Goal: Task Accomplishment & Management: Complete application form

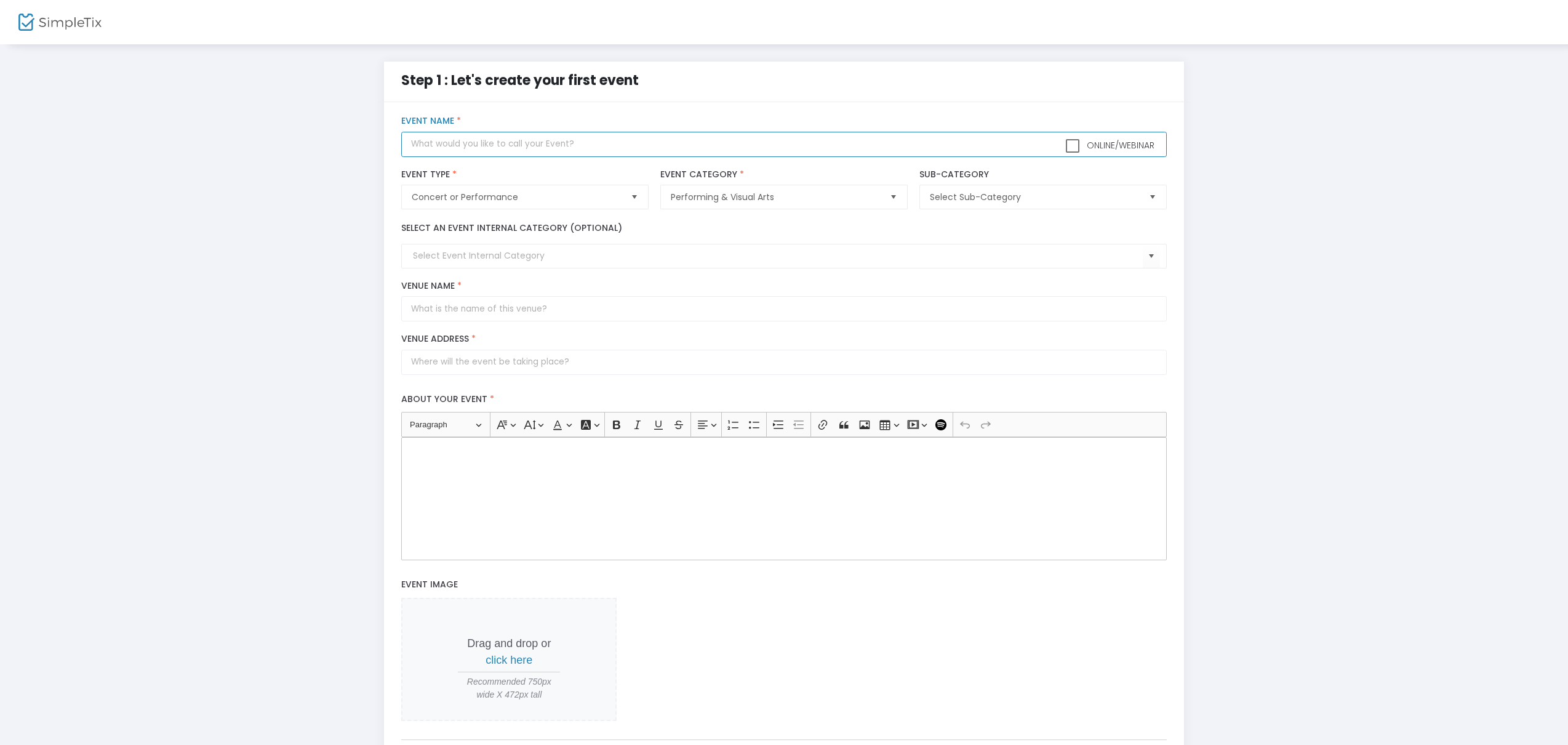
click at [959, 149] on input "text" at bounding box center [784, 144] width 765 height 25
type input "Seminar, a Comedy by Theresa Rebeck"
click at [561, 193] on span "Concert or Performance" at bounding box center [516, 196] width 209 height 12
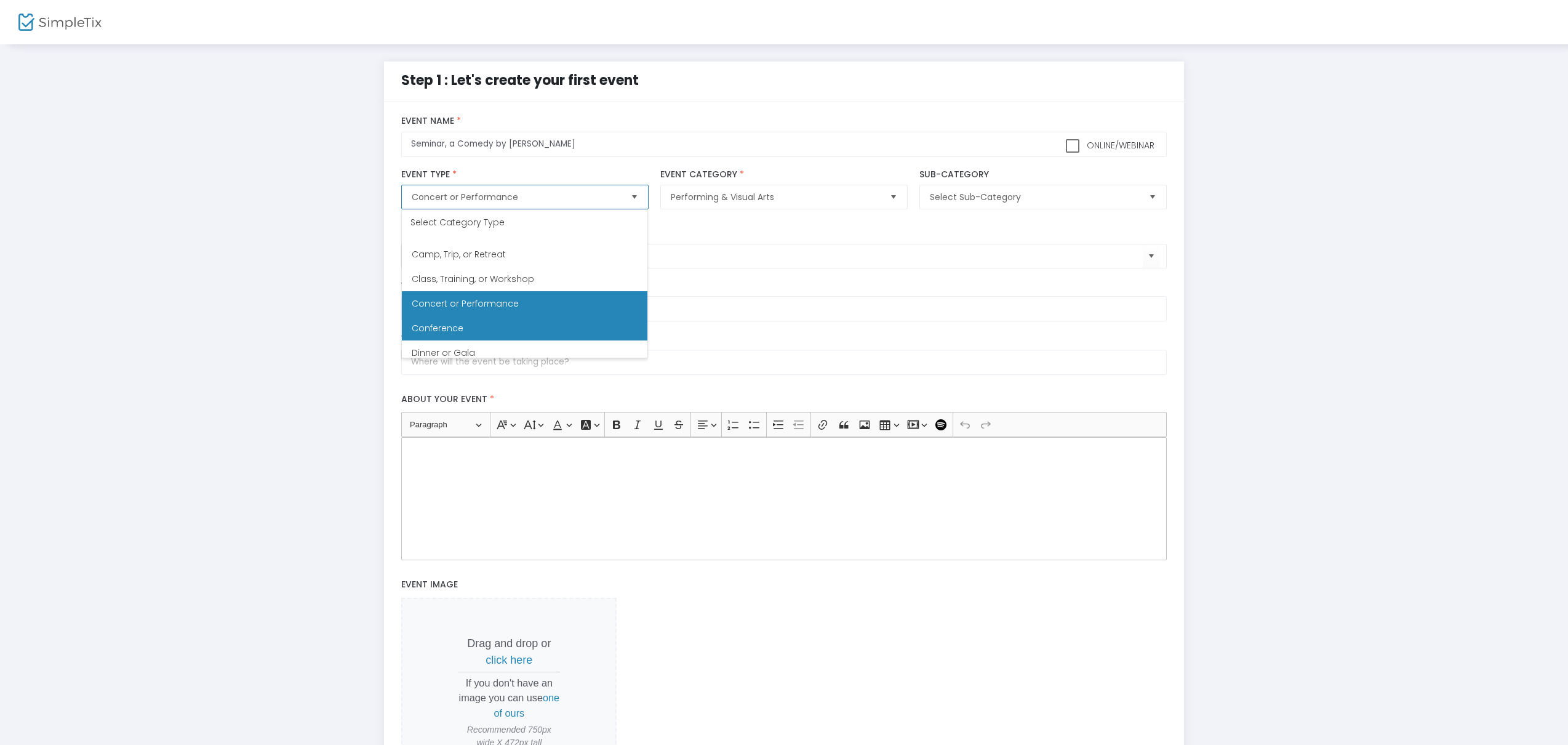
scroll to position [68, 0]
click at [551, 304] on Performance "Concert or Performance" at bounding box center [524, 302] width 246 height 25
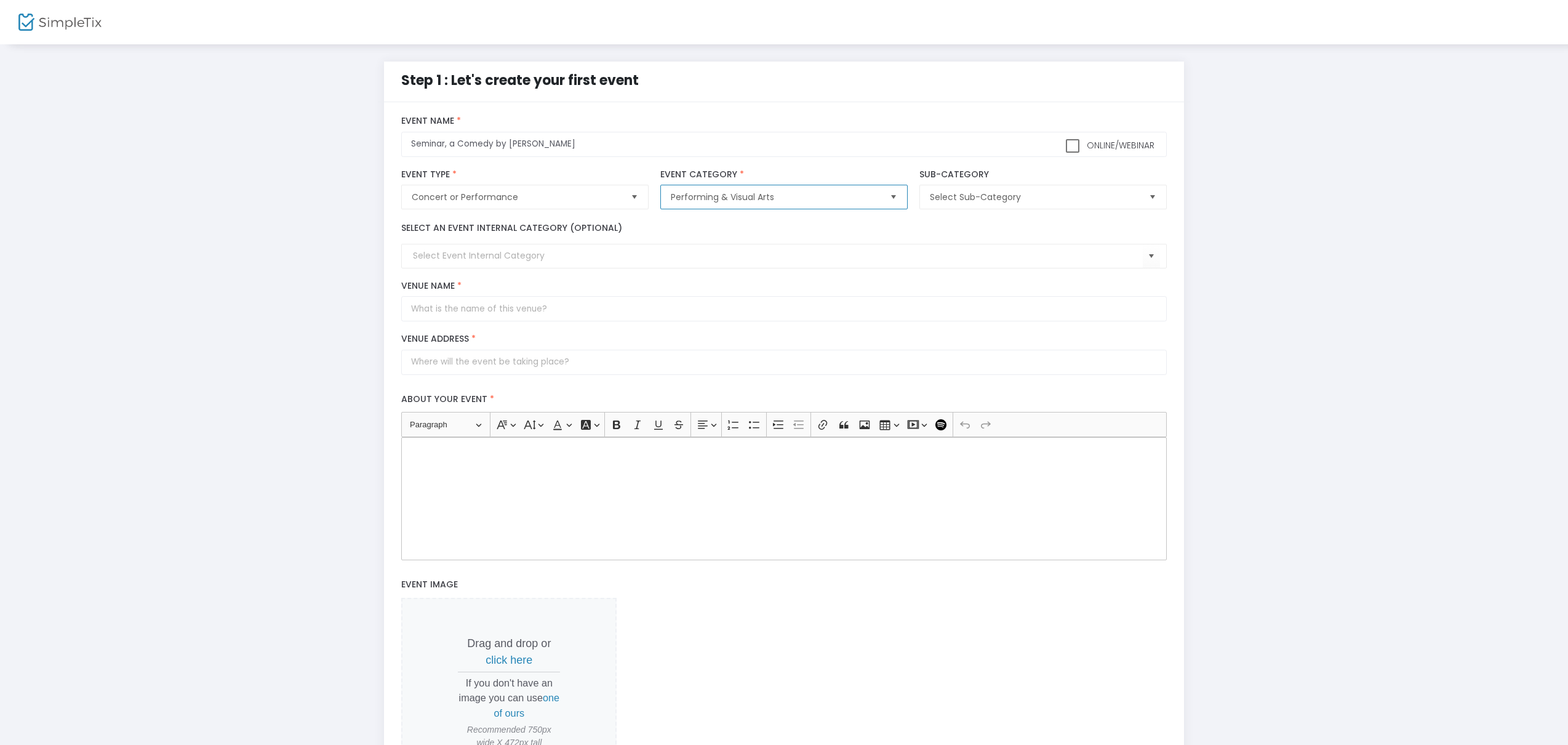
click at [704, 198] on span "Performing & Visual Arts" at bounding box center [775, 196] width 209 height 12
click at [996, 200] on span "Select Sub-Category" at bounding box center [1034, 196] width 209 height 12
click at [955, 342] on span "Theatre" at bounding box center [947, 344] width 33 height 12
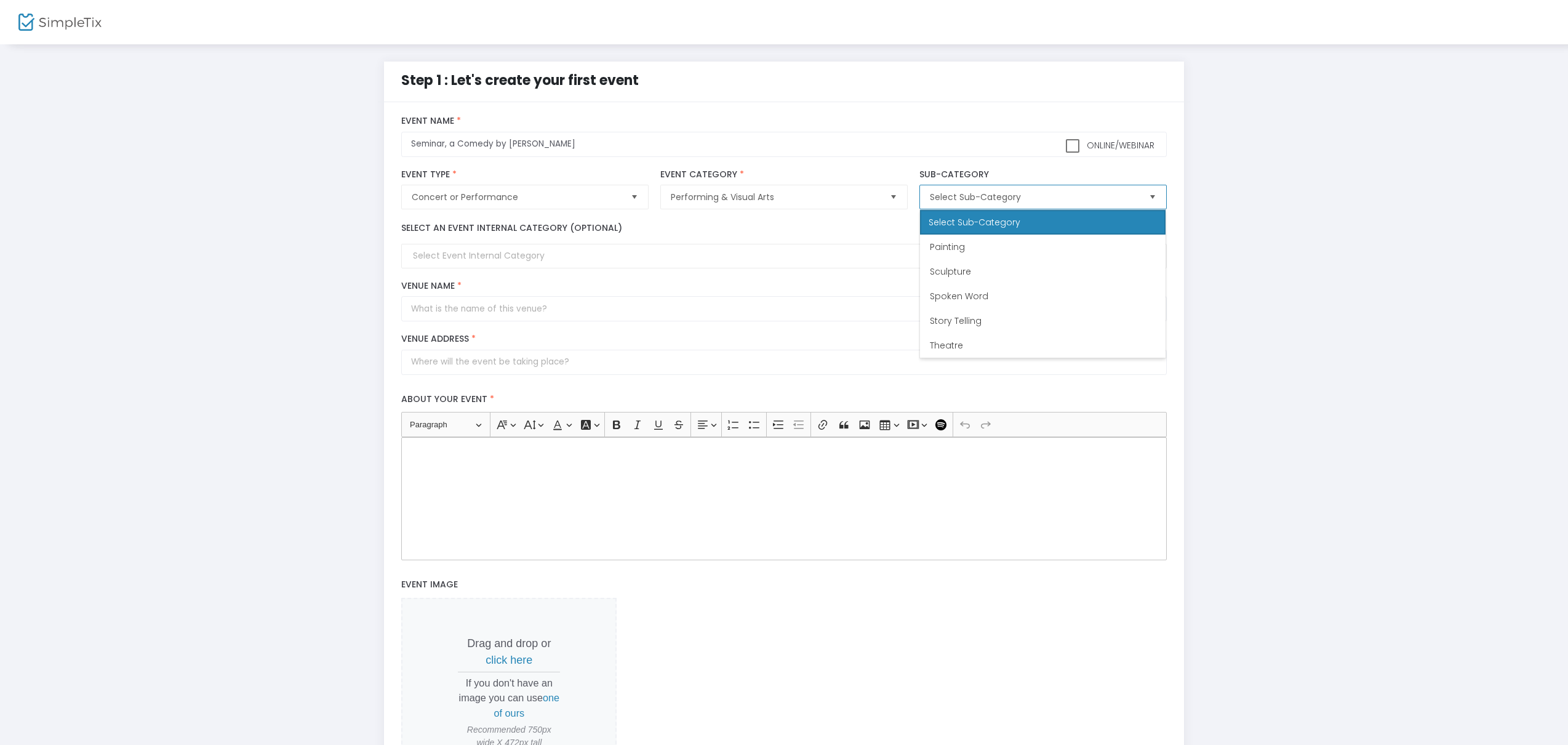
scroll to position [0, 0]
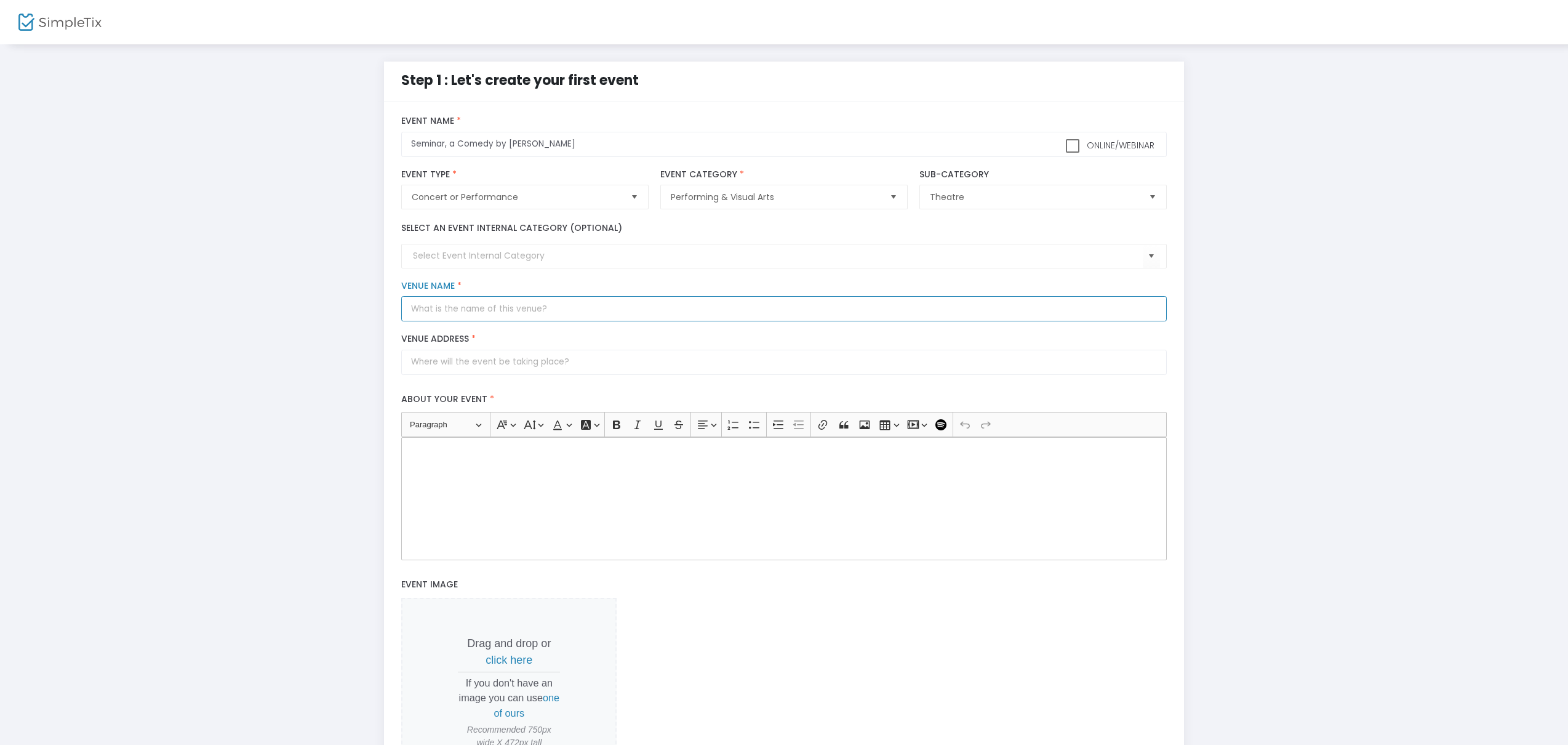
click at [546, 309] on input "Venue Name *" at bounding box center [784, 308] width 765 height 25
type input "[GEOGRAPHIC_DATA]"
click at [631, 365] on input "Venue Address *" at bounding box center [784, 362] width 765 height 25
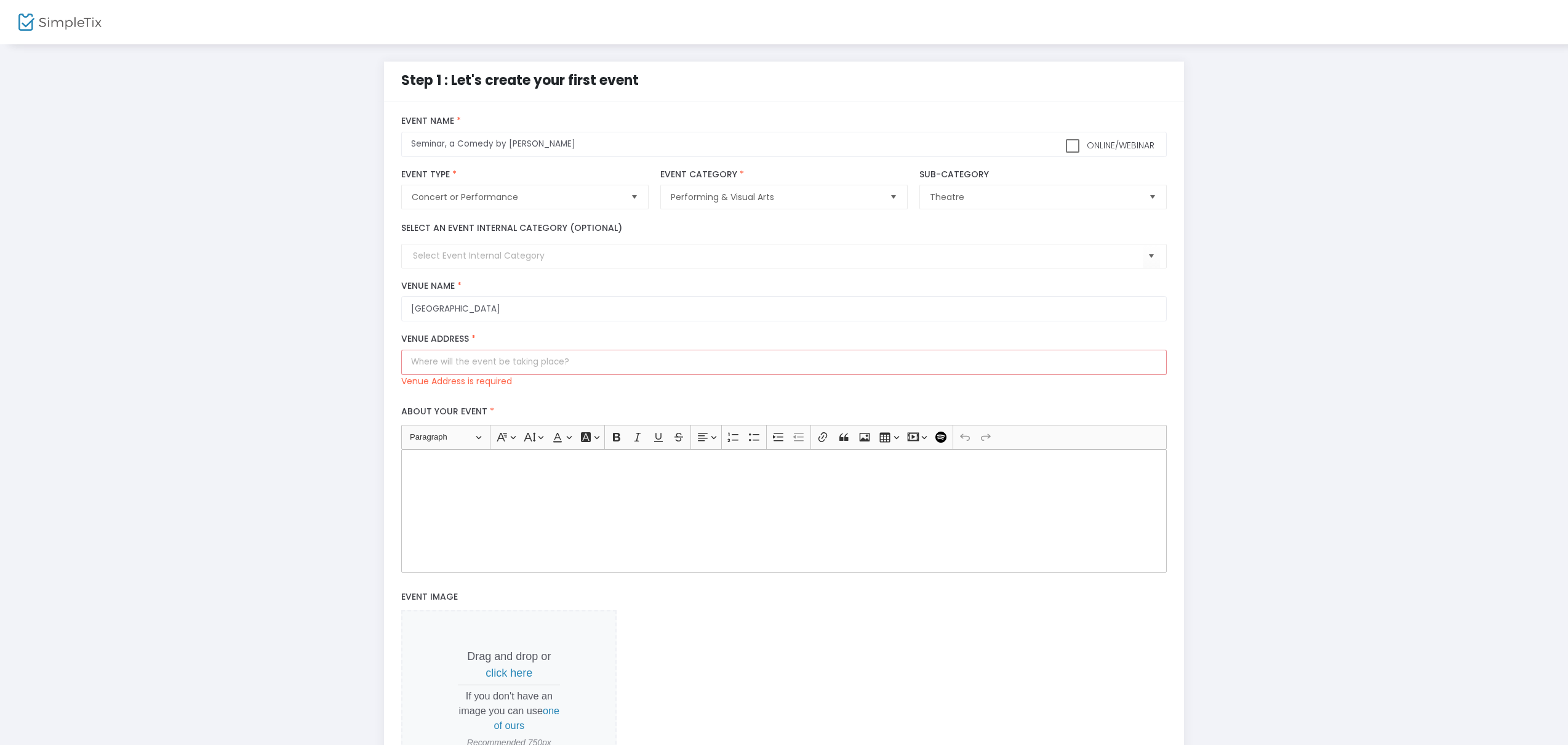
click at [1400, 116] on div "Step 1 : Let's create your first event title : Seminar, a Comedy by Theresa Reb…" at bounding box center [784, 461] width 1531 height 799
click at [532, 361] on input "Venue Address *" at bounding box center [784, 362] width 765 height 25
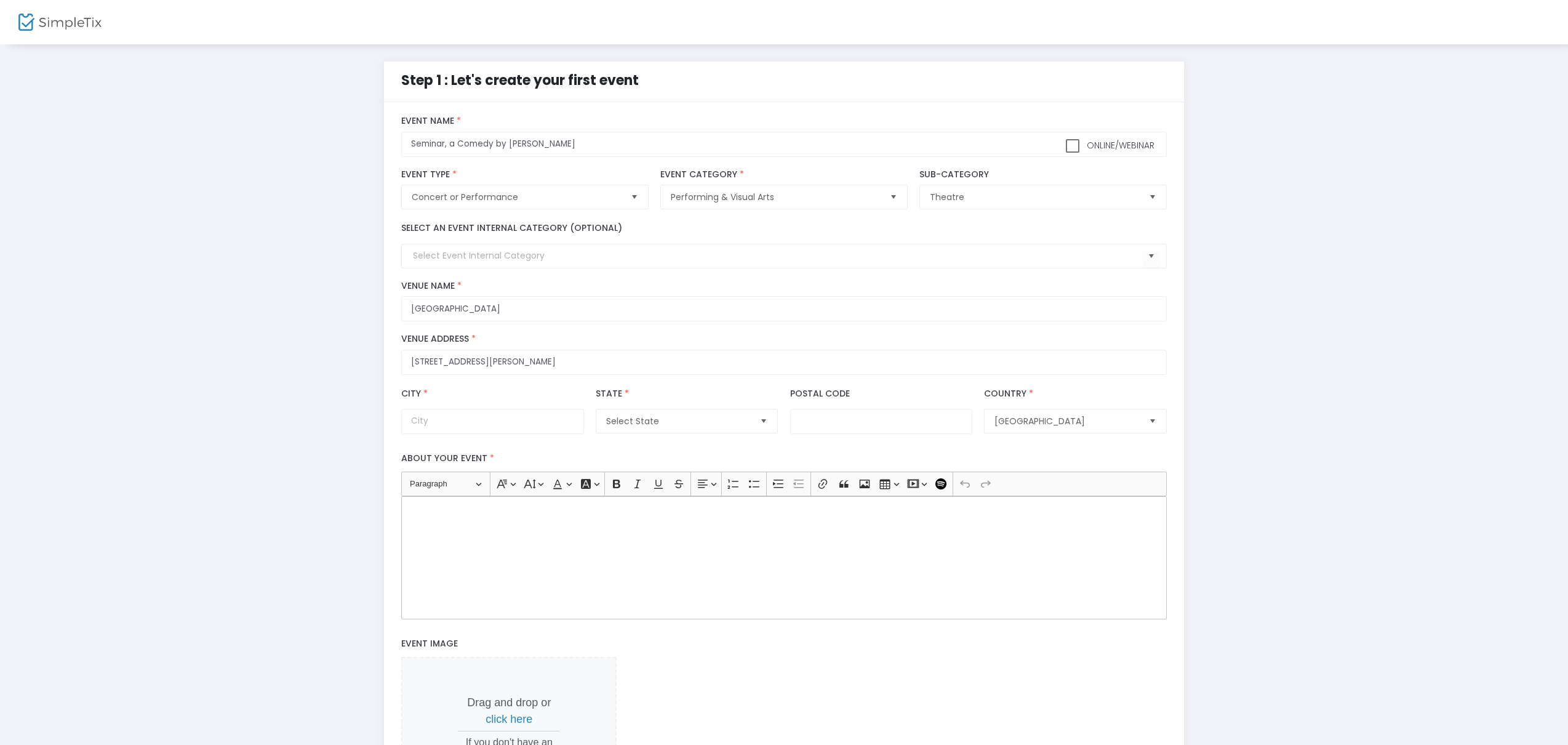
type input "[STREET_ADDRESS][PERSON_NAME]"
type input "Berkeley"
type input "94709"
click at [556, 518] on p "Rich Text Editor, main" at bounding box center [784, 514] width 755 height 12
drag, startPoint x: 625, startPoint y: 515, endPoint x: 366, endPoint y: 501, distance: 259.4
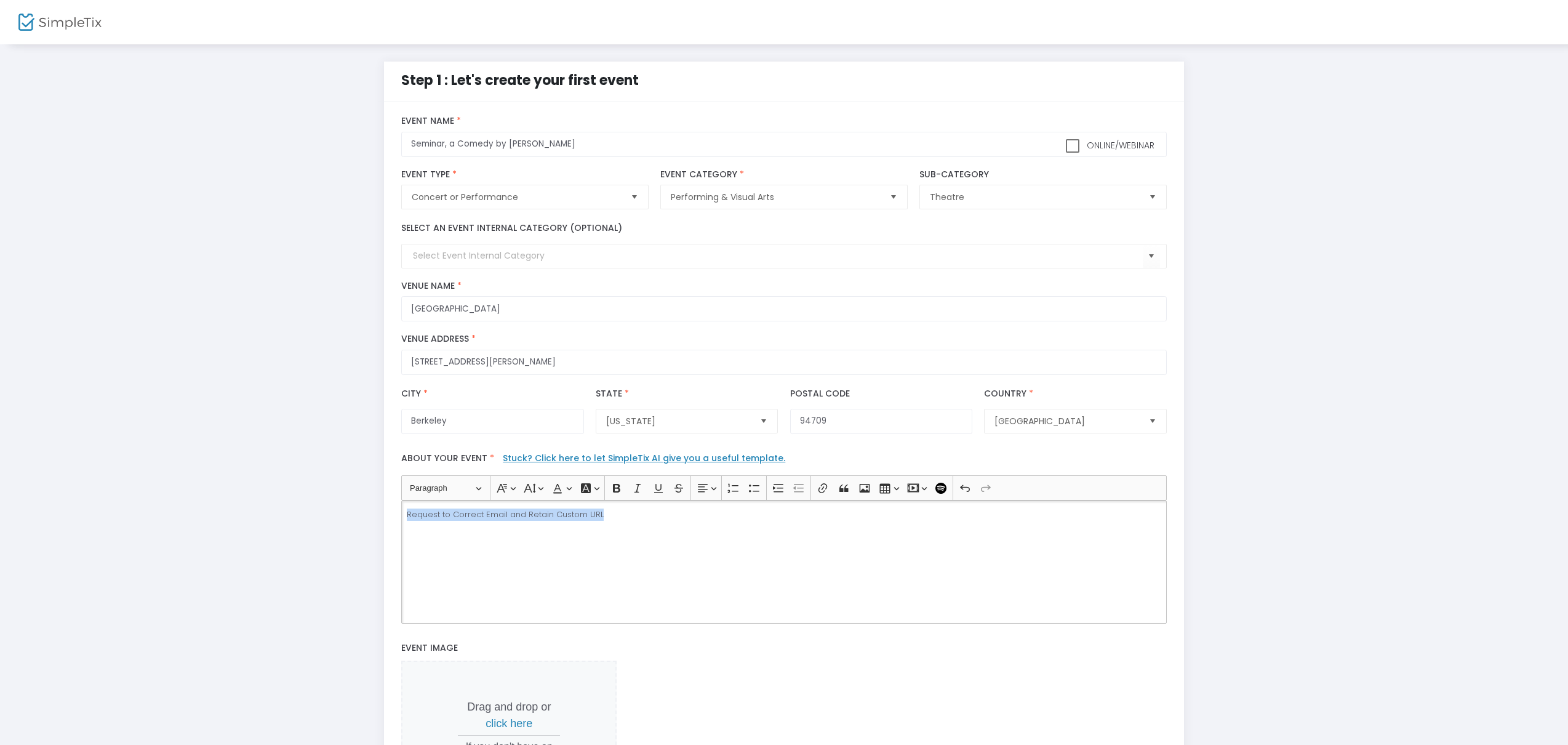
click at [366, 498] on div "Step 1 : Let's create your first event title : Seminar, a Comedy by Theresa Reb…" at bounding box center [784, 486] width 1531 height 850
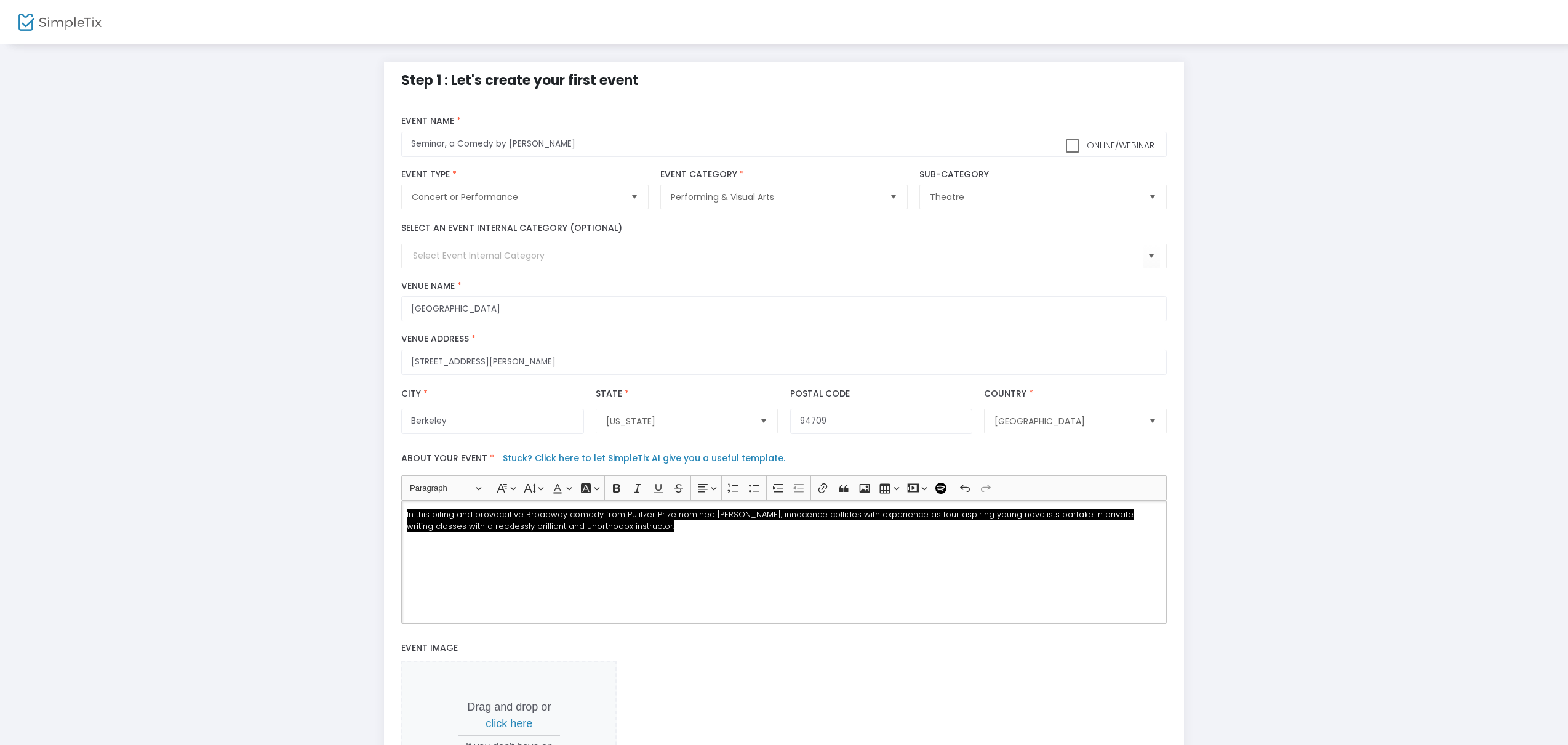
drag, startPoint x: 673, startPoint y: 532, endPoint x: 355, endPoint y: 506, distance: 319.1
click at [350, 508] on div "Step 1 : Let's create your first event title : Seminar, a Comedy by Theresa Reb…" at bounding box center [784, 486] width 1531 height 850
click at [598, 489] on button "Font Background Color Font Background Color" at bounding box center [588, 488] width 25 height 18
click at [610, 511] on span "Remove color" at bounding box center [621, 508] width 49 height 15
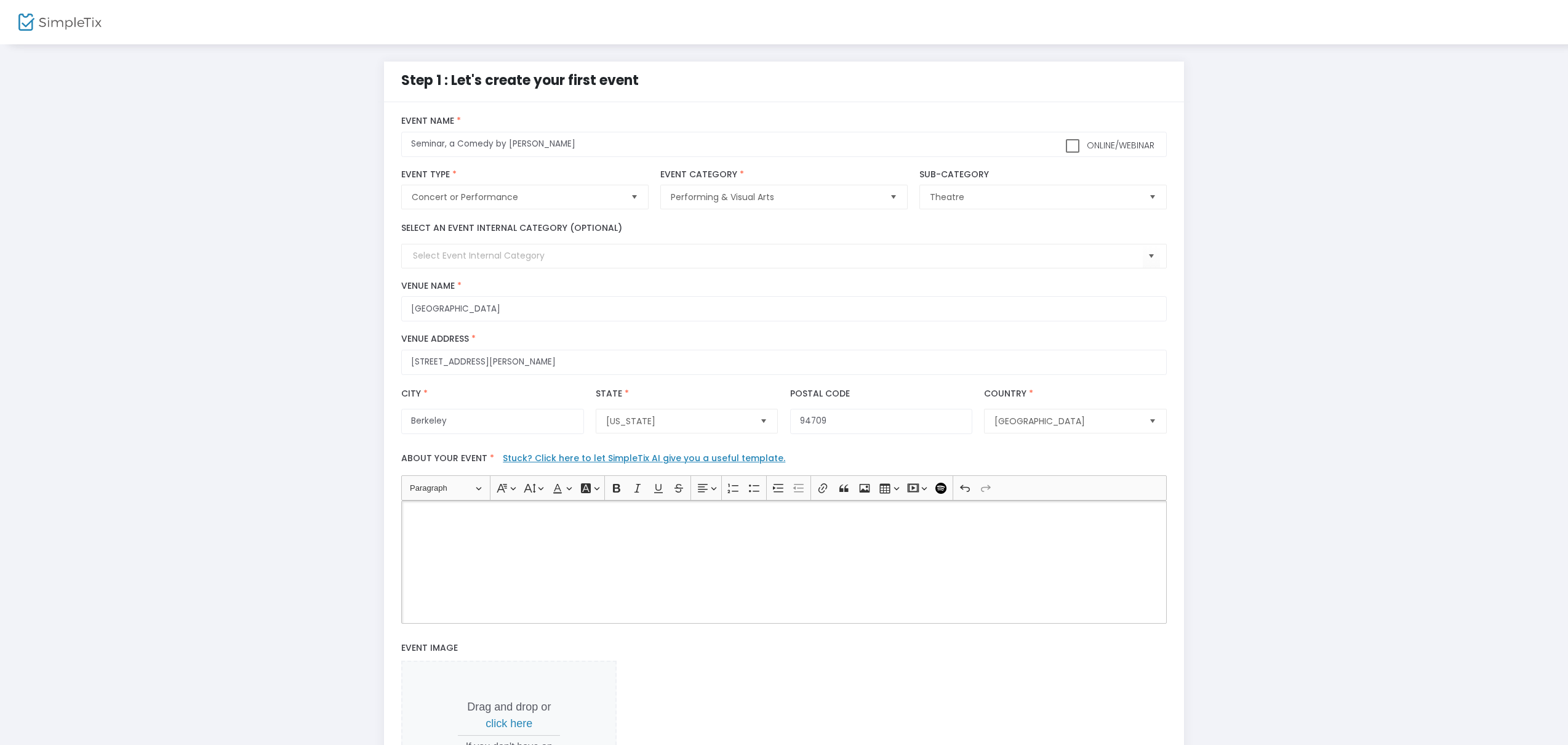
click at [704, 543] on div "In this biting and provocative Broadway comedy from Pulitzer Prize nominee Ther…" at bounding box center [784, 562] width 765 height 123
drag, startPoint x: 706, startPoint y: 530, endPoint x: 419, endPoint y: 490, distance: 289.8
click at [272, 494] on div "Step 1 : Let's create your first event title : Seminar, a Comedy by Theresa Reb…" at bounding box center [784, 486] width 1531 height 850
click at [597, 490] on button "Font Background Color Font Background Color" at bounding box center [588, 488] width 25 height 18
click at [475, 515] on span "In this biting and provocative Broadway comedy from Pulitzer Prize nominee Ther…" at bounding box center [770, 520] width 726 height 24
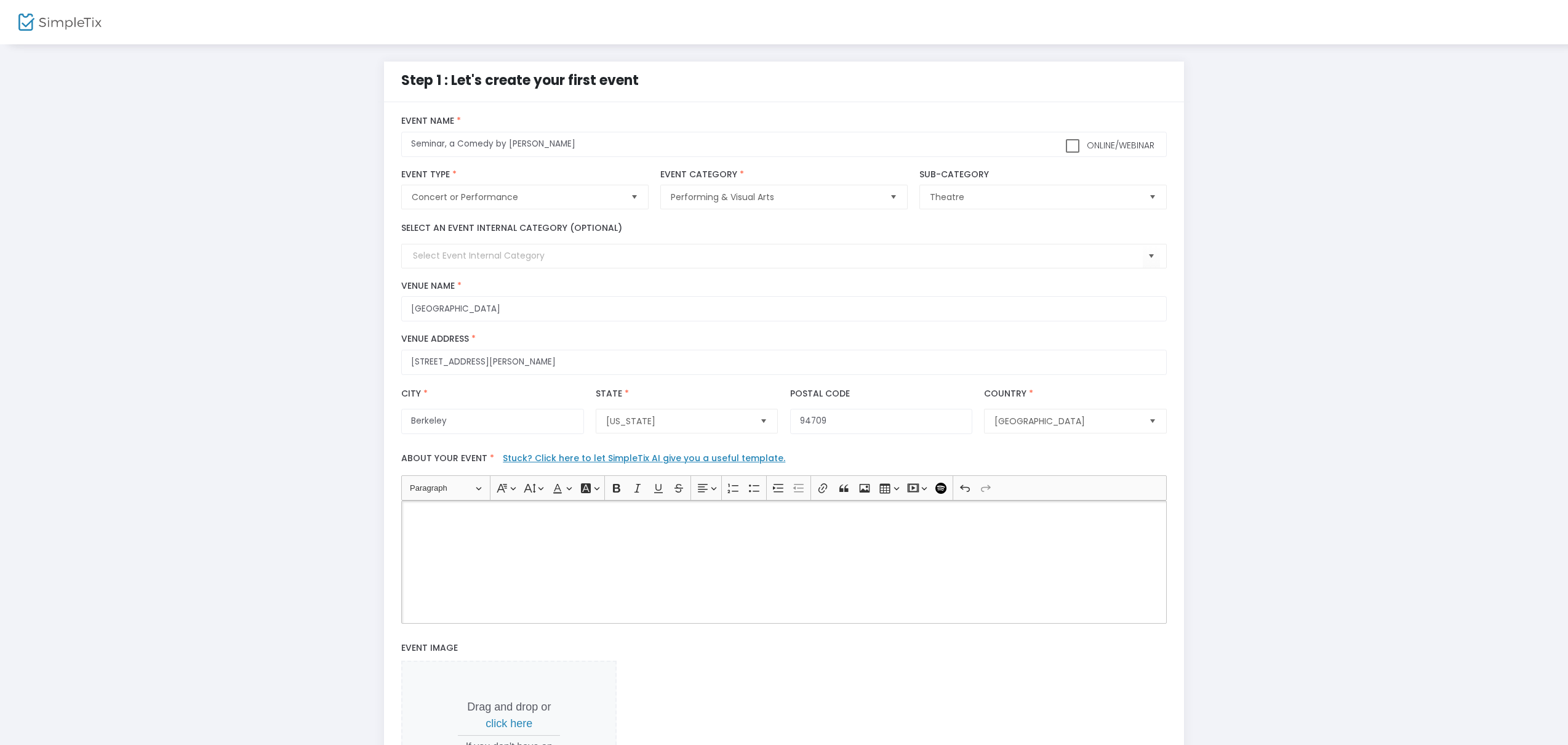
drag, startPoint x: 827, startPoint y: 527, endPoint x: 335, endPoint y: 474, distance: 494.8
click at [335, 474] on div "Step 1 : Let's create your first event title : Seminar, a Comedy by Theresa Reb…" at bounding box center [784, 486] width 1531 height 850
click at [597, 488] on button "Font Background Color Font Background Color" at bounding box center [588, 488] width 25 height 18
click at [569, 489] on button "Font Color Font Color" at bounding box center [561, 488] width 25 height 18
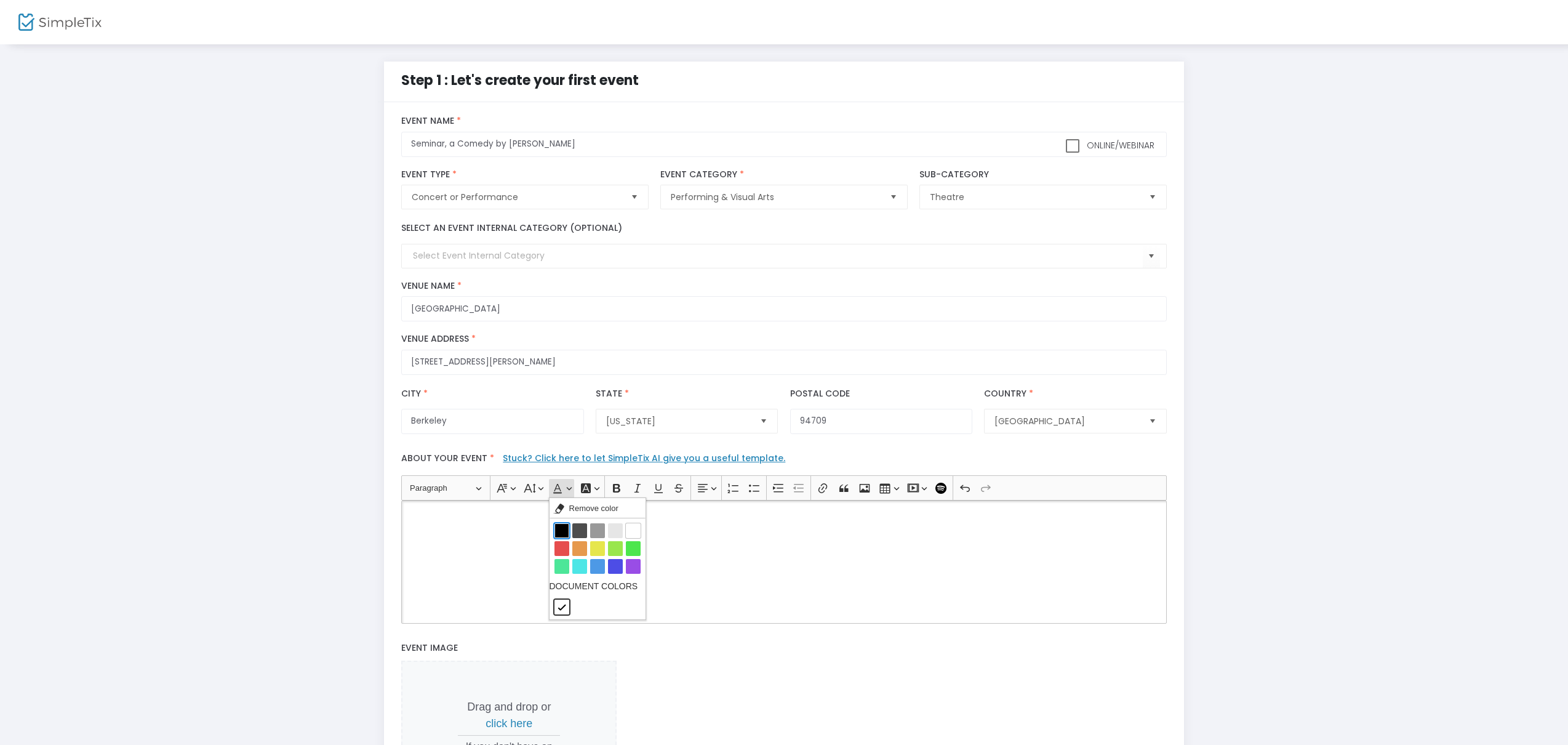
click at [558, 533] on button "Black Black" at bounding box center [562, 530] width 15 height 15
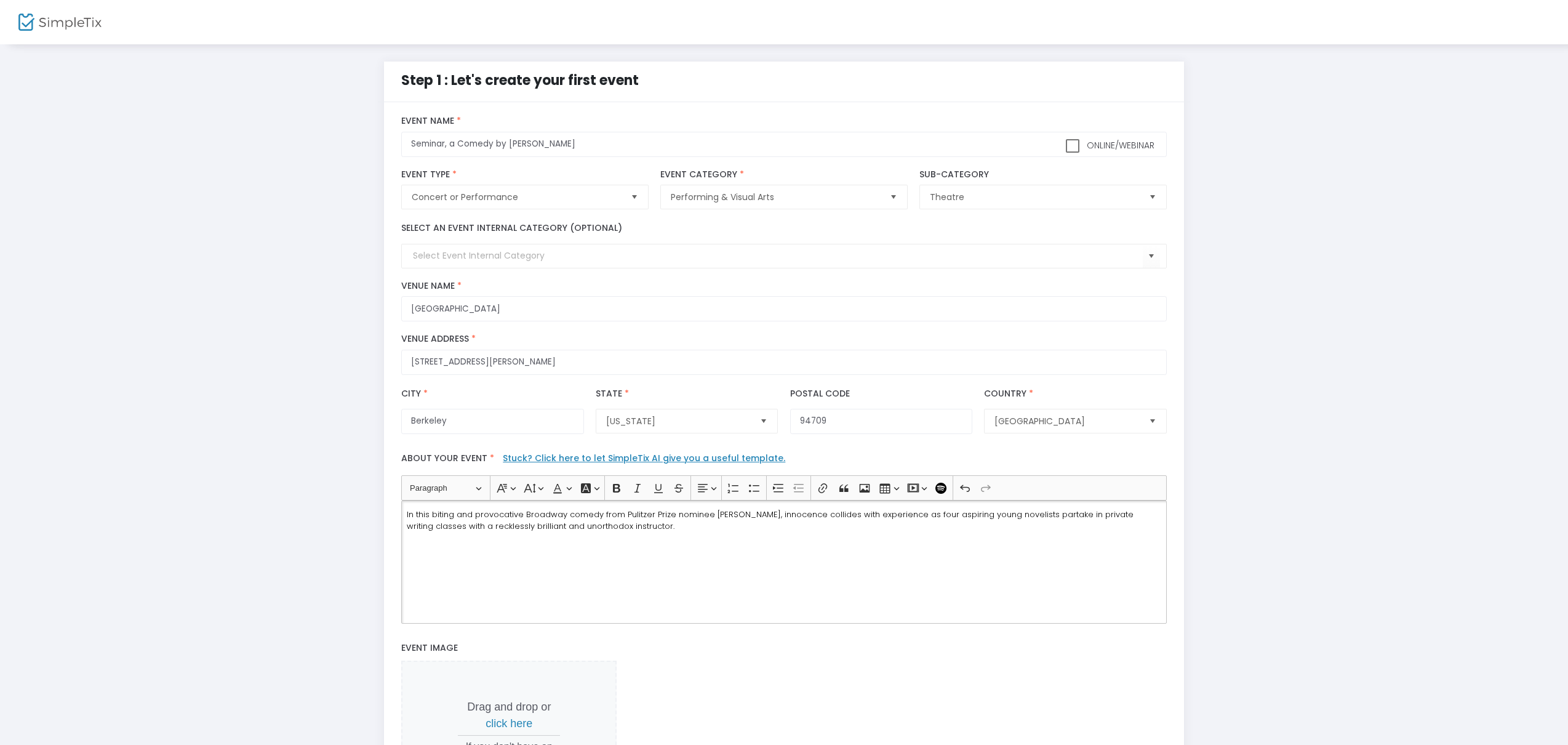
click at [500, 523] on span "In this biting and provocative Broadway comedy from Pulitzer Prize nominee Ther…" at bounding box center [770, 520] width 726 height 24
drag, startPoint x: 676, startPoint y: 529, endPoint x: 418, endPoint y: 496, distance: 260.1
click at [333, 504] on div "Step 1 : Let's create your first event title : Seminar, a Comedy by Theresa Reb…" at bounding box center [784, 486] width 1531 height 850
click at [693, 534] on div "In this biting and provocative Broadway comedy from Pulitzer Prize nominee Ther…" at bounding box center [784, 562] width 765 height 123
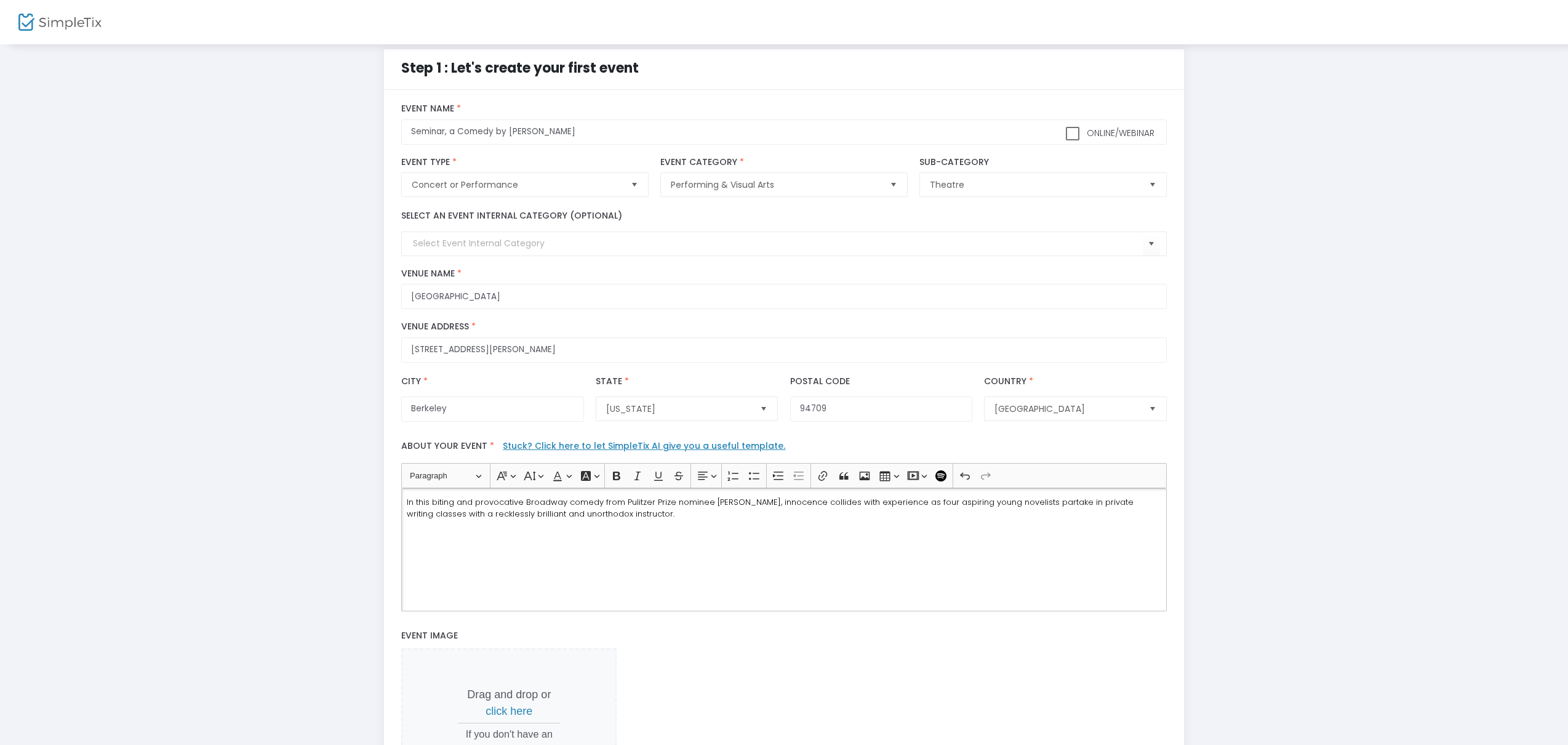
scroll to position [16, 0]
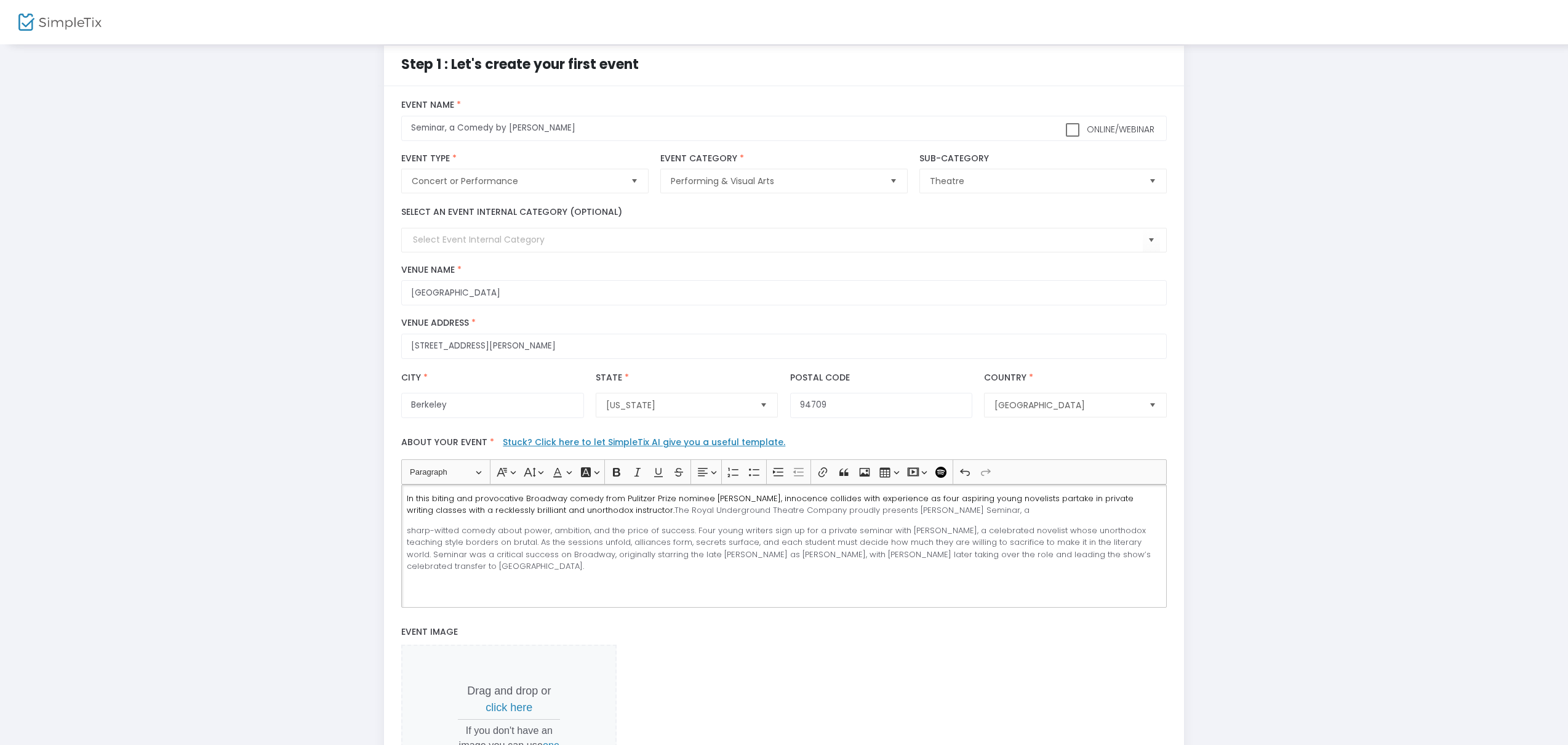
click at [407, 530] on p "sharp-witted comedy about power, ambition, and the price of success. Four young…" at bounding box center [784, 549] width 755 height 48
drag, startPoint x: 615, startPoint y: 504, endPoint x: 381, endPoint y: 475, distance: 235.8
click at [381, 475] on div "Step 1 : Let's create your first event title : Seminar, a Comedy by Theresa Reb…" at bounding box center [784, 468] width 812 height 850
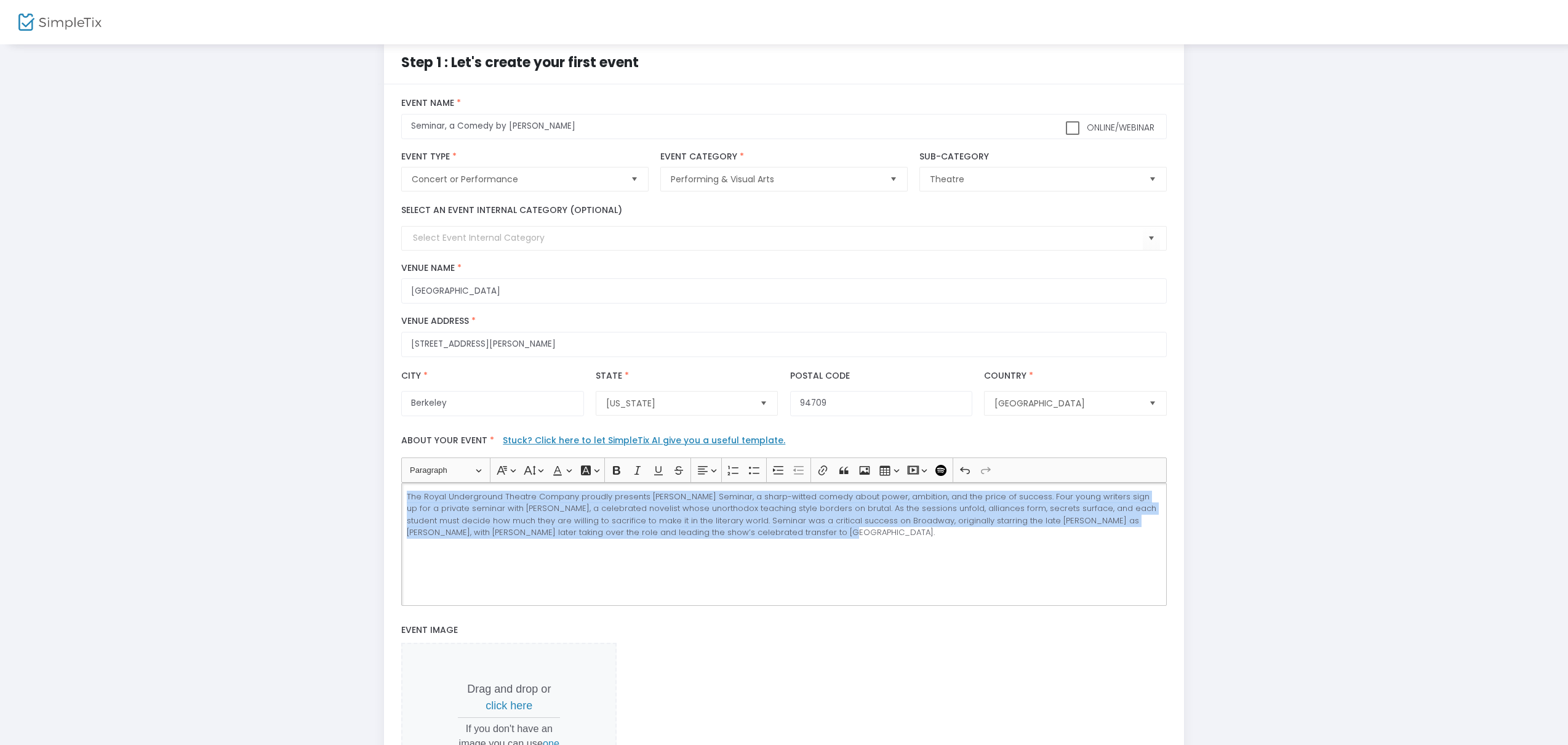
drag, startPoint x: 869, startPoint y: 541, endPoint x: 257, endPoint y: 478, distance: 615.2
click at [257, 478] on div "Step 1 : Let's create your first event title : Seminar, a Comedy by Theresa Reb…" at bounding box center [784, 468] width 1531 height 850
click at [566, 472] on button "Font Color Font Color" at bounding box center [561, 471] width 25 height 18
click at [562, 511] on button "Black Black" at bounding box center [562, 513] width 15 height 15
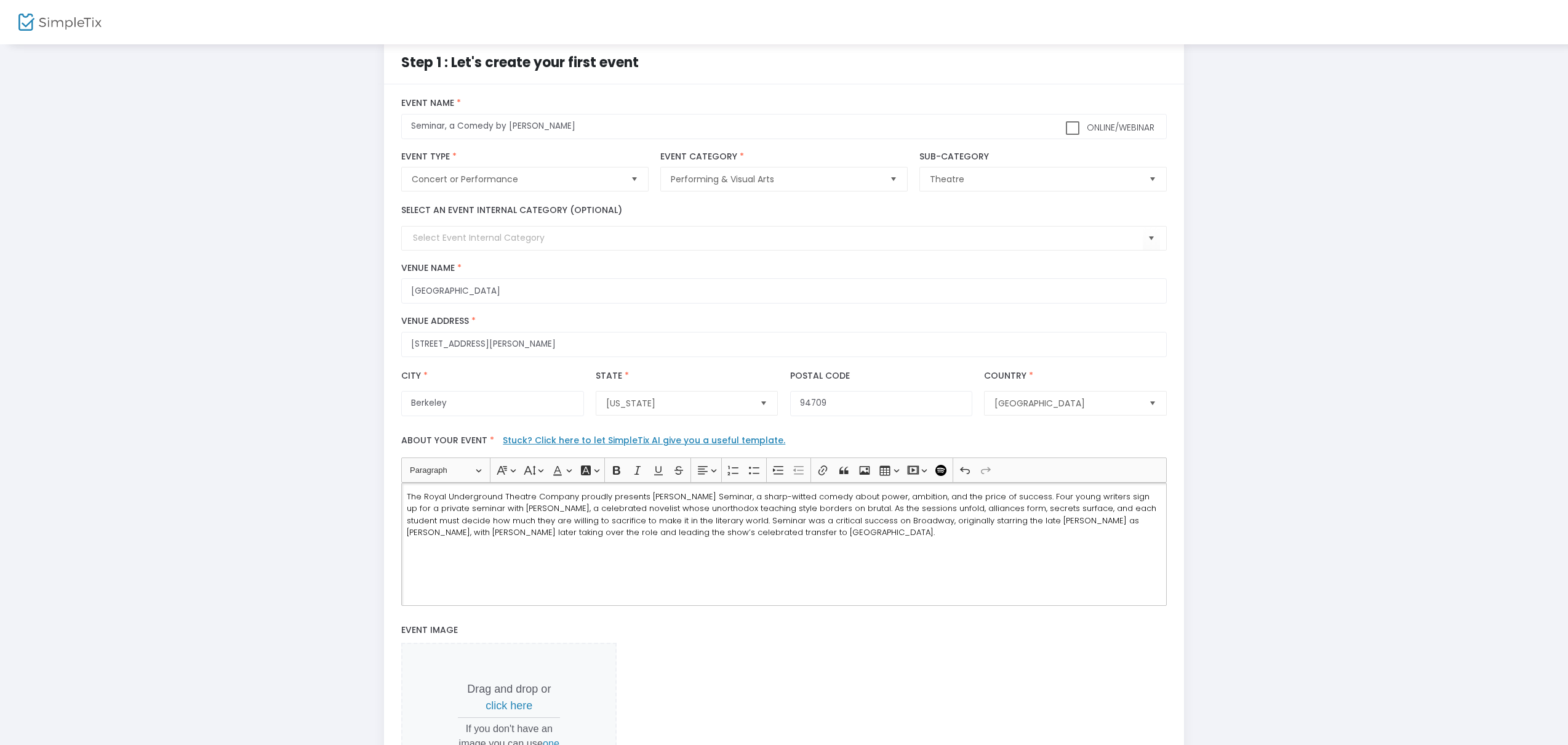
click at [805, 536] on p "The Royal Underground Theatre Company proudly presents Theresa Rebeck’s Seminar…" at bounding box center [784, 515] width 755 height 48
drag, startPoint x: 710, startPoint y: 519, endPoint x: 704, endPoint y: 556, distance: 37.5
click at [709, 521] on span "The Royal Underground Theatre Company proudly presents Theresa Rebeck’s Seminar…" at bounding box center [782, 515] width 749 height 48
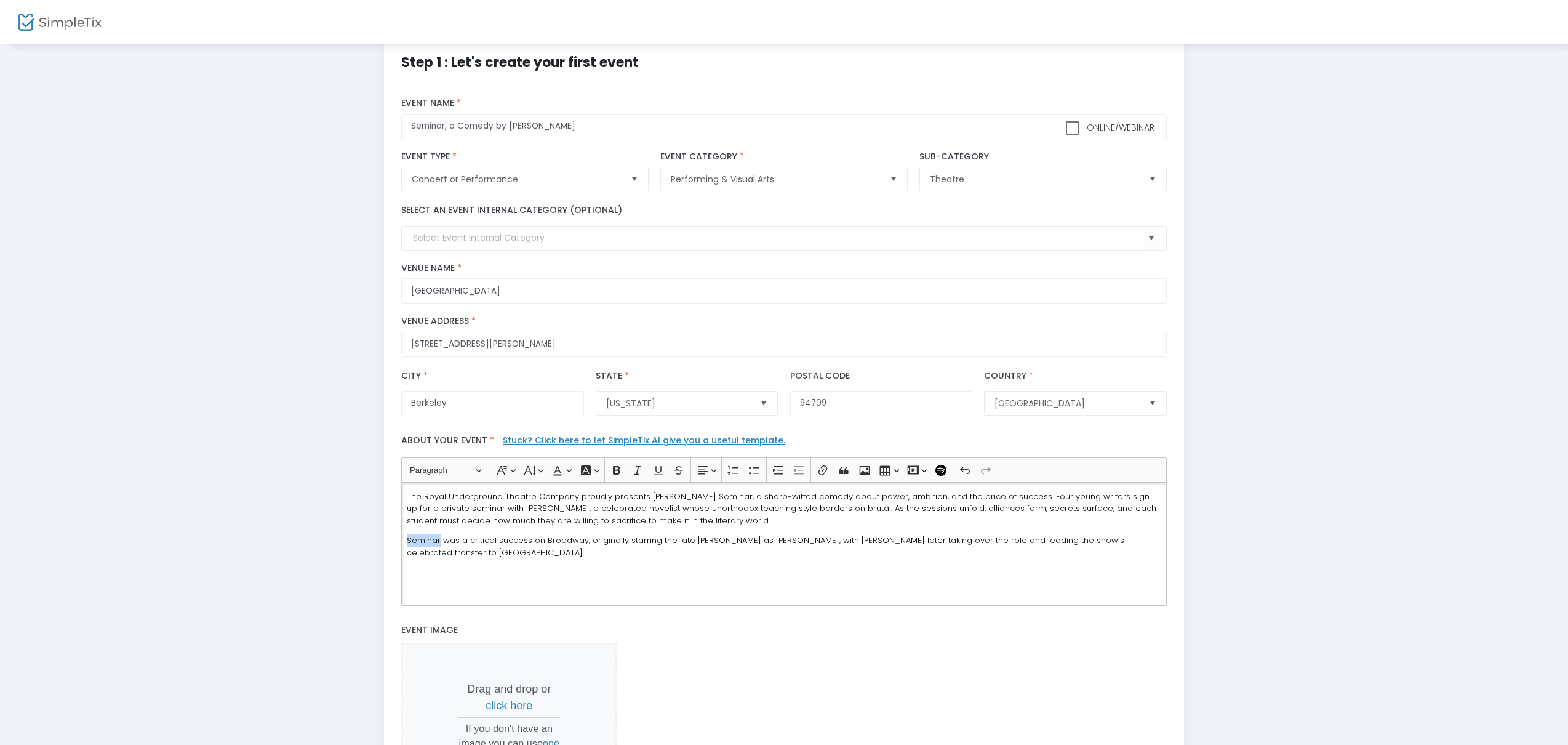
drag, startPoint x: 434, startPoint y: 542, endPoint x: 392, endPoint y: 526, distance: 44.9
click at [354, 540] on div "Step 1 : Let's create your first event title : Seminar, a Comedy by Theresa Reb…" at bounding box center [784, 468] width 1531 height 850
click at [642, 471] on icon "Editor toolbar" at bounding box center [637, 470] width 12 height 12
drag, startPoint x: 716, startPoint y: 498, endPoint x: 748, endPoint y: 496, distance: 32.1
click at [749, 496] on span "The Royal Underground Theatre Company proudly presents Theresa Rebeck’s Seminar…" at bounding box center [782, 508] width 749 height 36
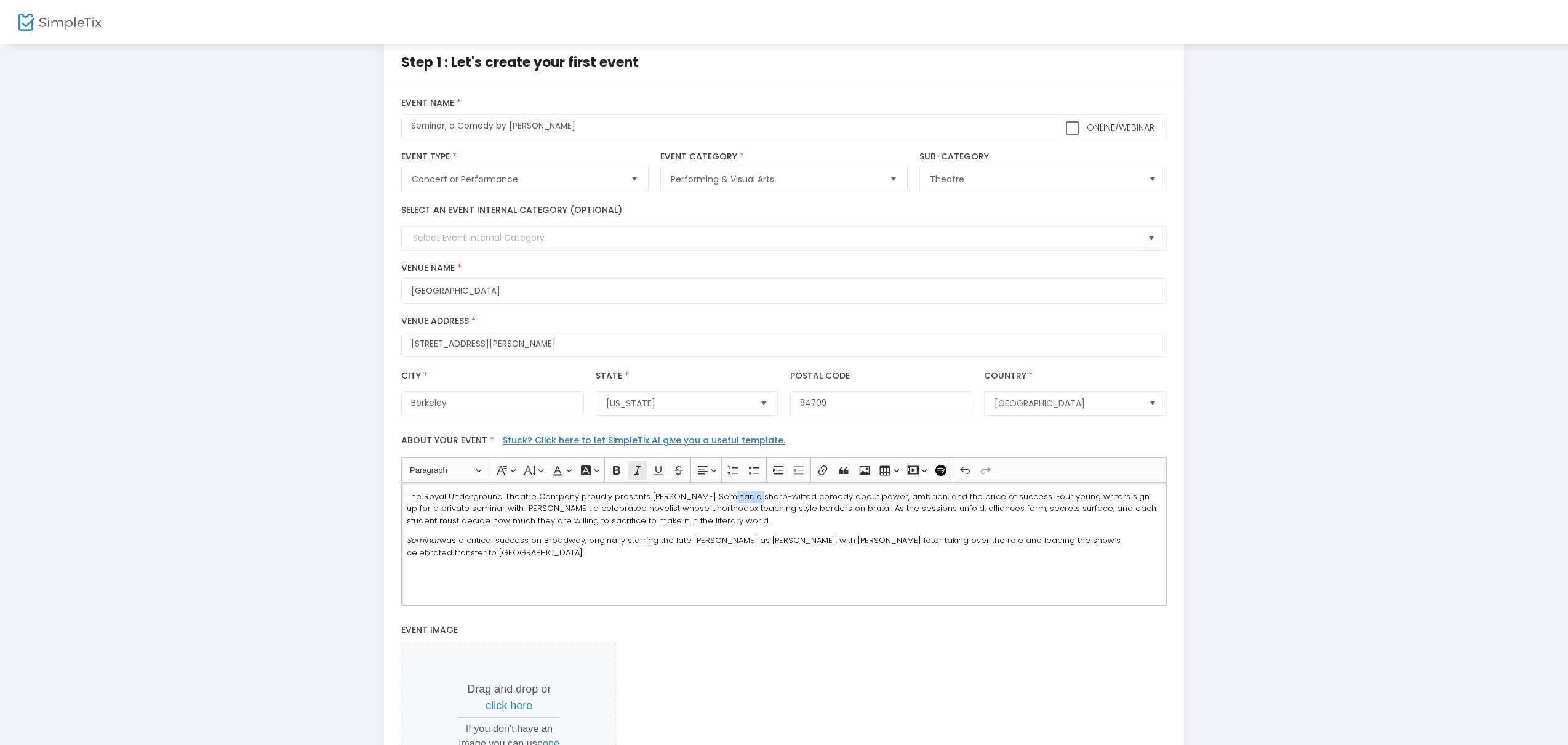
click at [637, 472] on icon "Editor toolbar" at bounding box center [636, 470] width 6 height 8
click at [482, 554] on p "Seminar was a critical success on Broadway, originally starring the late Alan R…" at bounding box center [784, 546] width 755 height 24
click at [428, 585] on div "The Royal Underground Theatre Company proudly presents Theresa Rebeck’s Seminar…" at bounding box center [784, 544] width 765 height 123
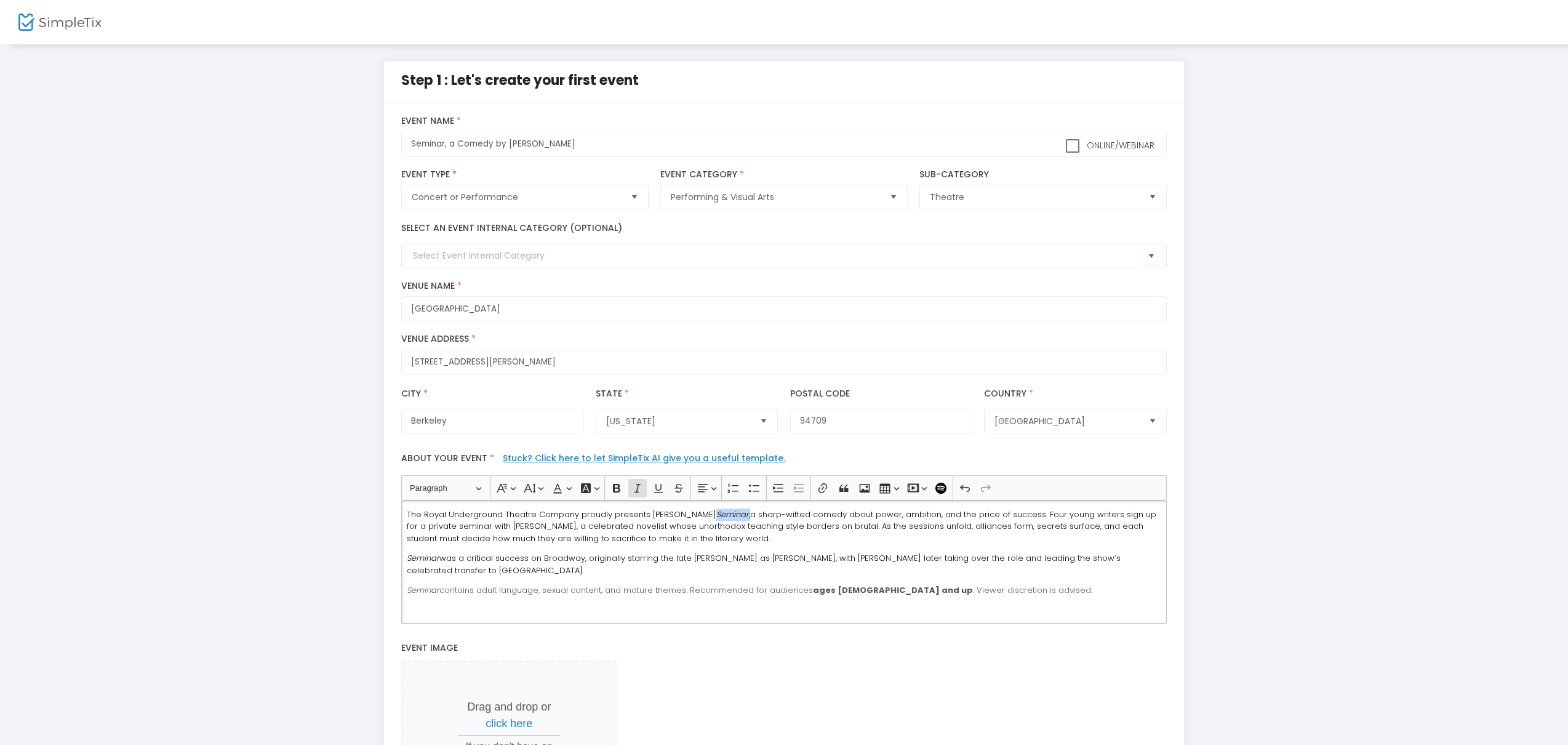
drag, startPoint x: 749, startPoint y: 515, endPoint x: 715, endPoint y: 513, distance: 34.1
click at [714, 513] on span "The Royal Underground Theatre Company proudly presents Theresa Rebeck’s Seminar…" at bounding box center [782, 526] width 749 height 36
click at [615, 490] on icon "Editor toolbar" at bounding box center [616, 487] width 12 height 12
drag, startPoint x: 441, startPoint y: 556, endPoint x: 563, endPoint y: 526, distance: 125.6
click at [386, 556] on div "title : Seminar, a Comedy by Theresa Rebeck Valid : true Required : false venue…" at bounding box center [784, 506] width 801 height 809
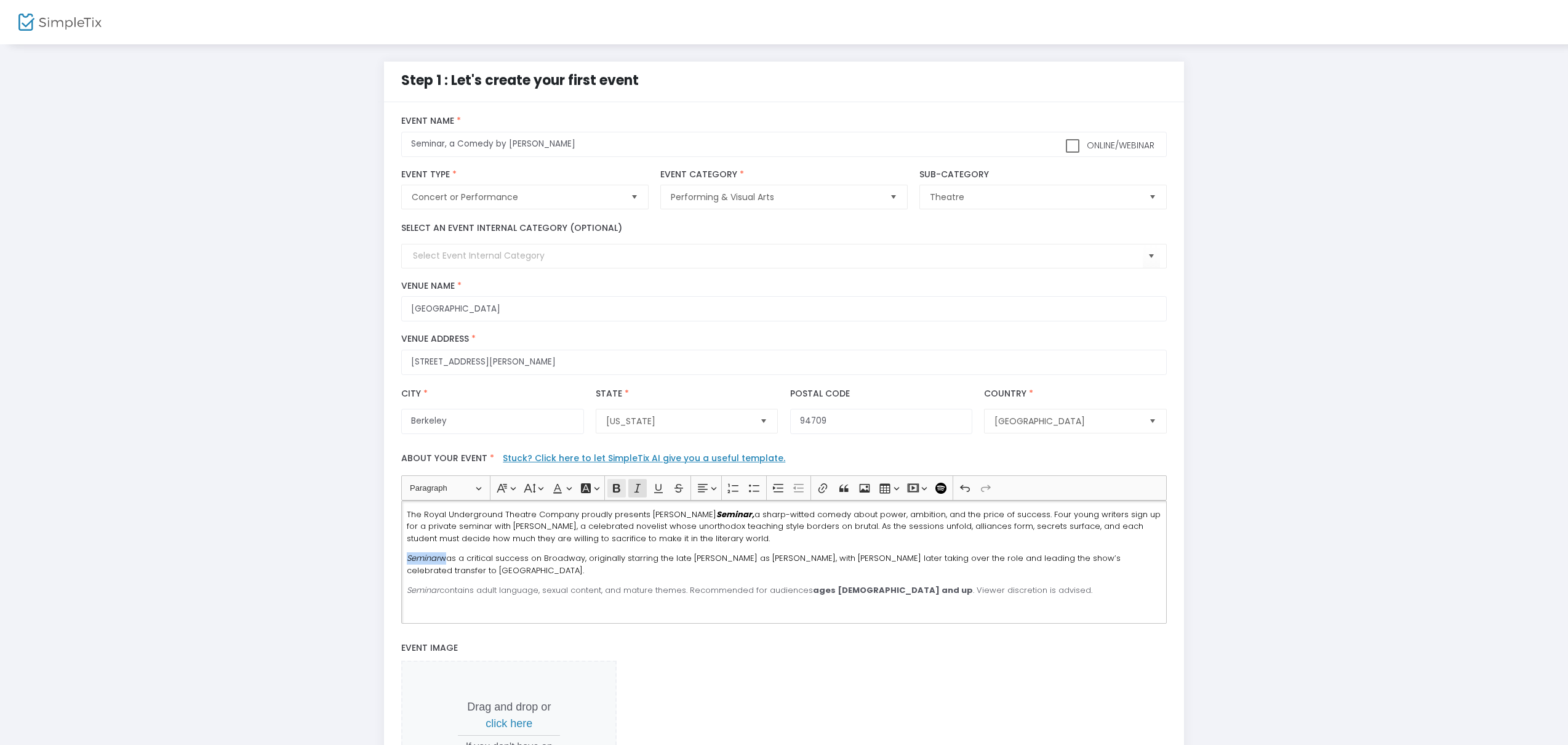
click at [619, 483] on icon "Editor toolbar" at bounding box center [616, 487] width 12 height 12
drag, startPoint x: 438, startPoint y: 589, endPoint x: 379, endPoint y: 589, distance: 59.0
click at [377, 589] on div "Step 1 : Let's create your first event title : Seminar, a Comedy by Theresa Reb…" at bounding box center [784, 486] width 812 height 850
drag, startPoint x: 621, startPoint y: 491, endPoint x: 629, endPoint y: 500, distance: 12.0
click at [621, 491] on icon "Editor toolbar" at bounding box center [616, 487] width 12 height 12
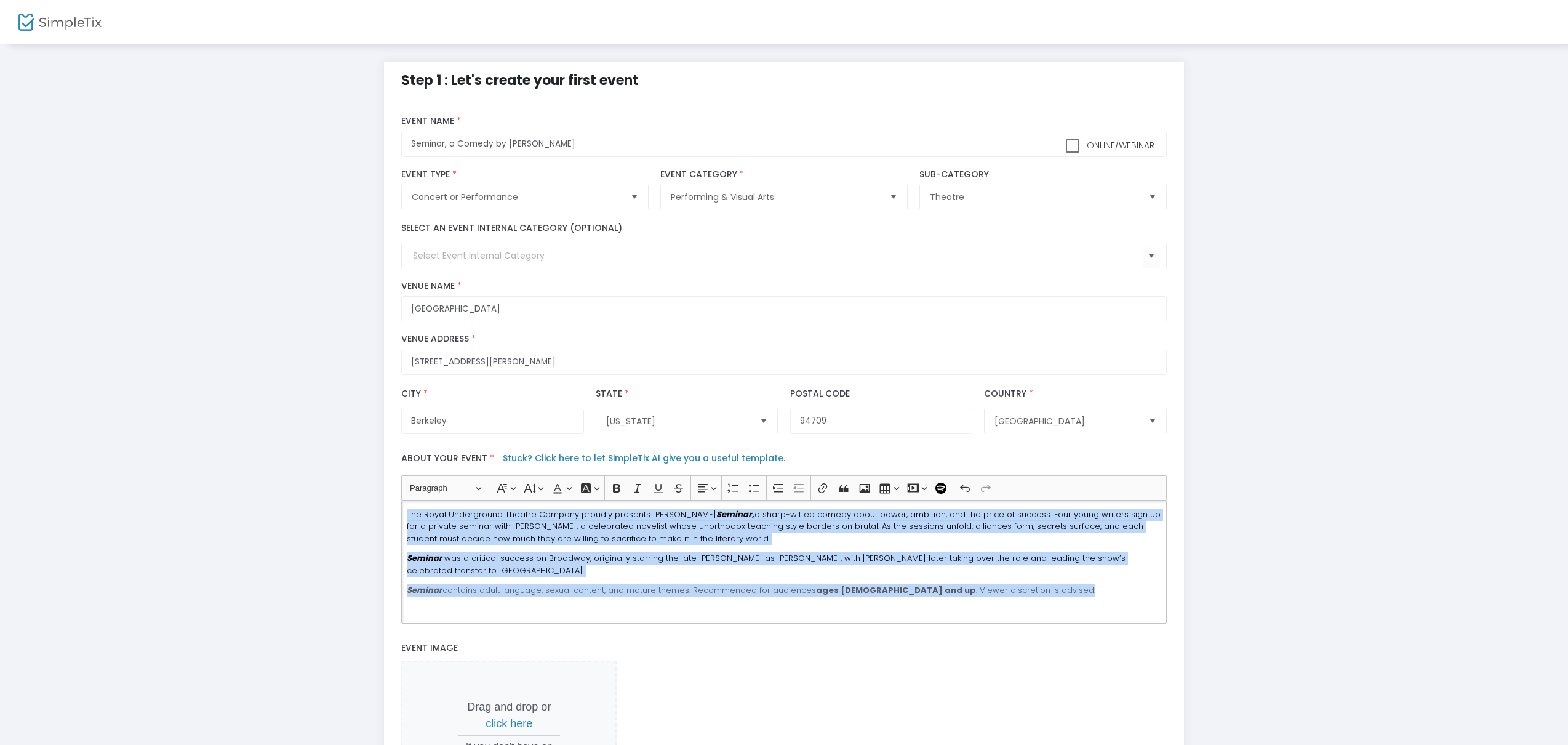
drag, startPoint x: 1000, startPoint y: 591, endPoint x: 395, endPoint y: 507, distance: 610.8
click at [357, 509] on div "Step 1 : Let's create your first event title : Seminar, a Comedy by Theresa Reb…" at bounding box center [784, 486] width 1531 height 850
click at [565, 488] on button "Font Color Font Color" at bounding box center [561, 488] width 25 height 18
click at [559, 530] on icon "Editor toolbar" at bounding box center [562, 530] width 12 height 12
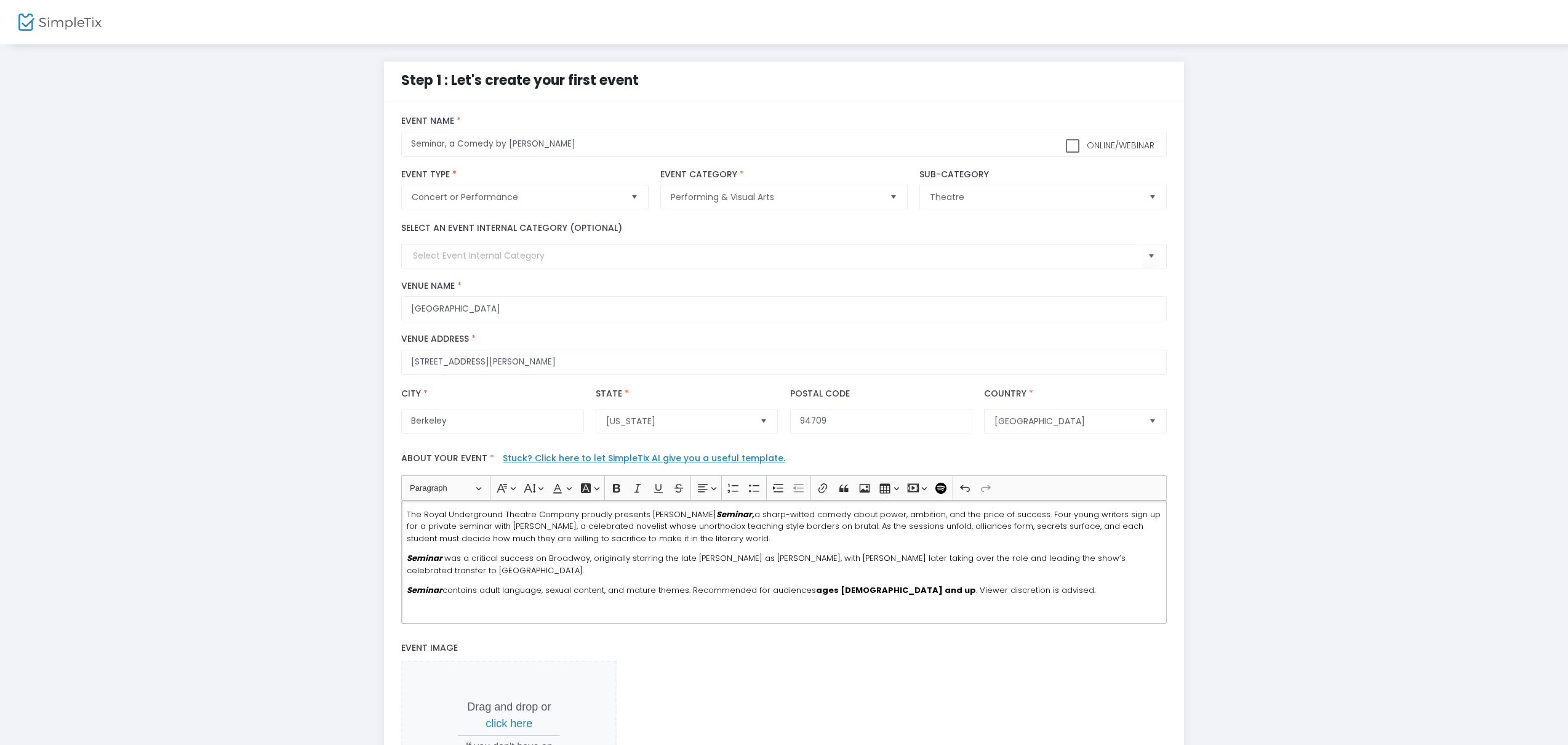
click at [554, 577] on div "The Royal Underground Theatre Company proudly presents Theresa Rebeck’s Seminar…" at bounding box center [784, 562] width 765 height 123
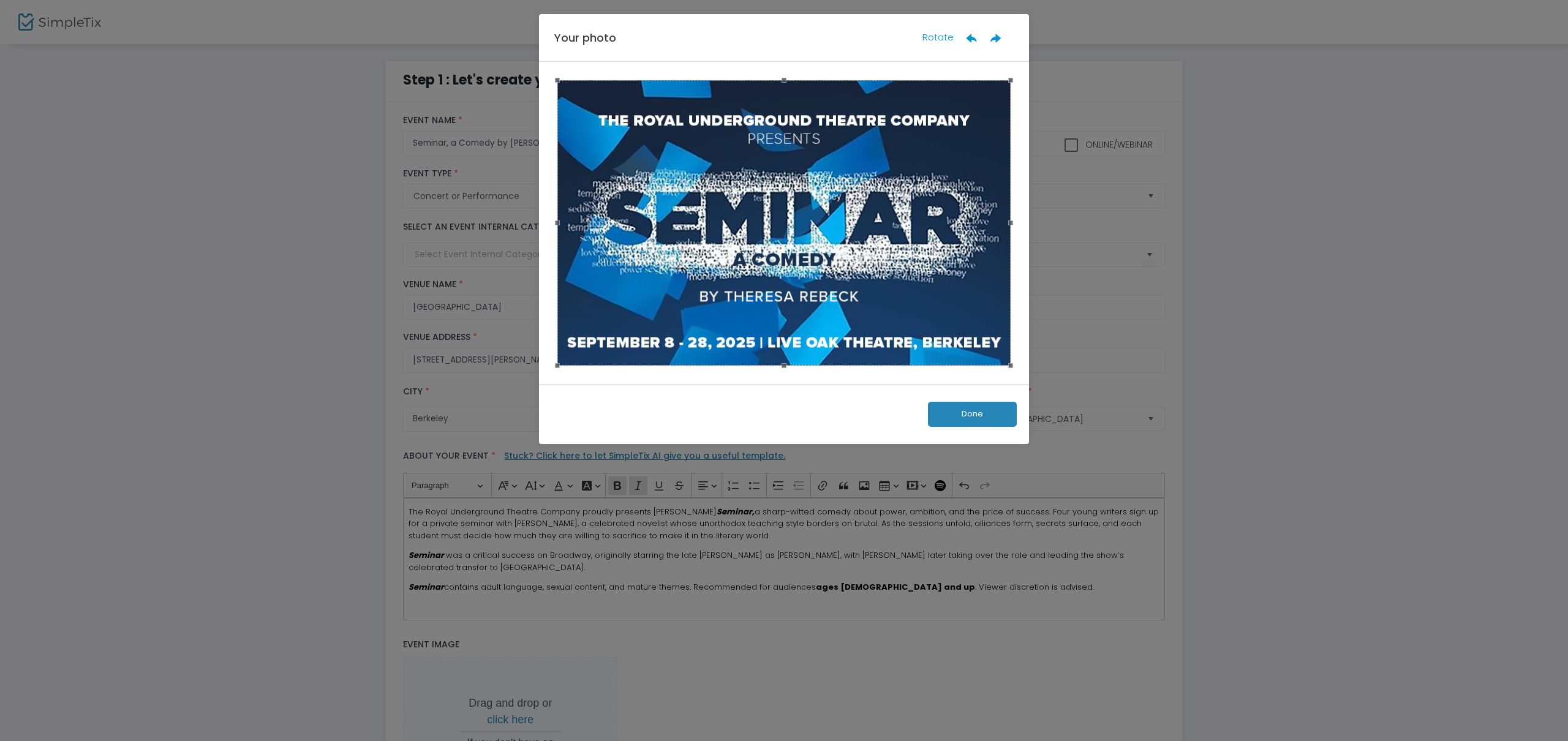
click at [970, 415] on button "Done" at bounding box center [972, 414] width 89 height 25
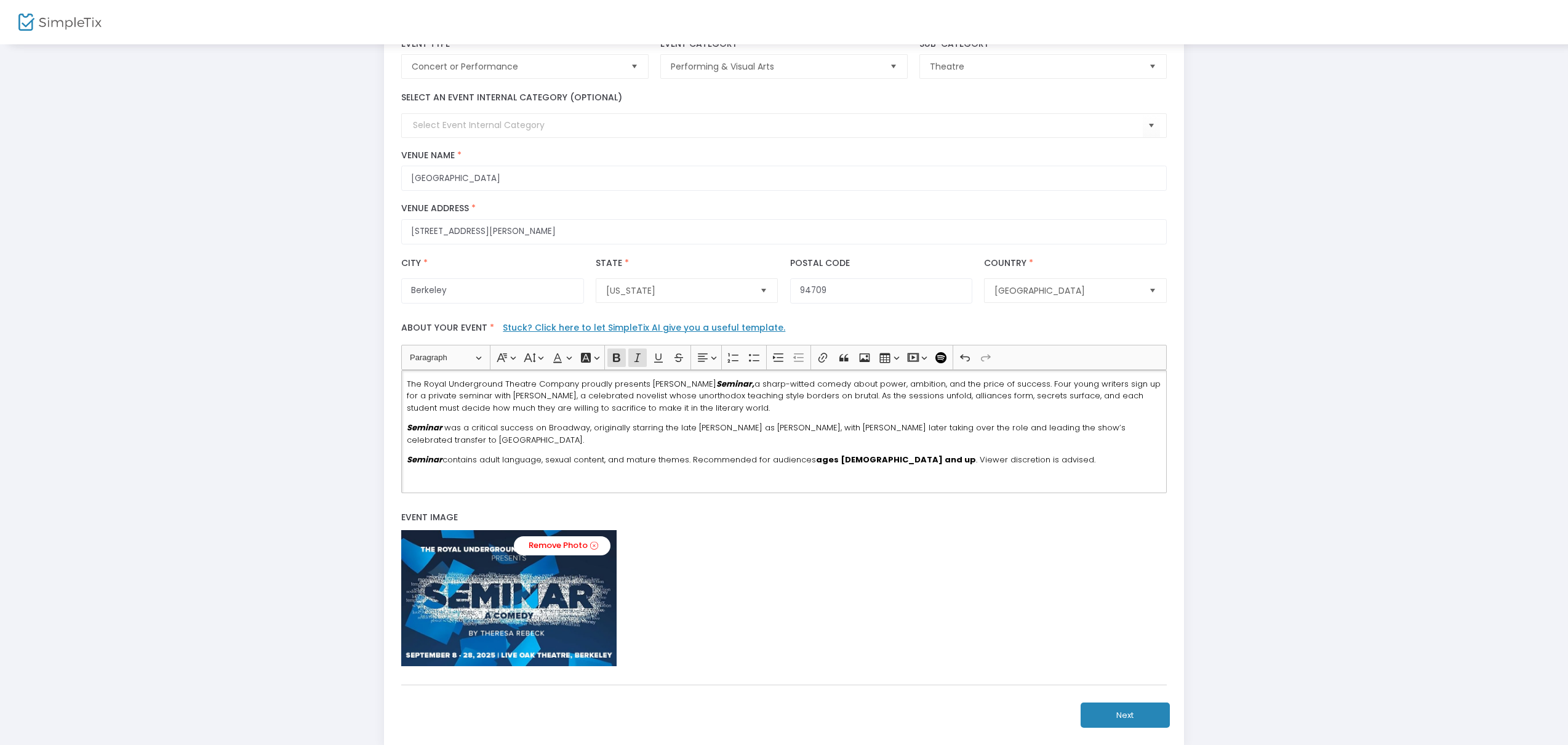
scroll to position [211, 0]
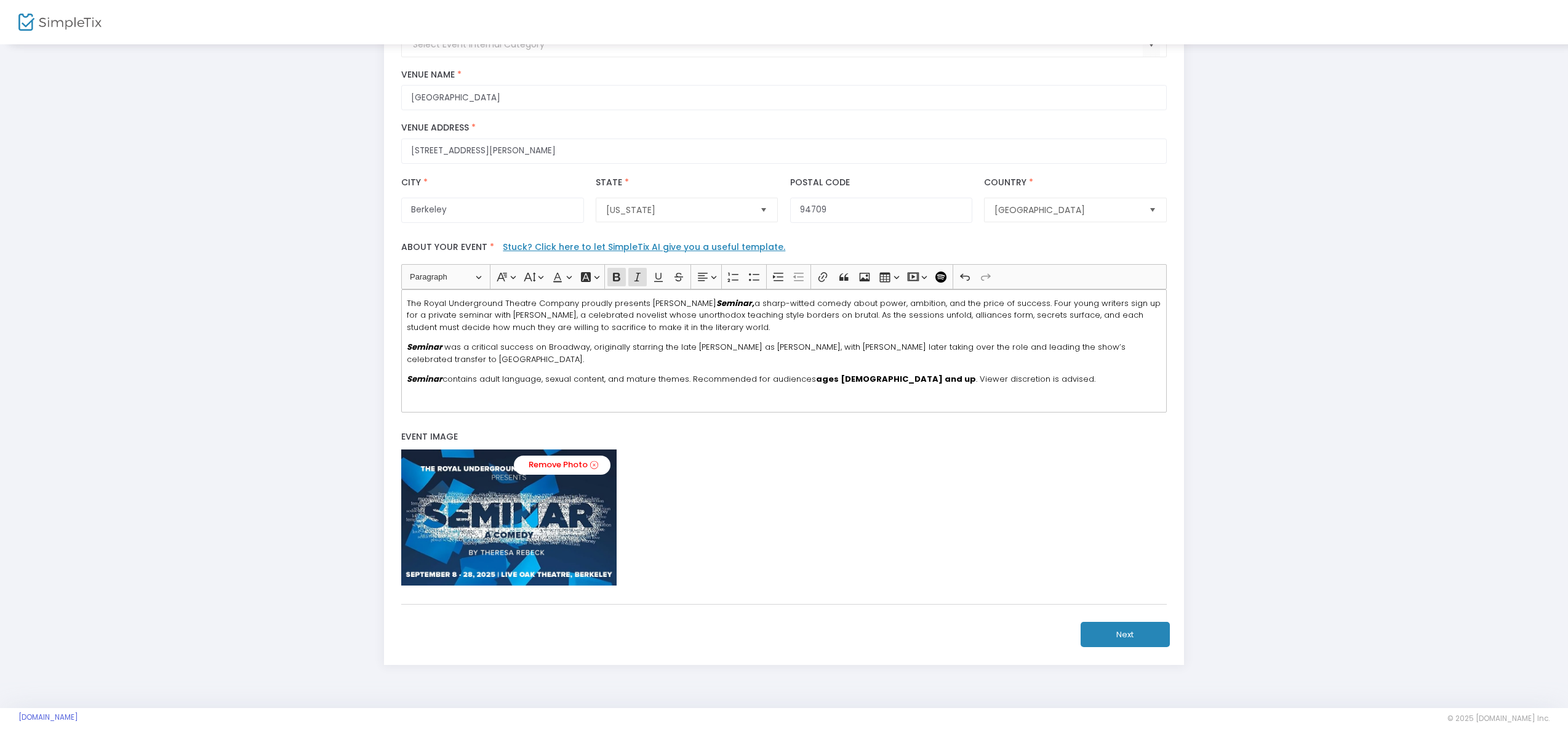
click at [1115, 636] on button "Next" at bounding box center [1125, 634] width 89 height 25
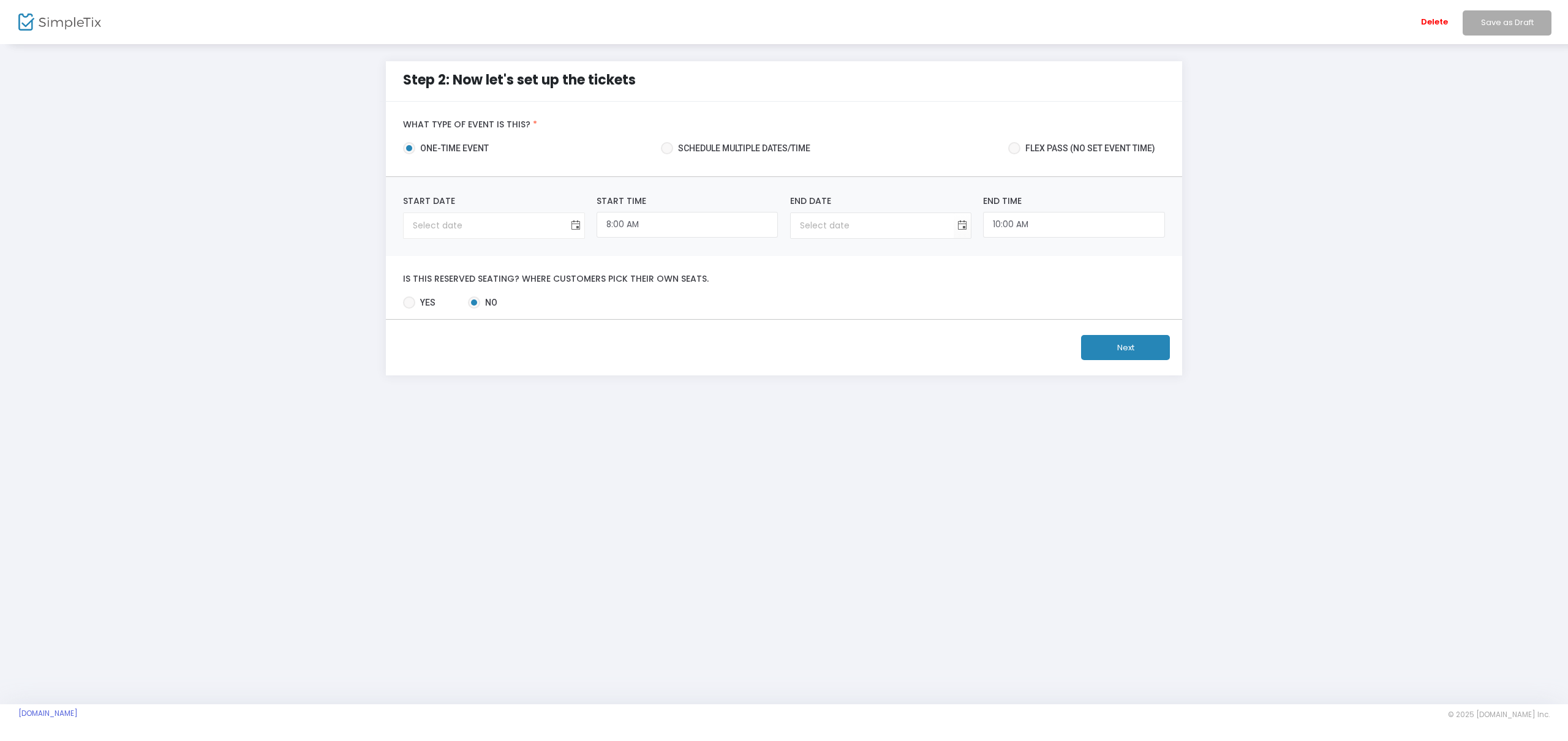
click at [573, 229] on span "Toggle calendar" at bounding box center [576, 225] width 20 height 20
click at [665, 152] on span at bounding box center [666, 147] width 12 height 12
click at [666, 154] on input "Schedule multiple dates/time" at bounding box center [666, 154] width 1 height 1
radio input "true"
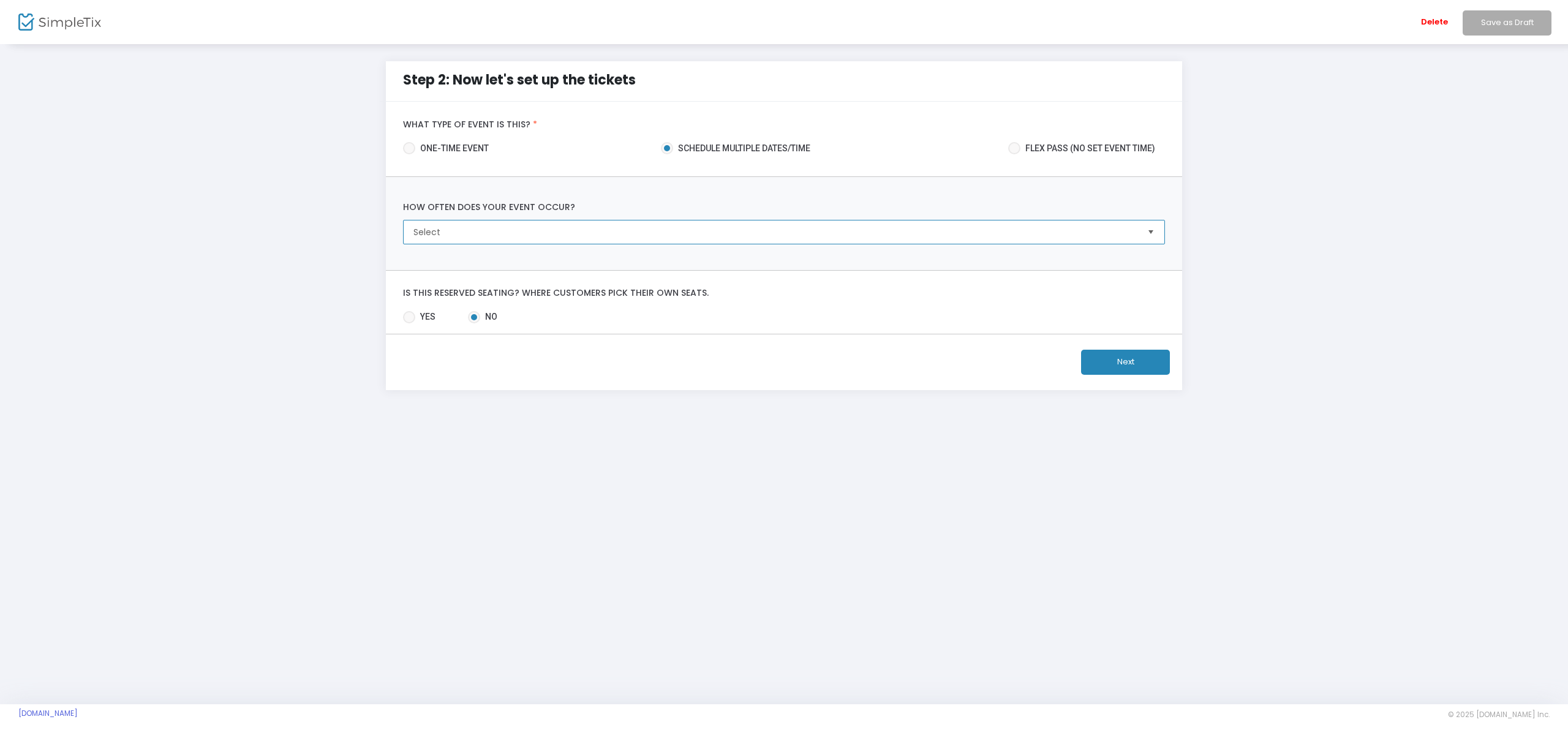
click at [505, 234] on span "Select" at bounding box center [774, 232] width 723 height 12
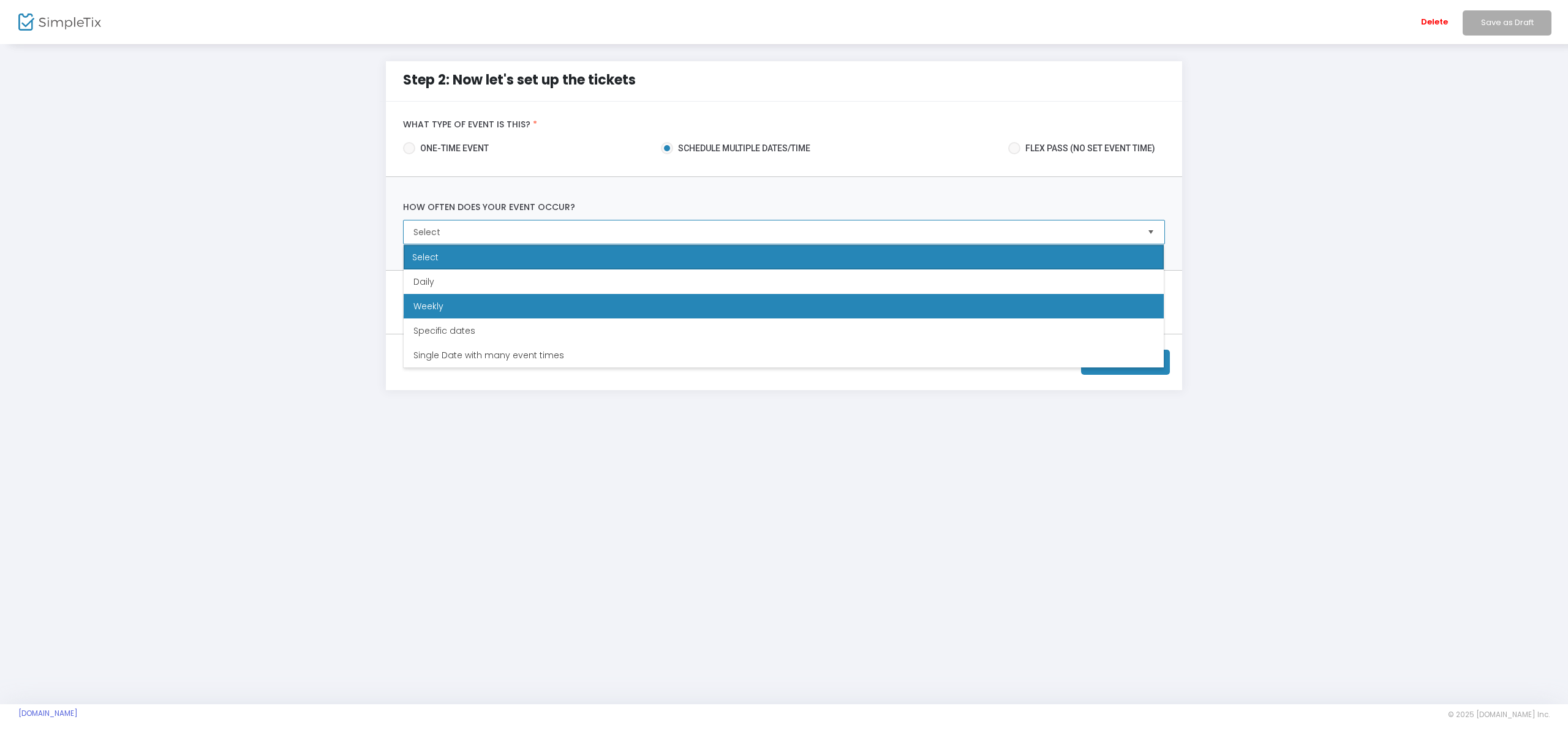
click at [461, 302] on li "Weekly" at bounding box center [784, 306] width 761 height 25
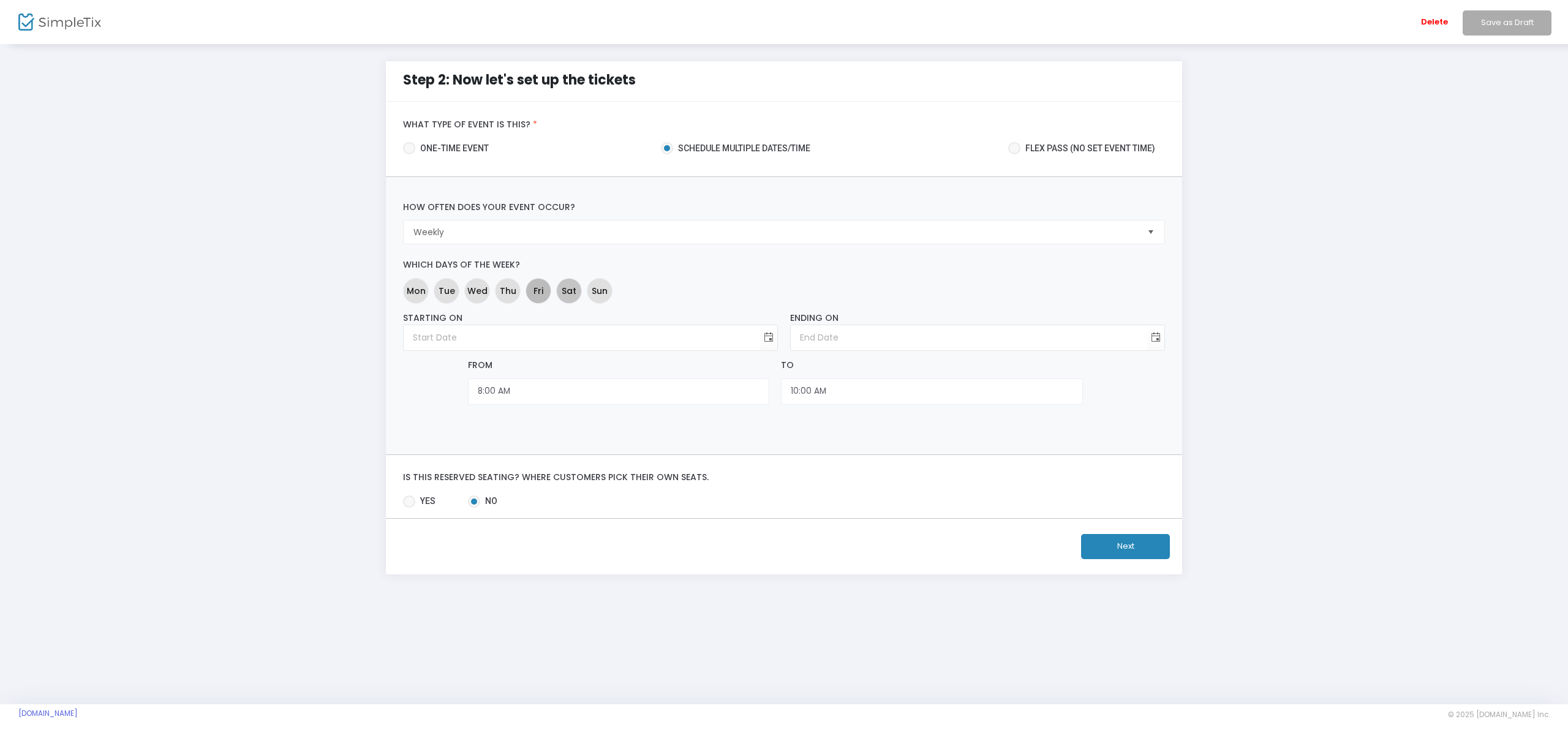
click at [537, 293] on span "Fri" at bounding box center [538, 290] width 10 height 13
click at [568, 291] on span "Sat" at bounding box center [569, 290] width 15 height 13
click at [601, 289] on span "Sun" at bounding box center [599, 290] width 16 height 13
click at [605, 289] on span "Sun" at bounding box center [599, 290] width 16 height 13
click at [766, 337] on span "Toggle calendar" at bounding box center [769, 338] width 20 height 20
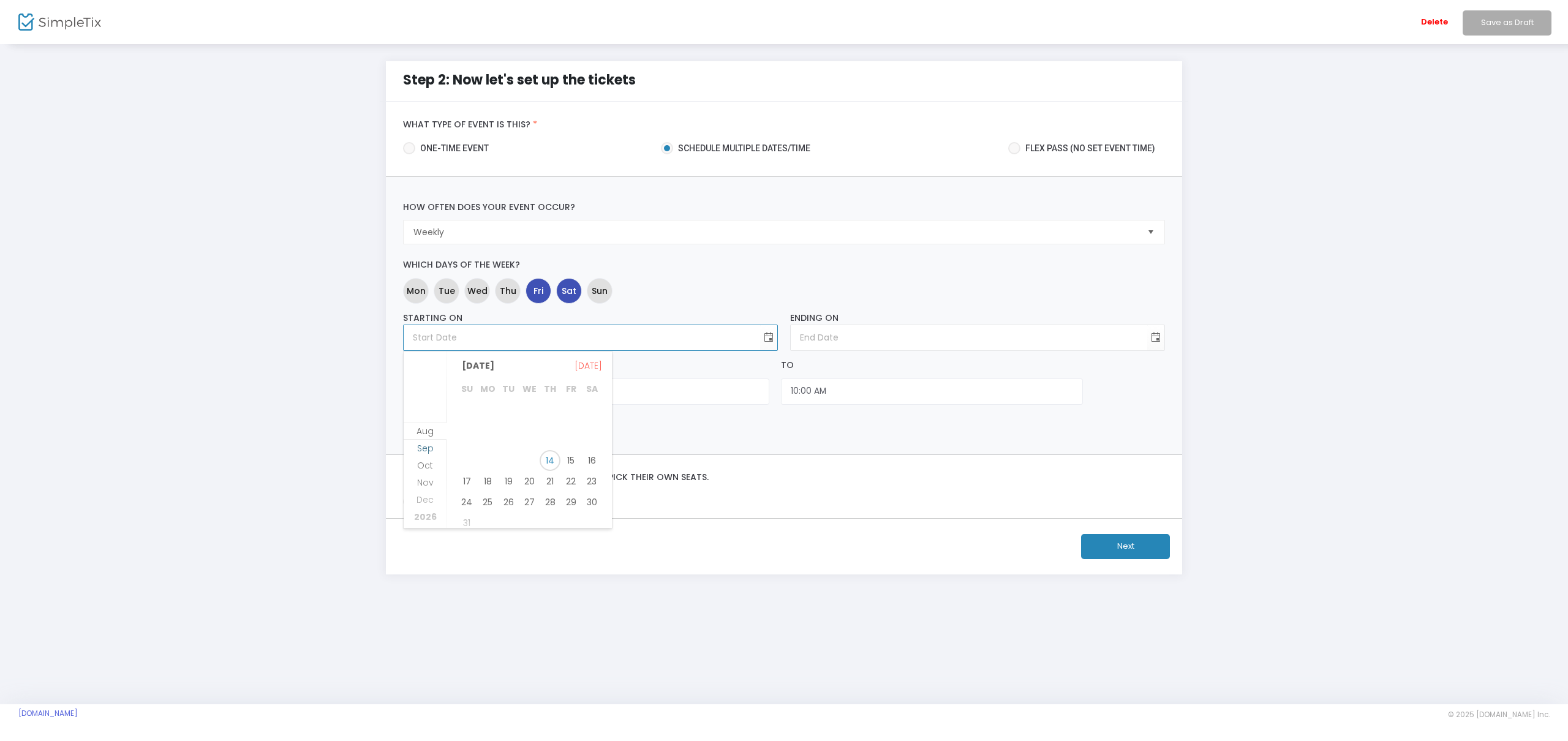
click at [430, 450] on span "Sep" at bounding box center [425, 448] width 16 height 12
click at [574, 438] on span "12" at bounding box center [571, 435] width 21 height 21
type input "9/12/2025"
click at [572, 394] on input "8:00 AM" at bounding box center [619, 391] width 302 height 27
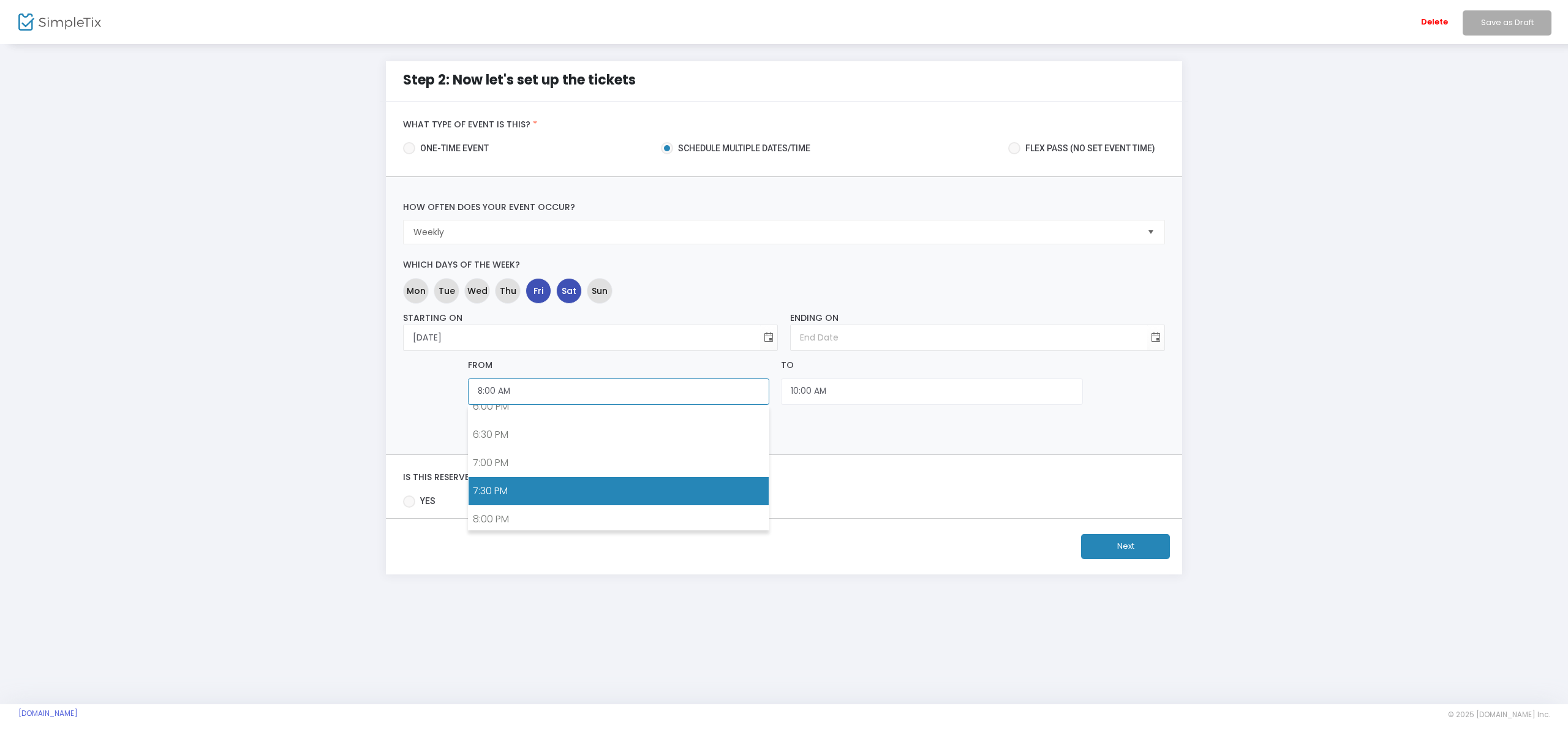
scroll to position [1052, 0]
click at [548, 494] on link "8:00 PM" at bounding box center [619, 494] width 301 height 28
type input "9/12/2025"
type input "8:00 PM"
type input "10:00 PM"
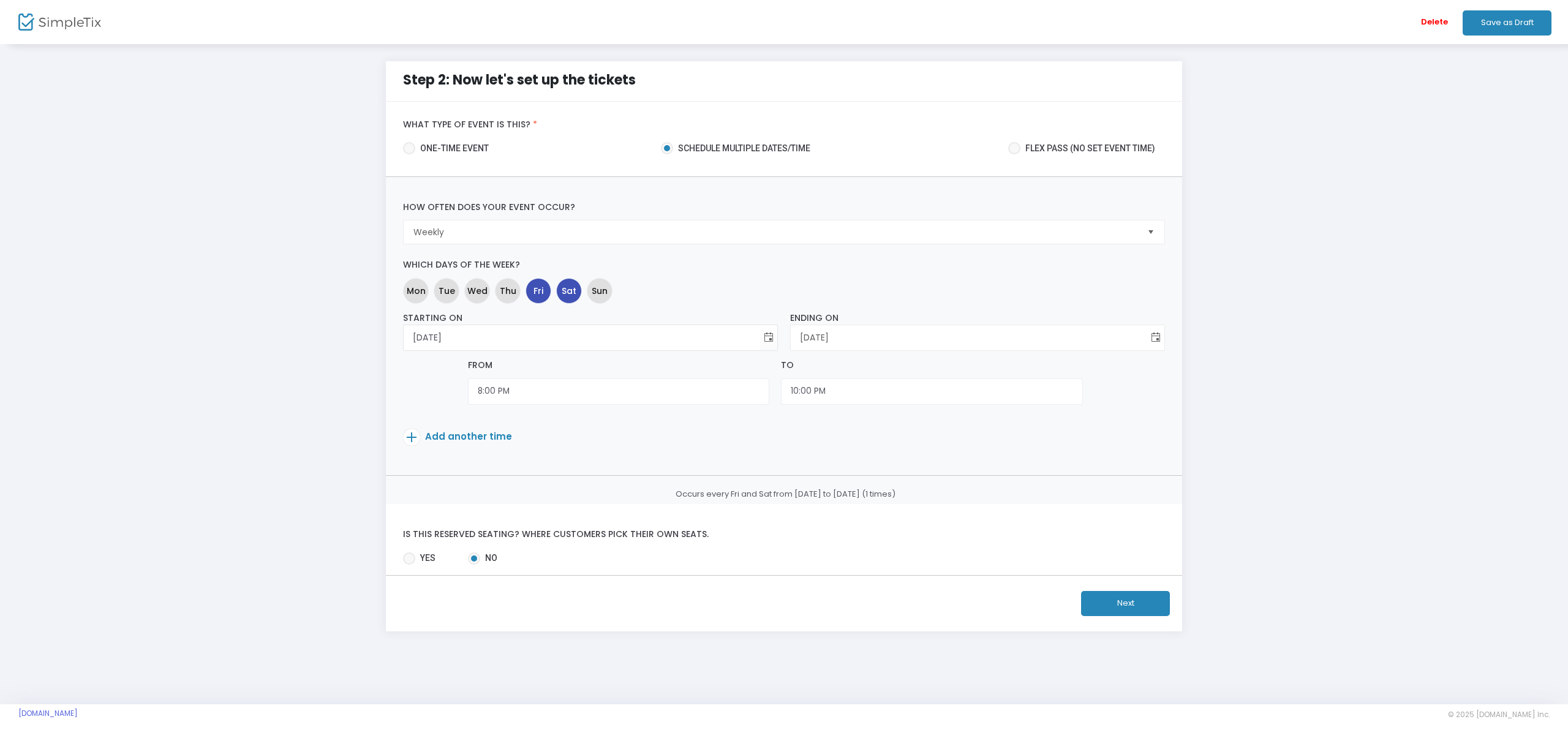
click at [1155, 337] on span "Toggle calendar" at bounding box center [1156, 338] width 20 height 20
click at [981, 483] on span "27" at bounding box center [979, 481] width 21 height 21
type input "9/27/2025"
click at [415, 436] on span at bounding box center [411, 437] width 17 height 17
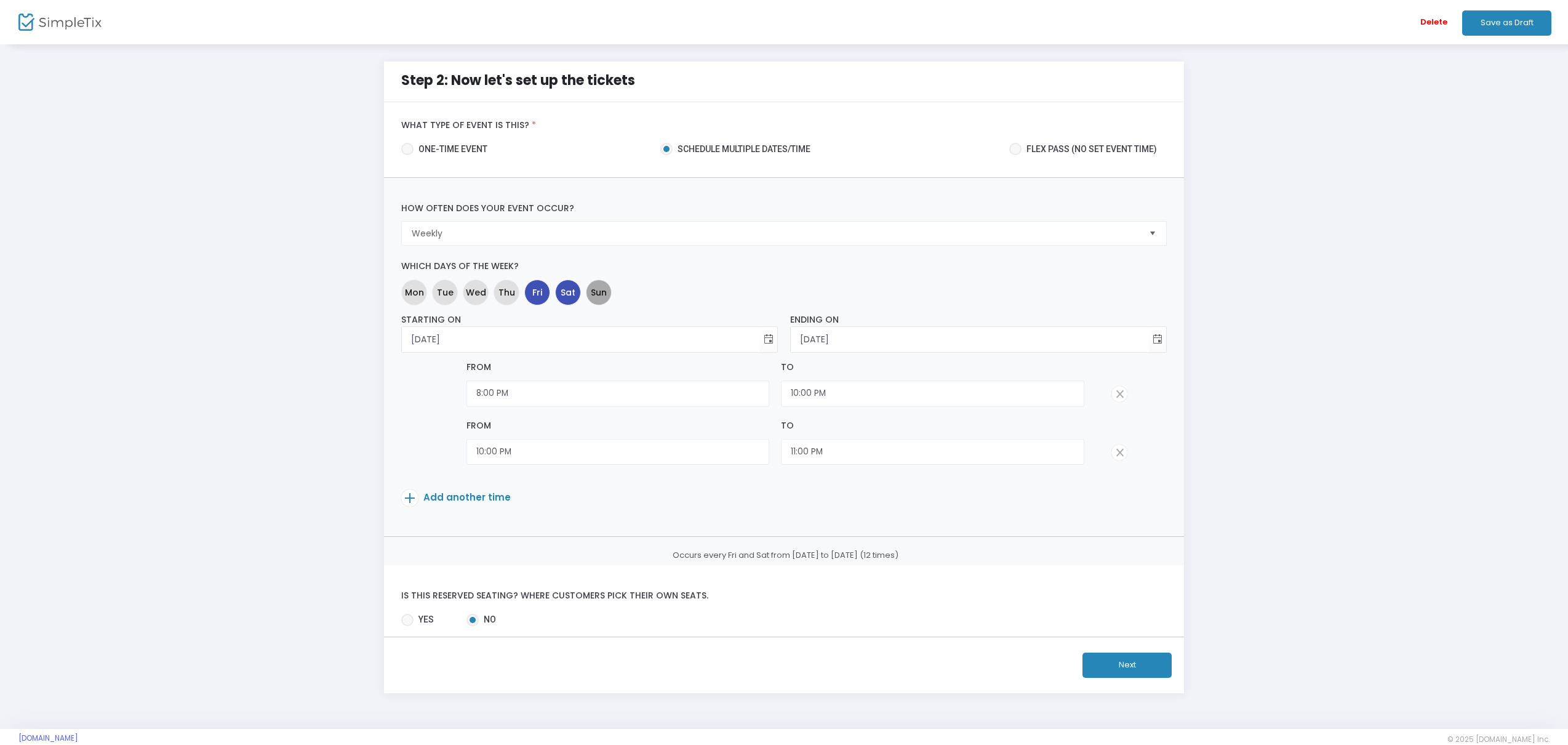
click at [598, 295] on span "Sun" at bounding box center [598, 292] width 16 height 13
click at [1120, 456] on span at bounding box center [1119, 452] width 16 height 16
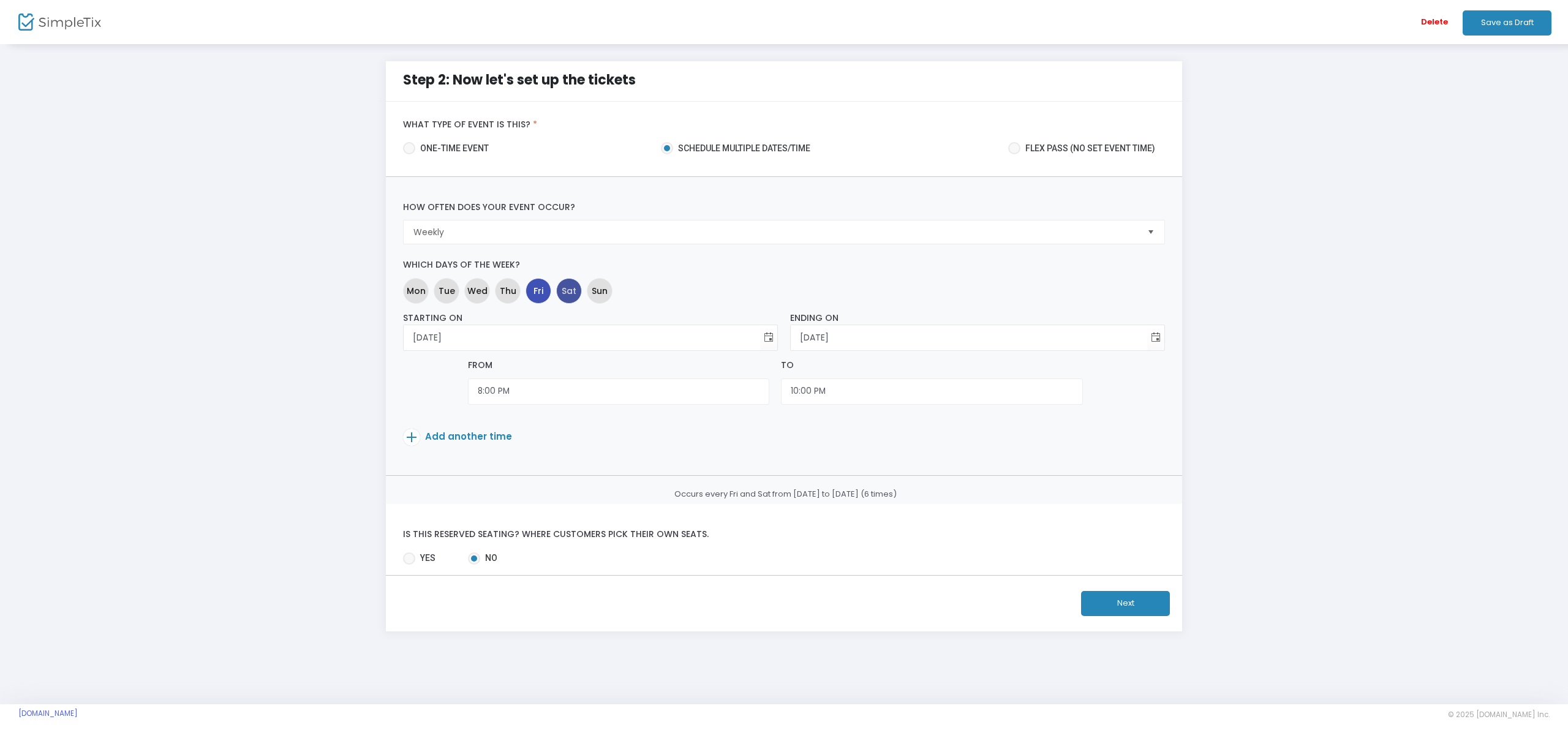
click at [570, 295] on span "Sat" at bounding box center [569, 290] width 15 height 13
click at [416, 438] on span at bounding box center [411, 437] width 17 height 17
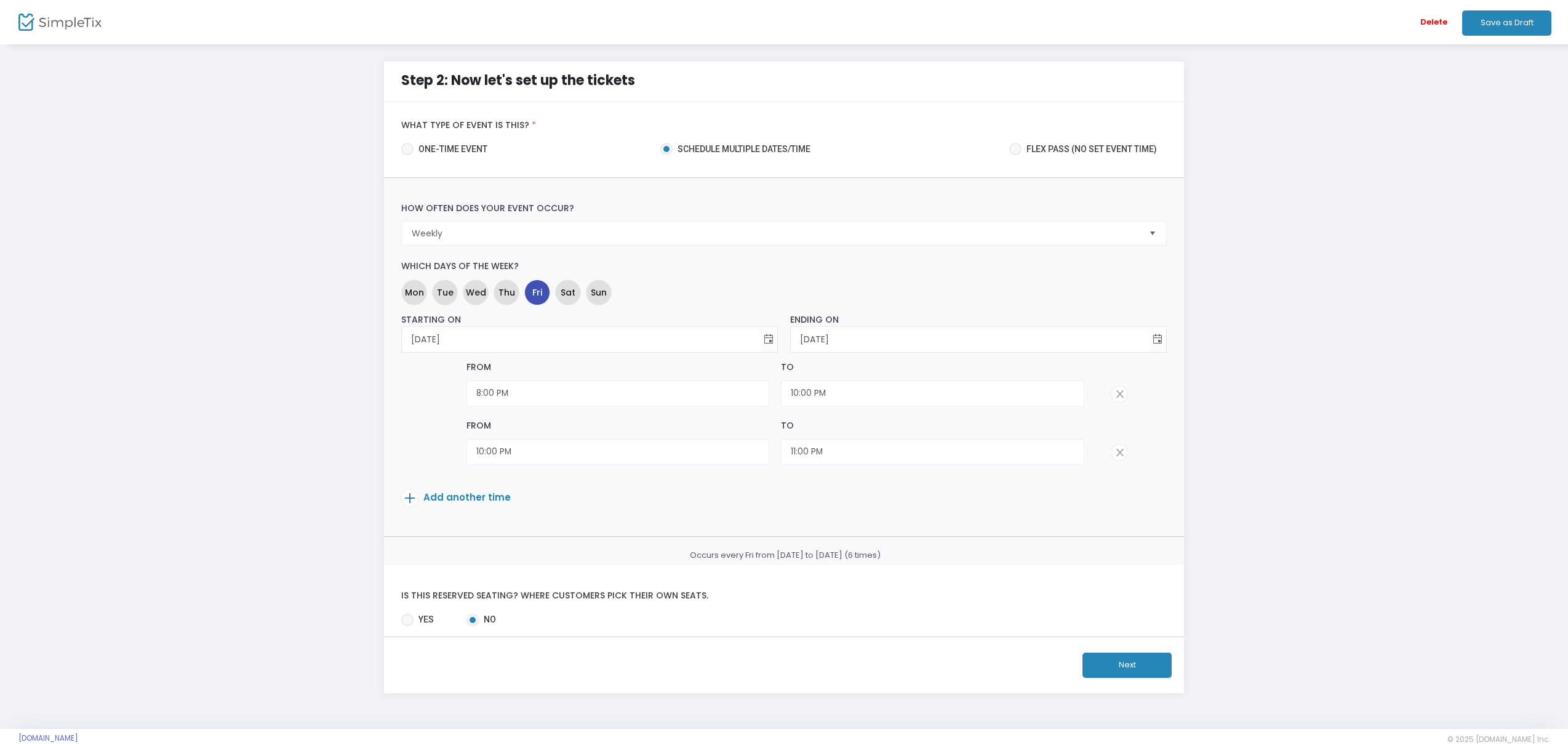
click at [413, 493] on span at bounding box center [410, 497] width 17 height 17
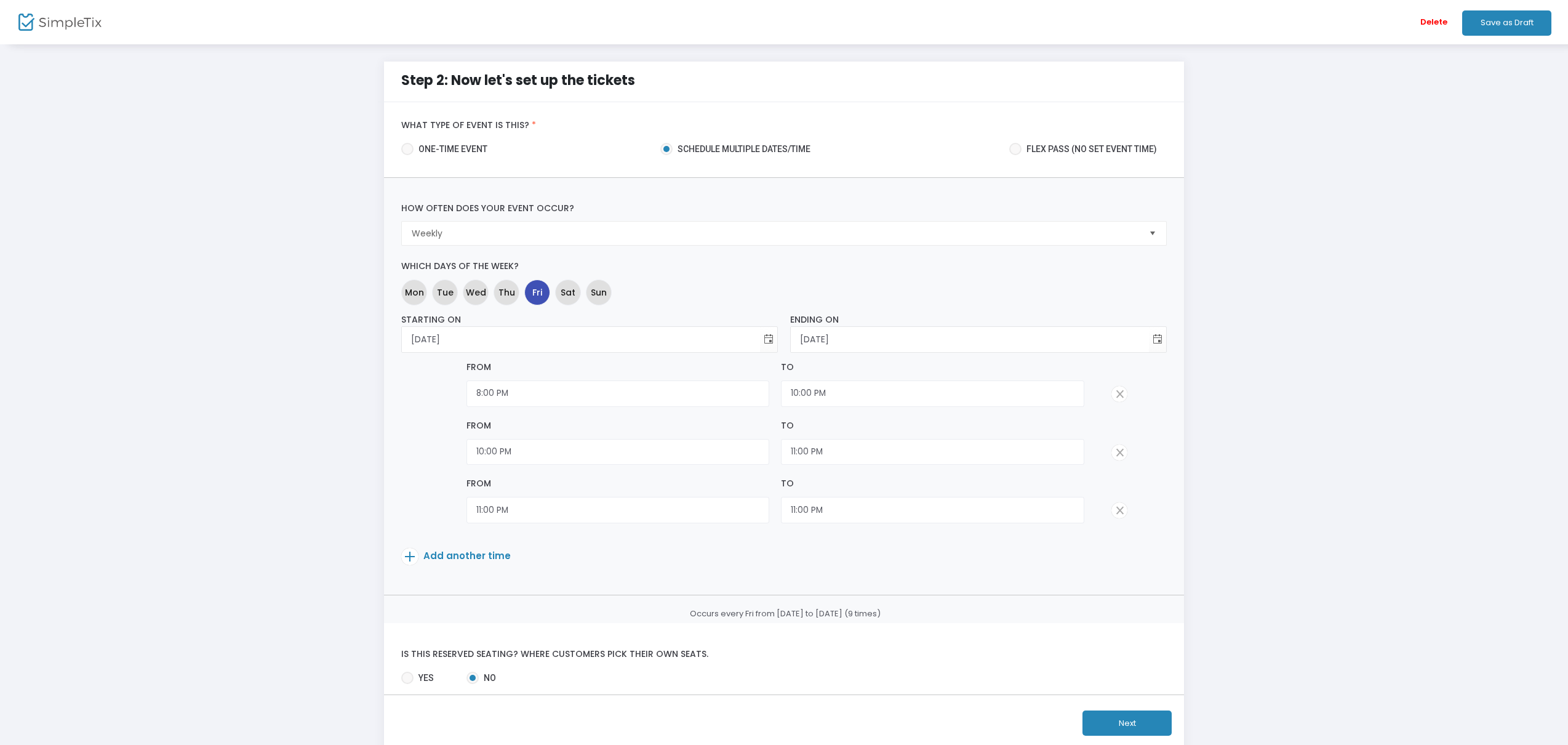
click at [1114, 447] on span at bounding box center [1119, 452] width 16 height 16
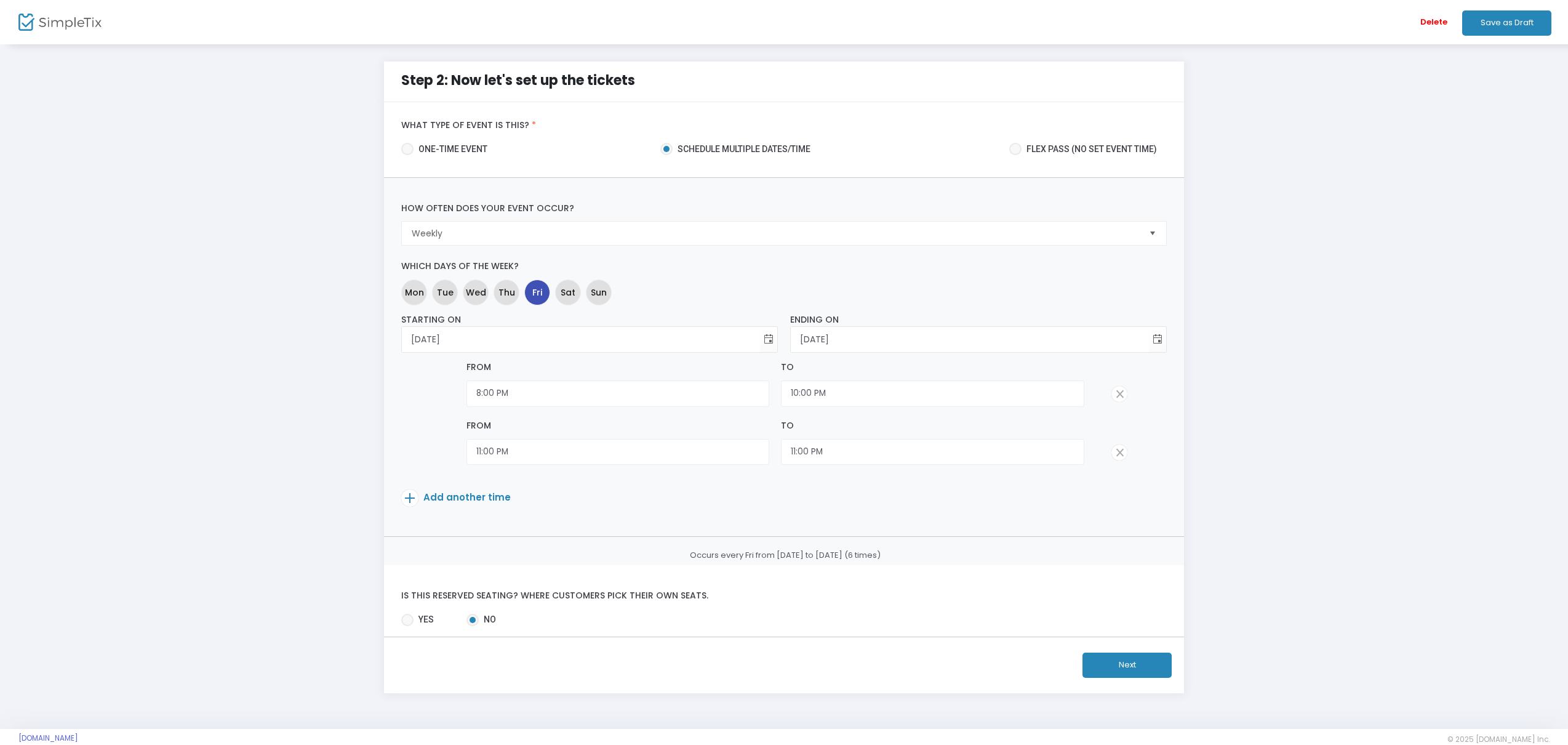
click at [1118, 451] on span at bounding box center [1119, 452] width 16 height 16
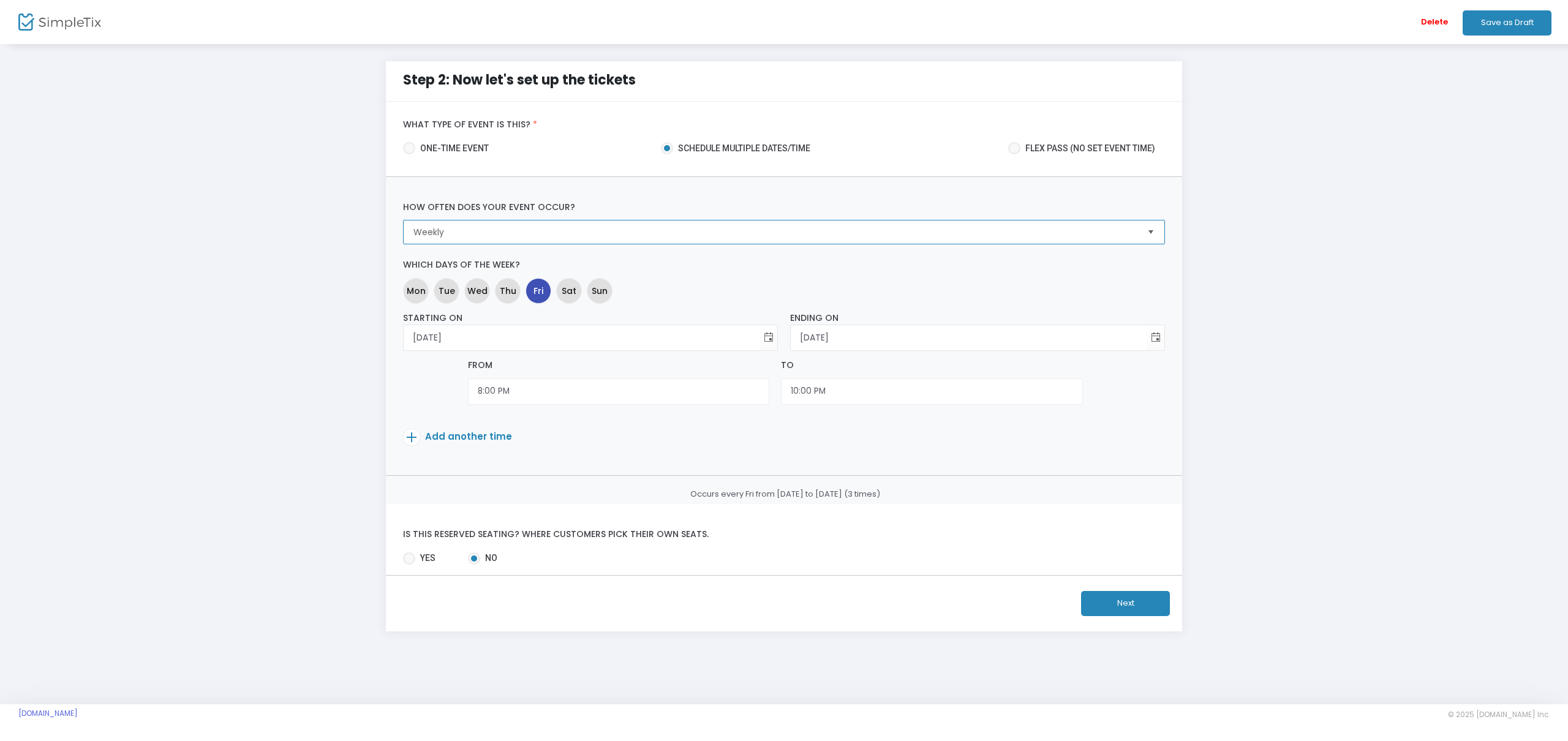
click at [898, 241] on span "Weekly" at bounding box center [775, 232] width 733 height 23
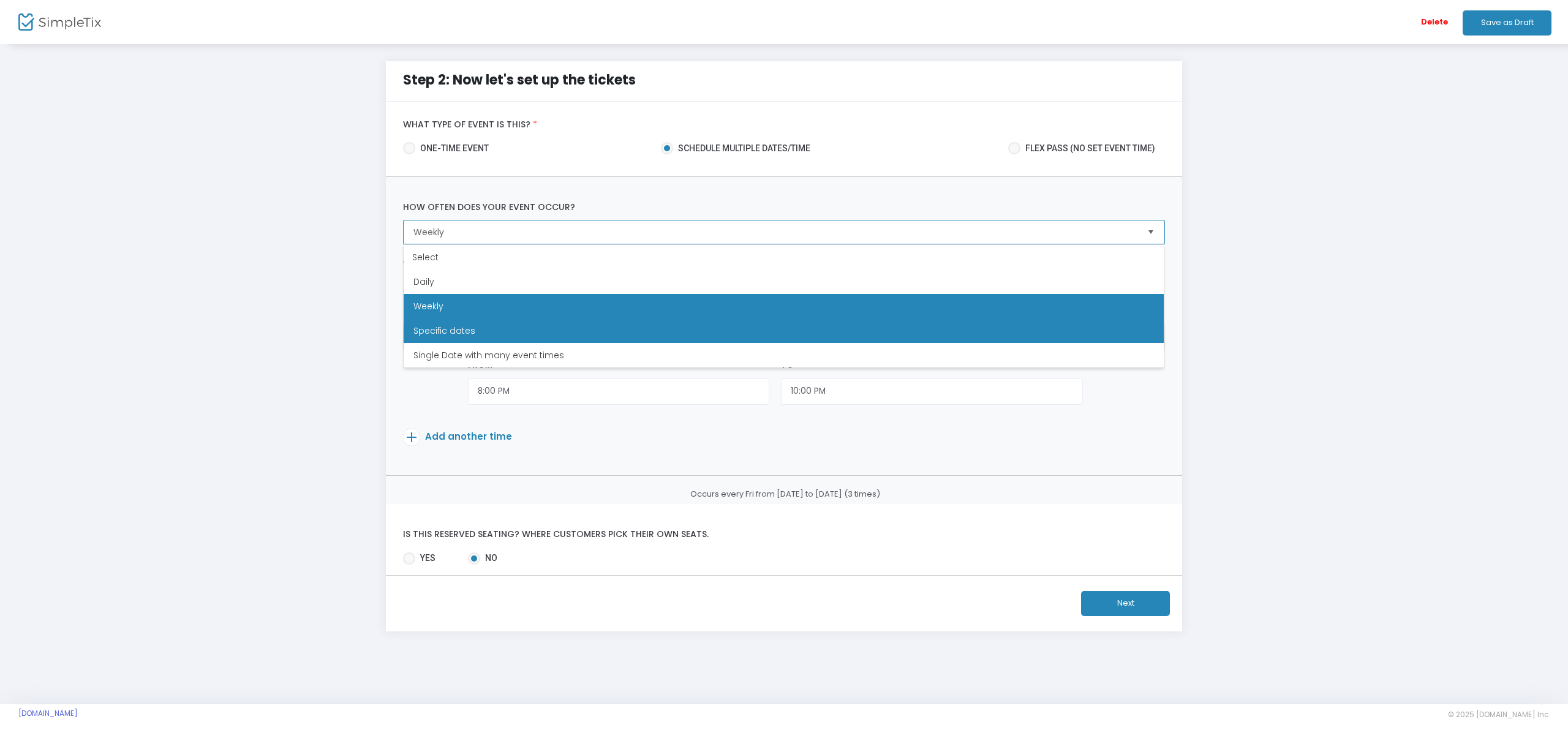
click at [645, 336] on li "Specific dates" at bounding box center [784, 331] width 761 height 25
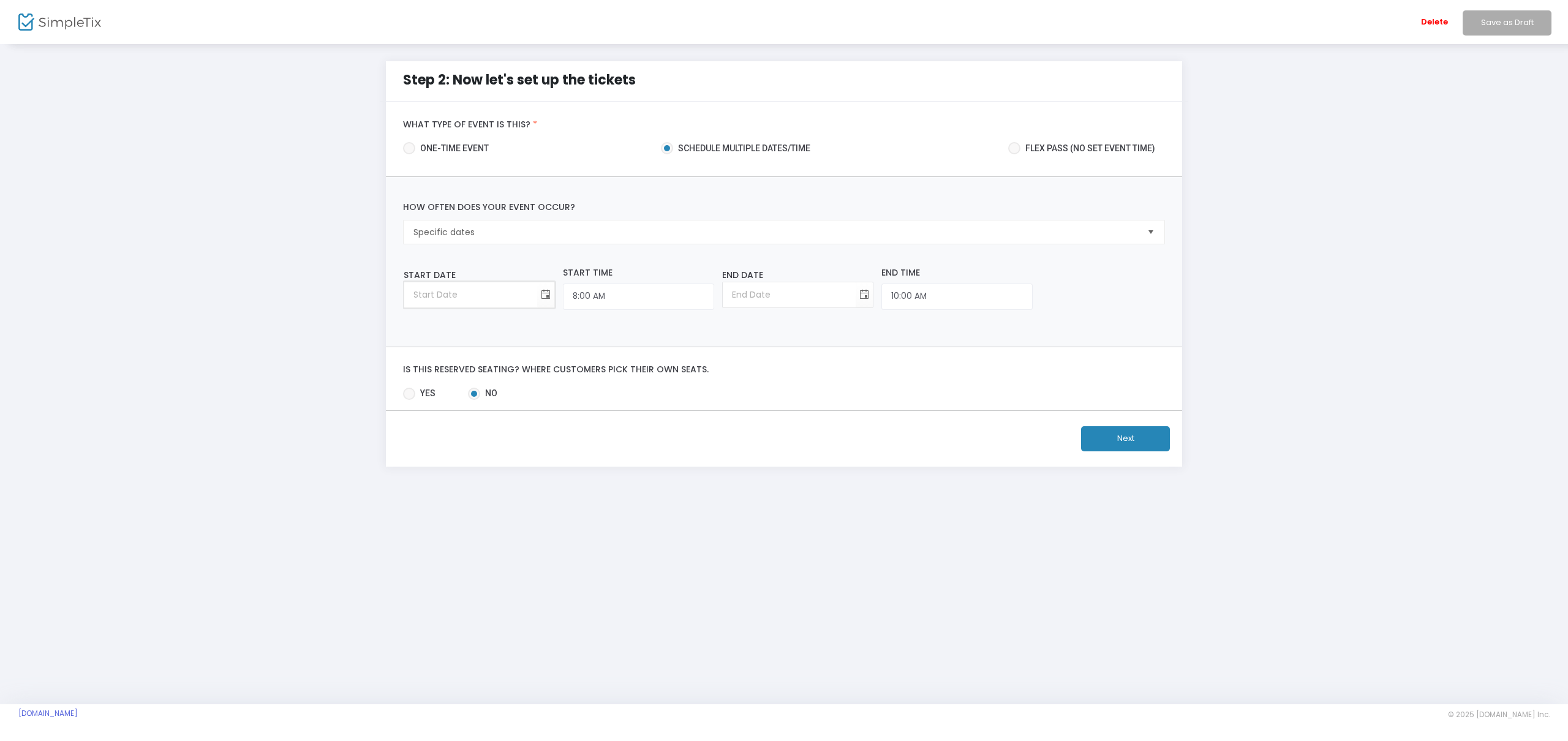
type input "month/day/year"
click at [458, 300] on input "month/day/year" at bounding box center [470, 294] width 133 height 25
click at [536, 295] on span "Toggle calendar" at bounding box center [546, 295] width 20 height 20
click at [432, 404] on span "Sep" at bounding box center [426, 405] width 16 height 12
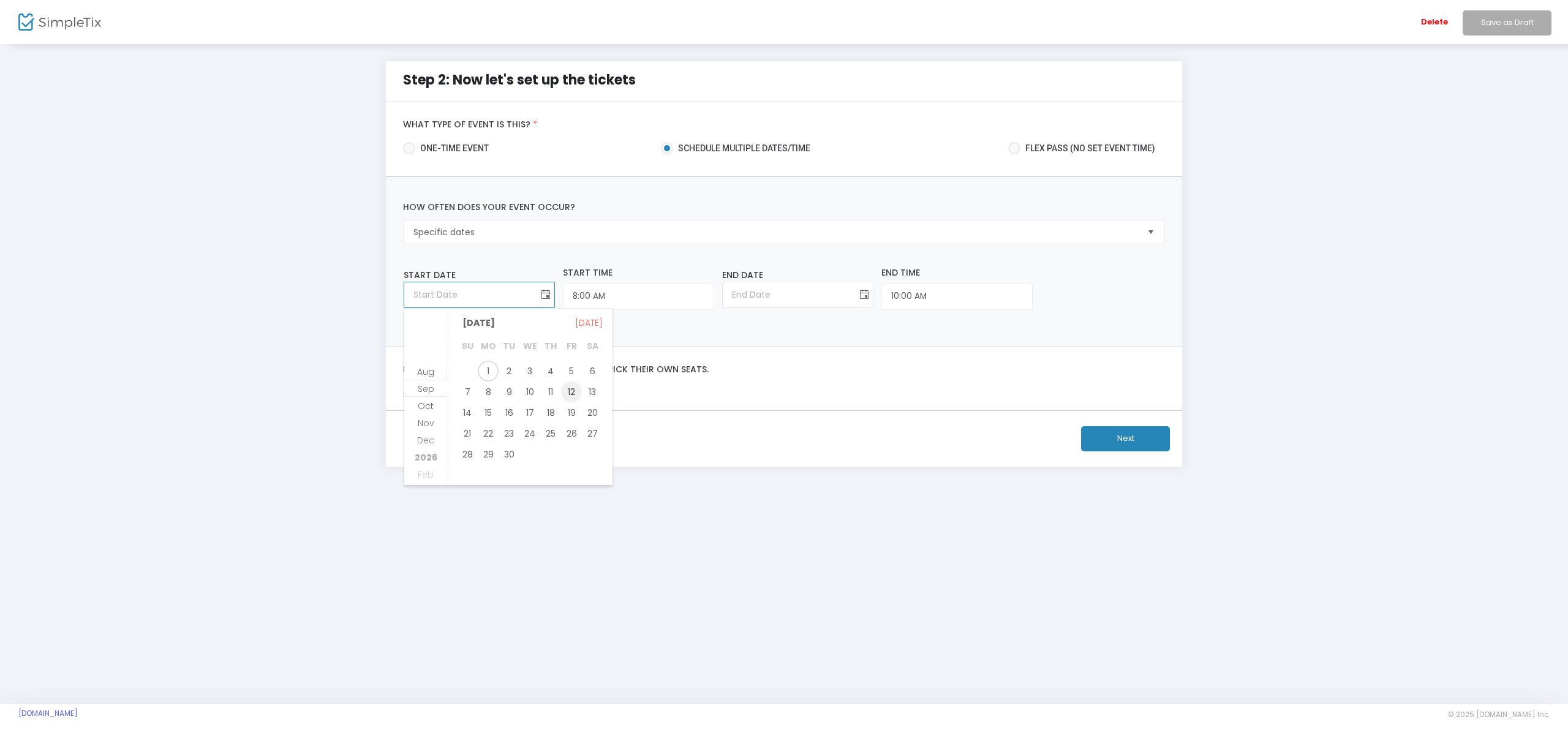
click at [570, 393] on span "12" at bounding box center [571, 391] width 21 height 21
type input "9/12/2025"
click at [605, 302] on input "8:00 AM" at bounding box center [638, 296] width 151 height 27
click at [566, 396] on link "8:00 PM" at bounding box center [587, 400] width 103 height 28
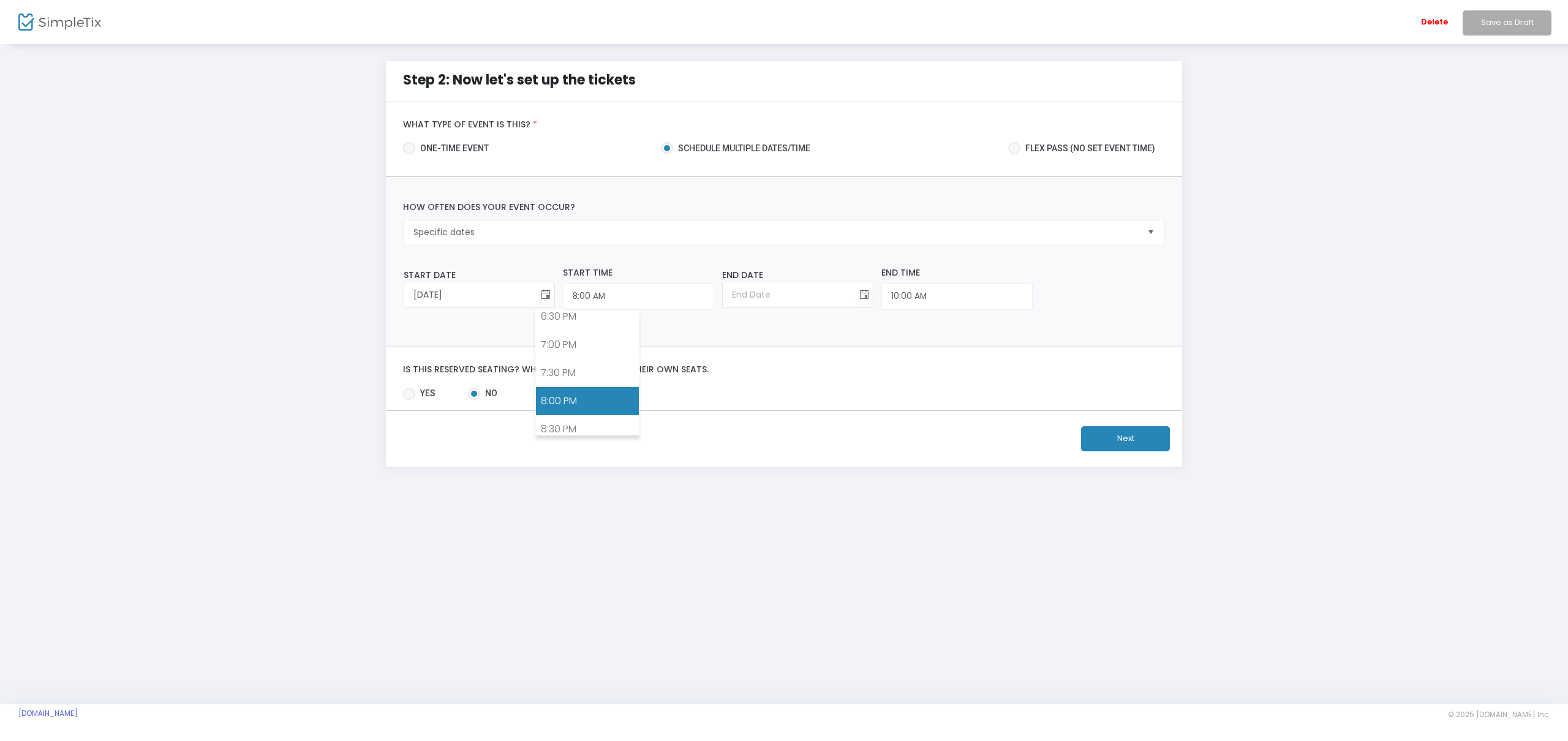
type input "8:00 PM"
type input "9/12/2025"
type input "10:00 PM"
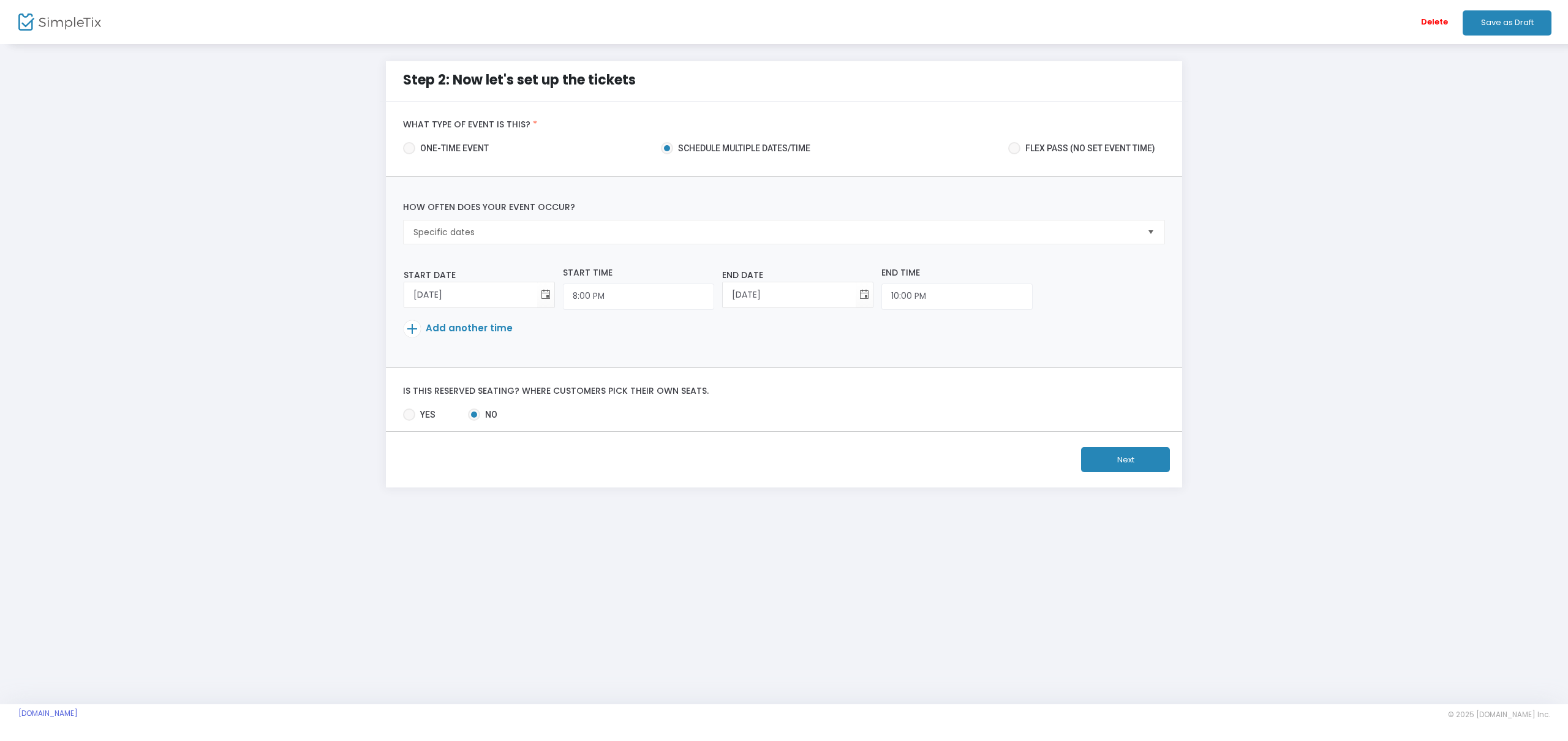
click at [407, 324] on span at bounding box center [412, 329] width 17 height 17
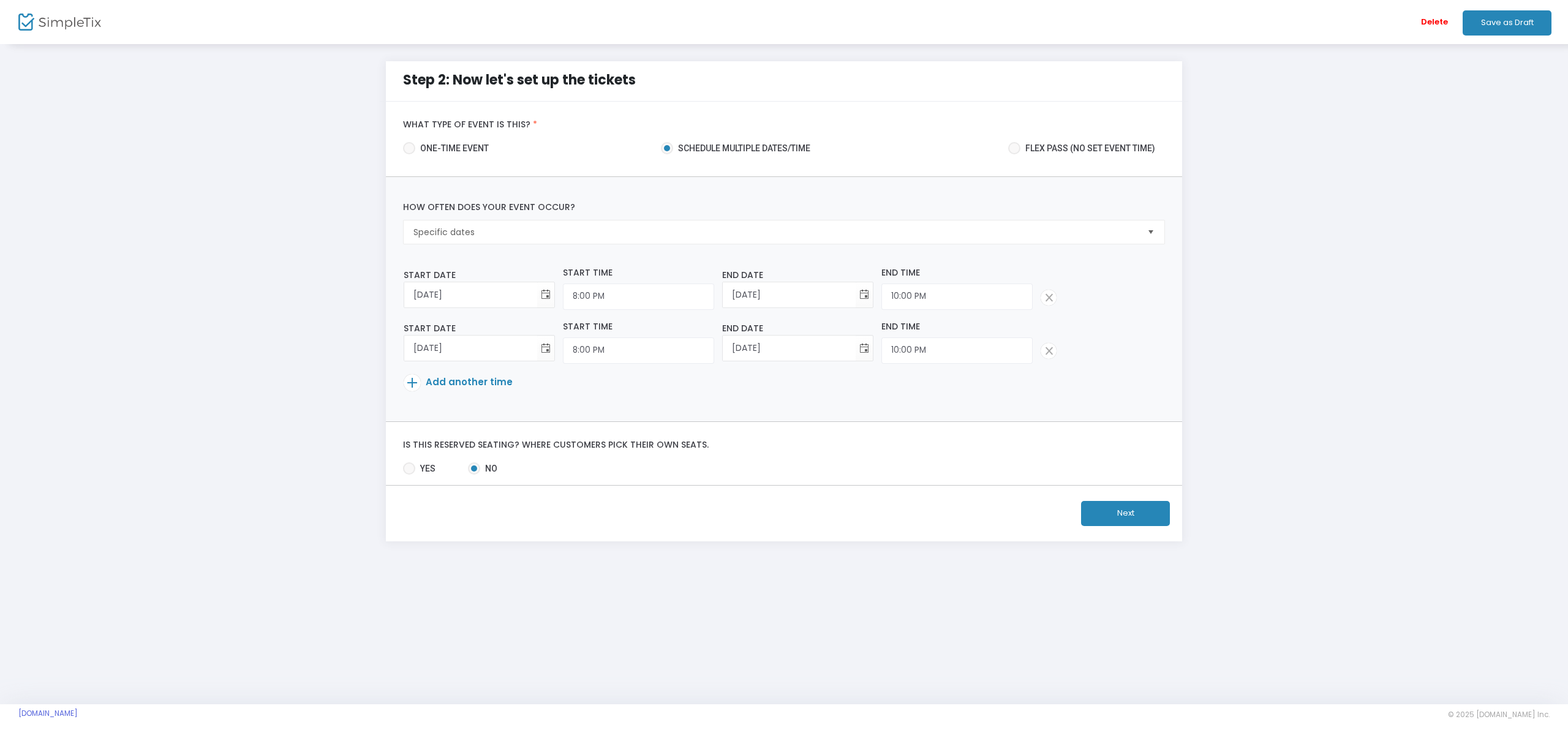
click at [417, 381] on span at bounding box center [412, 382] width 17 height 17
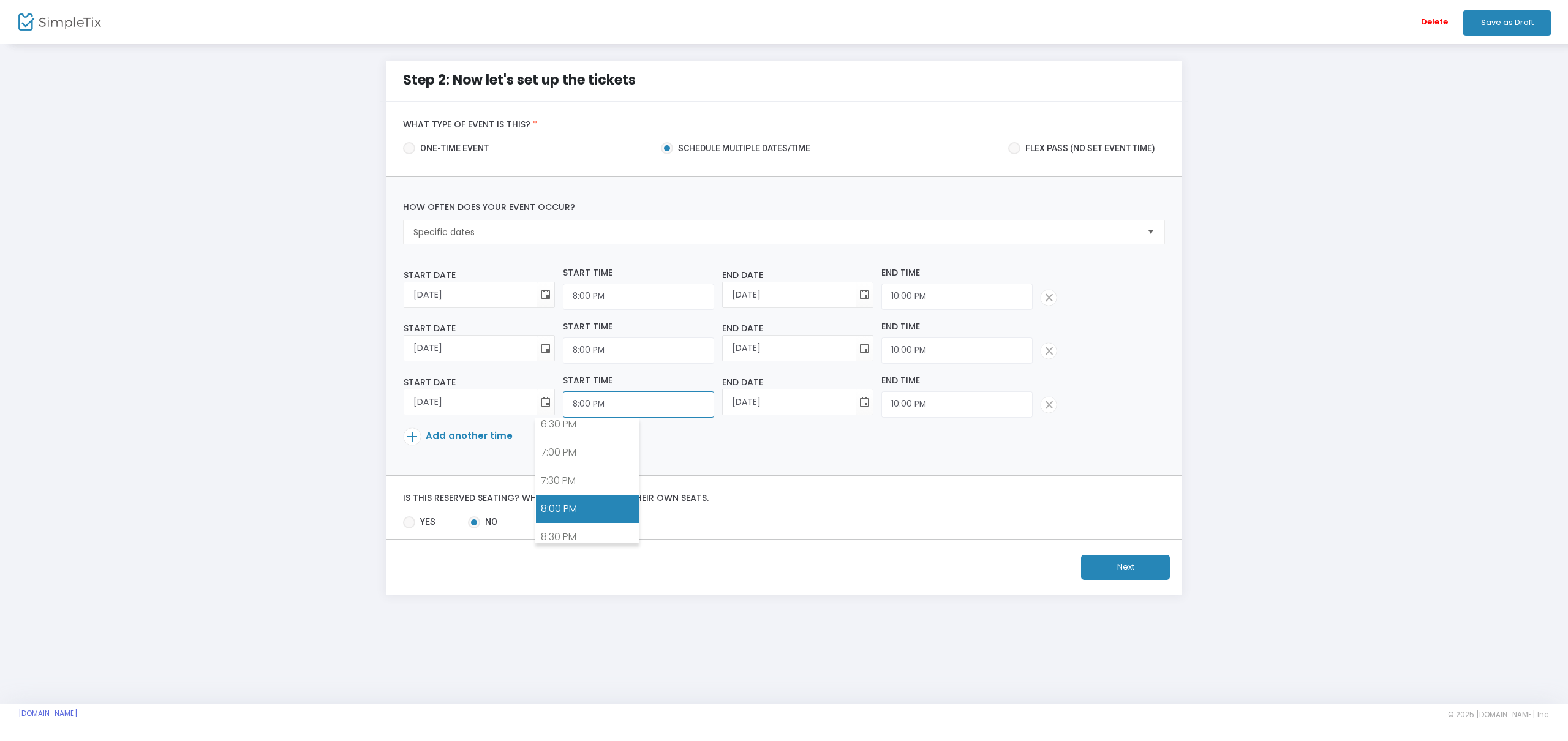
click at [563, 406] on input "8:00 PM" at bounding box center [638, 404] width 151 height 27
click at [570, 442] on link "2:00 PM" at bounding box center [587, 443] width 103 height 28
type input "2:00 PM"
type input "4:00 PM"
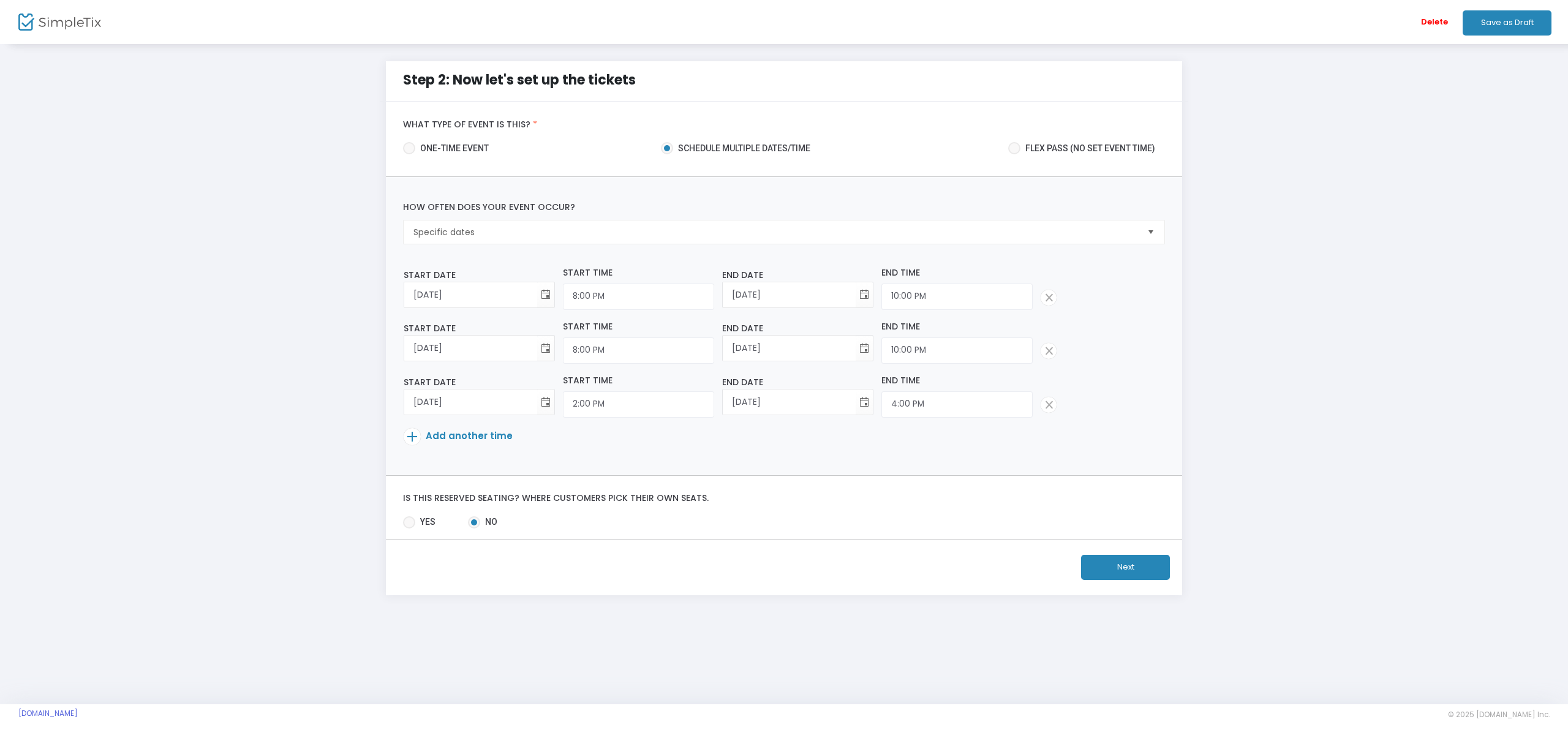
click at [413, 435] on span at bounding box center [412, 436] width 17 height 17
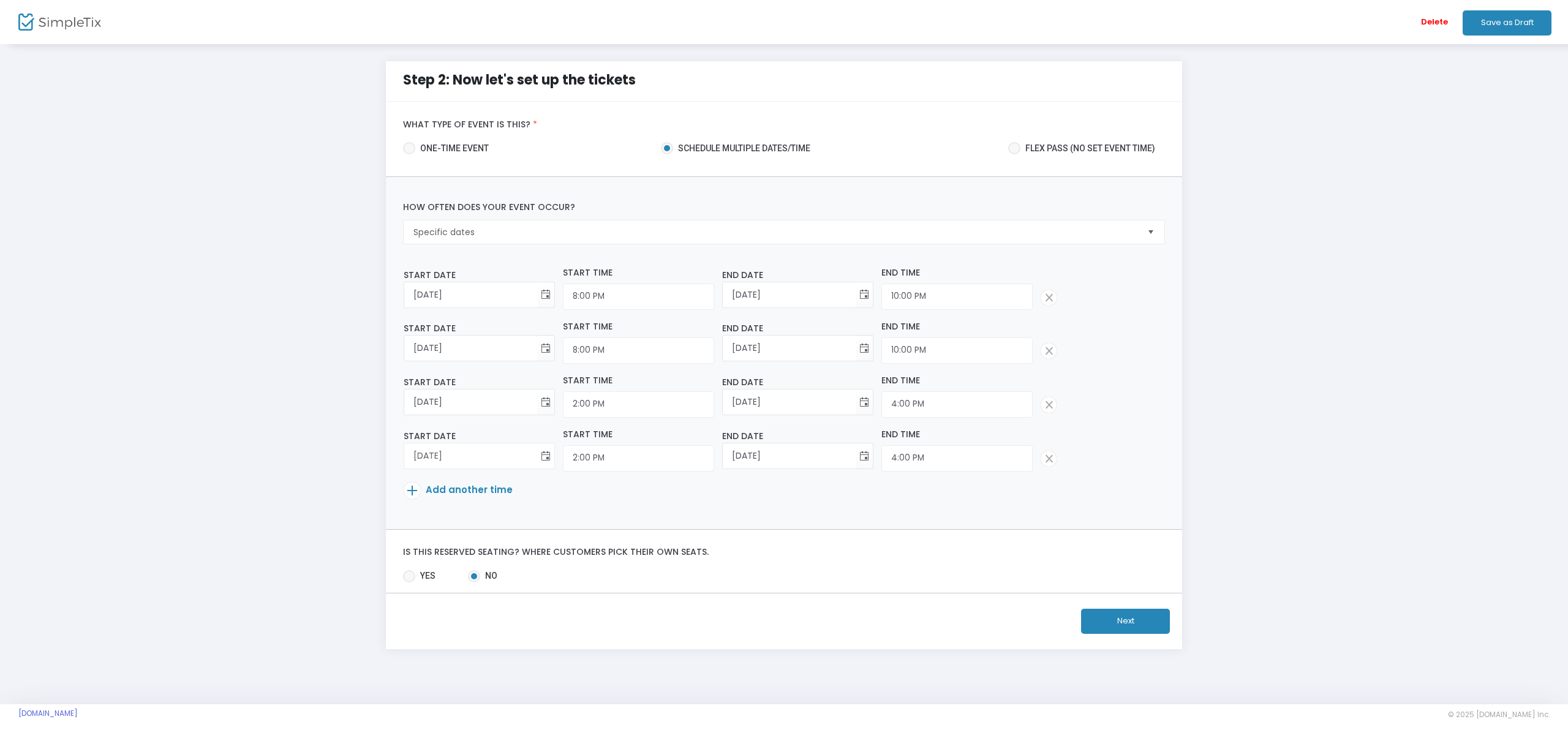
click at [536, 458] on span "Toggle calendar" at bounding box center [546, 456] width 20 height 20
click at [569, 579] on span "19" at bounding box center [571, 579] width 21 height 21
type input "9/19/2025"
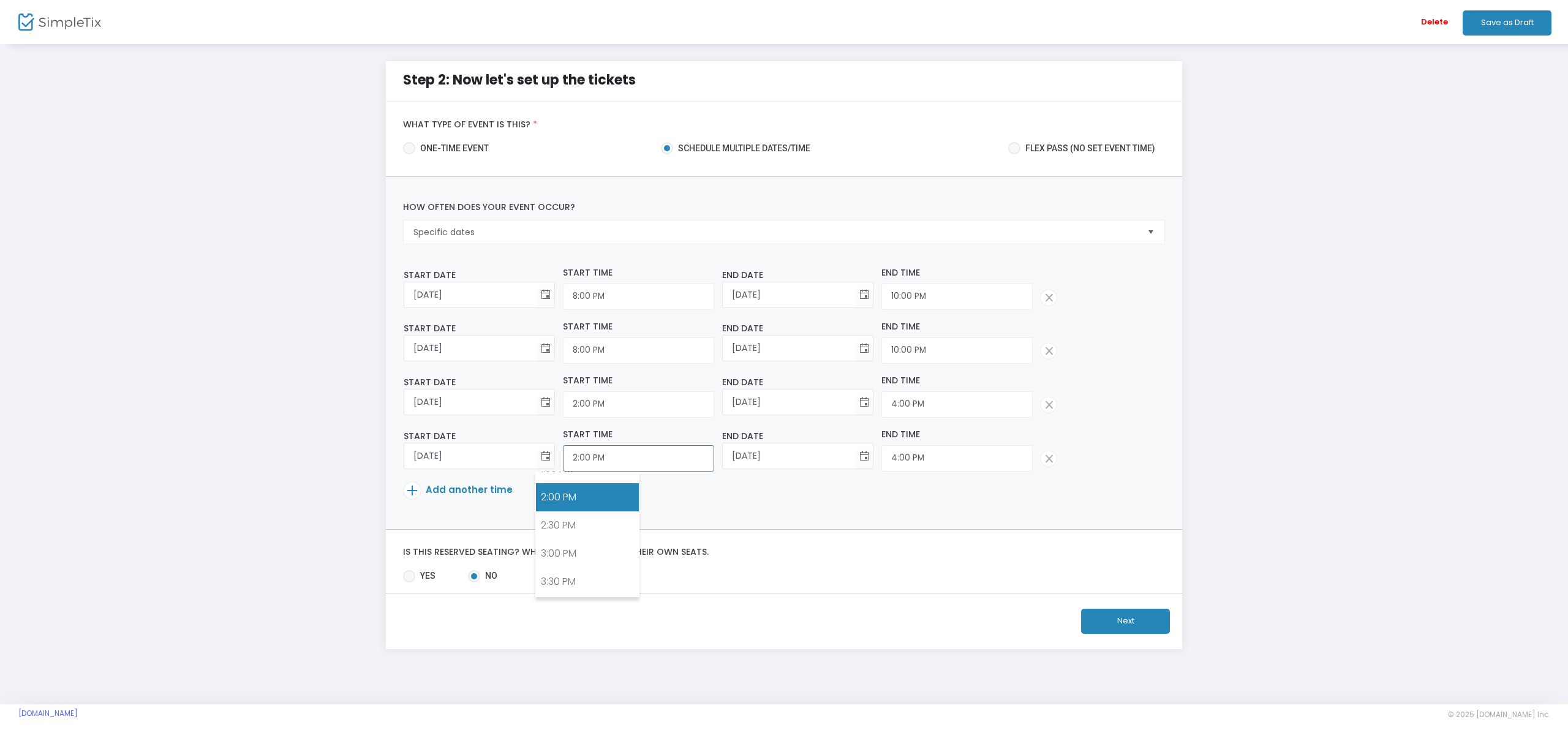
click at [575, 452] on input "2:00 PM" at bounding box center [638, 458] width 151 height 27
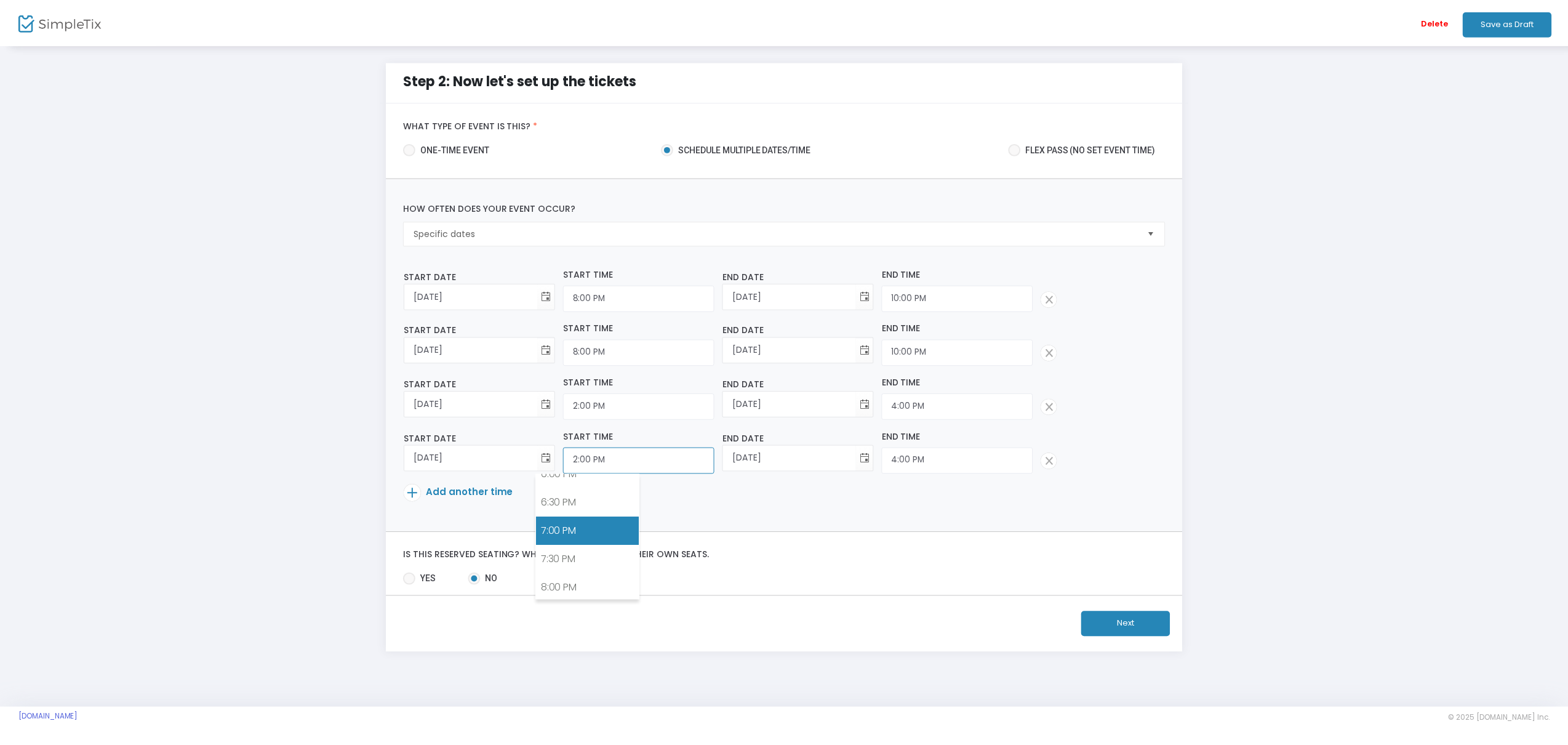
scroll to position [1045, 0]
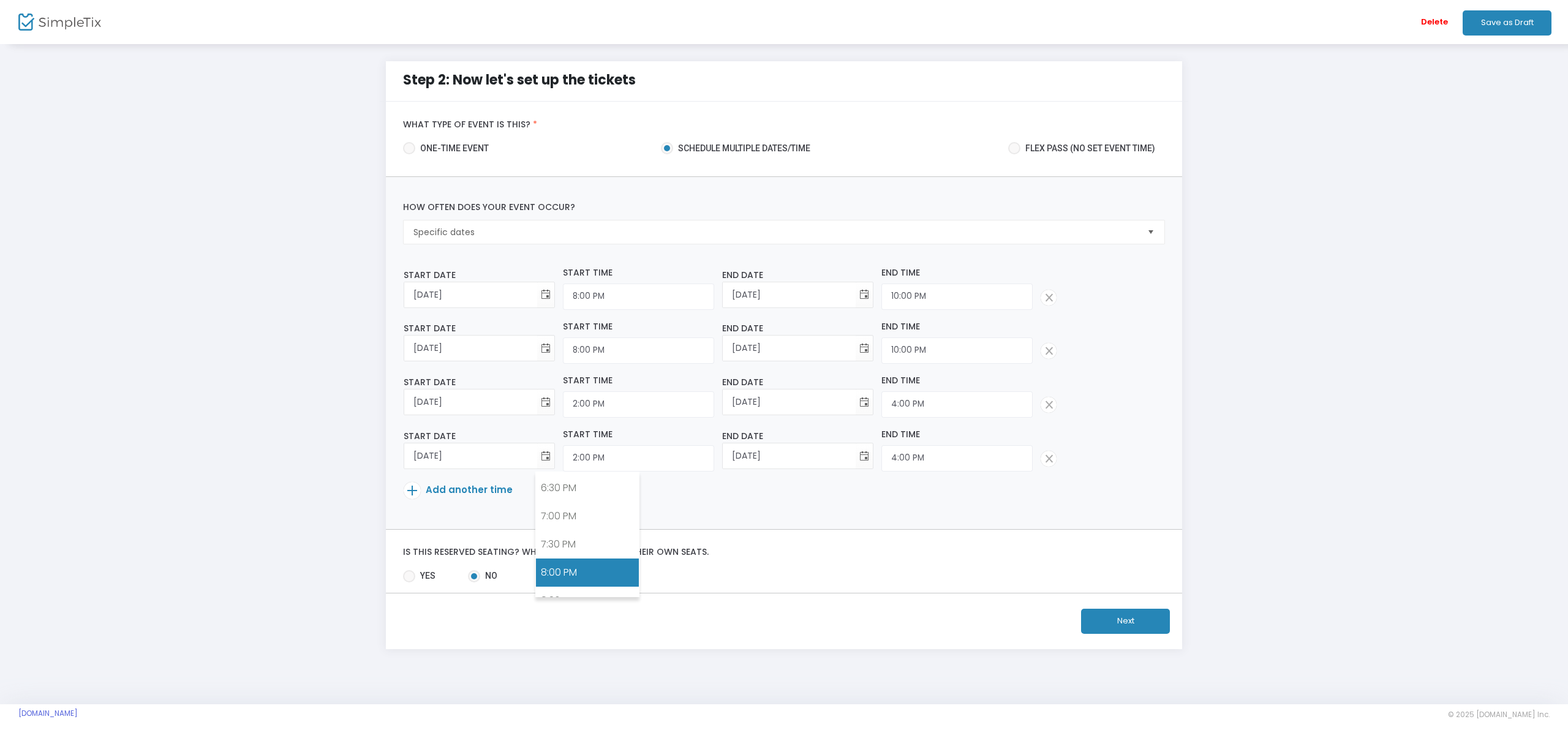
click at [570, 572] on link "8:00 PM" at bounding box center [587, 572] width 103 height 28
type input "8:00 PM"
type input "10:00 PM"
click at [418, 488] on span at bounding box center [412, 490] width 17 height 17
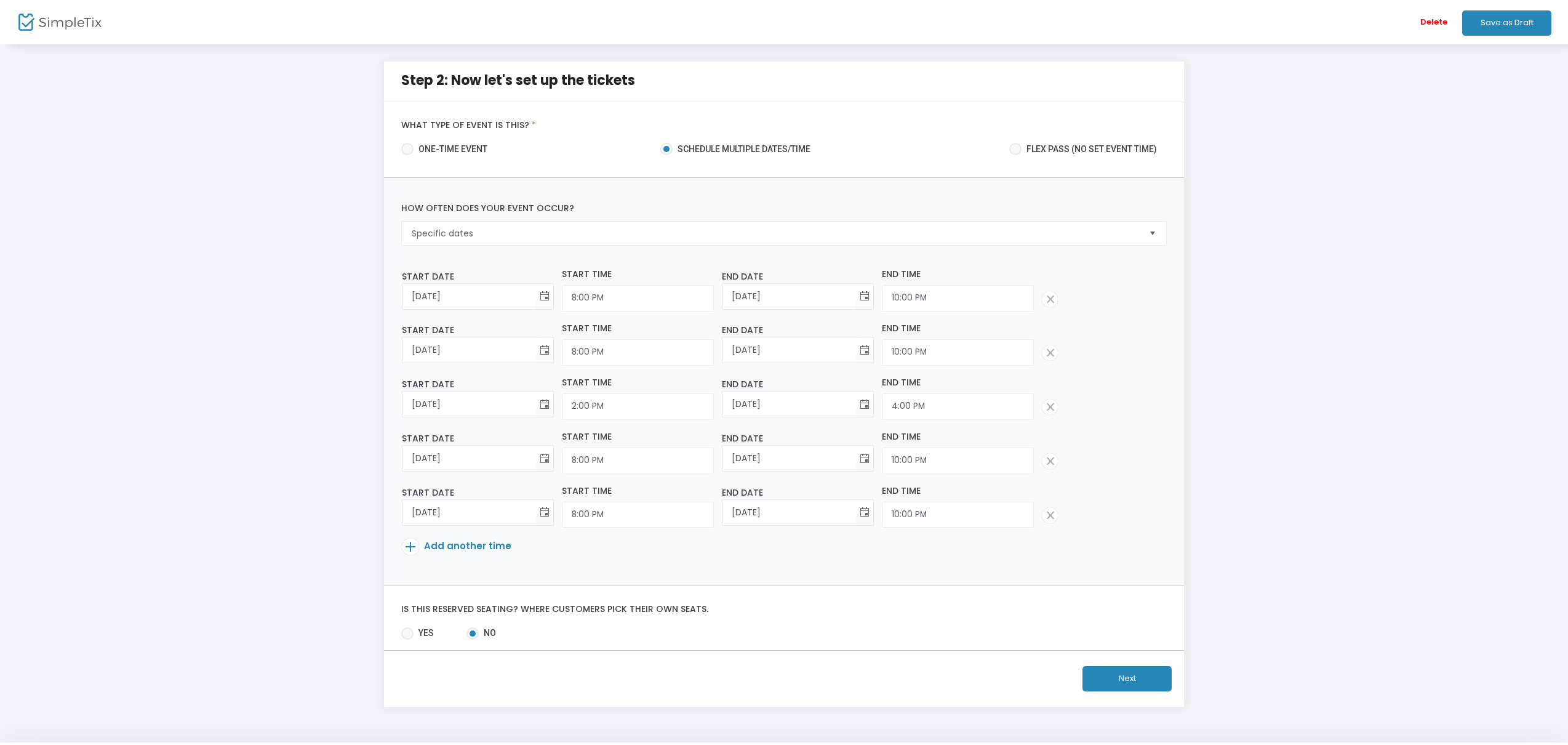
click at [409, 549] on span at bounding box center [410, 546] width 17 height 17
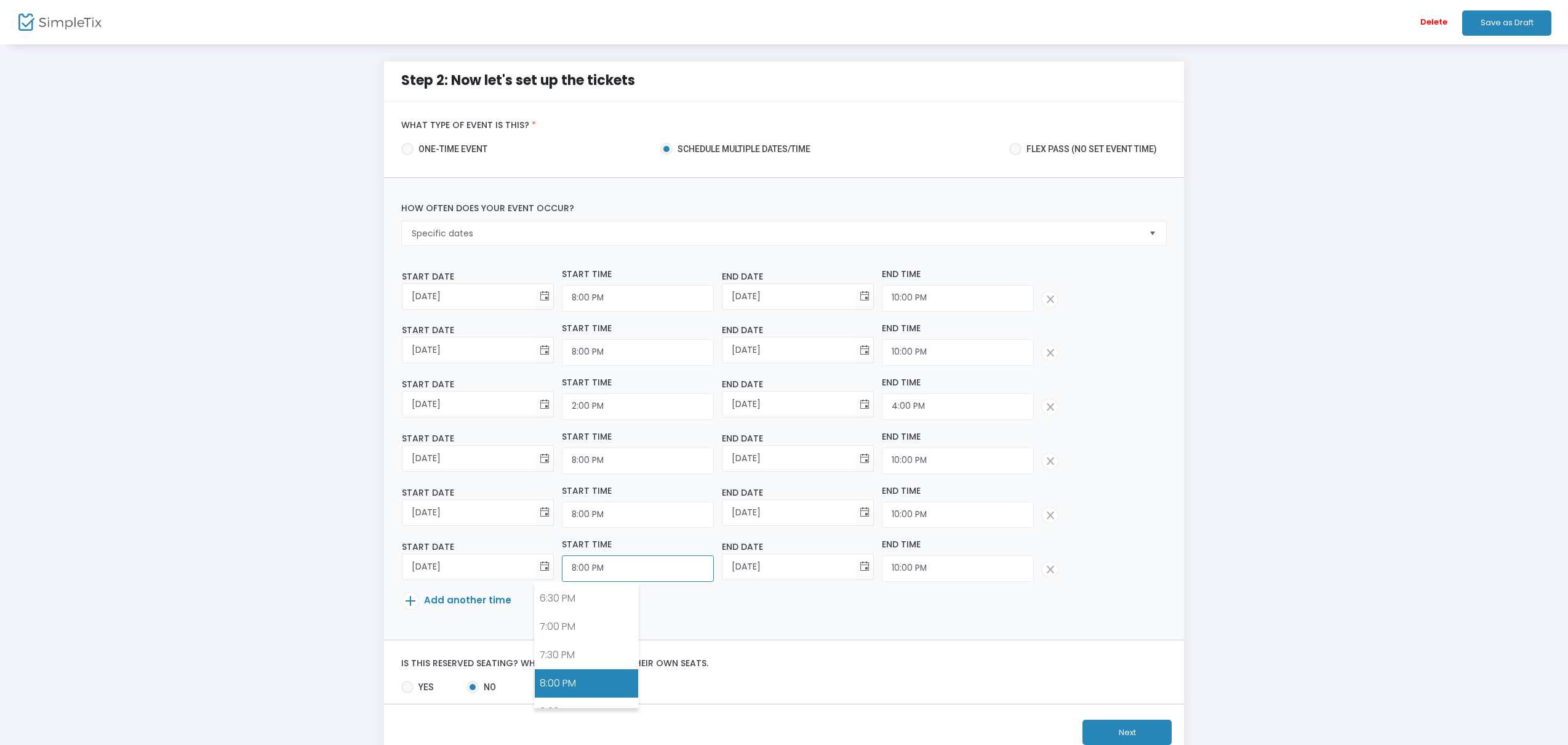
click at [578, 576] on input "8:00 PM" at bounding box center [637, 568] width 152 height 27
click at [590, 599] on link "2:00 PM" at bounding box center [587, 590] width 103 height 29
type input "2:00 PM"
type input "4:00 PM"
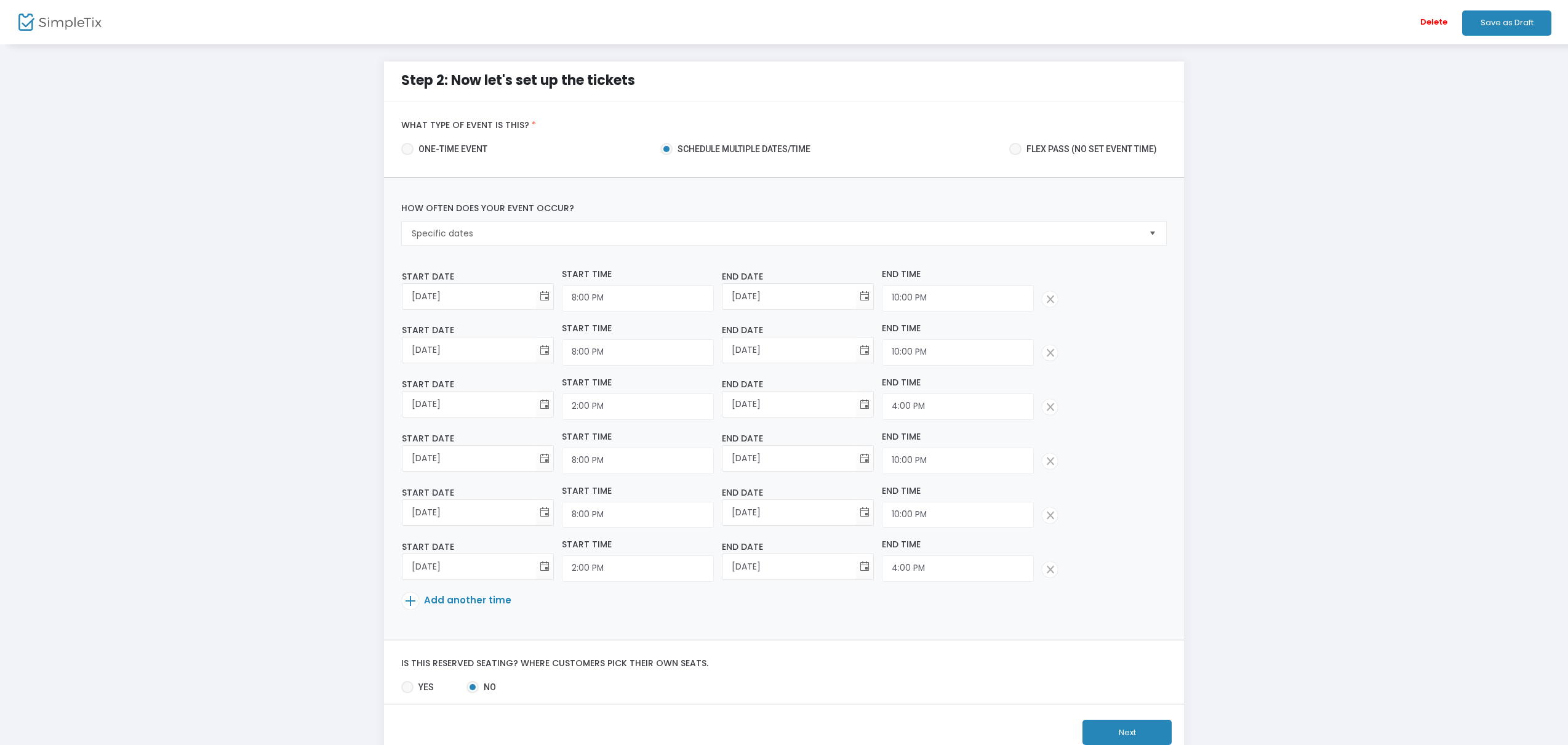
click at [408, 600] on span at bounding box center [410, 600] width 17 height 17
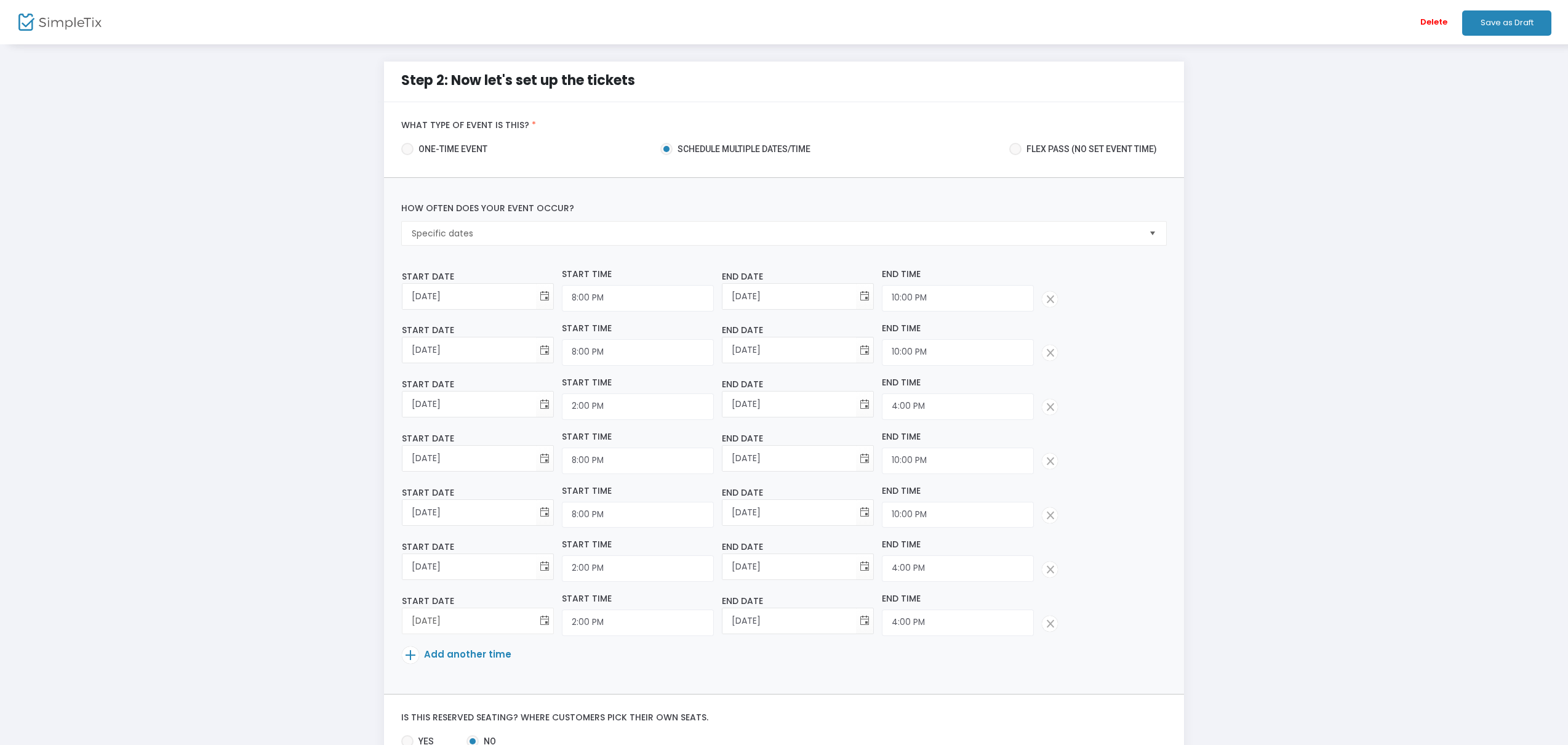
click at [535, 621] on span "Toggle calendar" at bounding box center [545, 621] width 20 height 20
click at [571, 559] on span "26" at bounding box center [570, 561] width 21 height 21
type input "9/26/2025"
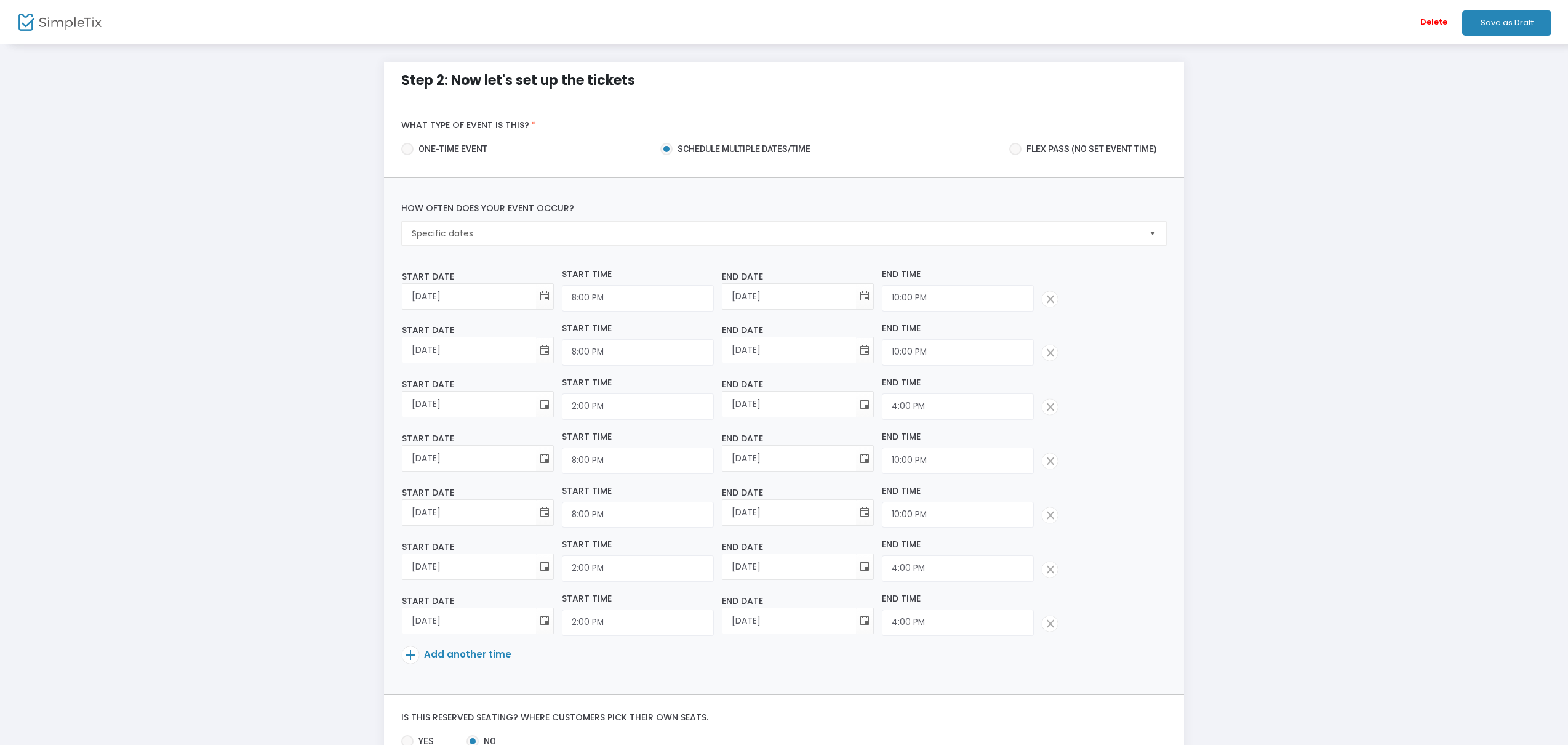
click at [415, 653] on span at bounding box center [410, 655] width 17 height 17
click at [569, 625] on input "2:00 PM" at bounding box center [637, 623] width 152 height 27
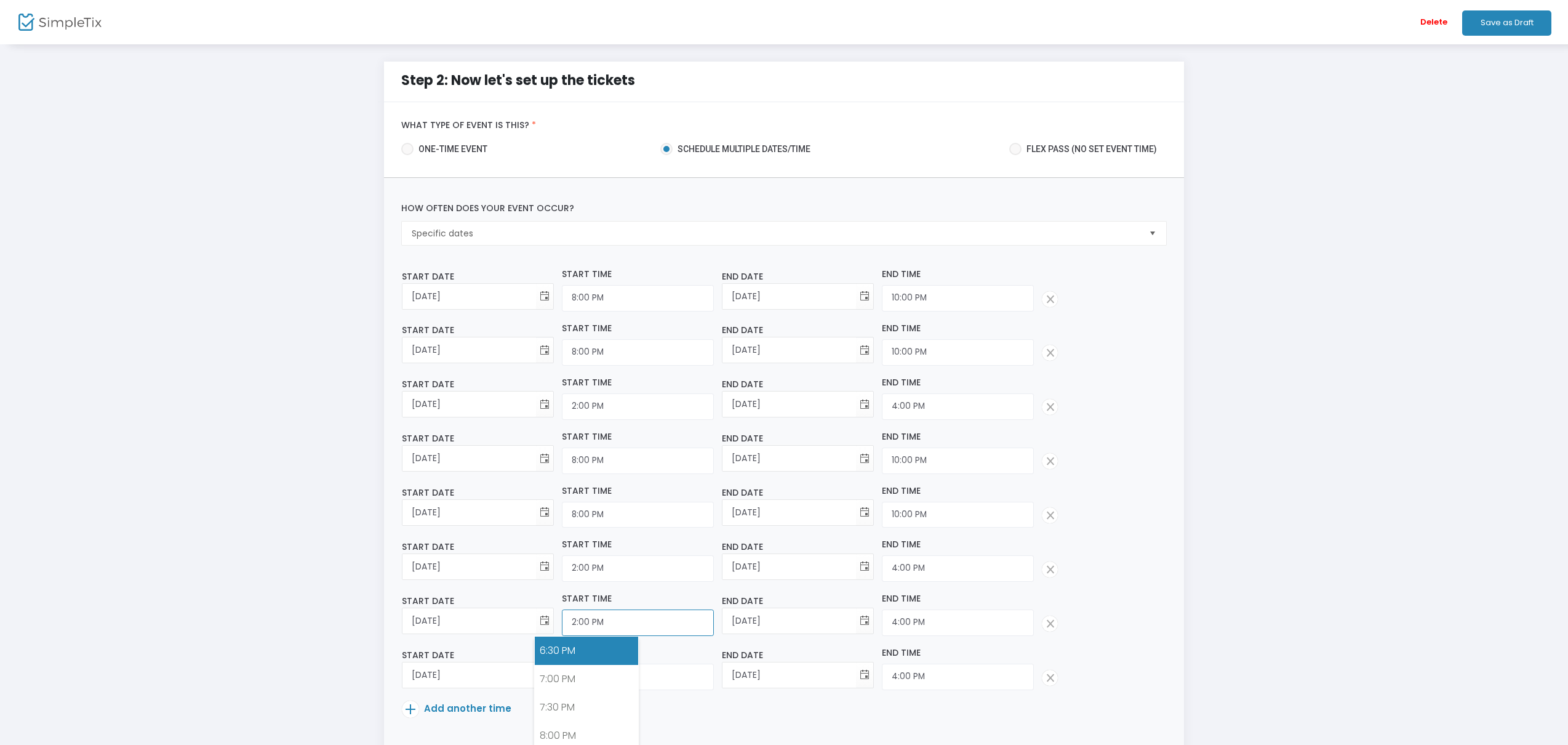
scroll to position [1073, 0]
click at [560, 701] on link "8:00 PM" at bounding box center [587, 709] width 103 height 29
type input "8:00 PM"
type input "10:00 PM"
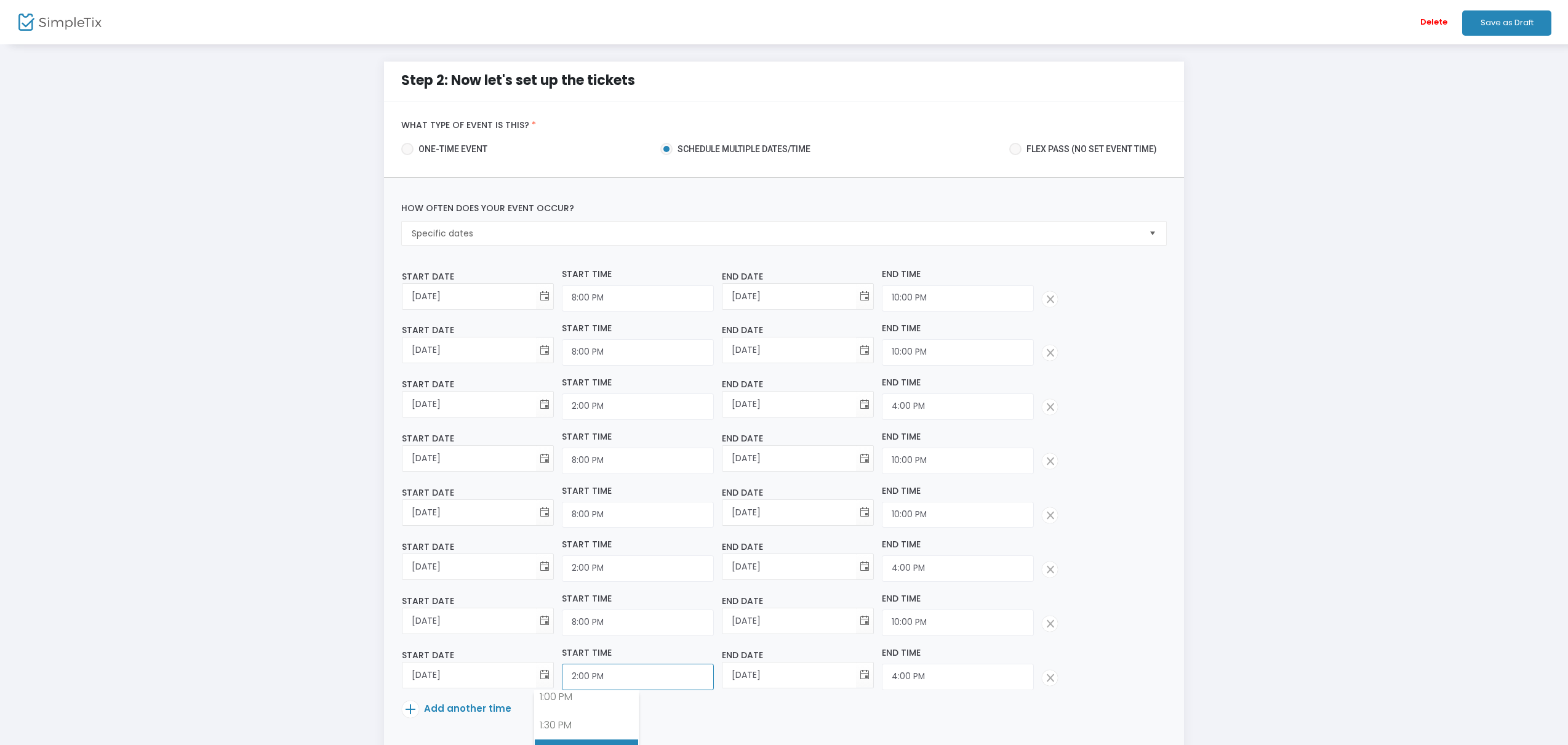
click at [565, 673] on input "2:00 PM" at bounding box center [637, 677] width 152 height 27
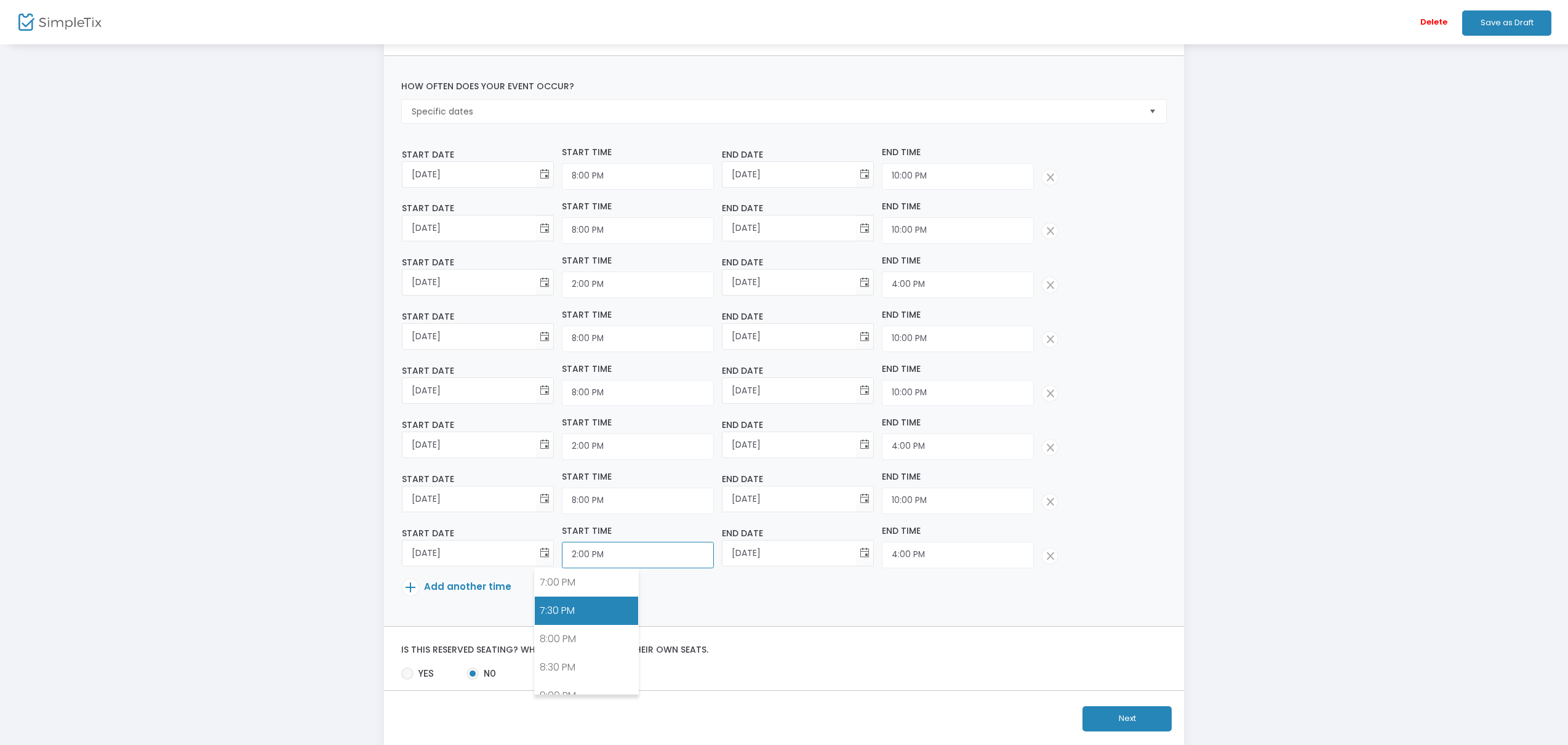
scroll to position [1077, 0]
click at [572, 646] on link "8:00 PM" at bounding box center [587, 636] width 103 height 29
type input "8:00 PM"
type input "10:00 PM"
click at [412, 585] on span at bounding box center [410, 587] width 17 height 17
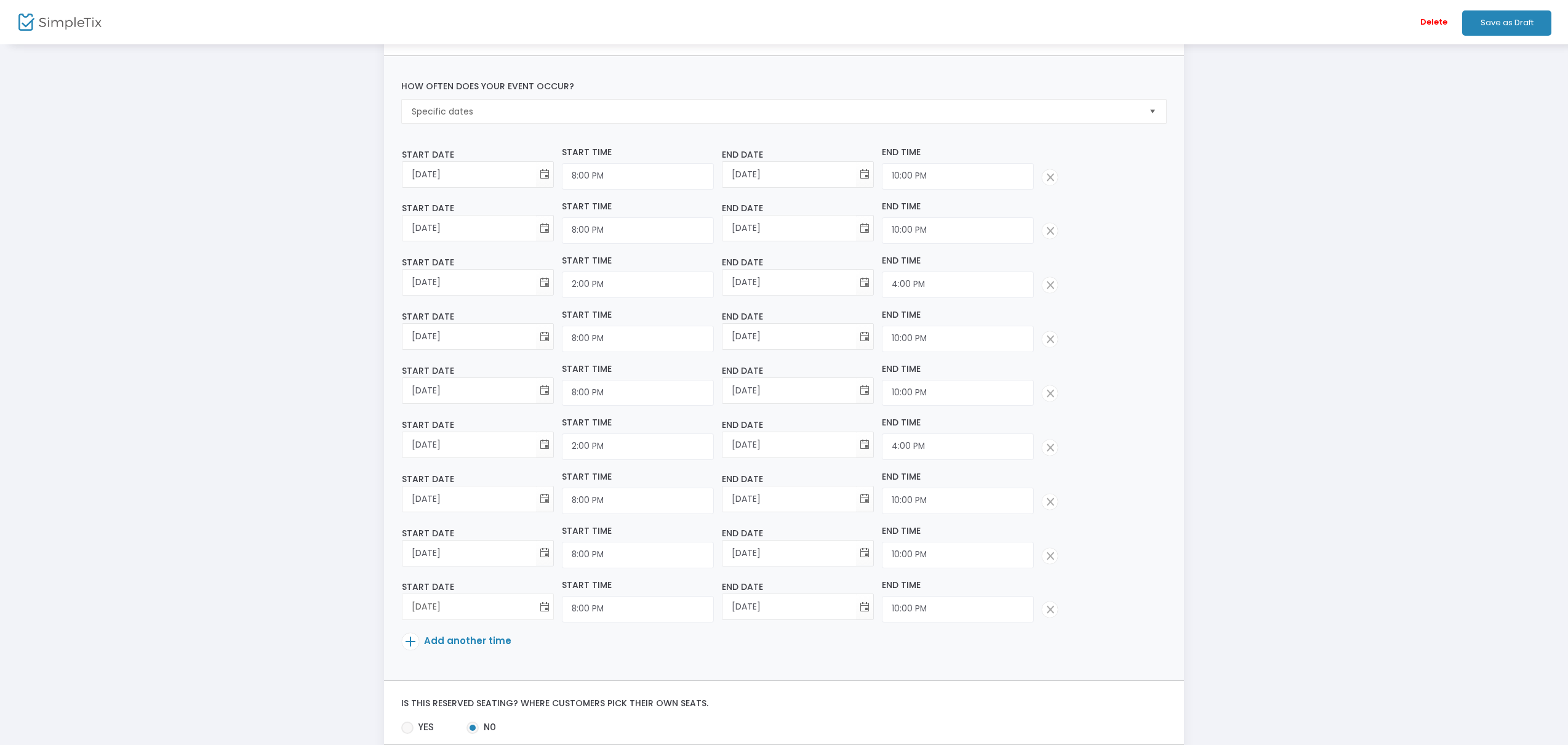
click at [535, 610] on span "Toggle calendar" at bounding box center [545, 607] width 20 height 20
click at [591, 615] on input "8:00 PM" at bounding box center [637, 609] width 152 height 27
click at [571, 651] on link "2:00 PM" at bounding box center [587, 646] width 103 height 29
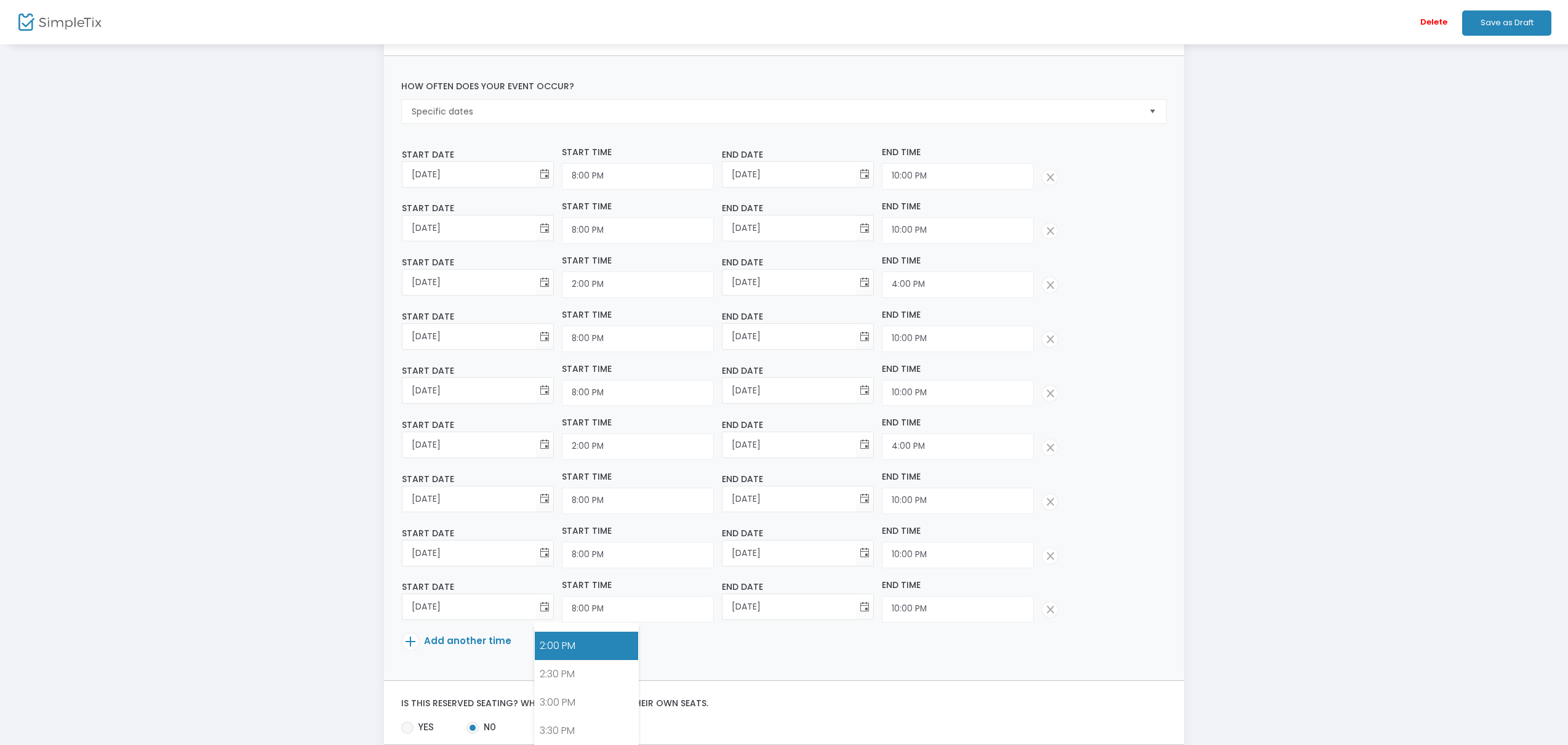
type input "2:00 PM"
type input "4:00 PM"
click at [645, 651] on p "Add another time" at bounding box center [780, 643] width 757 height 21
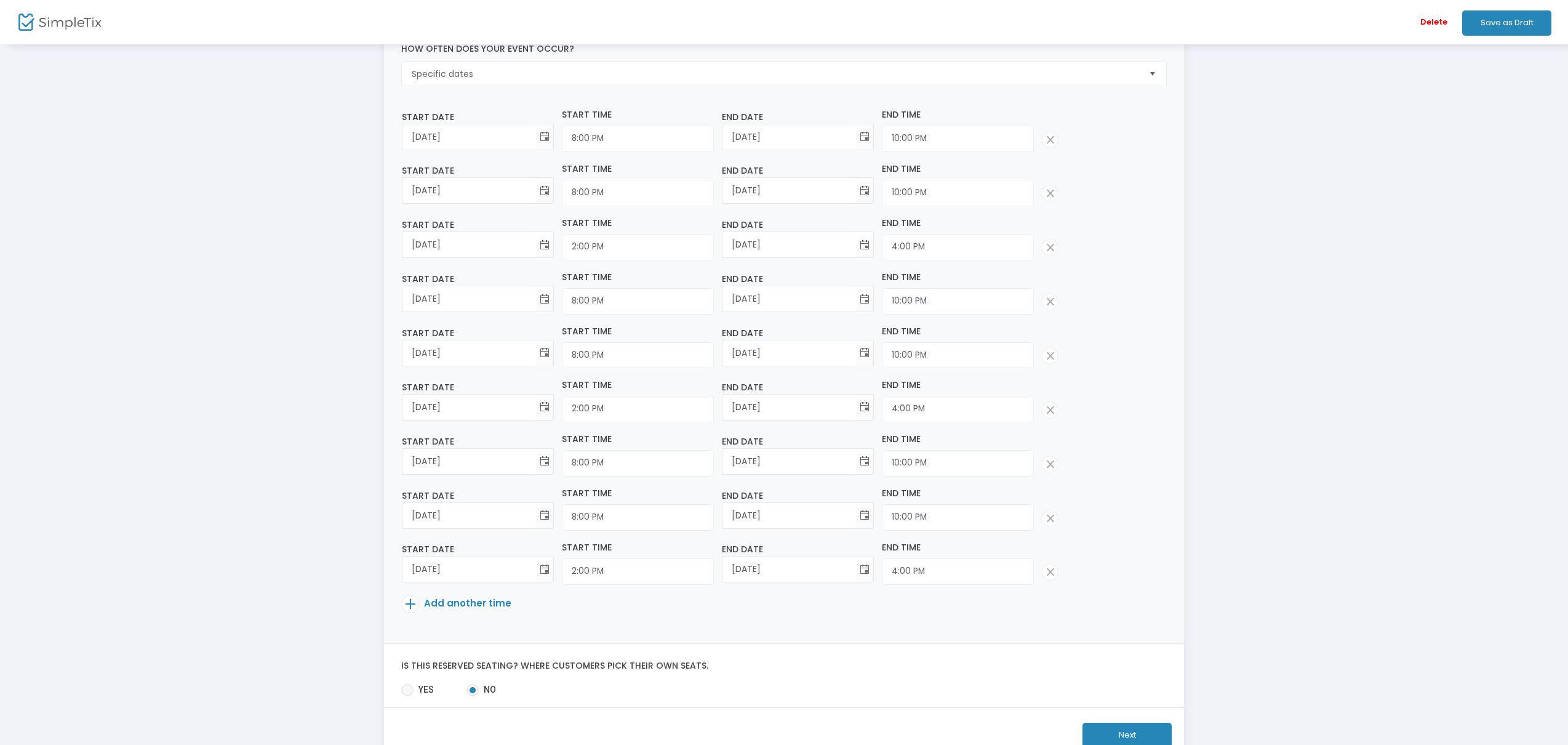
scroll to position [158, 0]
click at [1111, 732] on button "Next" at bounding box center [1127, 735] width 89 height 25
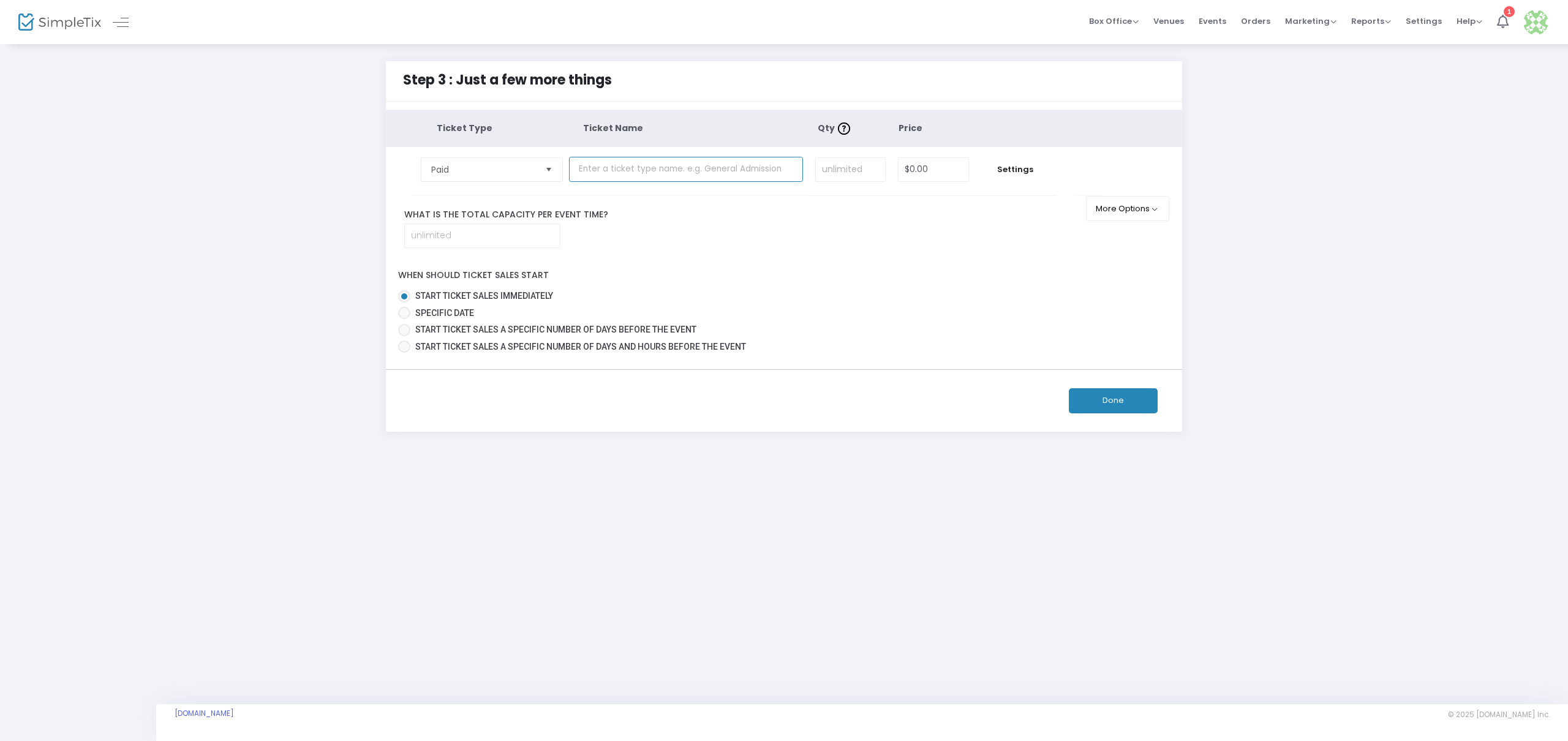
click at [630, 166] on input "text" at bounding box center [685, 169] width 234 height 25
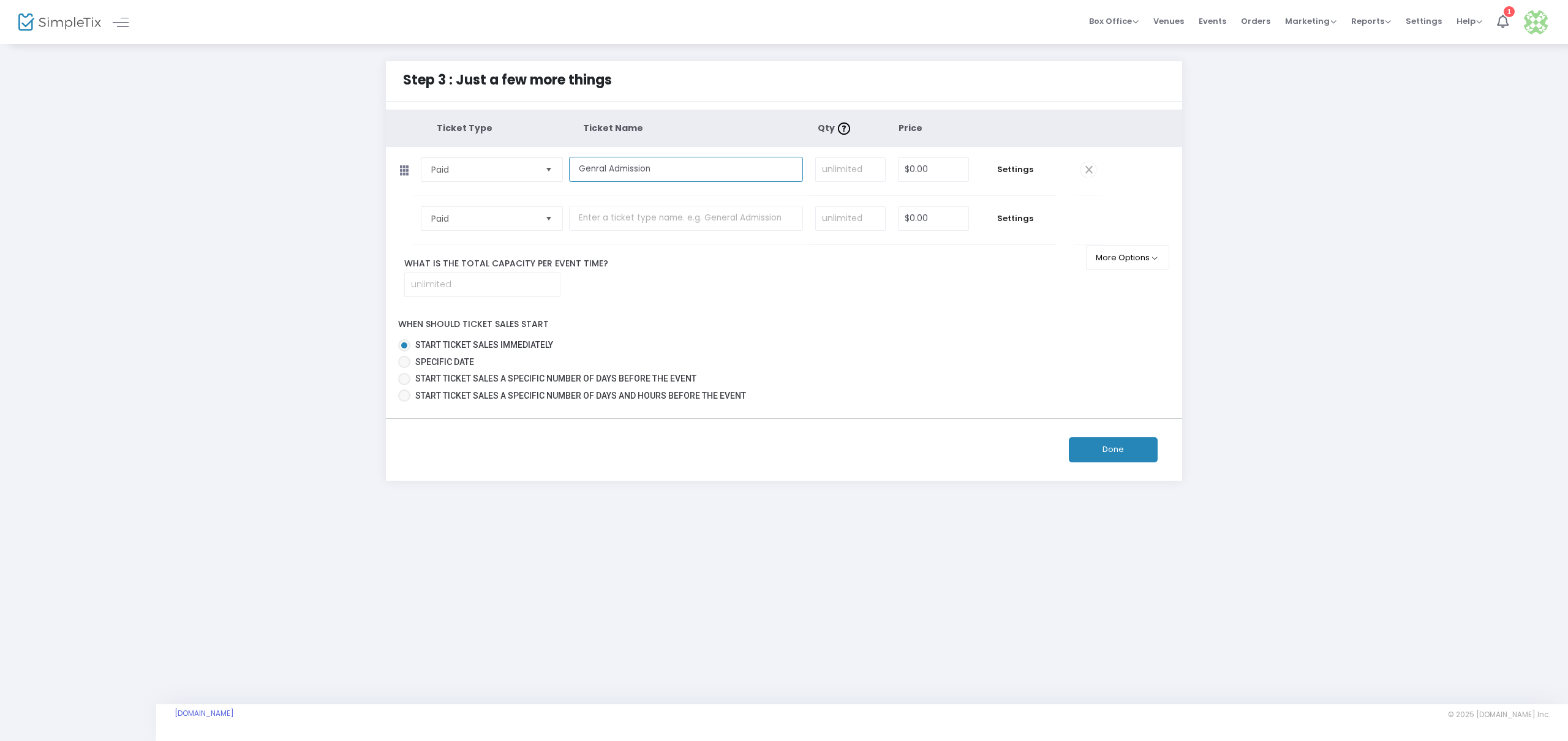
type input "Genral Admission"
drag, startPoint x: 929, startPoint y: 168, endPoint x: 832, endPoint y: 163, distance: 97.1
click at [826, 163] on tr "Paid Required. Genral Admission Required. Required. 0 Required. Settings" at bounding box center [744, 170] width 717 height 49
drag, startPoint x: 905, startPoint y: 169, endPoint x: 858, endPoint y: 165, distance: 47.2
click at [858, 165] on tr "Paid Required. Genral Admission Required. Required. 0 Required. Settings" at bounding box center [744, 170] width 717 height 49
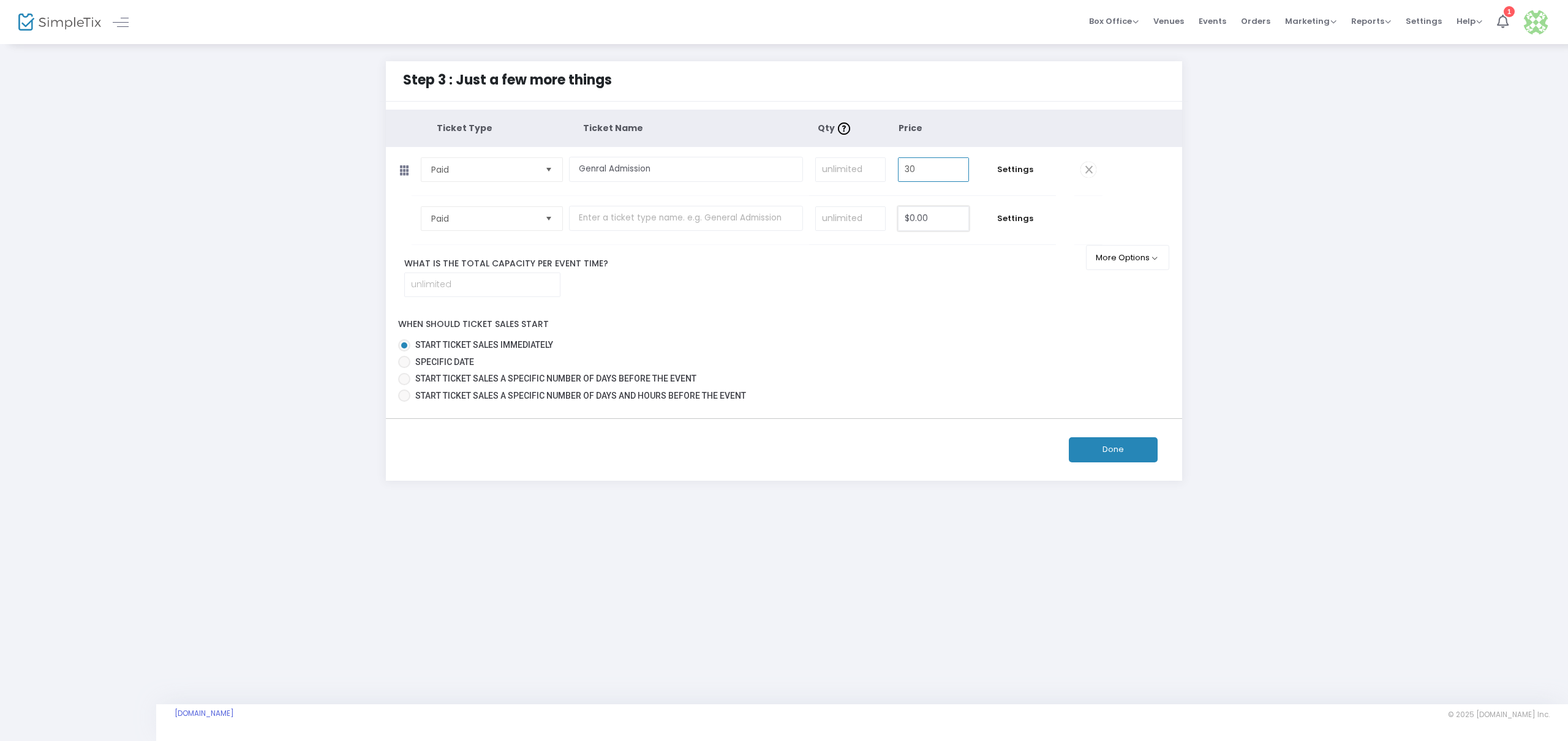
type input "$30.00"
click at [943, 223] on input "0" at bounding box center [934, 218] width 70 height 23
type input "$0.00"
click at [1141, 259] on button "More Options" at bounding box center [1128, 256] width 84 height 25
click at [526, 288] on input at bounding box center [482, 284] width 155 height 23
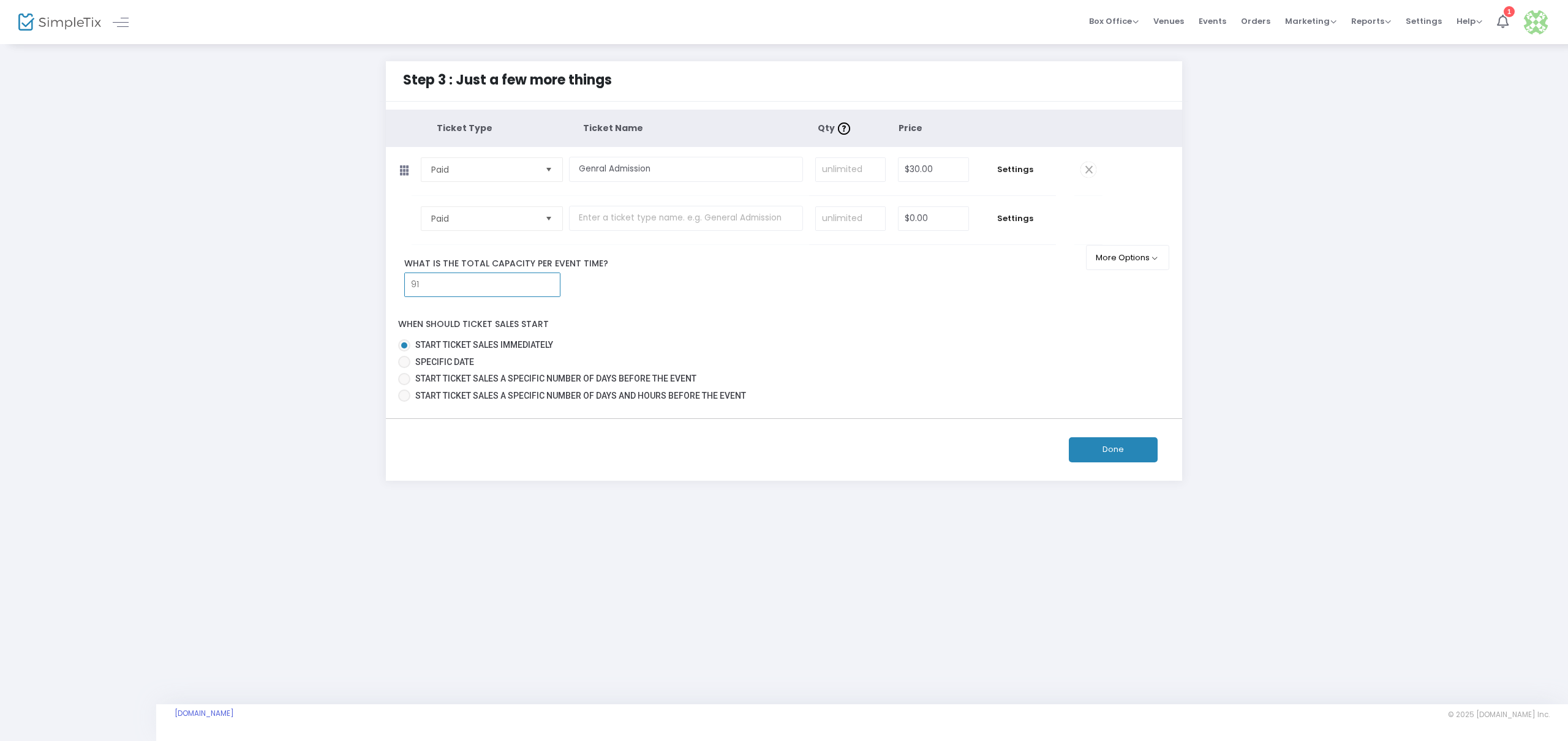
type input "91"
click at [1096, 446] on button "Done" at bounding box center [1113, 449] width 89 height 25
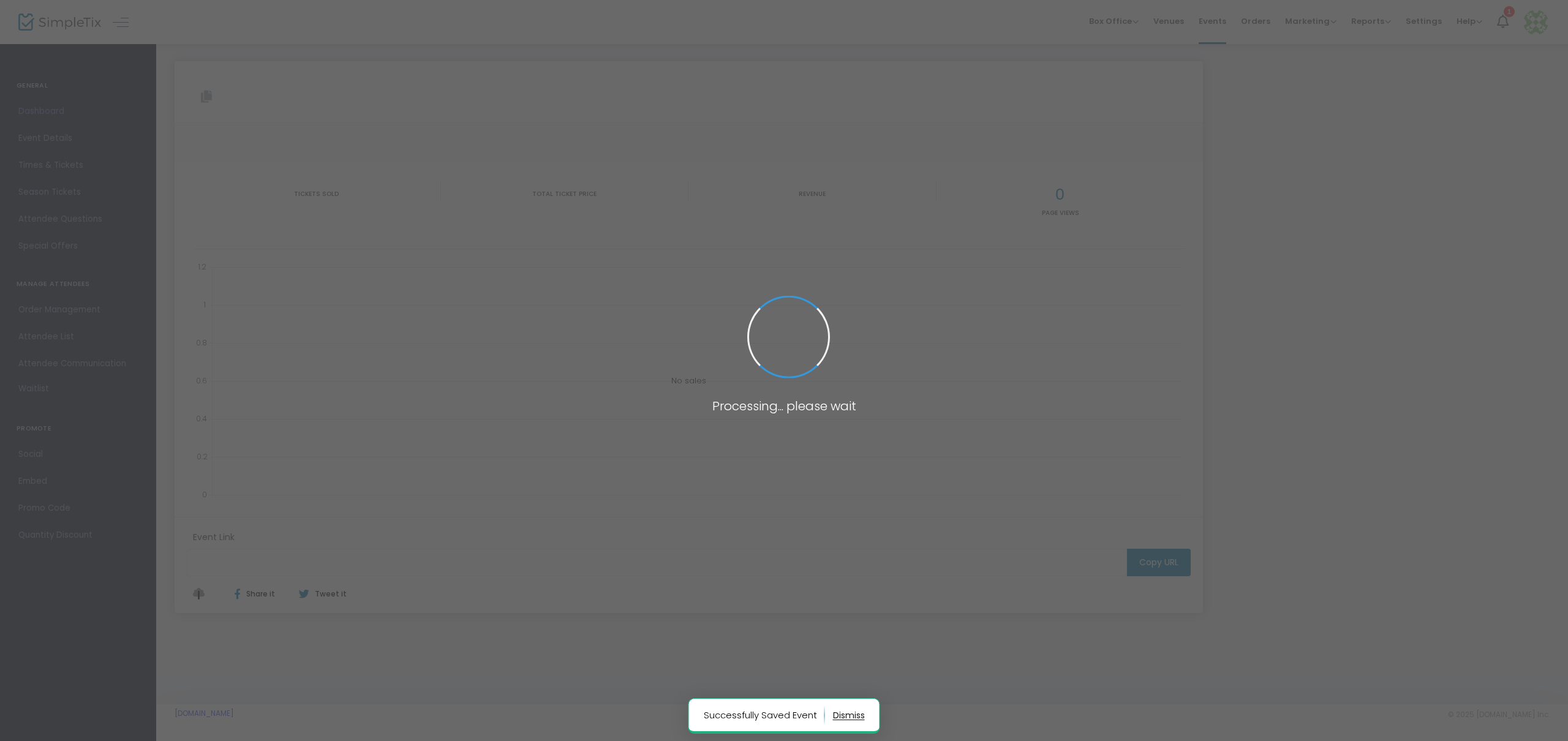
type input "[URL][DOMAIN_NAME][PERSON_NAME]"
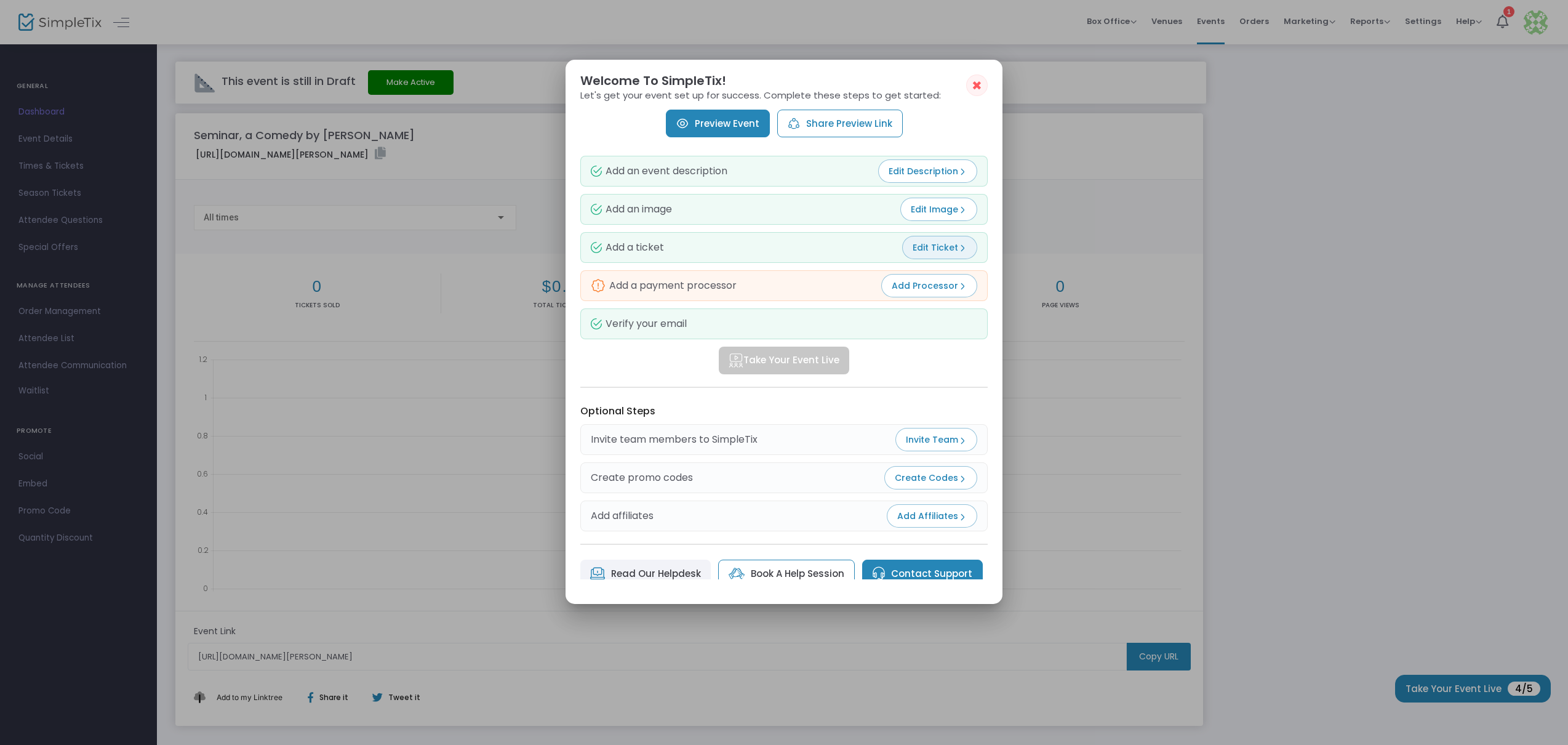
click at [922, 250] on span "Edit Ticket" at bounding box center [939, 247] width 54 height 12
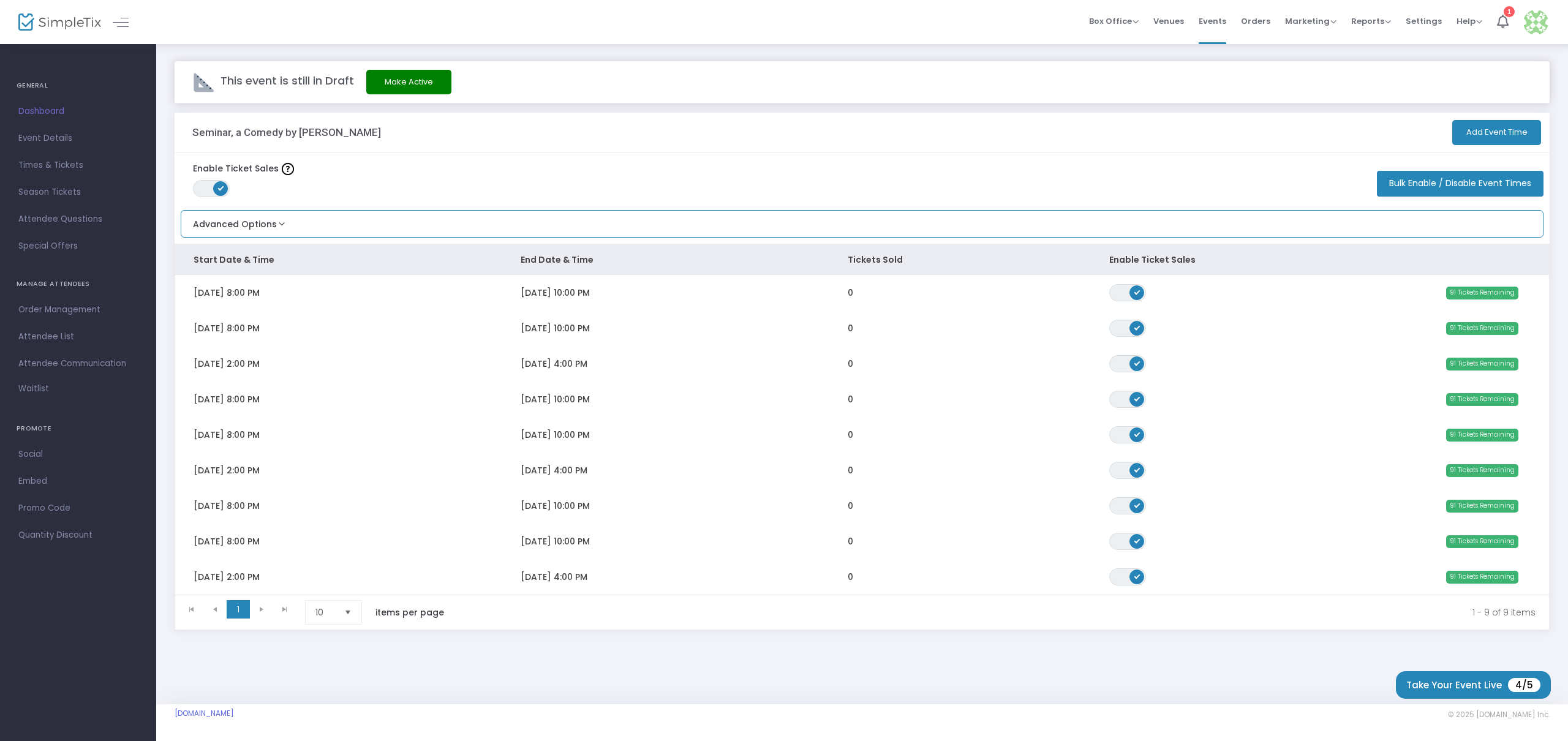
click at [280, 224] on button "Advanced Options" at bounding box center [235, 221] width 106 height 20
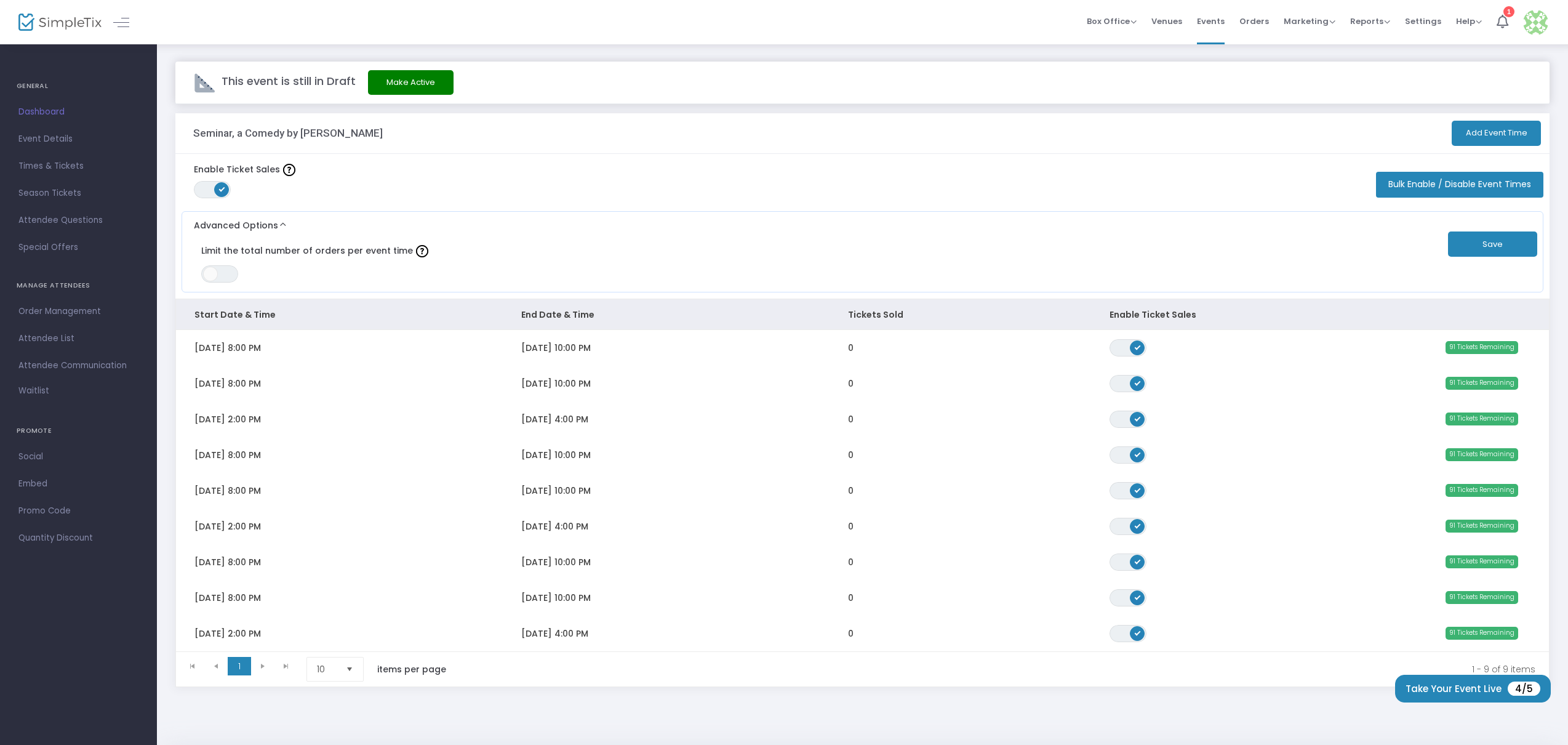
scroll to position [43, 0]
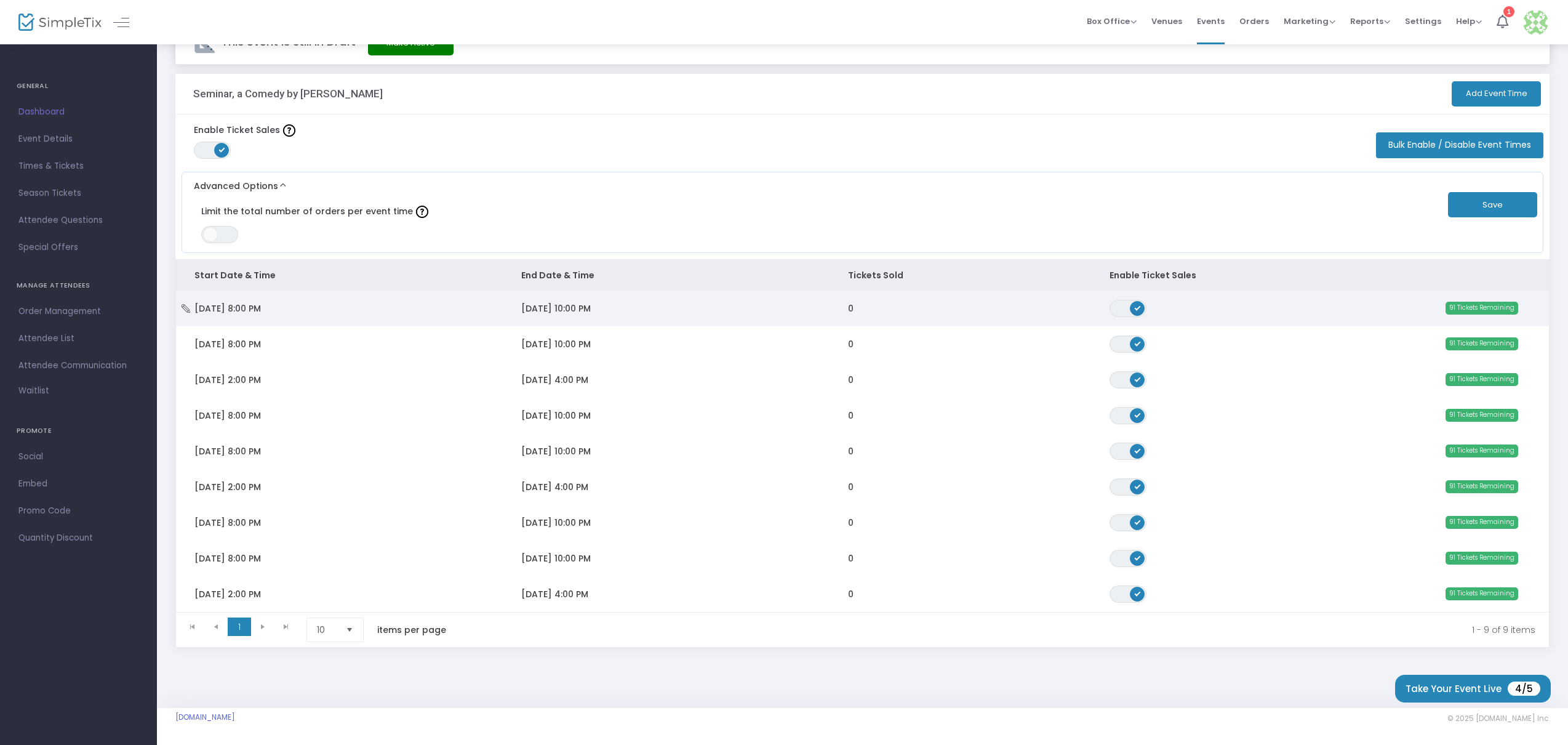
click at [1466, 304] on span "91 Tickets Remaining" at bounding box center [1481, 308] width 73 height 12
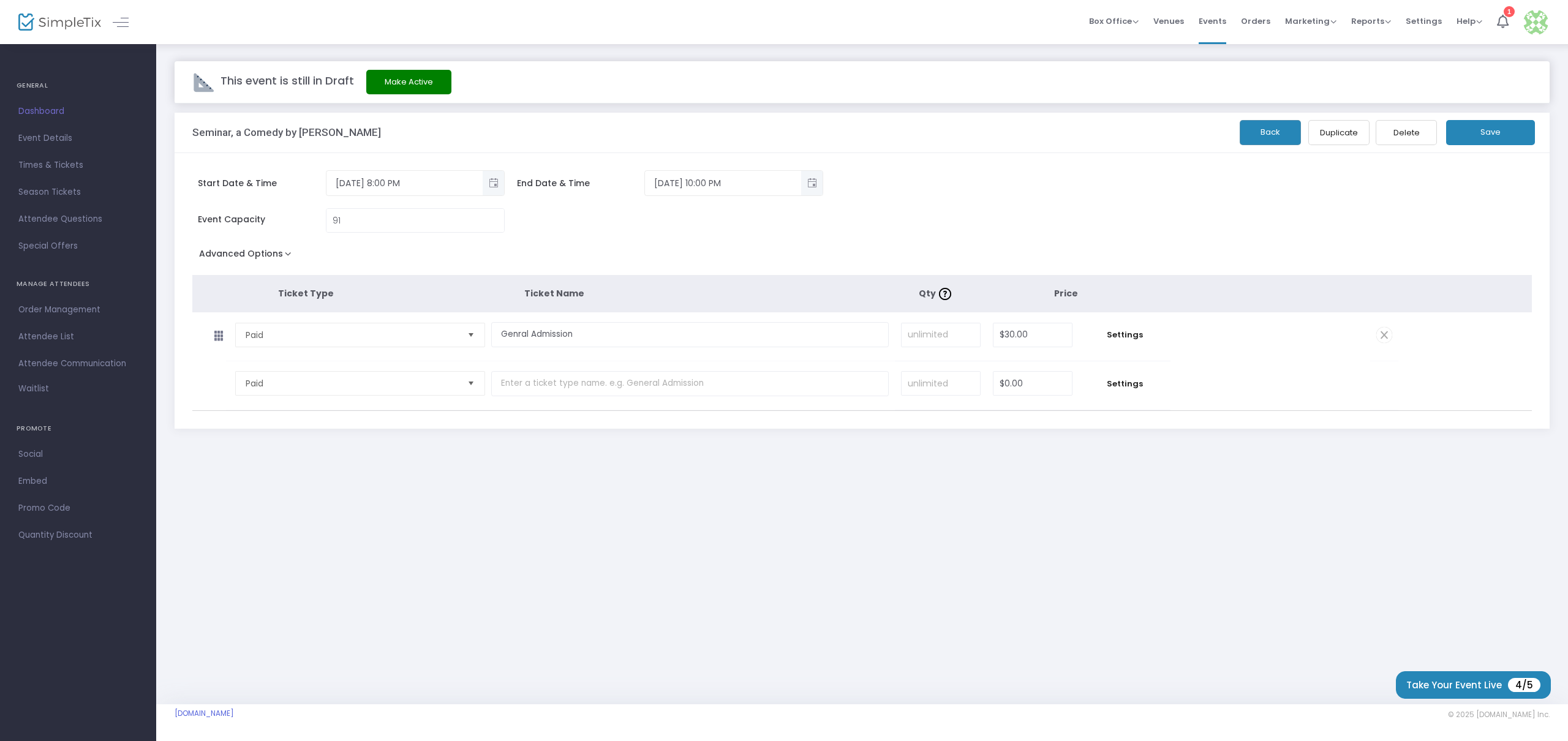
click at [470, 387] on span "Select" at bounding box center [471, 384] width 20 height 20
click at [1282, 379] on tr "Paid Required. $0.00 Settings" at bounding box center [795, 385] width 1206 height 49
click at [1050, 385] on input "0" at bounding box center [1033, 383] width 79 height 23
click at [471, 381] on span "Select" at bounding box center [471, 384] width 20 height 20
type input "$0.00"
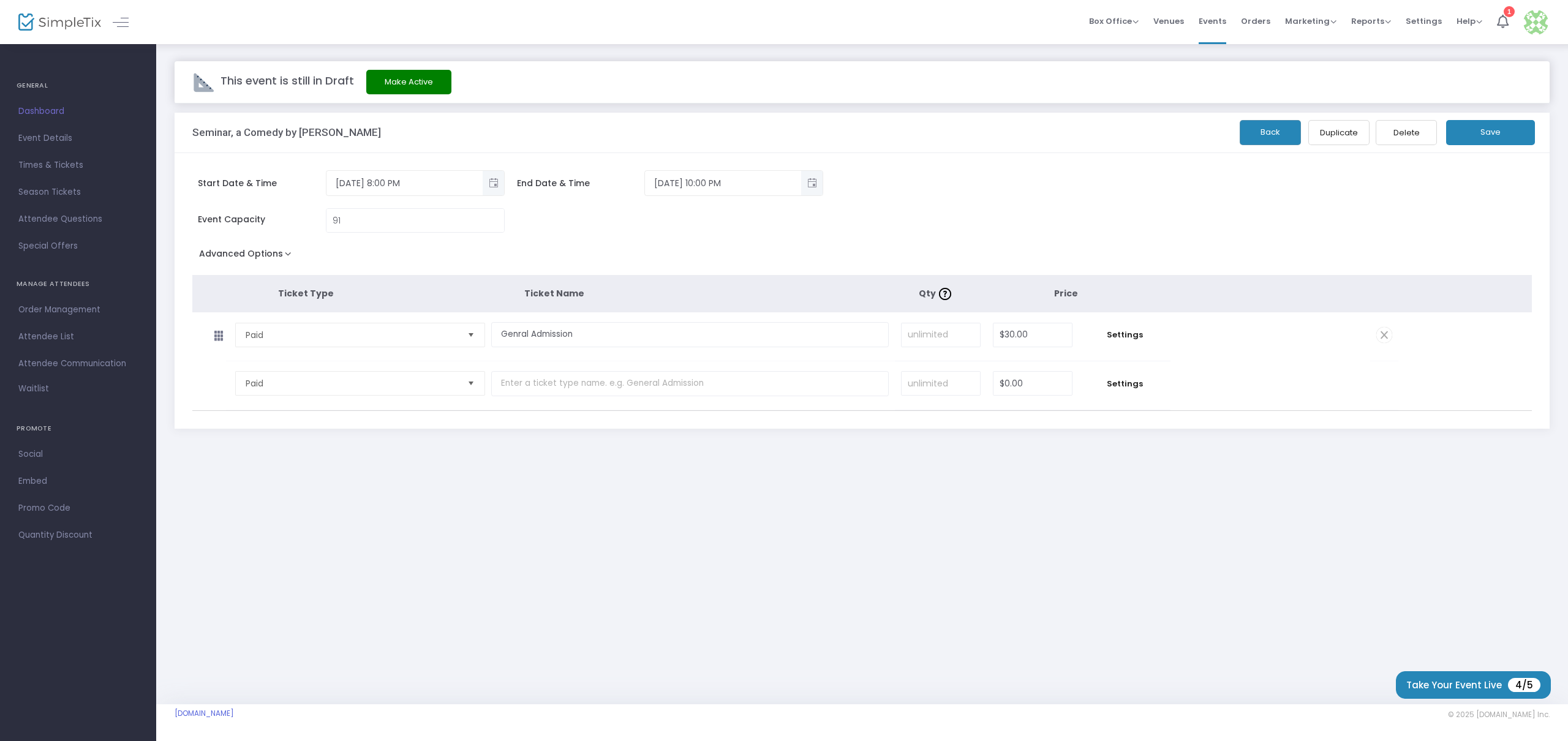
click at [572, 414] on div "Start Date & Time 9/12/2025 8:00 PM End Date & Time 9/12/2025 10:00 PM Event Ca…" at bounding box center [862, 290] width 1376 height 276
click at [1136, 381] on span "Settings" at bounding box center [1124, 383] width 80 height 12
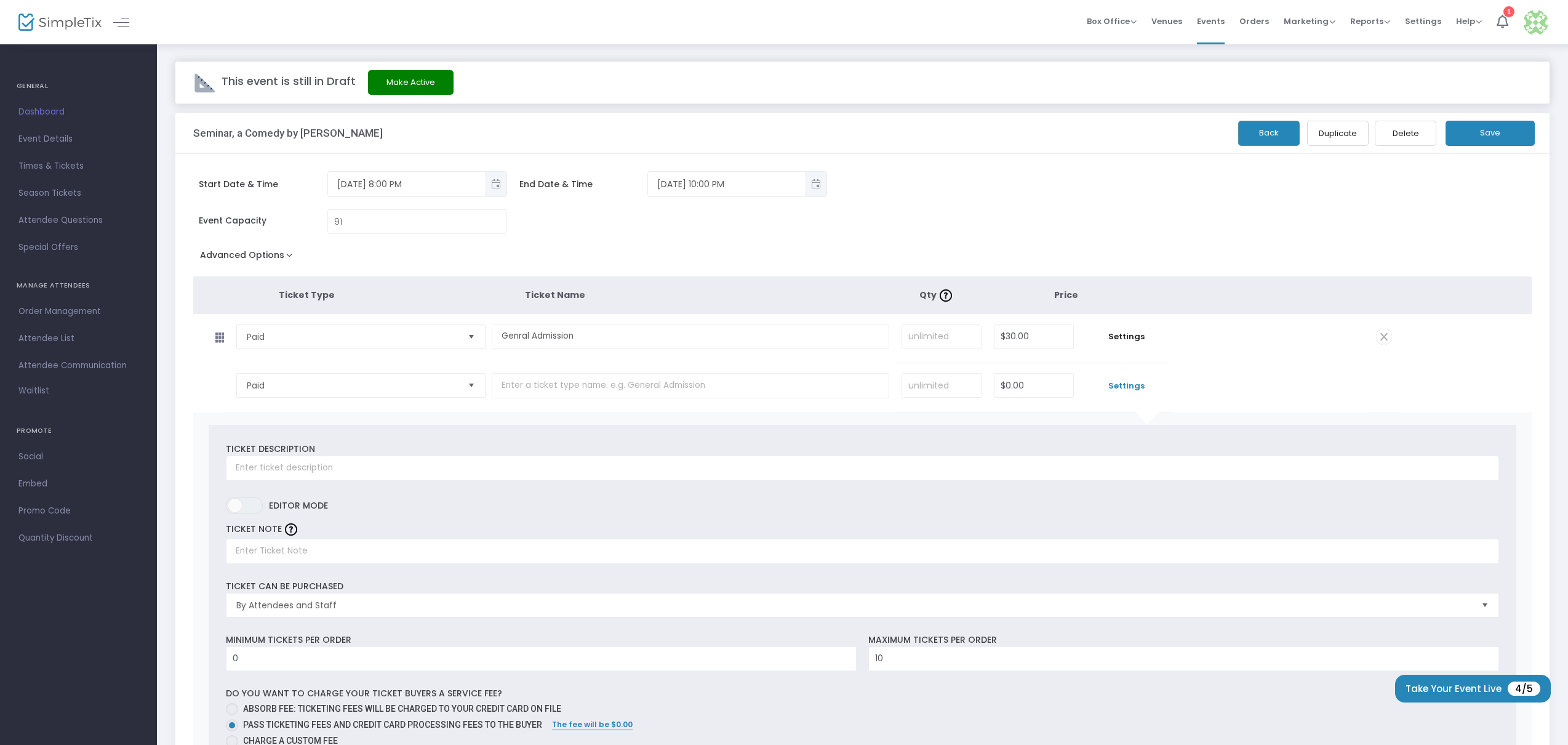
click at [1303, 387] on tr "Paid Required. $0.00 Settings" at bounding box center [796, 387] width 1205 height 49
click at [1385, 334] on span at bounding box center [1384, 336] width 16 height 16
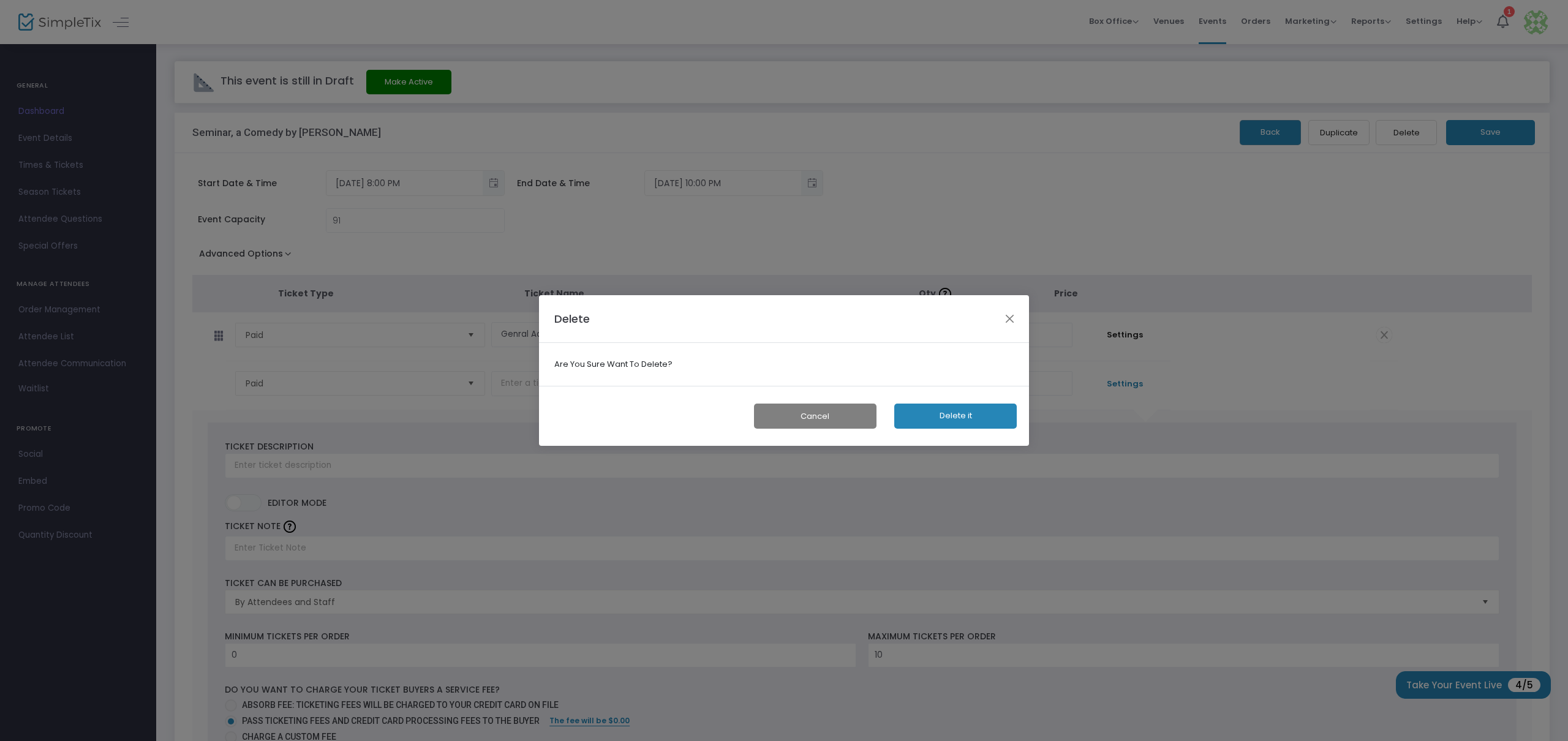
click at [974, 415] on button "Delete it" at bounding box center [956, 416] width 123 height 25
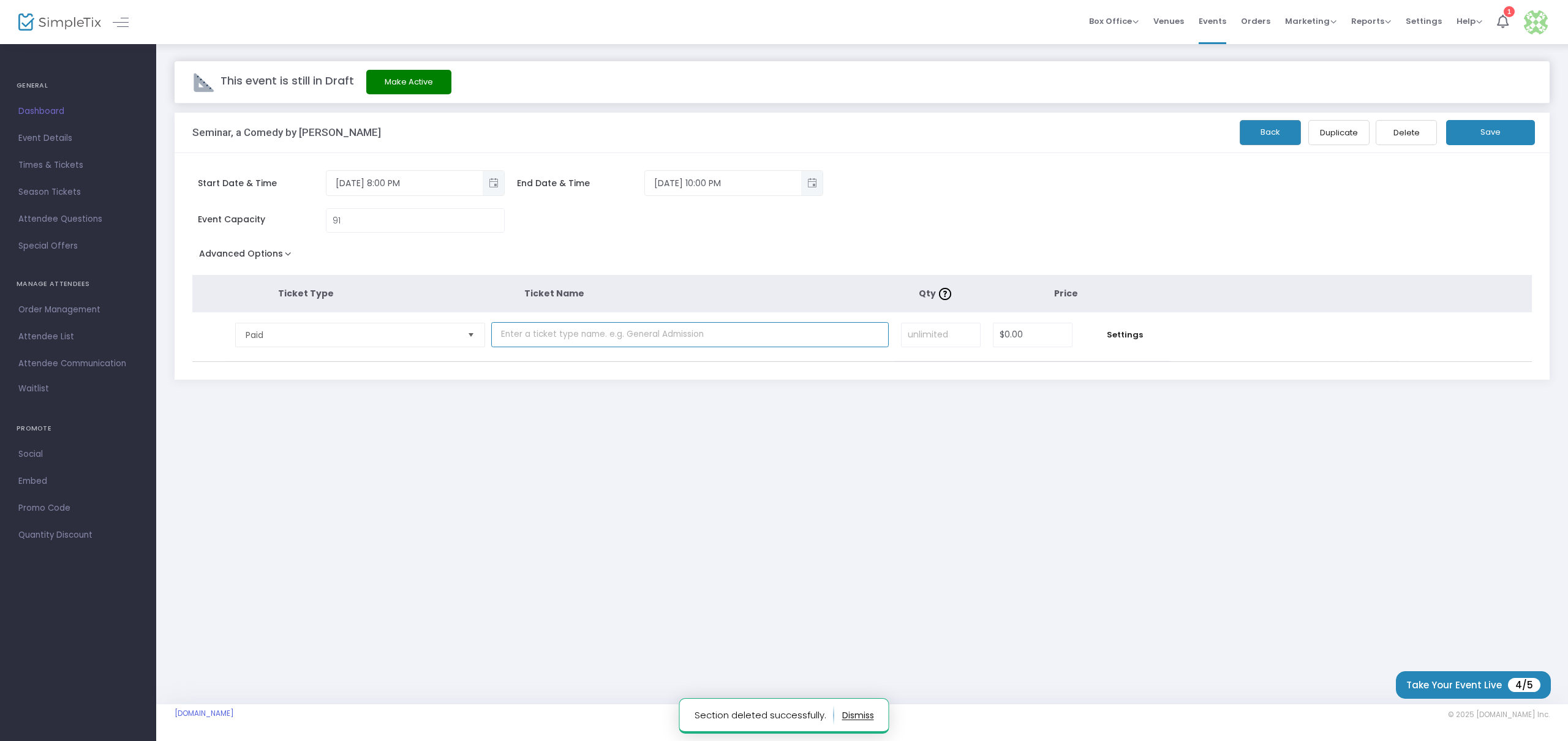
click at [621, 337] on input "text" at bounding box center [690, 334] width 398 height 25
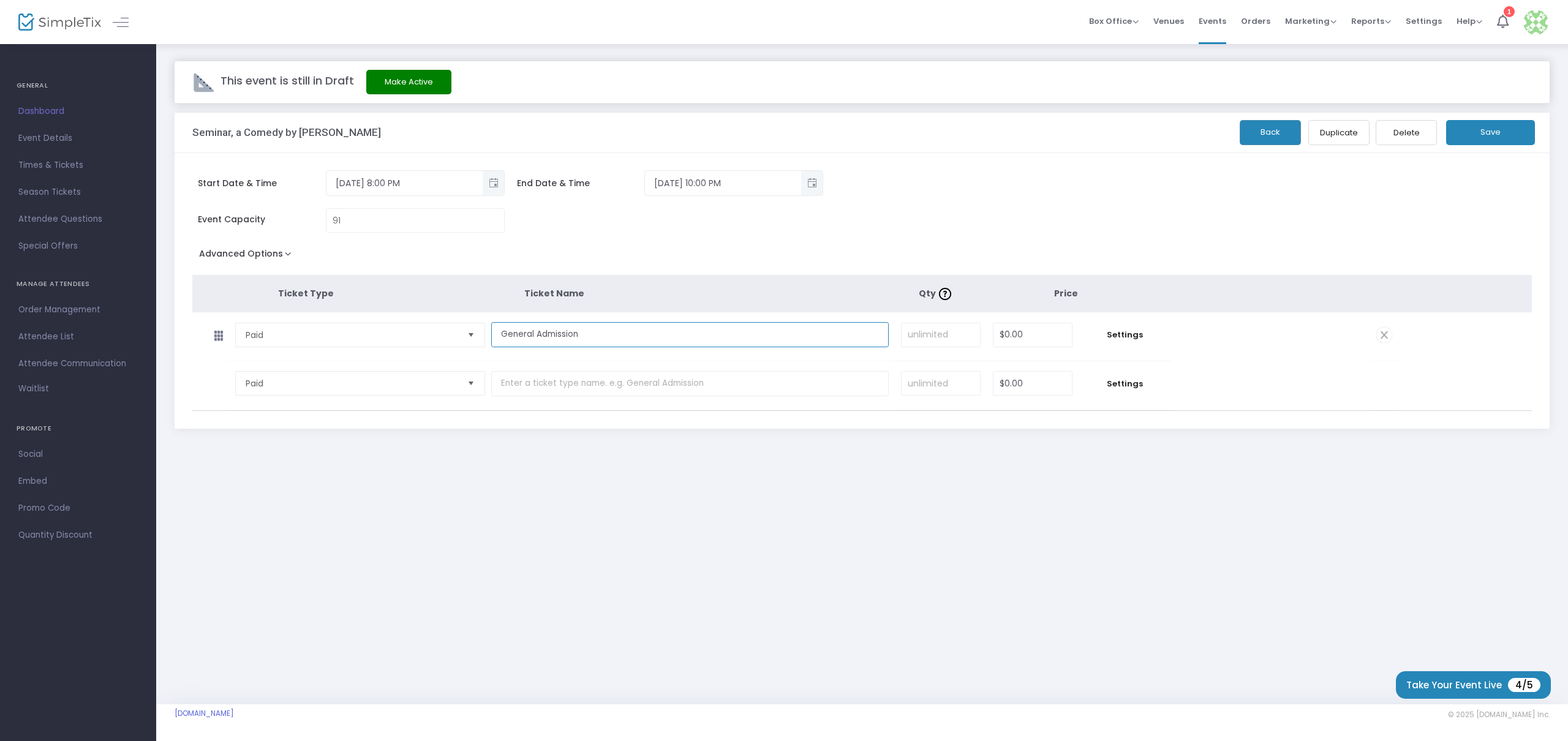
type input "General Admission"
click at [1010, 332] on input "0" at bounding box center [1033, 334] width 79 height 23
drag, startPoint x: 1028, startPoint y: 333, endPoint x: 959, endPoint y: 329, distance: 69.1
click at [960, 330] on tr "Paid Required. General Admission Required. Required. 13 Required. Settings" at bounding box center [795, 336] width 1206 height 49
type input "$30.00"
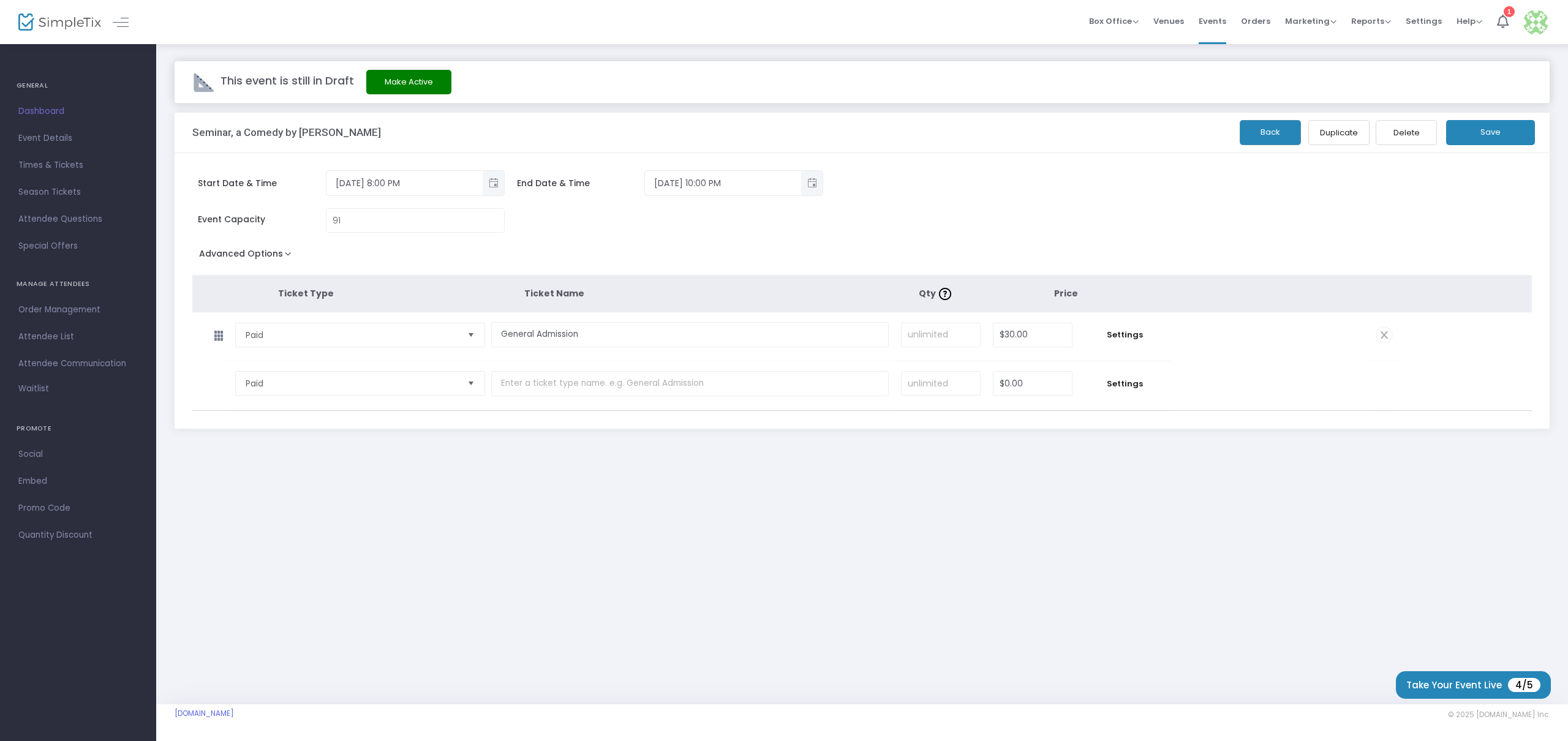
click at [779, 361] on td "General Admission Required." at bounding box center [693, 336] width 404 height 49
click at [1128, 333] on span "Settings" at bounding box center [1124, 334] width 80 height 12
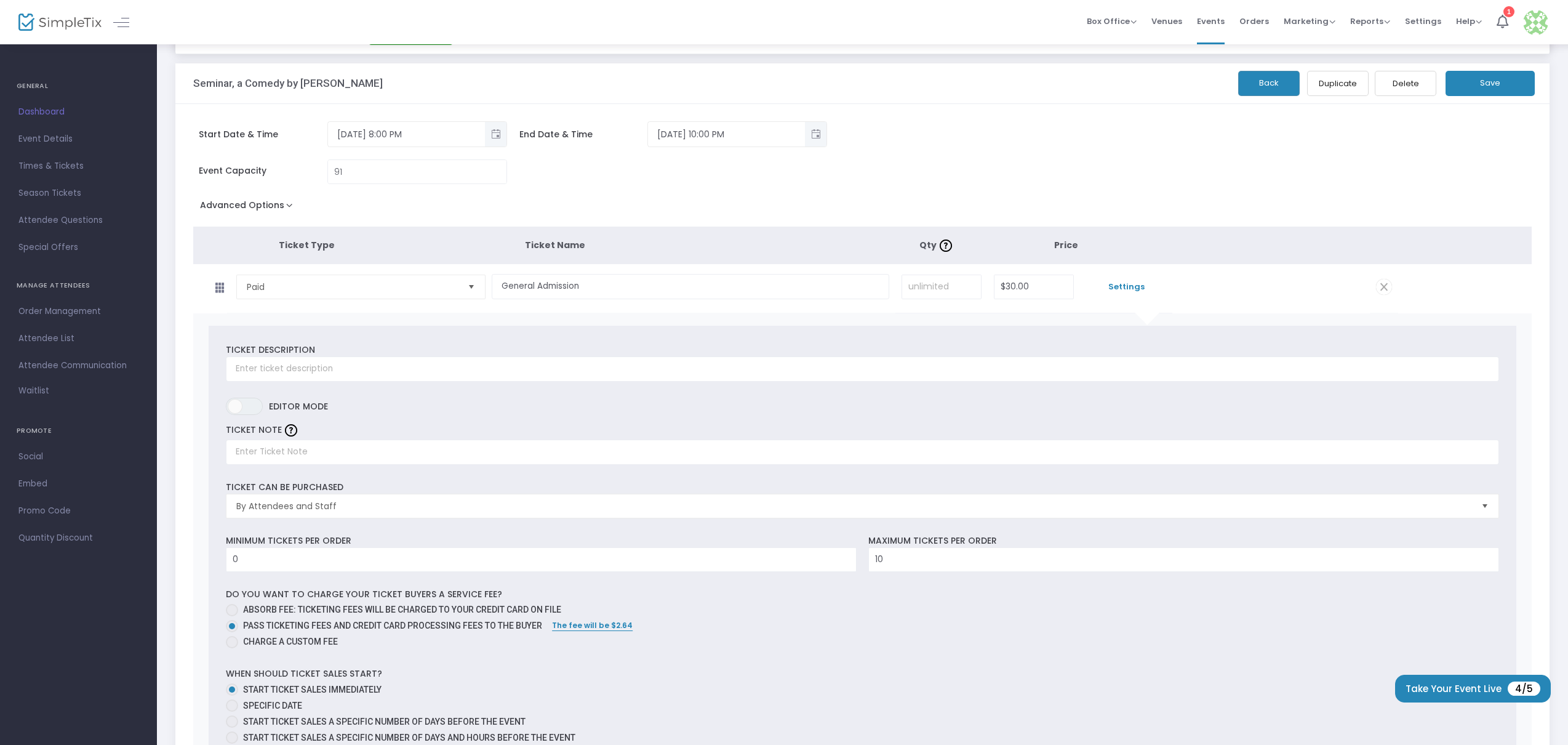
scroll to position [51, 0]
click at [317, 370] on input "text" at bounding box center [862, 367] width 1273 height 25
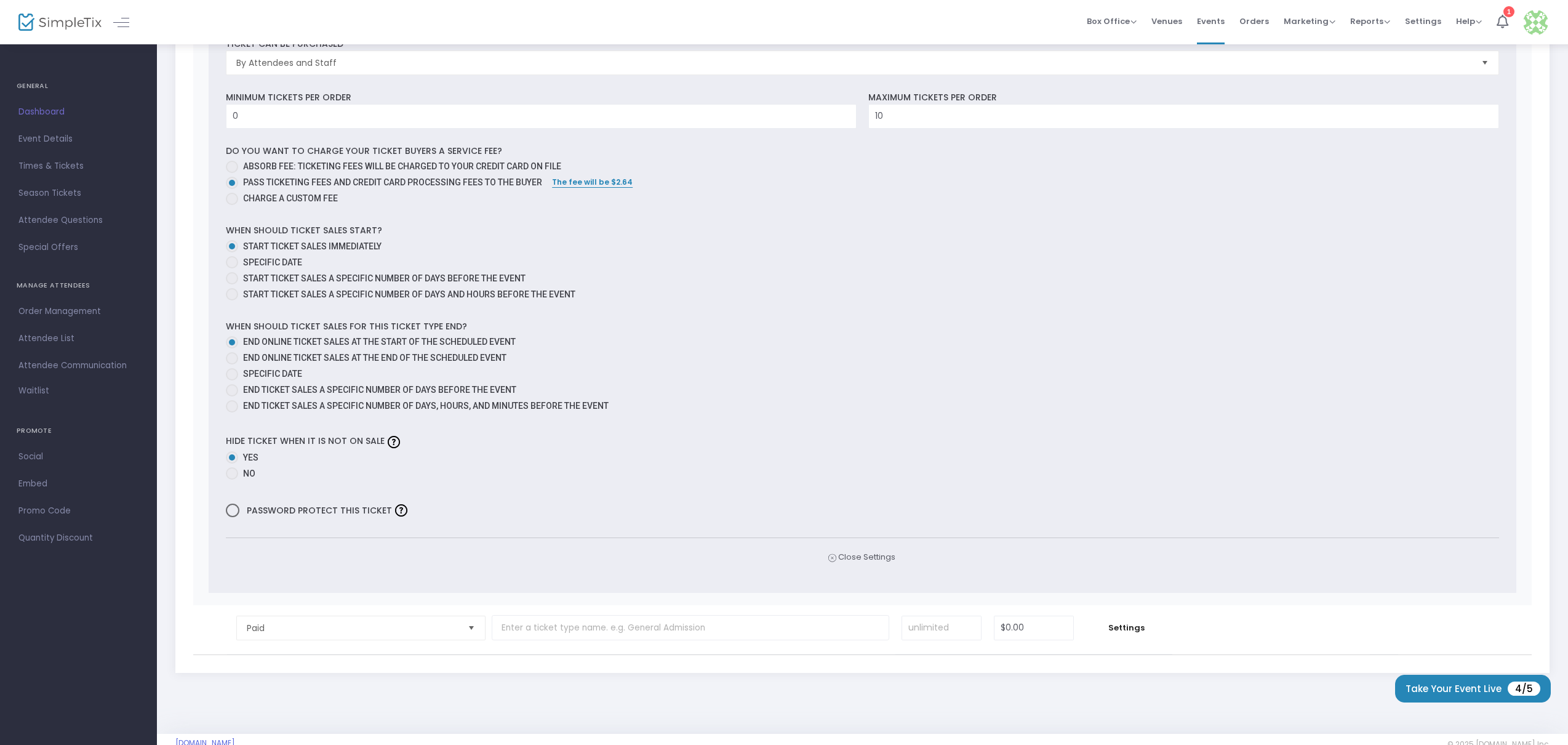
scroll to position [518, 0]
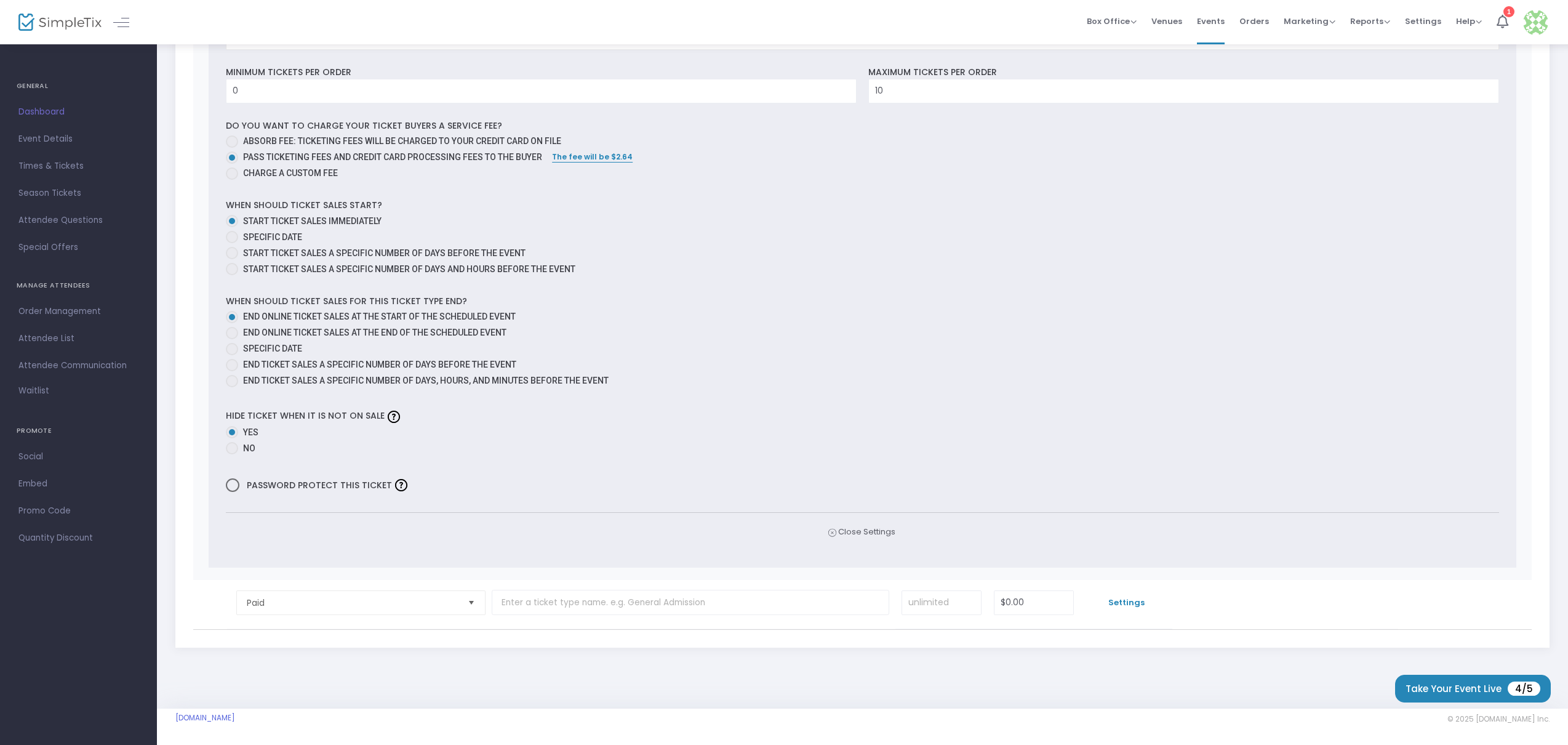
type input "General Admission"
click at [1124, 605] on span "Settings" at bounding box center [1126, 602] width 80 height 12
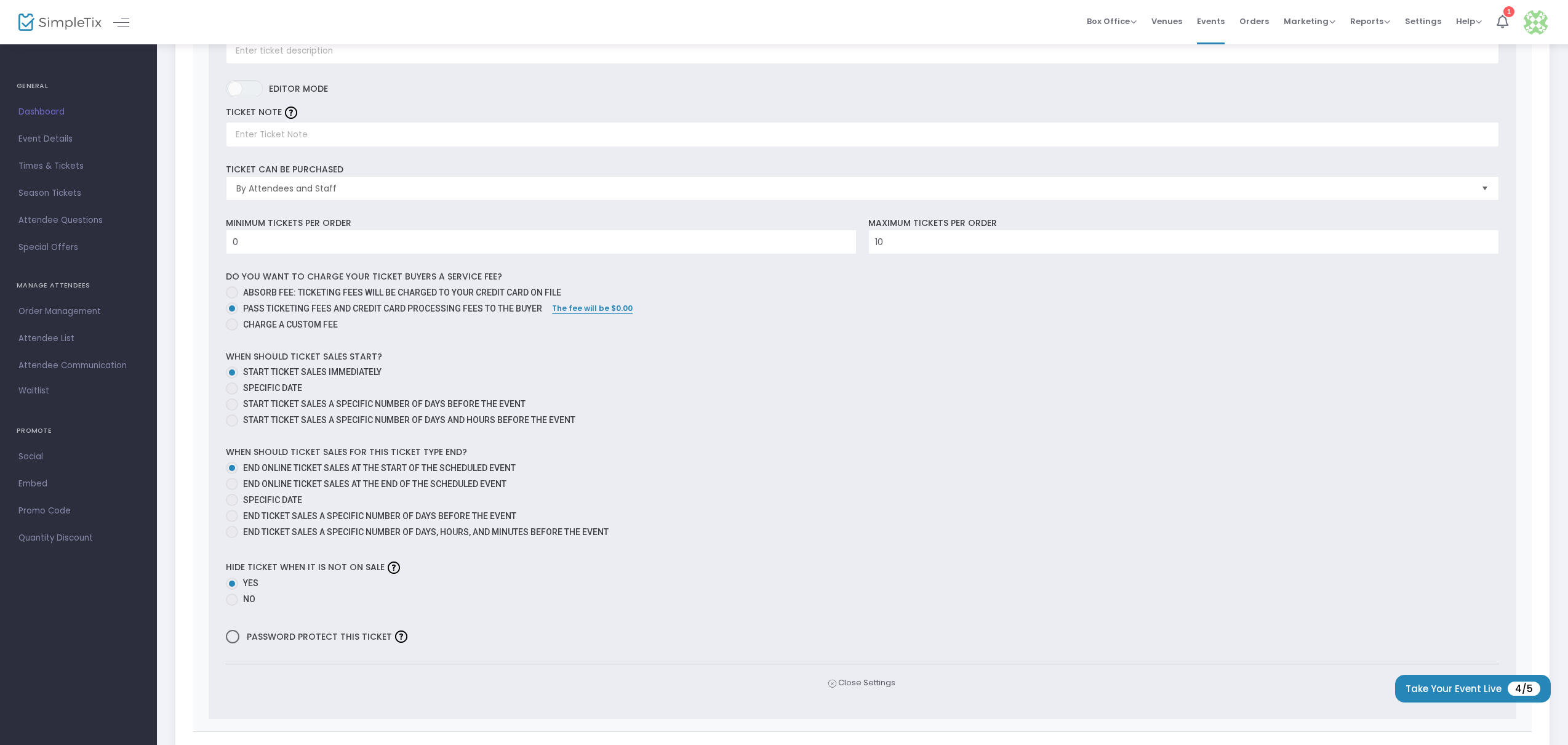
scroll to position [1161, 0]
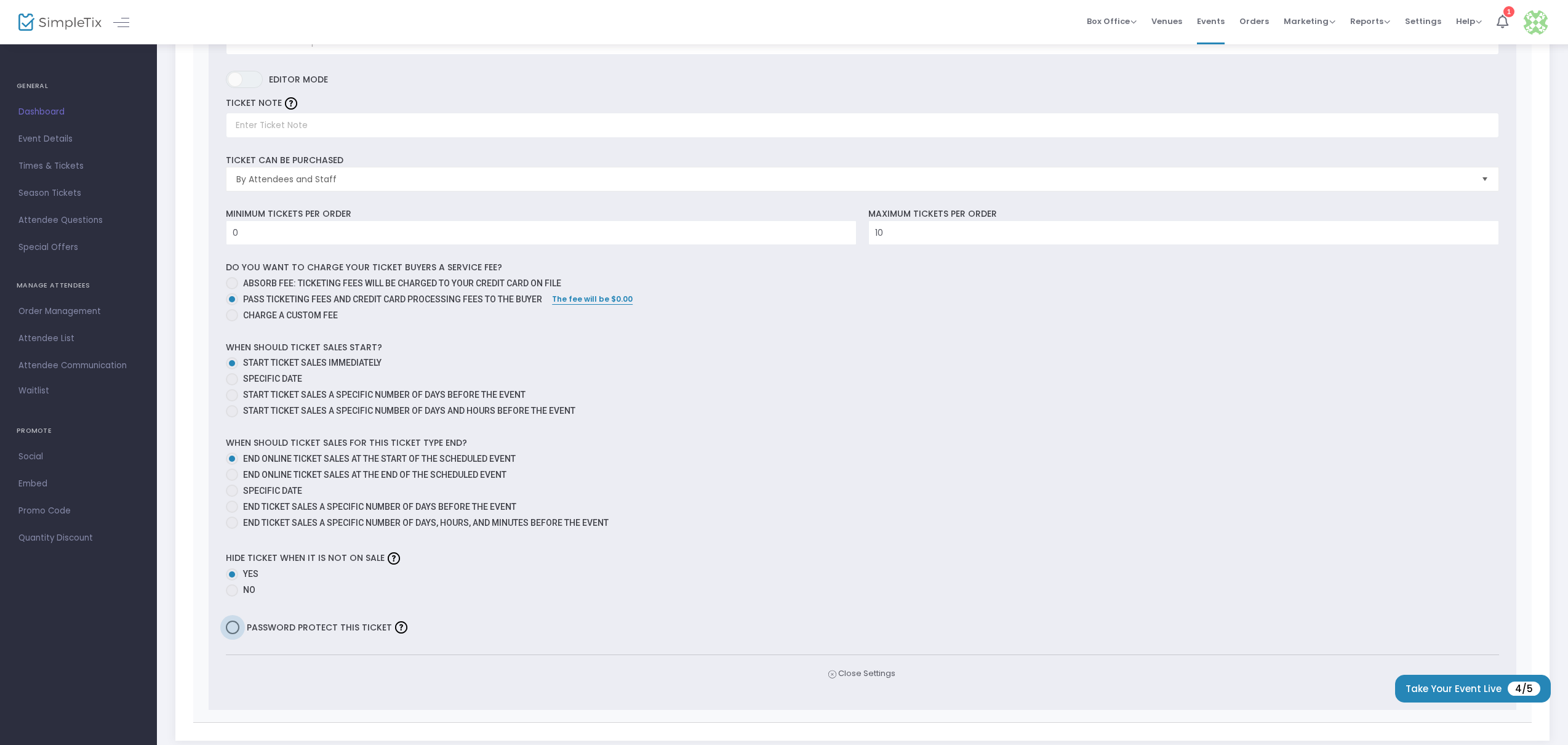
click at [231, 623] on span at bounding box center [232, 627] width 14 height 14
click at [232, 634] on input "Password protect this ticket" at bounding box center [232, 634] width 1 height 1
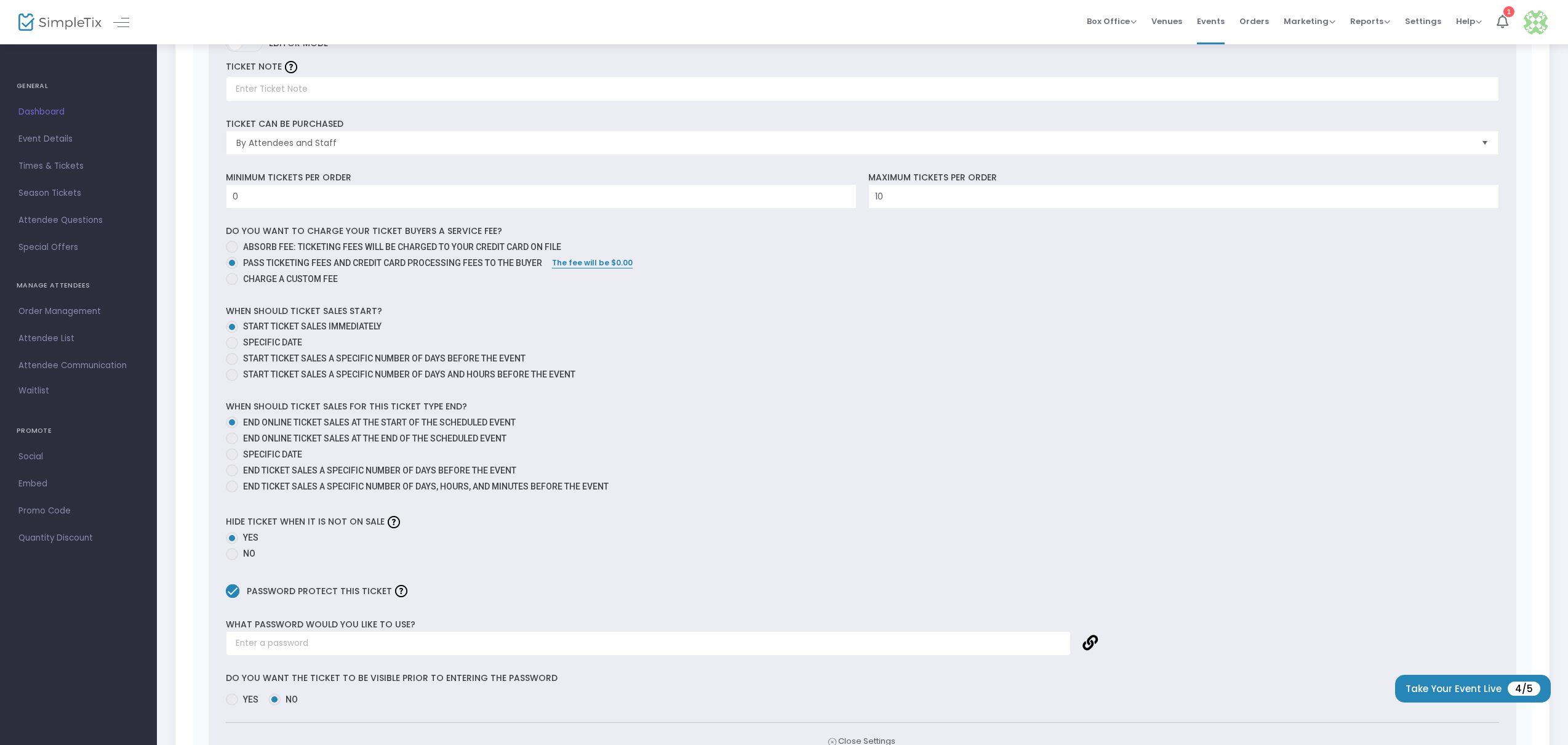
scroll to position [1198, 0]
click at [232, 588] on span at bounding box center [232, 589] width 14 height 14
click at [232, 597] on input "Password protect this ticket" at bounding box center [232, 597] width 1 height 1
checkbox input "false"
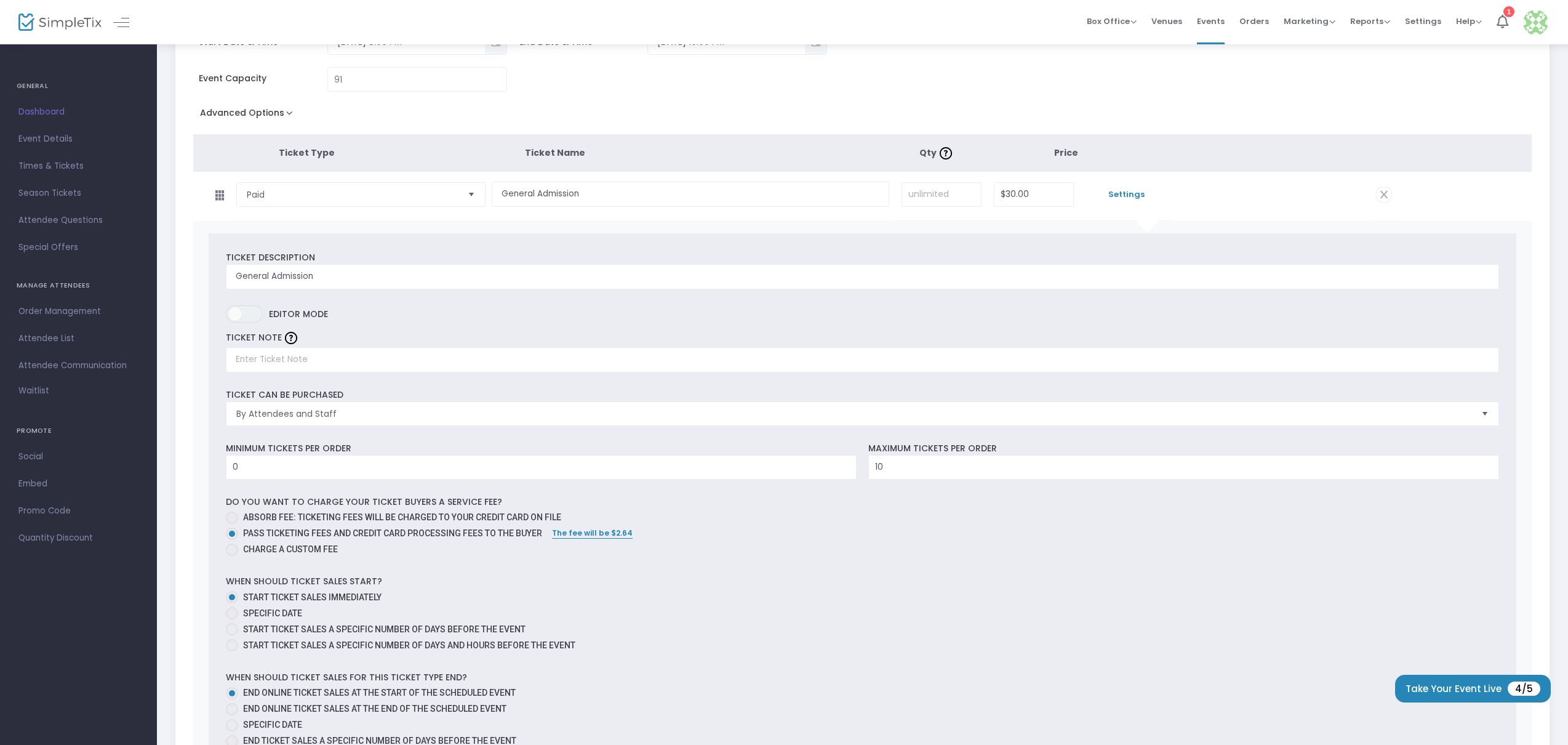
scroll to position [0, 0]
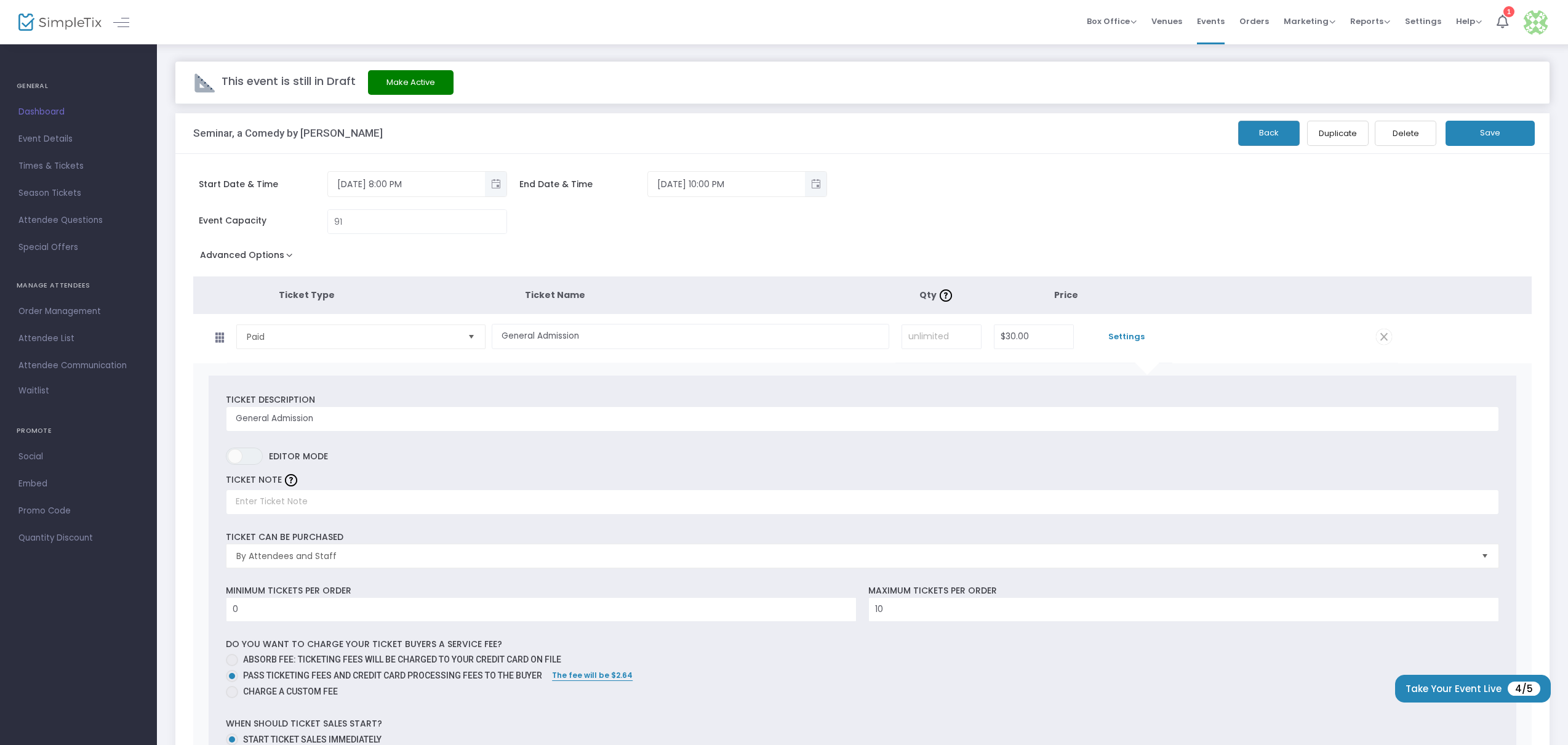
click at [1512, 134] on button "Save" at bounding box center [1490, 133] width 89 height 25
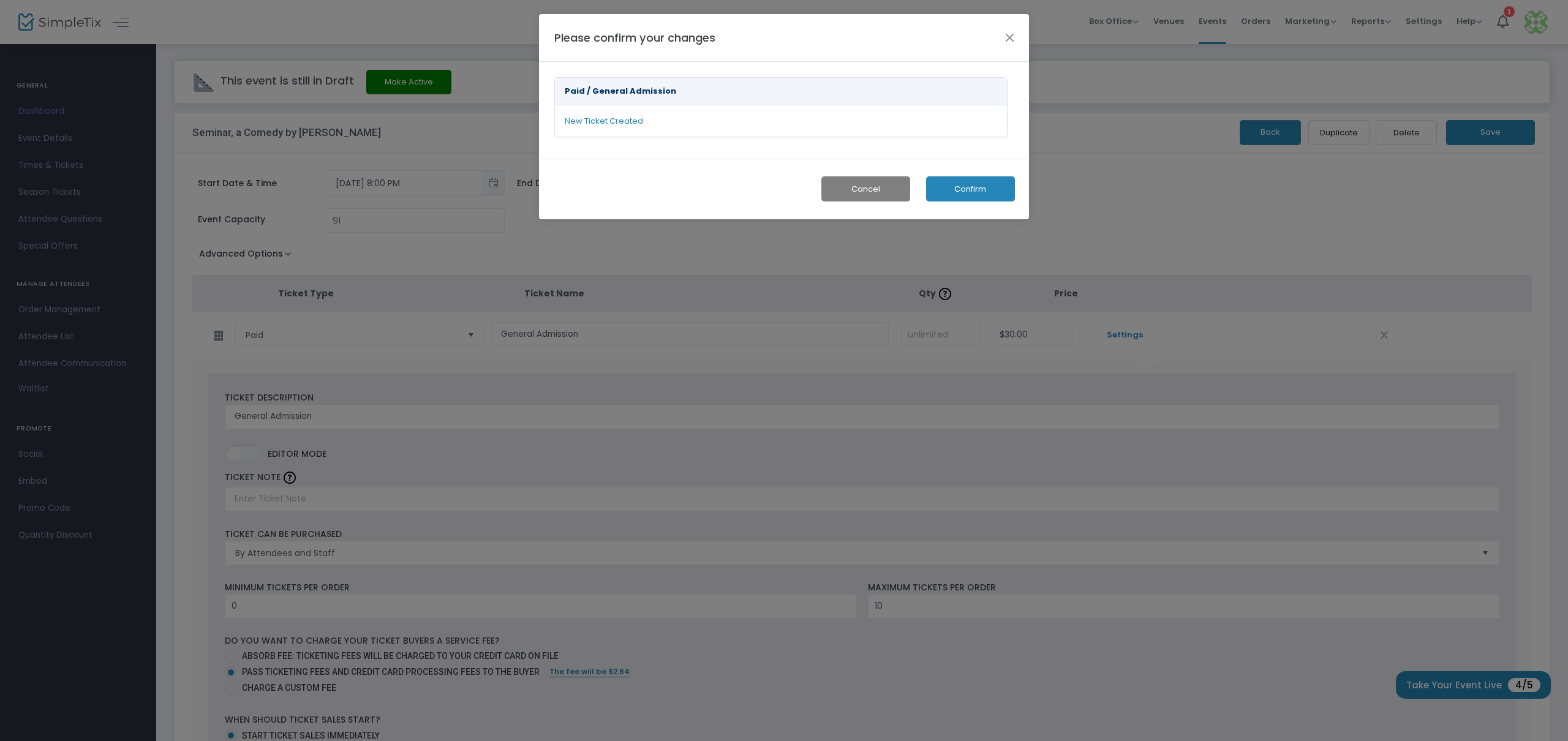
click at [981, 190] on button "Confirm" at bounding box center [970, 189] width 89 height 25
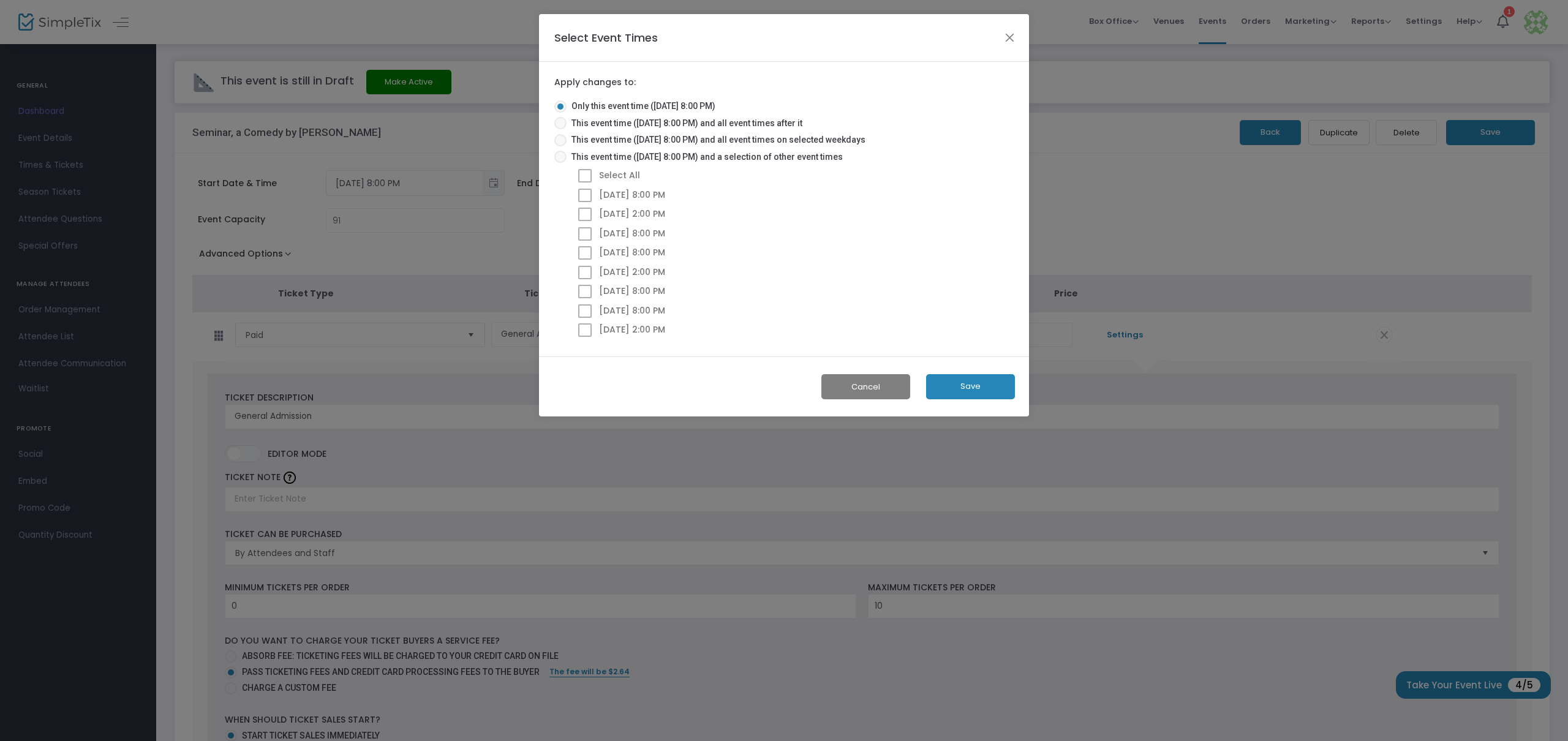
click at [561, 154] on span at bounding box center [560, 156] width 12 height 12
click at [561, 163] on input "This event time (9/12/2025 @ 8:00 PM) and a selection of other event times" at bounding box center [560, 163] width 1 height 1
radio input "true"
click at [588, 177] on span at bounding box center [585, 175] width 14 height 14
click at [585, 182] on input "Select All" at bounding box center [585, 182] width 1 height 1
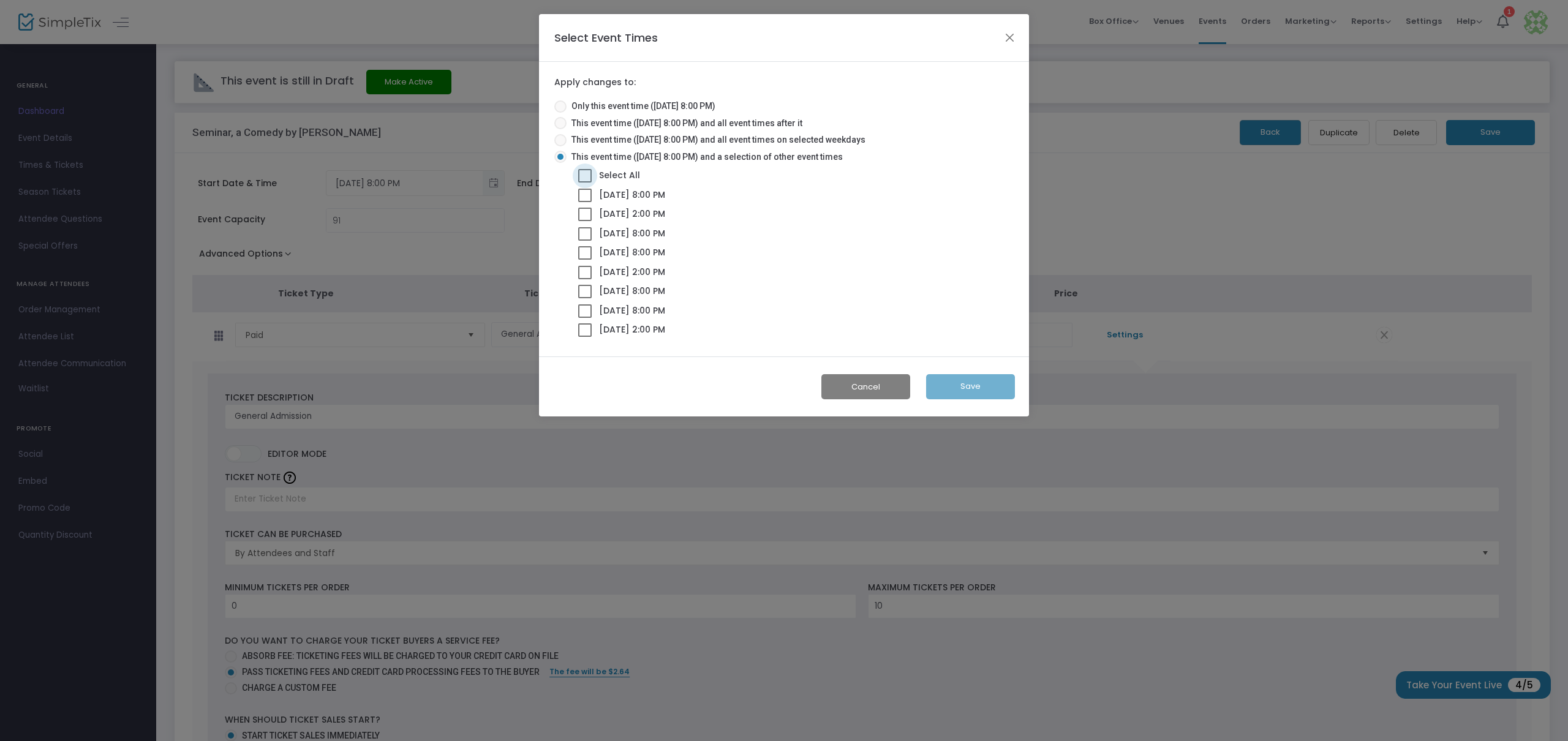
checkbox input "true"
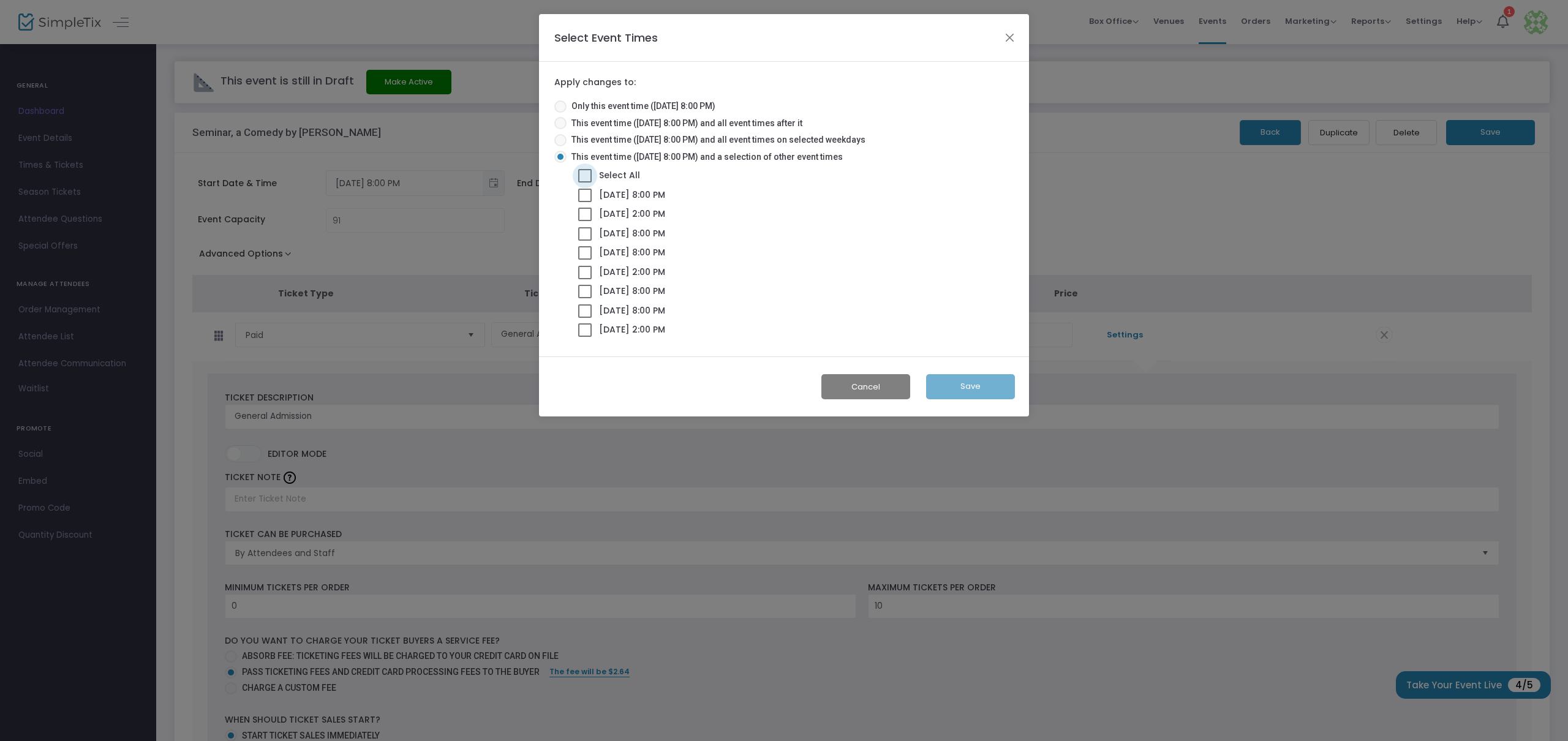
checkbox input "true"
click at [973, 387] on button "Save" at bounding box center [970, 386] width 89 height 25
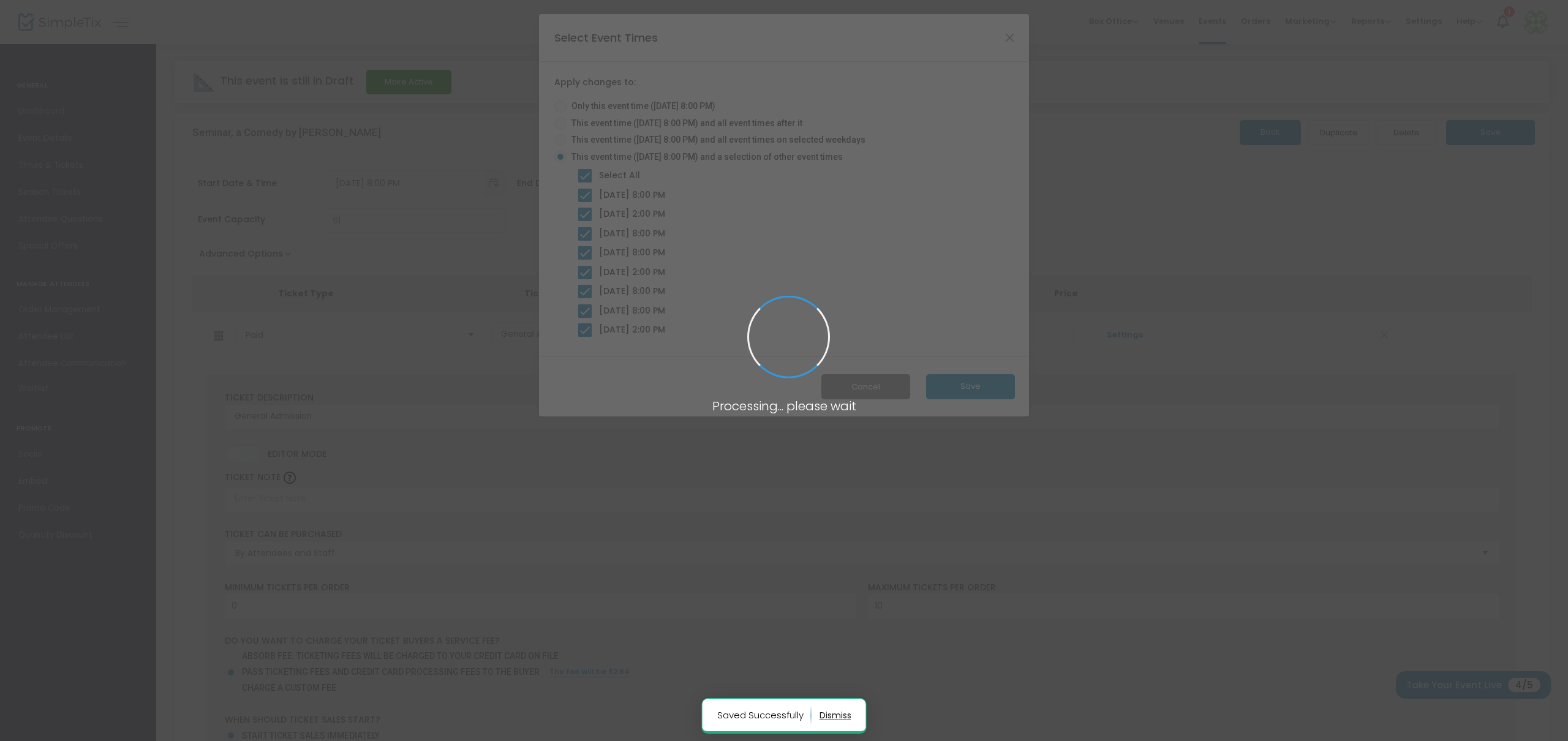
radio input "true"
checkbox input "false"
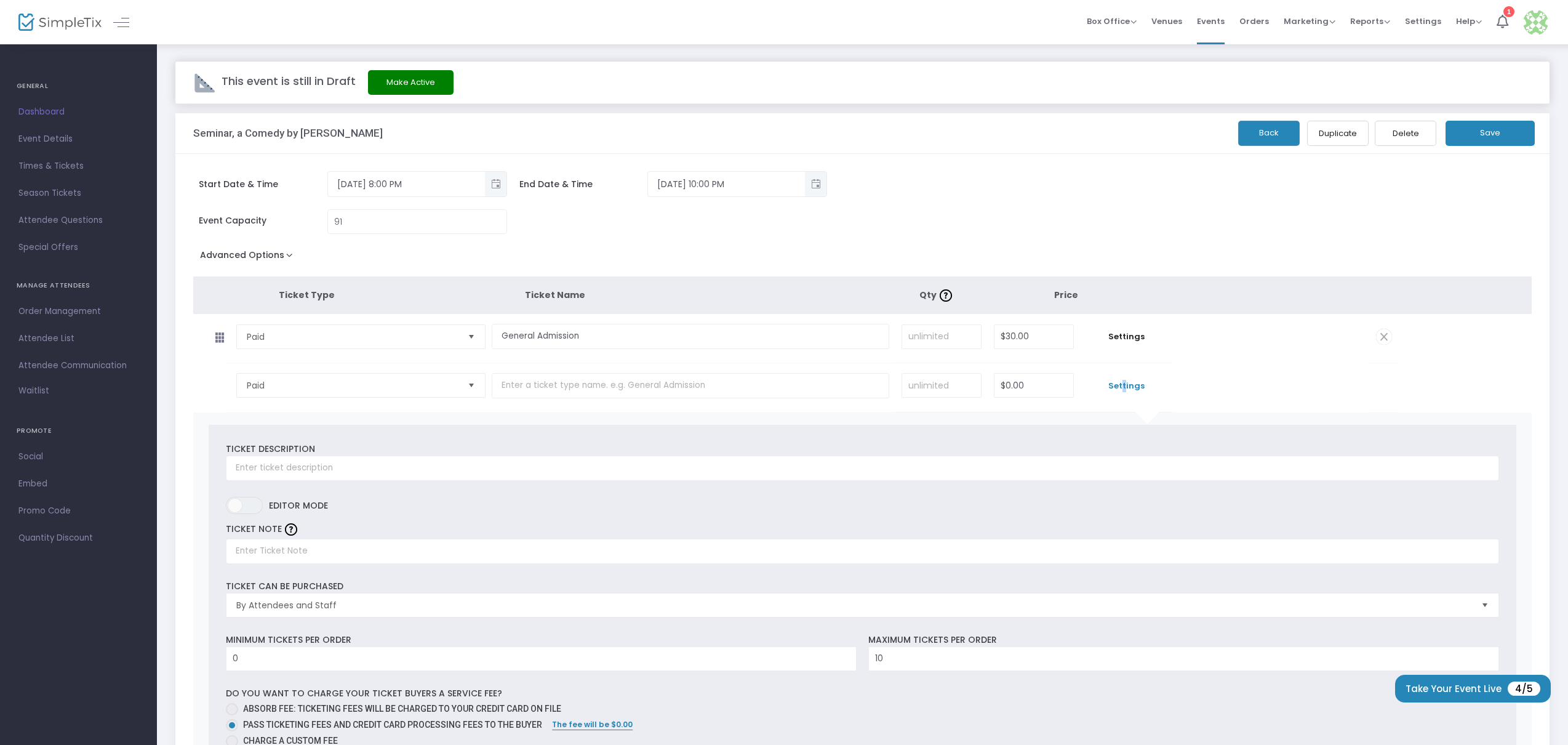
click at [289, 258] on button "Advanced Options" at bounding box center [249, 257] width 111 height 22
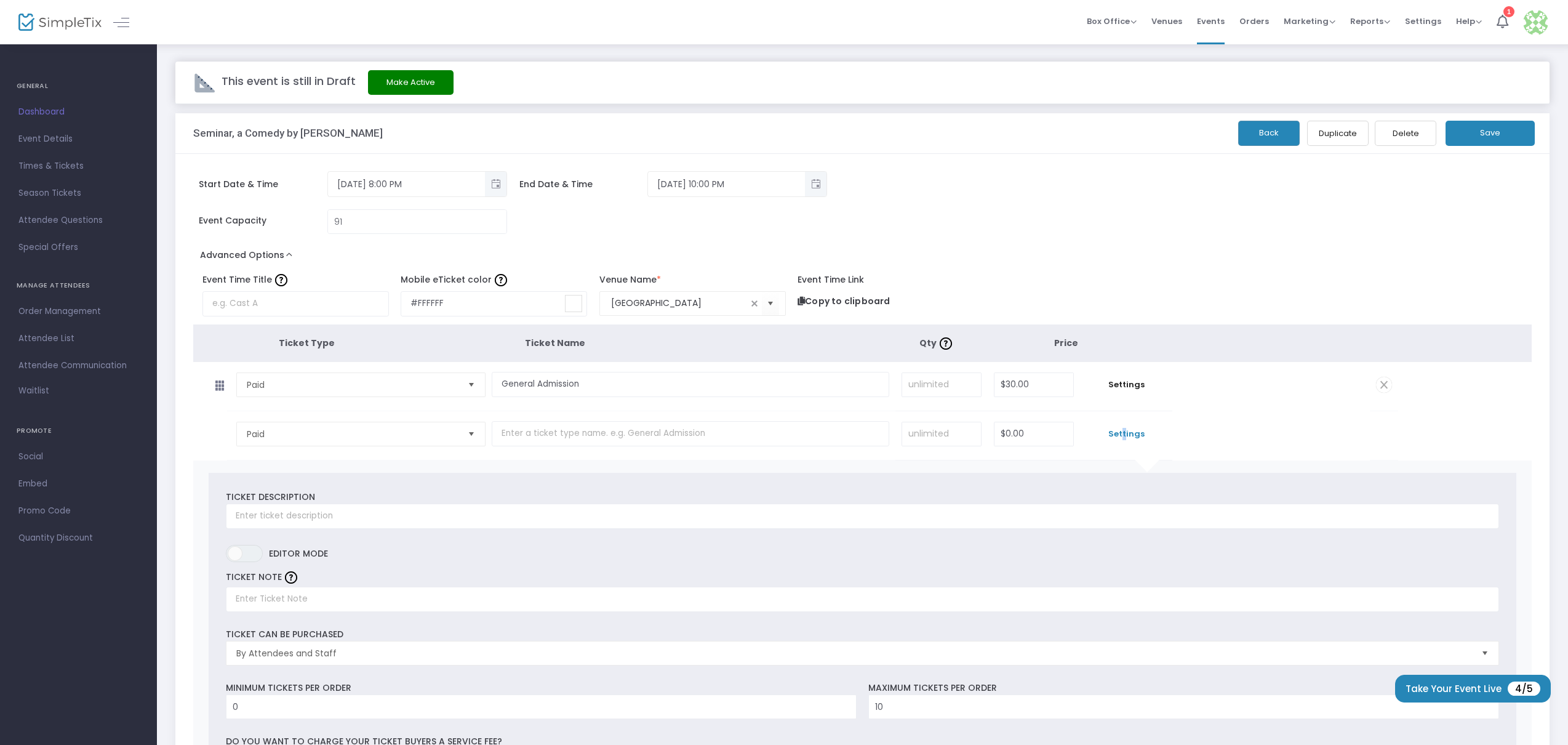
click at [289, 258] on button "Advanced Options" at bounding box center [249, 257] width 111 height 22
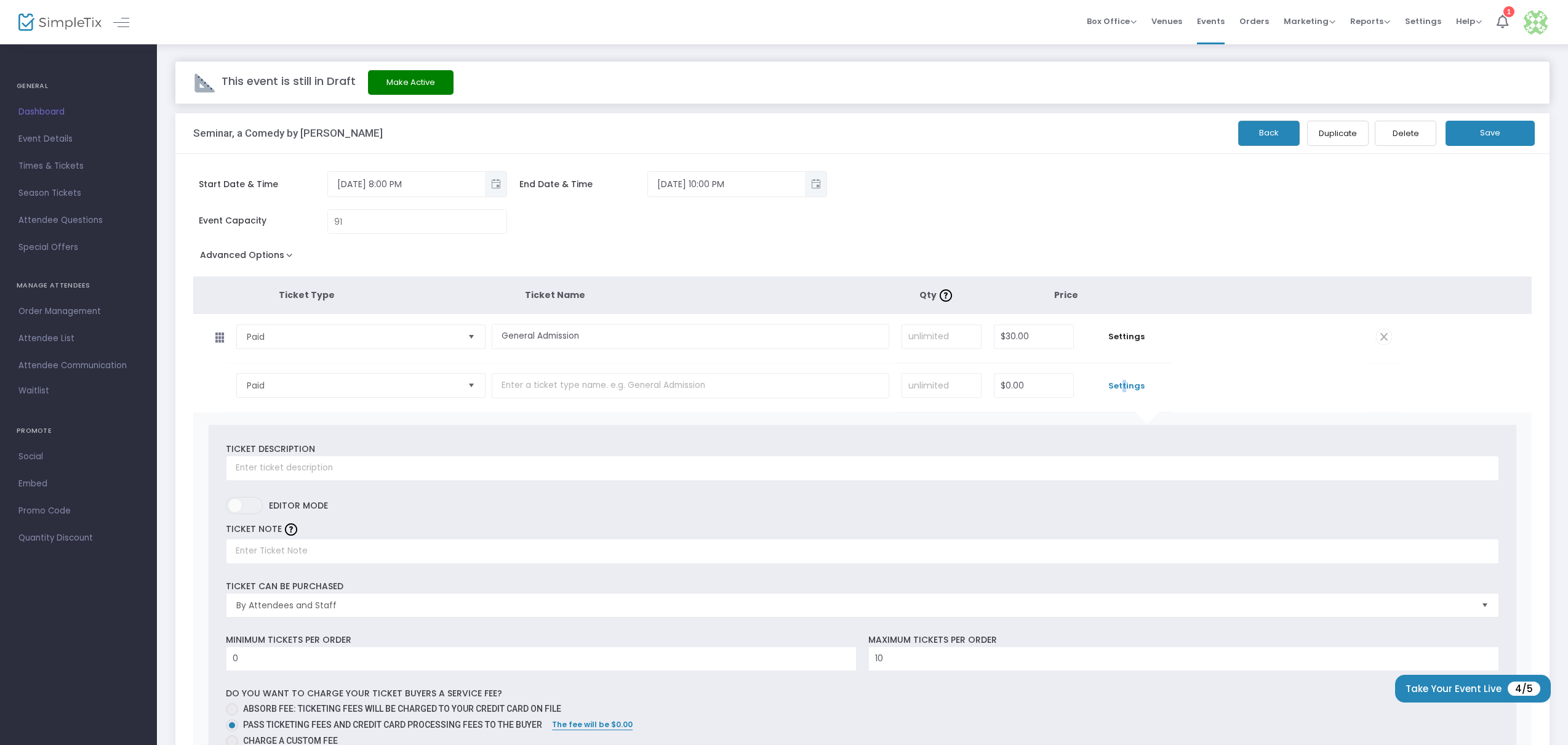
click at [1493, 127] on button "Save" at bounding box center [1490, 133] width 89 height 25
click at [54, 142] on span "Event Details" at bounding box center [78, 138] width 120 height 16
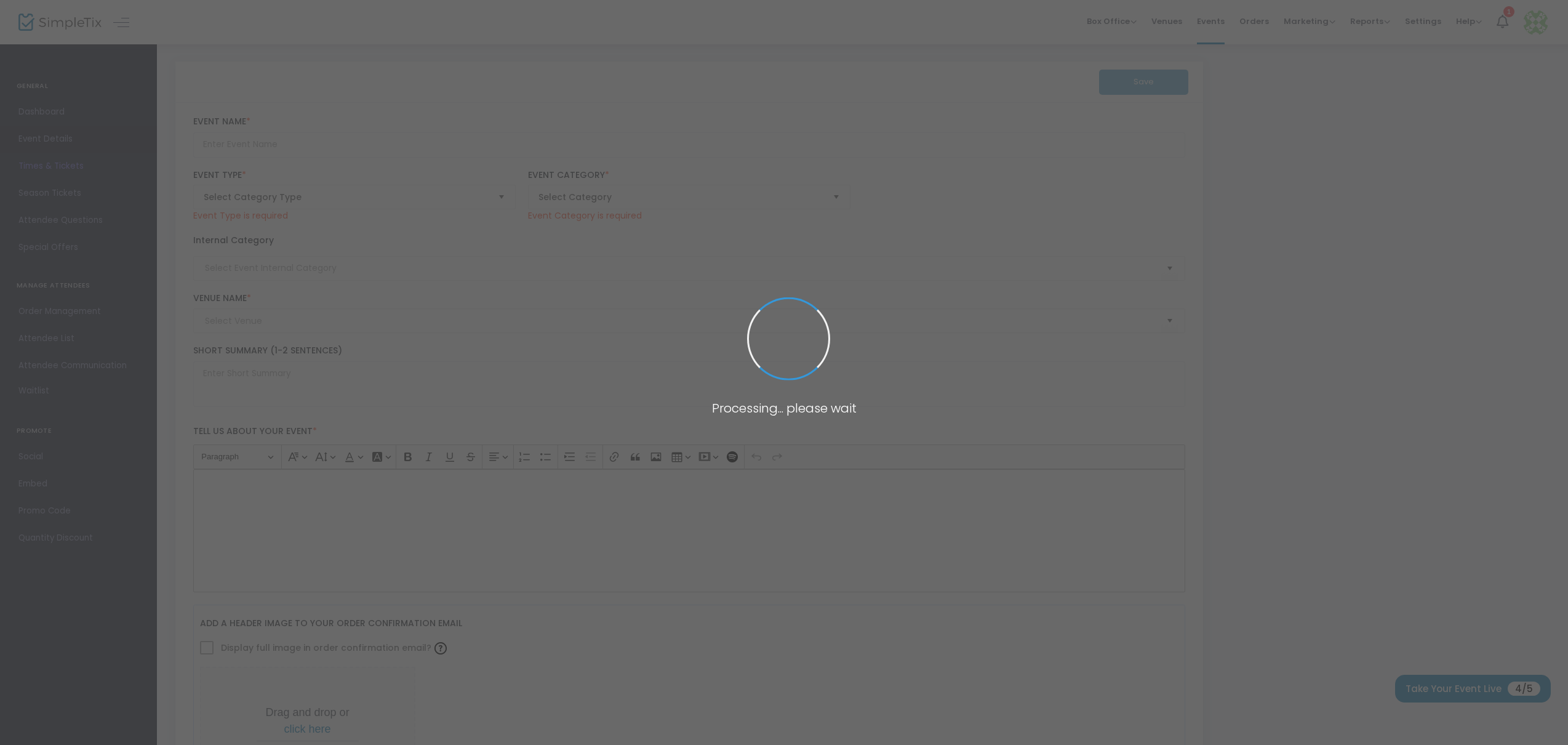
type input "Seminar, a Comedy by [PERSON_NAME]"
type textarea "The Royal Underground Theatre Company proudly presents [PERSON_NAME] Seminar, a…"
type input "Register Now"
type input "[GEOGRAPHIC_DATA]"
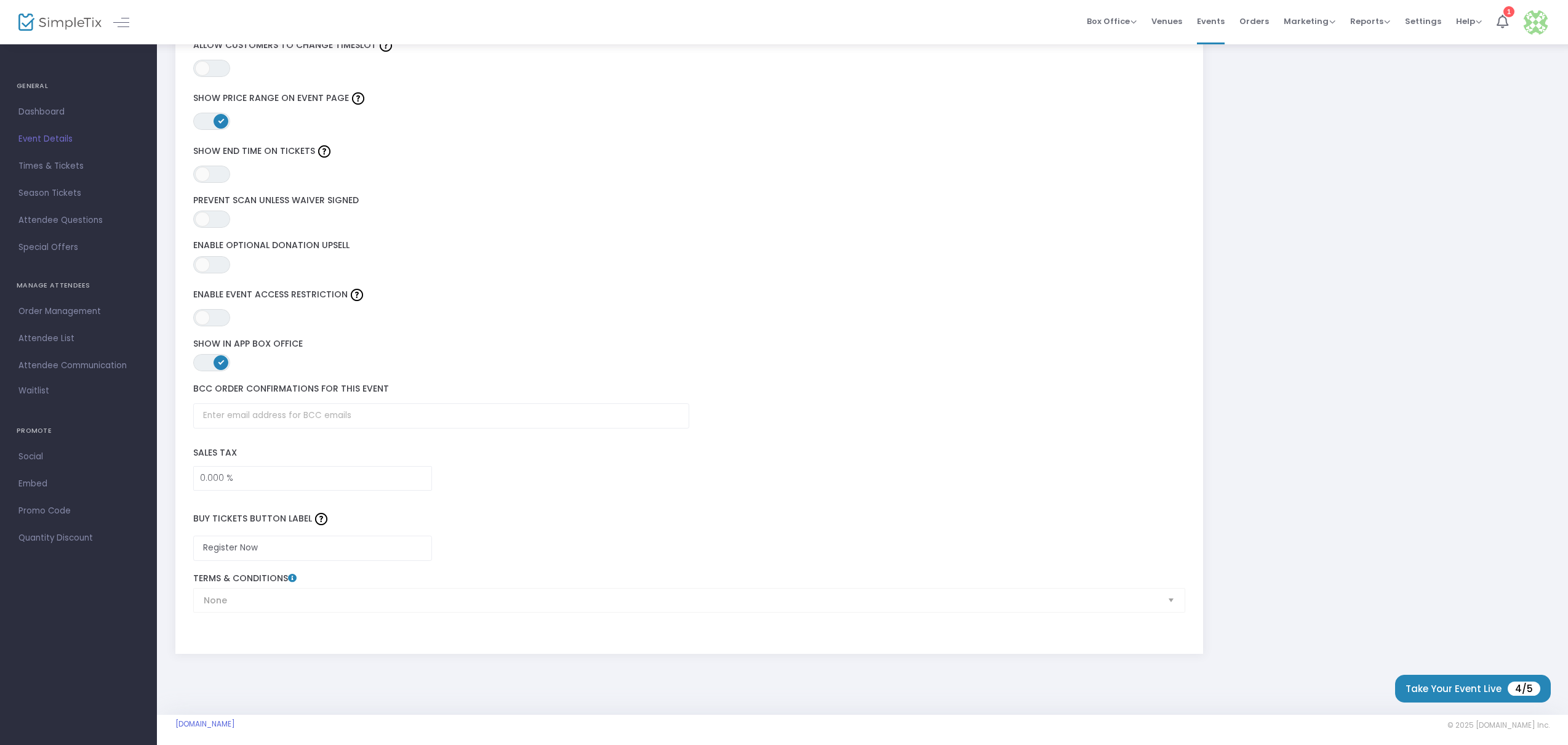
scroll to position [1631, 0]
click at [204, 262] on span at bounding box center [203, 261] width 15 height 15
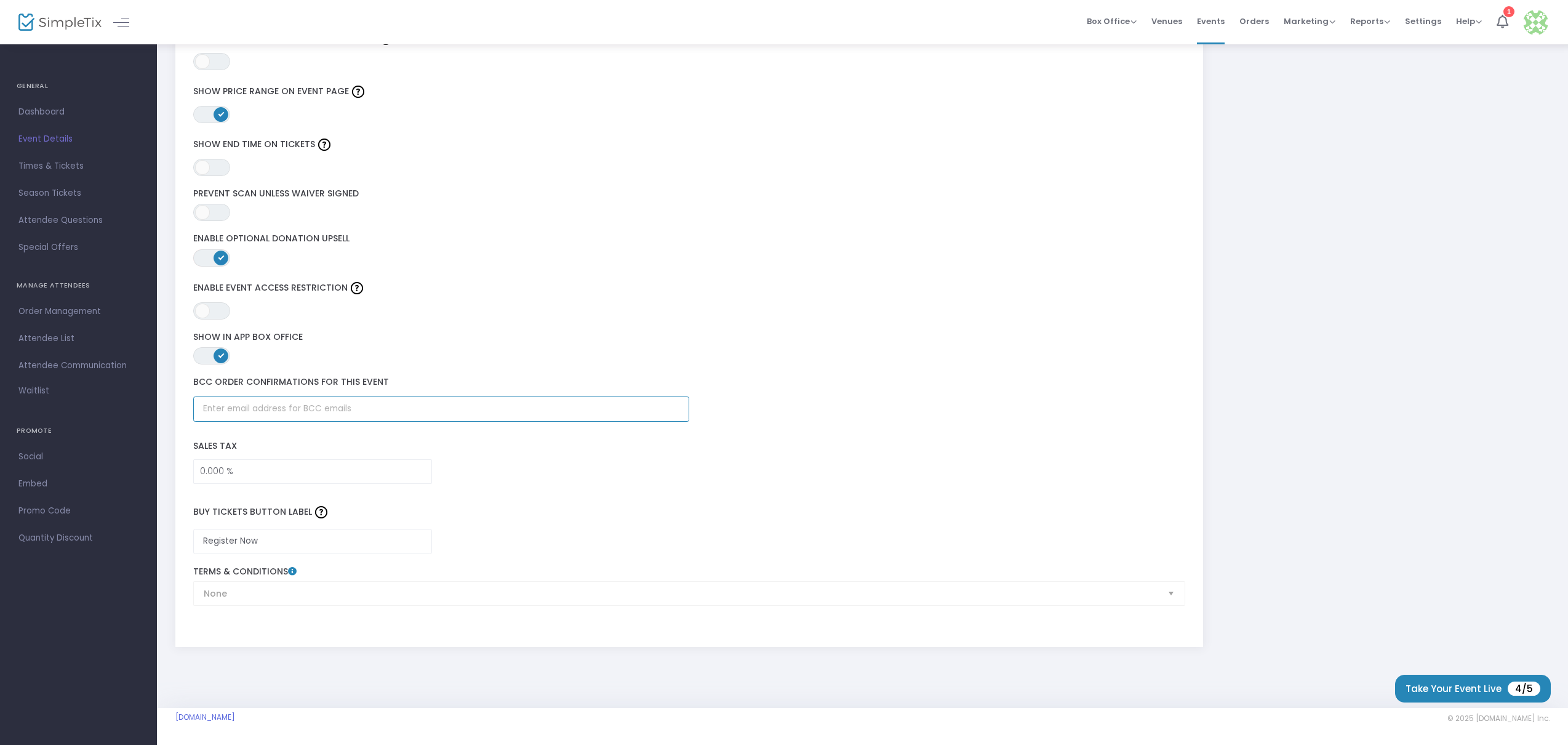
click at [319, 410] on input "text" at bounding box center [441, 408] width 496 height 25
type input "e"
click at [300, 543] on input "Register Now" at bounding box center [313, 541] width 239 height 25
drag, startPoint x: 279, startPoint y: 540, endPoint x: 143, endPoint y: 529, distance: 136.4
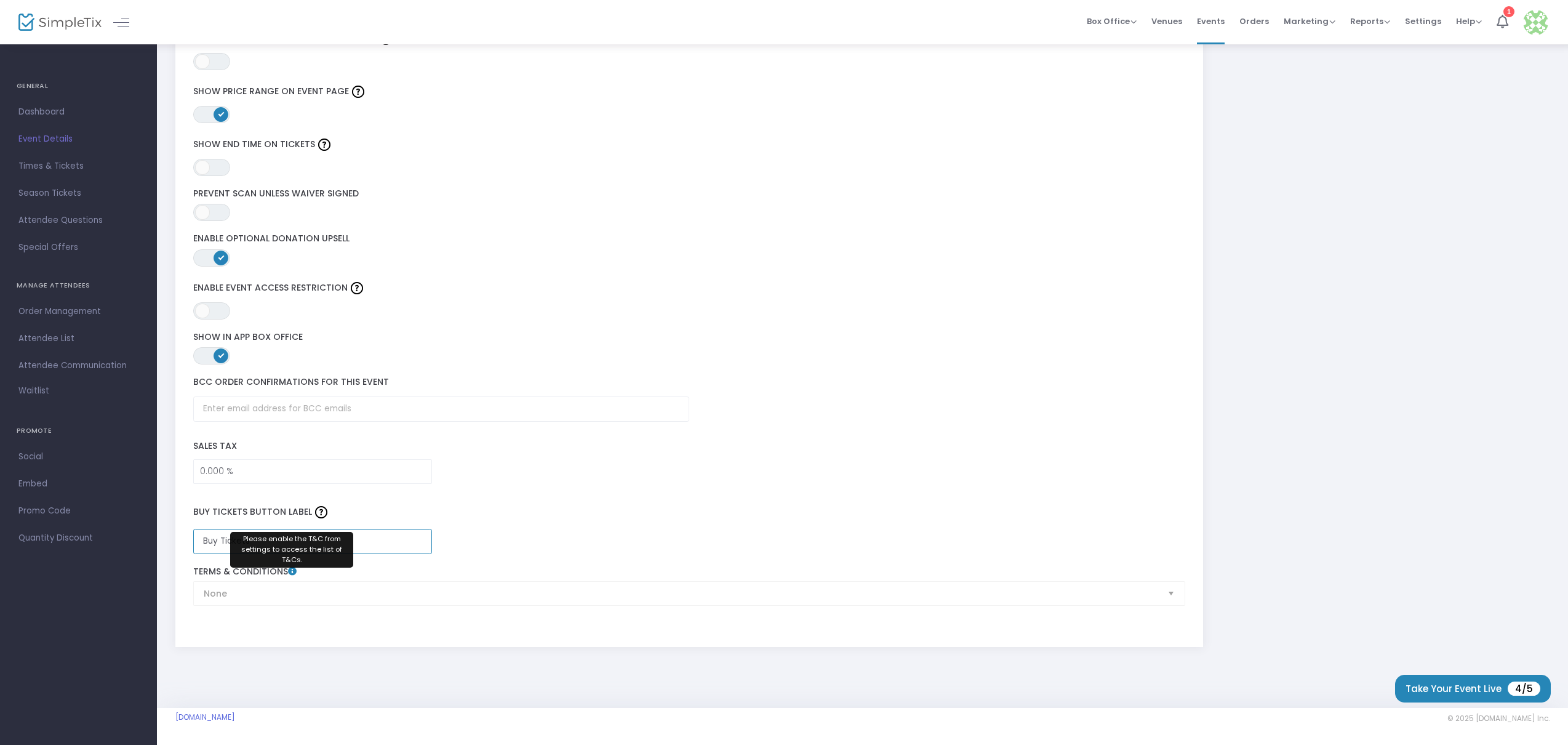
type input "Buy Tickets"
click at [292, 574] on icon at bounding box center [292, 571] width 8 height 8
click at [281, 591] on div "None Terms & Conditions" at bounding box center [689, 586] width 1005 height 40
drag, startPoint x: 281, startPoint y: 593, endPoint x: 303, endPoint y: 593, distance: 22.0
click at [284, 593] on div "None Terms & Conditions" at bounding box center [689, 586] width 1005 height 40
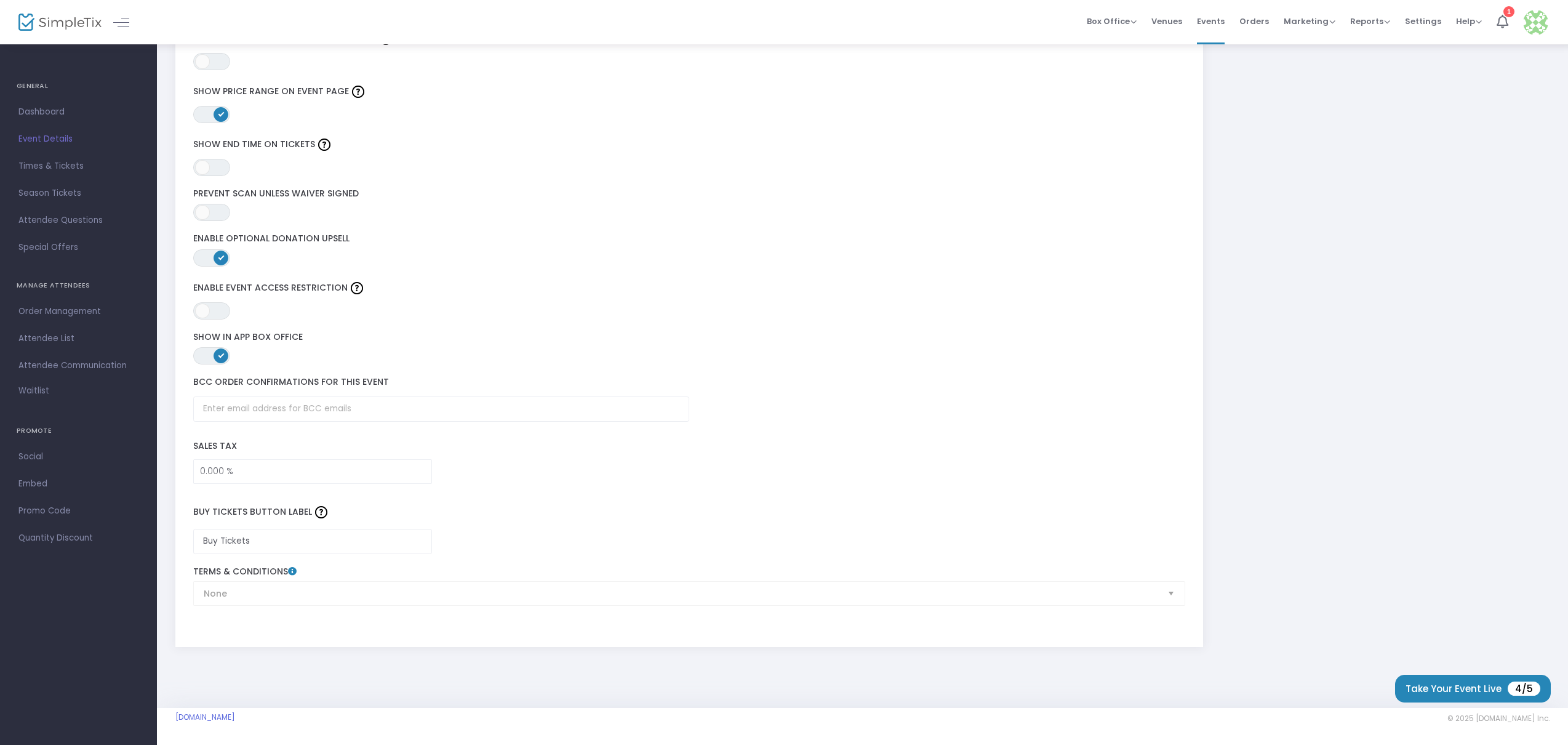
click at [1125, 599] on div "None Terms & Conditions" at bounding box center [689, 586] width 1005 height 40
drag, startPoint x: 1125, startPoint y: 599, endPoint x: 1143, endPoint y: 599, distance: 18.0
click at [1125, 599] on div "None Terms & Conditions" at bounding box center [689, 586] width 1005 height 40
drag, startPoint x: 1170, startPoint y: 595, endPoint x: 1163, endPoint y: 595, distance: 7.0
click at [1170, 595] on div "None Terms & Conditions" at bounding box center [689, 586] width 1005 height 40
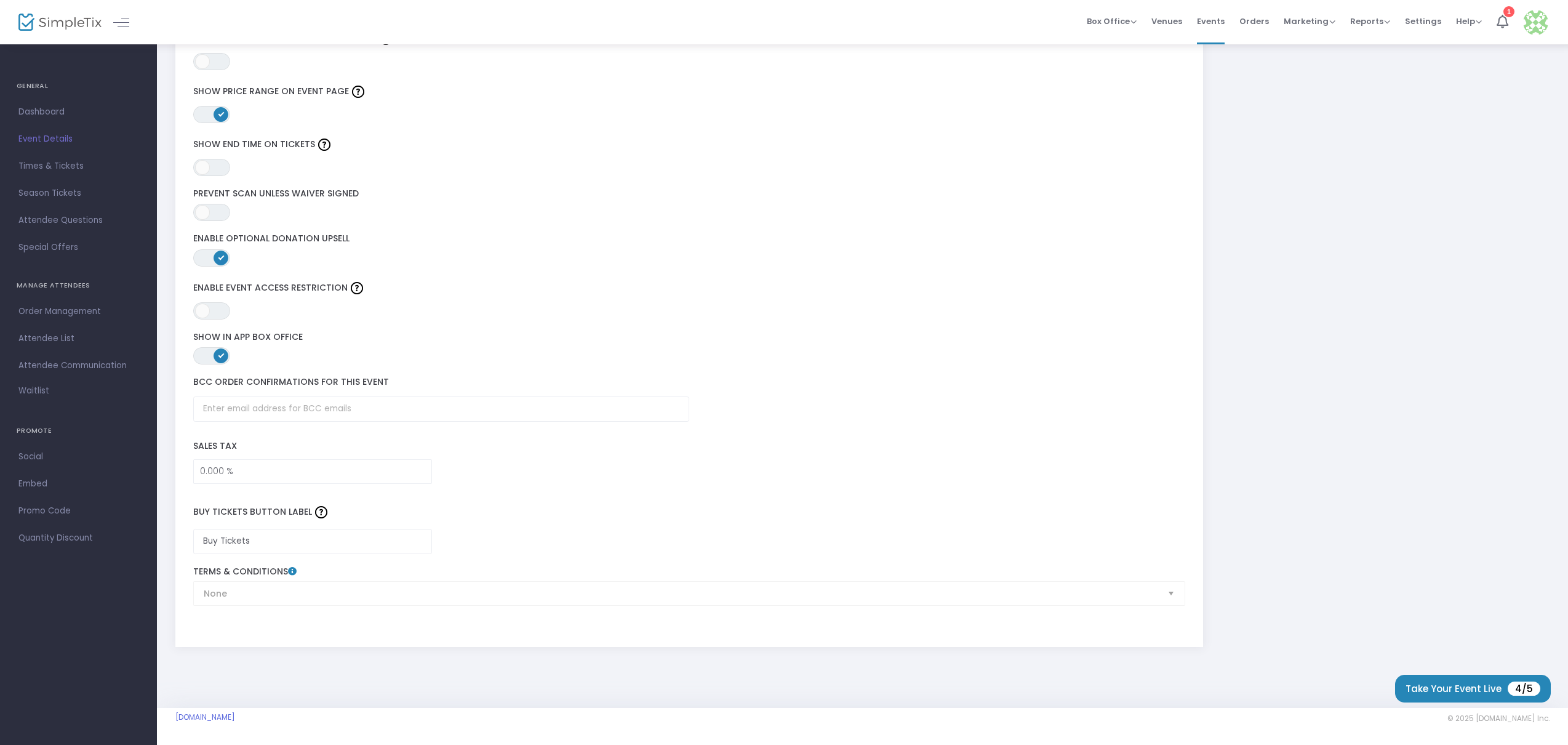
click at [281, 589] on div "None Terms & Conditions" at bounding box center [689, 586] width 1005 height 40
click at [339, 413] on input "text" at bounding box center [441, 408] width 496 height 25
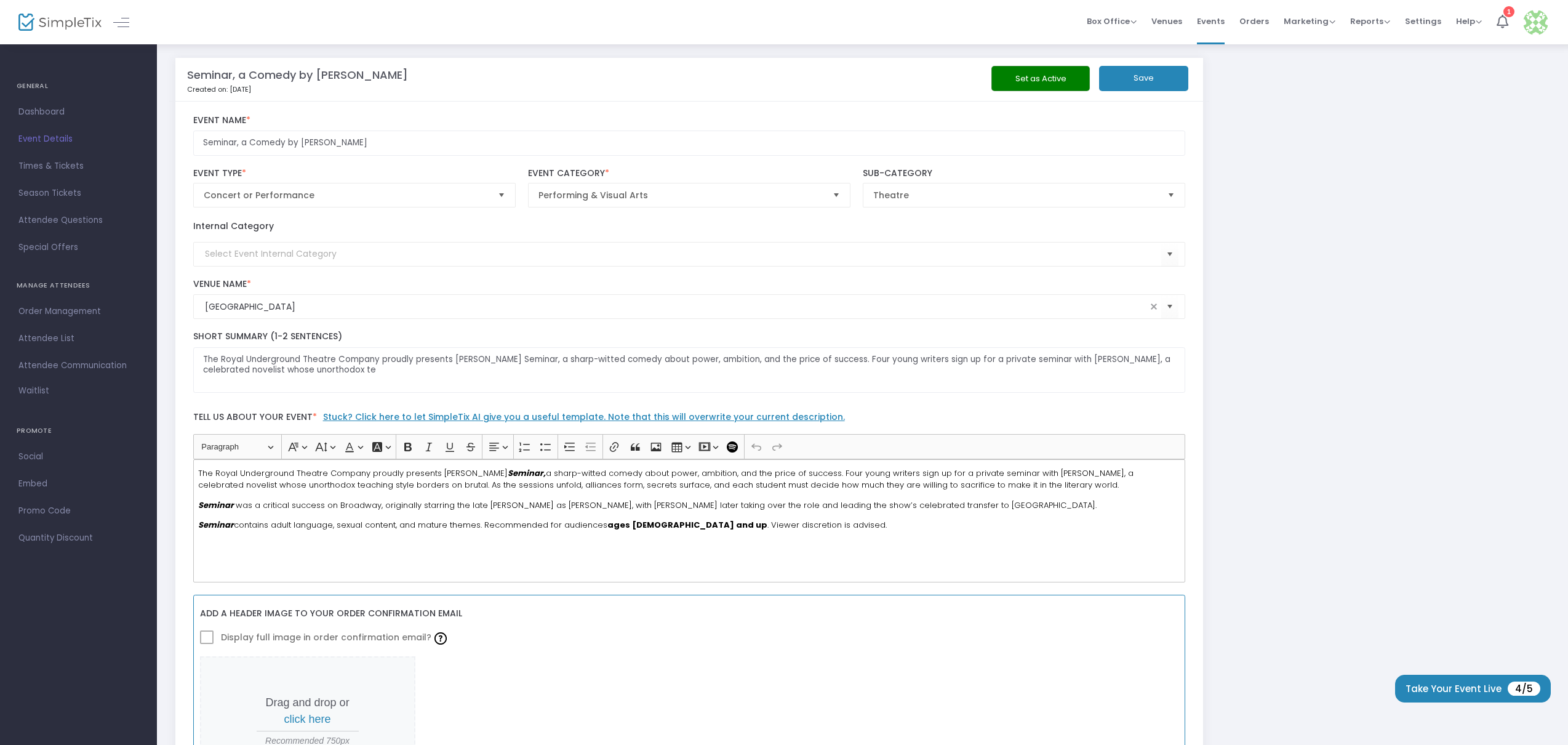
scroll to position [0, 0]
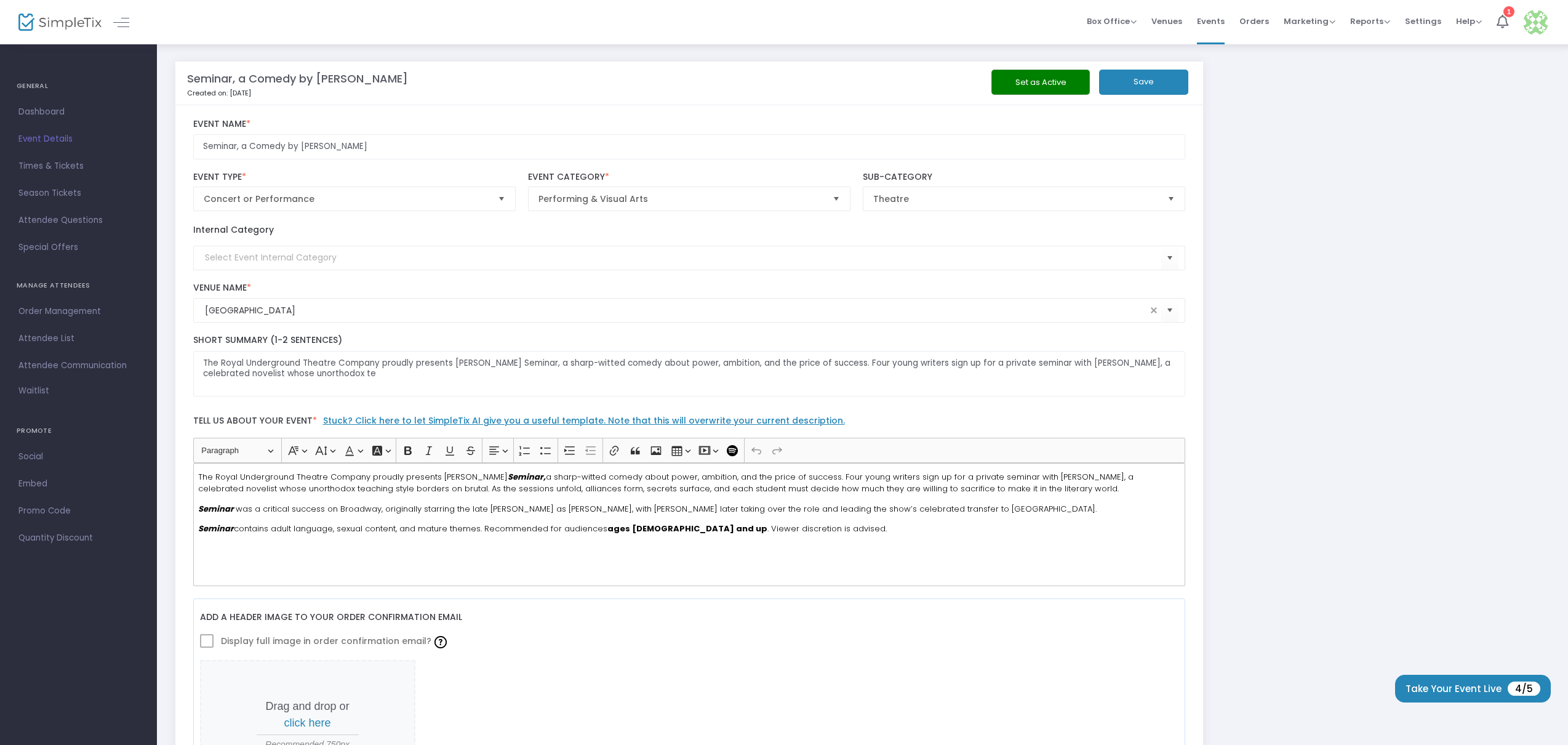
type input "[EMAIL_ADDRESS][DOMAIN_NAME]"
click at [1130, 77] on button "Save" at bounding box center [1144, 82] width 89 height 25
click at [1033, 78] on button "Set as Active" at bounding box center [1040, 82] width 99 height 25
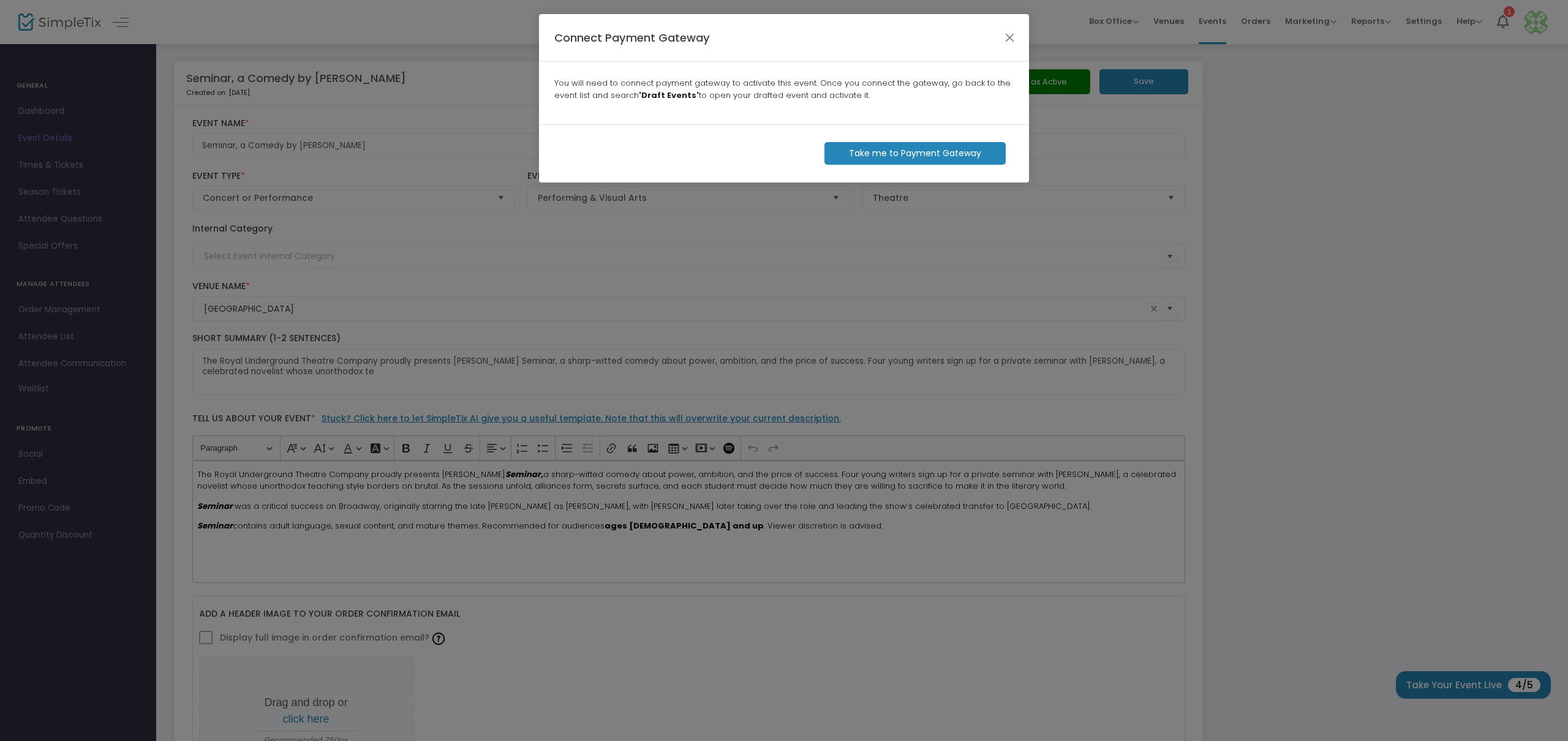
click at [891, 155] on m-button "Take me to Payment Gateway" at bounding box center [916, 153] width 181 height 23
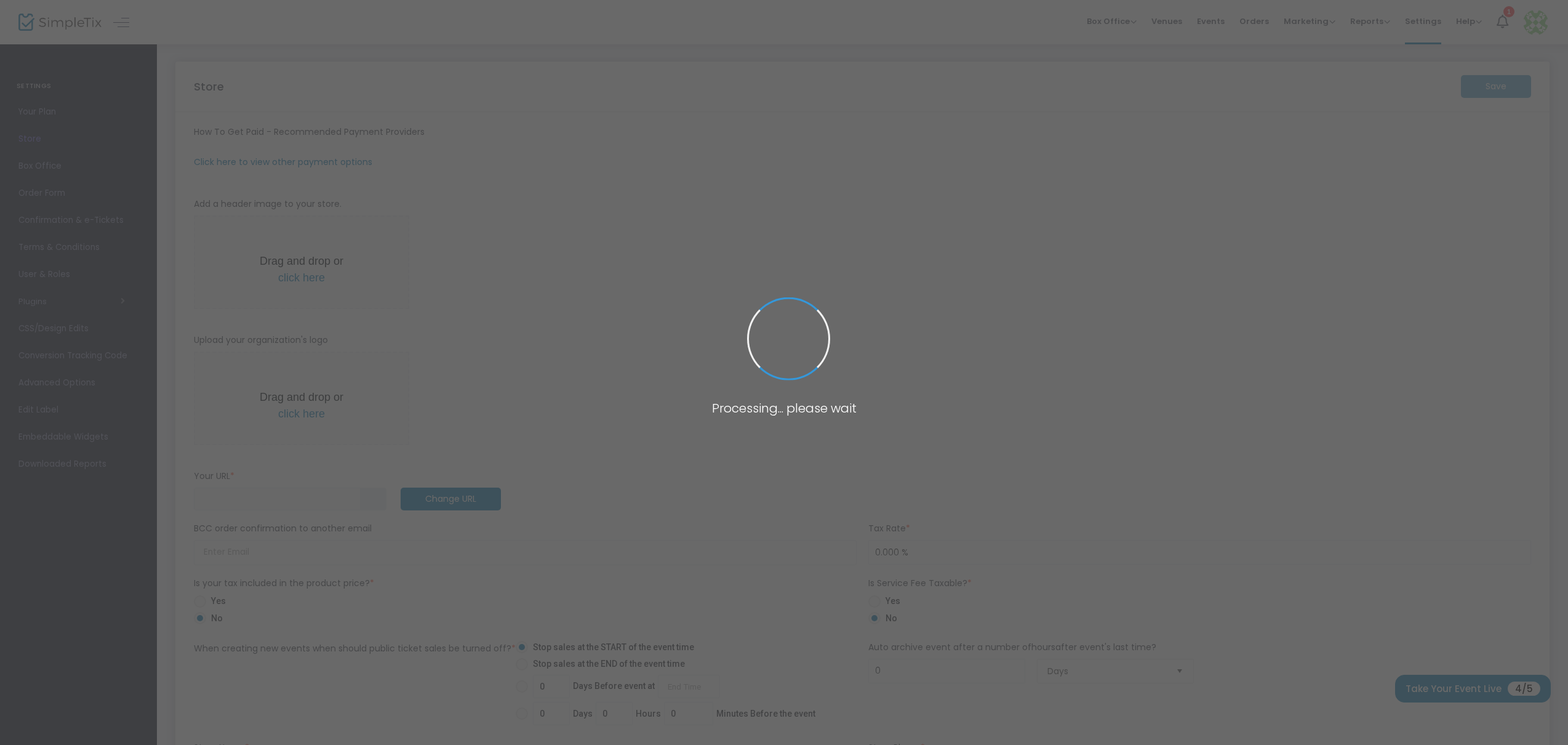
type input "https://theroyalunderground"
radio input "false"
radio input "true"
type input "royalundergroundtheatre"
type input "4152791179"
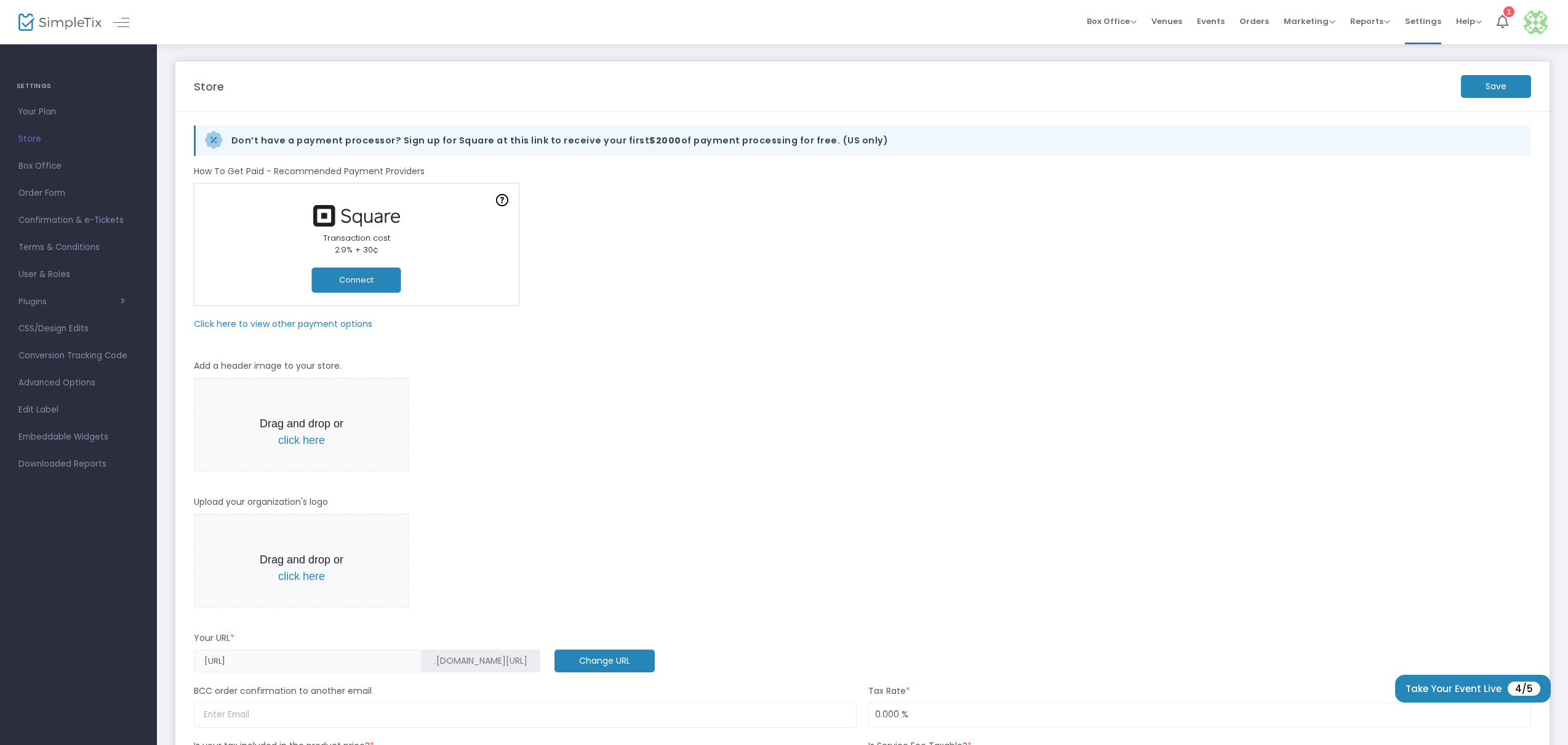
click at [352, 279] on button "Connect" at bounding box center [356, 279] width 89 height 25
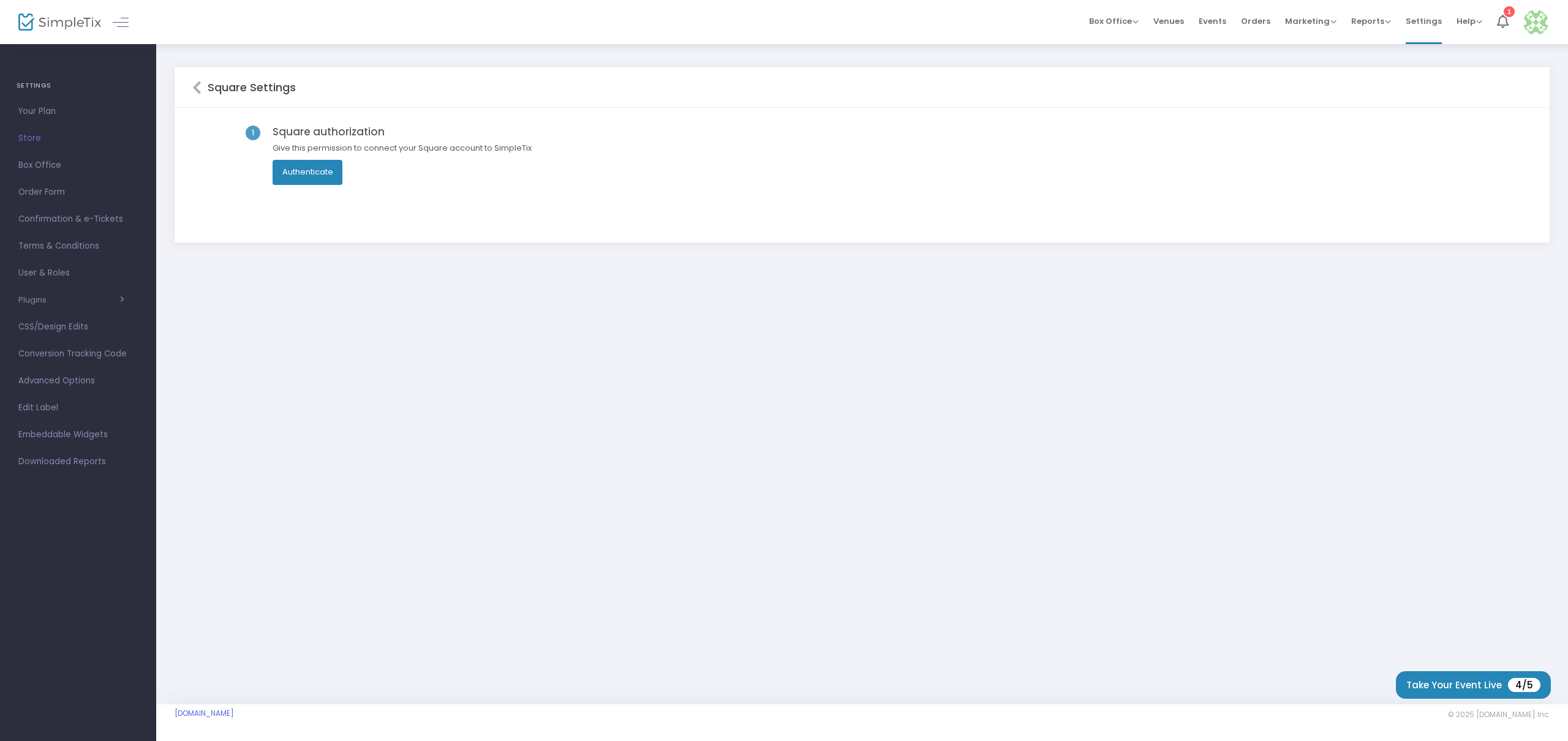
click at [306, 170] on button "Authenticate" at bounding box center [307, 171] width 71 height 25
click at [301, 170] on button "Authenticate" at bounding box center [307, 171] width 71 height 25
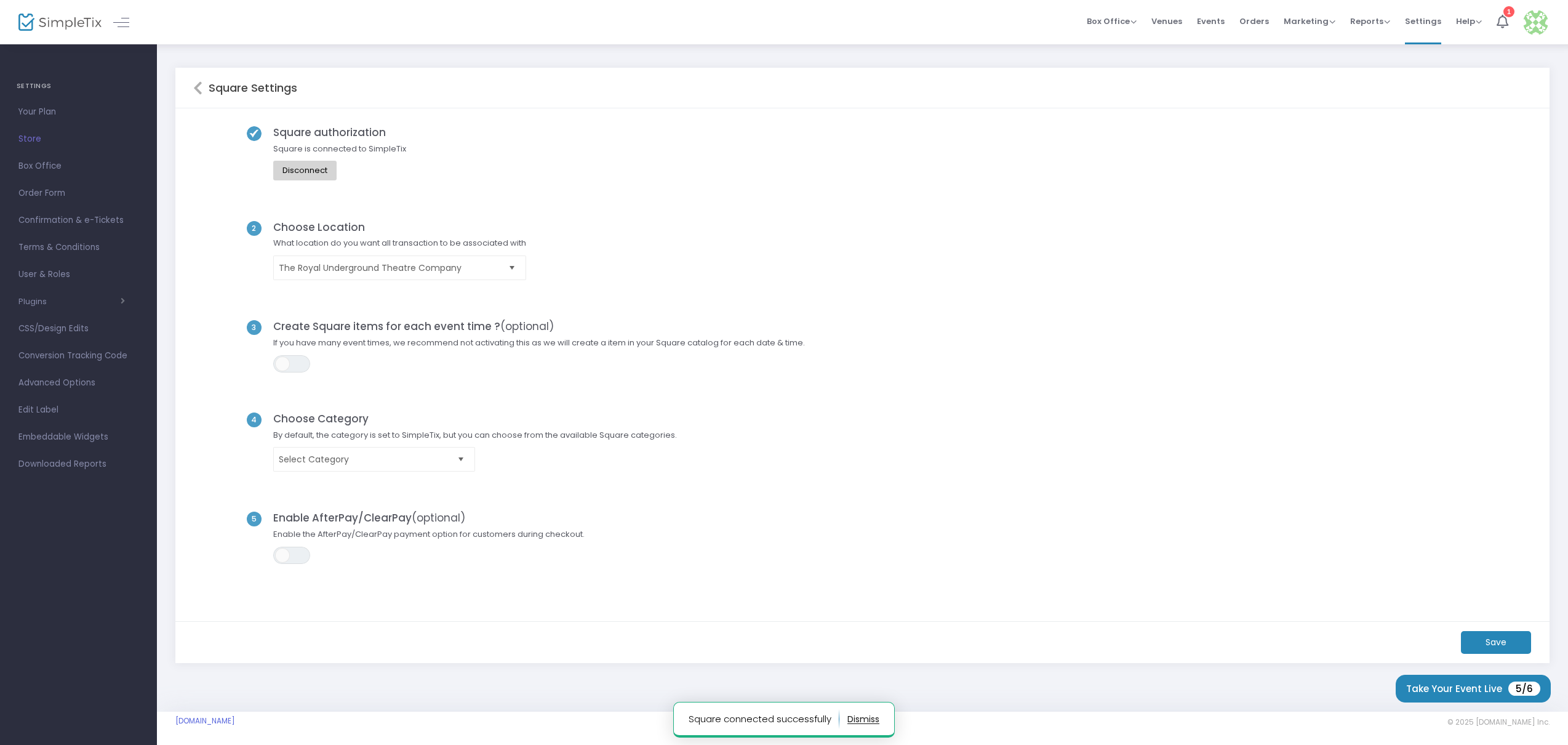
scroll to position [3, 0]
click at [291, 361] on span "ON OFF" at bounding box center [292, 360] width 37 height 17
click at [459, 458] on span "Select" at bounding box center [461, 457] width 20 height 20
click at [532, 460] on span "Select Category" at bounding box center [475, 456] width 416 height 25
click at [1491, 636] on m-button "Save" at bounding box center [1496, 639] width 70 height 23
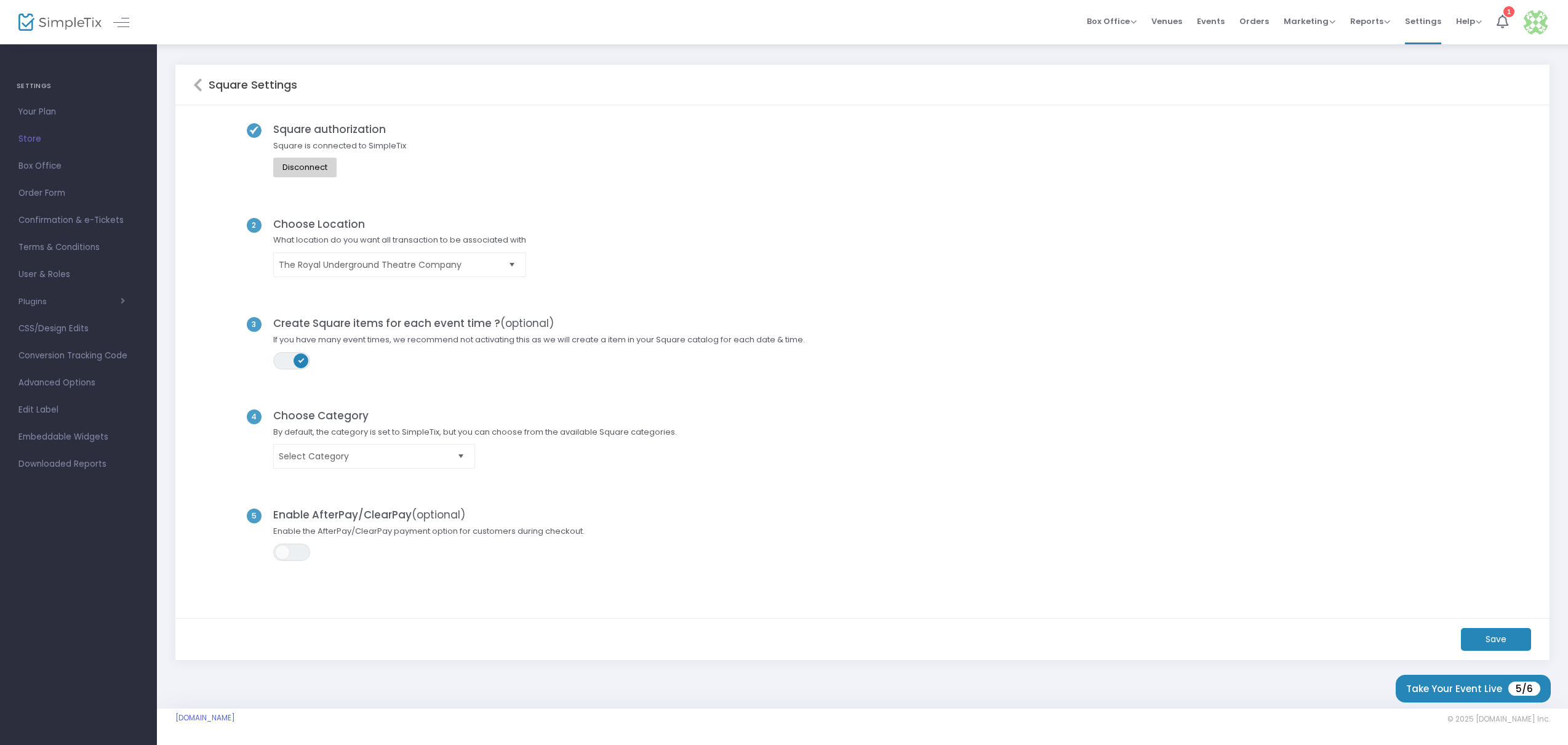
click at [34, 136] on span "Store" at bounding box center [78, 138] width 120 height 16
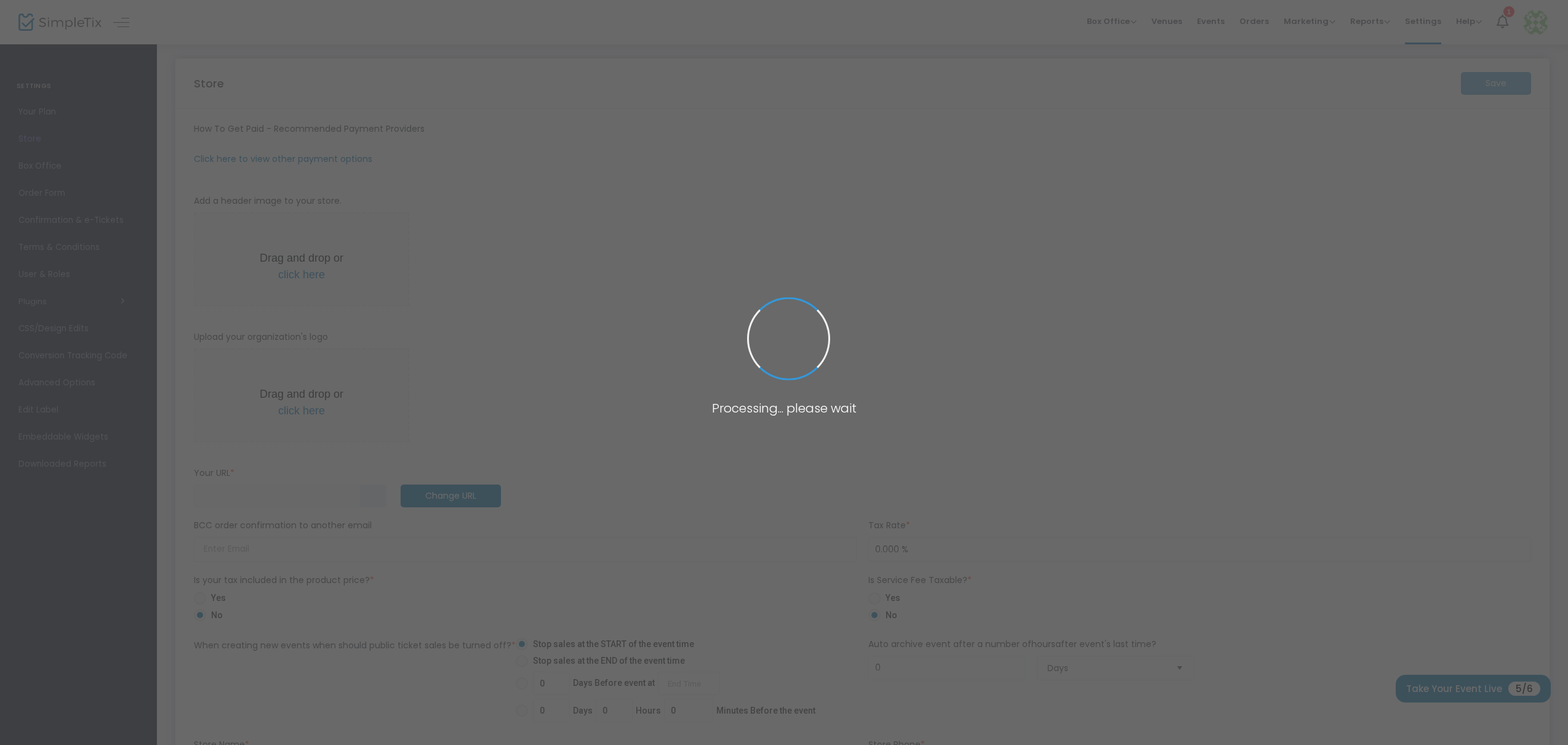
type input "https://theroyalunderground"
radio input "false"
radio input "true"
type input "The Royal Underground Theatre Company"
type input "+1 415-279-1179"
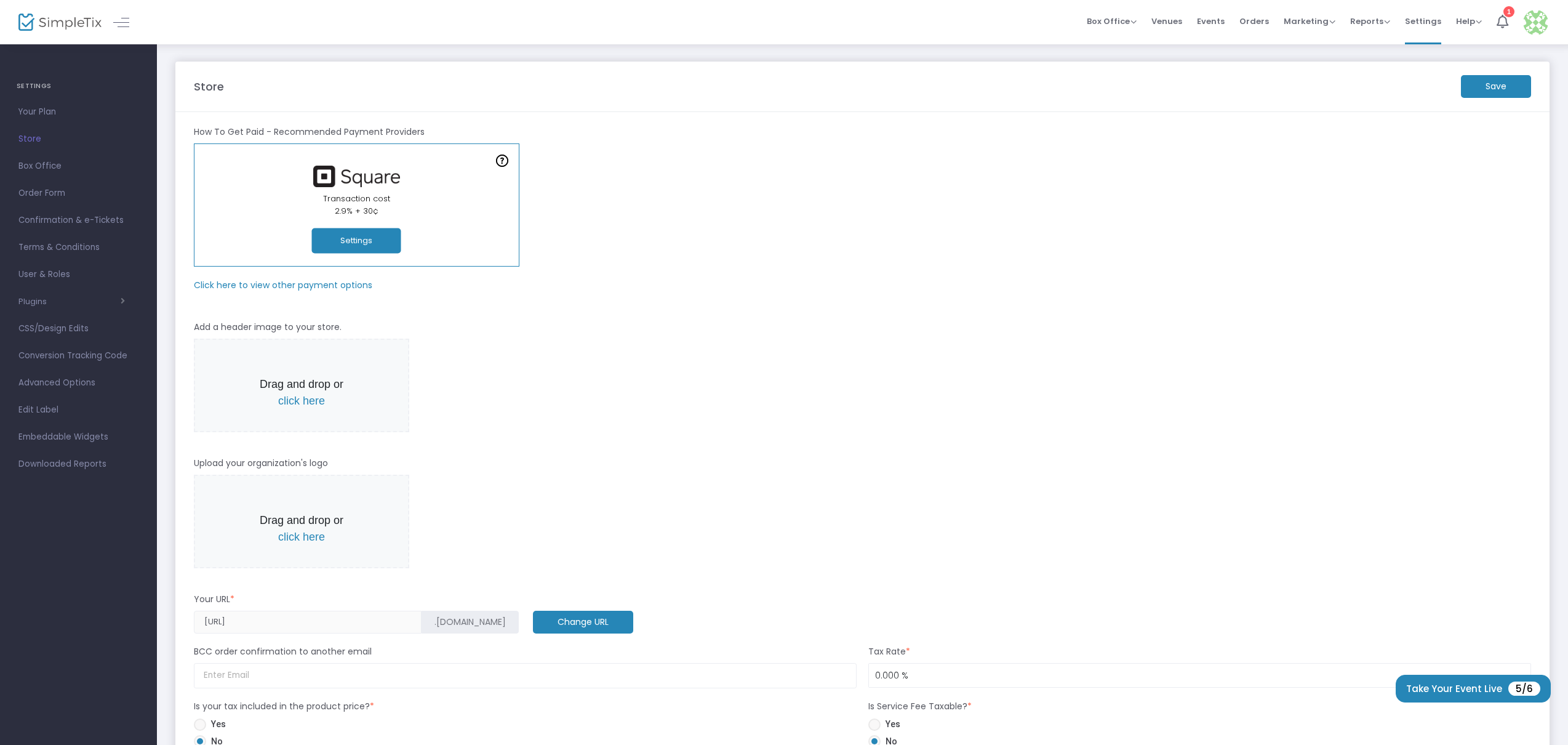
click at [313, 407] on span "click here" at bounding box center [301, 400] width 47 height 12
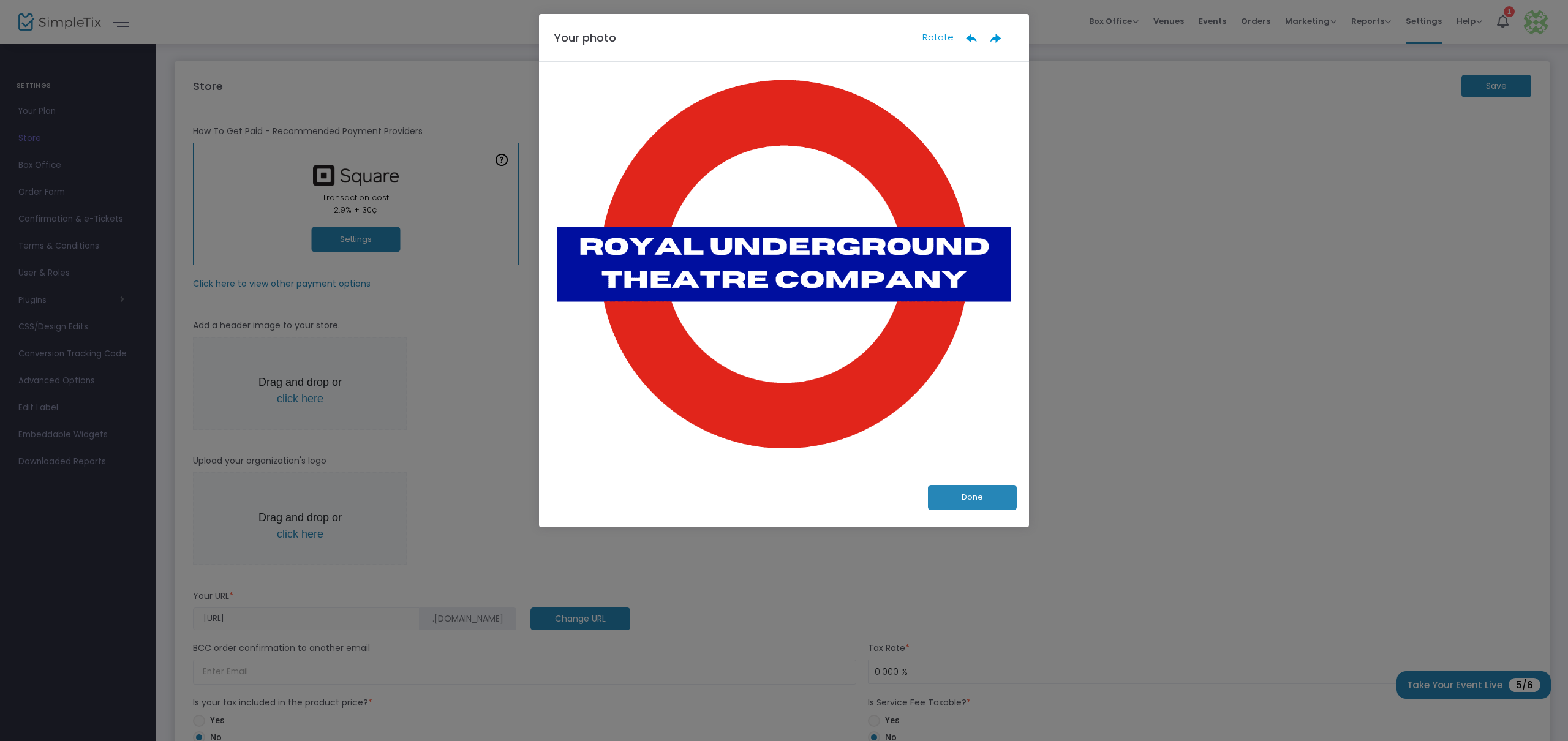
click at [984, 497] on button "Done" at bounding box center [972, 496] width 89 height 25
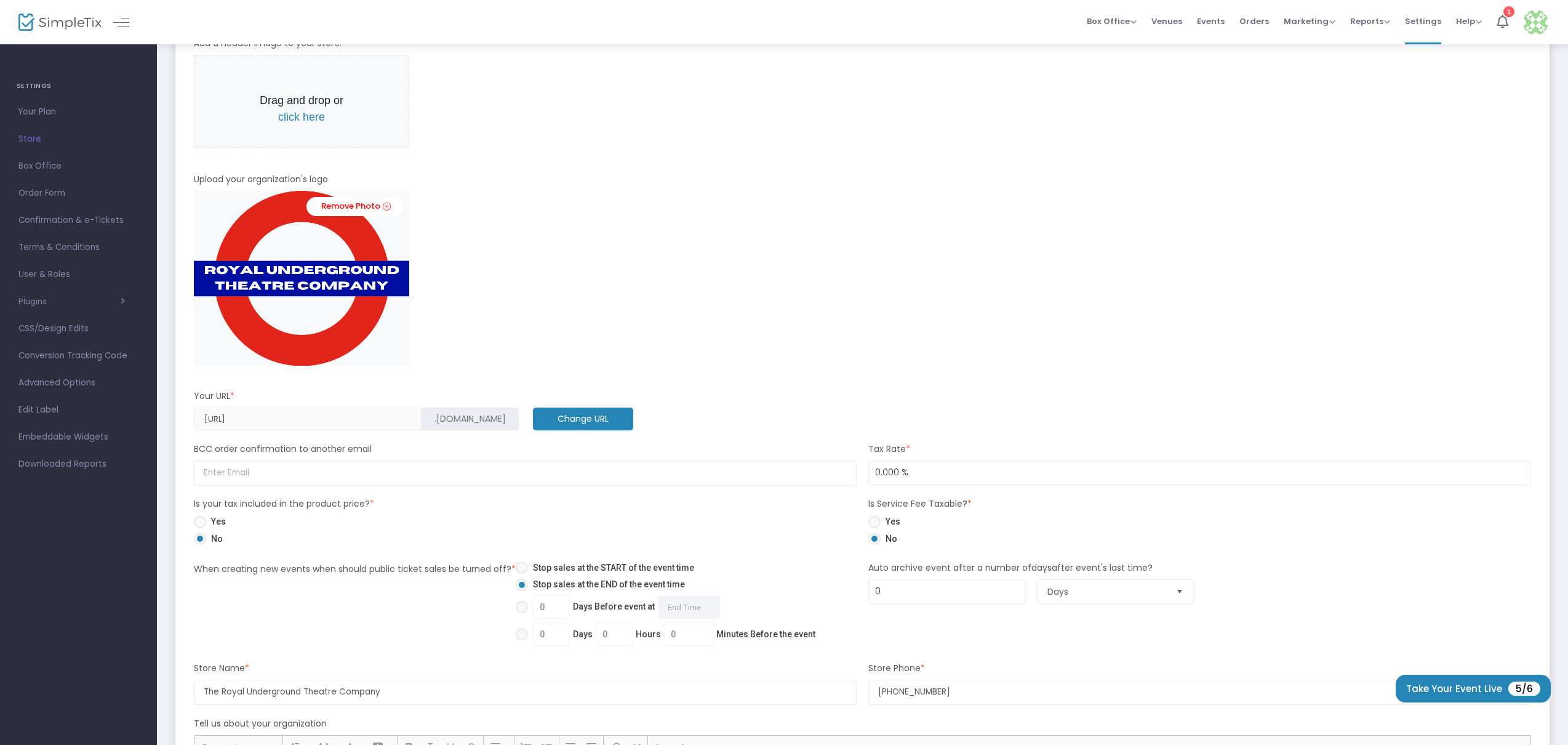
scroll to position [289, 0]
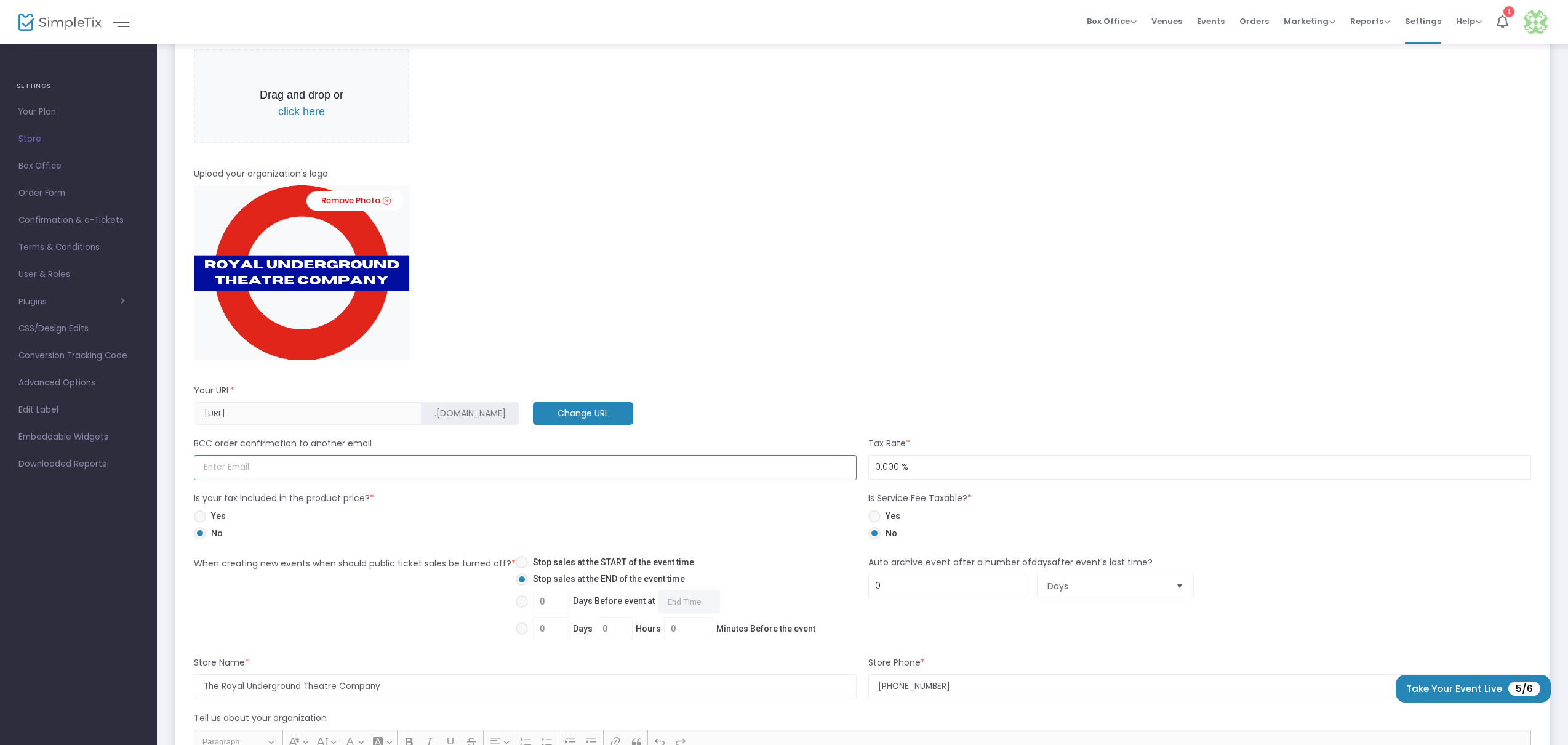
click at [505, 469] on input at bounding box center [526, 467] width 663 height 25
click at [517, 563] on span at bounding box center [521, 562] width 12 height 12
click at [521, 568] on input "Stop sales at the START of the event time" at bounding box center [521, 568] width 1 height 1
radio input "true"
click at [330, 471] on input at bounding box center [526, 467] width 663 height 25
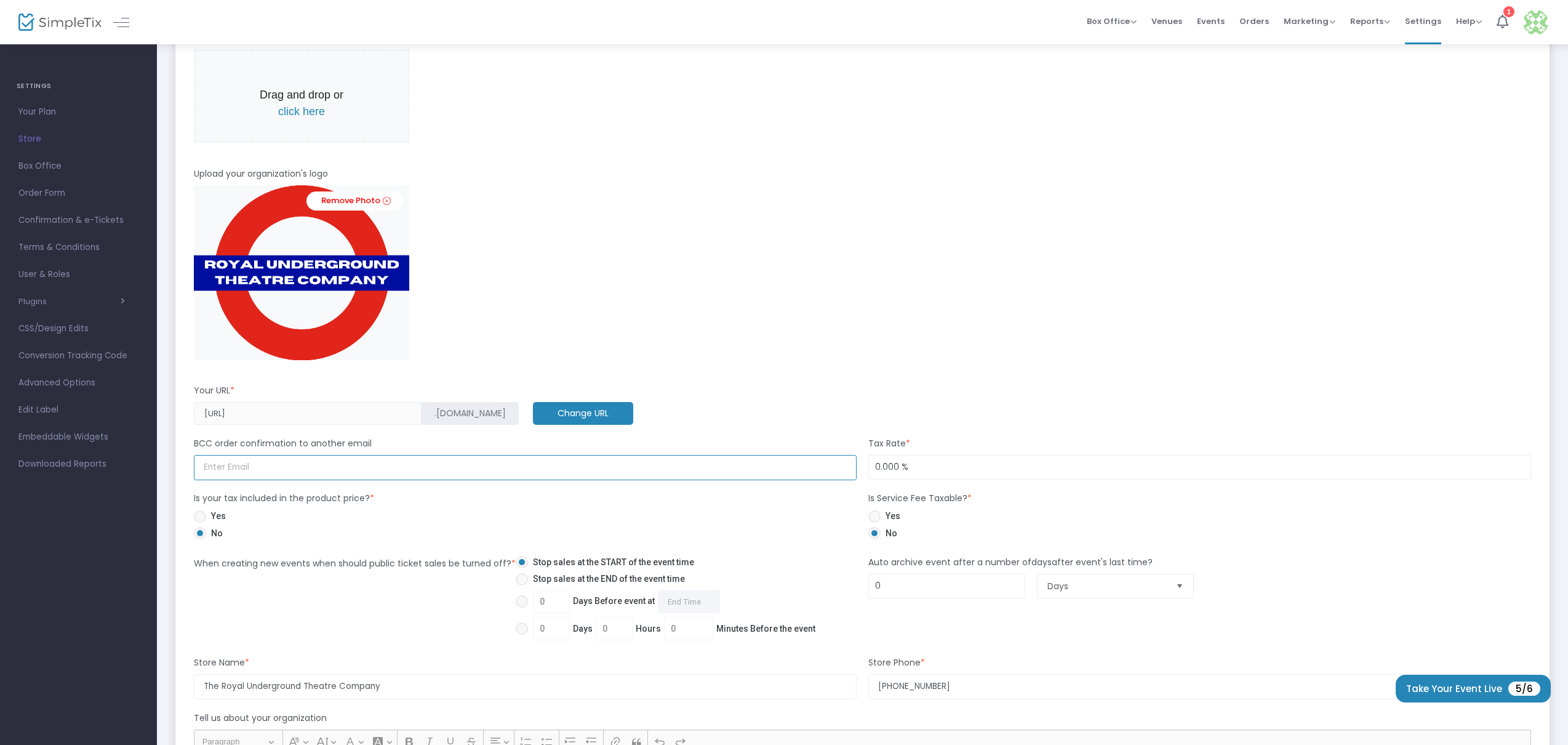
click at [613, 467] on input at bounding box center [526, 467] width 663 height 25
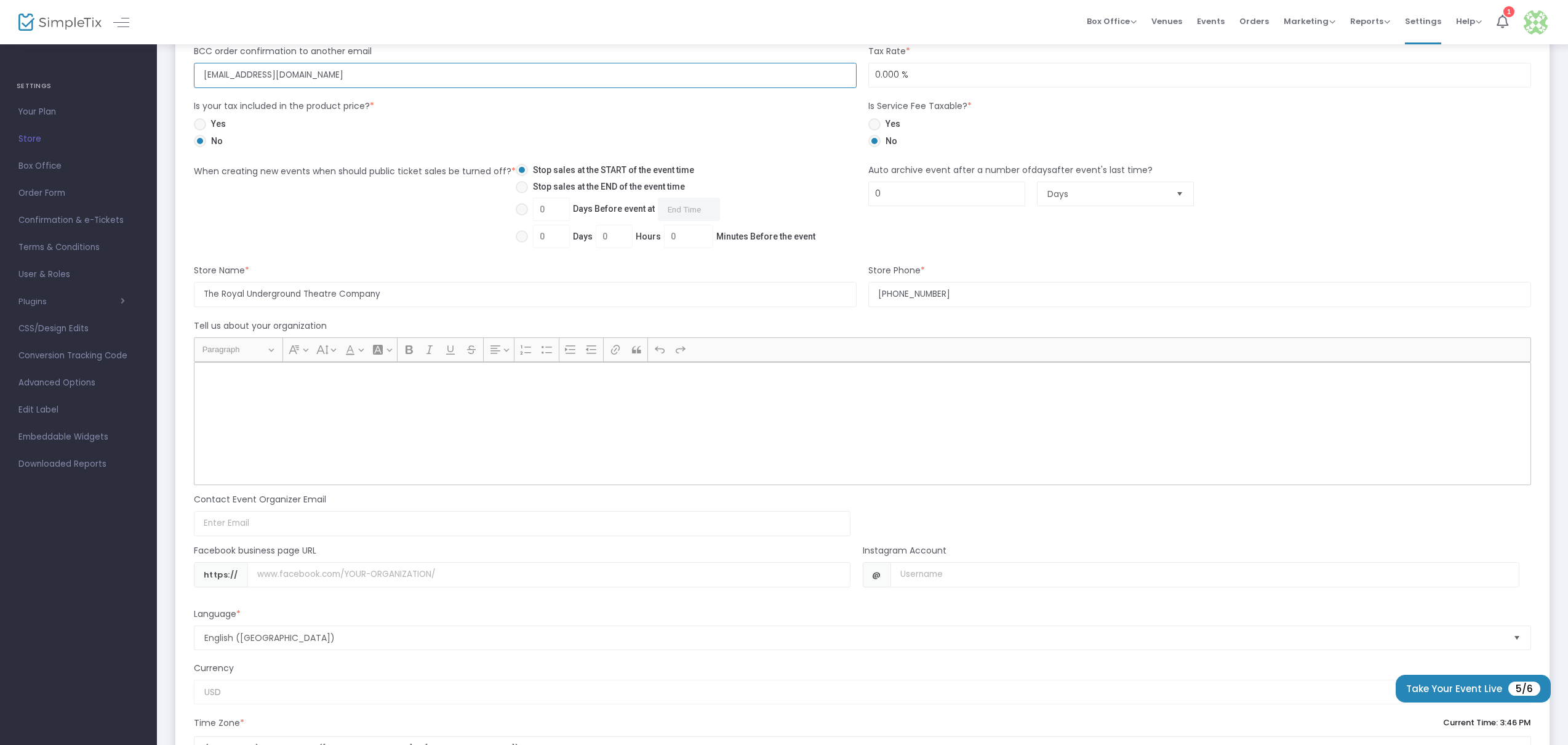
scroll to position [751, 0]
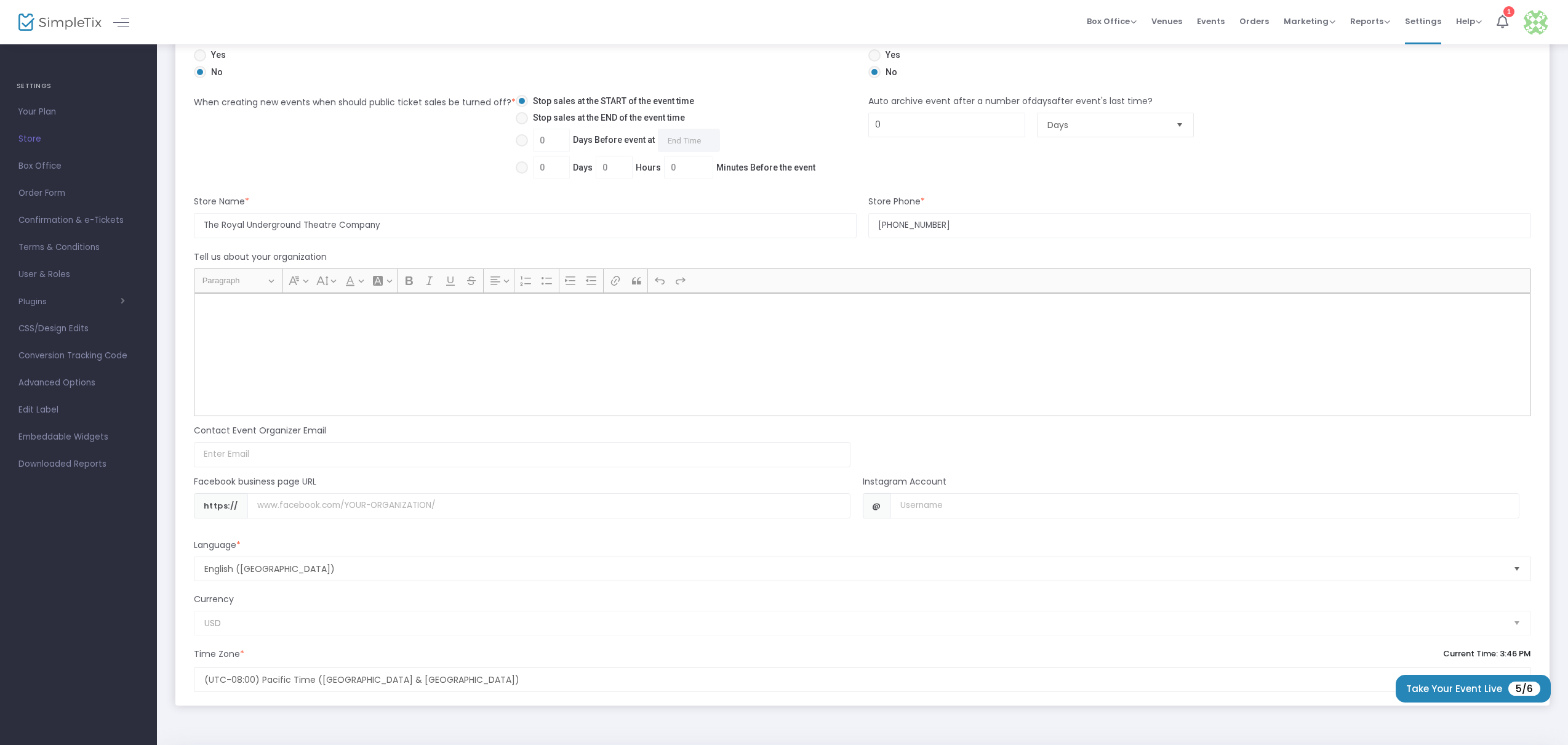
type input "[EMAIL_ADDRESS][DOMAIN_NAME]"
click at [953, 509] on input "Username" at bounding box center [1204, 505] width 629 height 25
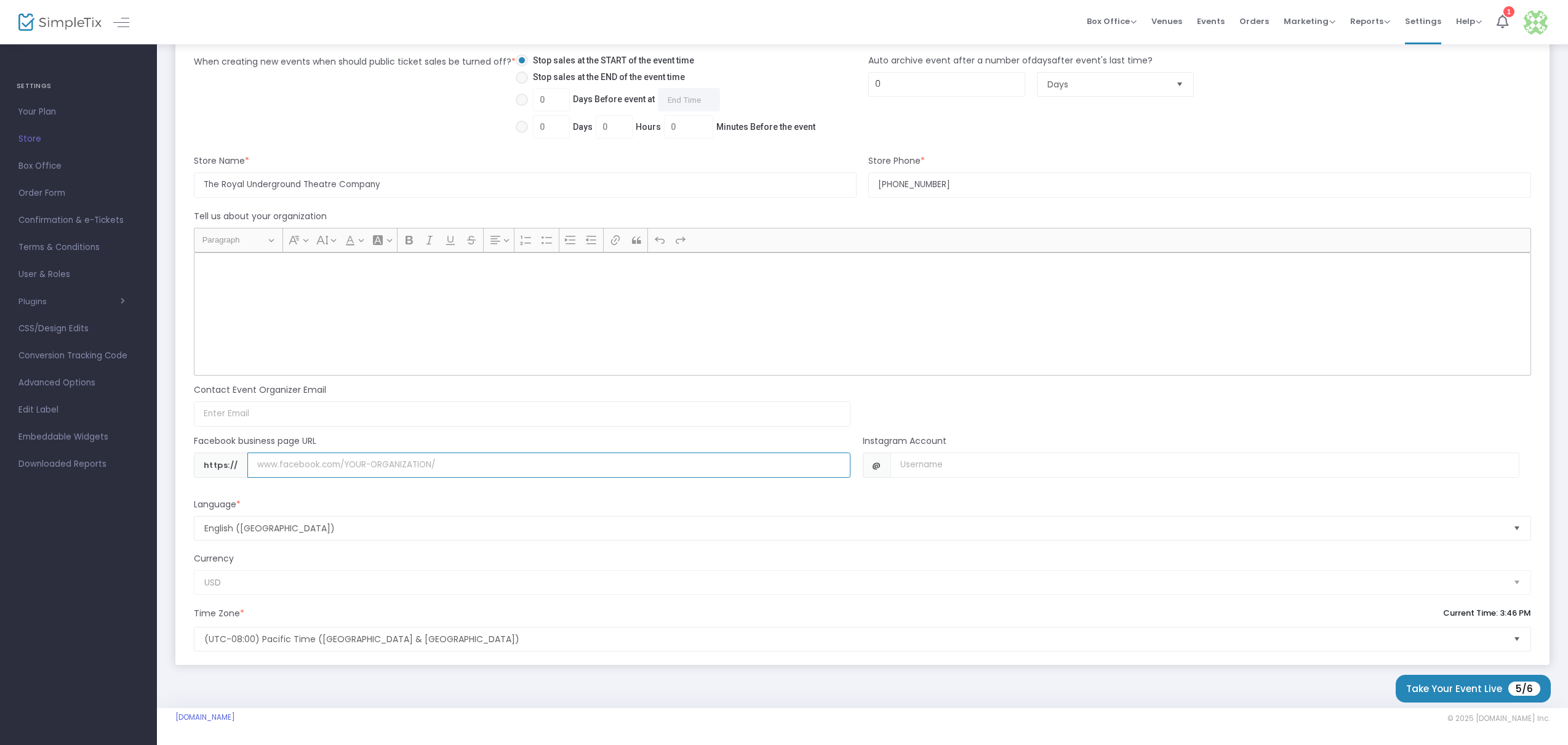
click at [521, 462] on input "Username" at bounding box center [549, 464] width 603 height 25
paste input "www.facebook.com/profile.php?id=61572478187442"
type input "www.facebook.com/profile.php?id=61572478187442"
click at [465, 423] on input at bounding box center [522, 413] width 656 height 25
click at [468, 419] on input at bounding box center [522, 413] width 656 height 25
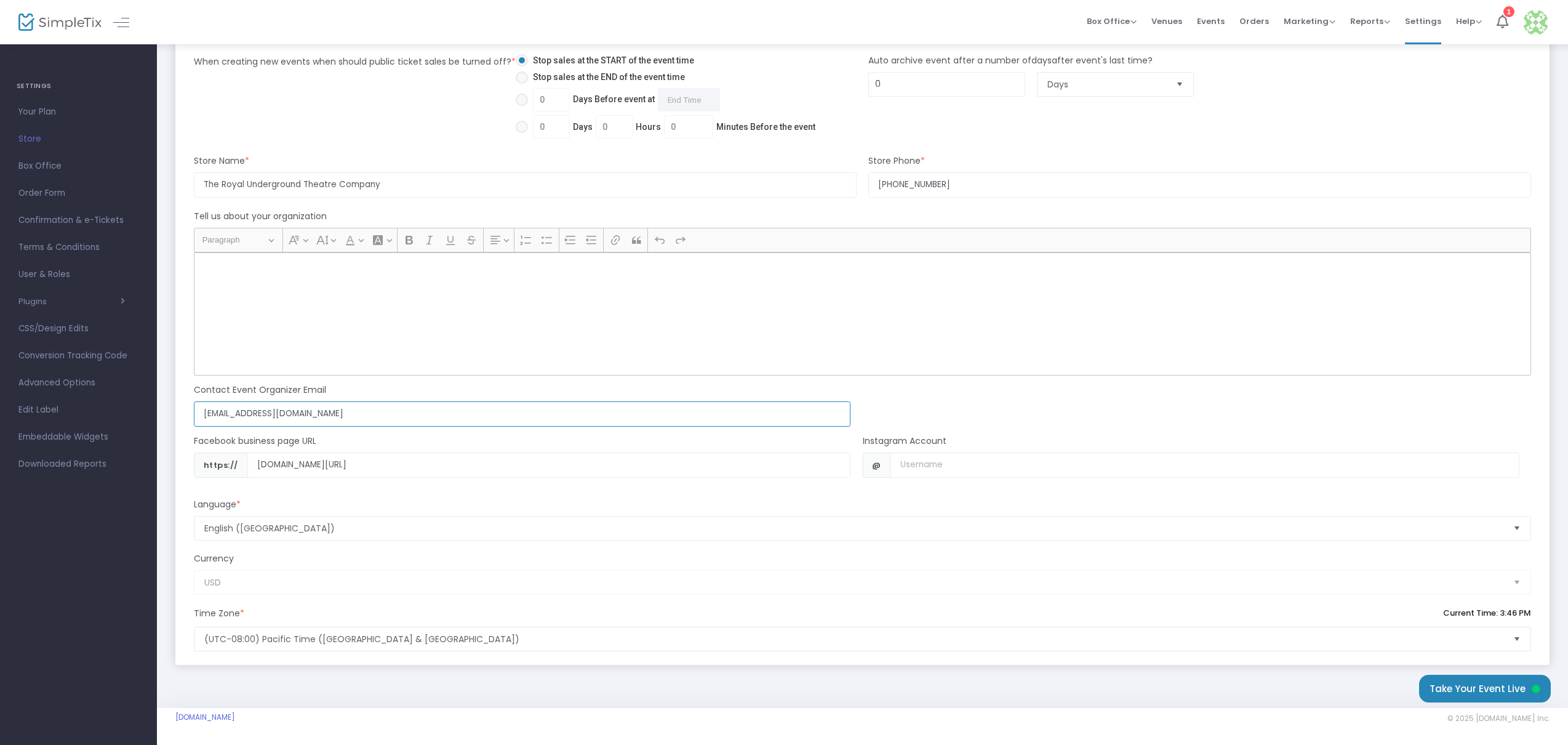
type input "[EMAIL_ADDRESS][DOMAIN_NAME]"
drag, startPoint x: 926, startPoint y: 469, endPoint x: 924, endPoint y: 475, distance: 6.3
click at [925, 469] on input "Username" at bounding box center [1204, 464] width 629 height 25
paste input "https://www.instagram.com/royalundergroundtheatre"
type input "https://www.instagram.com/royalundergroundtheatre"
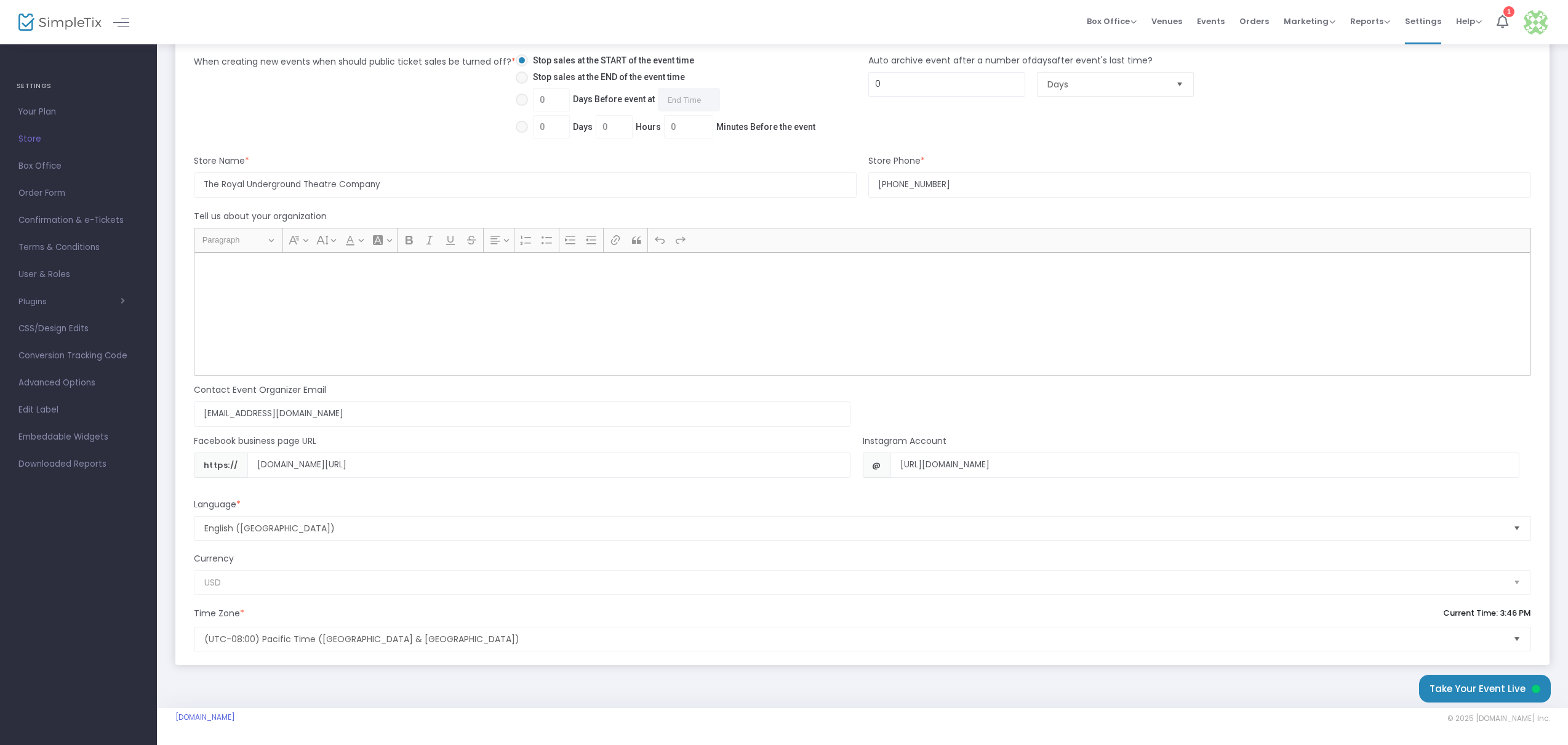
click at [450, 291] on div "Rich Text Editor, main" at bounding box center [863, 314] width 1338 height 123
click at [452, 277] on div "Rich Text Editor, main" at bounding box center [863, 314] width 1338 height 123
click at [447, 306] on div "Rich Text Editor, main" at bounding box center [863, 314] width 1338 height 123
click at [636, 314] on div "Rich Text Editor, main" at bounding box center [863, 314] width 1338 height 123
click at [637, 314] on div "Rich Text Editor, main" at bounding box center [863, 314] width 1338 height 123
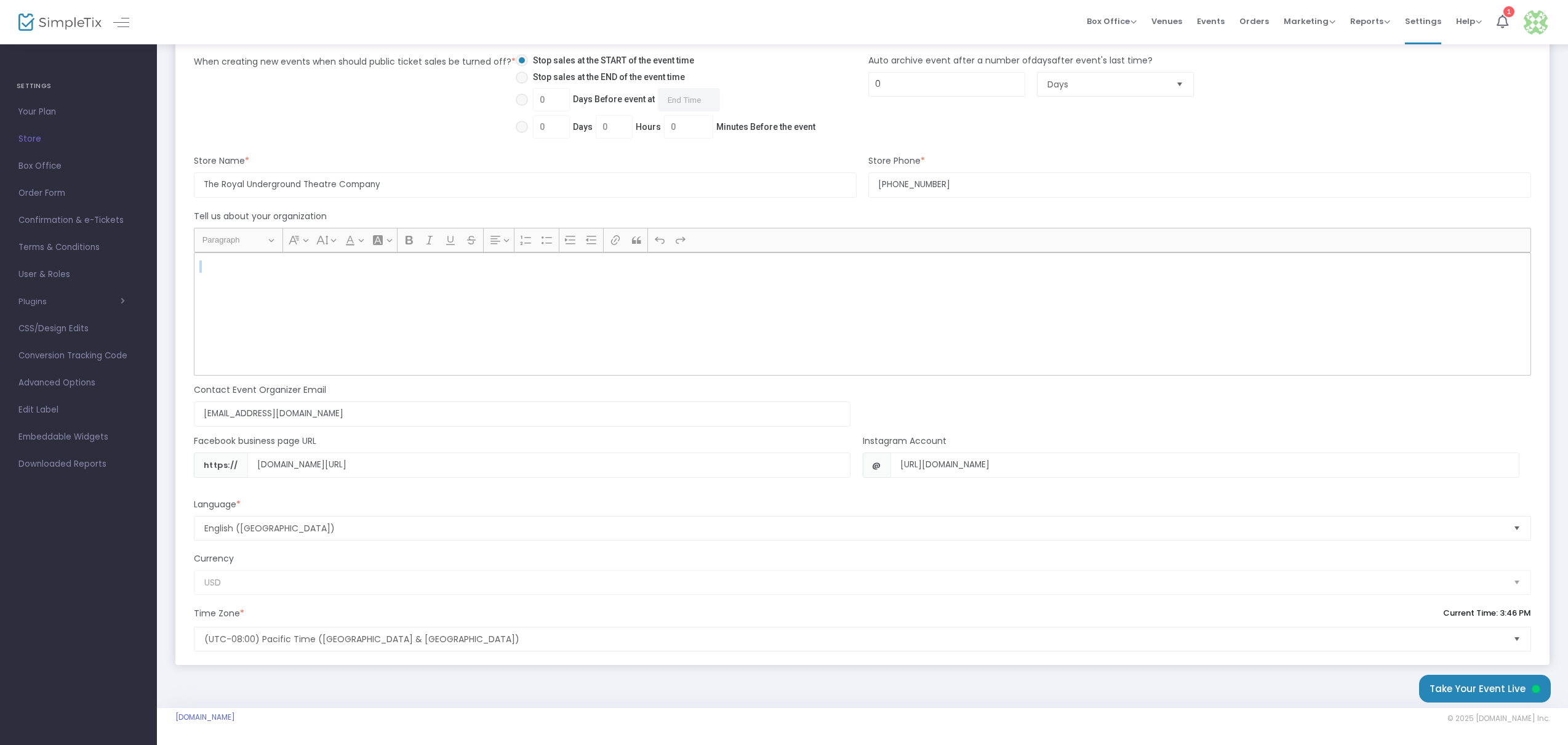
click at [528, 302] on div "Rich Text Editor, main" at bounding box center [863, 314] width 1338 height 123
click at [408, 289] on div "Rich Text Editor, main" at bounding box center [863, 314] width 1338 height 123
click at [410, 287] on div "Rich Text Editor, main" at bounding box center [863, 314] width 1338 height 123
drag, startPoint x: 363, startPoint y: 280, endPoint x: 350, endPoint y: 271, distance: 15.8
click at [363, 280] on div "Rich Text Editor, main" at bounding box center [863, 314] width 1338 height 123
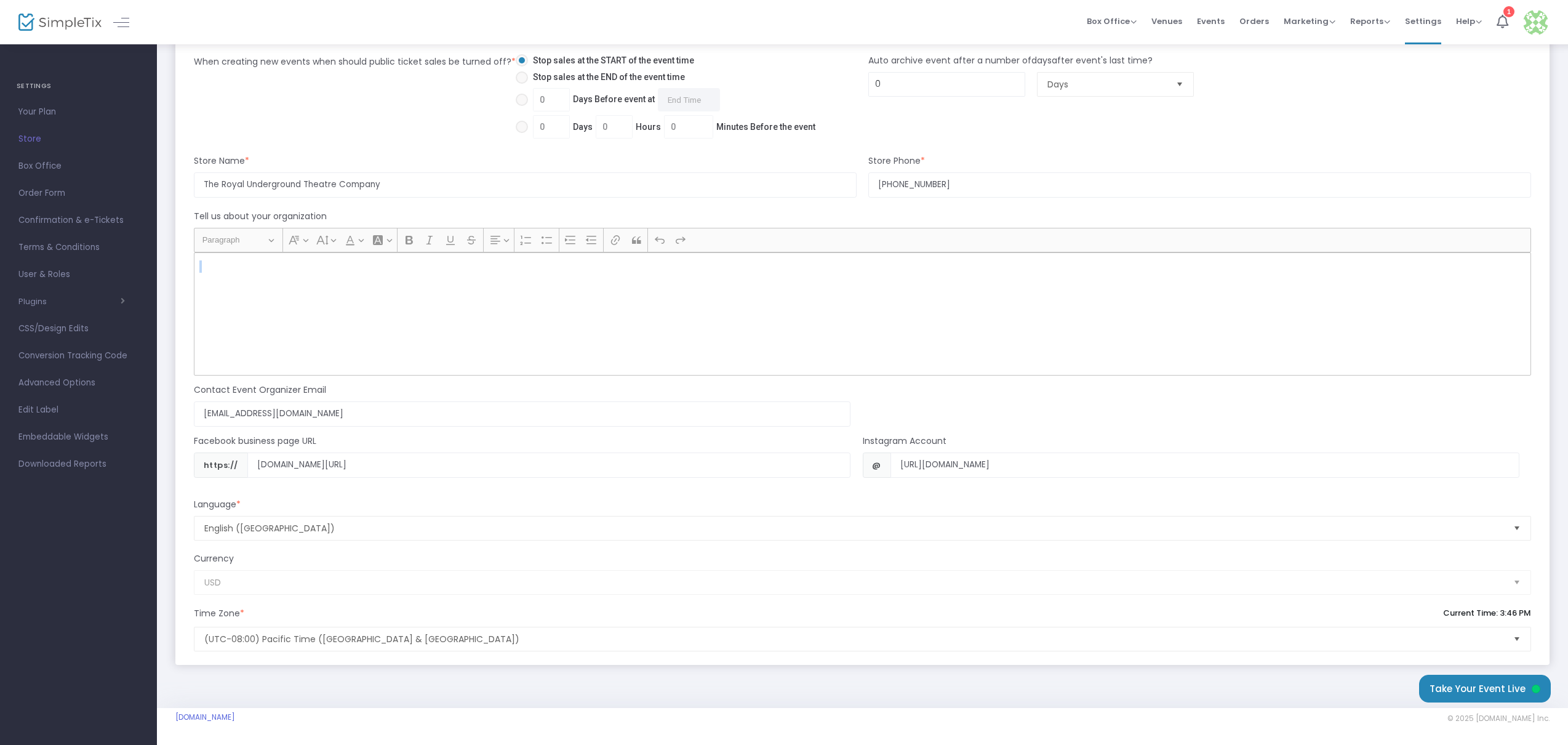
click at [328, 261] on p "Rich Text Editor, main" at bounding box center [863, 266] width 1326 height 12
click at [272, 269] on p "Rich Text Editor, main" at bounding box center [863, 266] width 1326 height 12
click at [199, 262] on div "Rich Text Editor, main" at bounding box center [863, 314] width 1338 height 123
click at [202, 267] on p "Rich Text Editor, main" at bounding box center [863, 266] width 1326 height 12
copy br "Rich Text Editor, main"
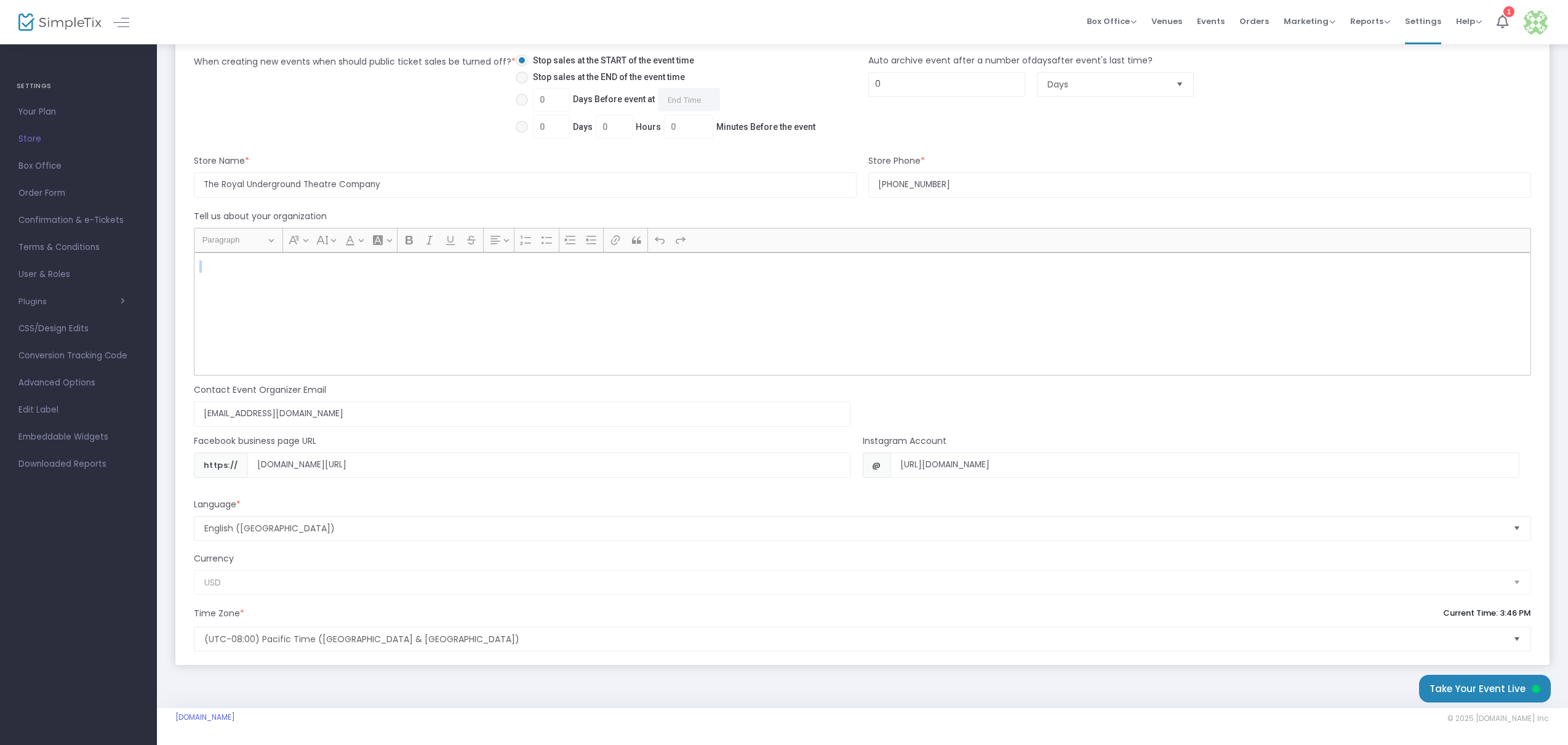
click at [730, 283] on div "Rich Text Editor, main" at bounding box center [863, 314] width 1338 height 123
click at [726, 284] on div "Rich Text Editor, main" at bounding box center [863, 314] width 1338 height 123
click at [583, 319] on div "Rich Text Editor, main" at bounding box center [863, 314] width 1338 height 123
click at [591, 293] on div "Rich Text Editor, main" at bounding box center [863, 314] width 1338 height 123
drag, startPoint x: 613, startPoint y: 274, endPoint x: 284, endPoint y: 262, distance: 329.2
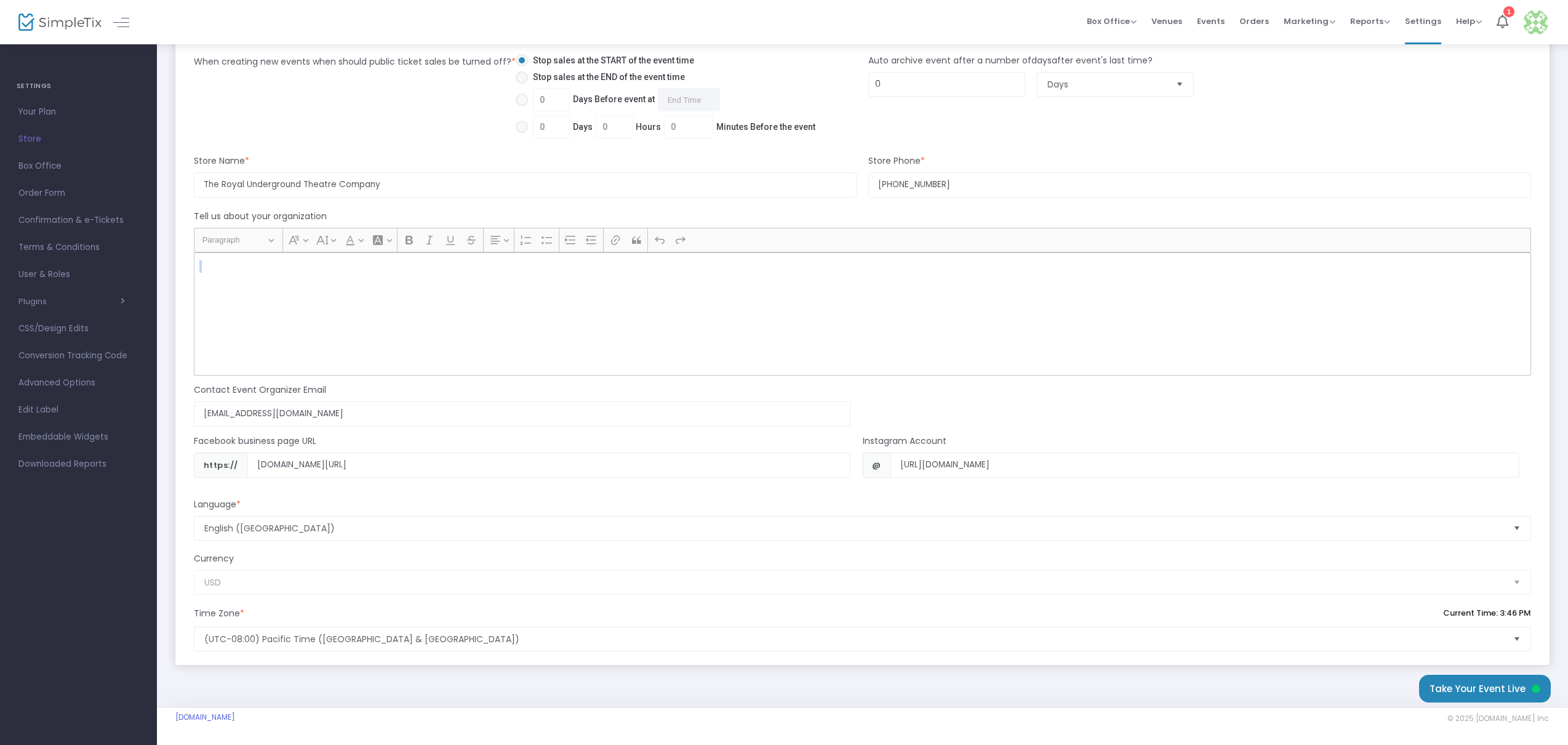
click at [613, 274] on div "Rich Text Editor, main" at bounding box center [863, 314] width 1338 height 123
click at [250, 235] on span "Paragraph" at bounding box center [235, 240] width 64 height 15
click at [206, 270] on p "Rich Text Editor, main" at bounding box center [863, 266] width 1326 height 12
click at [447, 287] on div "Rich Text Editor, main" at bounding box center [863, 314] width 1338 height 123
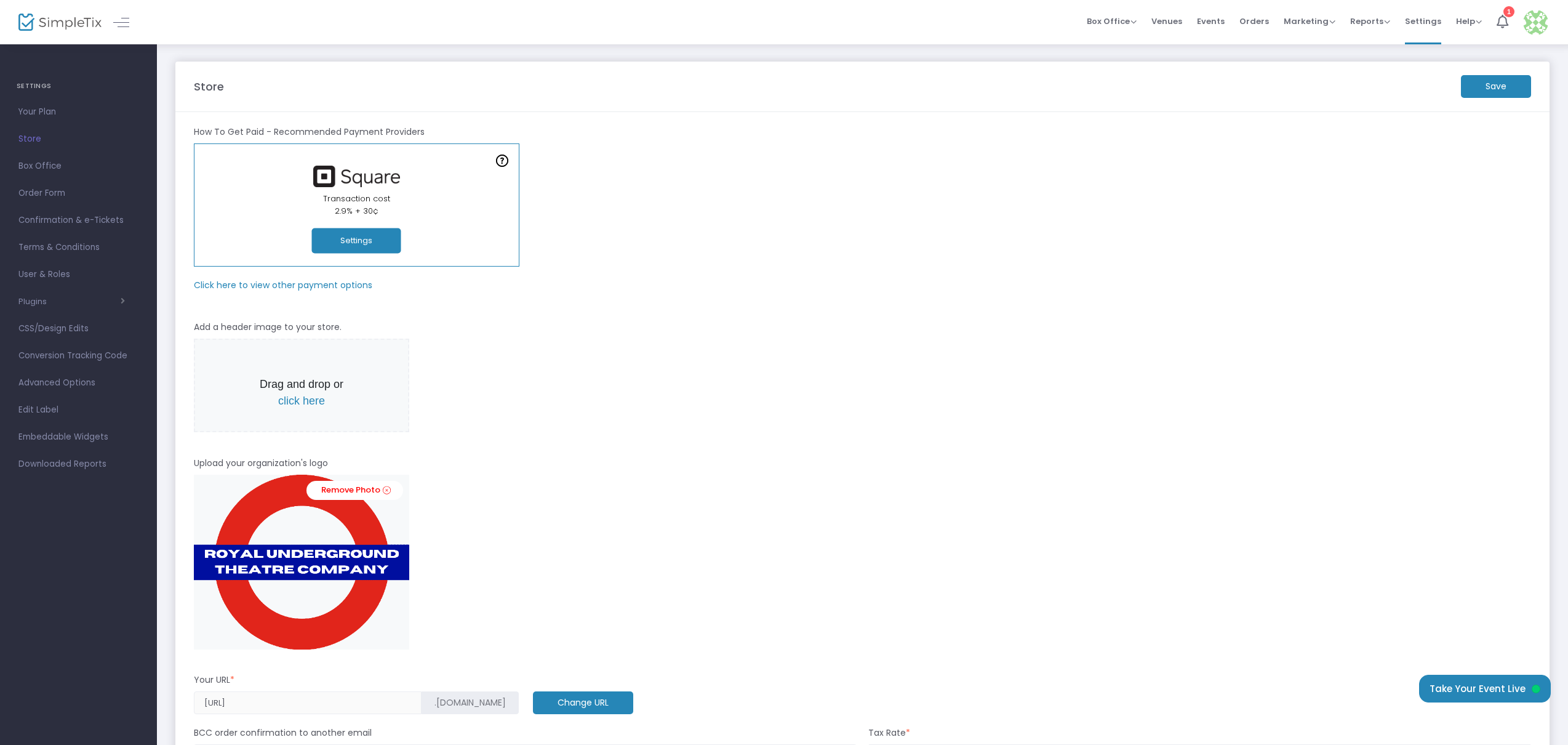
scroll to position [0, 0]
click at [1486, 87] on m-button "Save" at bounding box center [1496, 87] width 70 height 23
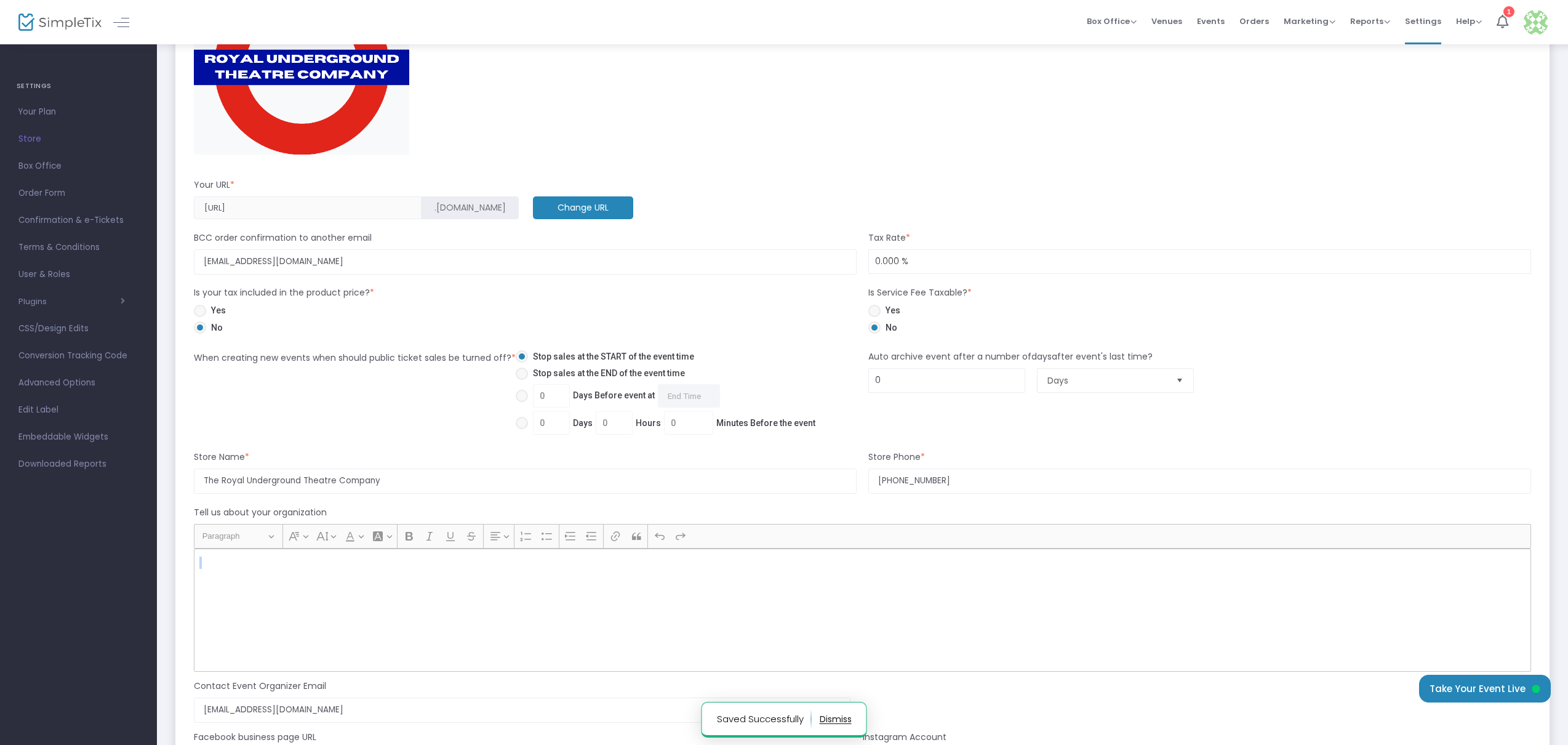
scroll to position [534, 0]
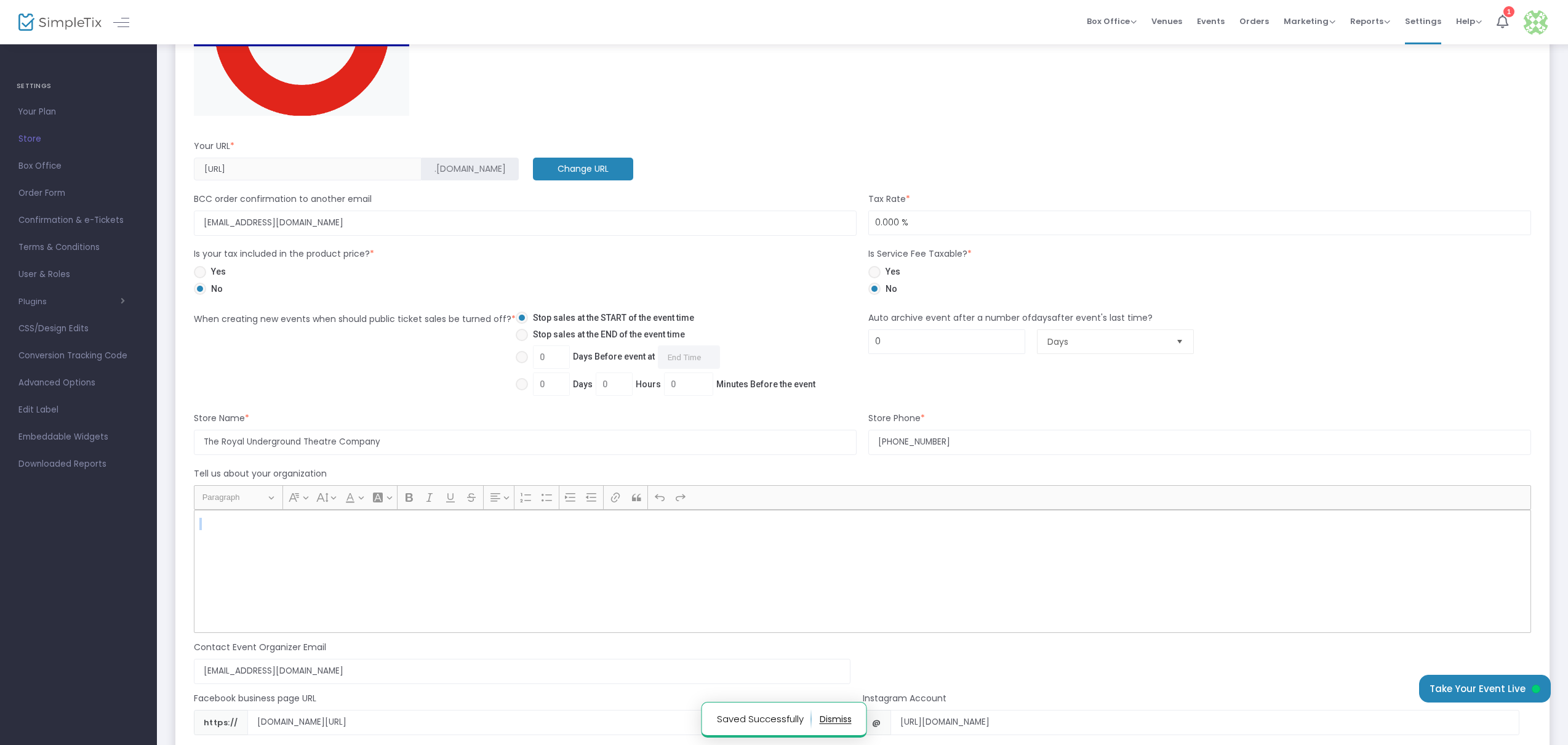
click at [534, 553] on div "Rich Text Editor, main" at bounding box center [863, 571] width 1338 height 123
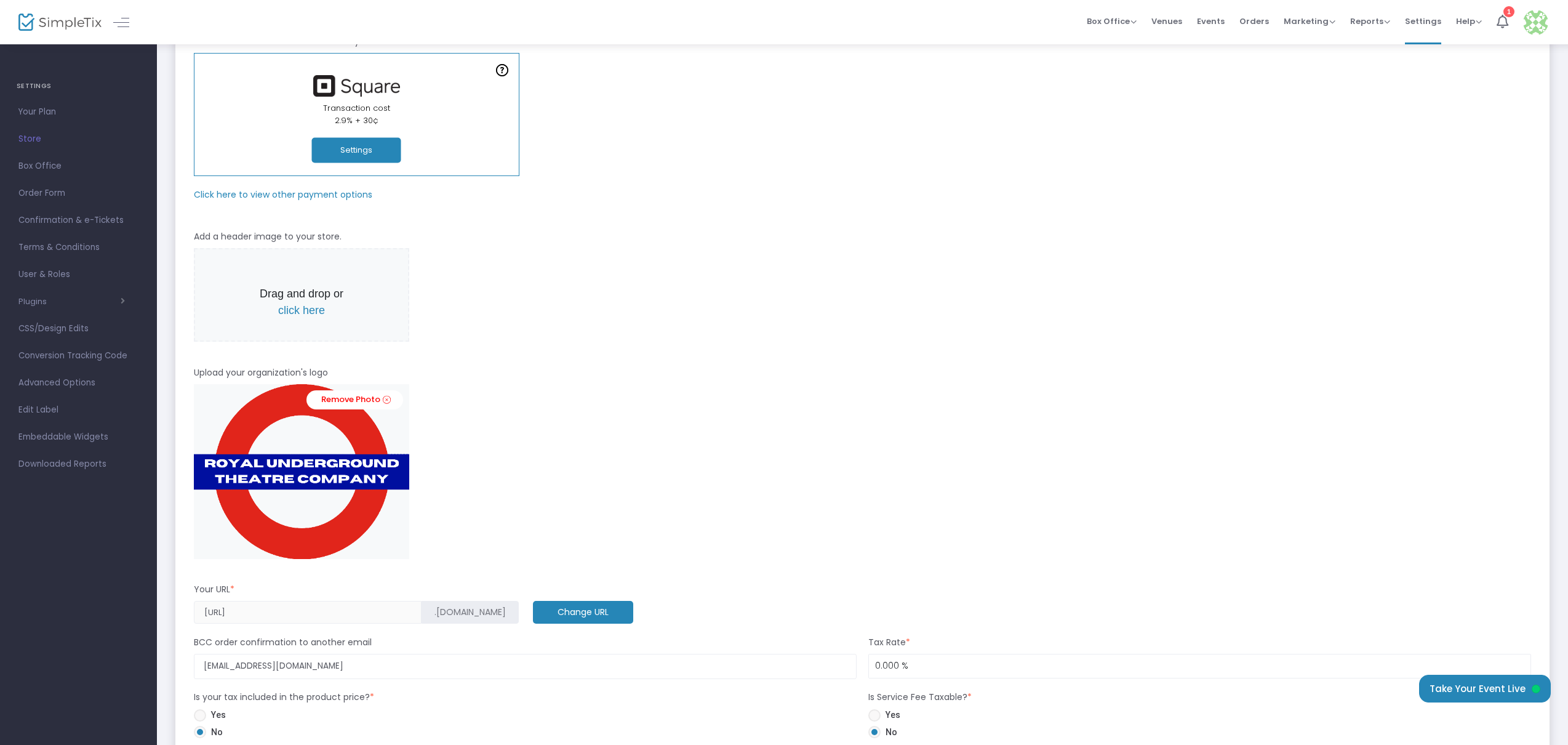
scroll to position [0, 0]
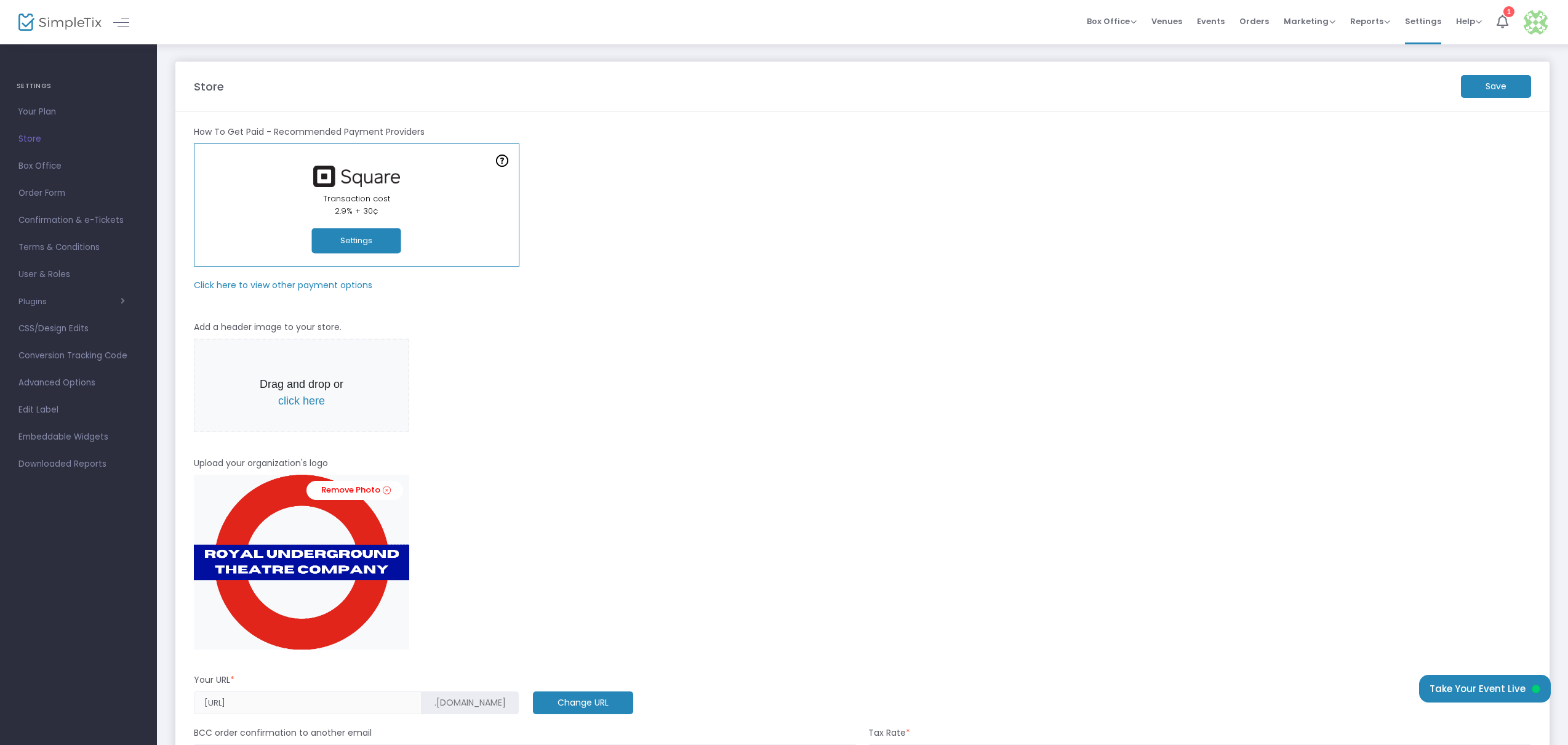
click at [35, 169] on span "Box Office" at bounding box center [78, 166] width 120 height 16
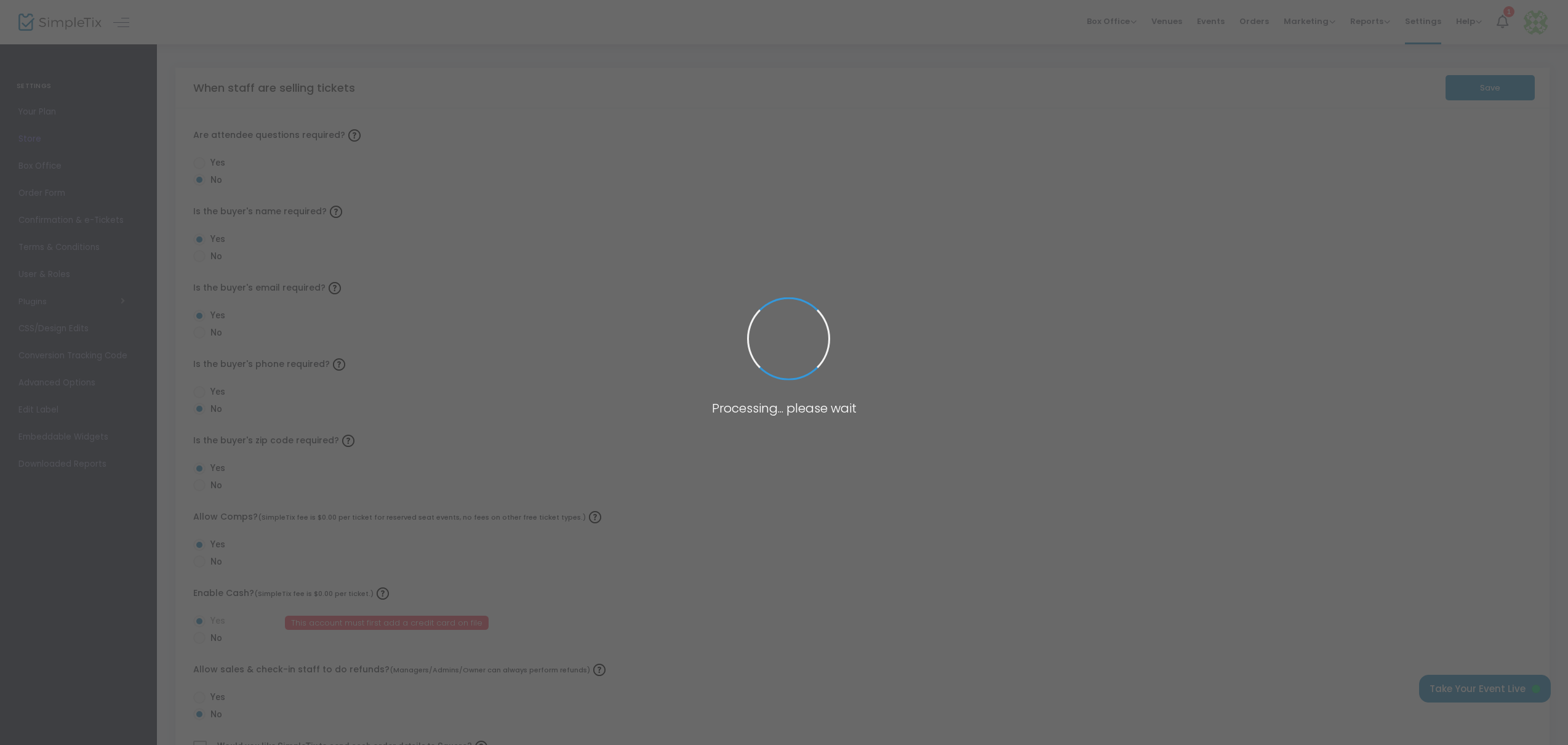
radio input "false"
radio input "true"
radio input "false"
radio input "true"
radio input "false"
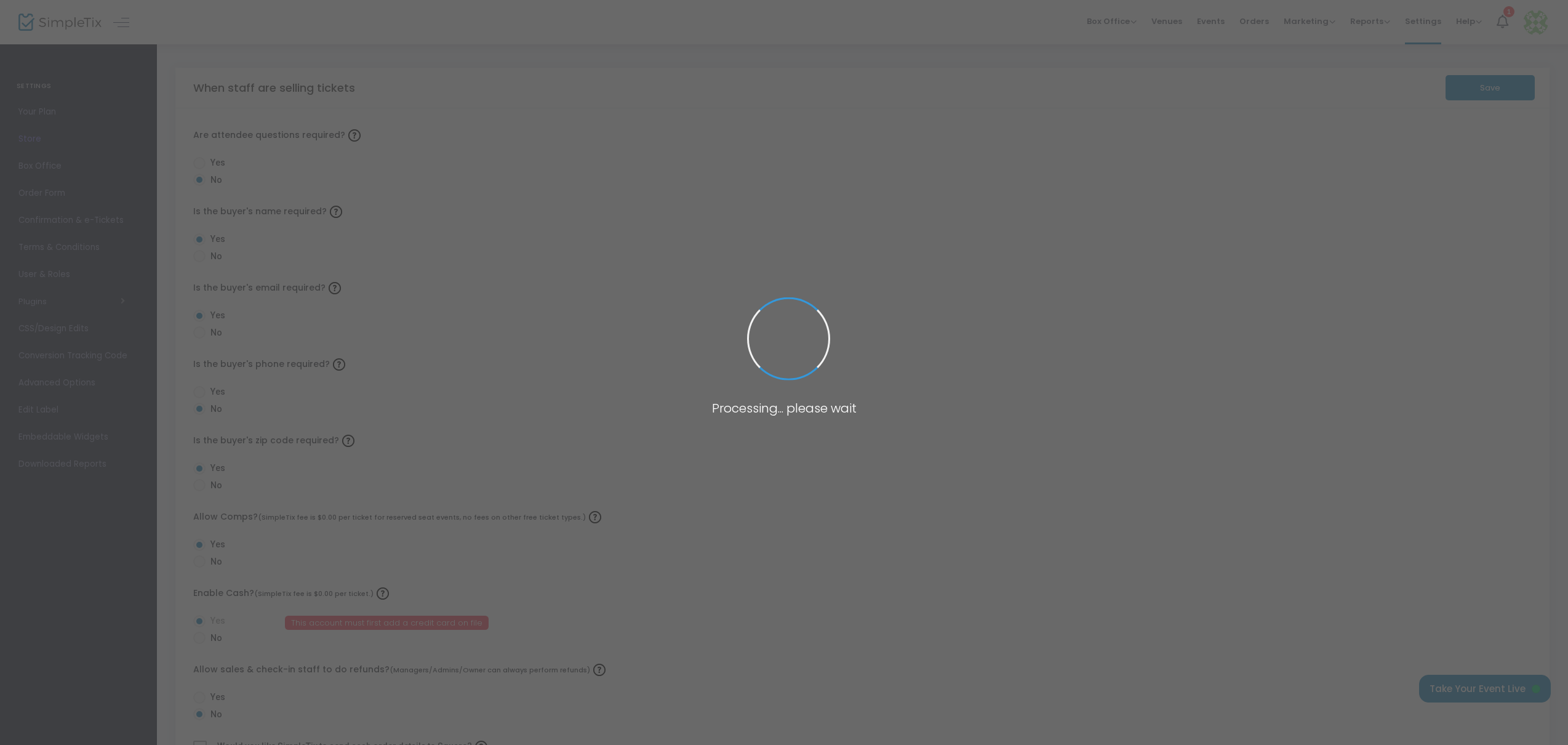
radio input "true"
radio input "false"
radio input "true"
radio input "false"
radio input "true"
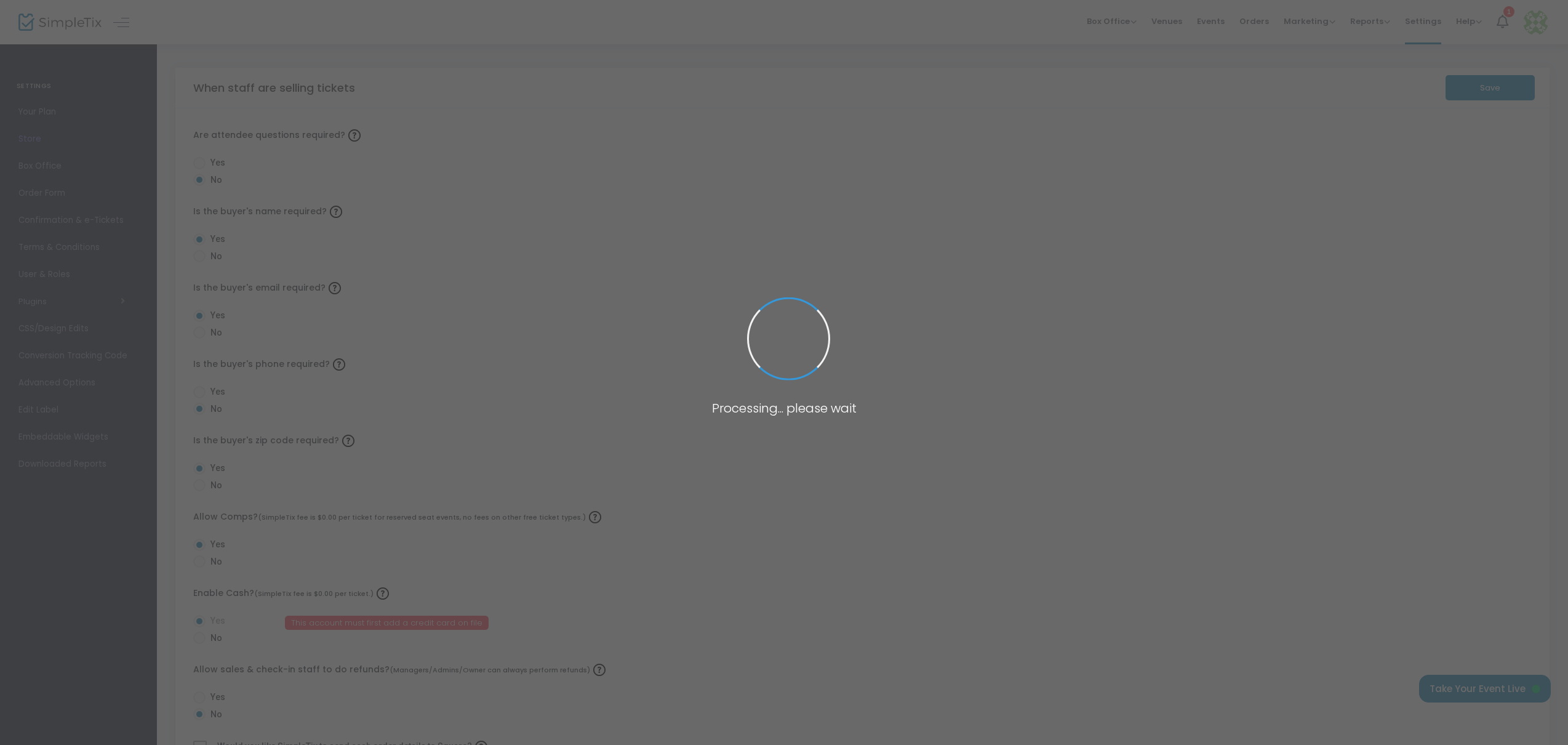
radio input "true"
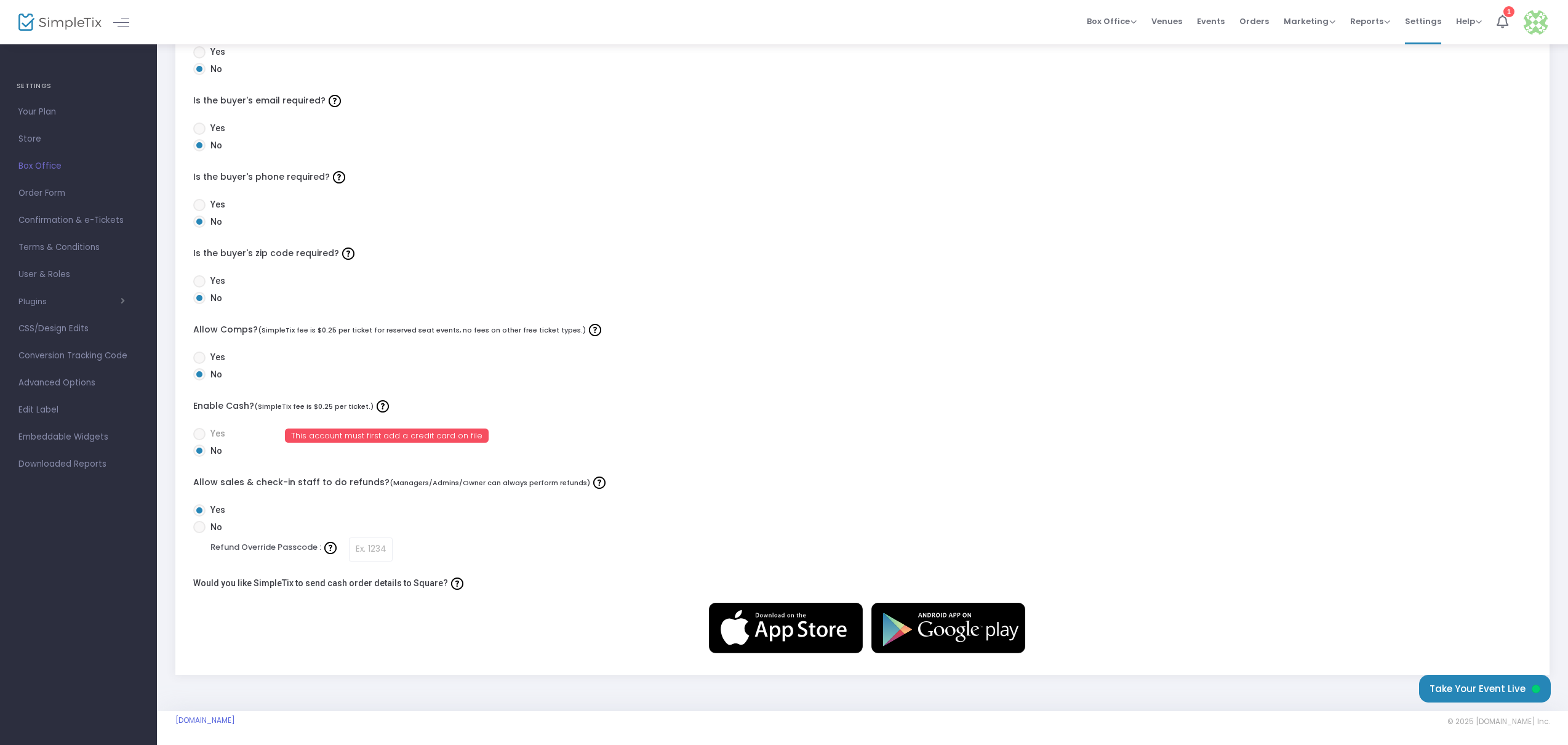
scroll to position [191, 0]
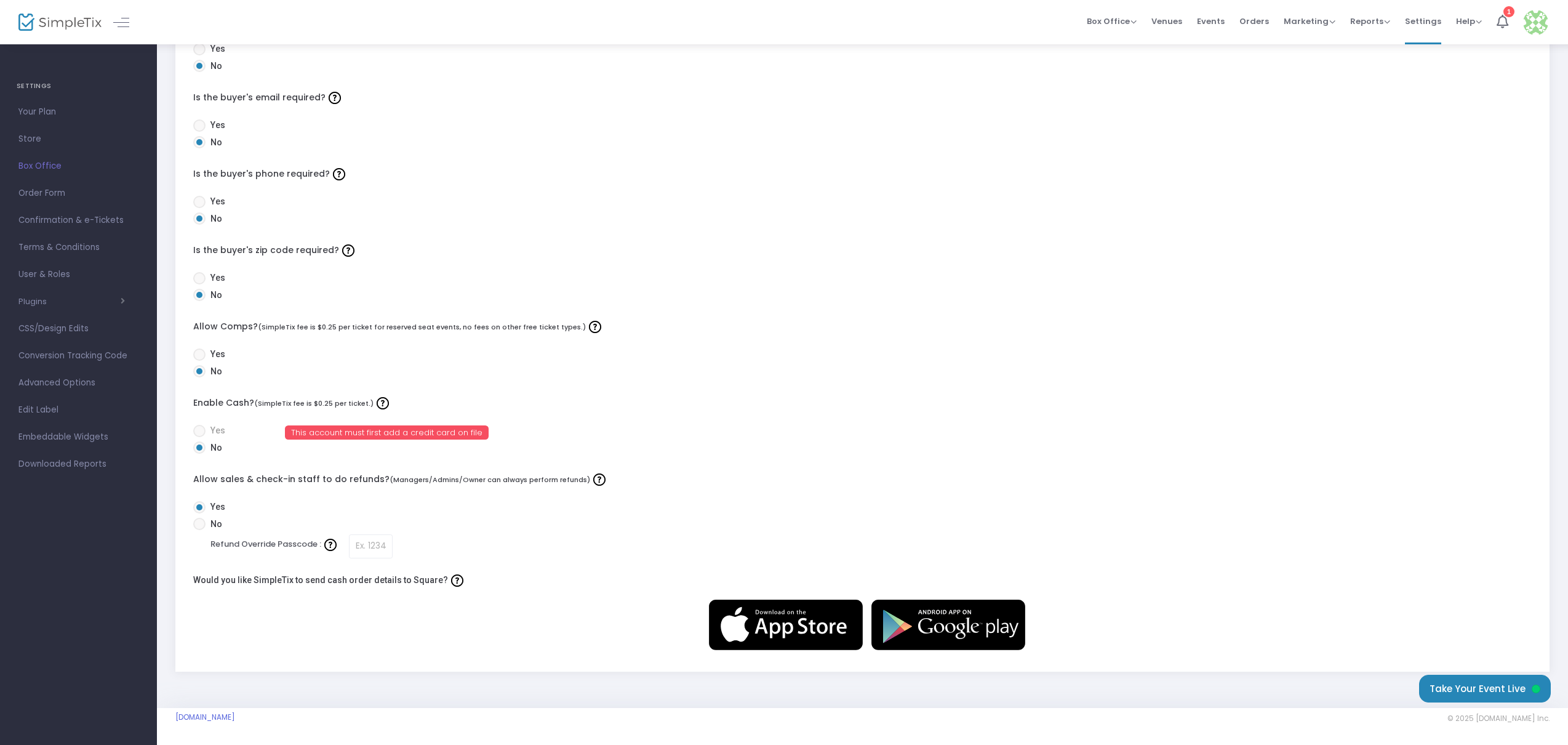
click at [204, 357] on span at bounding box center [199, 354] width 12 height 12
click at [200, 361] on input "Yes" at bounding box center [199, 361] width 1 height 1
radio input "true"
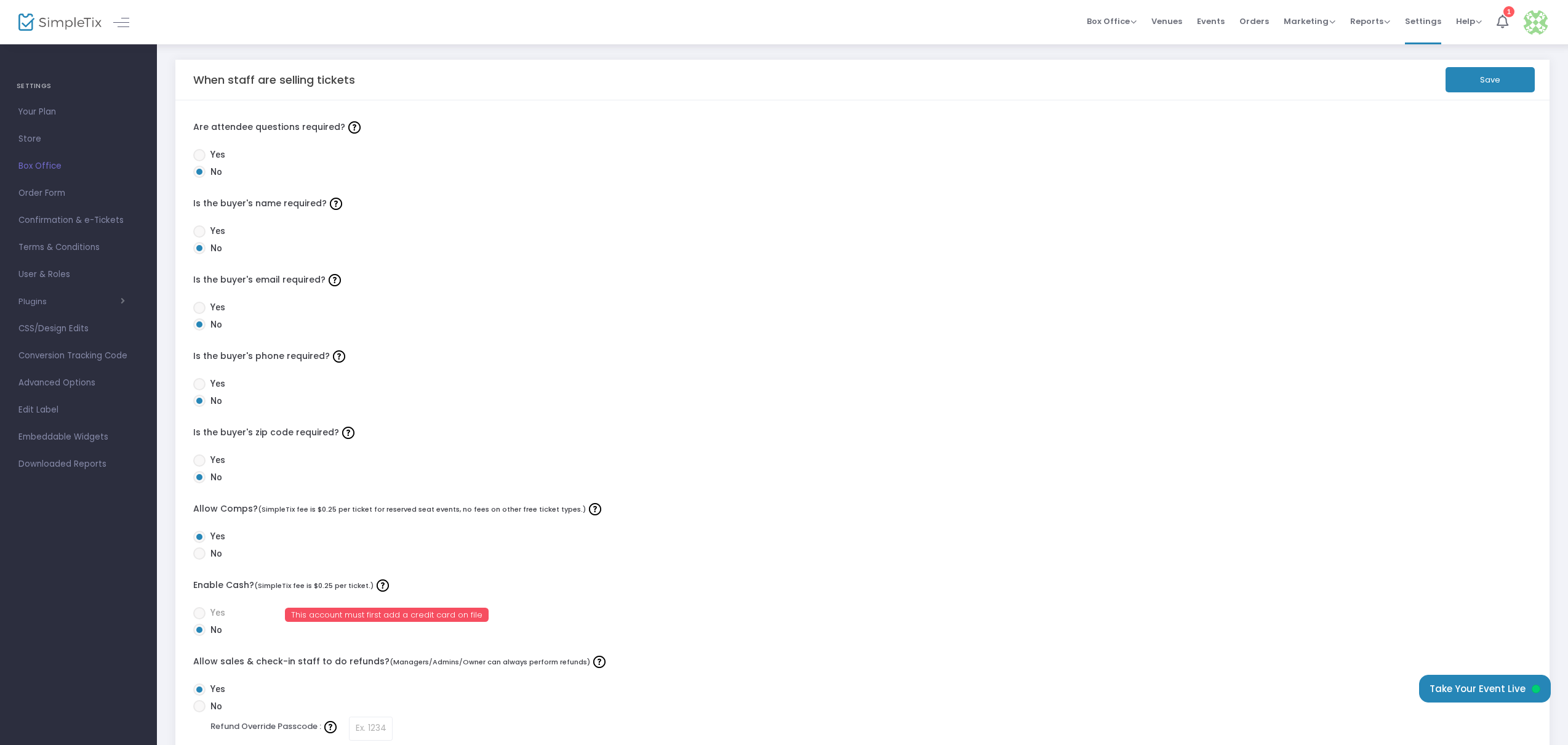
scroll to position [0, 0]
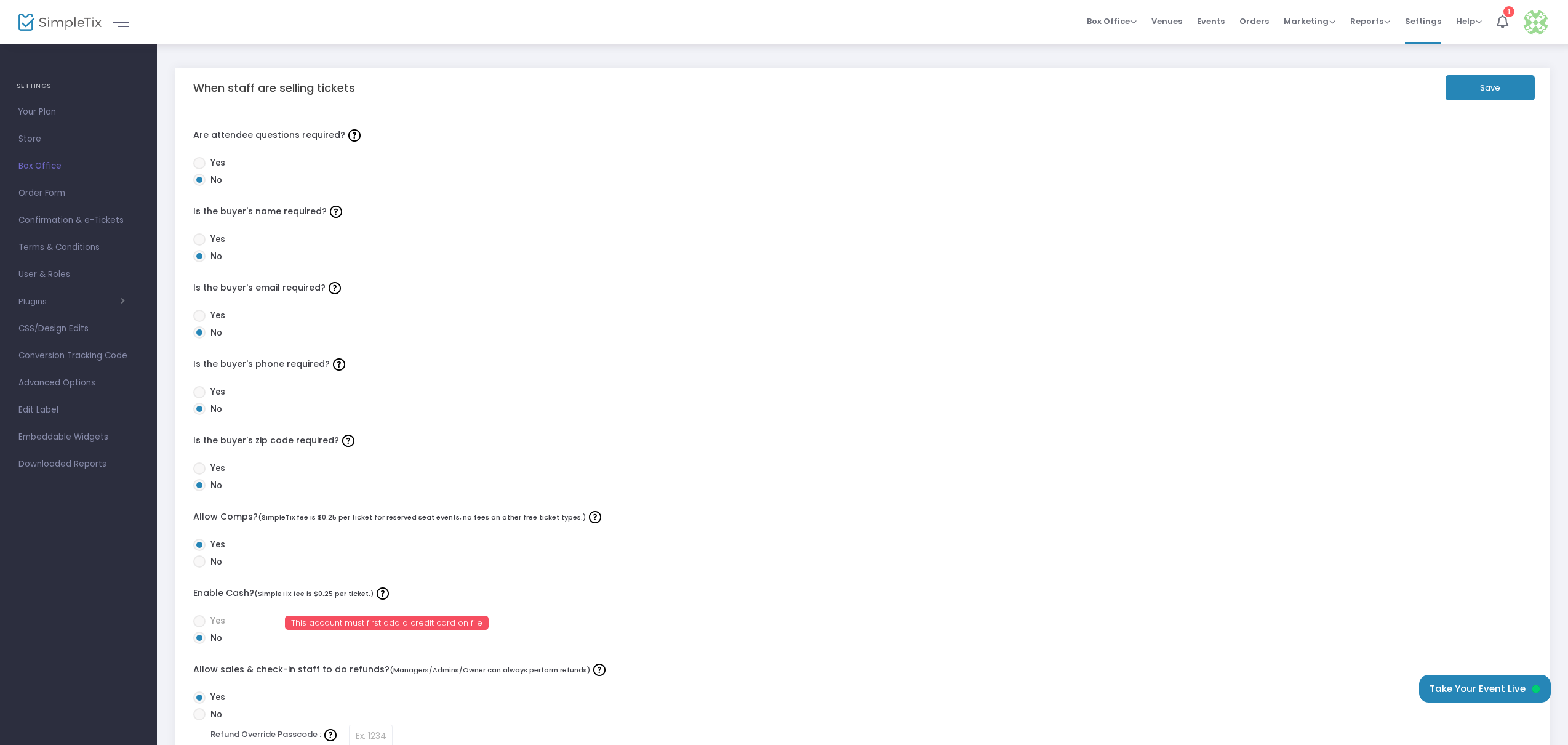
click at [199, 239] on span at bounding box center [199, 239] width 12 height 12
click at [199, 246] on input "Yes" at bounding box center [199, 246] width 1 height 1
radio input "true"
click at [1485, 90] on button "Save" at bounding box center [1490, 87] width 89 height 25
click at [332, 624] on span "This account must first add a credit card on file" at bounding box center [386, 622] width 203 height 14
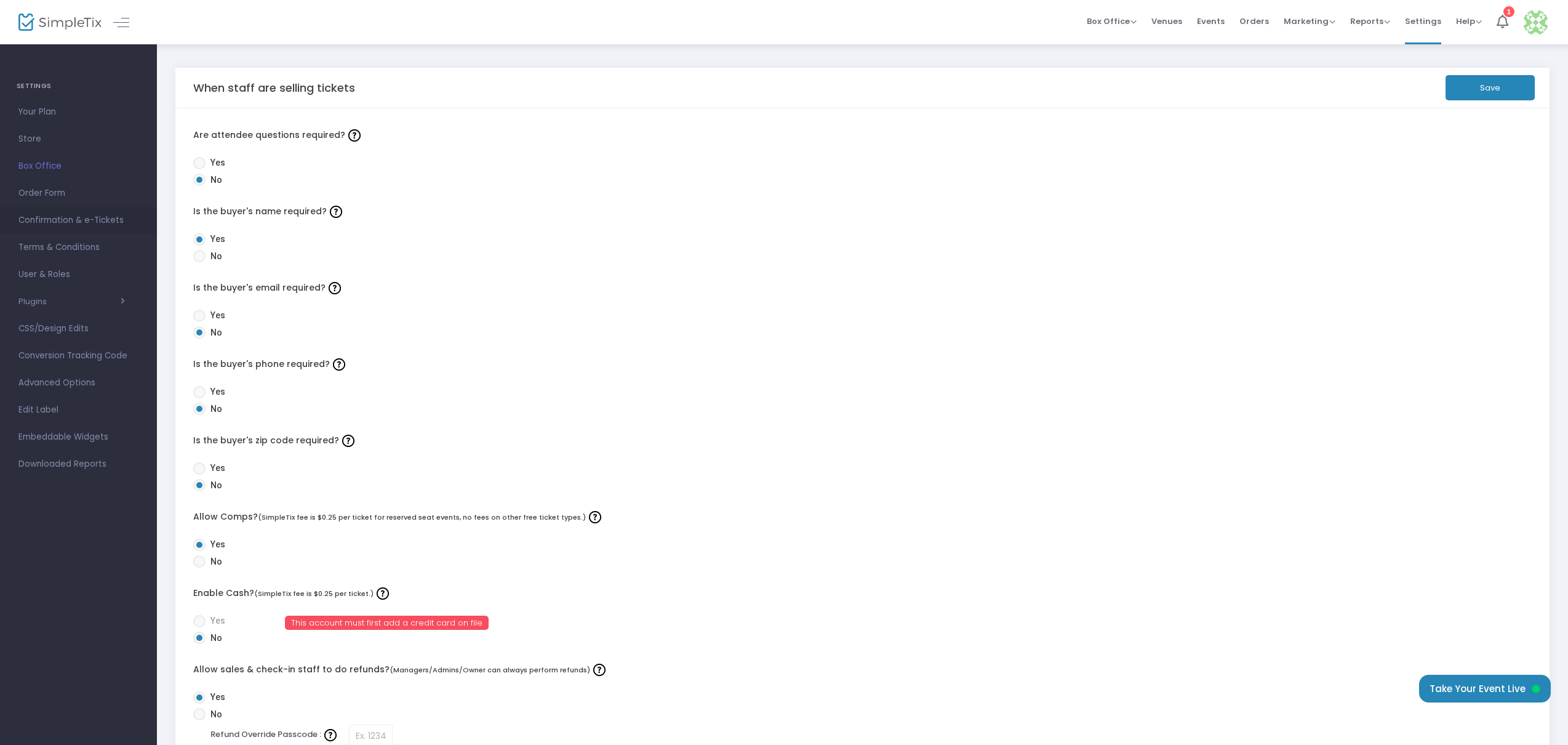
click at [73, 223] on span "Confirmation & e-Tickets" at bounding box center [78, 220] width 120 height 16
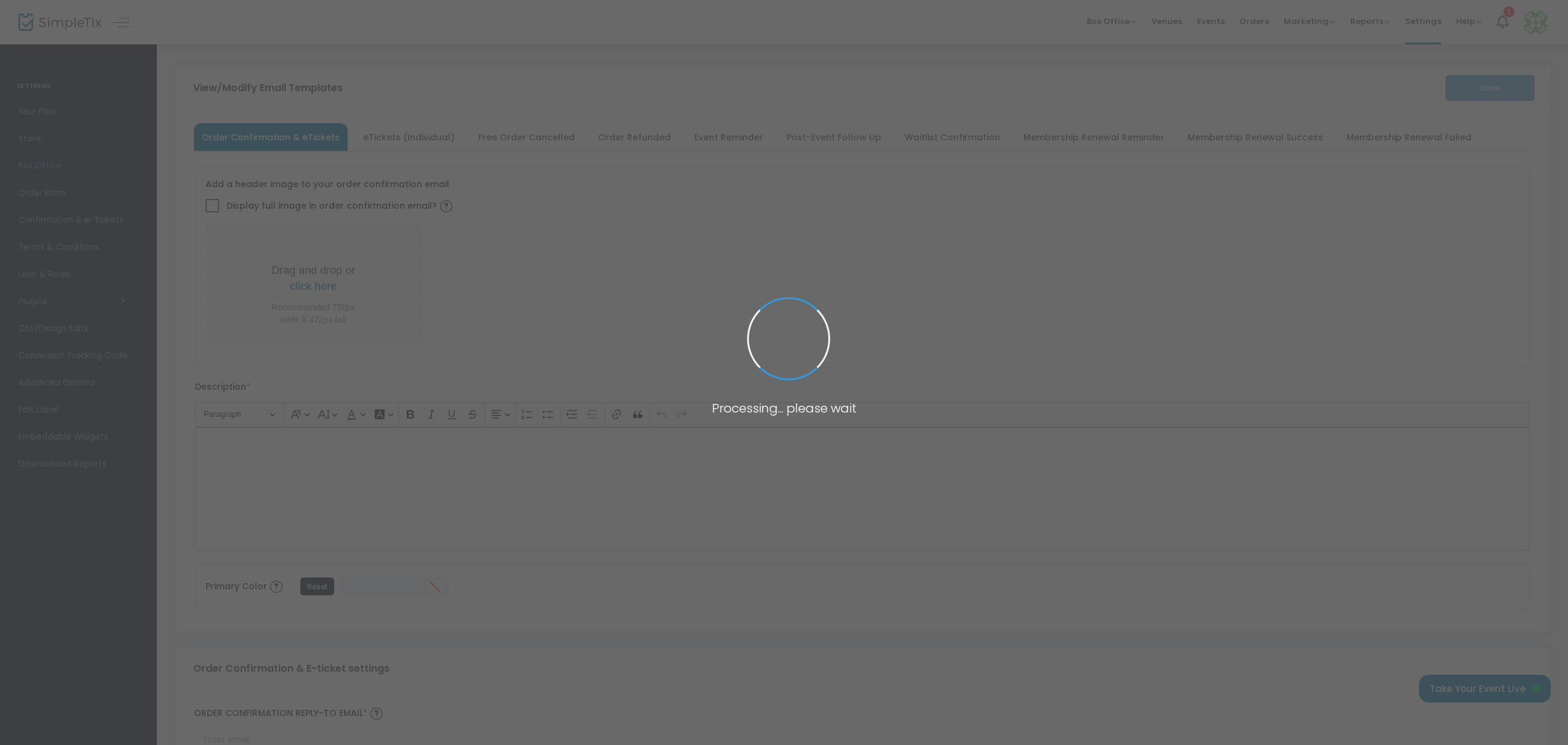
type input "[PERSON_NAME][EMAIL_ADDRESS][DOMAIN_NAME]"
type input "Print and bring this ticket with you"
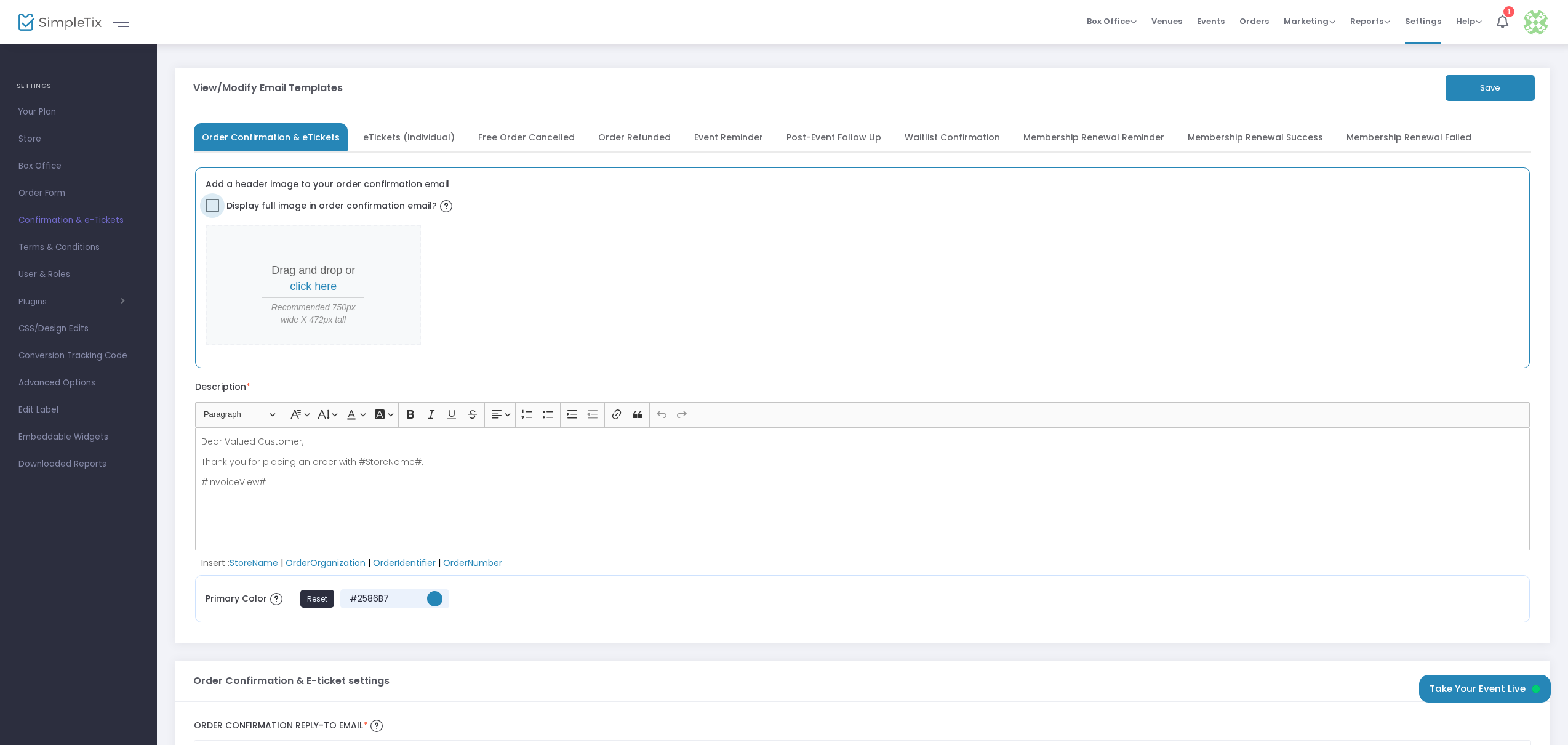
click at [210, 207] on span at bounding box center [212, 205] width 14 height 14
click at [212, 213] on input "Display full image in order confirmation email?" at bounding box center [212, 213] width 1 height 1
checkbox input "true"
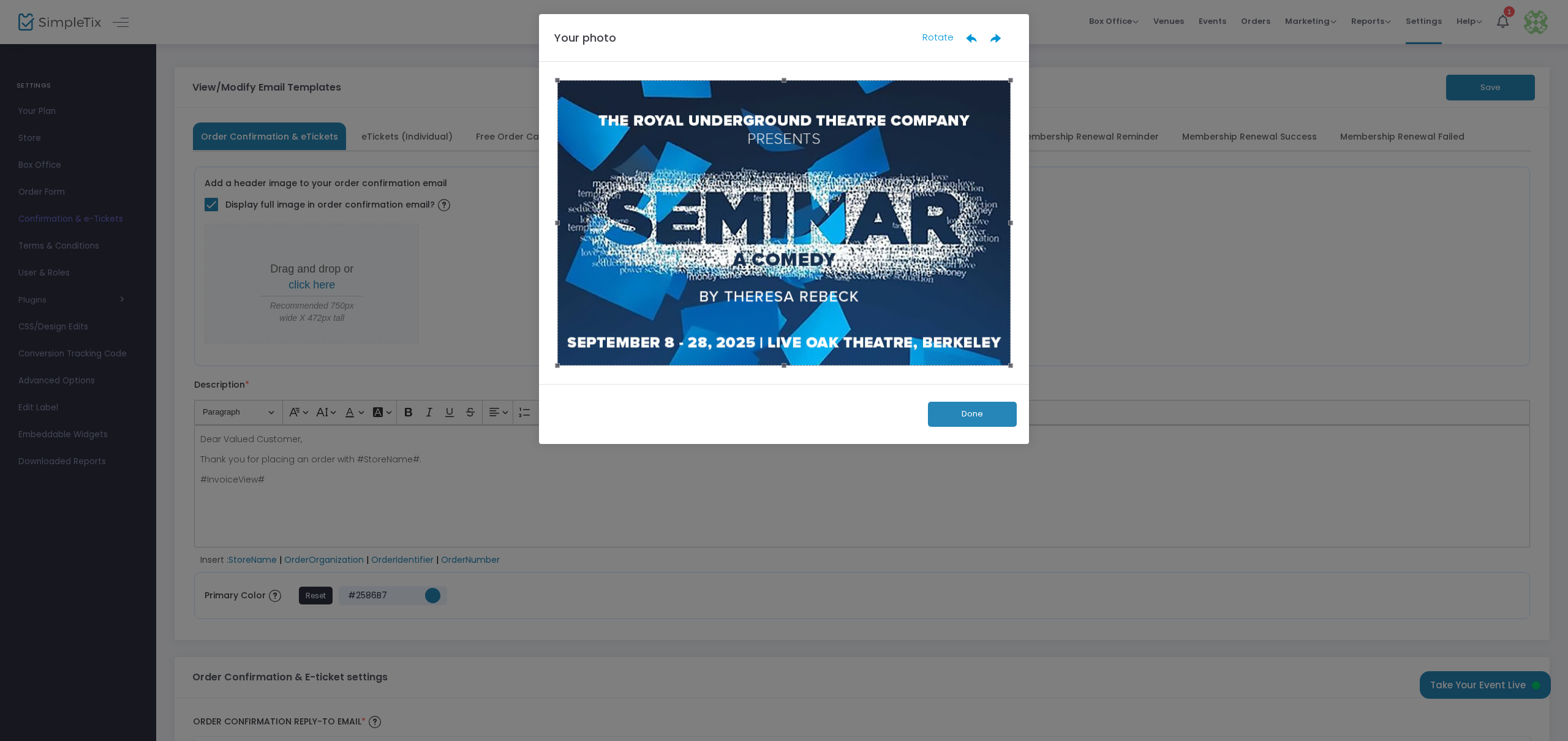
click at [956, 418] on button "Done" at bounding box center [972, 414] width 89 height 25
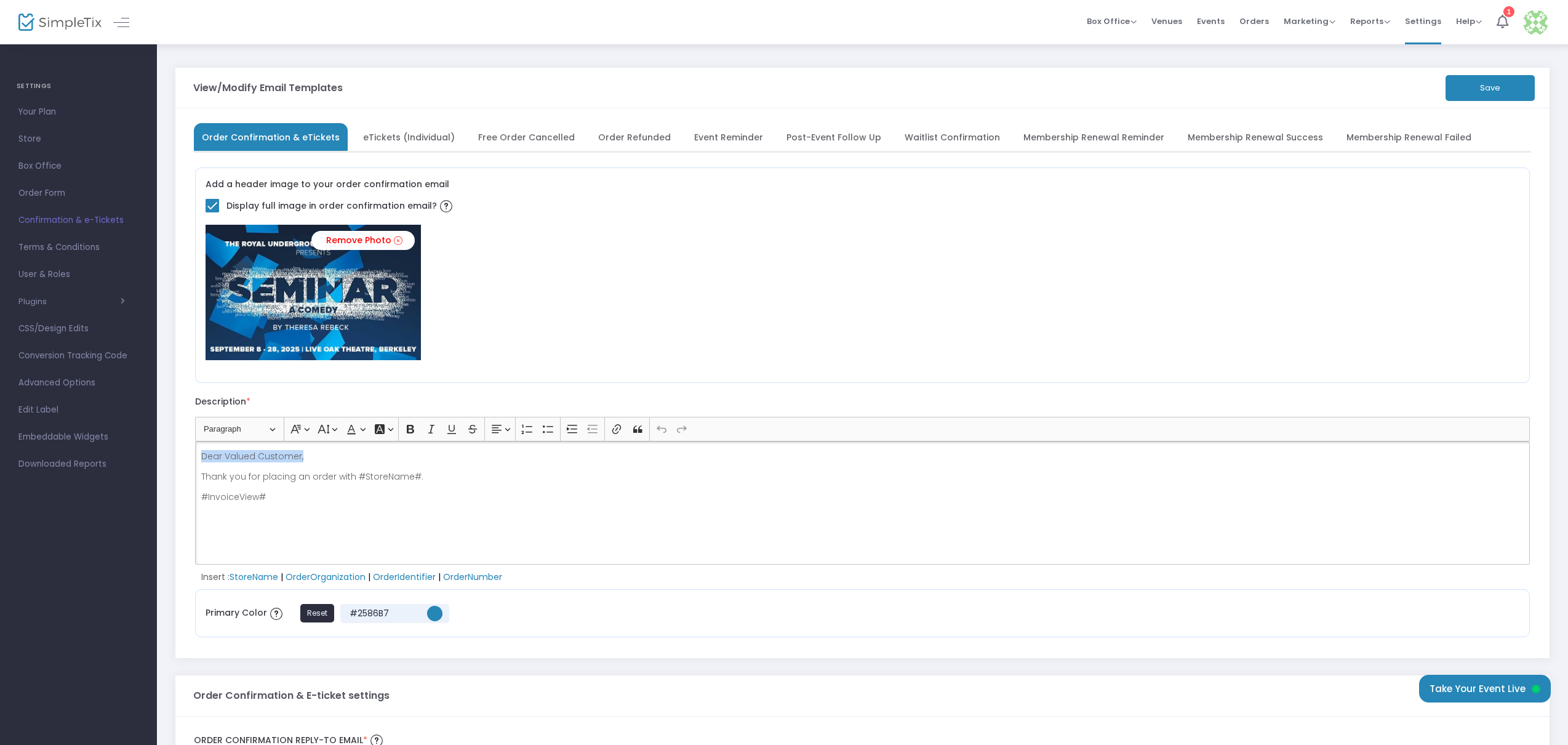
drag, startPoint x: 316, startPoint y: 456, endPoint x: 211, endPoint y: 474, distance: 106.5
click at [144, 452] on div "SETTINGS Your Plan Store Box Office Order Form Confirmation & e-Tickets Terms &…" at bounding box center [784, 598] width 1568 height 1196
click at [291, 496] on p "#InvoiceView#" at bounding box center [863, 496] width 1323 height 12
drag, startPoint x: 296, startPoint y: 500, endPoint x: 201, endPoint y: 452, distance: 106.4
click at [201, 452] on div "Dear Valued Customer, Thank you for placing an order with #StoreName#. #Invoice…" at bounding box center [863, 503] width 1335 height 123
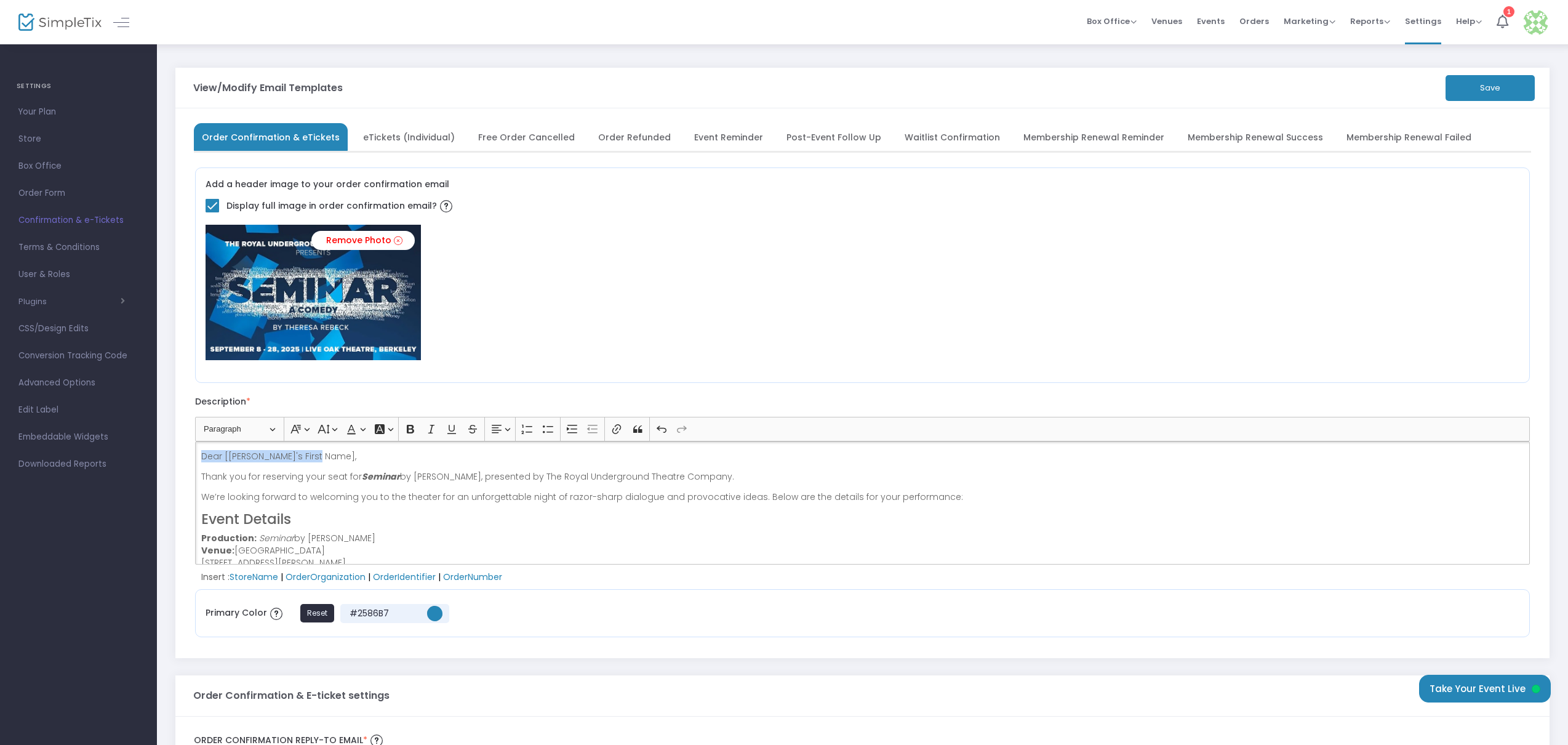
drag, startPoint x: 322, startPoint y: 457, endPoint x: 166, endPoint y: 454, distance: 156.0
click at [166, 454] on div "View/Modify Email Templates Save Order Confirmation & eTickets eTickets (Indivi…" at bounding box center [862, 601] width 1411 height 1117
click at [199, 474] on div "Thank you for reserving your seat for Seminar by Theresa Rebeck, presented by T…" at bounding box center [863, 503] width 1335 height 123
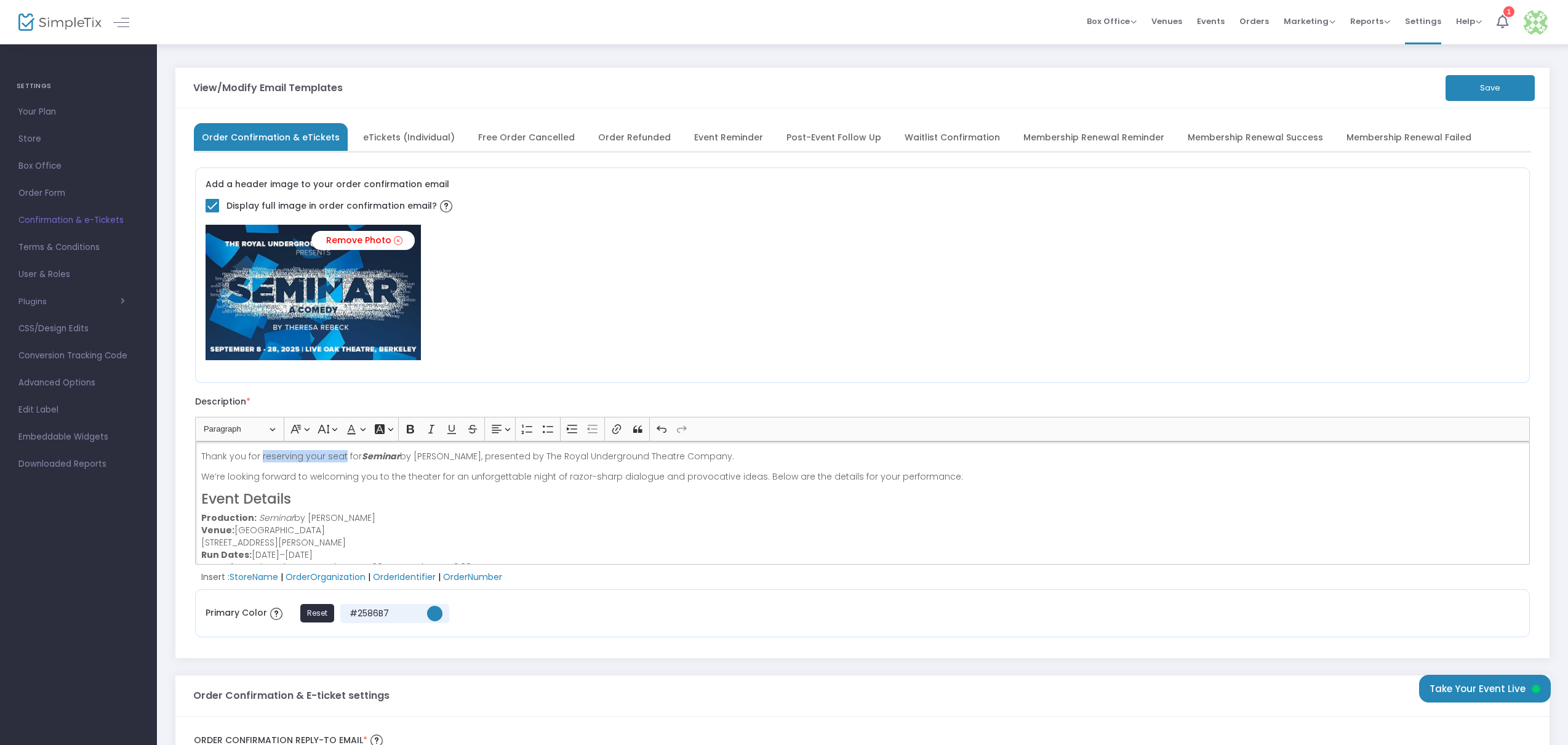
drag, startPoint x: 341, startPoint y: 457, endPoint x: 261, endPoint y: 456, distance: 80.0
click at [261, 456] on p "Thank you for reserving your seat for Seminar by Theresa Rebeck, presented by T…" at bounding box center [863, 456] width 1323 height 12
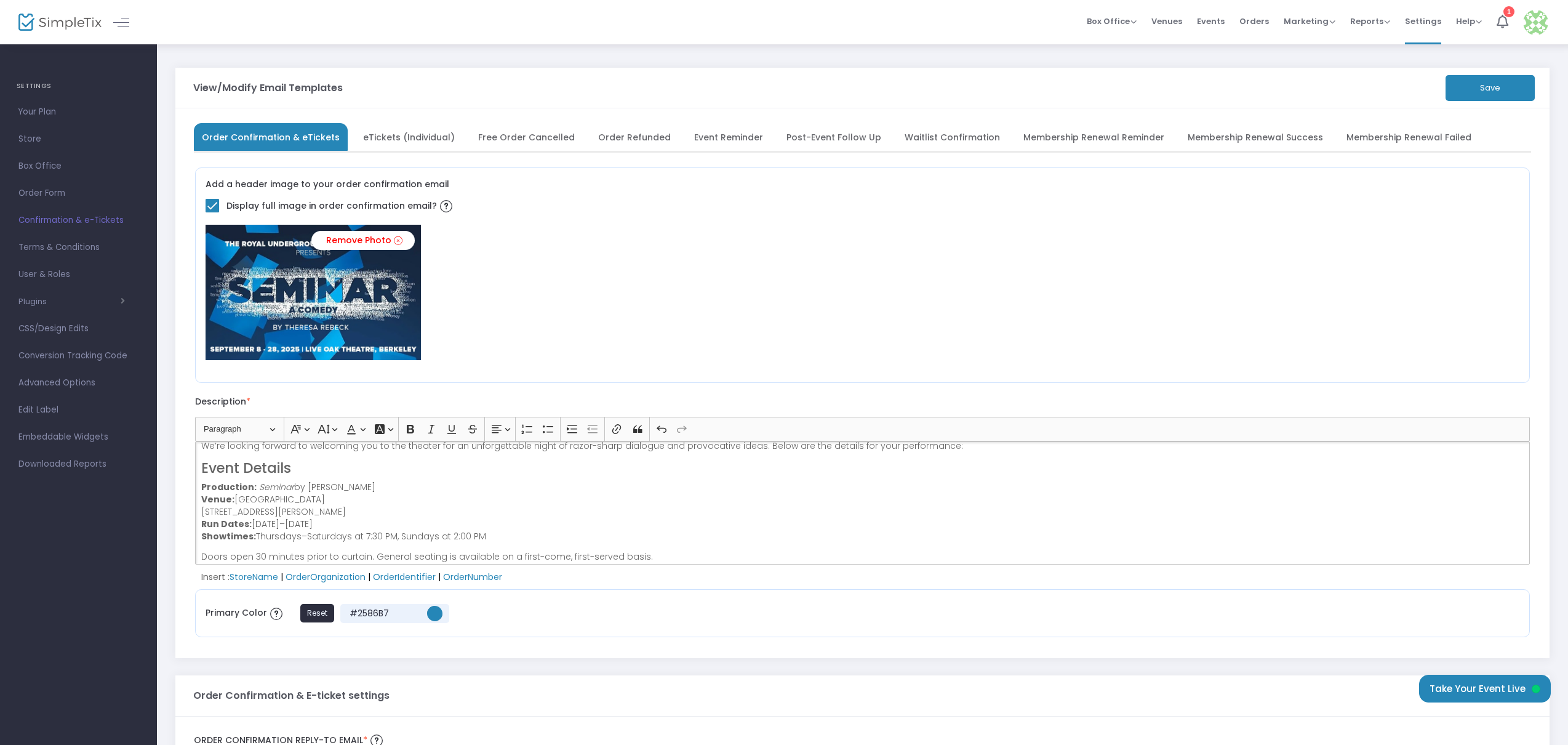
scroll to position [42, 0]
drag, startPoint x: 491, startPoint y: 522, endPoint x: 183, endPoint y: 507, distance: 308.4
click at [185, 506] on div "Order Confirmation & eTickets eTickets (Individual) Free Order Cancelled Order …" at bounding box center [863, 383] width 1375 height 549
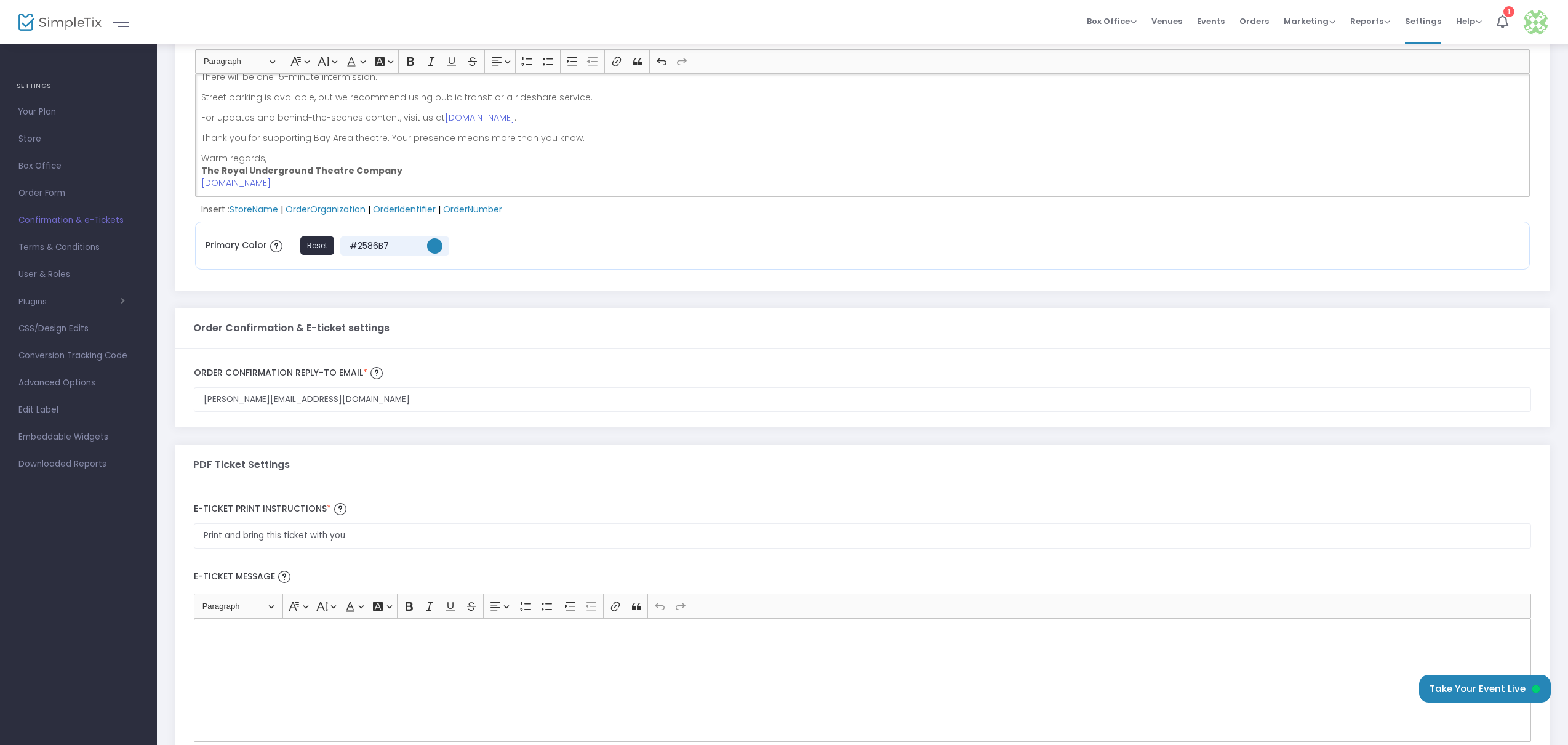
scroll to position [452, 0]
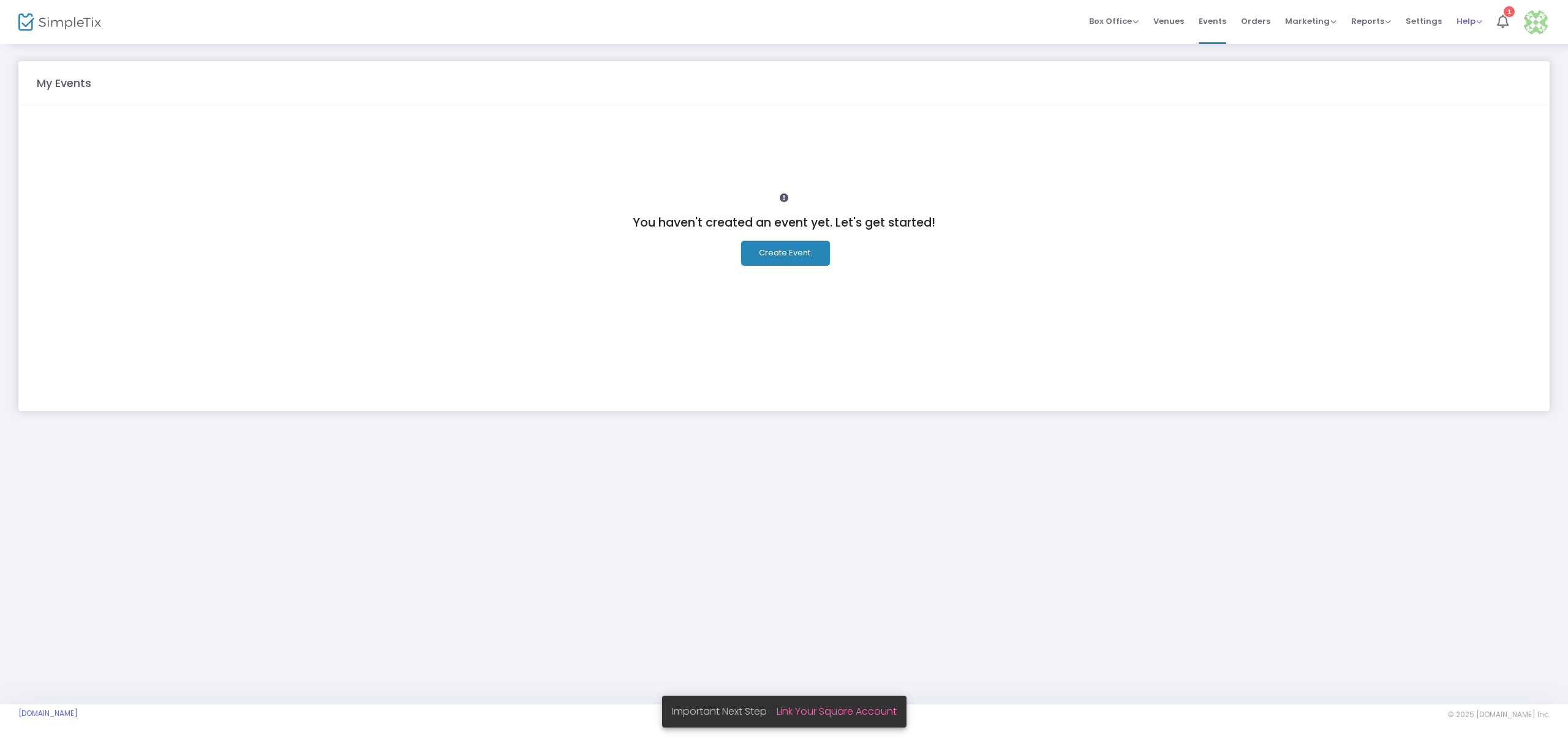
click at [1468, 19] on span "Help" at bounding box center [1470, 21] width 26 height 12
click at [1485, 68] on li "Contact Support" at bounding box center [1502, 65] width 90 height 24
click at [1539, 24] on img at bounding box center [1535, 22] width 25 height 25
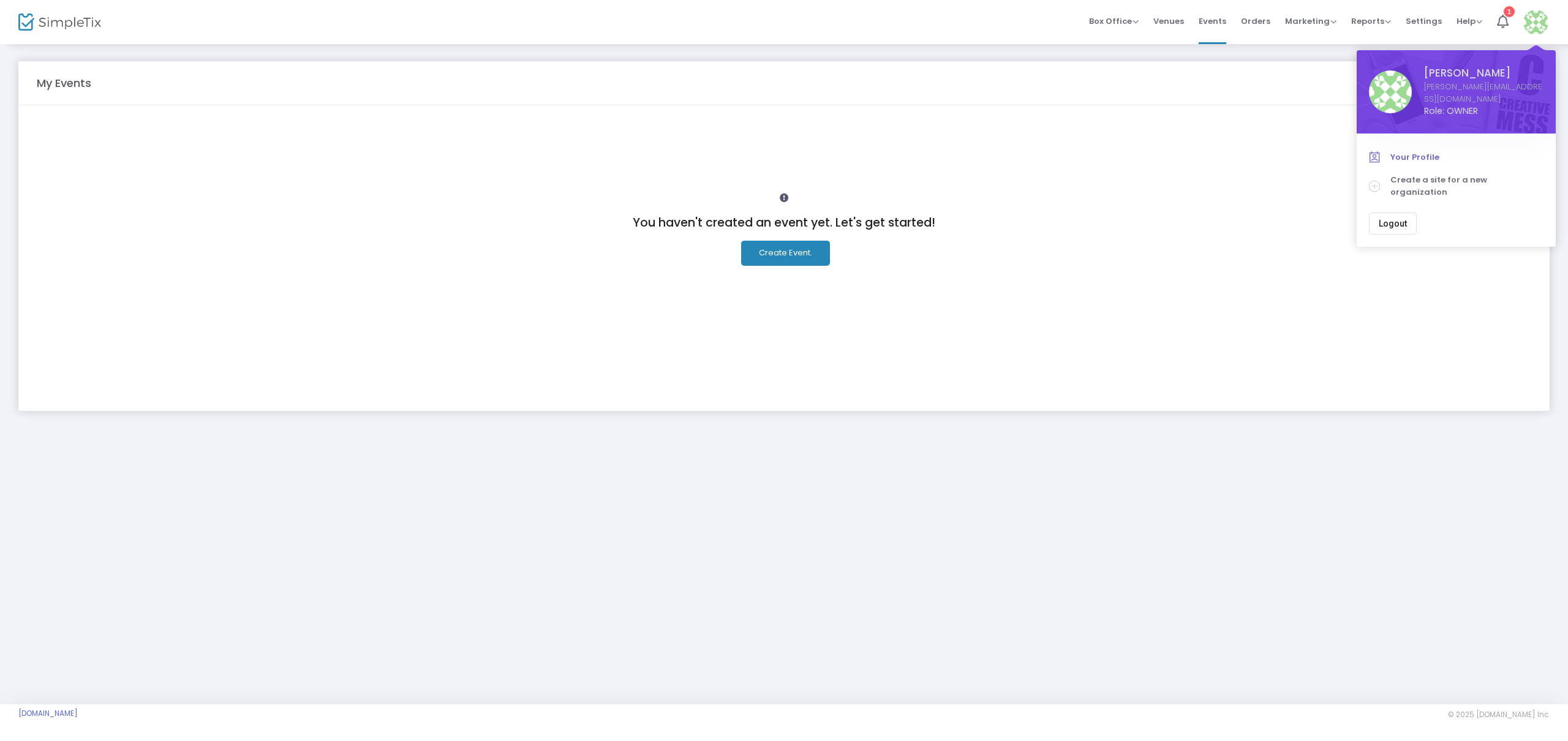
click at [1420, 159] on span "Your Profile" at bounding box center [1466, 157] width 153 height 12
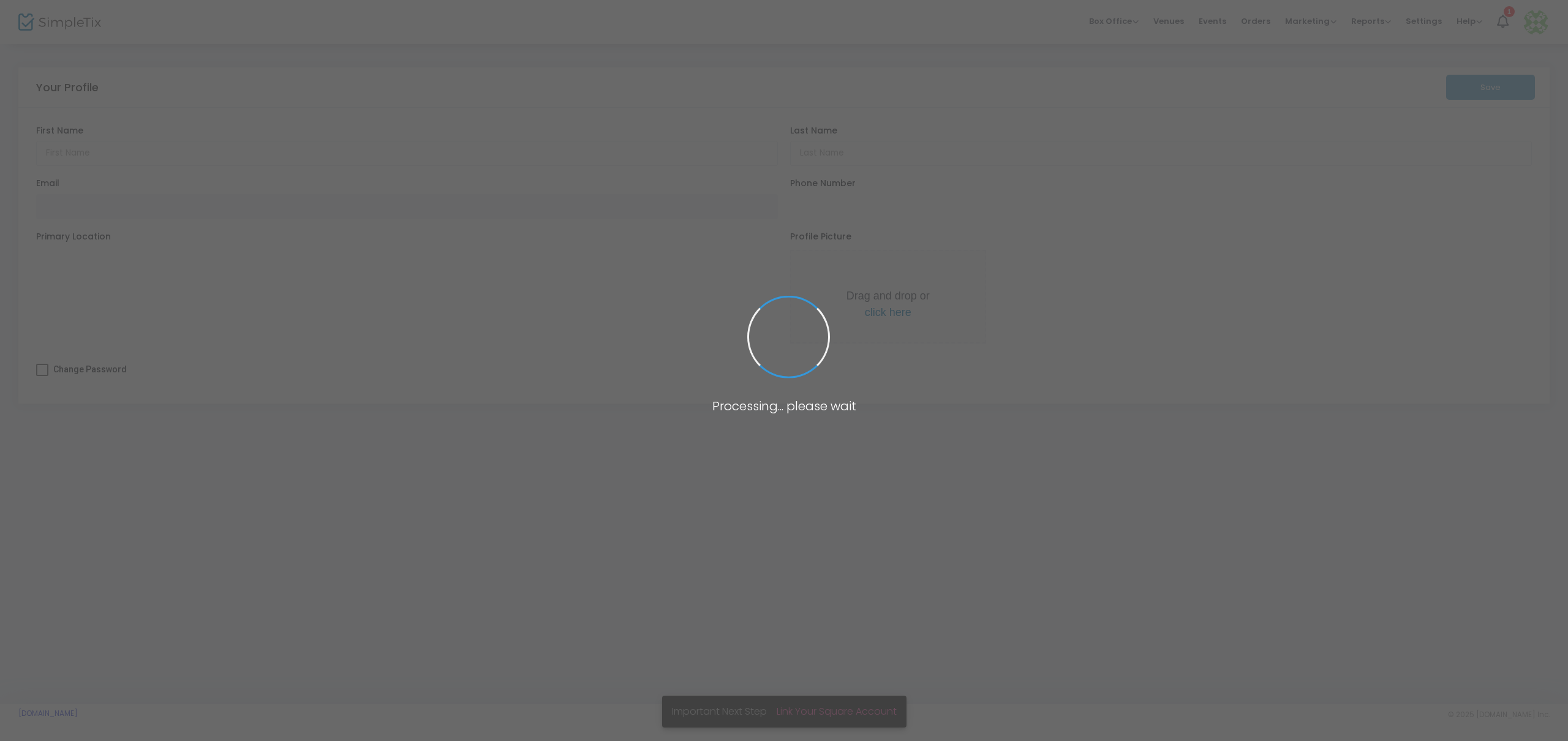
type input "Enrico"
type input "Banson"
type input "[PERSON_NAME][EMAIL_ADDRESS][DOMAIN_NAME]"
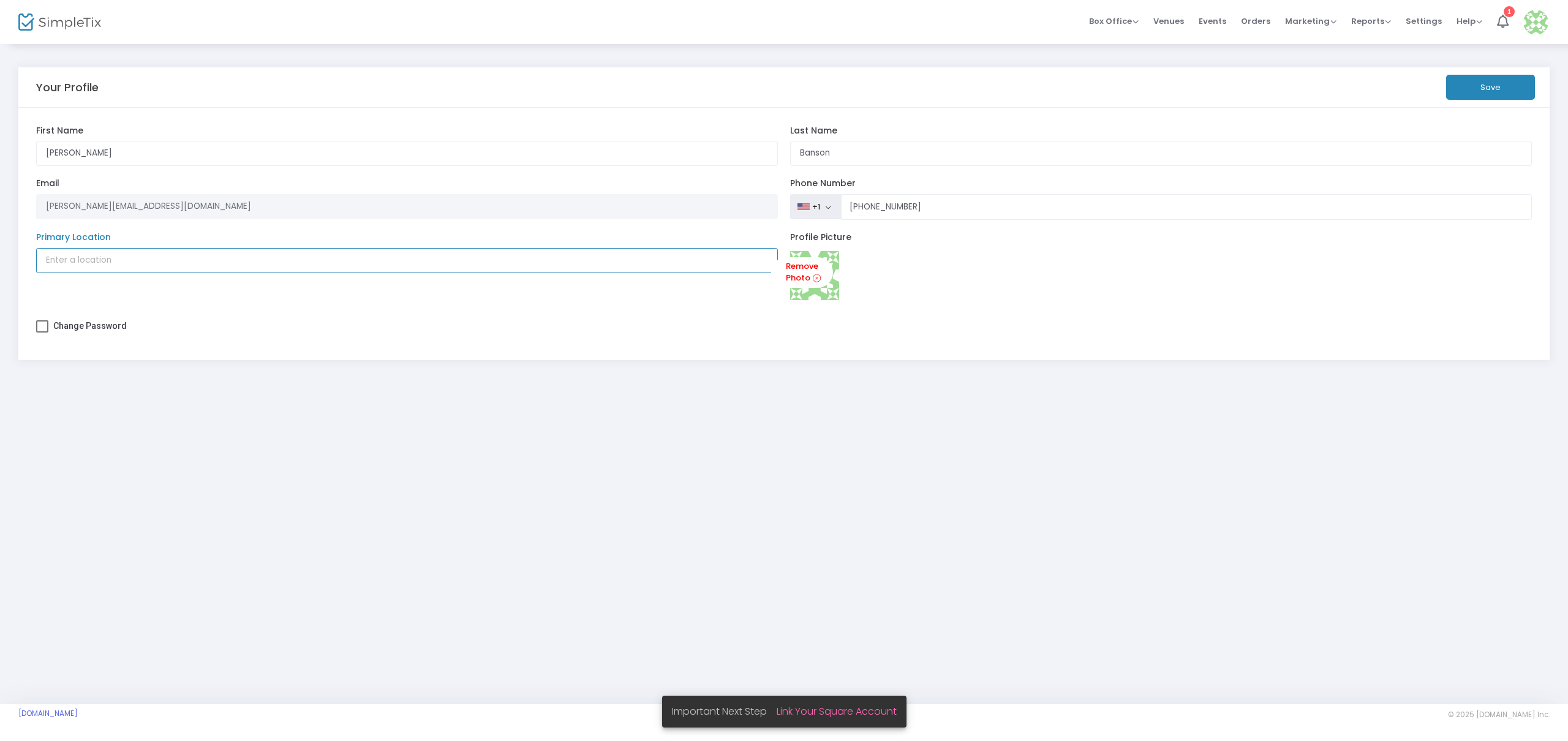
click at [121, 261] on input "Primary Location" at bounding box center [407, 260] width 742 height 25
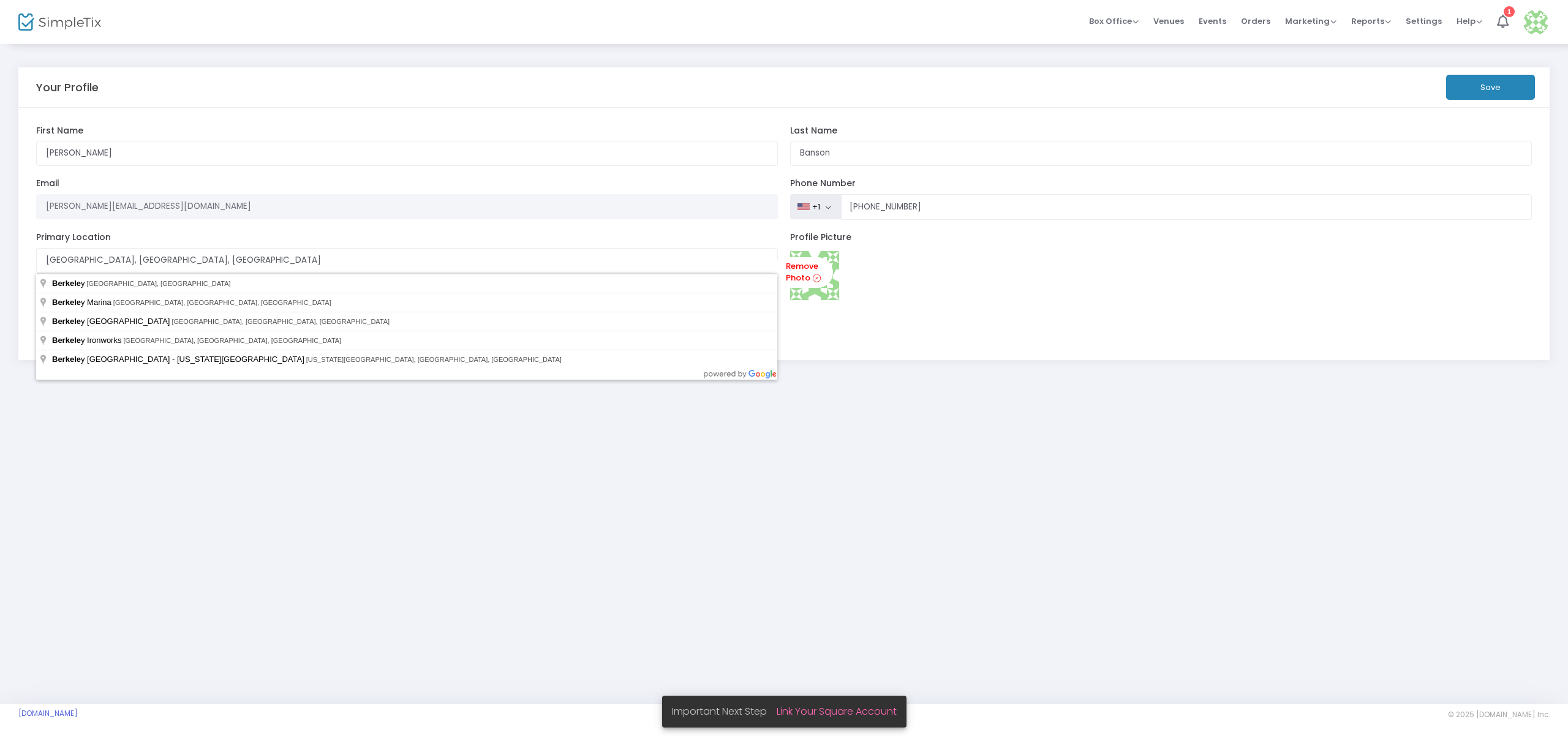
type input "Berkeley, United States"
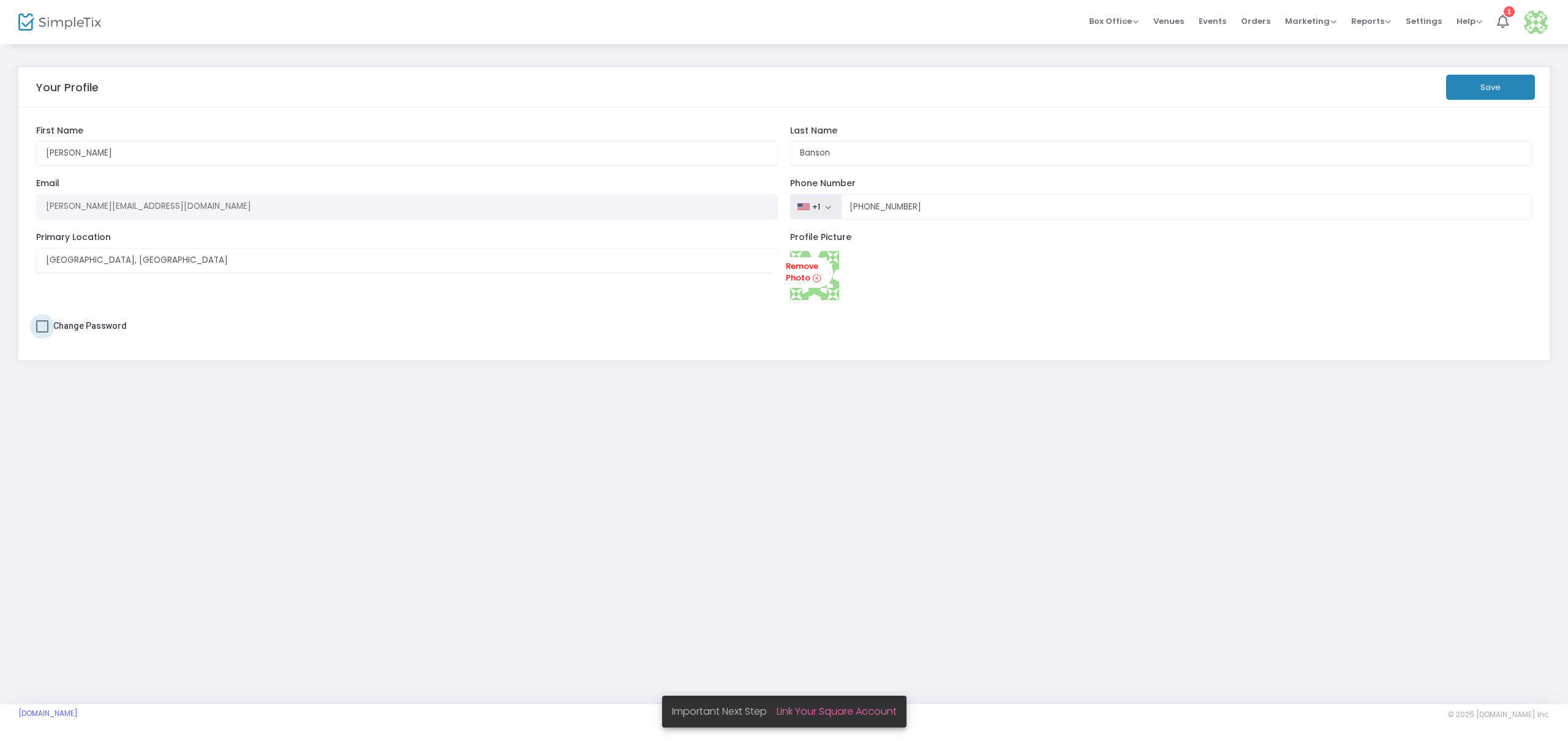
click at [40, 324] on span at bounding box center [41, 326] width 12 height 12
click at [41, 332] on input "Change Password" at bounding box center [41, 332] width 1 height 1
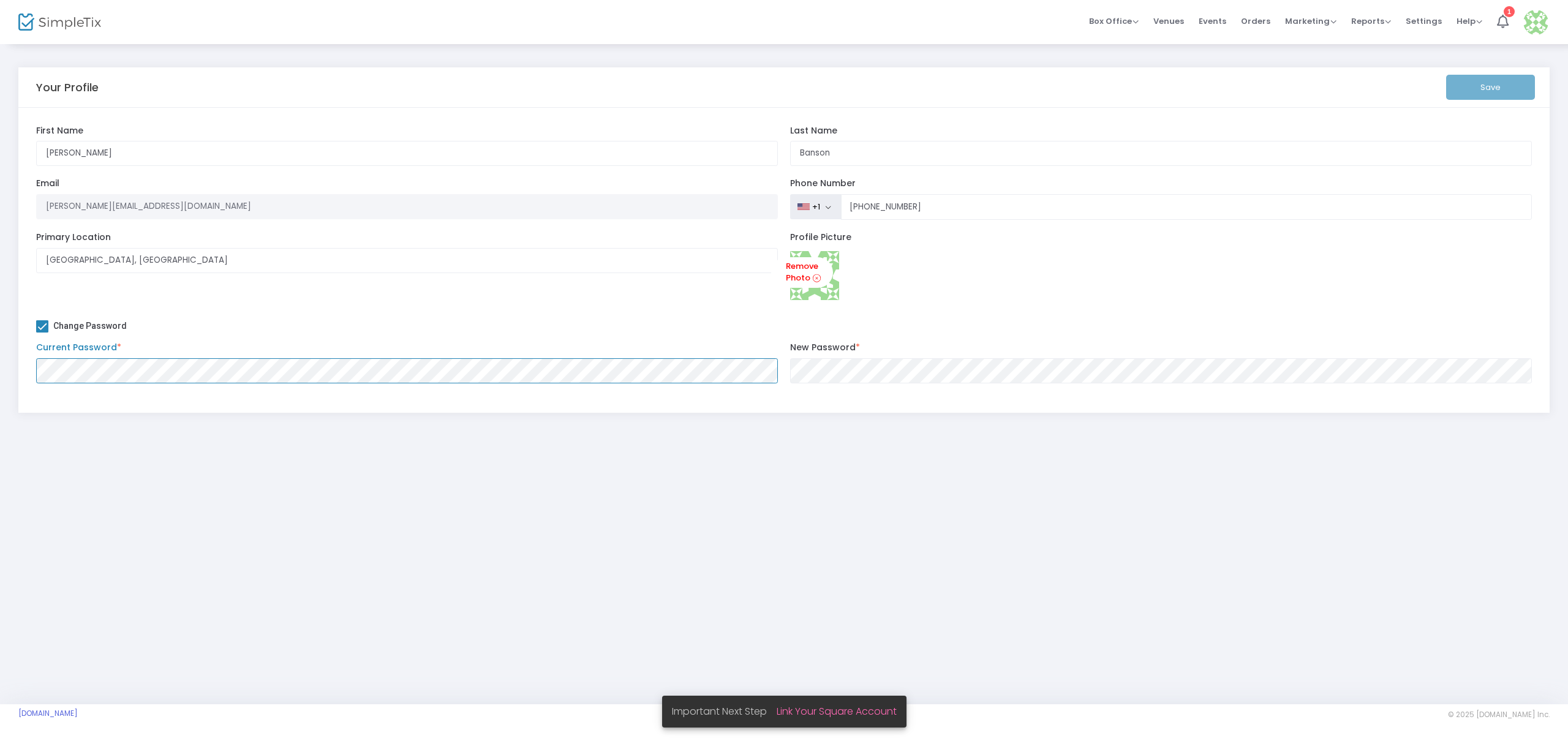
click at [0, 345] on div "Your Profile Save Enrico First Name Banson Last Name Organization Name Organiza…" at bounding box center [784, 245] width 1568 height 406
click at [450, 531] on div "Your Profile Save Enrico First Name Banson Last Name Organization Name Organiza…" at bounding box center [784, 374] width 1568 height 661
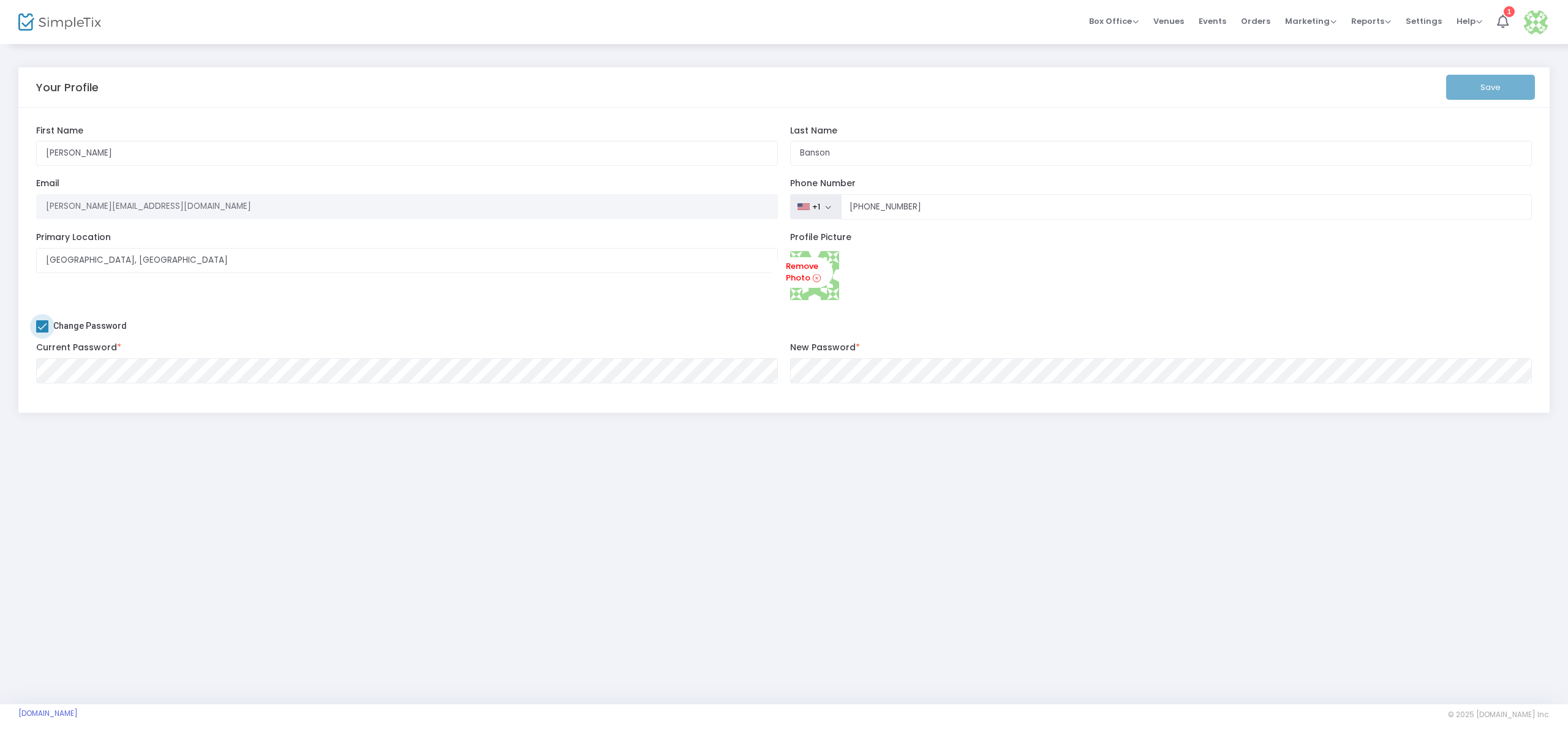
click at [40, 326] on span at bounding box center [41, 326] width 12 height 12
click at [41, 332] on input "Change Password" at bounding box center [41, 332] width 1 height 1
checkbox input "false"
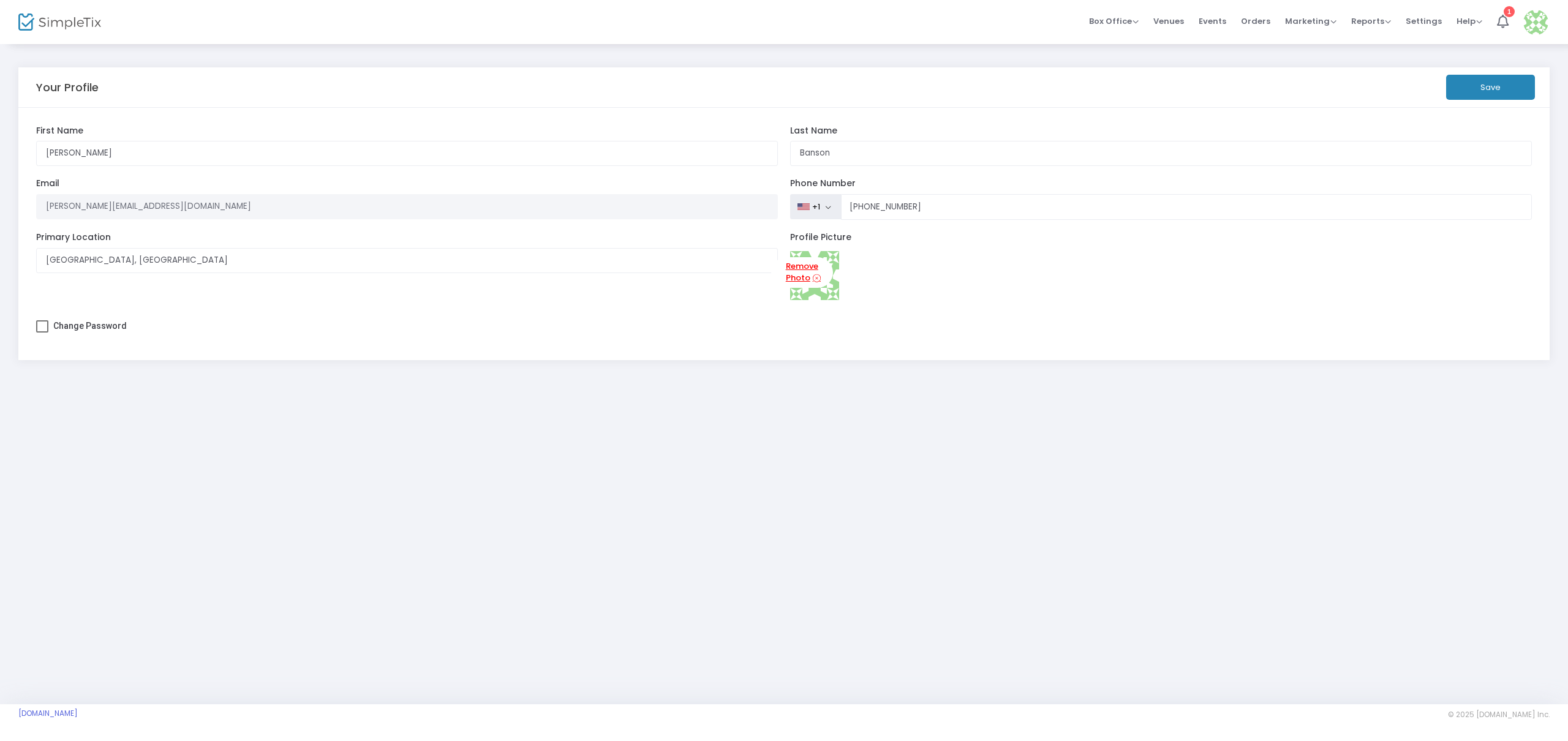
click at [805, 277] on link "Remove Photo" at bounding box center [803, 273] width 62 height 31
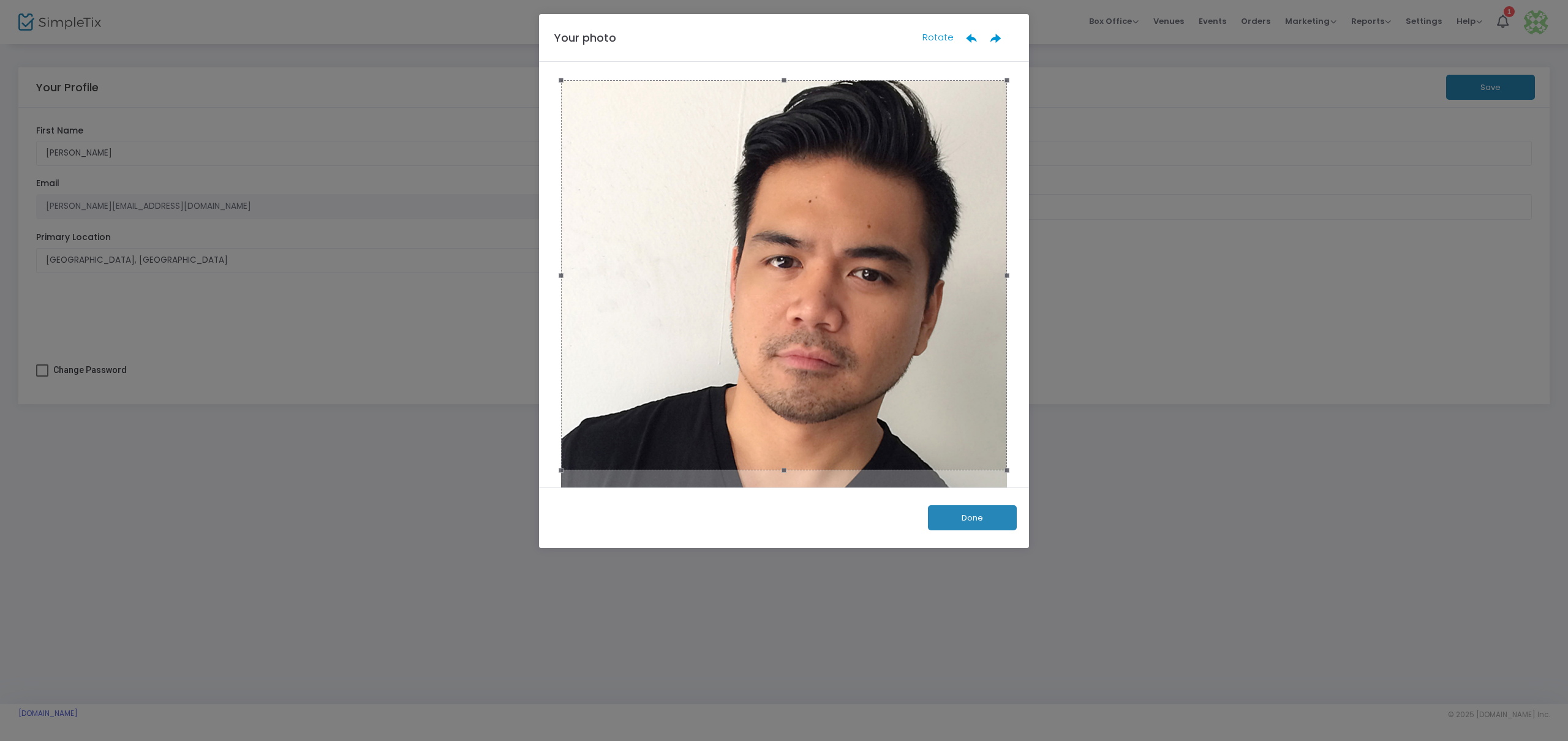
drag, startPoint x: 890, startPoint y: 274, endPoint x: 905, endPoint y: 243, distance: 34.4
click at [894, 168] on div at bounding box center [784, 276] width 446 height 390
click at [974, 518] on button "Done" at bounding box center [972, 517] width 89 height 25
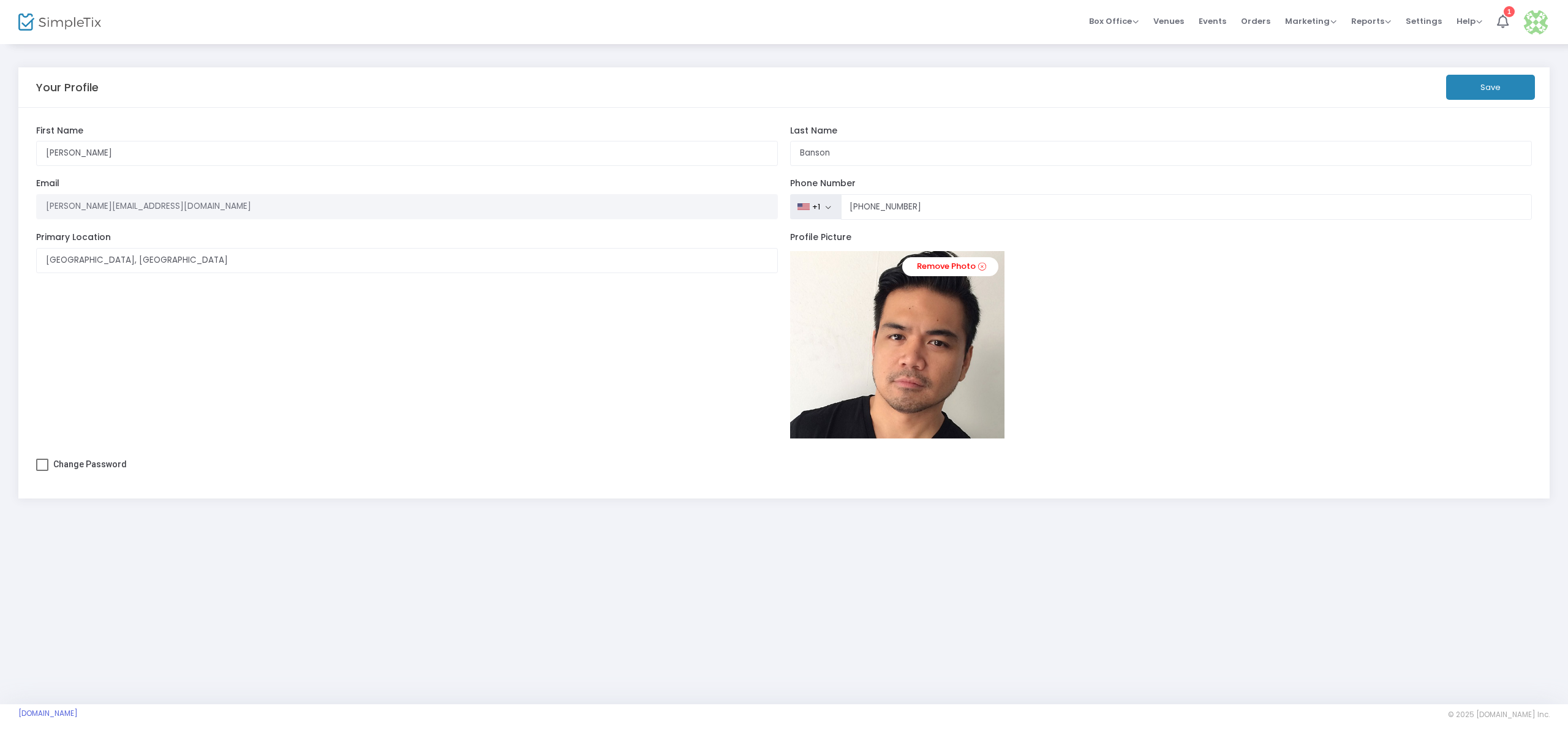
click at [1486, 89] on button "Save" at bounding box center [1490, 87] width 89 height 25
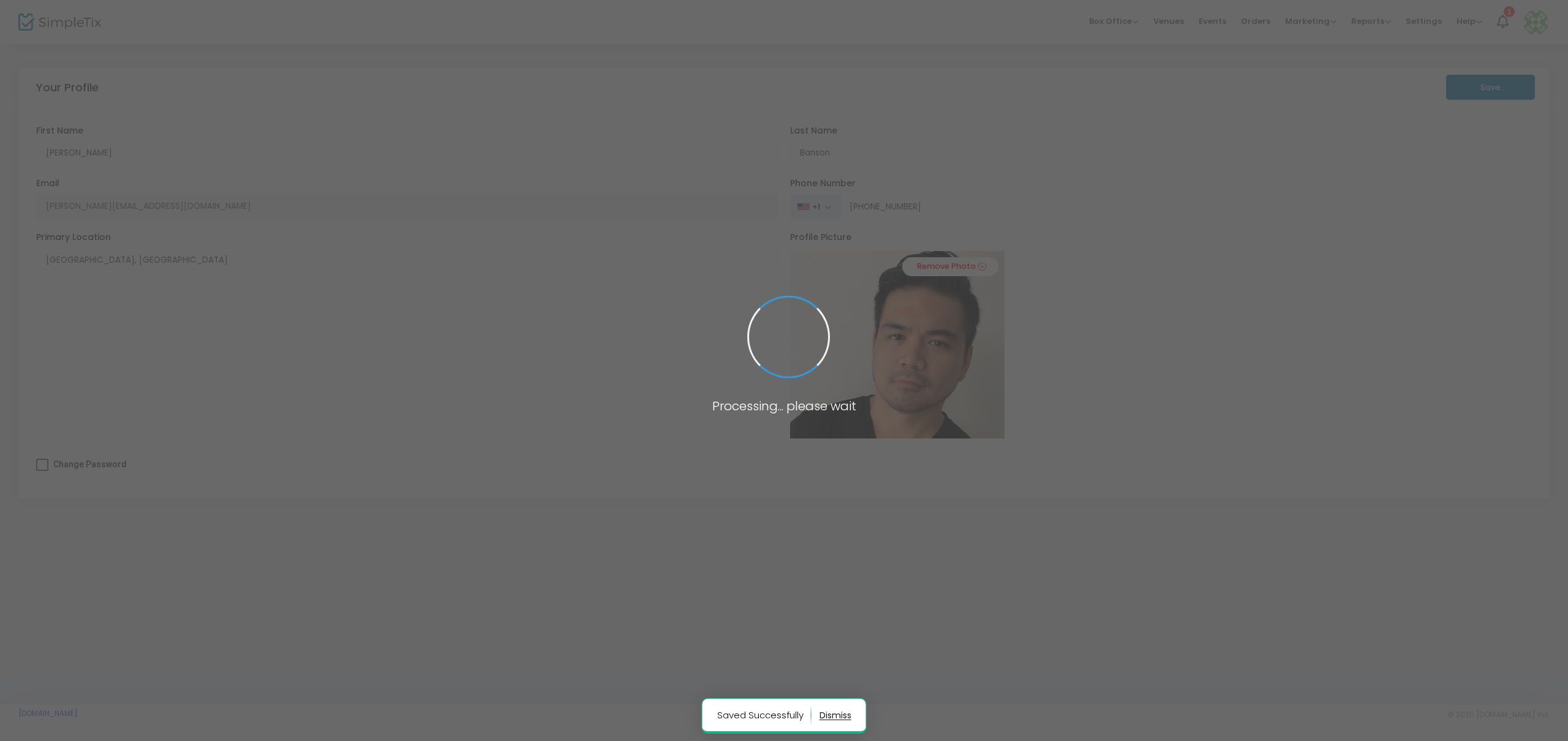
type input "(415) 279-1179"
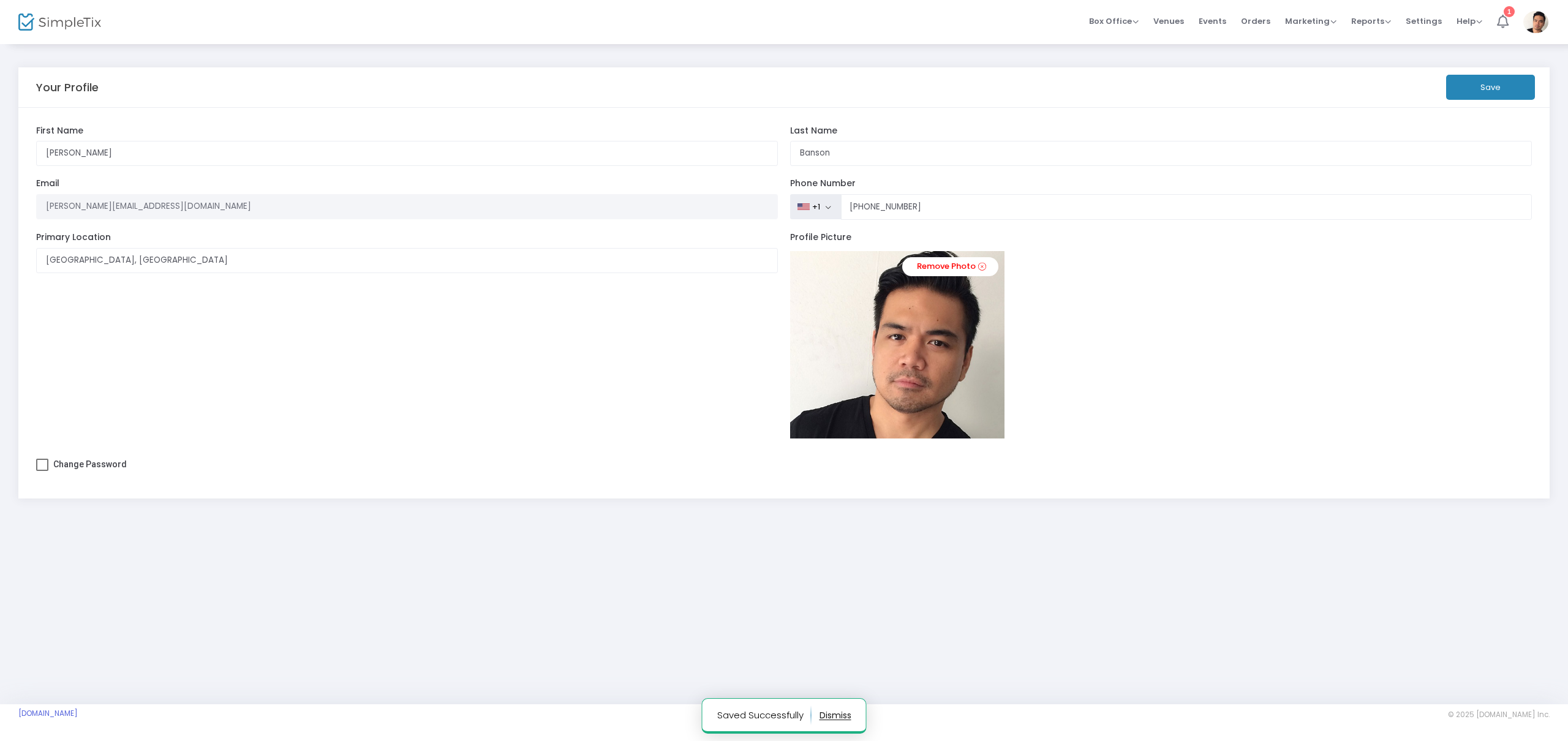
click at [1499, 15] on icon at bounding box center [1503, 21] width 12 height 14
click at [1225, 23] on span "Events" at bounding box center [1212, 21] width 27 height 31
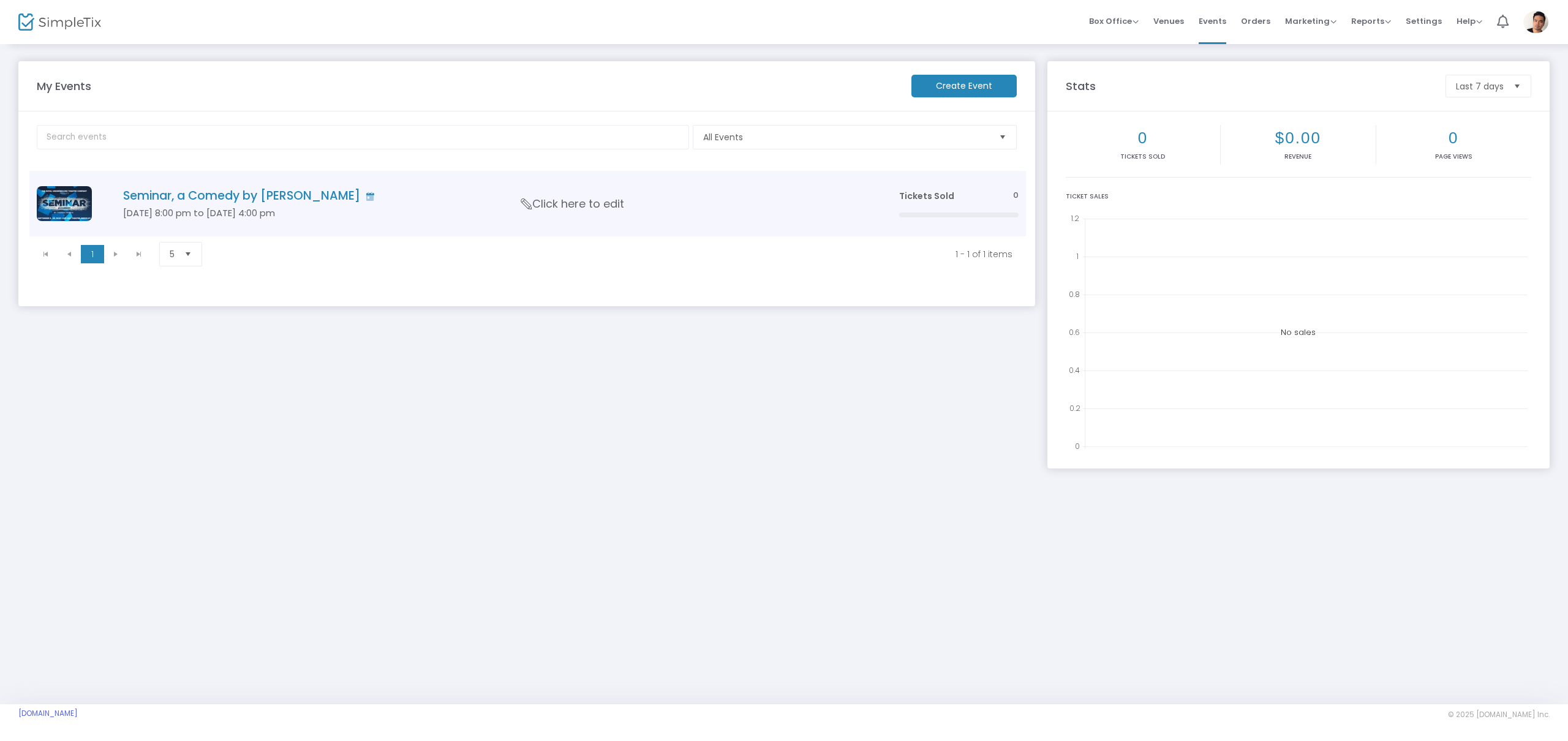
click at [245, 200] on h4 "Seminar, a Comedy by [PERSON_NAME]" at bounding box center [492, 195] width 740 height 14
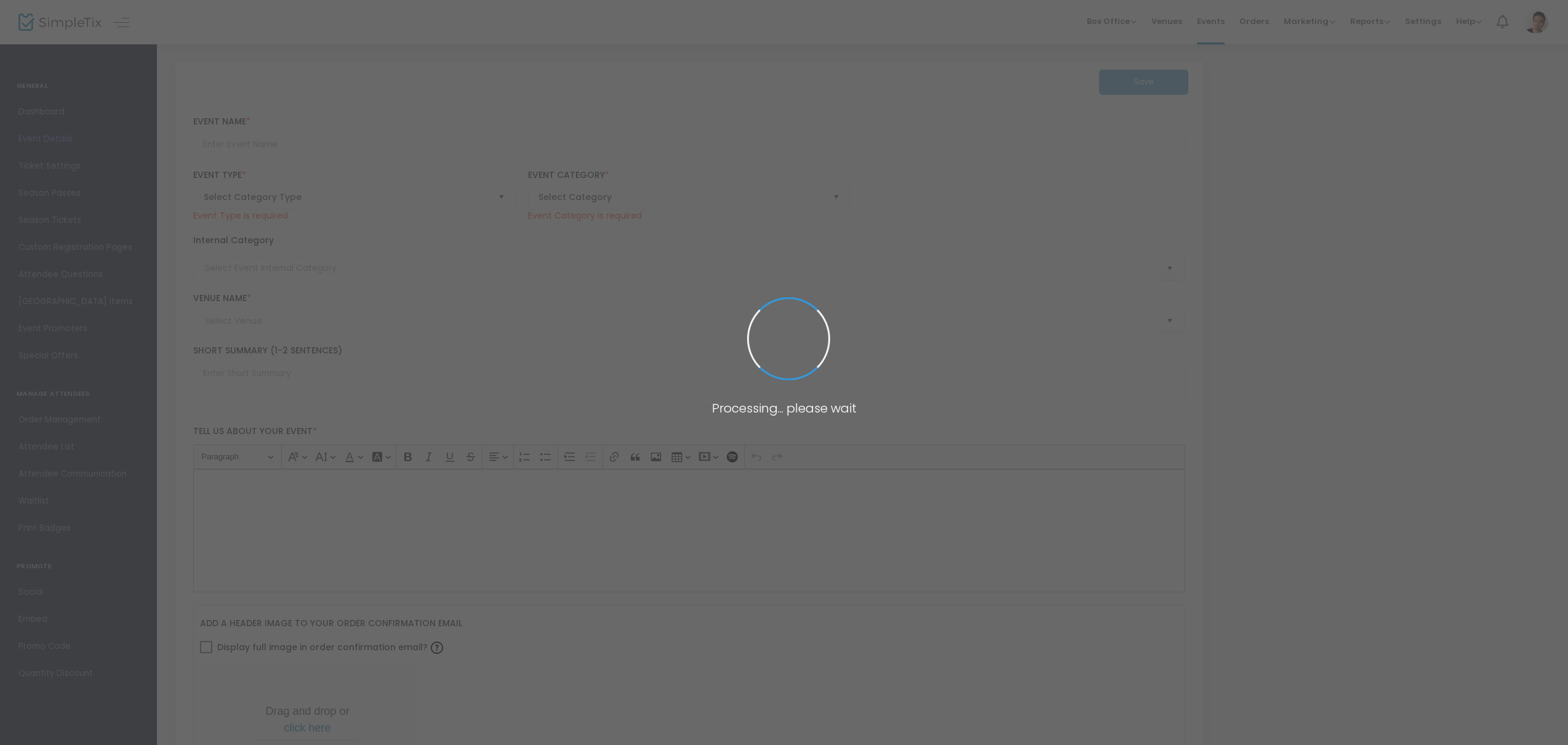
type input "Seminar, a Comedy by [PERSON_NAME]"
type textarea "The Royal Underground Theatre Company proudly presents [PERSON_NAME] Seminar, a…"
type input "[EMAIL_ADDRESS][DOMAIN_NAME]"
type input "Buy Tickets"
type input "[GEOGRAPHIC_DATA]"
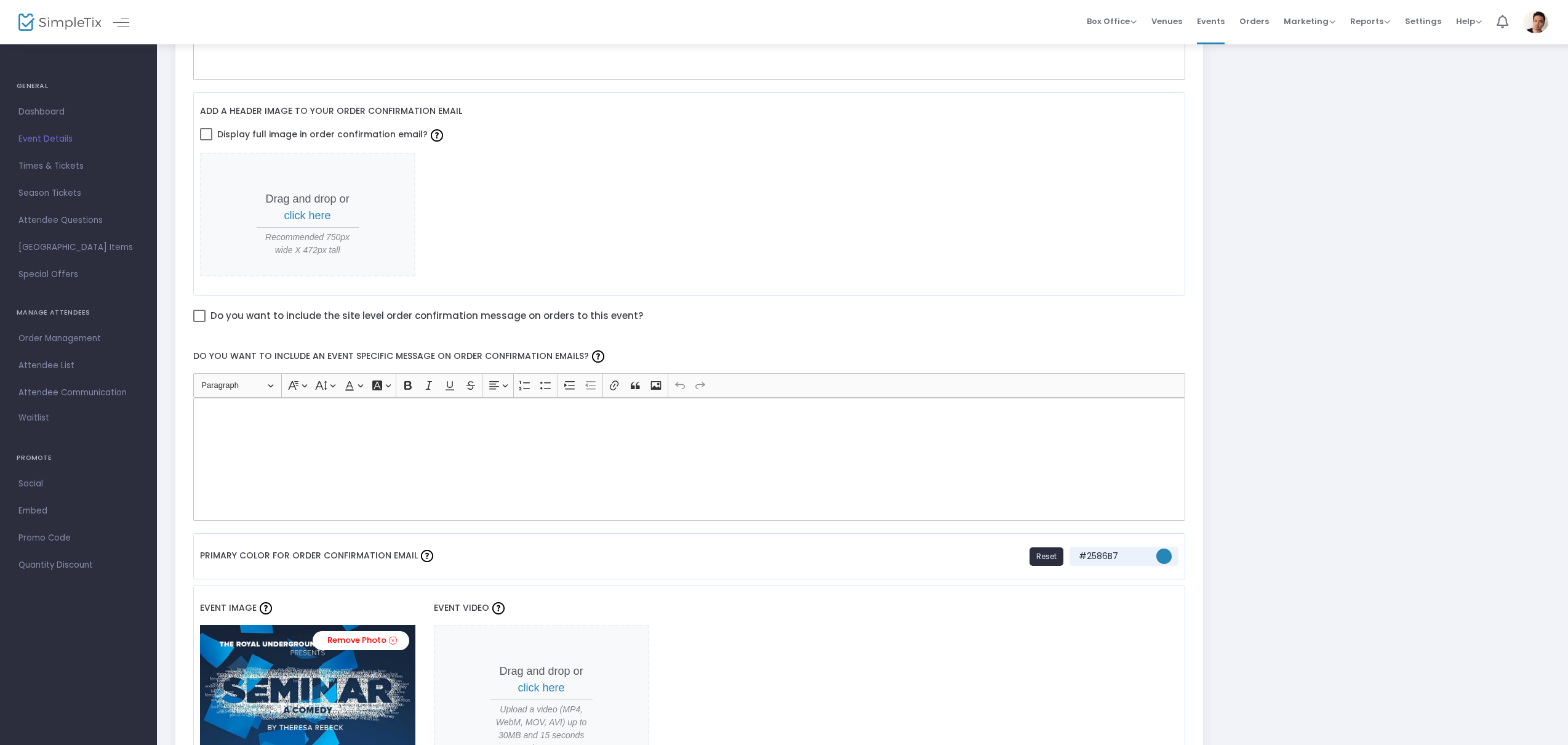
scroll to position [599, 0]
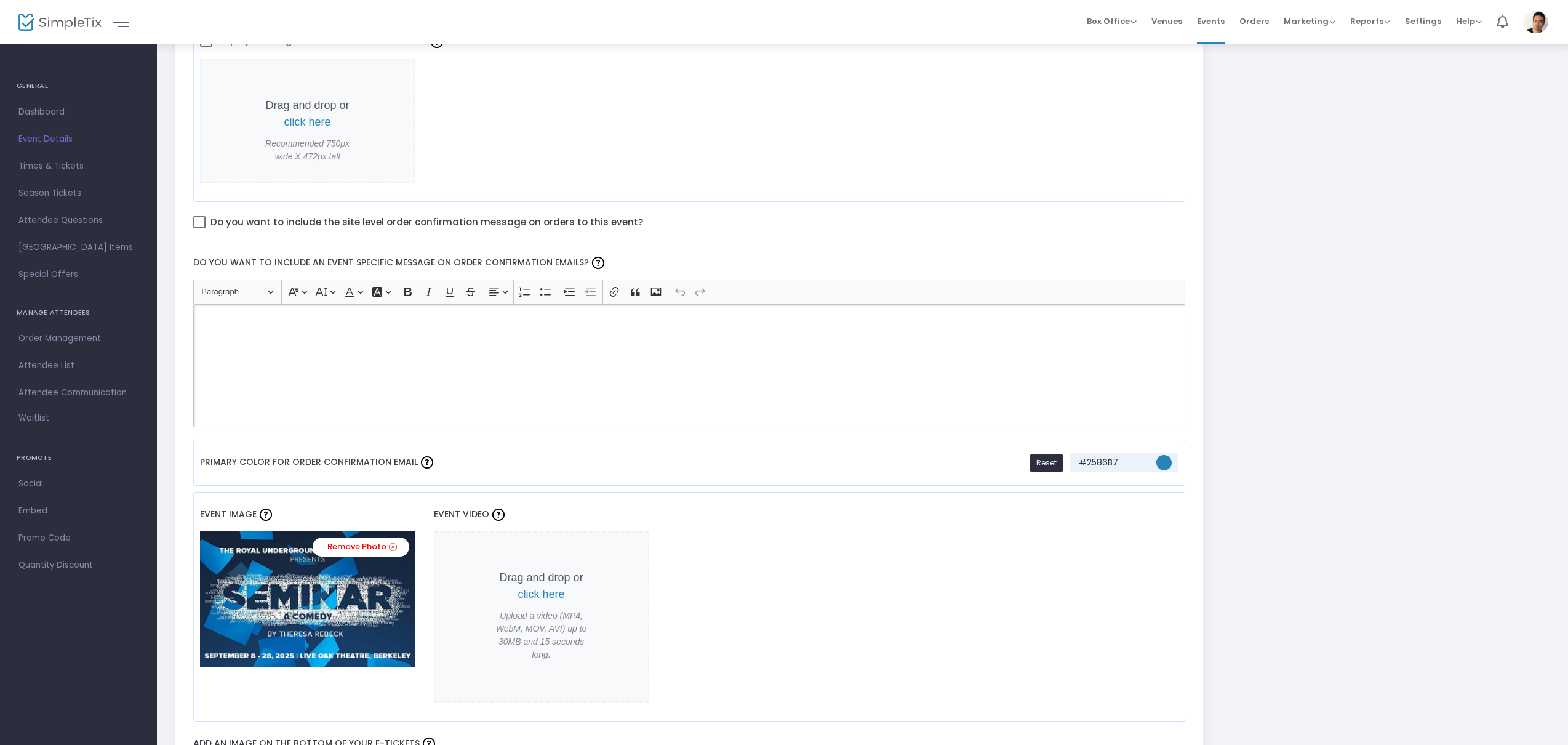
click at [396, 326] on div "Rich Text Editor, main" at bounding box center [690, 366] width 993 height 123
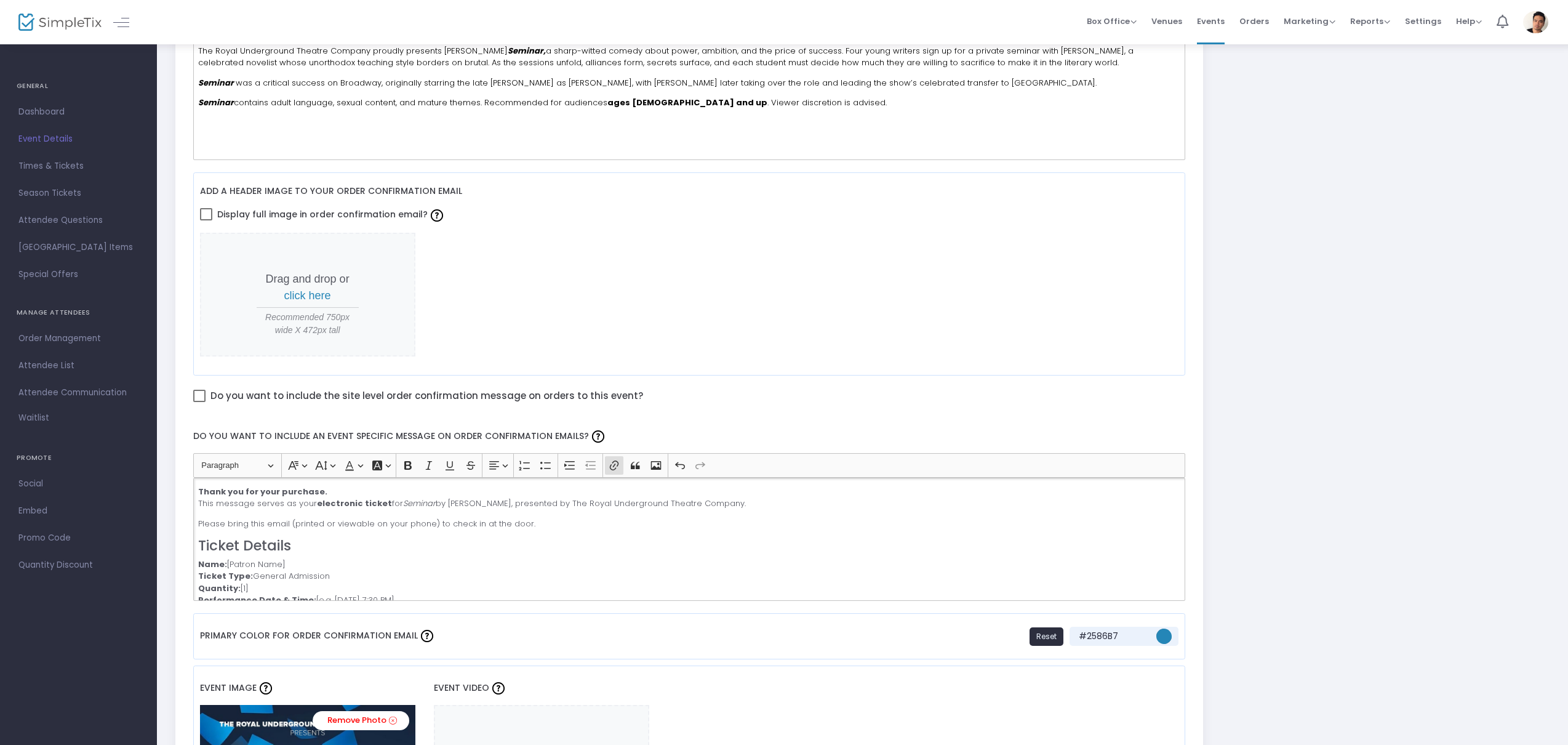
scroll to position [427, 0]
click at [197, 396] on span at bounding box center [199, 394] width 12 height 12
click at [199, 401] on input "Do you want to include the site level order confirmation message on orders to t…" at bounding box center [199, 401] width 1 height 1
checkbox input "true"
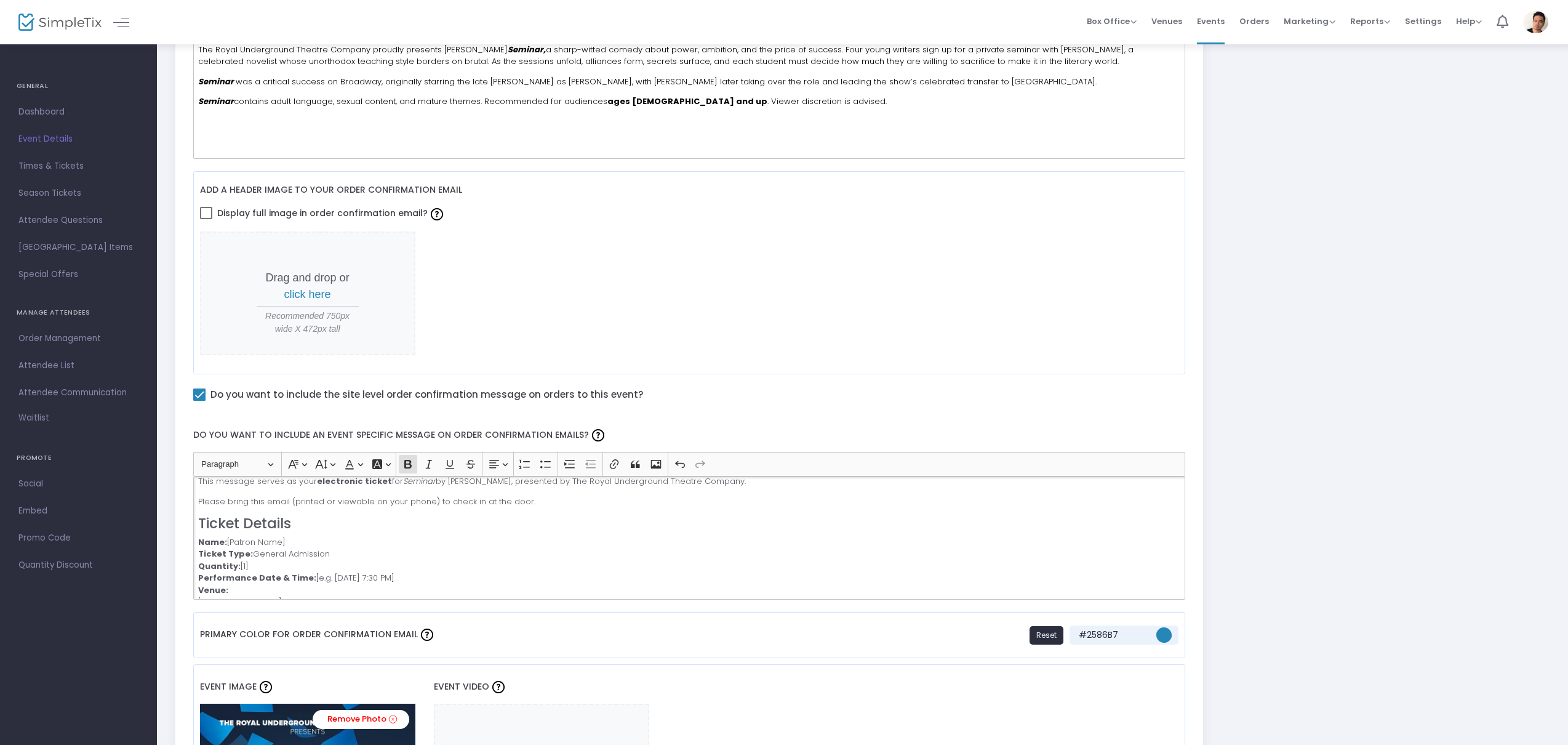
drag, startPoint x: 312, startPoint y: 544, endPoint x: 168, endPoint y: 540, distance: 144.1
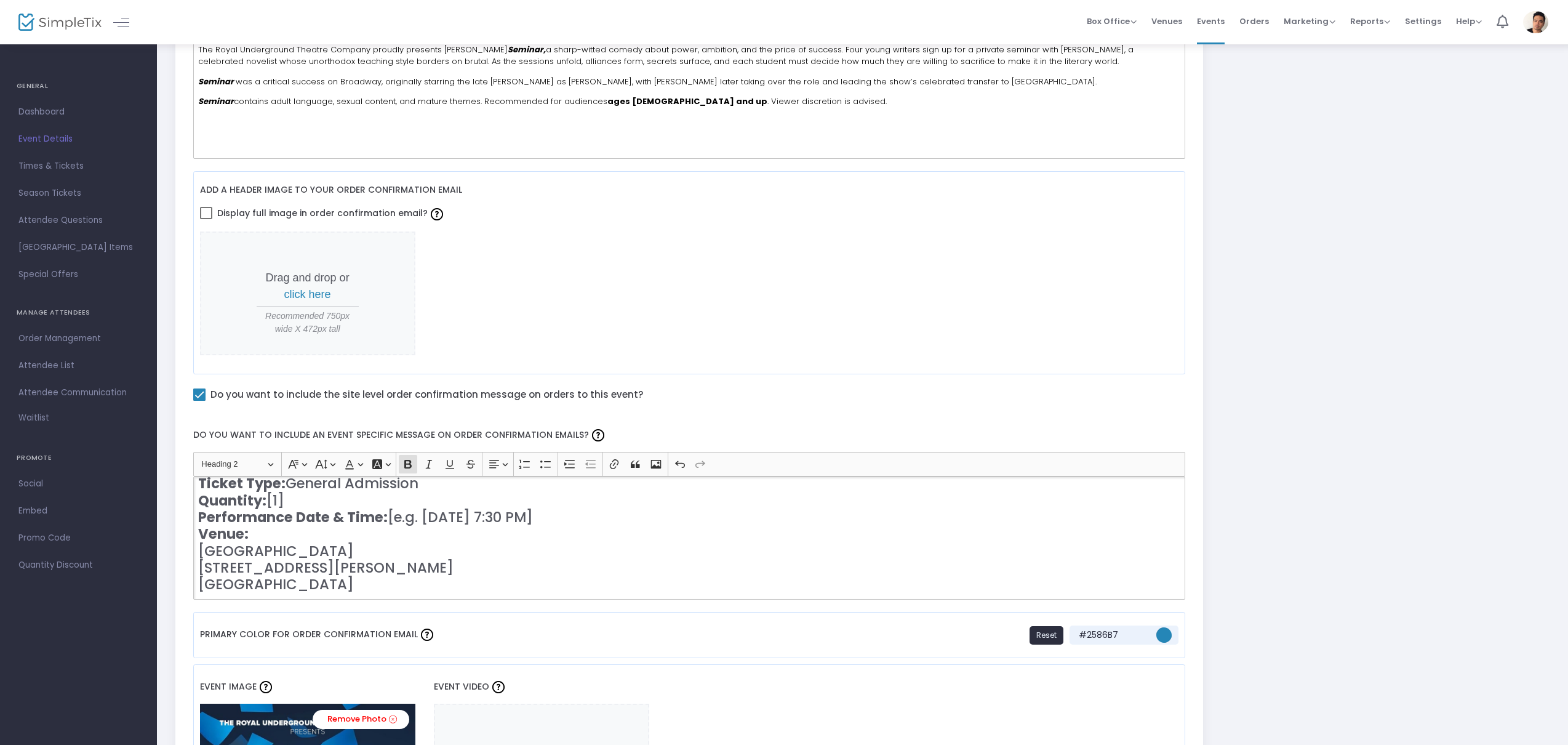
scroll to position [0, 0]
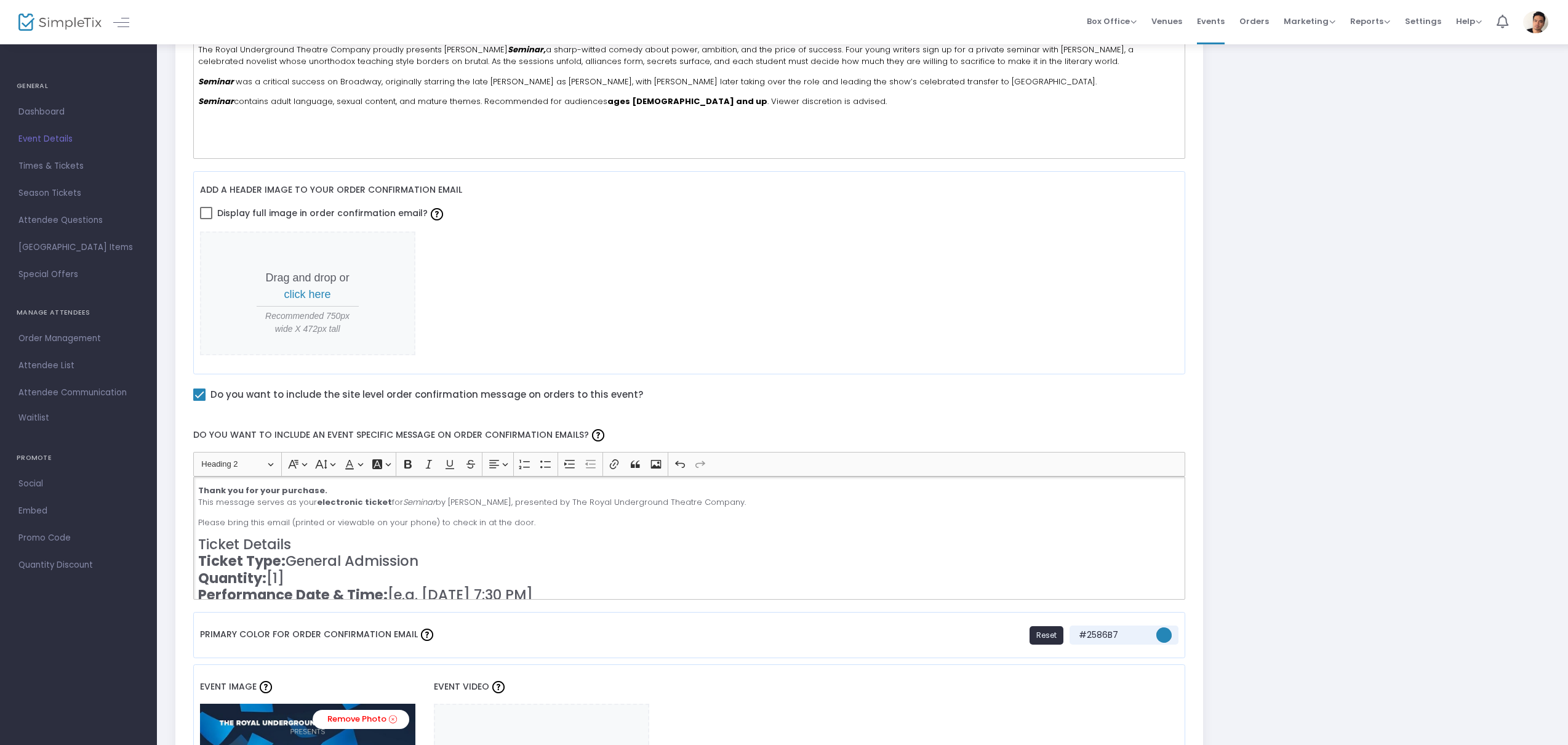
drag, startPoint x: 684, startPoint y: 515, endPoint x: 174, endPoint y: 545, distance: 510.9
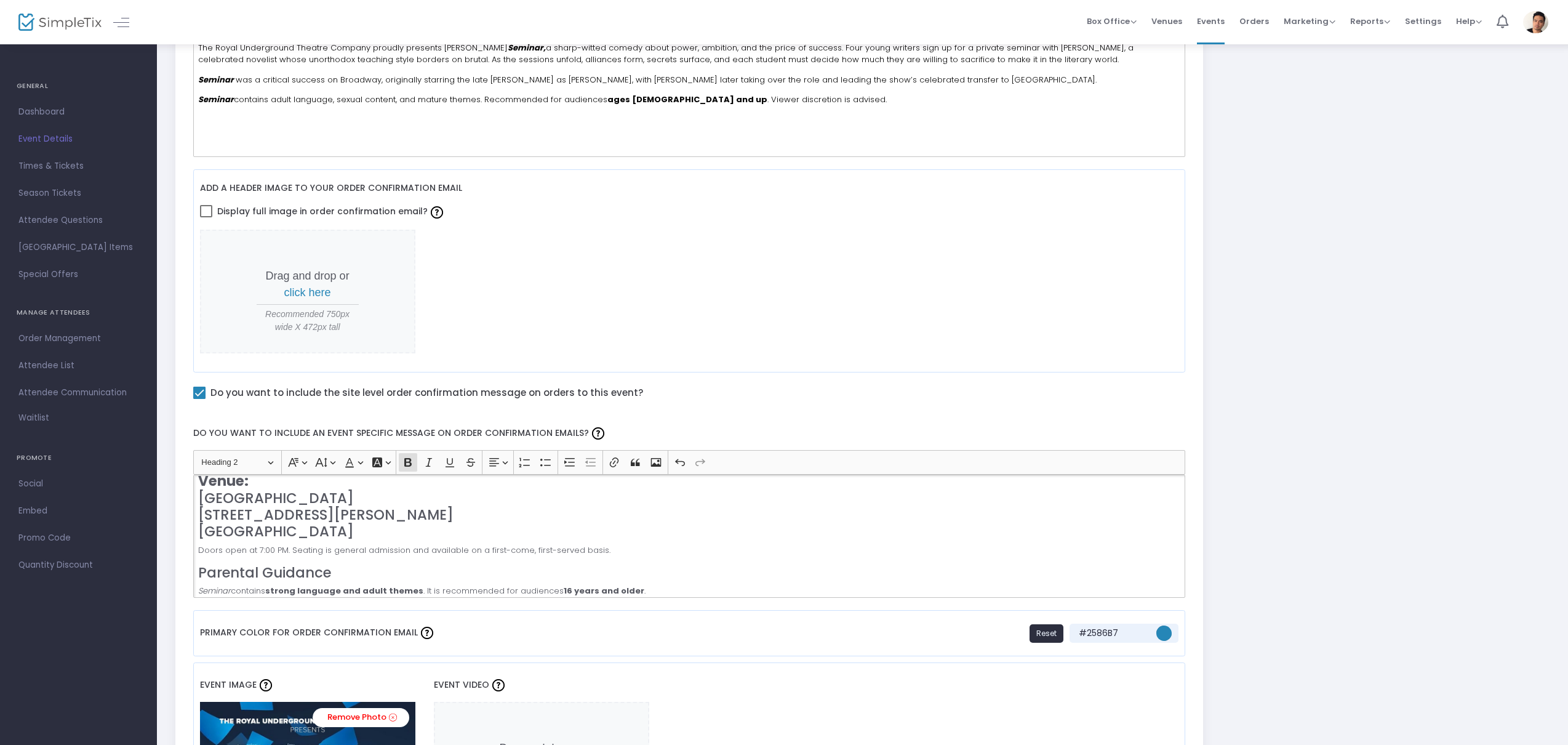
scroll to position [84, 0]
drag, startPoint x: 291, startPoint y: 544, endPoint x: 162, endPoint y: 540, distance: 129.1
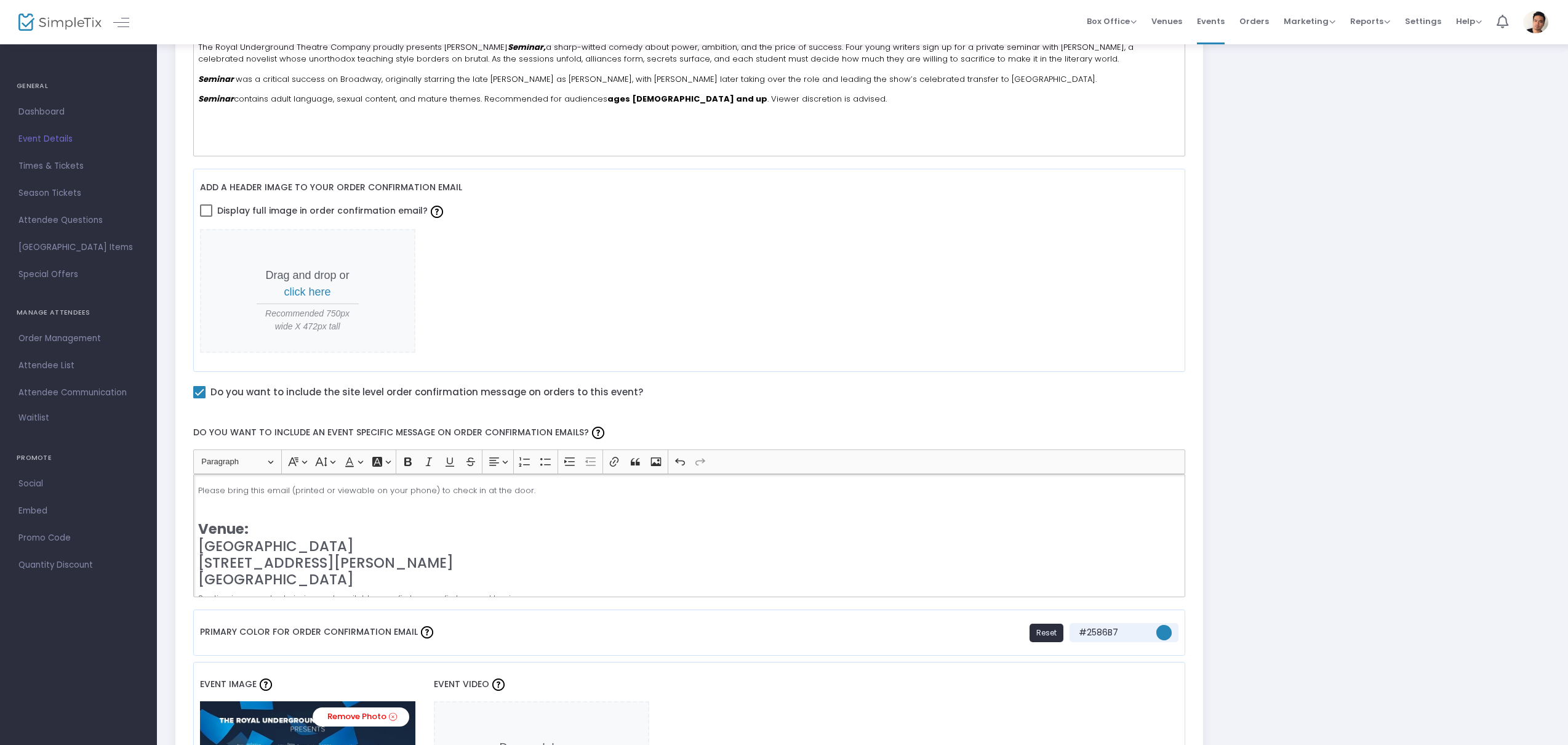
scroll to position [0, 0]
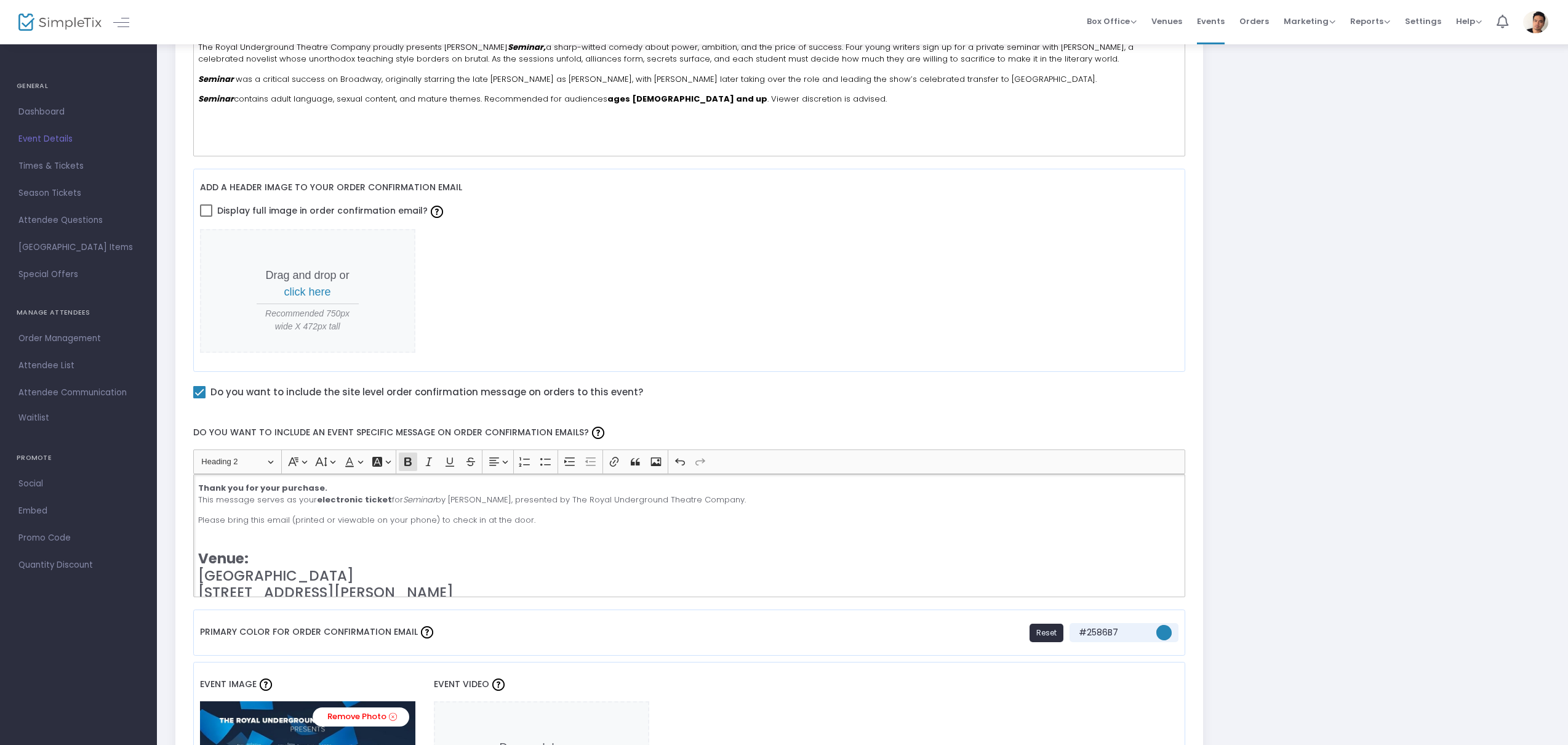
click at [266, 540] on h3 "​​​​​​​ Venue: Live Oak Theater 1301 Shattuck Avenue Berkeley, CA 94709" at bounding box center [689, 576] width 981 height 84
click at [200, 523] on strong "Venue:" at bounding box center [213, 522] width 30 height 12
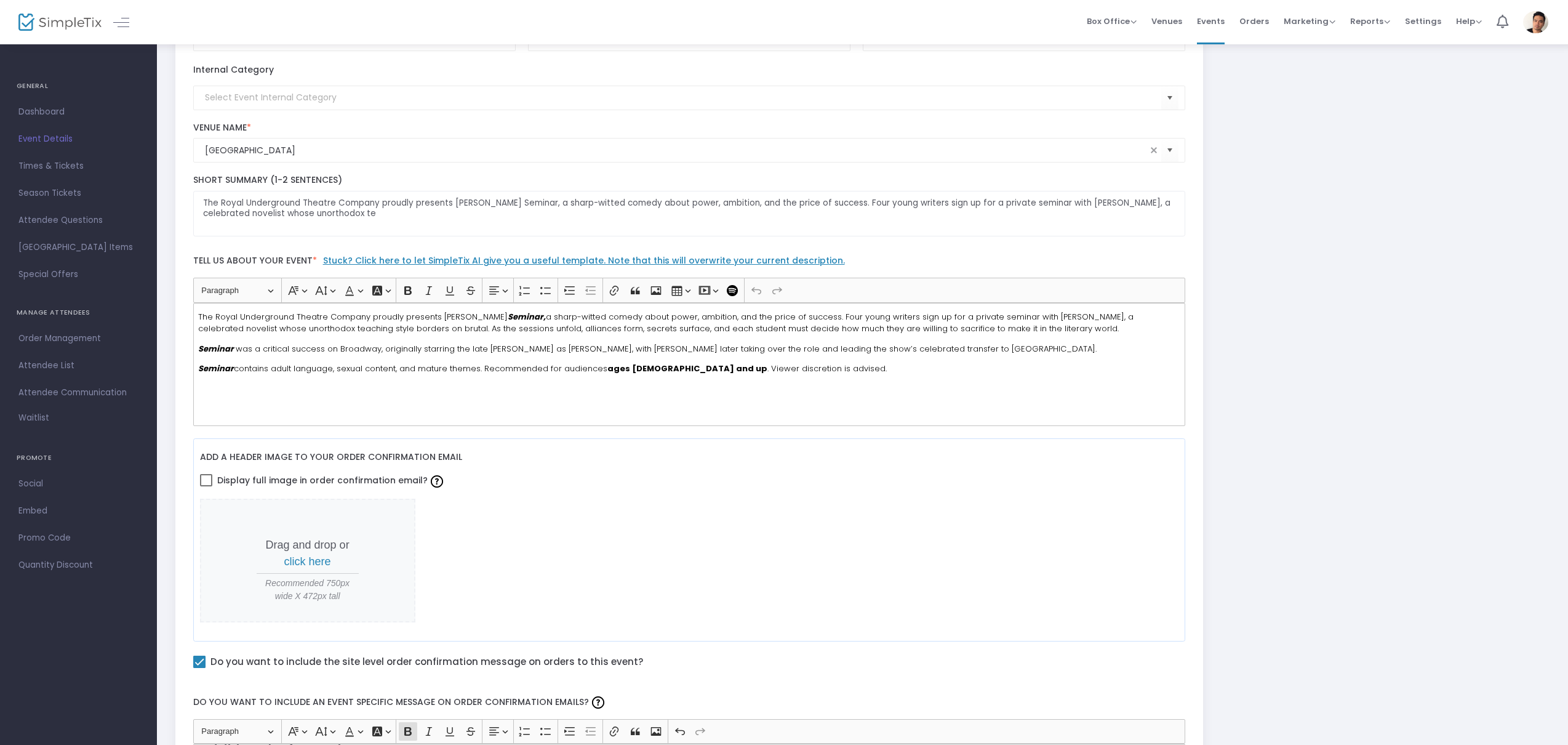
scroll to position [0, 0]
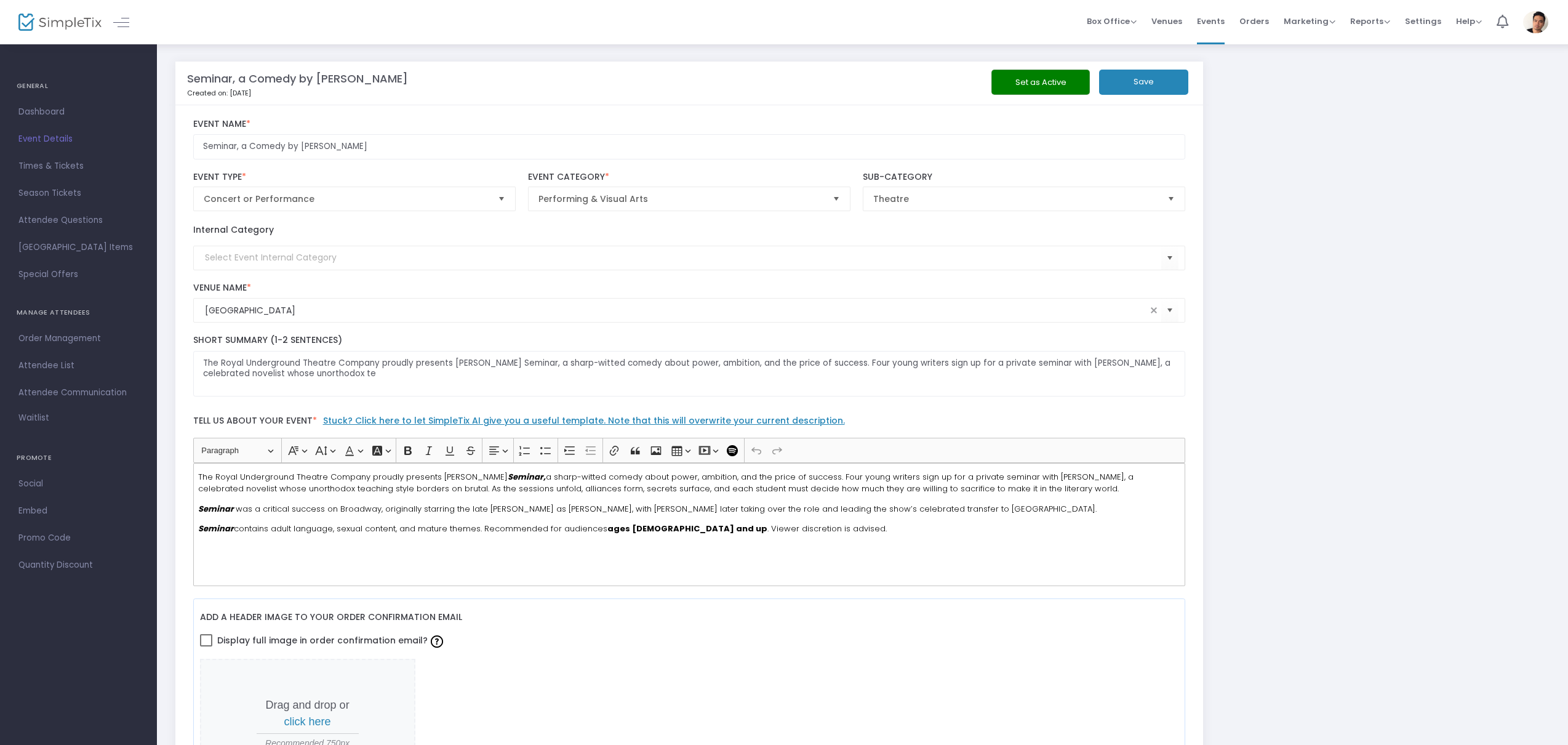
click at [1155, 79] on button "Save" at bounding box center [1144, 82] width 89 height 25
click at [1453, 691] on button "Take Your Event Live" at bounding box center [1484, 689] width 132 height 28
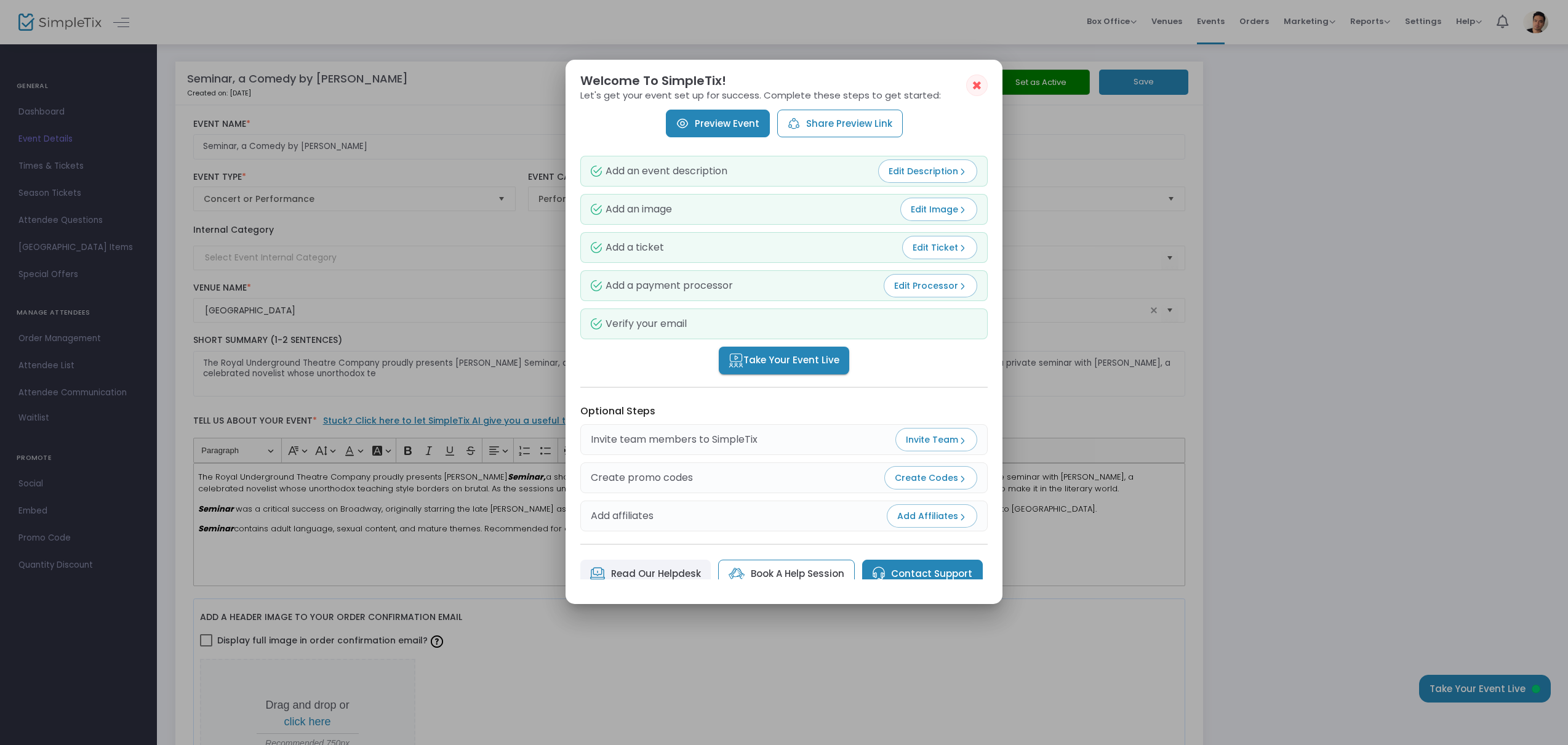
click at [734, 130] on link "Preview Event" at bounding box center [717, 123] width 104 height 28
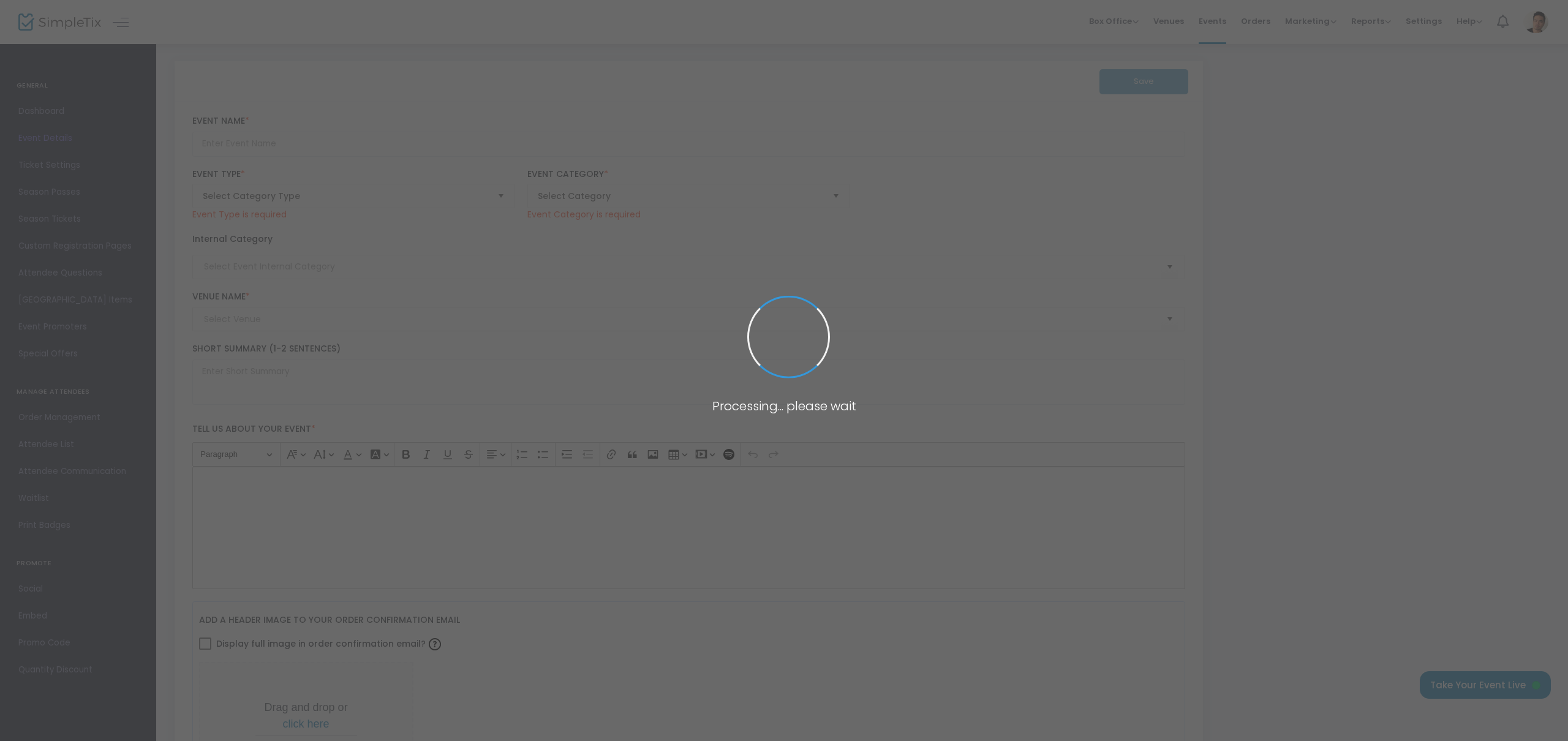
type input "Seminar, a Comedy by [PERSON_NAME]"
type textarea "The Royal Underground Theatre Company proudly presents [PERSON_NAME] Seminar, a…"
checkbox input "true"
type input "[EMAIL_ADDRESS][DOMAIN_NAME]"
type input "Buy Tickets"
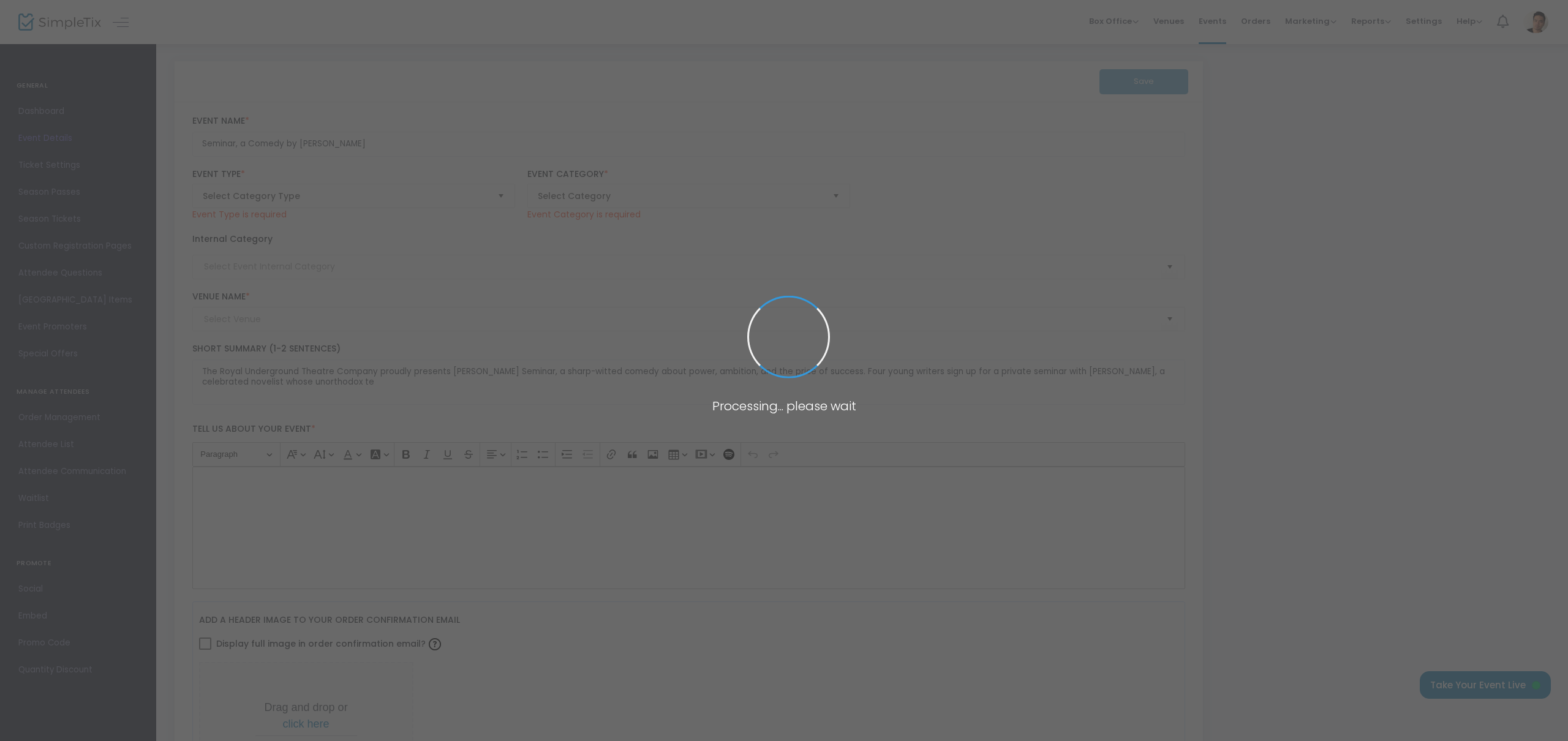
type input "[GEOGRAPHIC_DATA]"
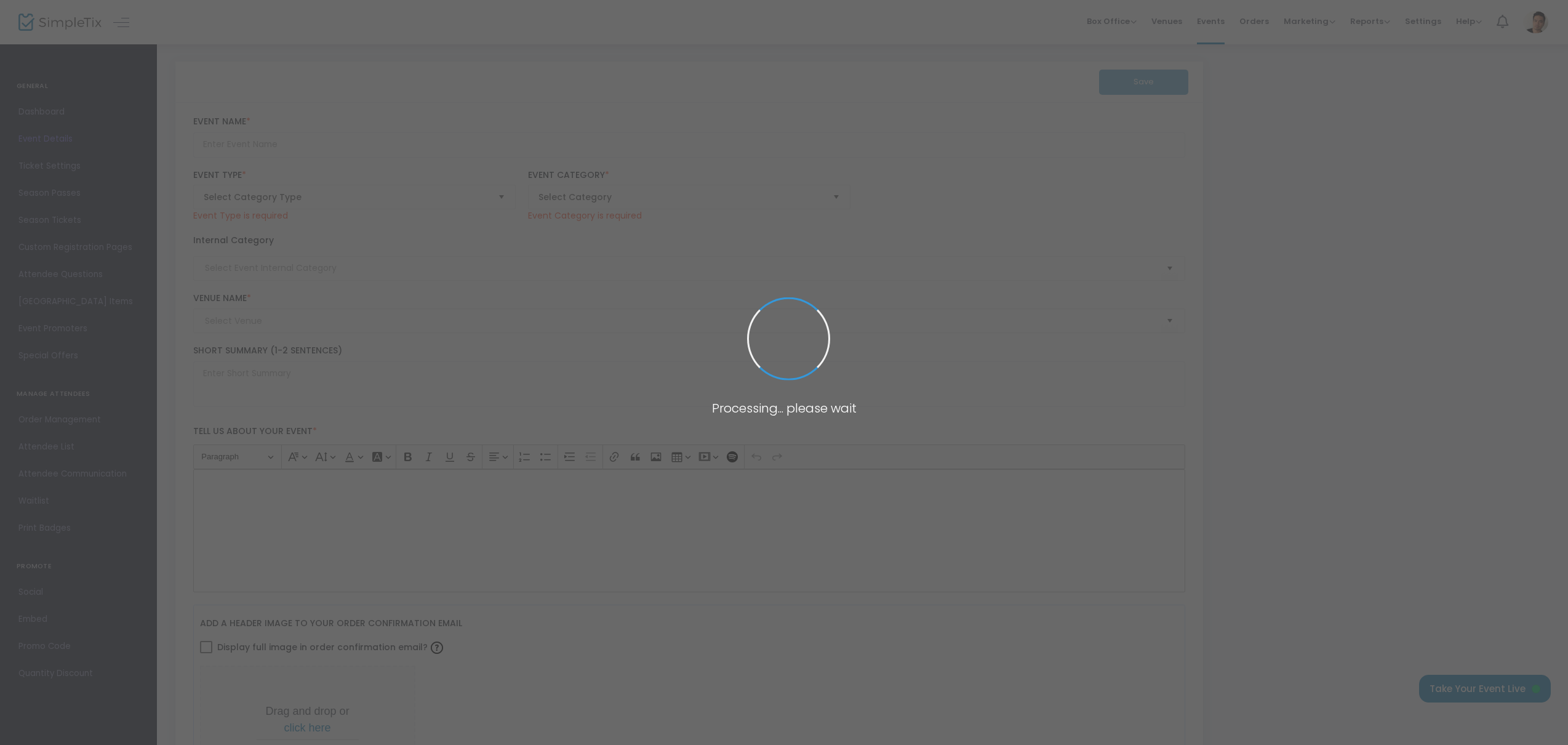
type input "Seminar, a Comedy by [PERSON_NAME]"
type textarea "The Royal Underground Theatre Company proudly presents [PERSON_NAME] Seminar, a…"
checkbox input "true"
type input "[EMAIL_ADDRESS][DOMAIN_NAME]"
type input "Buy Tickets"
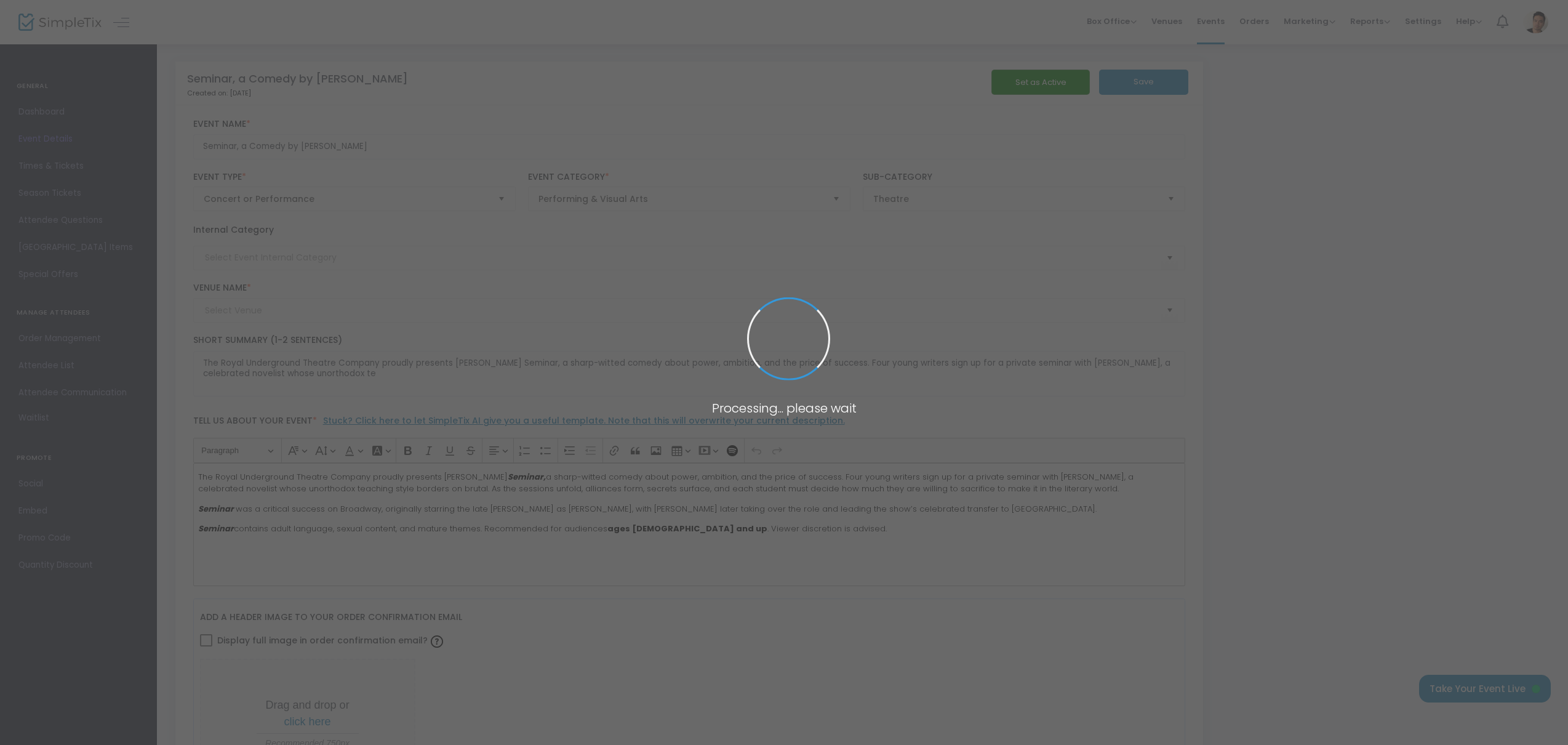
type input "[GEOGRAPHIC_DATA]"
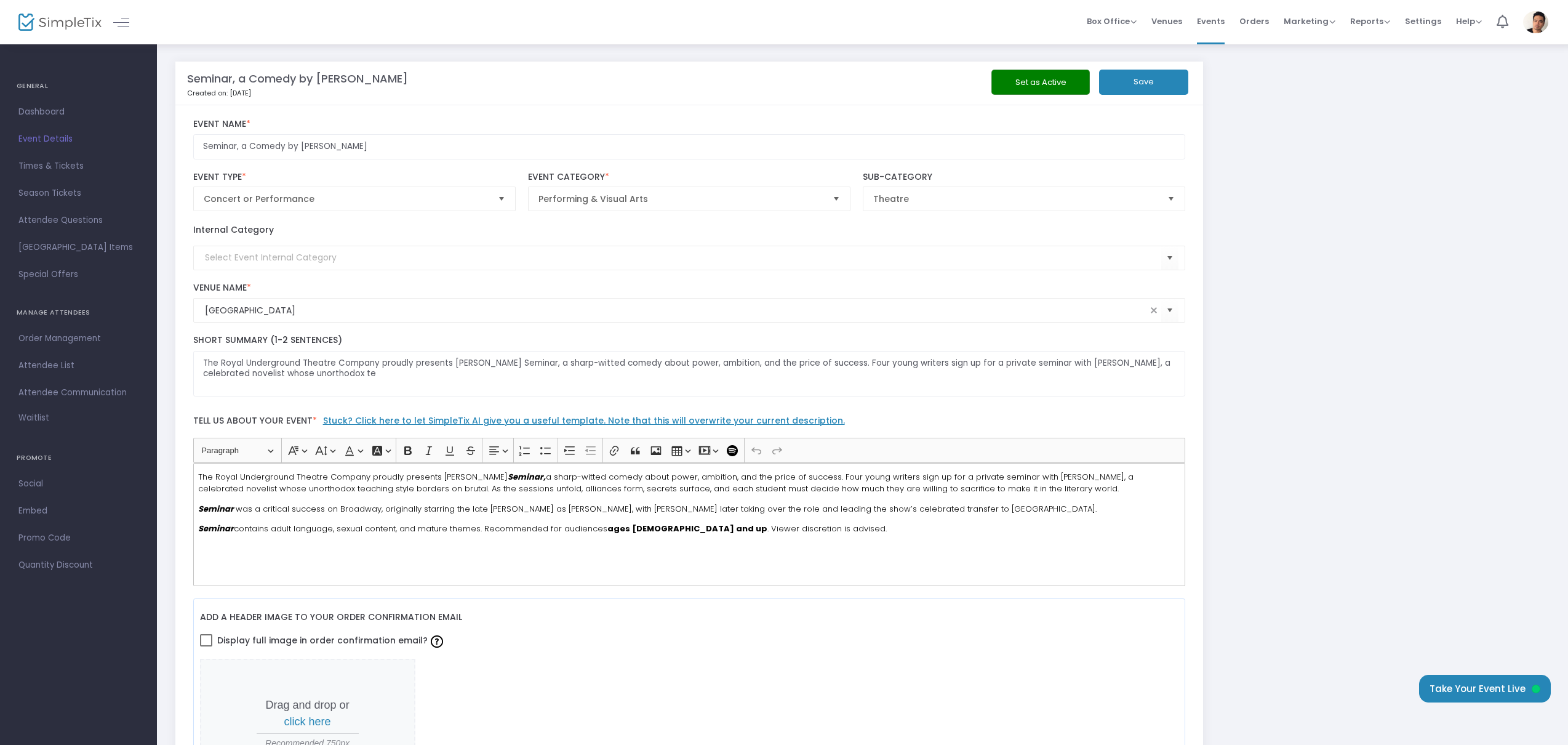
click at [25, 168] on span "Times & Tickets" at bounding box center [78, 166] width 120 height 16
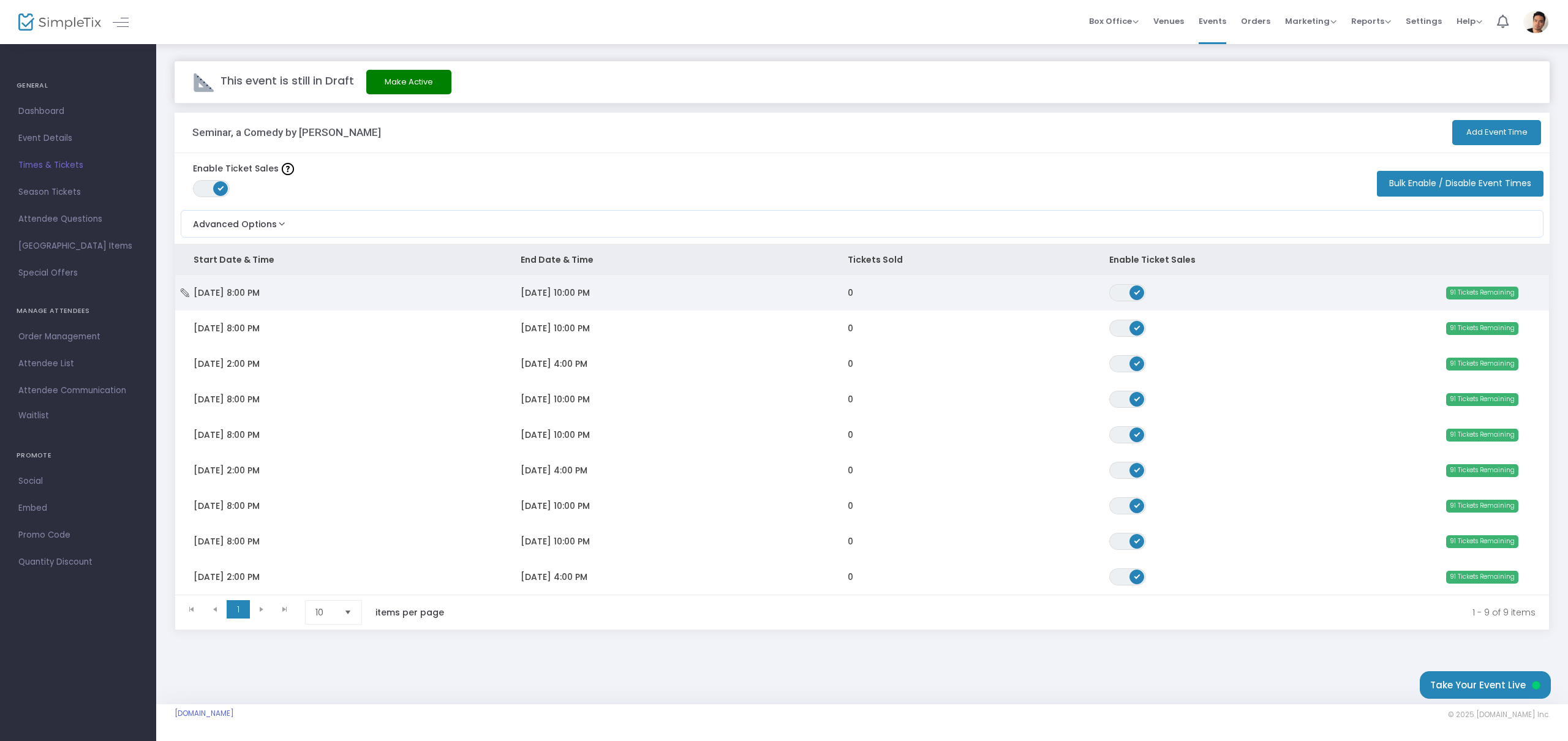
click at [1135, 295] on span "ON" at bounding box center [1137, 292] width 6 height 6
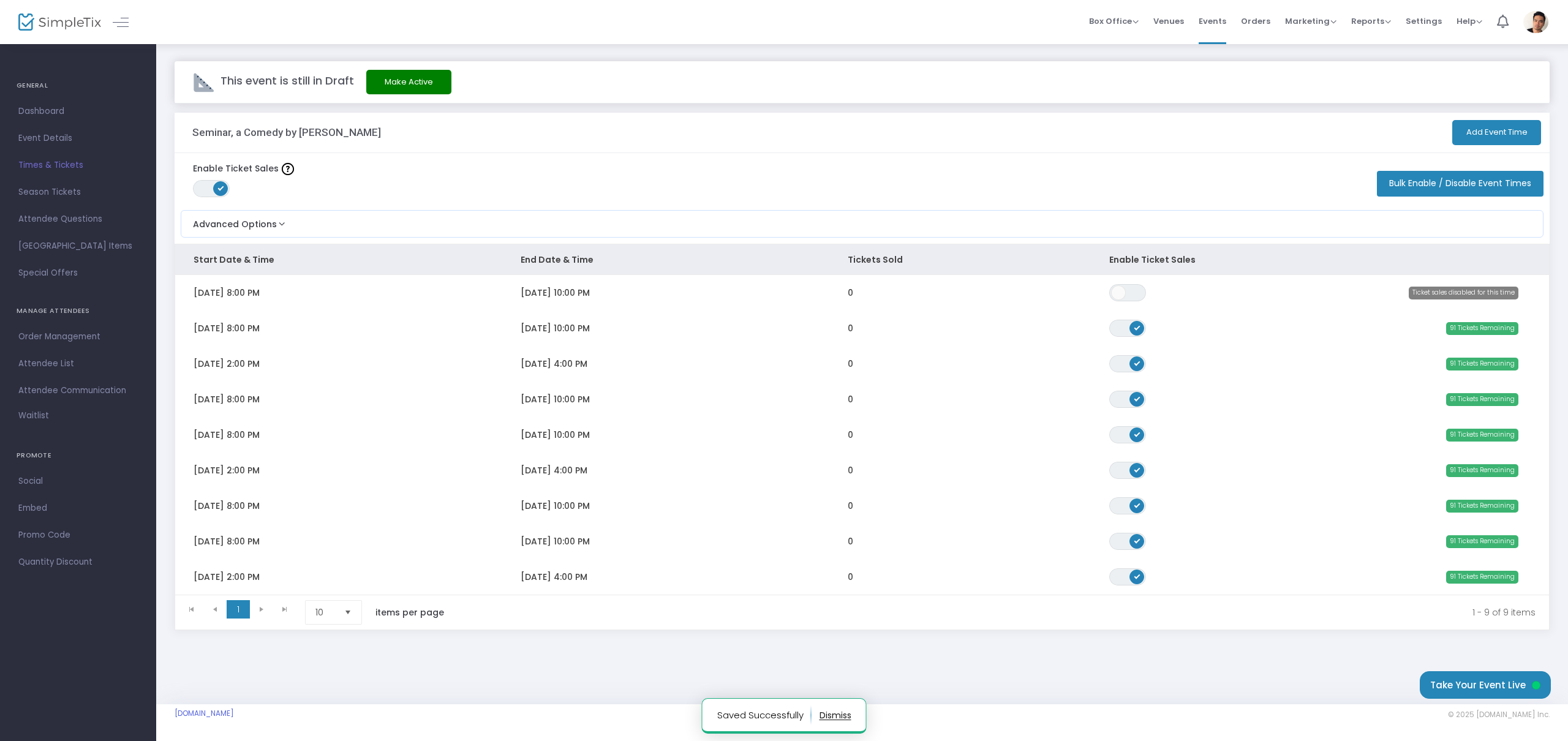
click at [1121, 295] on span "Data table" at bounding box center [1119, 292] width 15 height 15
click at [69, 221] on span "Attendee Questions" at bounding box center [78, 219] width 119 height 16
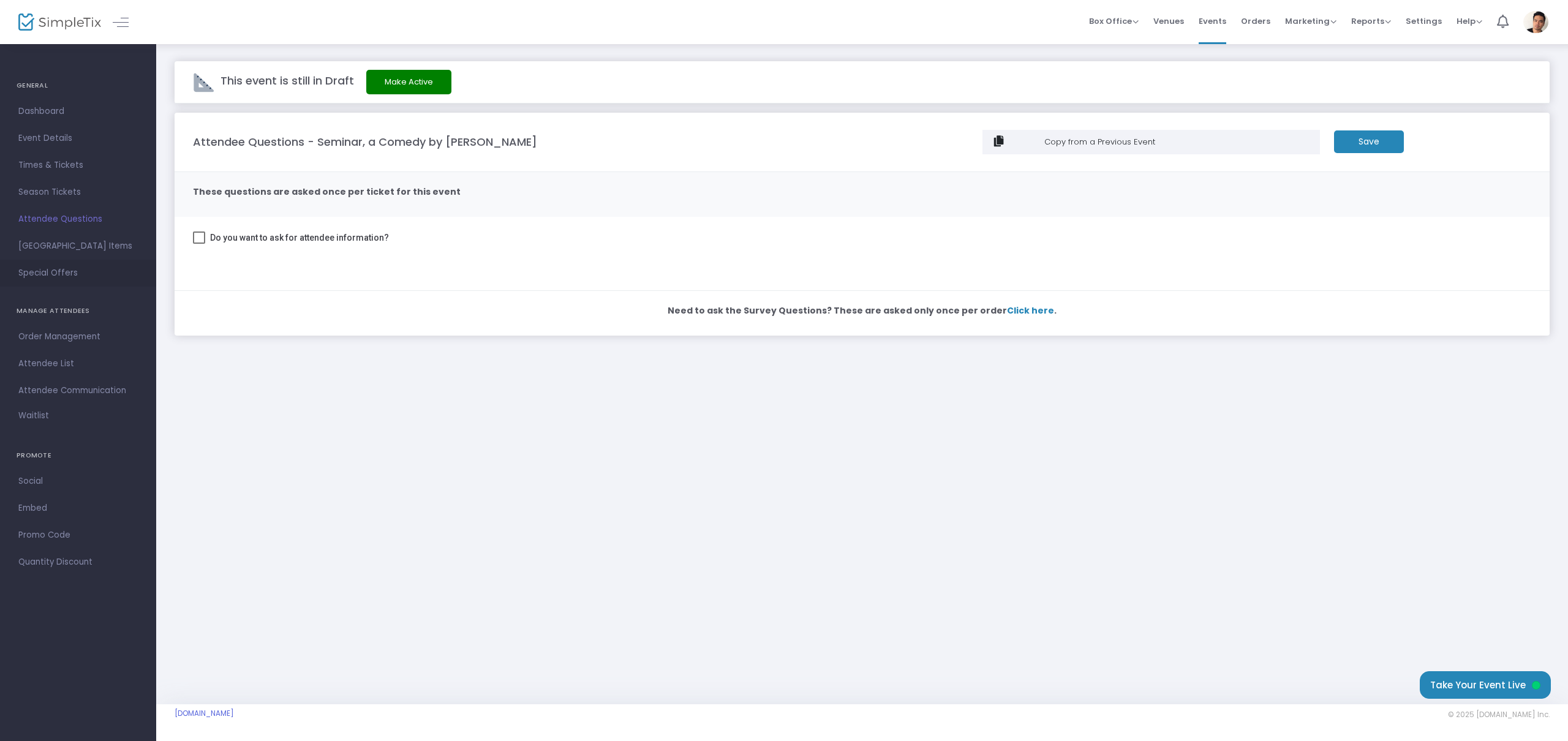
click at [59, 275] on span "Special Offers" at bounding box center [78, 272] width 119 height 16
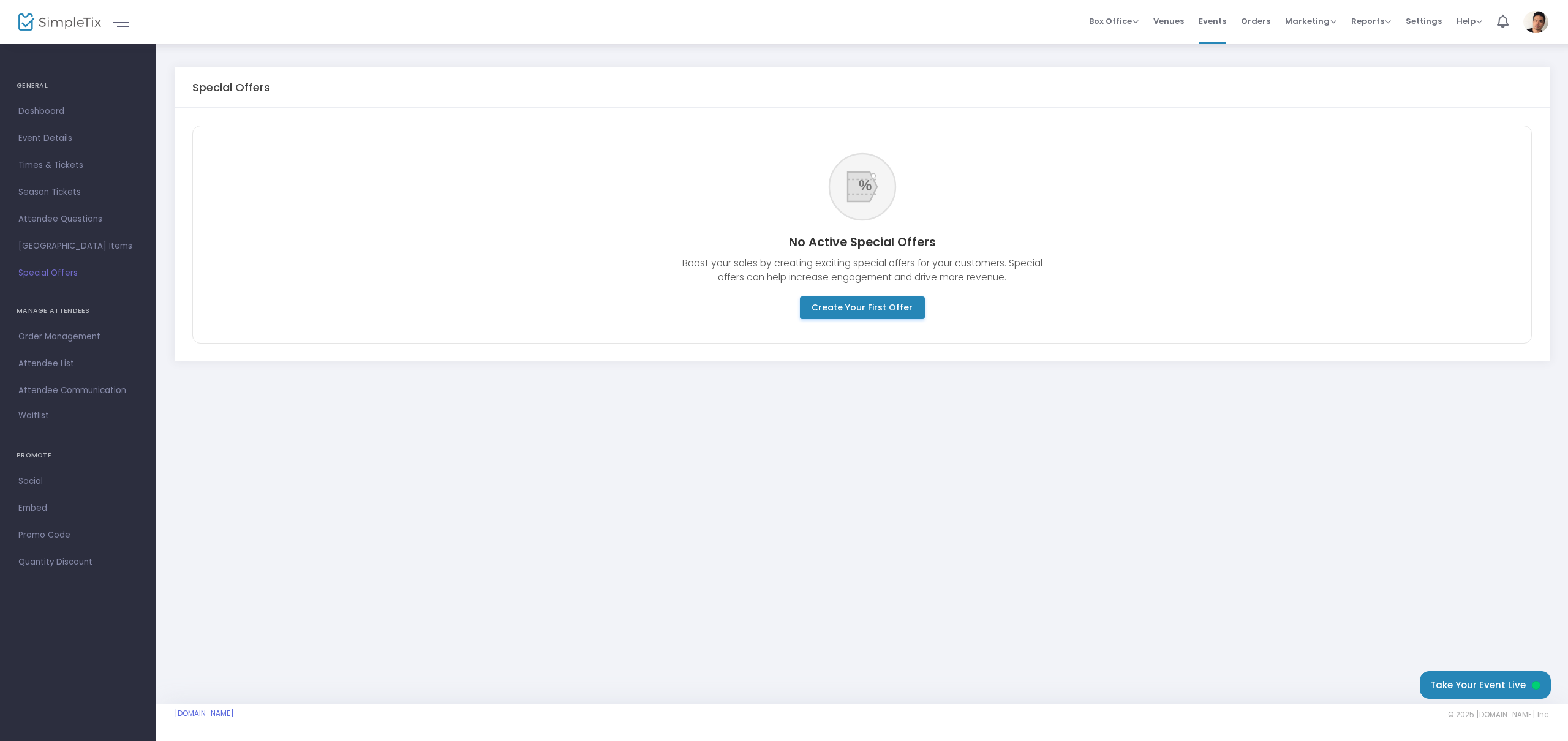
click at [850, 311] on m-button "Create Your First Offer" at bounding box center [862, 308] width 125 height 23
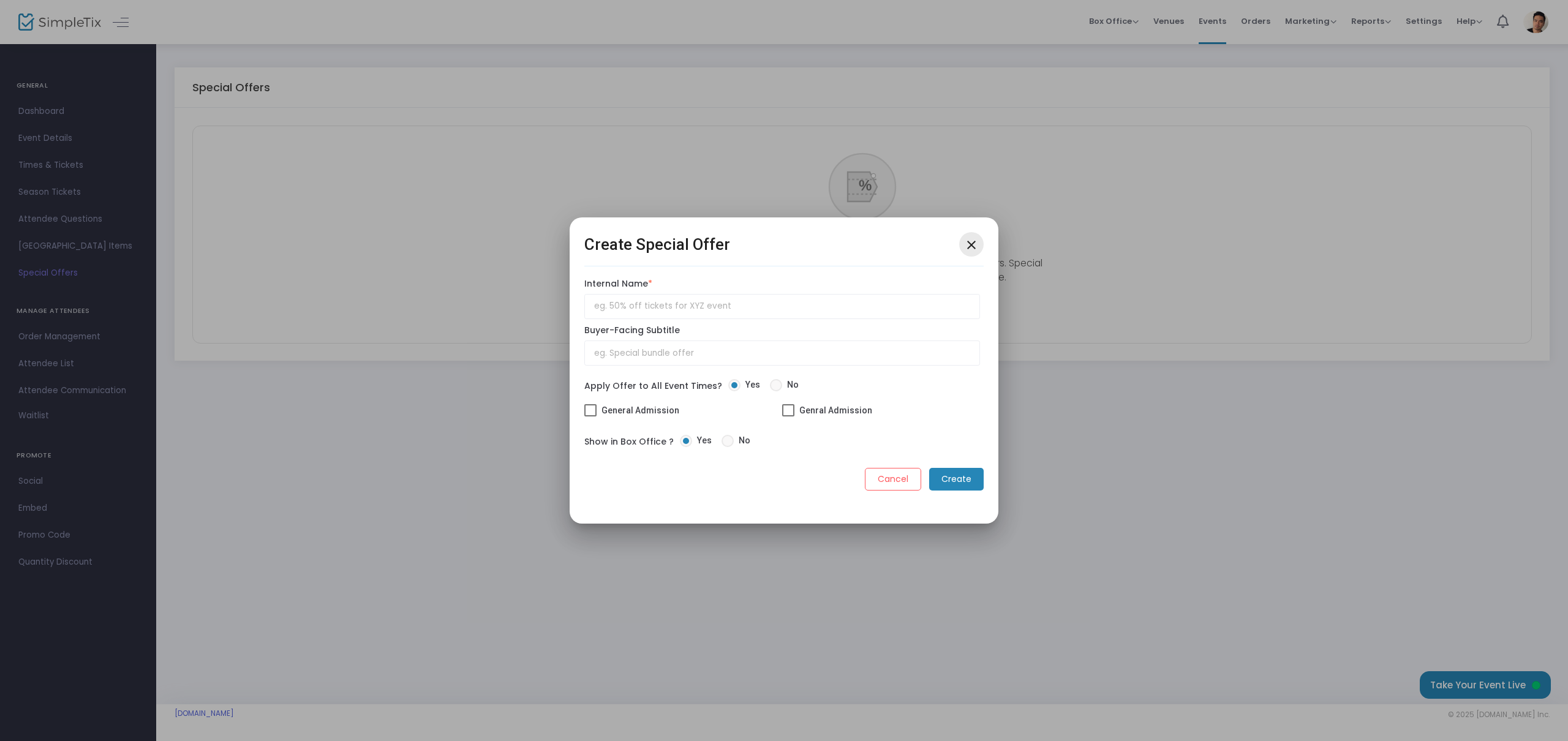
click at [972, 248] on mat-icon "close" at bounding box center [971, 245] width 15 height 15
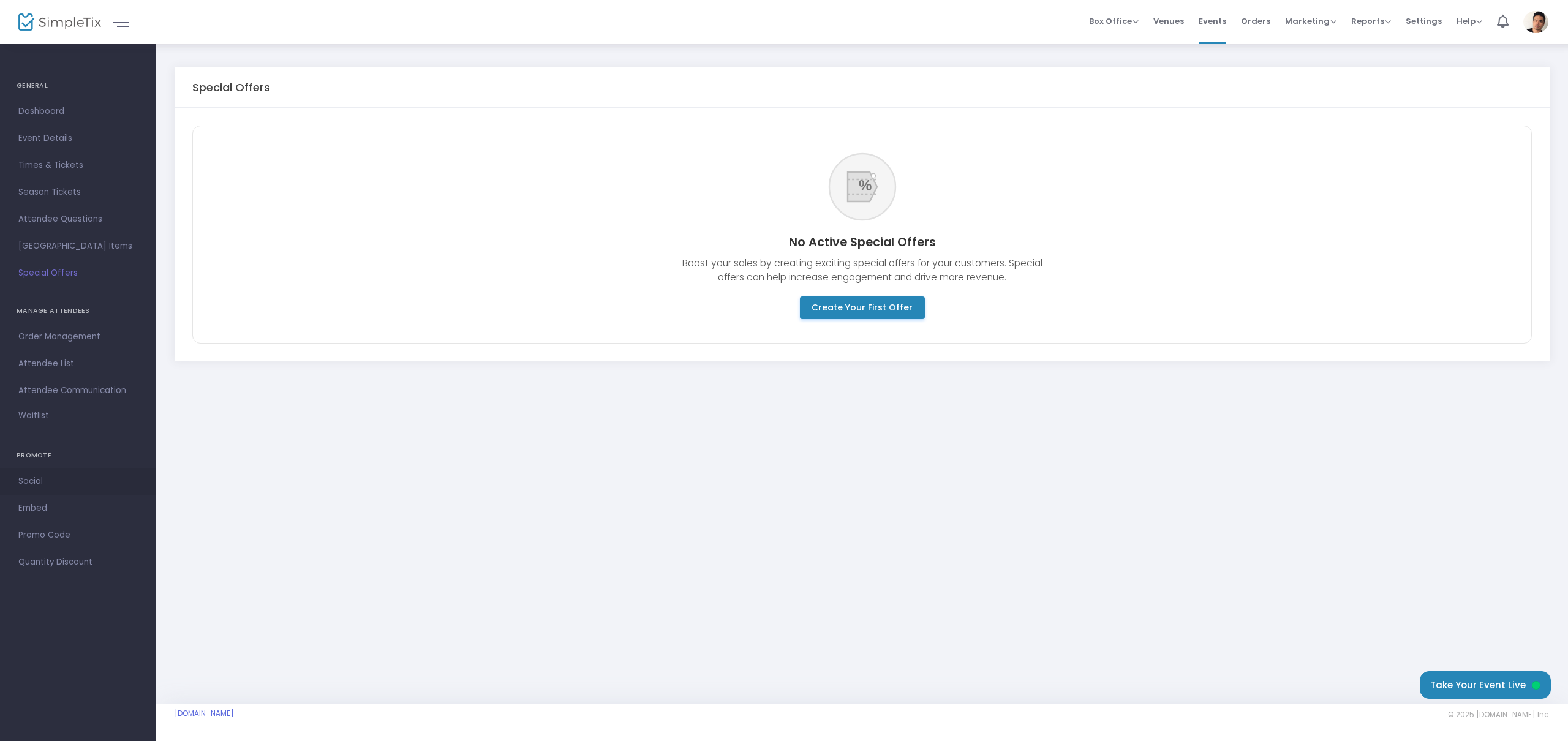
click at [41, 483] on span "Social" at bounding box center [78, 481] width 119 height 16
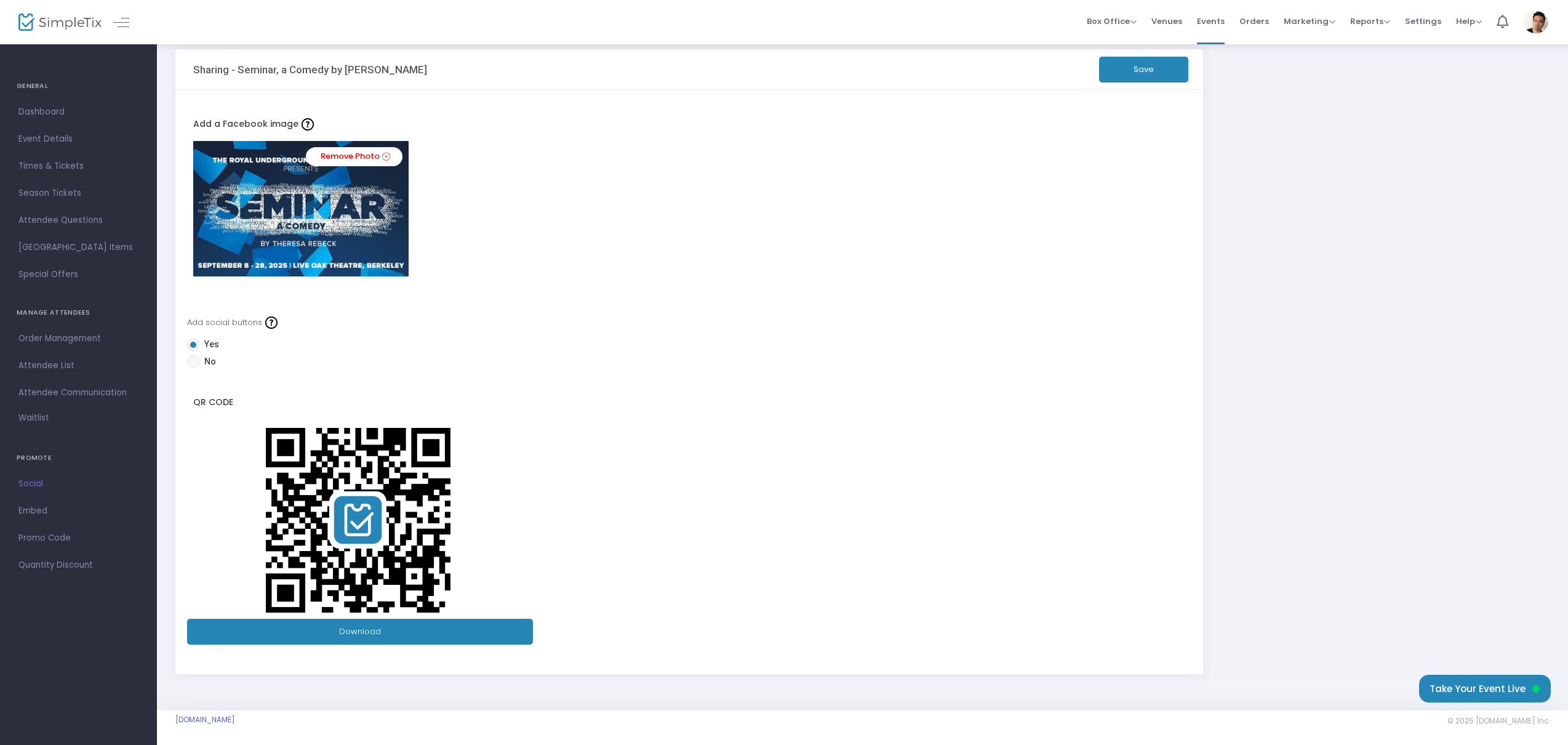
scroll to position [21, 0]
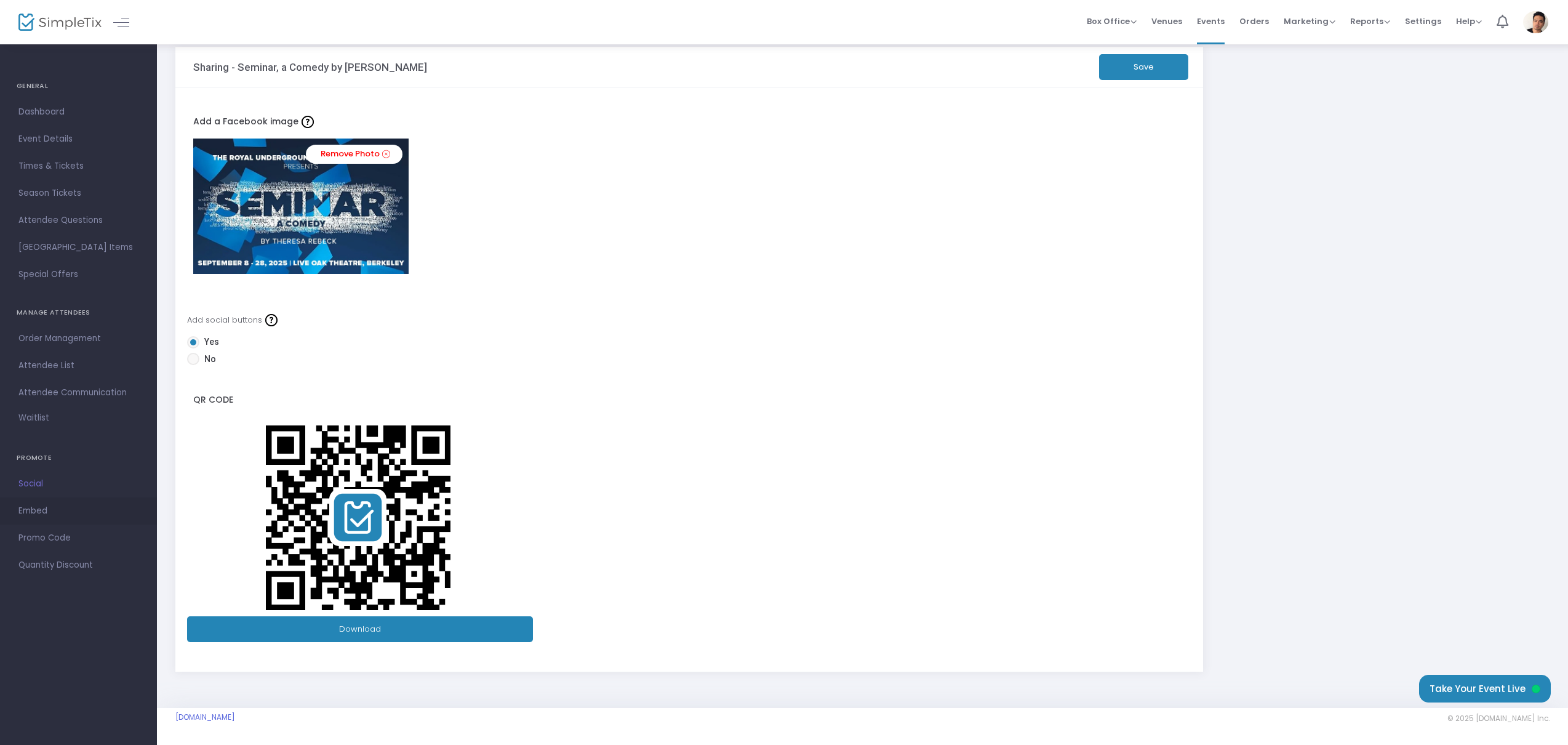
click at [43, 512] on span "Embed" at bounding box center [78, 510] width 120 height 16
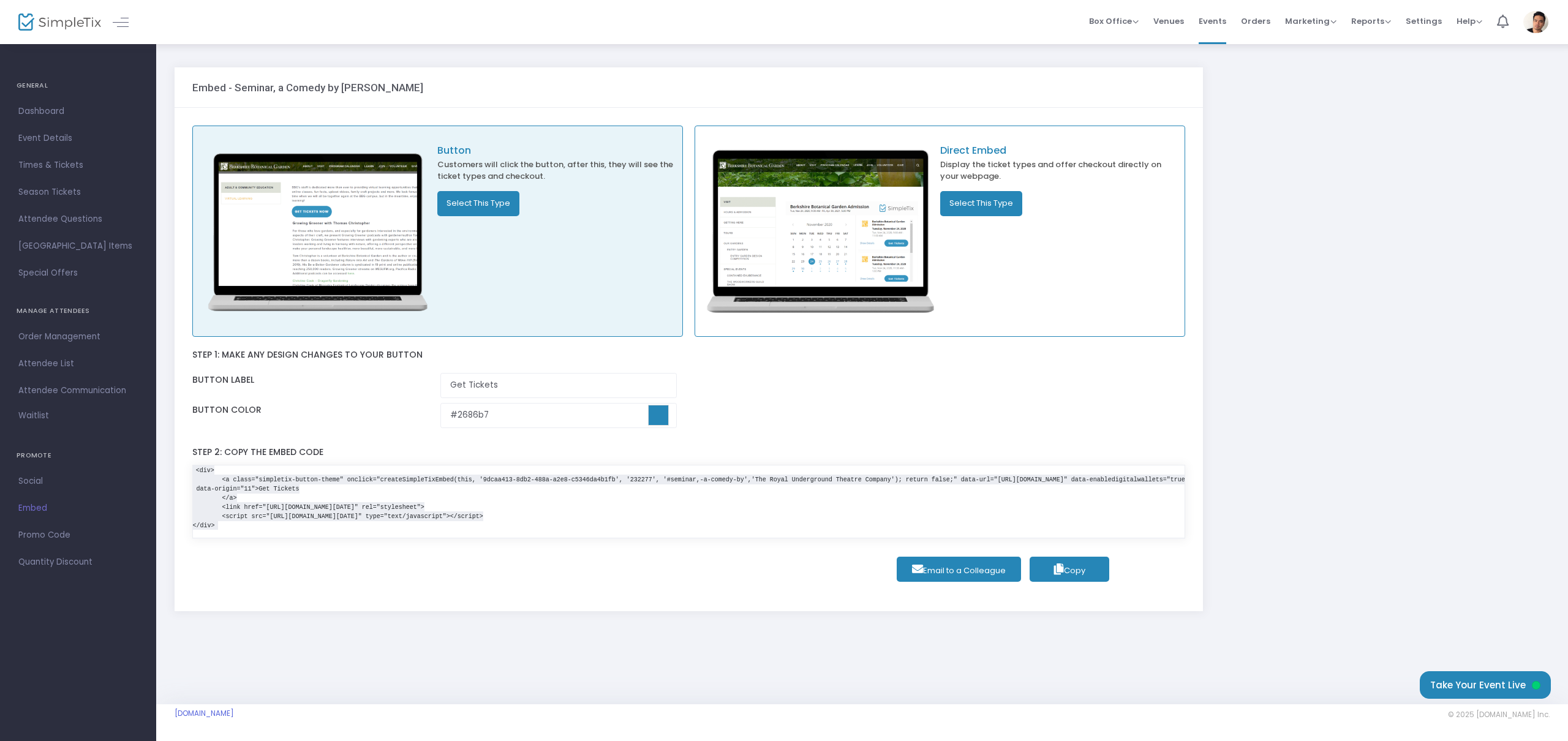
click at [520, 506] on code "<div> <a class="simpletix-button-theme" onclick="createSimpleTixEmbed(this, '9d…" at bounding box center [861, 497] width 1334 height 65
click at [483, 507] on code "<div> <a class="simpletix-button-theme" onclick="createSimpleTixEmbed(this, '9d…" at bounding box center [861, 497] width 1334 height 65
click at [57, 117] on span "Dashboard" at bounding box center [78, 111] width 119 height 16
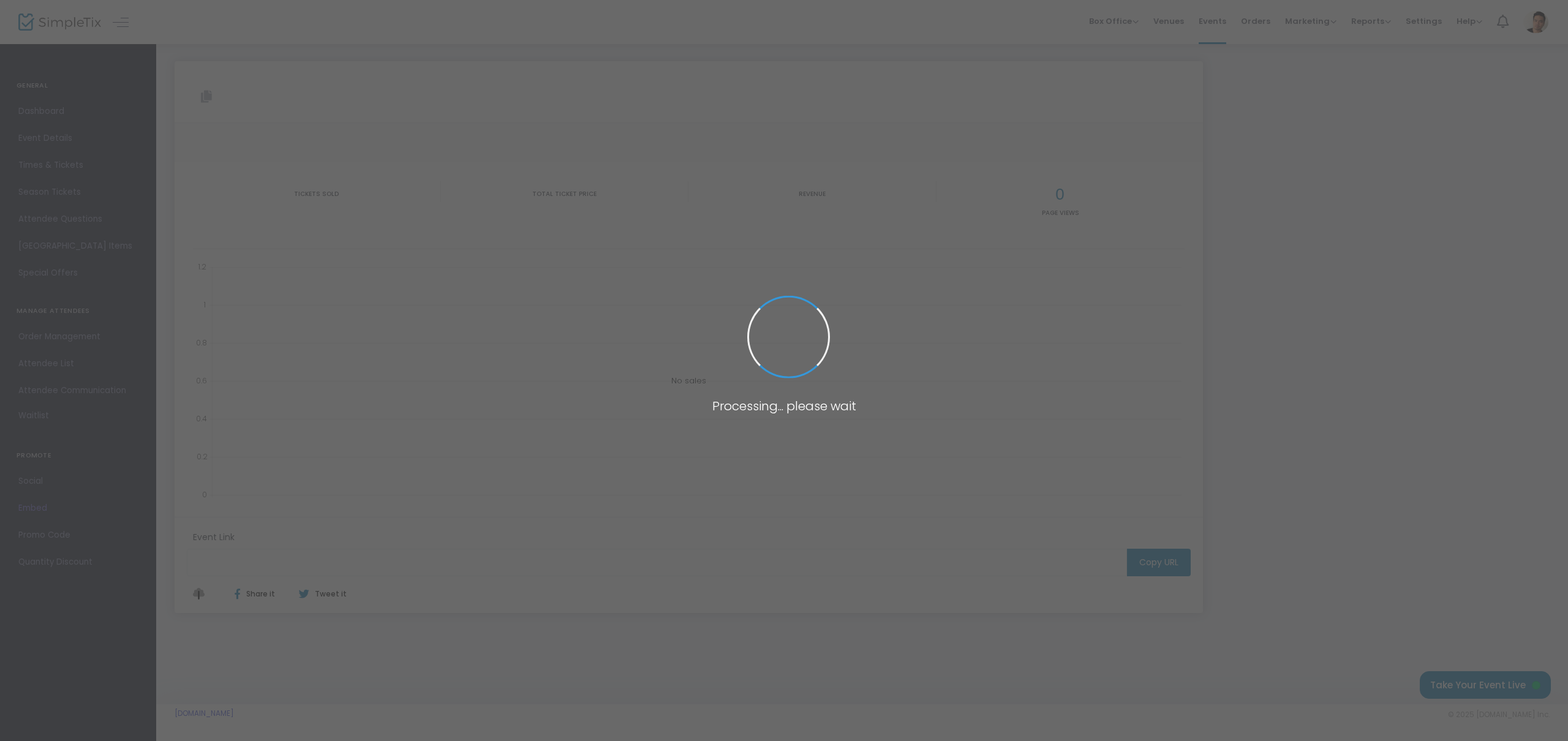
type input "[URL][DOMAIN_NAME][PERSON_NAME]"
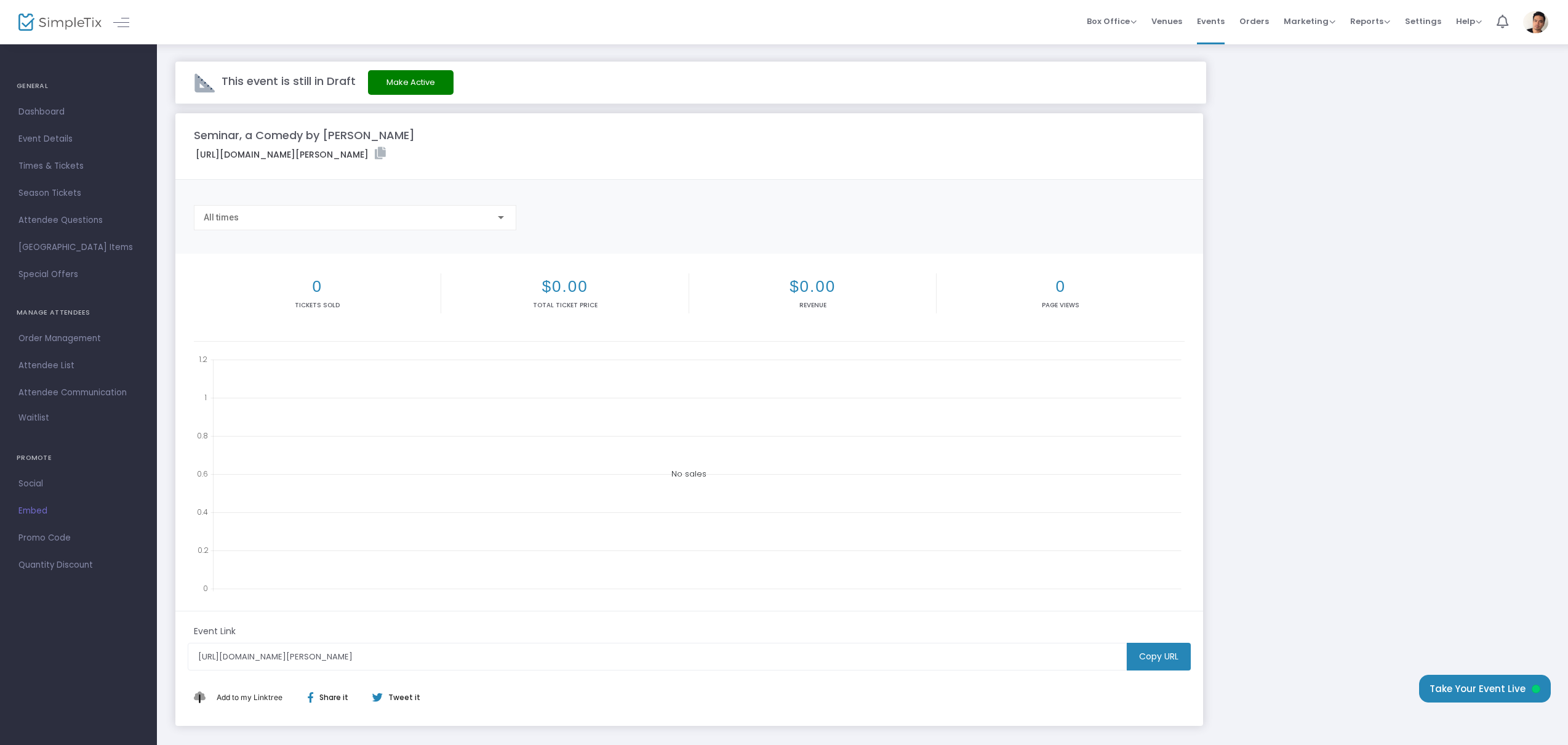
click at [1158, 666] on m-button "Copy URL" at bounding box center [1159, 657] width 64 height 28
click at [412, 85] on button "Make Active" at bounding box center [411, 82] width 86 height 25
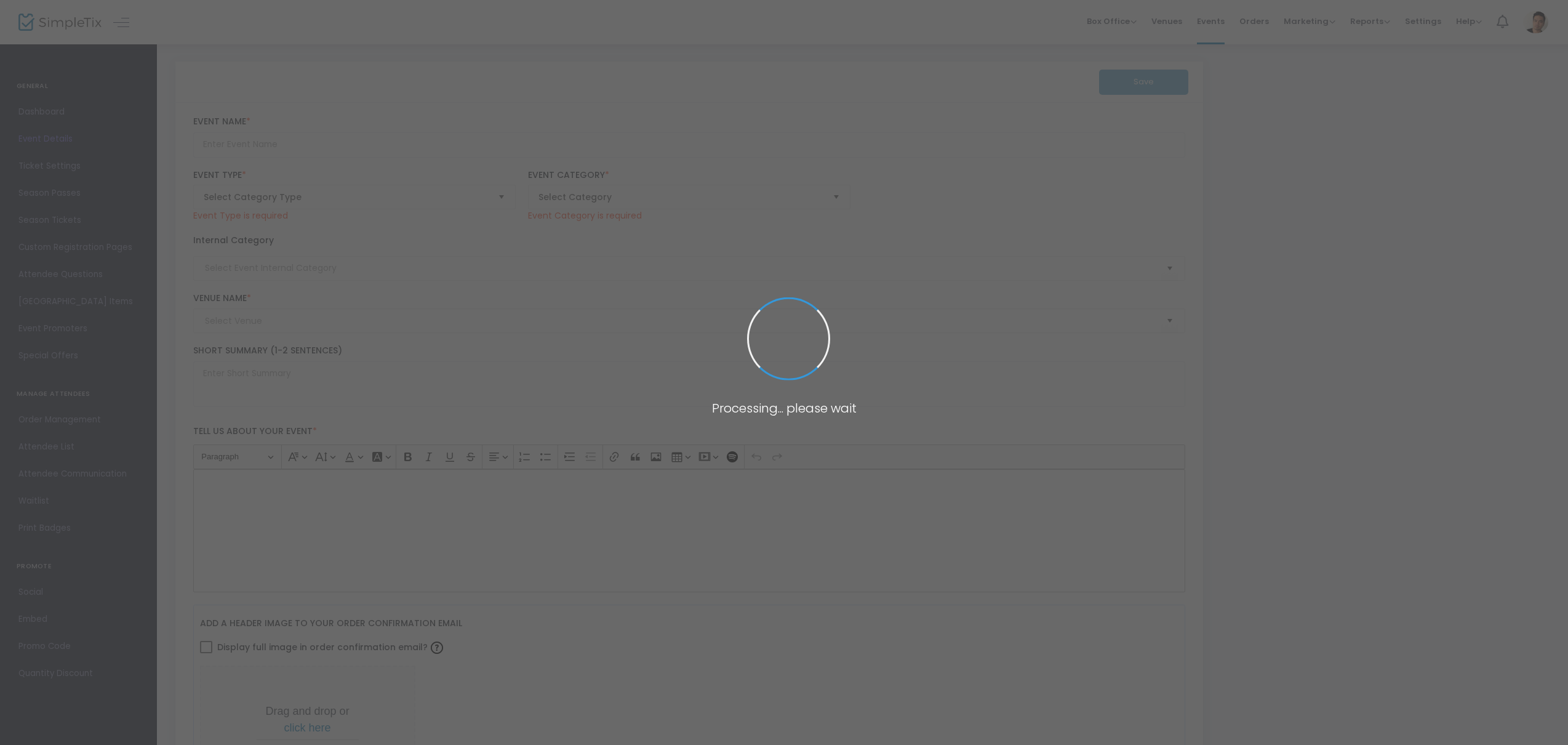
type input "Seminar, a Comedy by [PERSON_NAME]"
type textarea "The Royal Underground Theatre Company proudly presents [PERSON_NAME] Seminar, a…"
checkbox input "true"
type input "[EMAIL_ADDRESS][DOMAIN_NAME]"
type input "Buy Tickets"
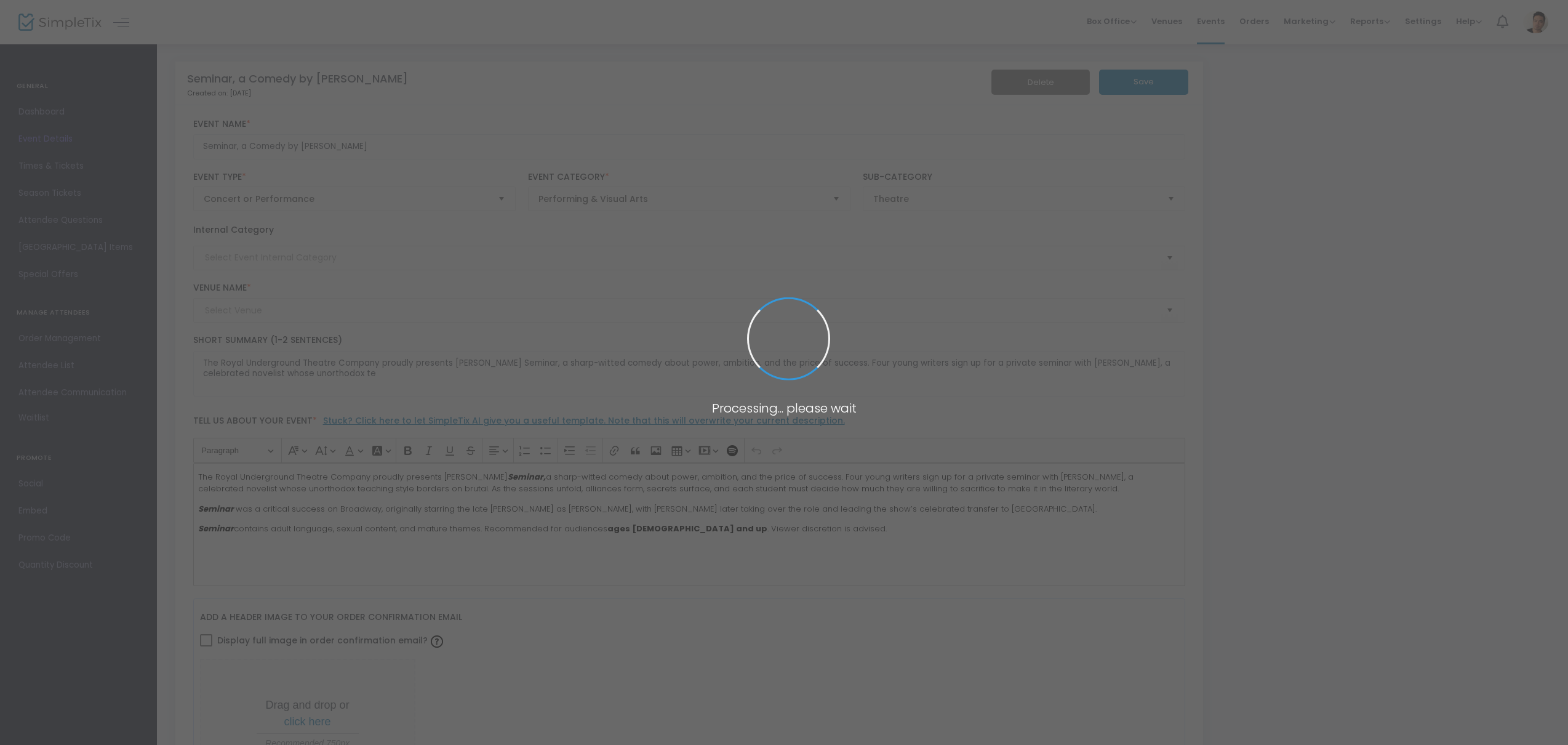
type input "[GEOGRAPHIC_DATA]"
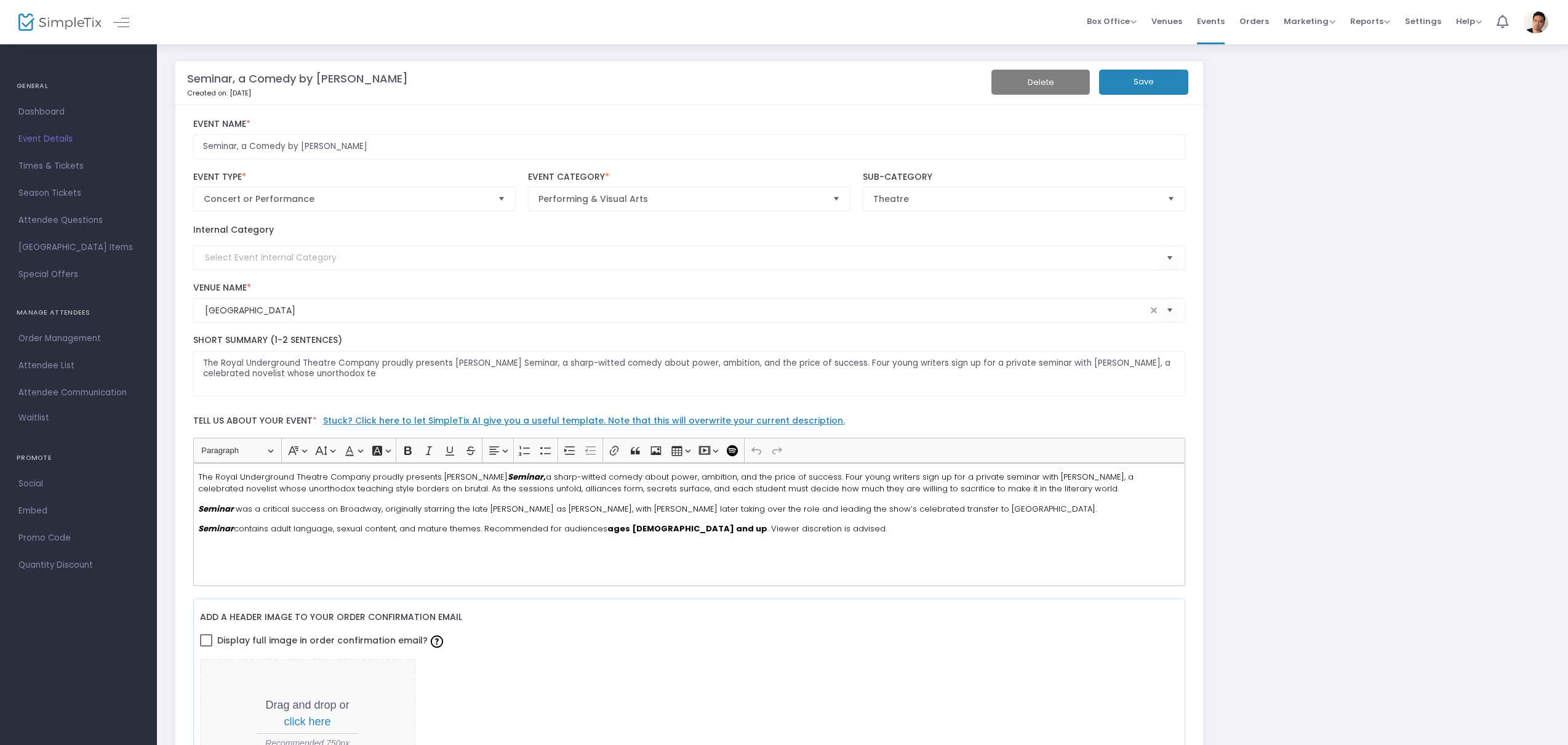
click at [56, 168] on span "Times & Tickets" at bounding box center [78, 166] width 120 height 16
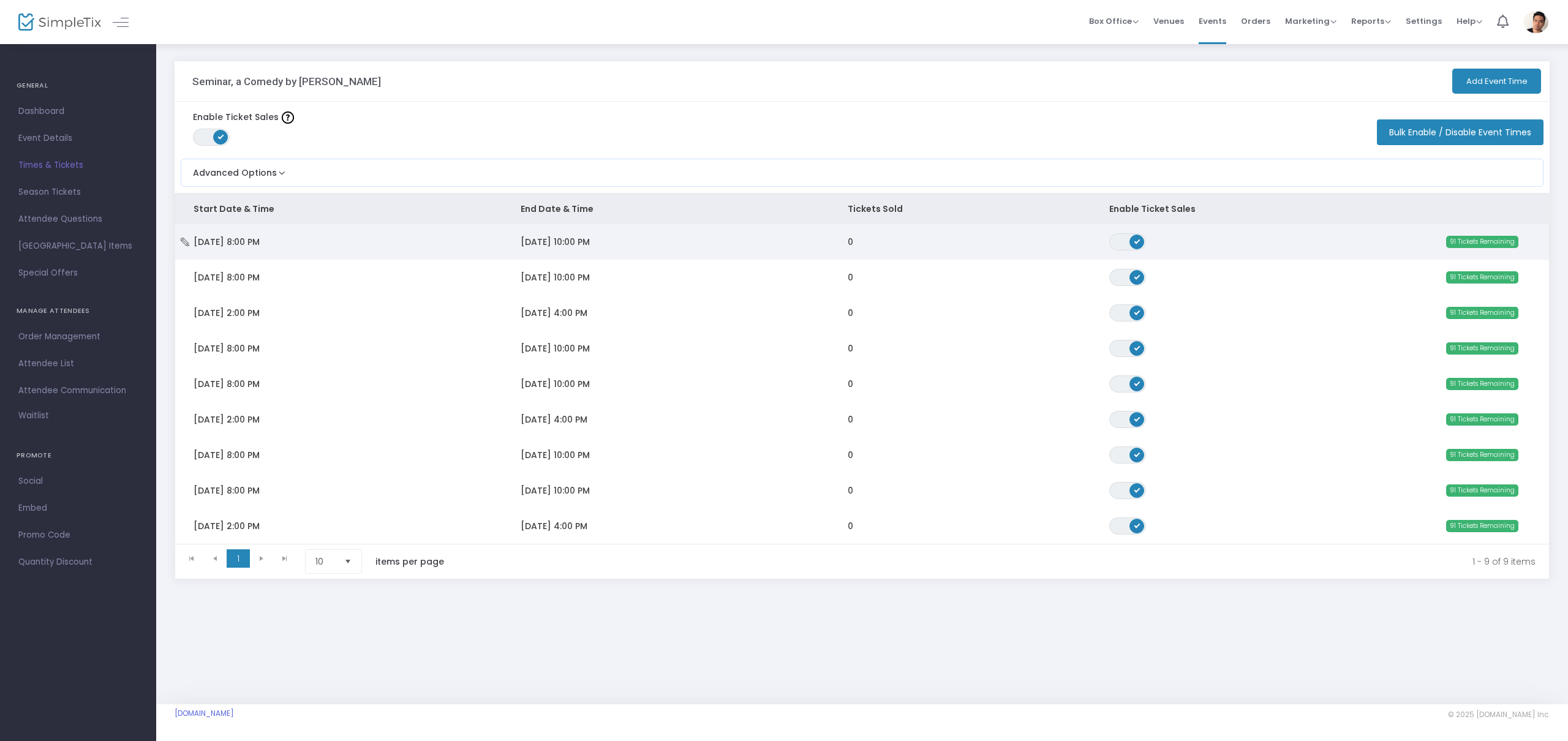
click at [383, 243] on td "[DATE] 8:00 PM" at bounding box center [338, 242] width 327 height 36
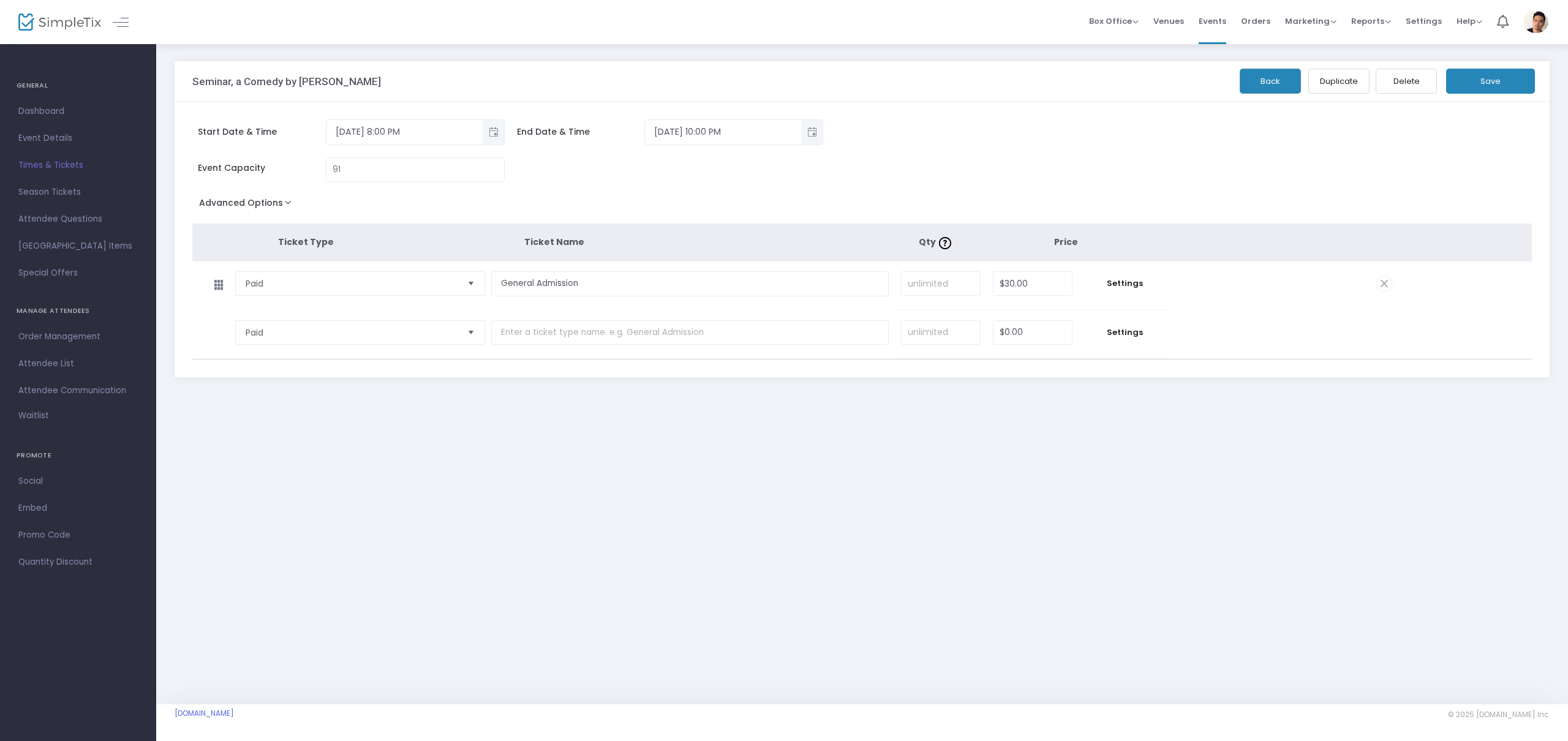
click at [470, 332] on span "Select" at bounding box center [471, 332] width 20 height 20
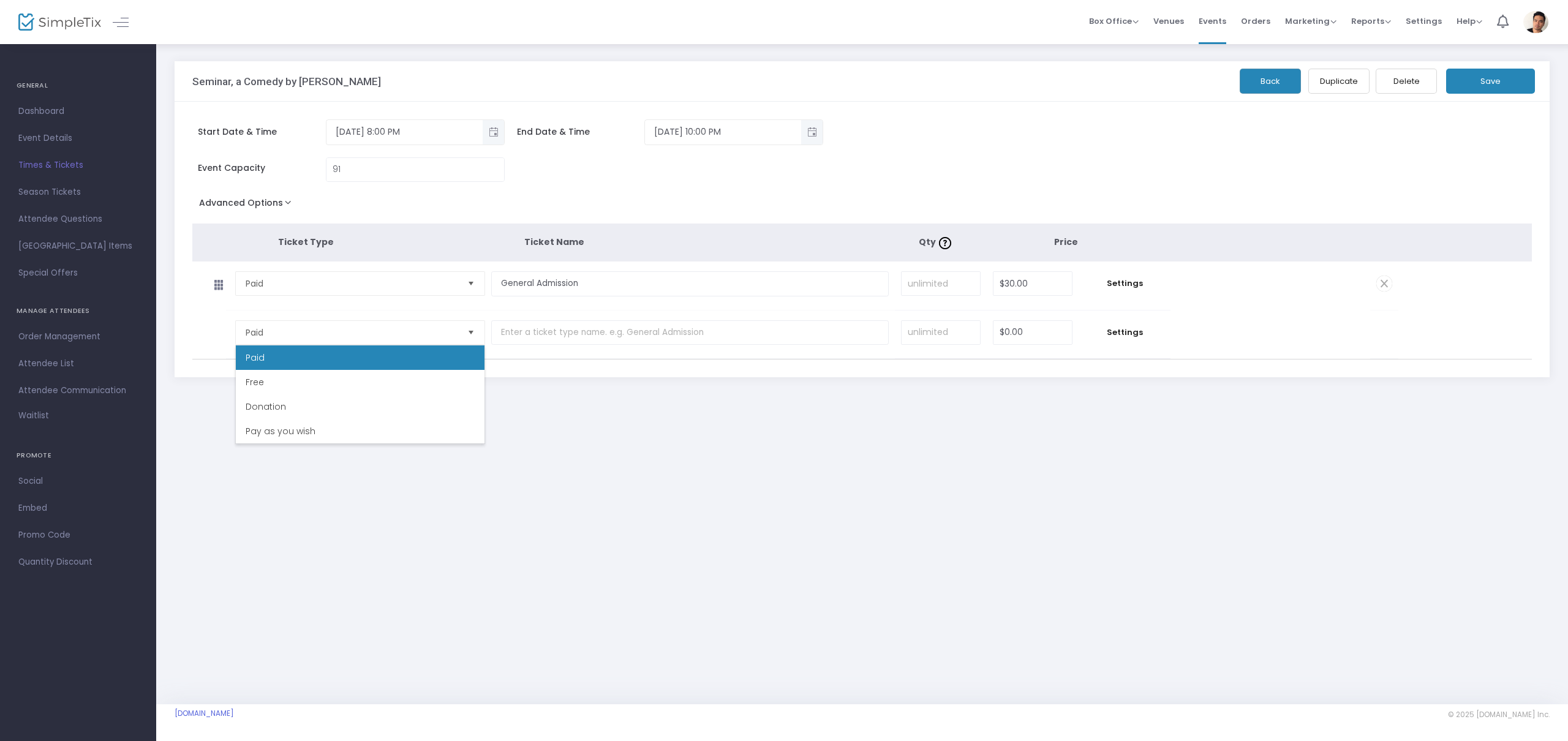
click at [1217, 311] on tr "Paid Required. $0.00 Settings" at bounding box center [795, 334] width 1206 height 49
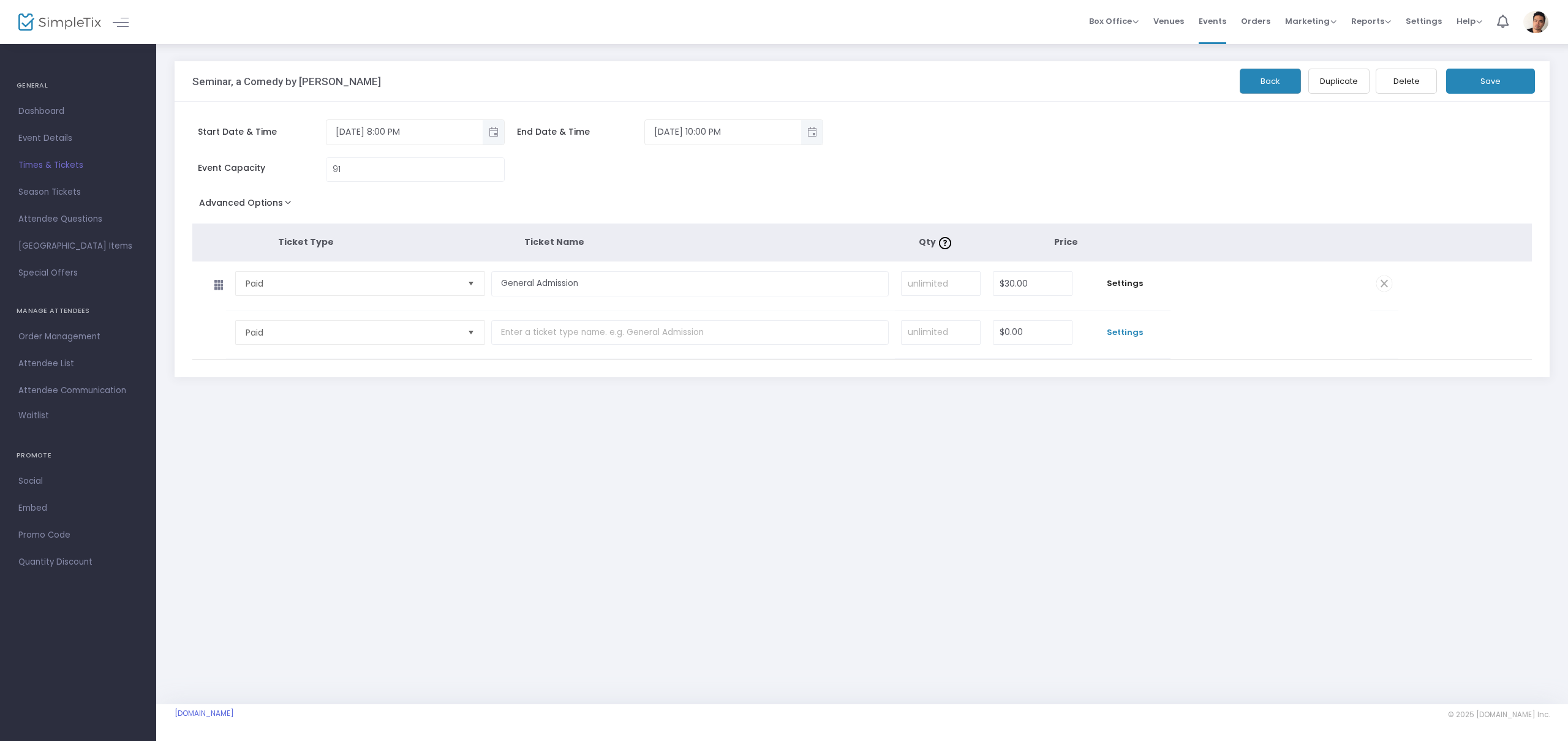
click at [1140, 332] on span "Settings" at bounding box center [1124, 332] width 80 height 12
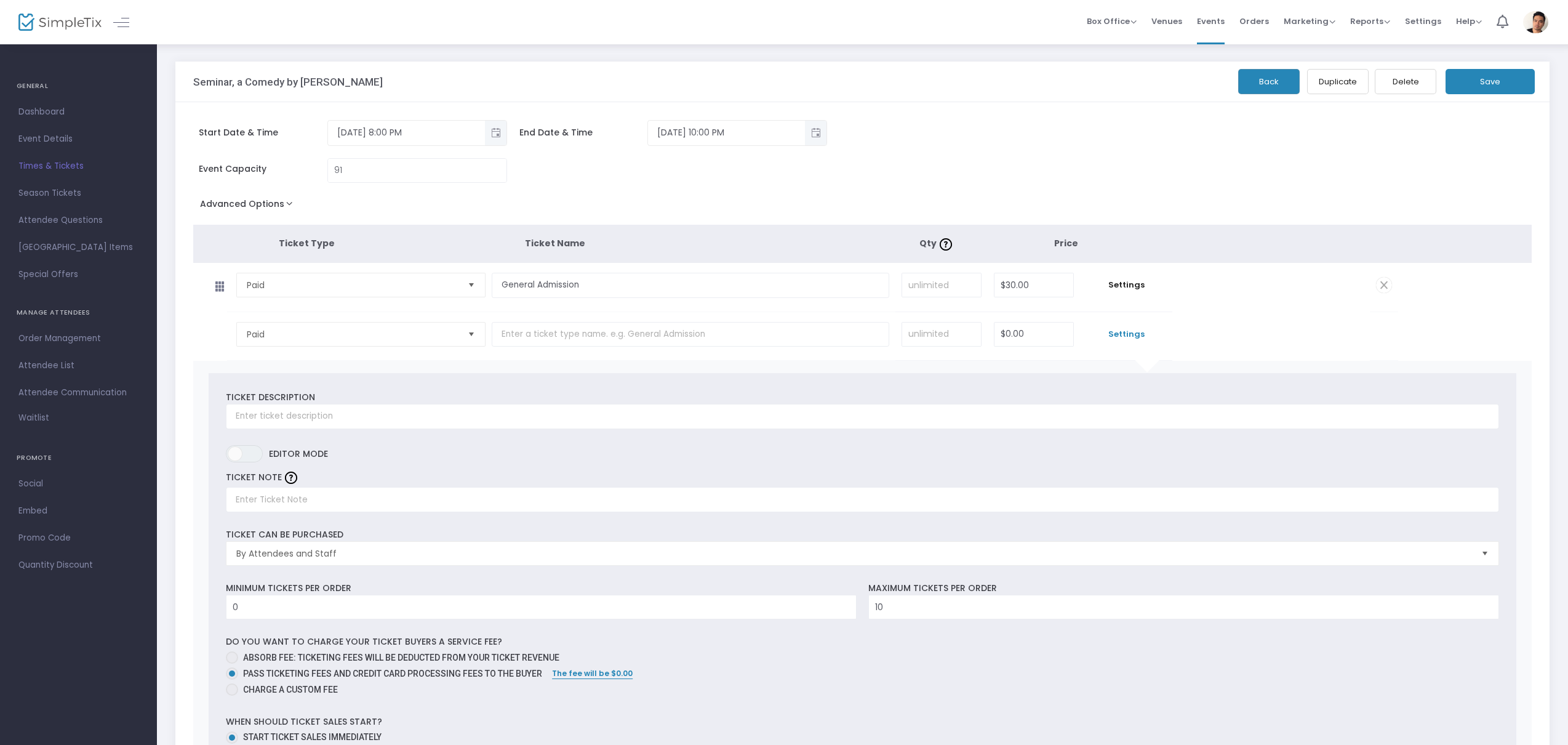
click at [1207, 320] on tr "Paid Required. $0.00 Settings" at bounding box center [796, 336] width 1205 height 49
click at [61, 166] on span "Times & Tickets" at bounding box center [78, 166] width 120 height 16
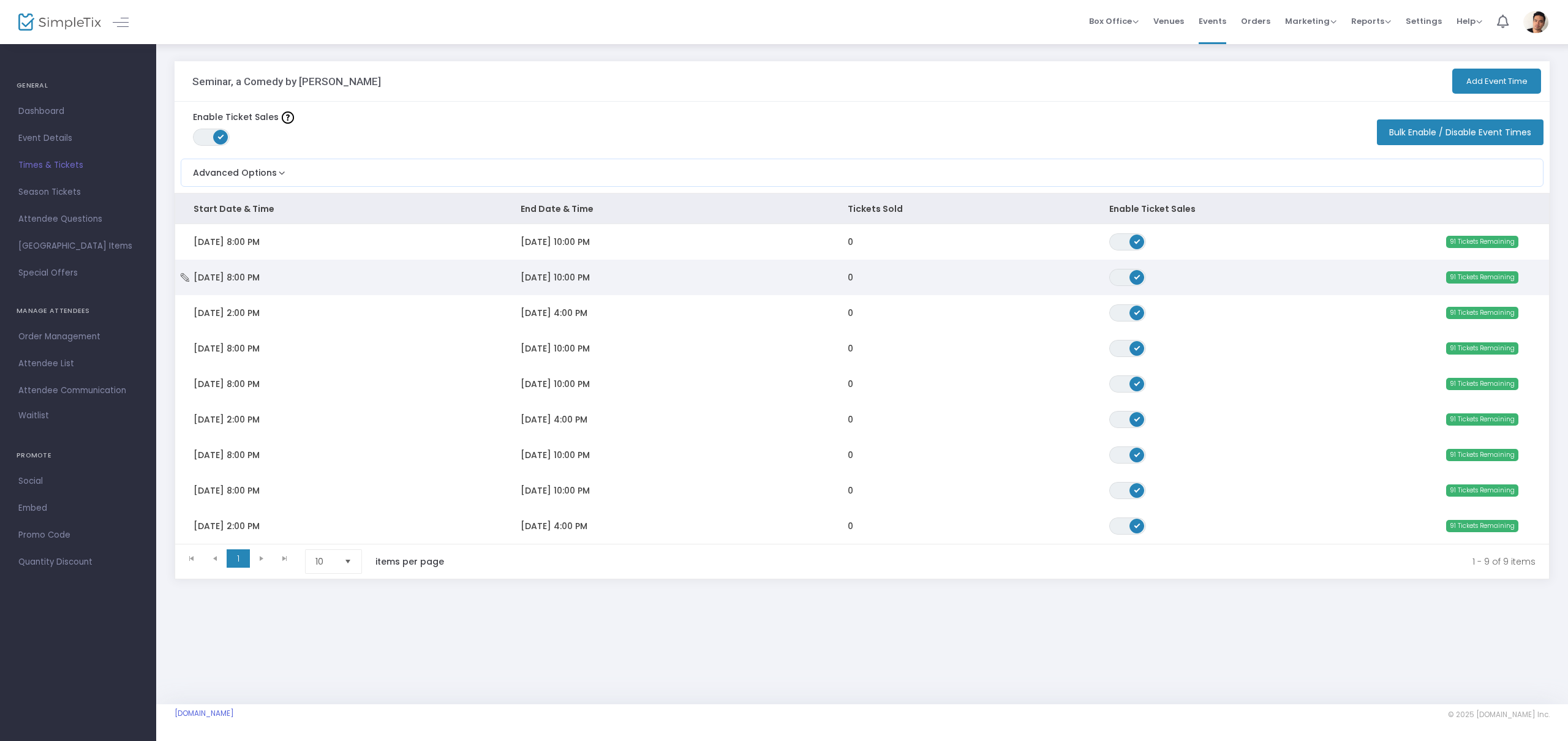
click at [259, 281] on span "[DATE] 8:00 PM" at bounding box center [226, 277] width 66 height 12
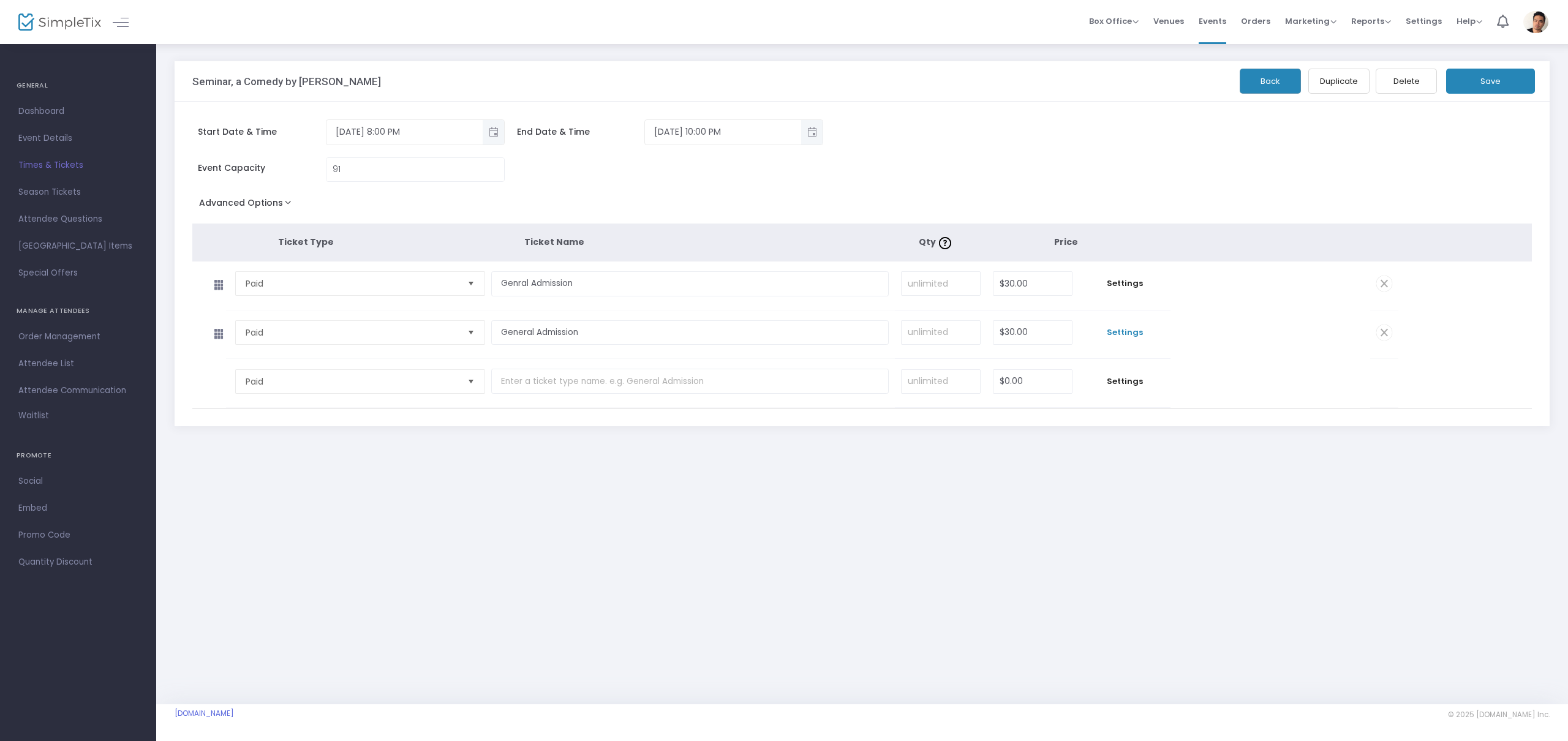
click at [1146, 332] on span "Settings" at bounding box center [1124, 332] width 80 height 12
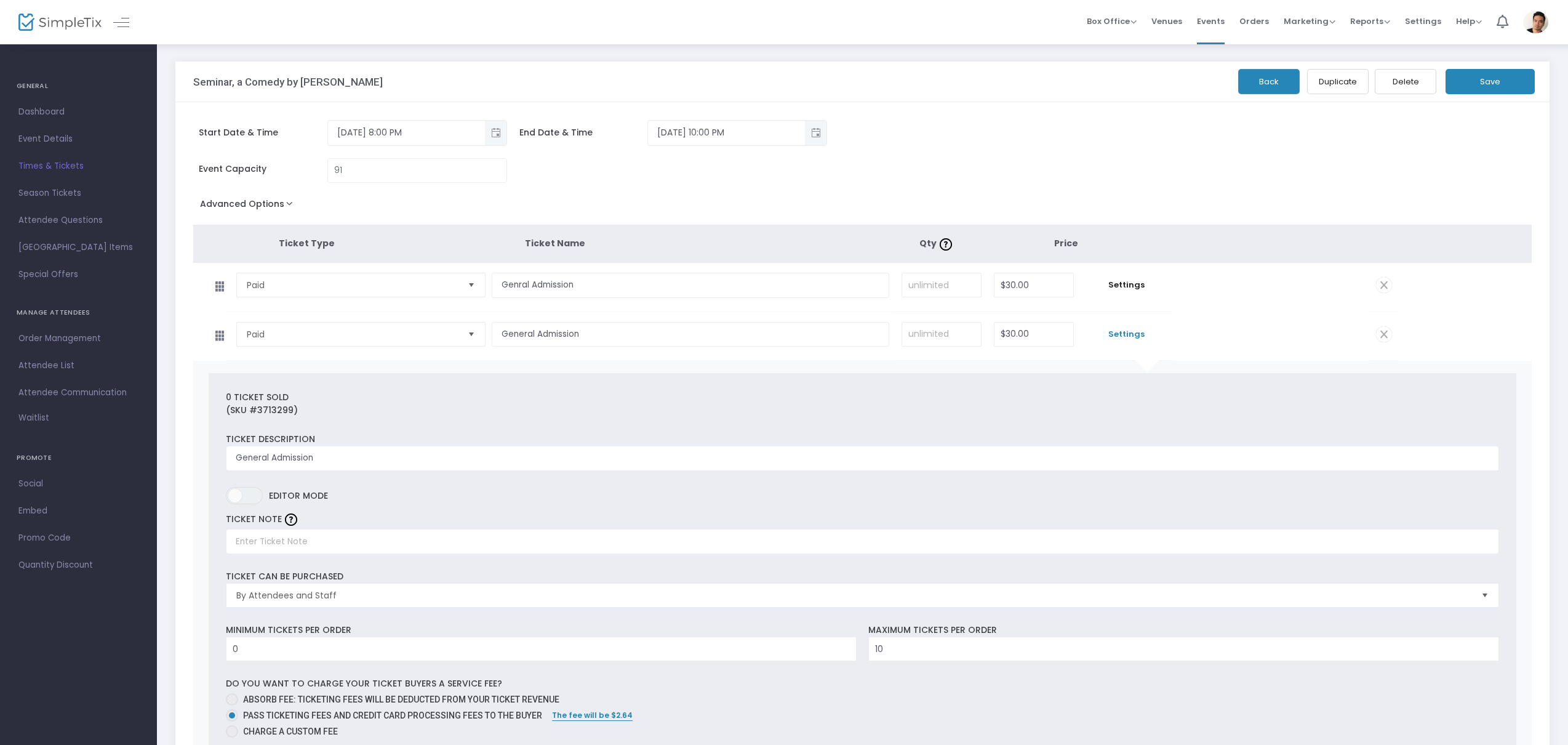
click at [1382, 333] on span at bounding box center [1384, 333] width 16 height 16
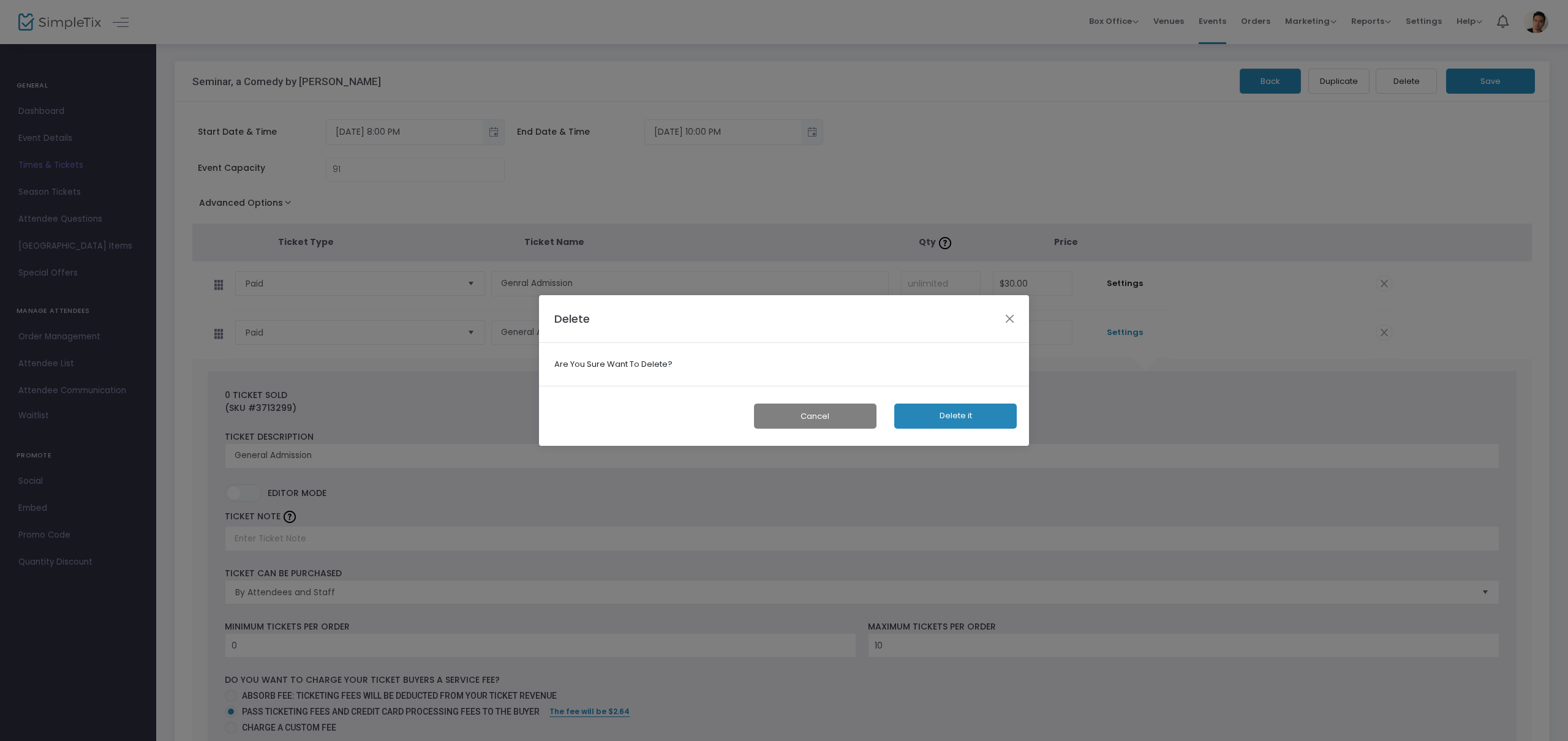
click at [959, 415] on button "Delete it" at bounding box center [956, 416] width 123 height 25
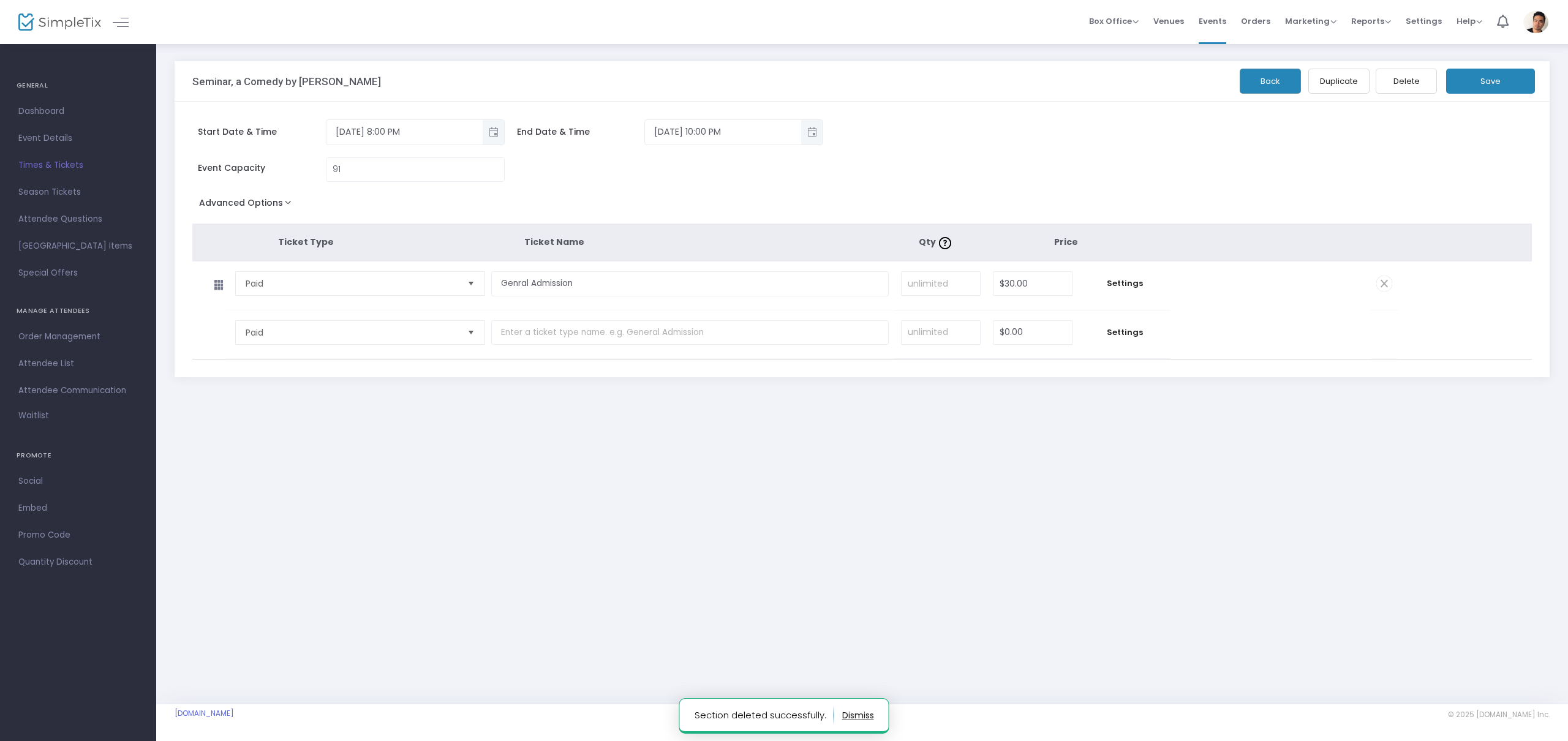
click at [62, 169] on span "Times & Tickets" at bounding box center [78, 165] width 119 height 16
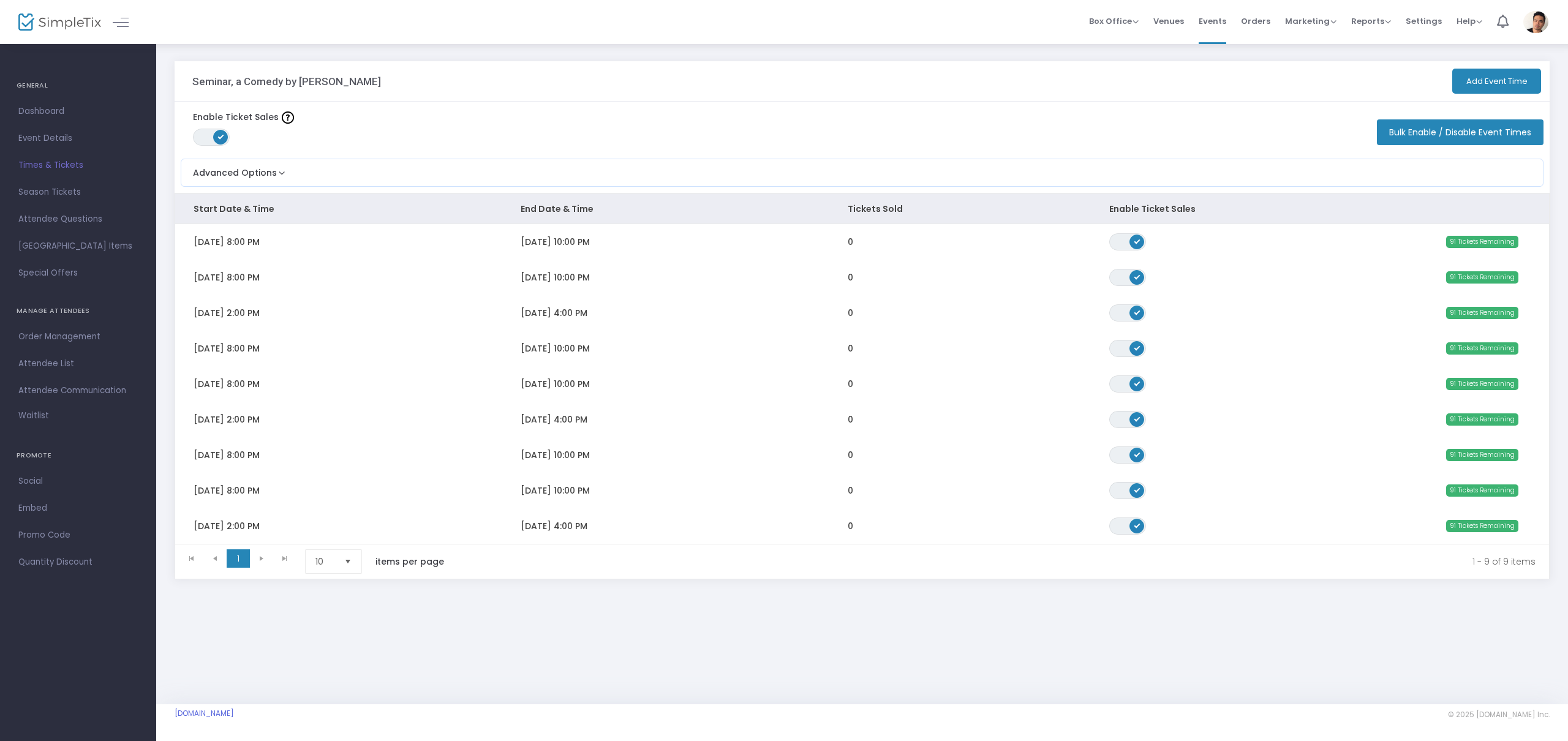
click at [398, 315] on td "[DATE] 2:00 PM" at bounding box center [338, 312] width 327 height 36
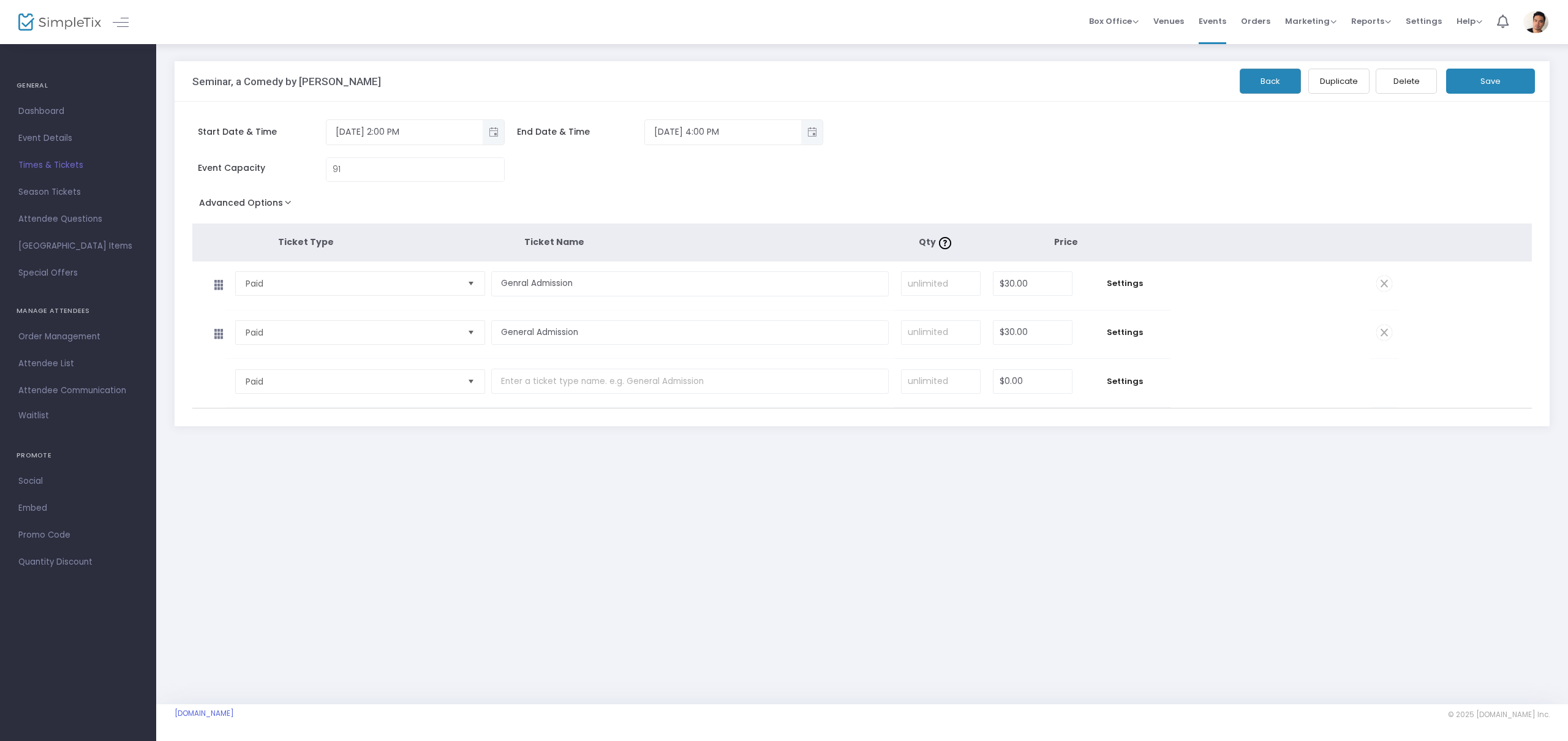
click at [1385, 332] on span at bounding box center [1384, 332] width 16 height 16
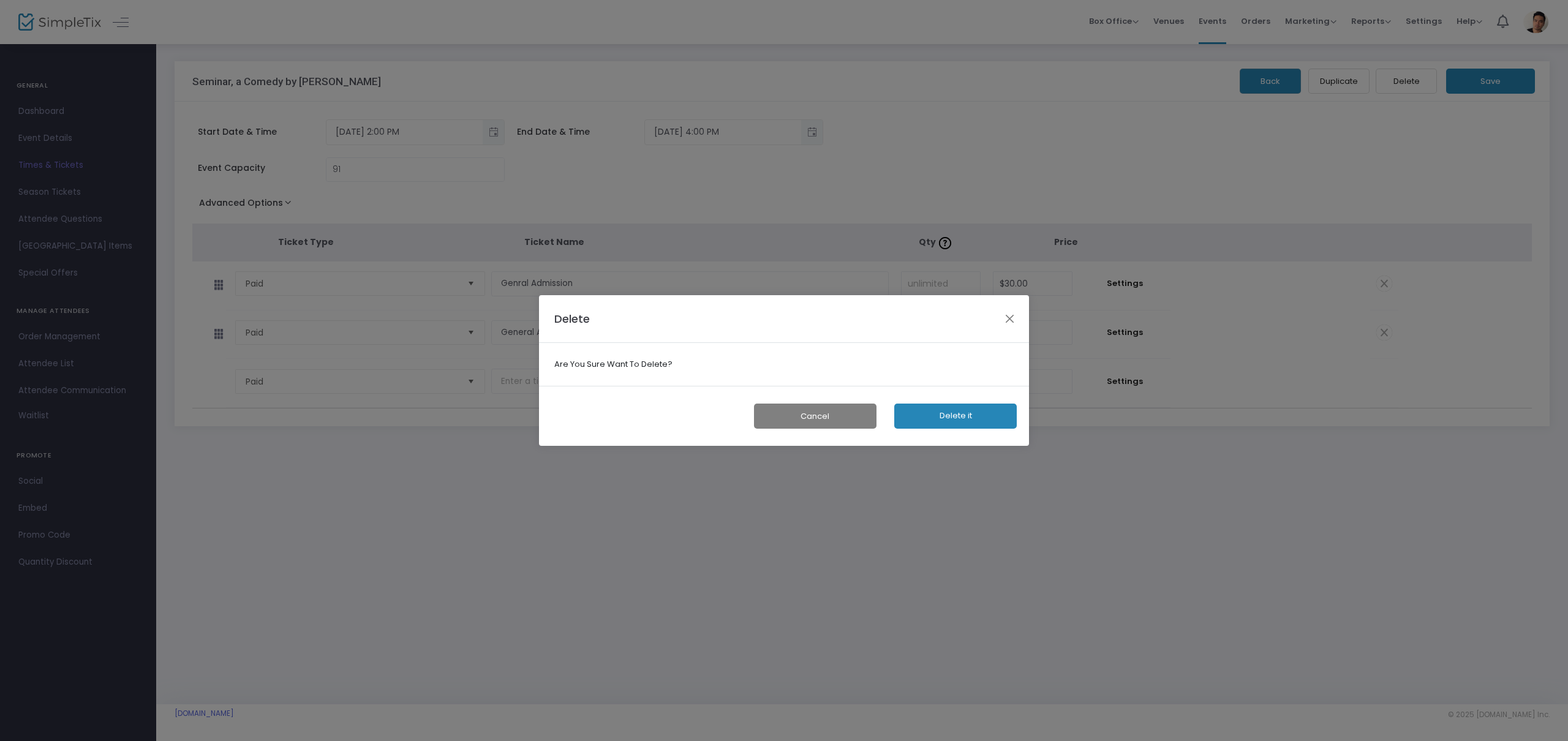
click at [927, 420] on button "Delete it" at bounding box center [956, 416] width 123 height 25
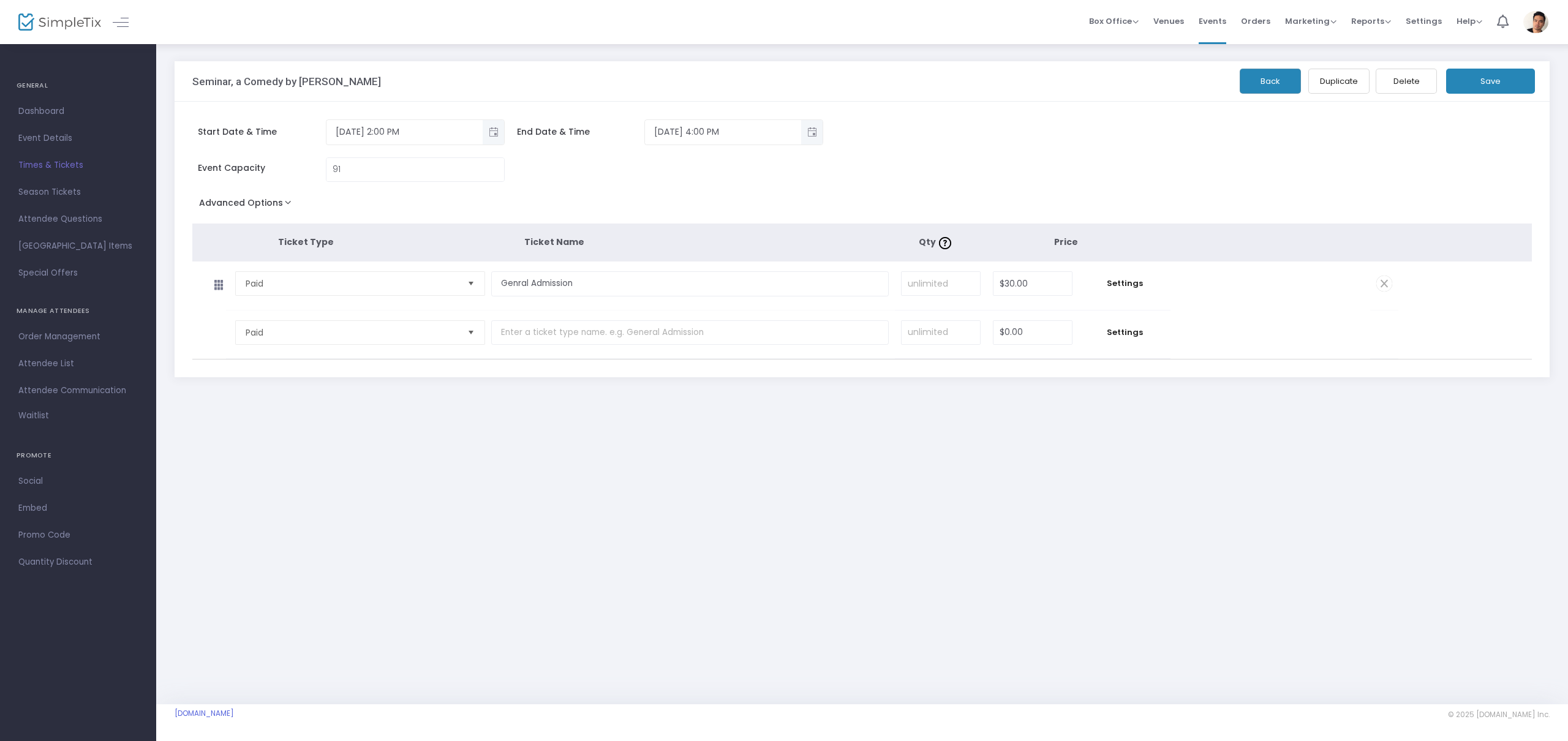
click at [56, 165] on span "Times & Tickets" at bounding box center [78, 165] width 119 height 16
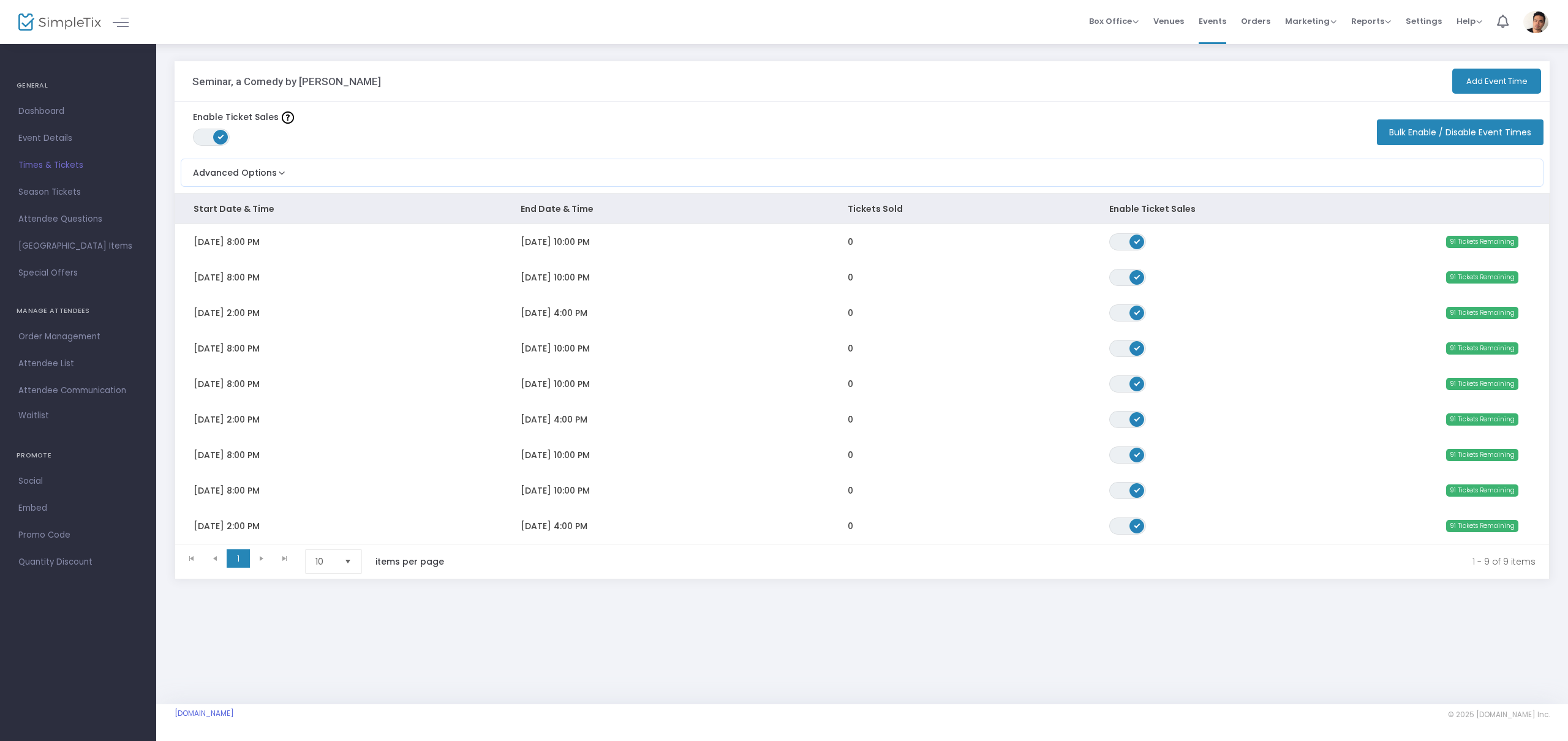
click at [431, 346] on td "[DATE] 8:00 PM" at bounding box center [338, 348] width 327 height 36
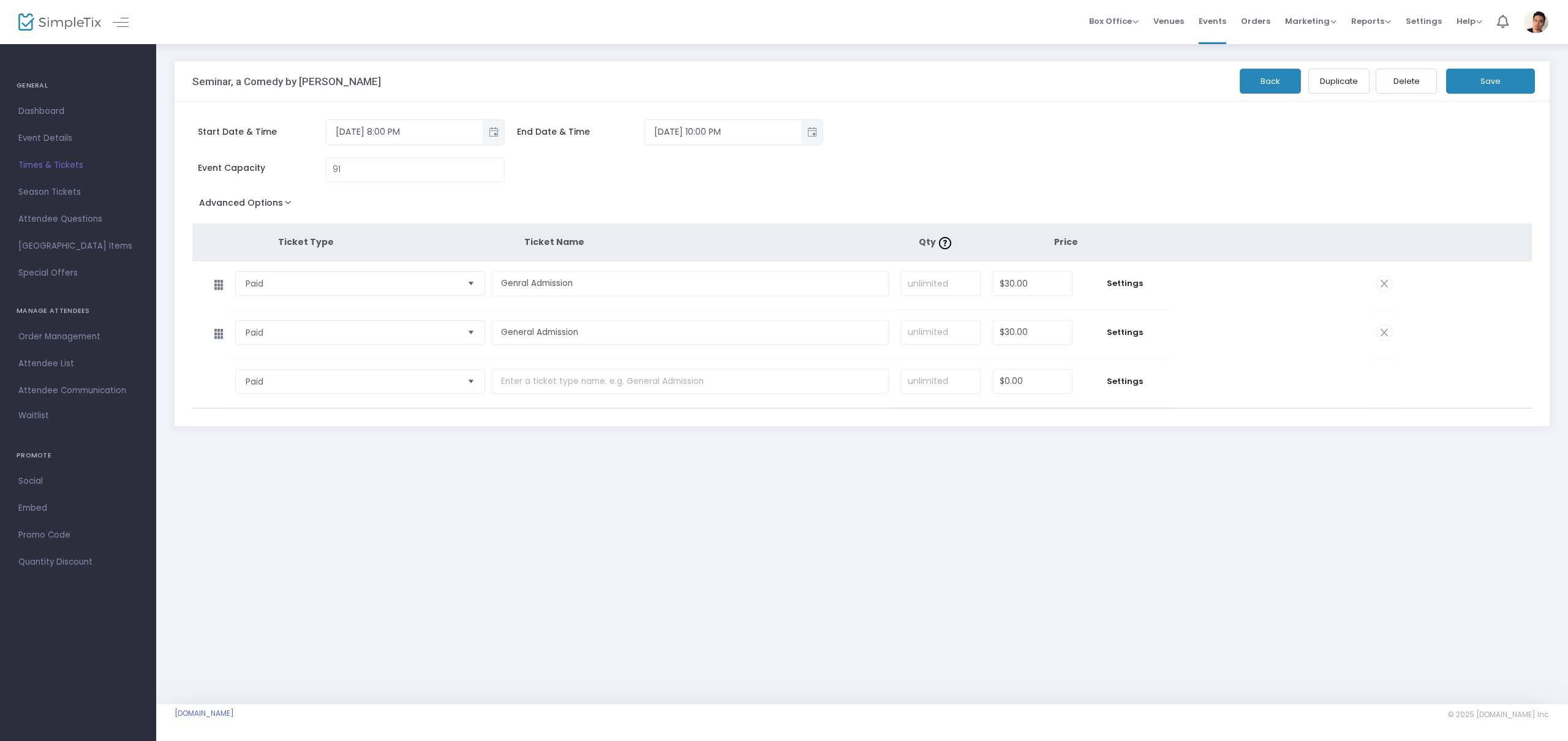
click at [1387, 331] on span at bounding box center [1384, 332] width 16 height 16
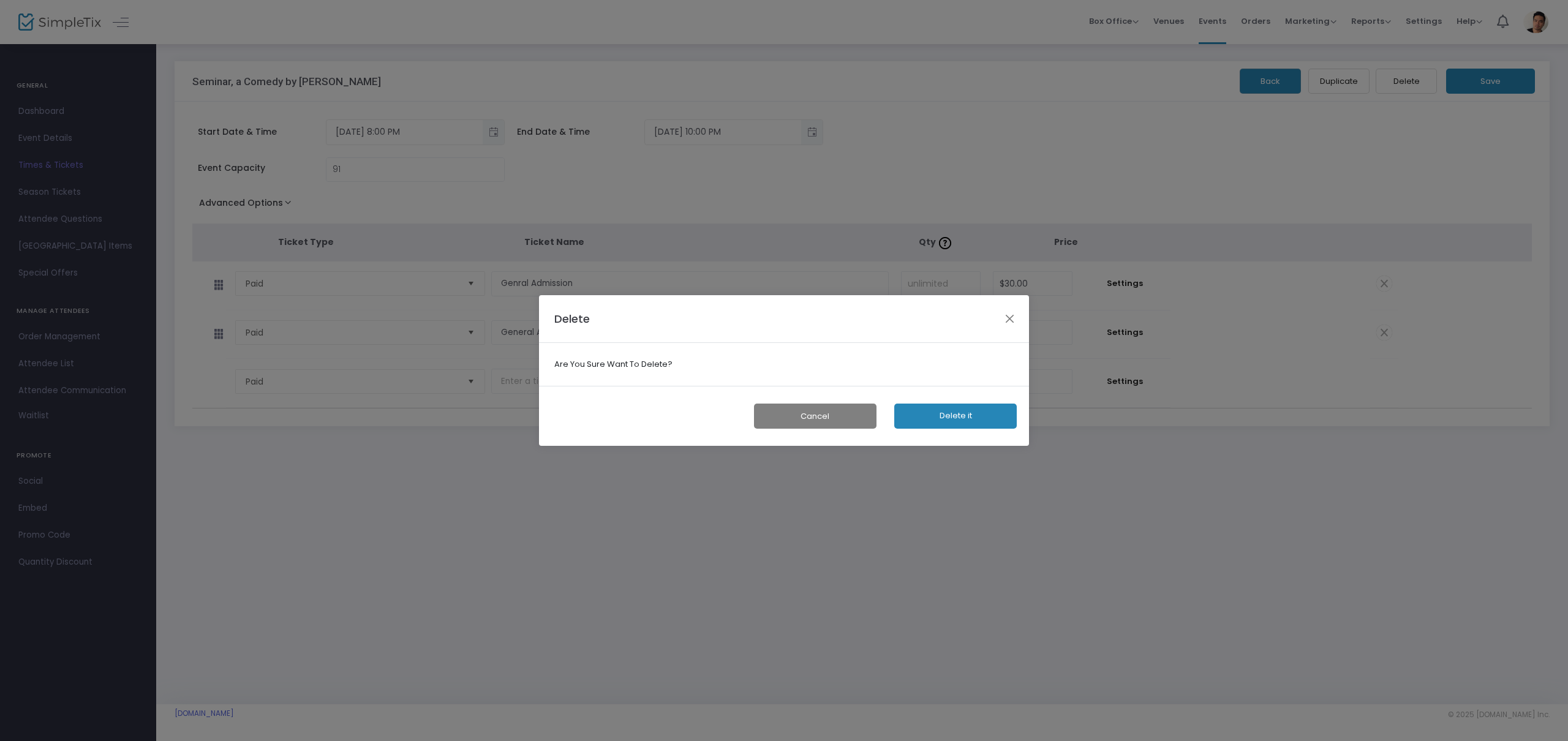
click at [957, 414] on button "Delete it" at bounding box center [956, 416] width 123 height 25
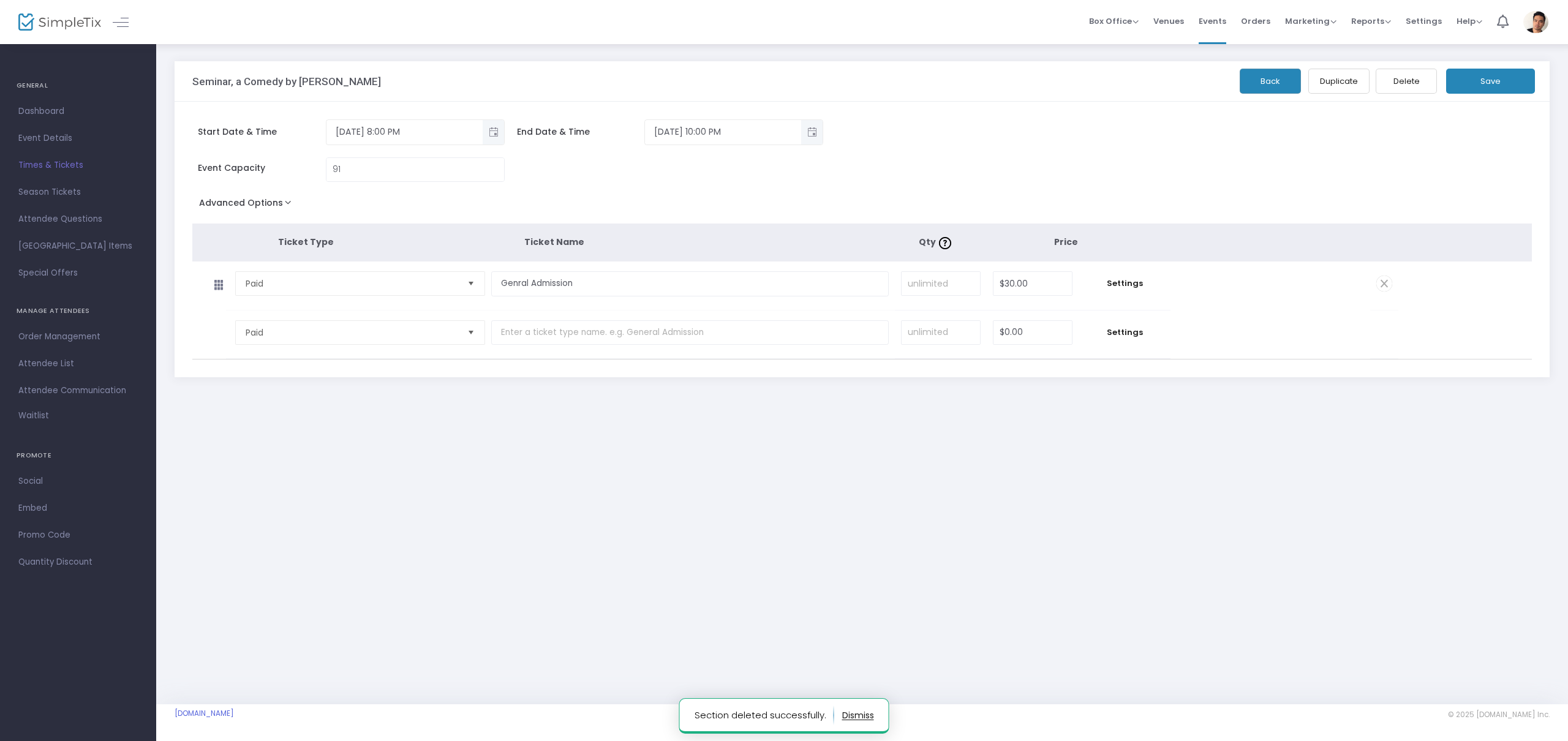
click at [1507, 84] on button "Save" at bounding box center [1490, 81] width 89 height 25
click at [54, 168] on span "Times & Tickets" at bounding box center [78, 165] width 119 height 16
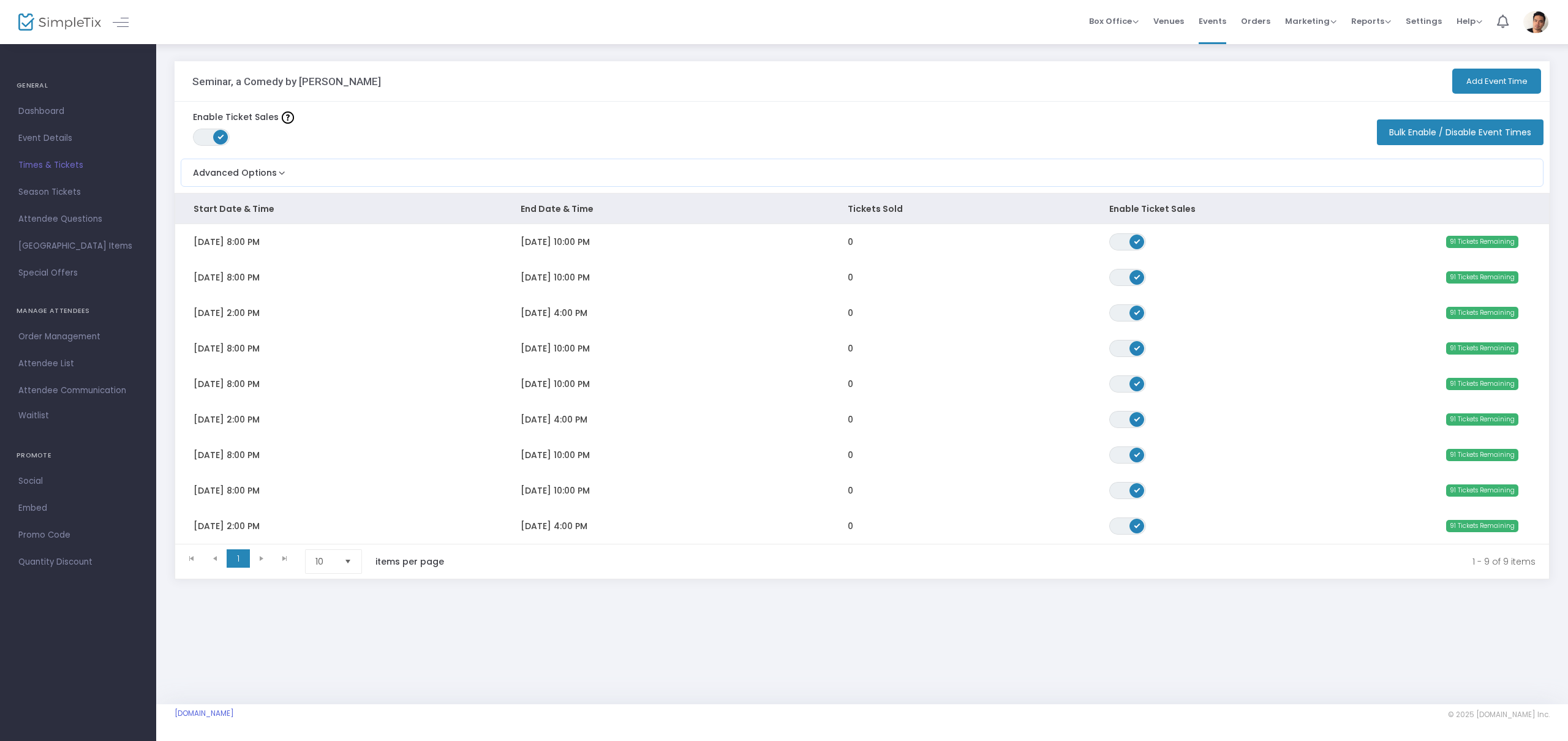
click at [244, 241] on span "[DATE] 8:00 PM" at bounding box center [226, 241] width 66 height 12
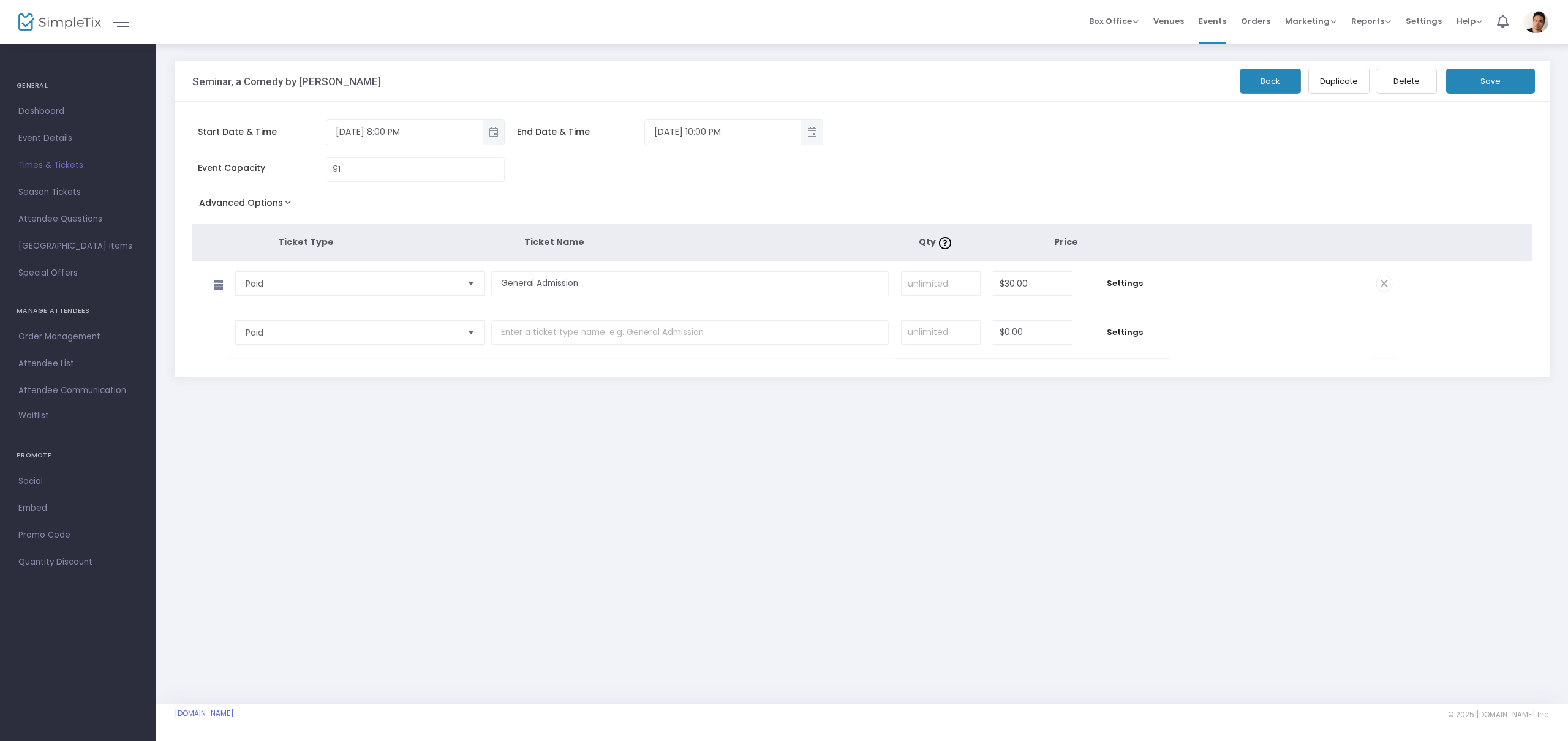
click at [55, 169] on span "Times & Tickets" at bounding box center [78, 165] width 119 height 16
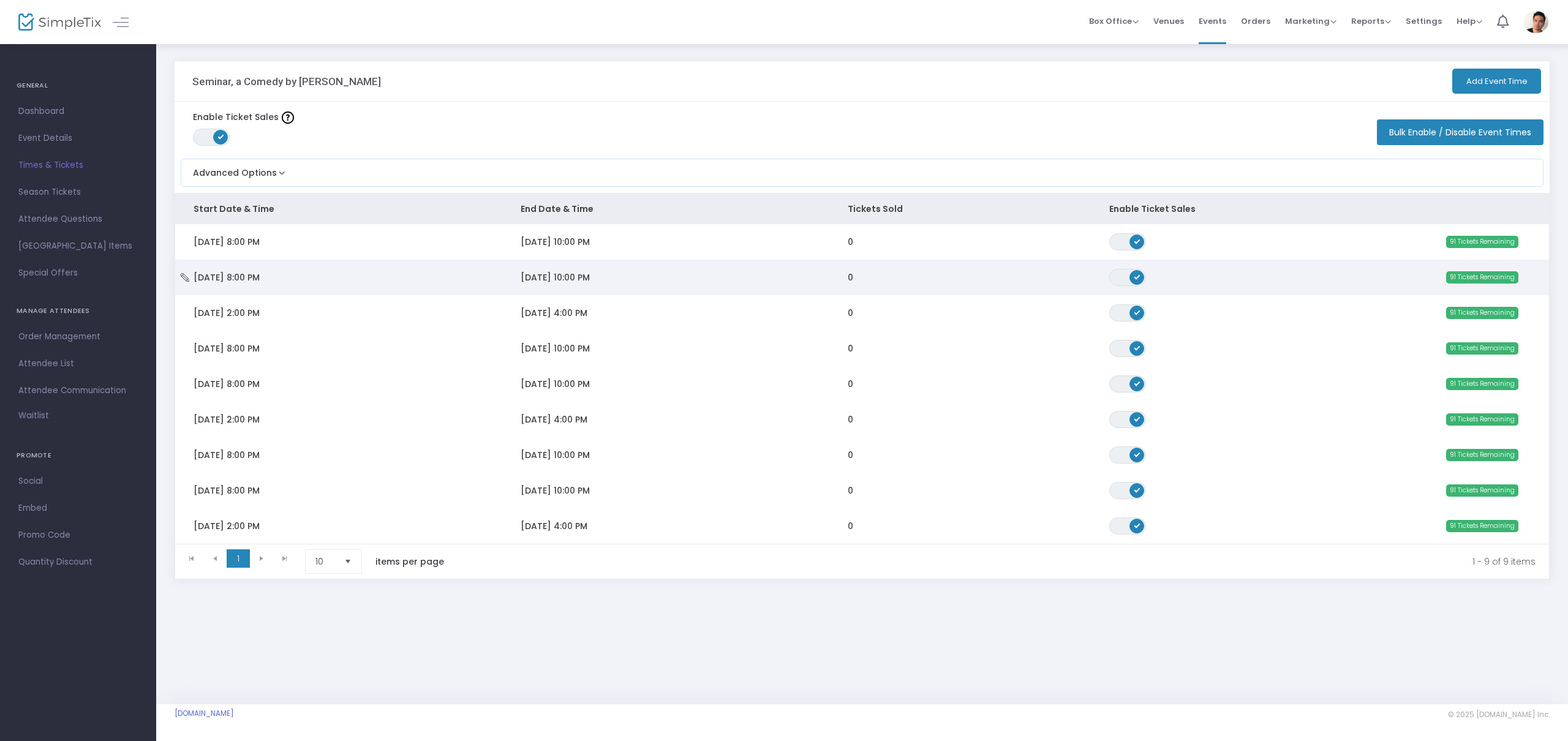
click at [440, 281] on td "[DATE] 8:00 PM" at bounding box center [338, 277] width 327 height 36
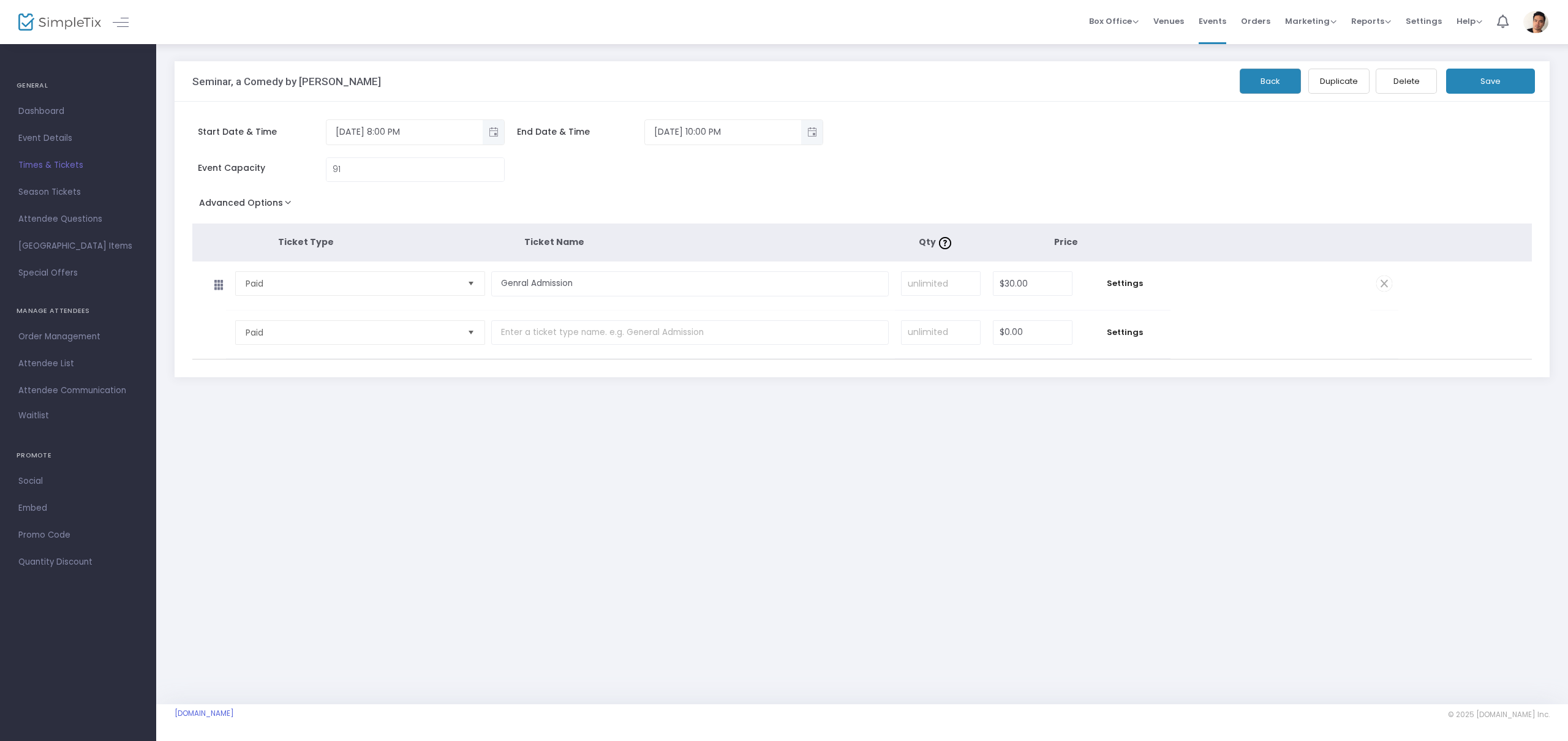
click at [64, 166] on span "Times & Tickets" at bounding box center [78, 165] width 119 height 16
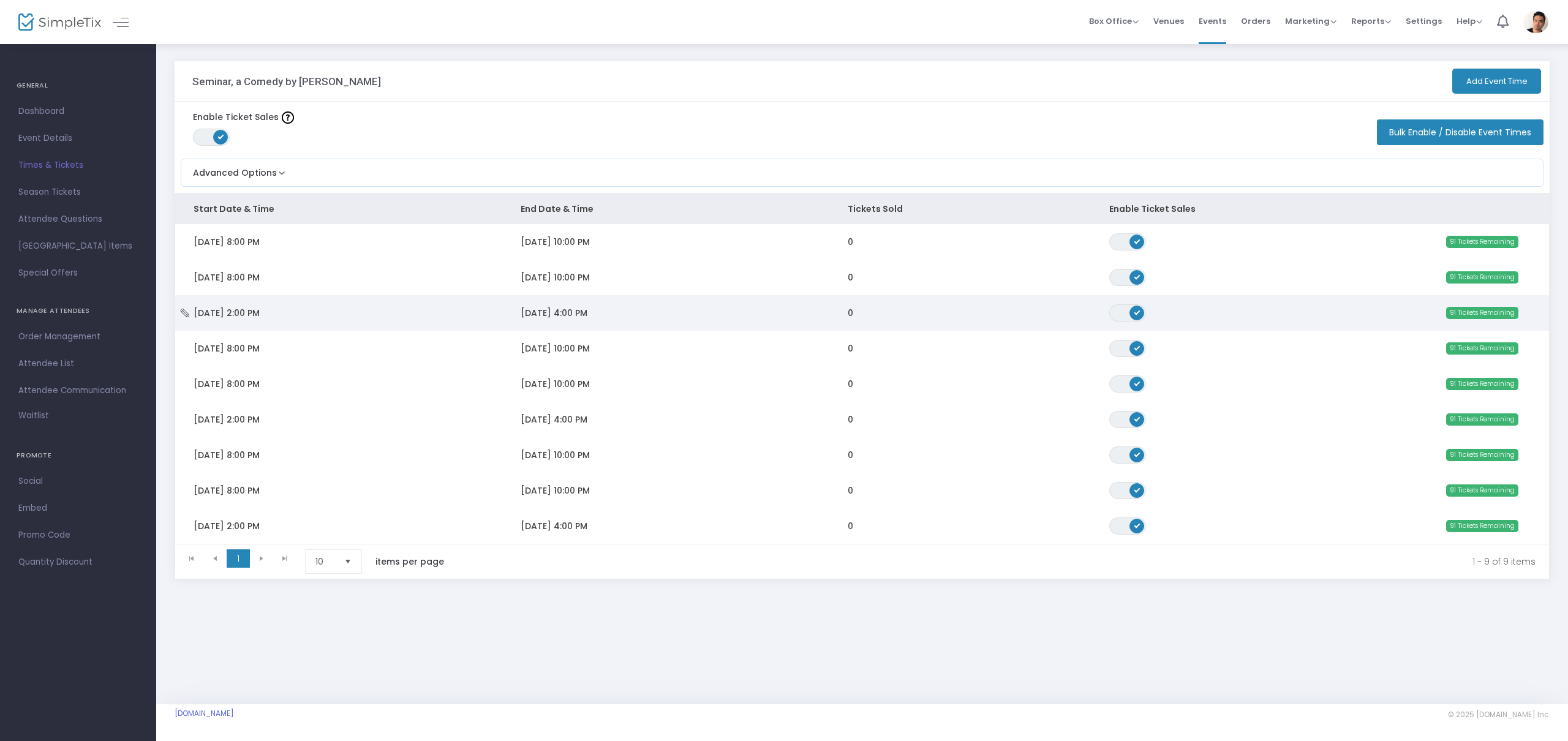
click at [328, 317] on td "[DATE] 2:00 PM" at bounding box center [338, 312] width 327 height 36
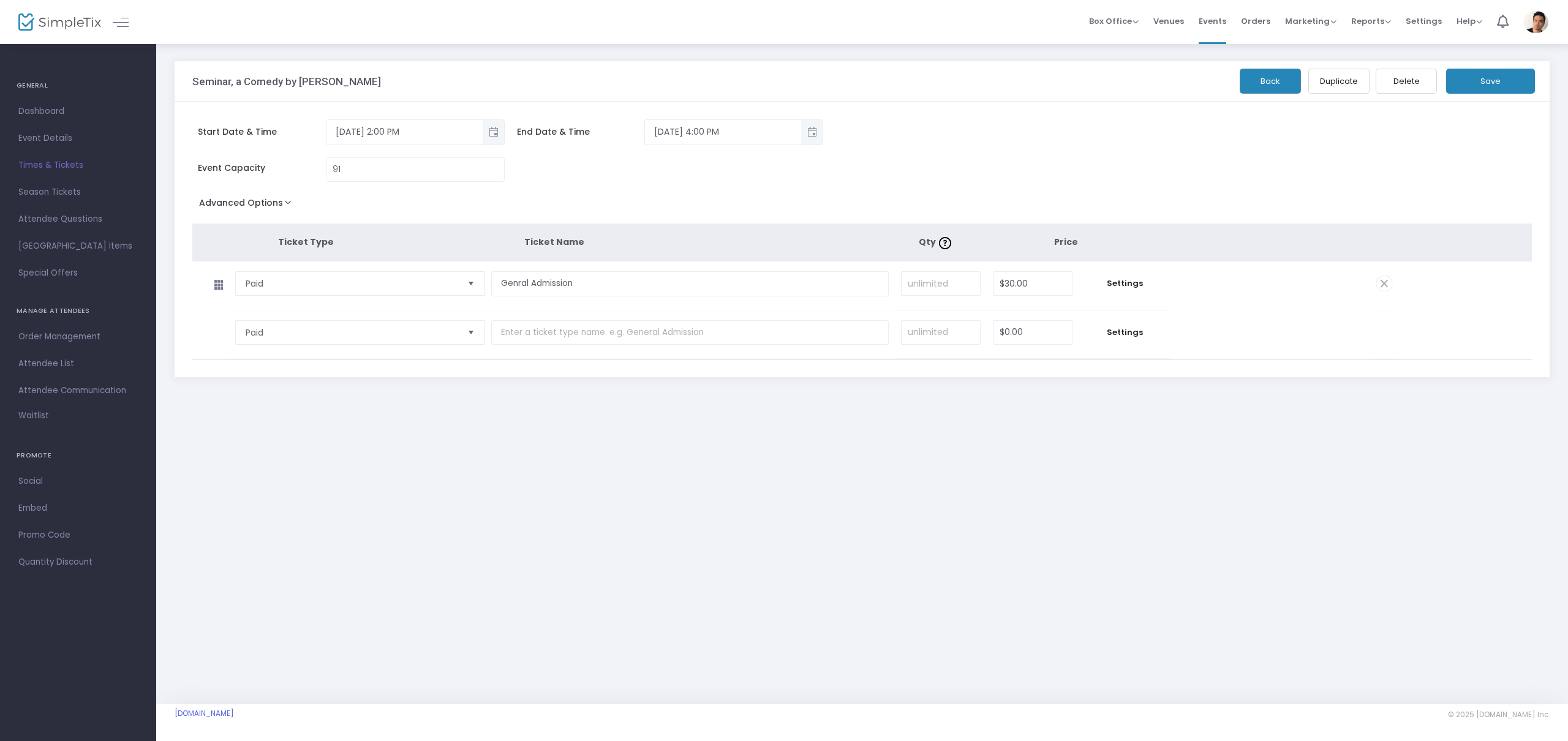
click at [71, 195] on span "Season Tickets" at bounding box center [78, 191] width 119 height 16
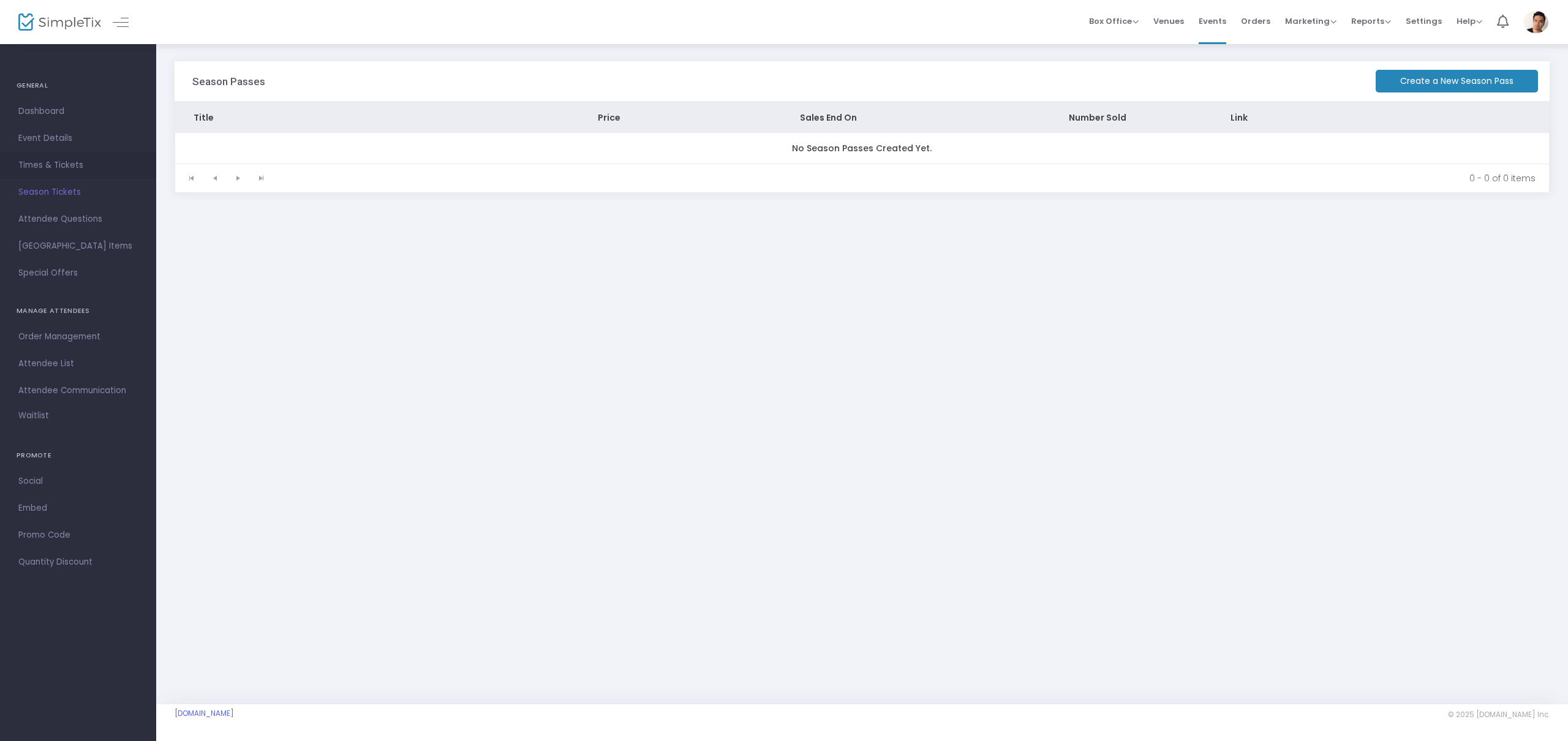
click at [60, 164] on span "Times & Tickets" at bounding box center [78, 165] width 119 height 16
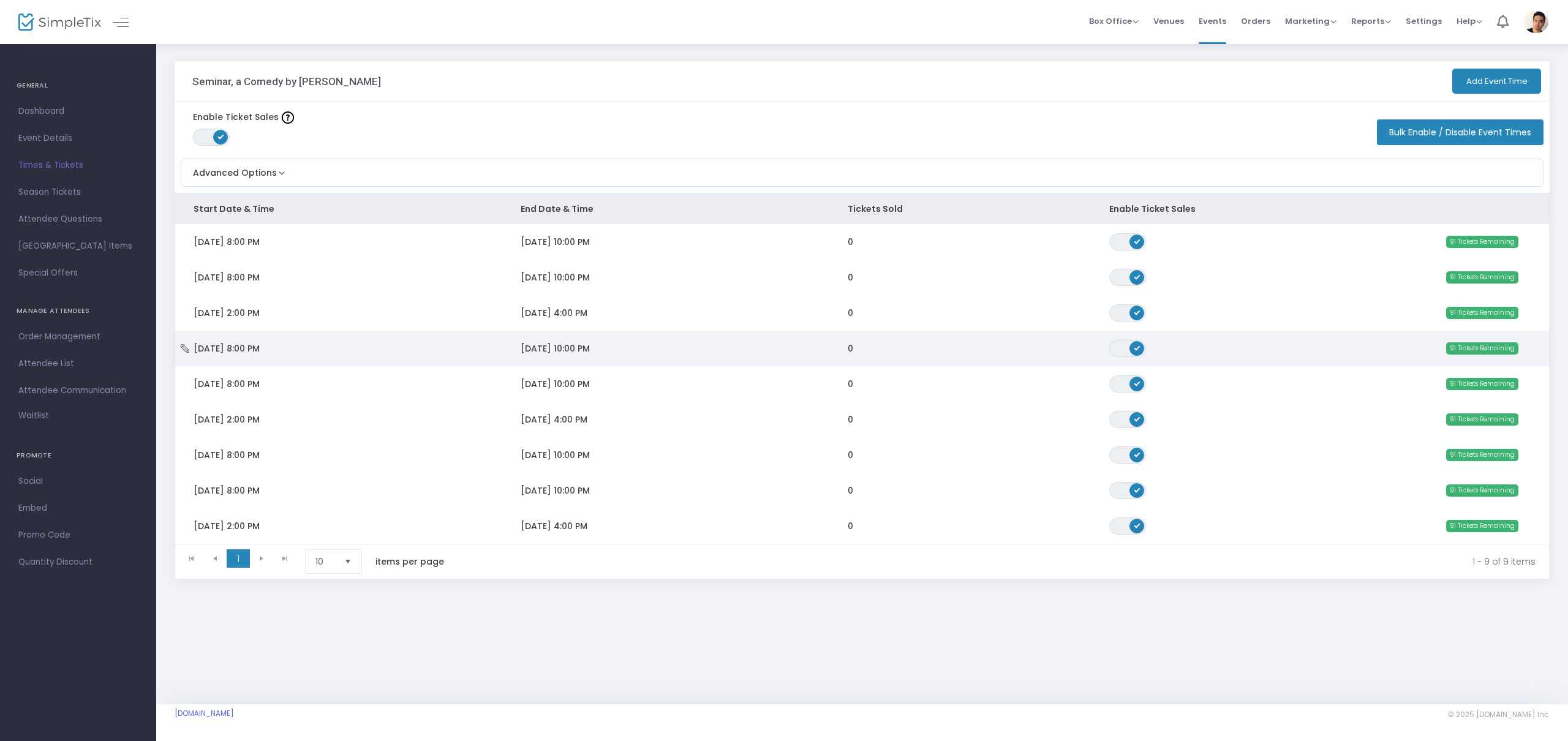
click at [370, 346] on td "[DATE] 8:00 PM" at bounding box center [338, 348] width 327 height 36
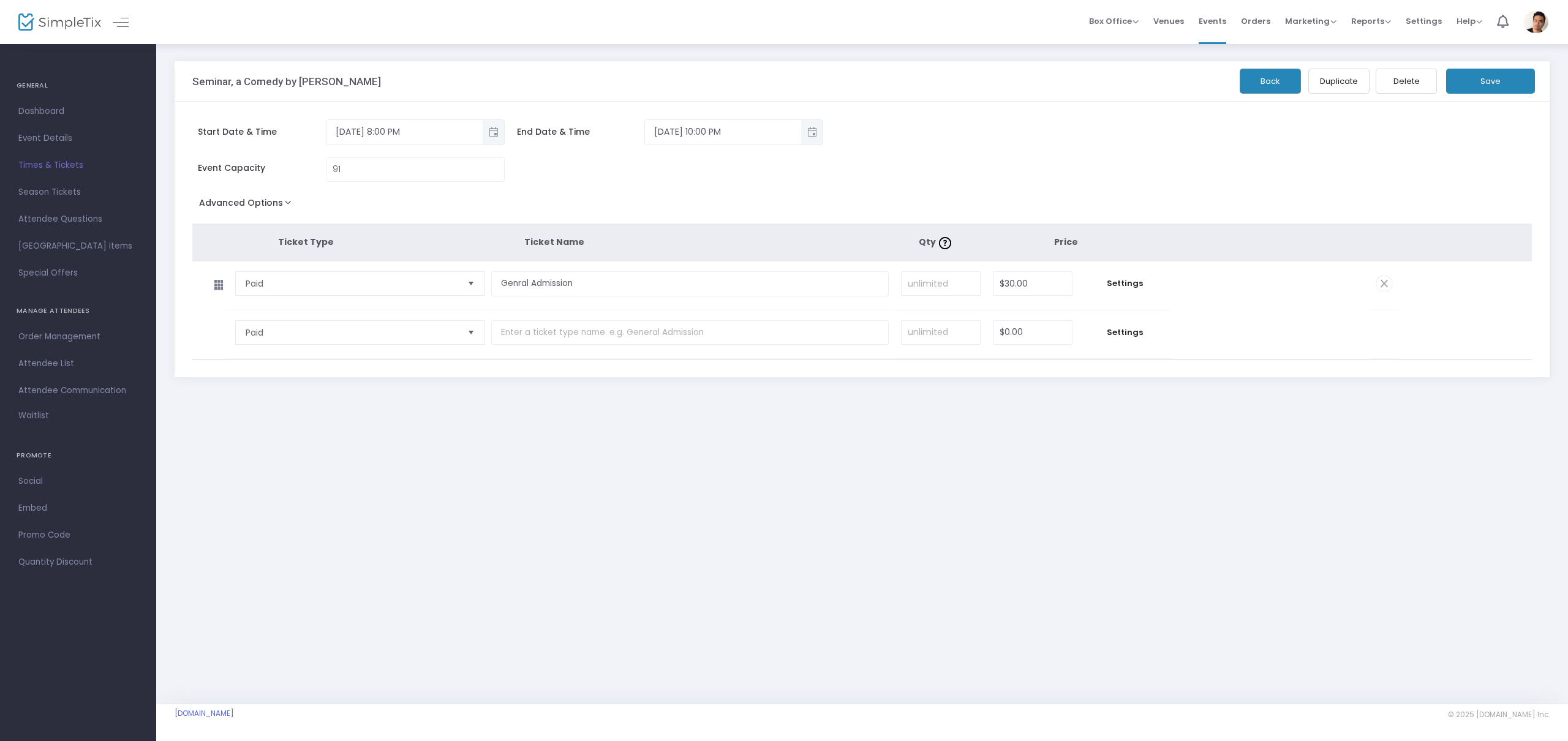
click at [75, 169] on span "Times & Tickets" at bounding box center [78, 165] width 119 height 16
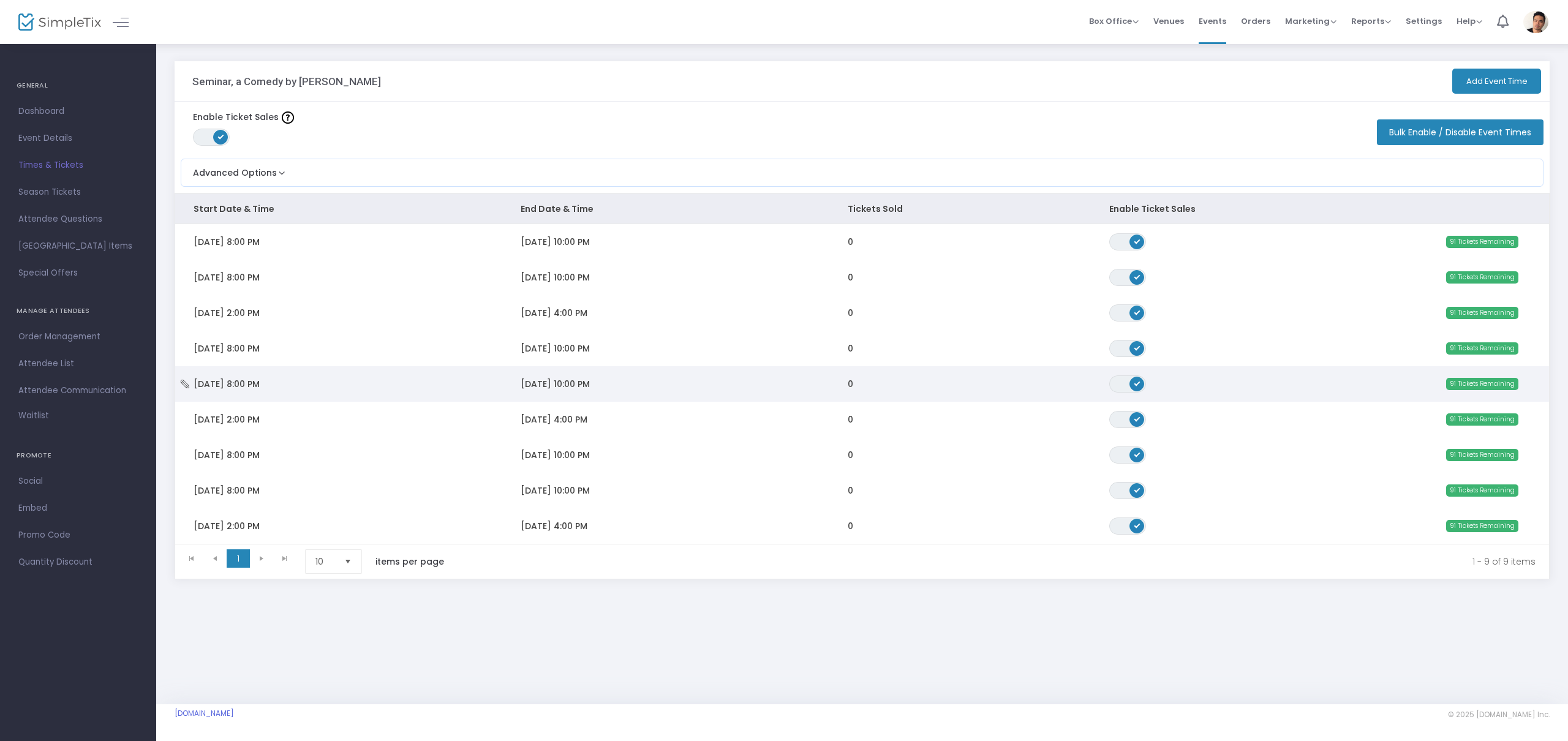
click at [345, 379] on td "[DATE] 8:00 PM" at bounding box center [338, 384] width 327 height 36
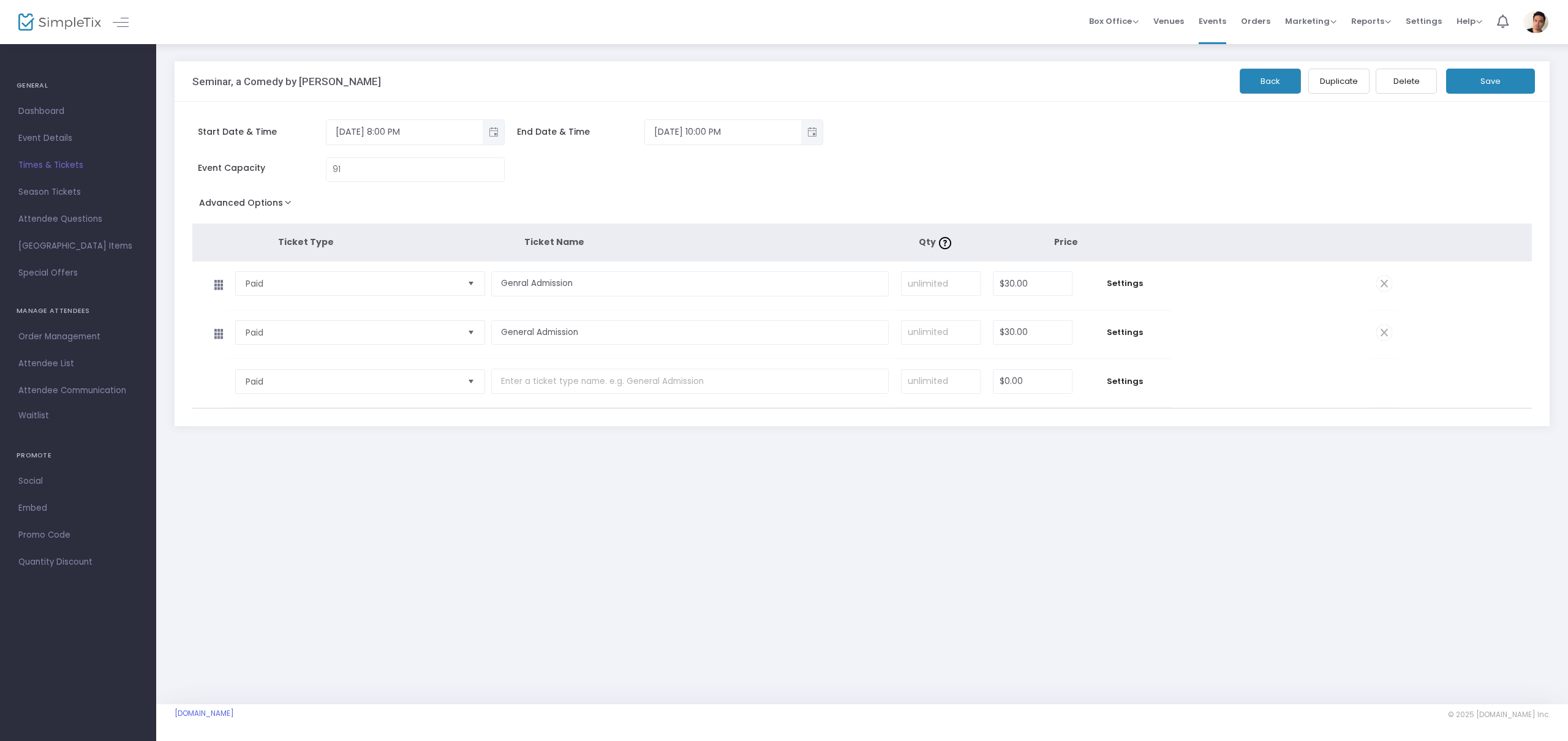
click at [1388, 331] on span at bounding box center [1384, 332] width 16 height 16
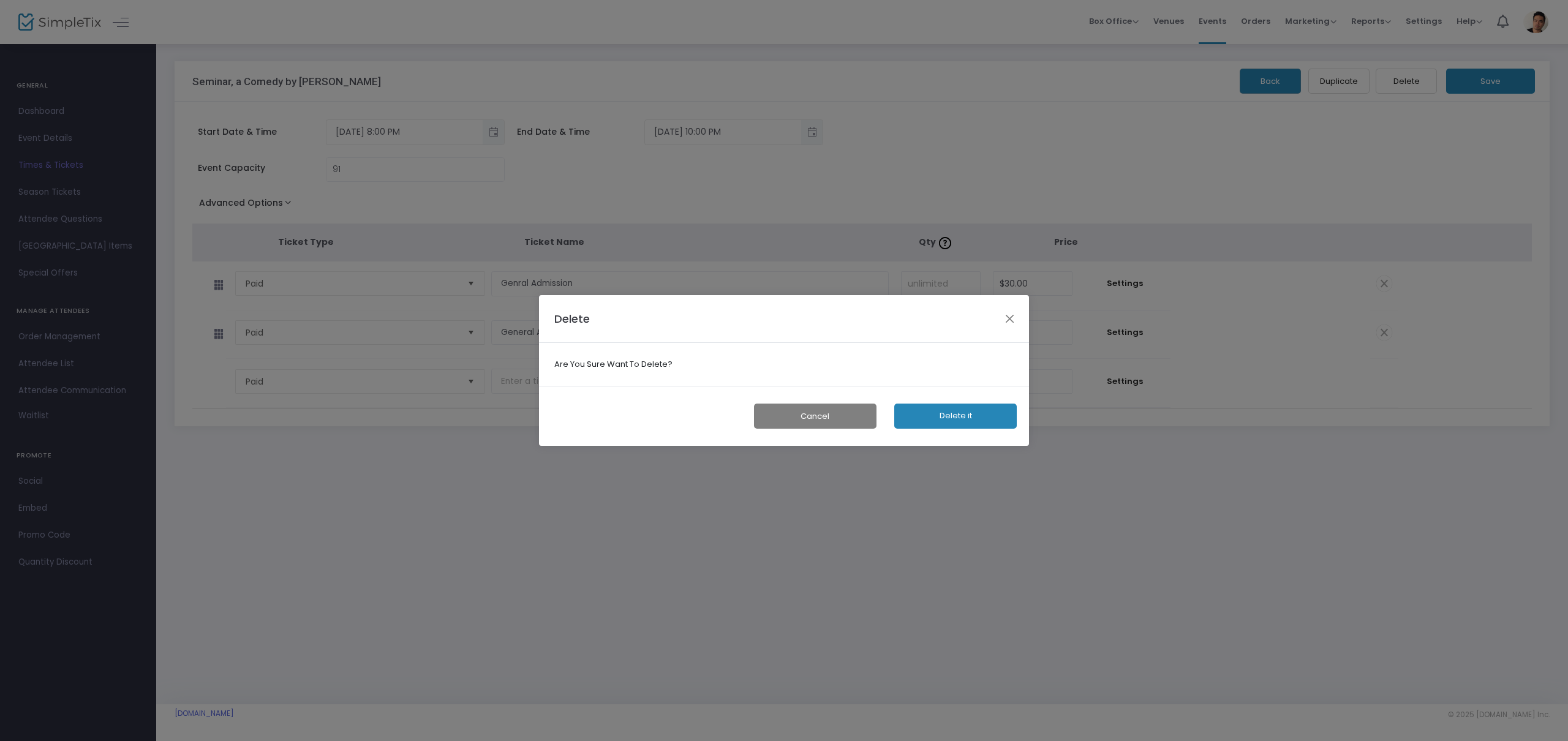
click at [988, 417] on button "Delete it" at bounding box center [956, 416] width 123 height 25
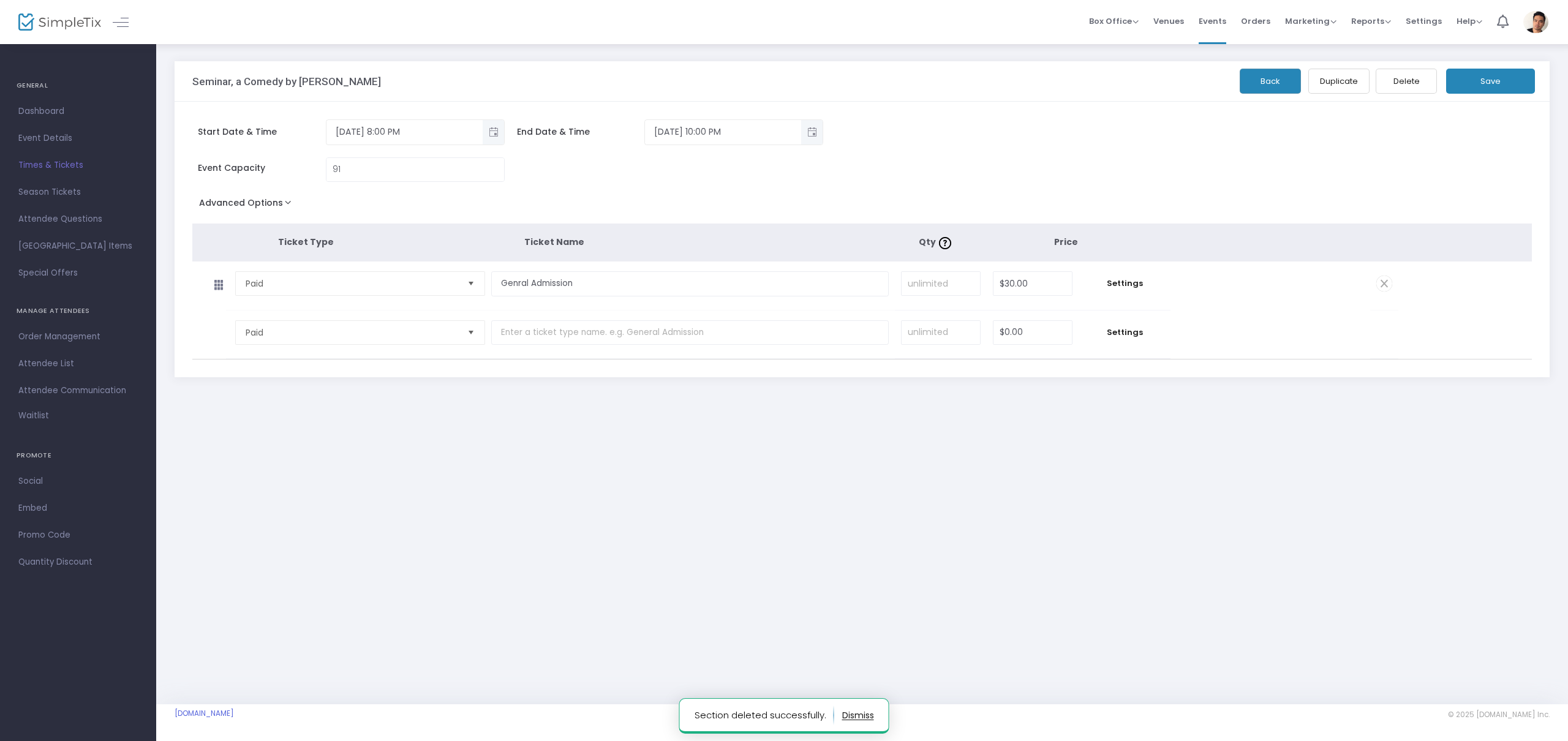
click at [38, 165] on span "Times & Tickets" at bounding box center [78, 165] width 119 height 16
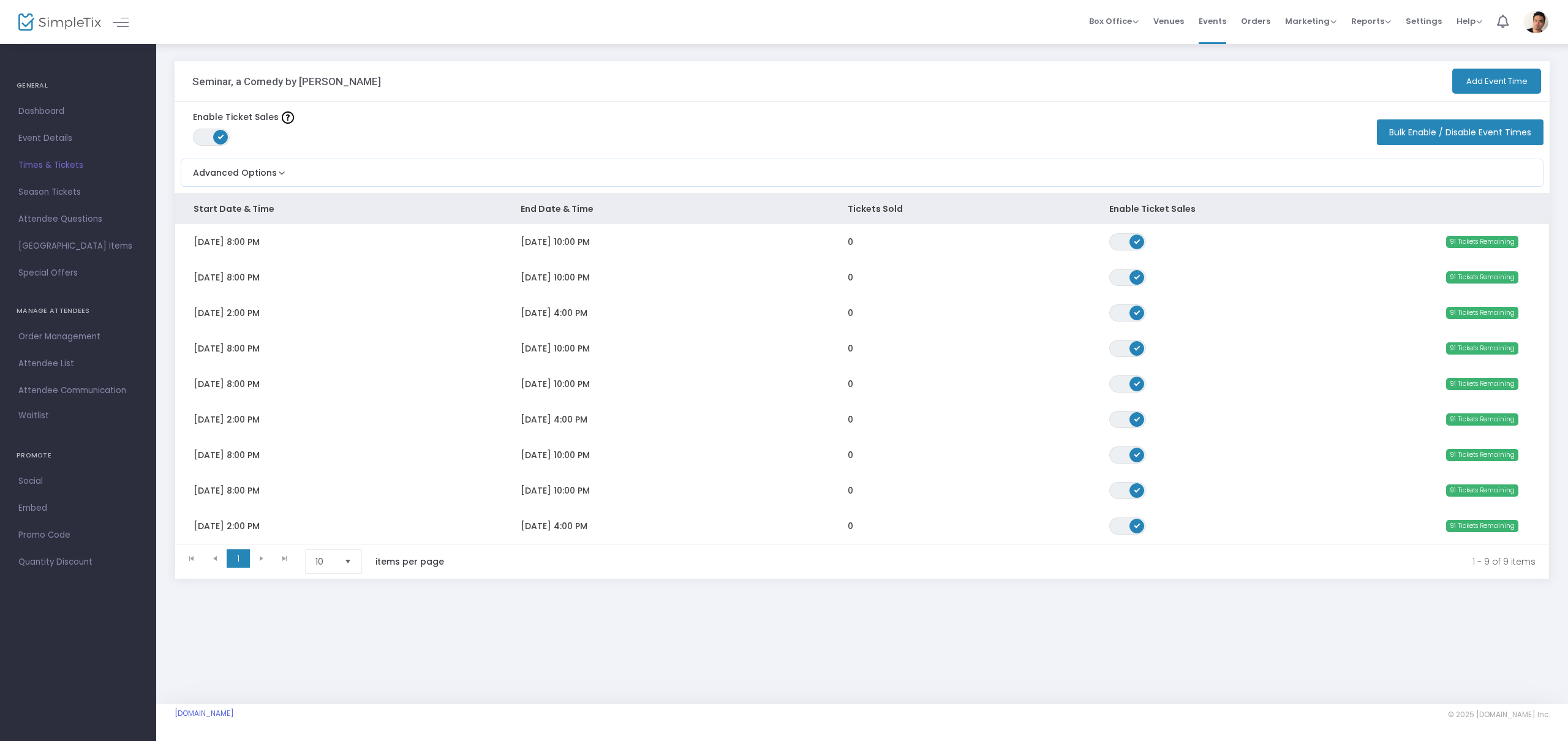
click at [315, 413] on td "[DATE] 2:00 PM" at bounding box center [338, 420] width 327 height 36
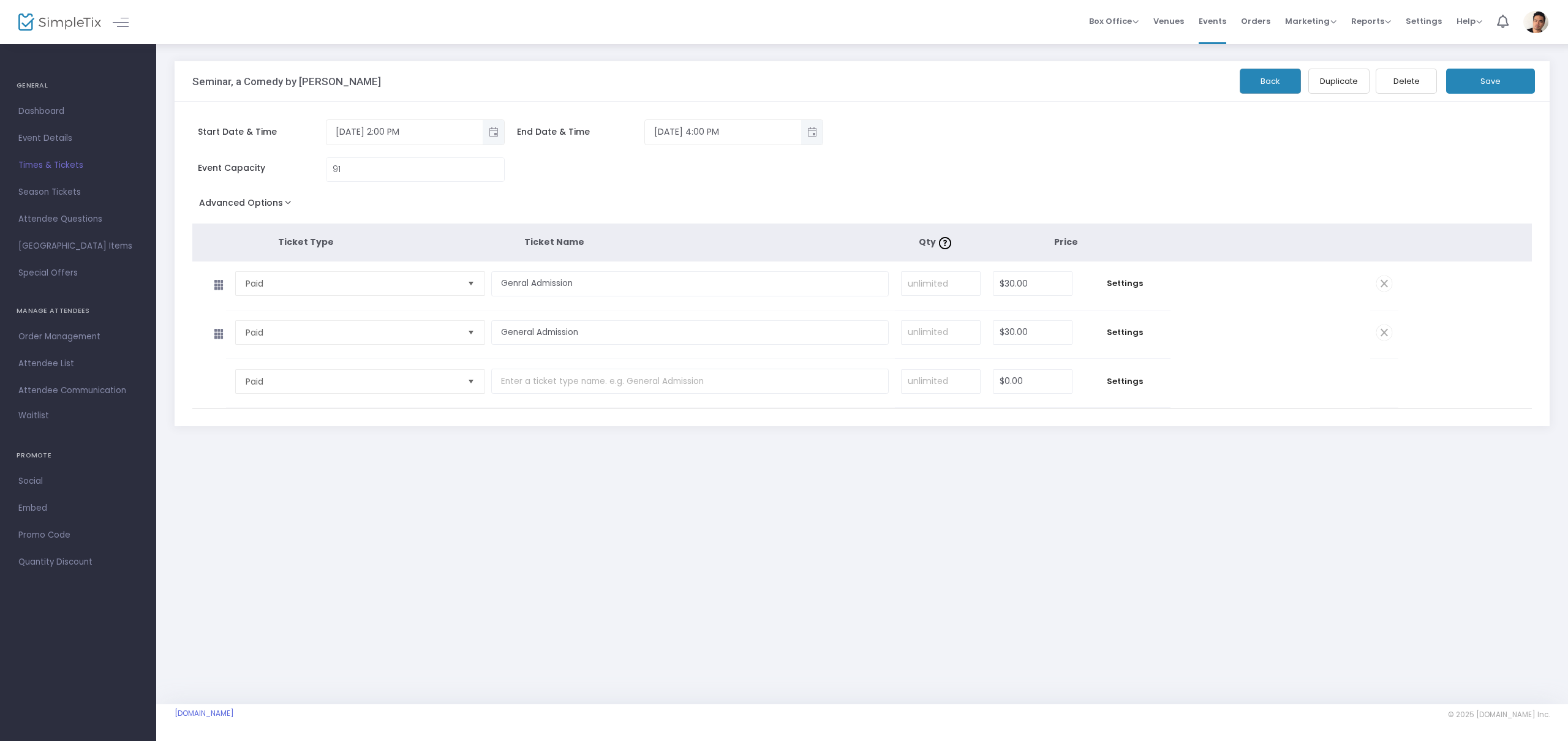
click at [1384, 330] on span at bounding box center [1384, 332] width 16 height 16
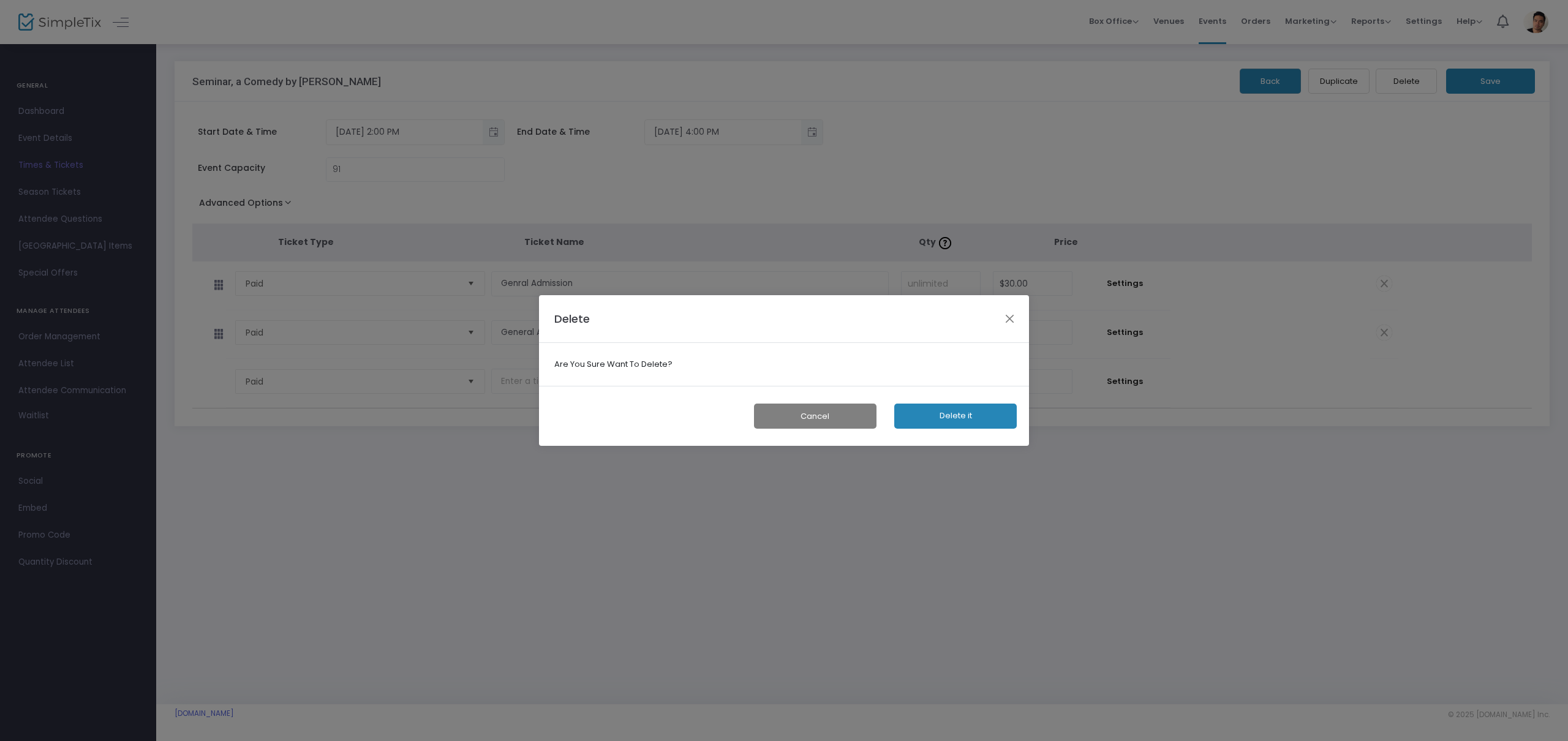
click at [938, 419] on button "Delete it" at bounding box center [956, 416] width 123 height 25
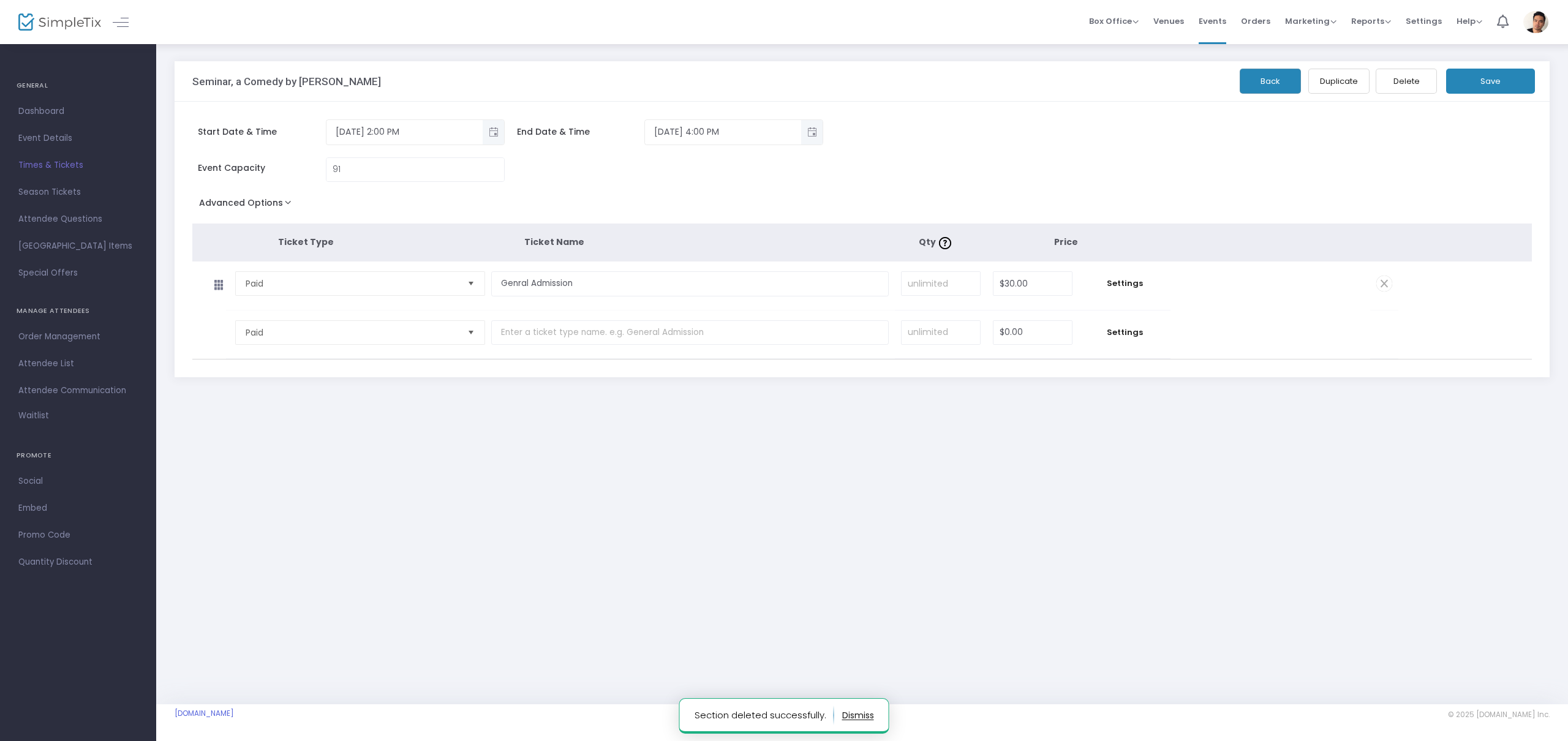
click at [60, 167] on span "Times & Tickets" at bounding box center [78, 165] width 119 height 16
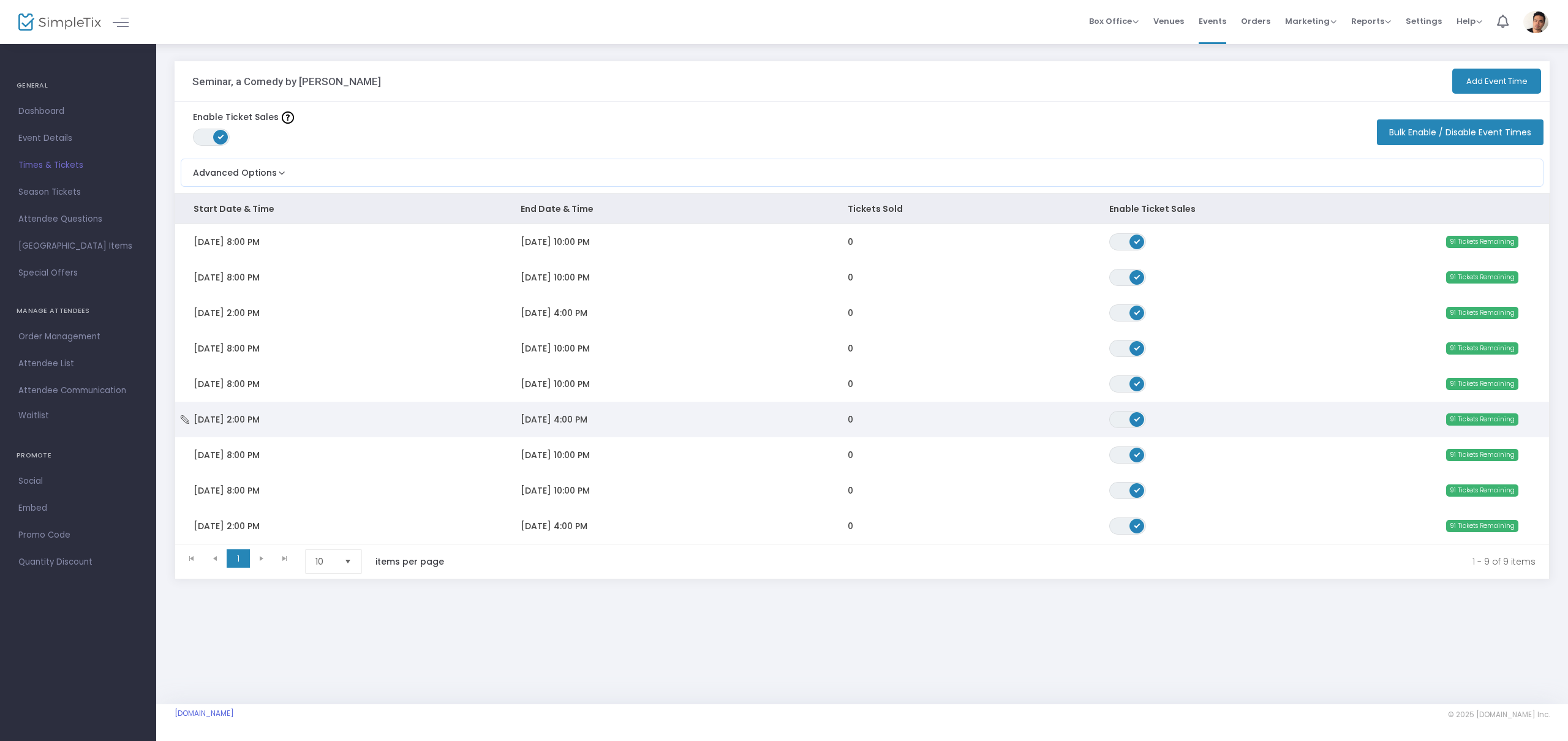
click at [354, 424] on td "[DATE] 2:00 PM" at bounding box center [338, 420] width 327 height 36
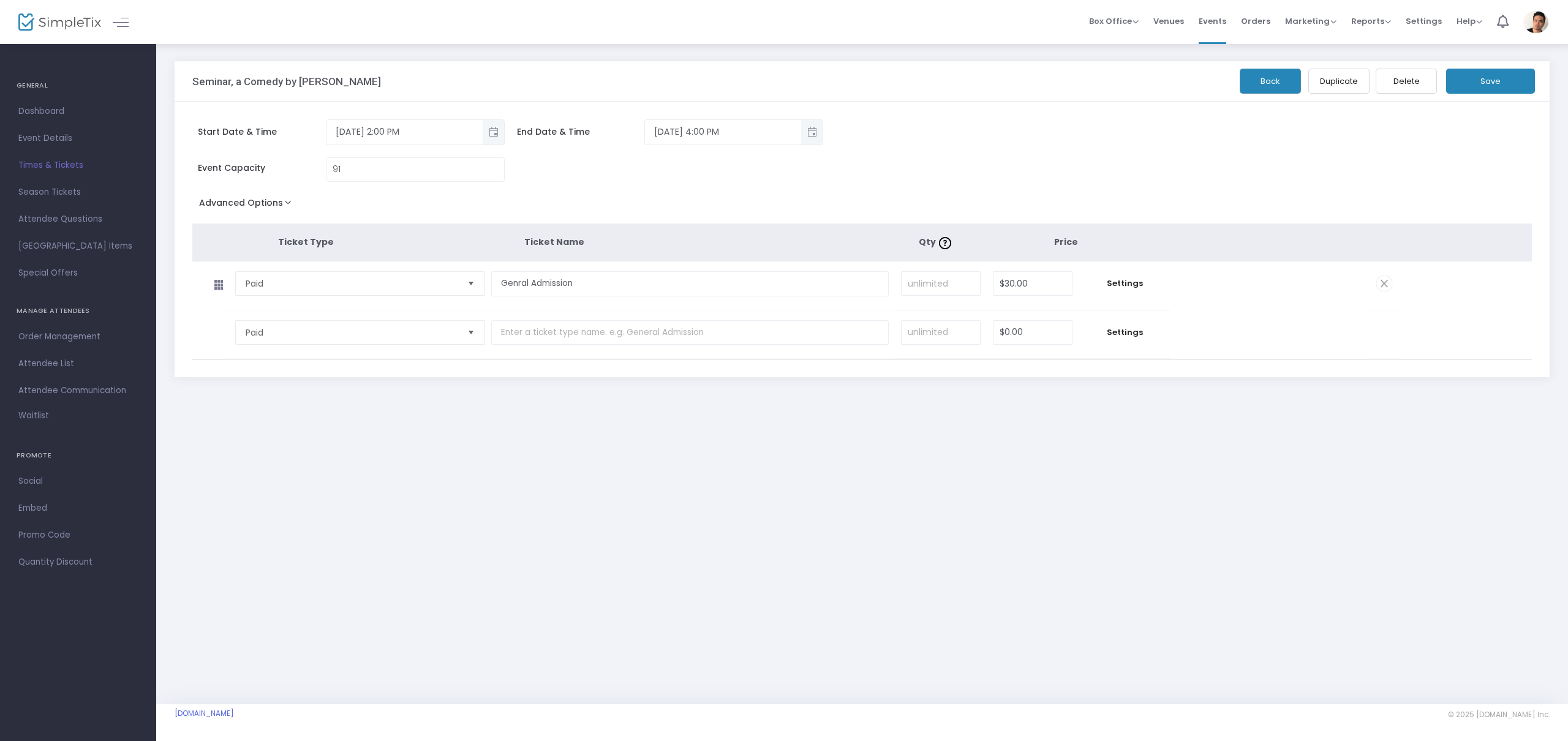
click at [74, 168] on span "Times & Tickets" at bounding box center [78, 165] width 119 height 16
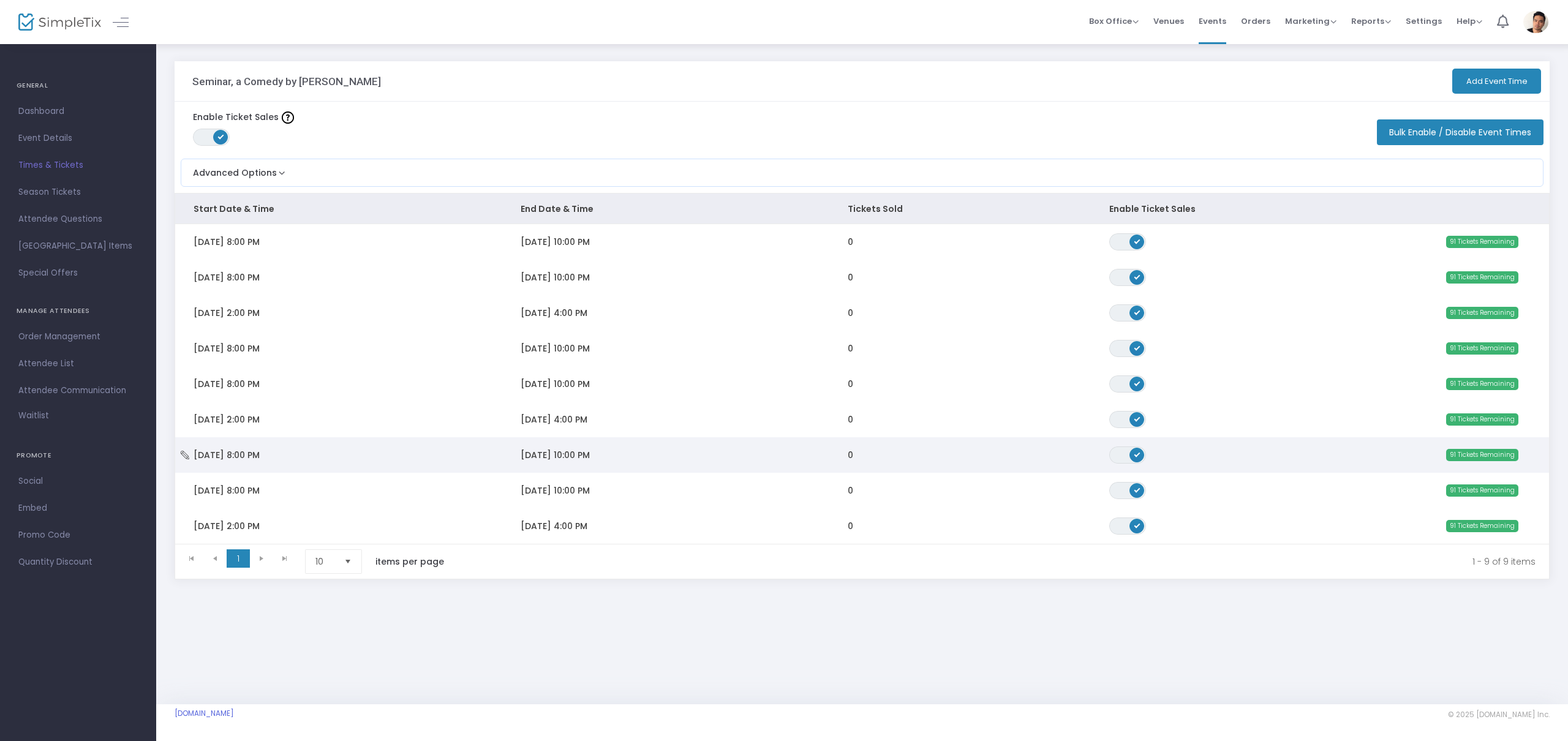
click at [326, 463] on td "[DATE] 8:00 PM" at bounding box center [338, 454] width 327 height 36
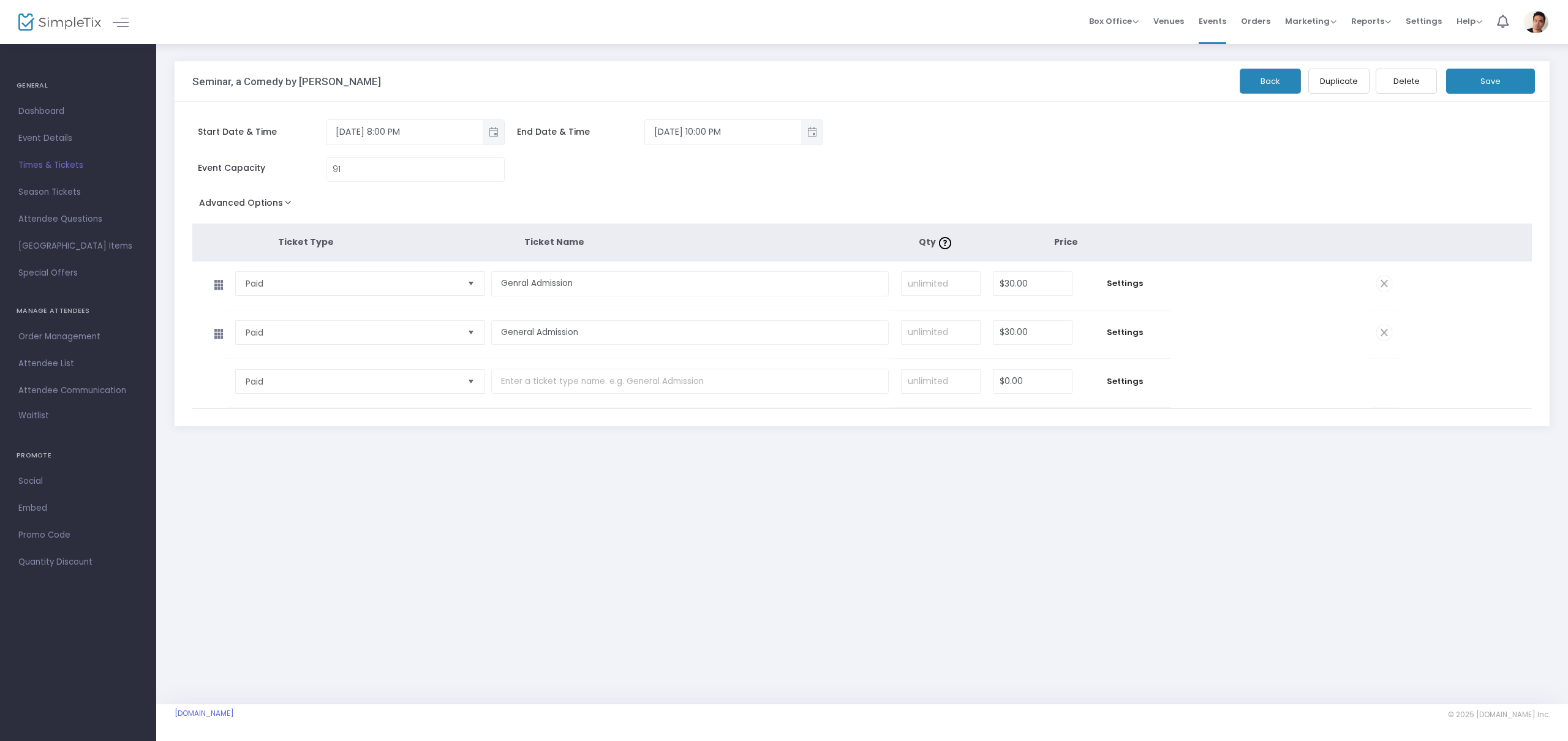
click at [1387, 330] on span at bounding box center [1384, 332] width 16 height 16
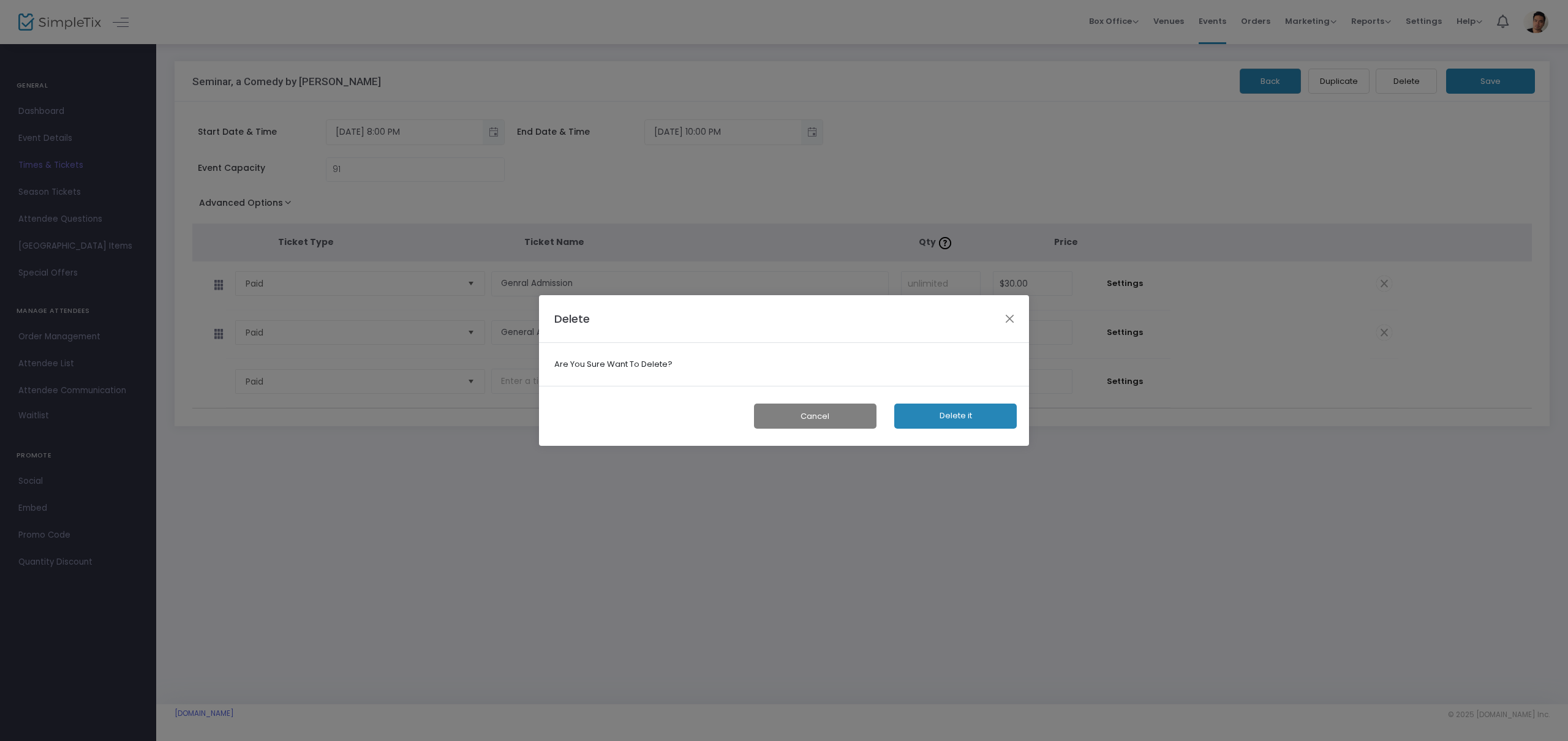
click at [936, 415] on button "Delete it" at bounding box center [956, 416] width 123 height 25
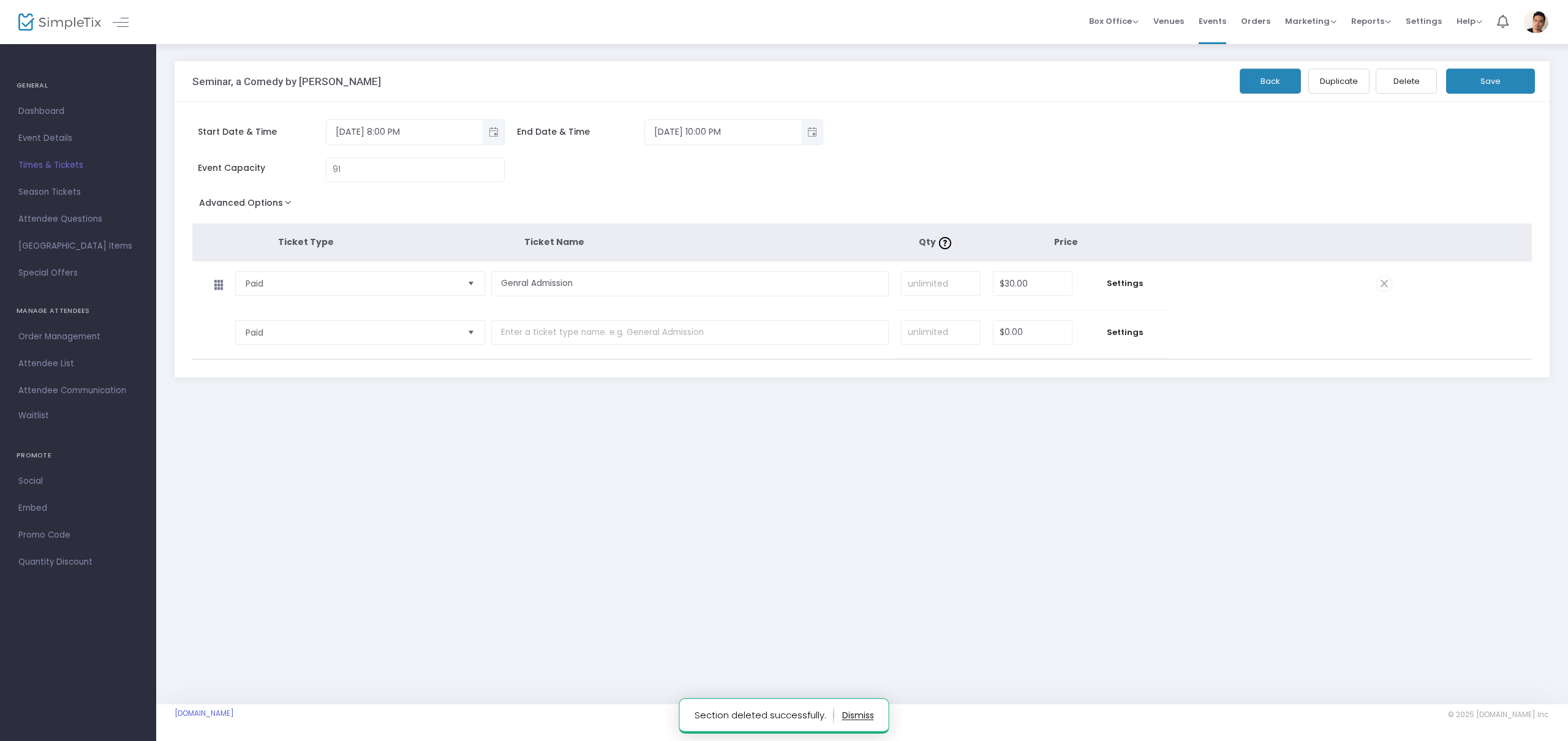
click at [59, 169] on span "Times & Tickets" at bounding box center [78, 165] width 119 height 16
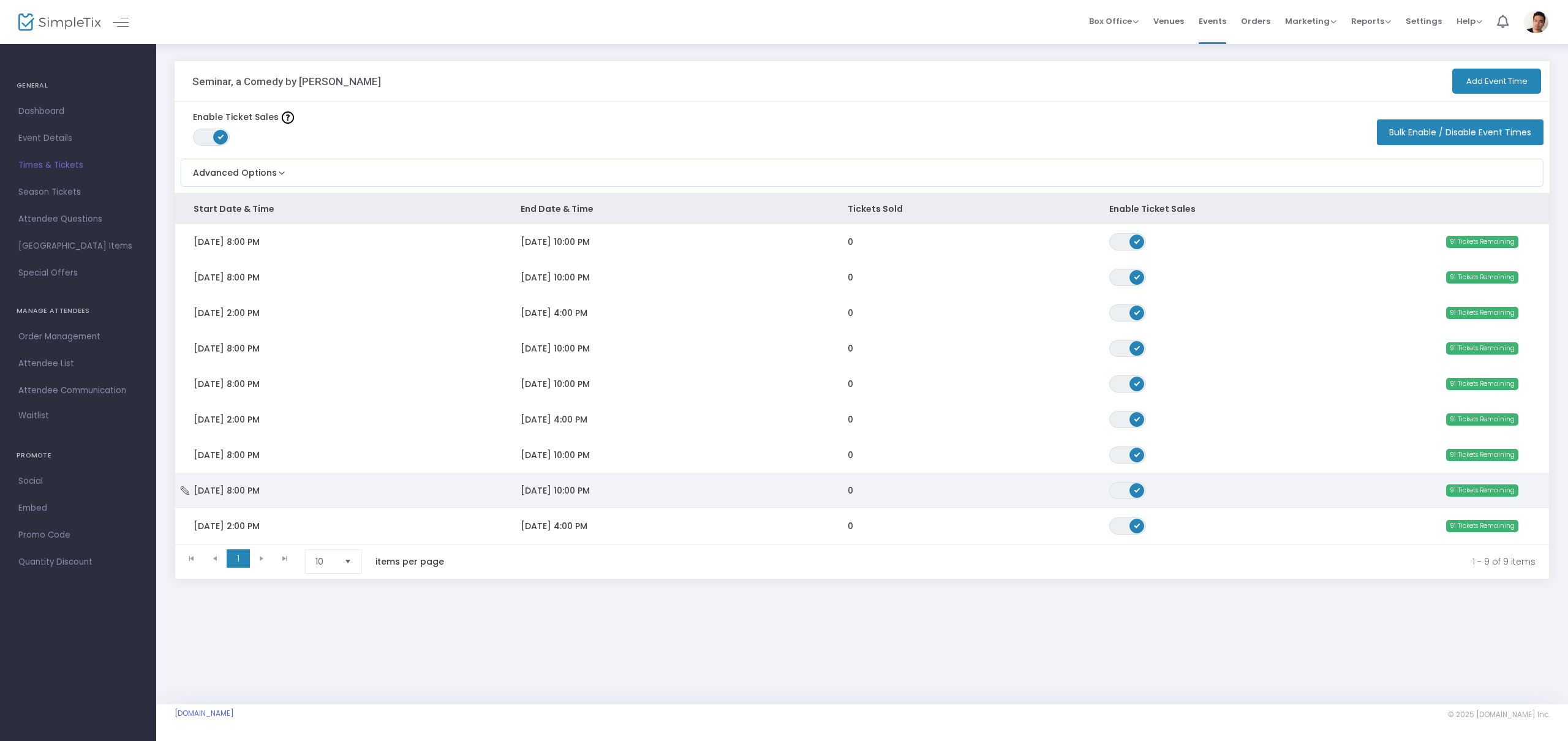
click at [343, 484] on td "[DATE] 8:00 PM" at bounding box center [338, 490] width 327 height 36
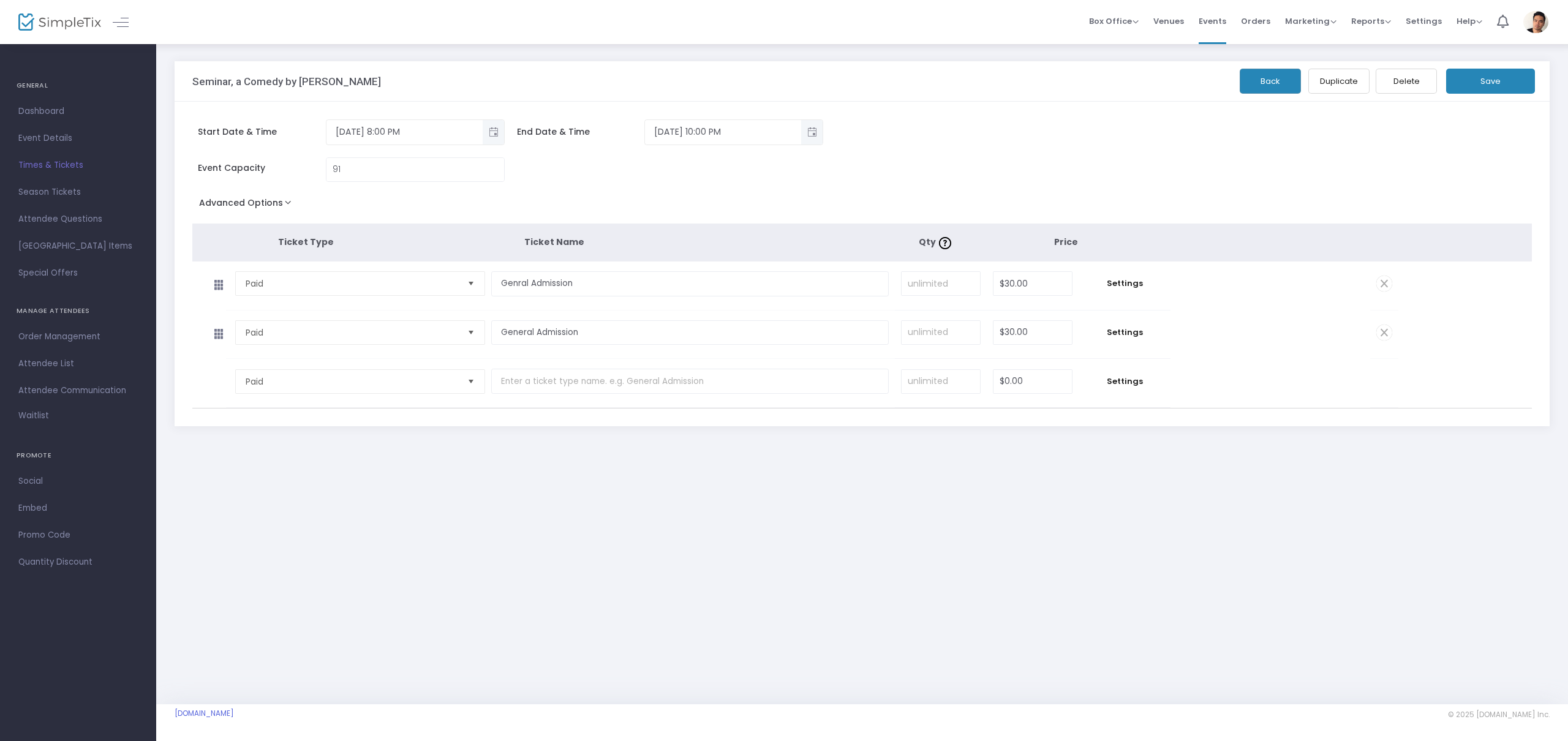
click at [1389, 331] on span at bounding box center [1384, 332] width 16 height 16
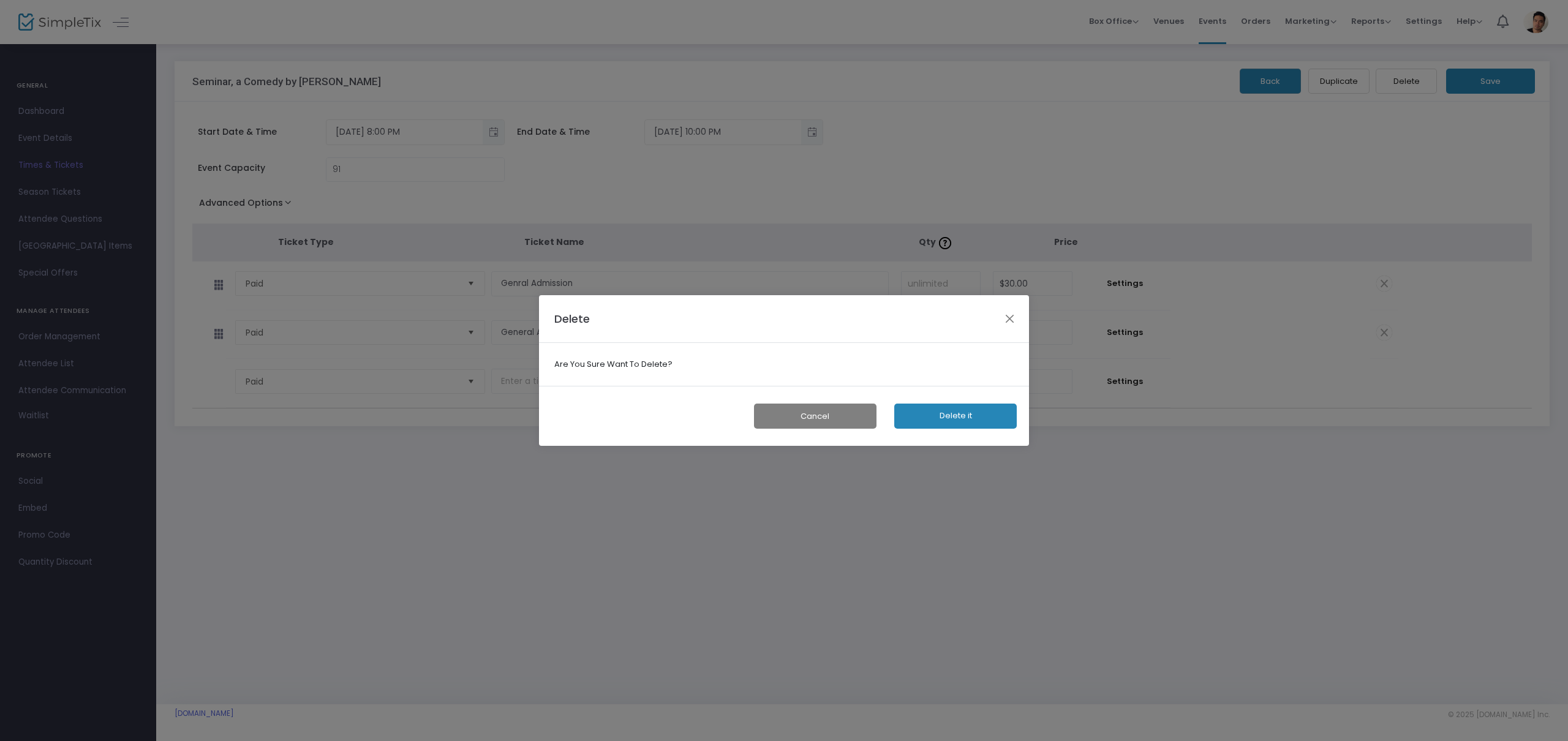
click at [970, 416] on button "Delete it" at bounding box center [956, 416] width 123 height 25
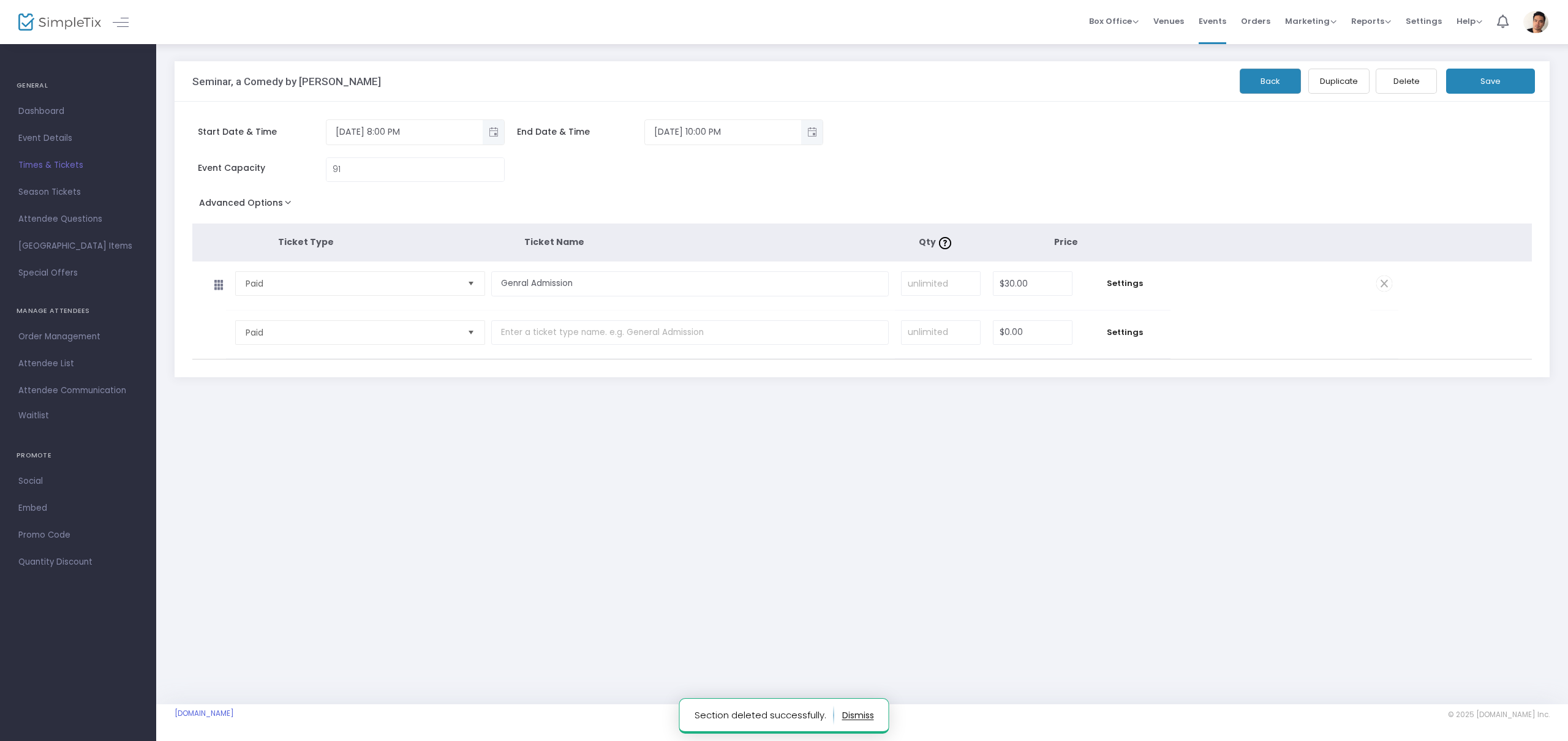
click at [1474, 83] on button "Save" at bounding box center [1490, 81] width 89 height 25
click at [62, 162] on span "Times & Tickets" at bounding box center [78, 165] width 119 height 16
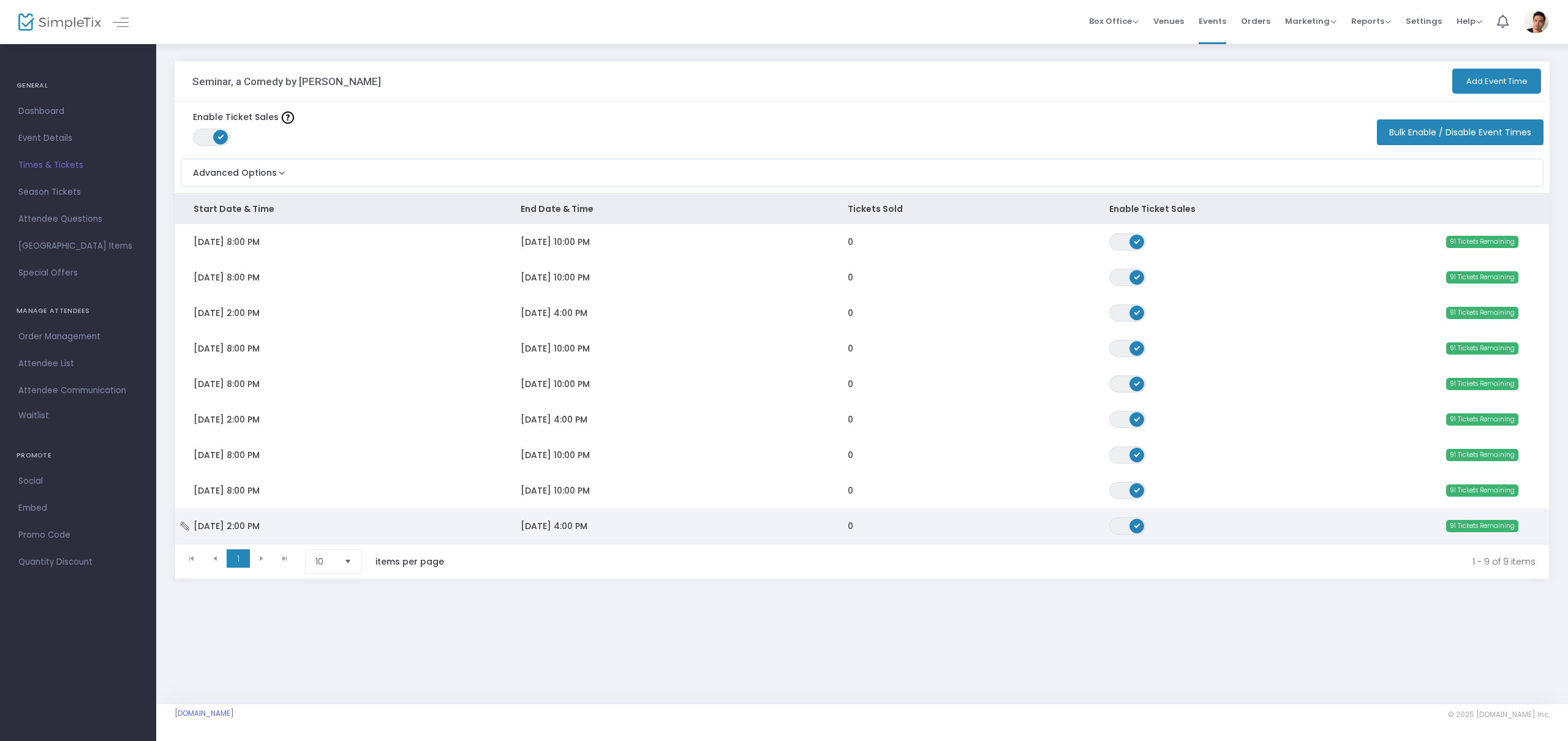
click at [326, 521] on td "[DATE] 2:00 PM" at bounding box center [338, 526] width 327 height 36
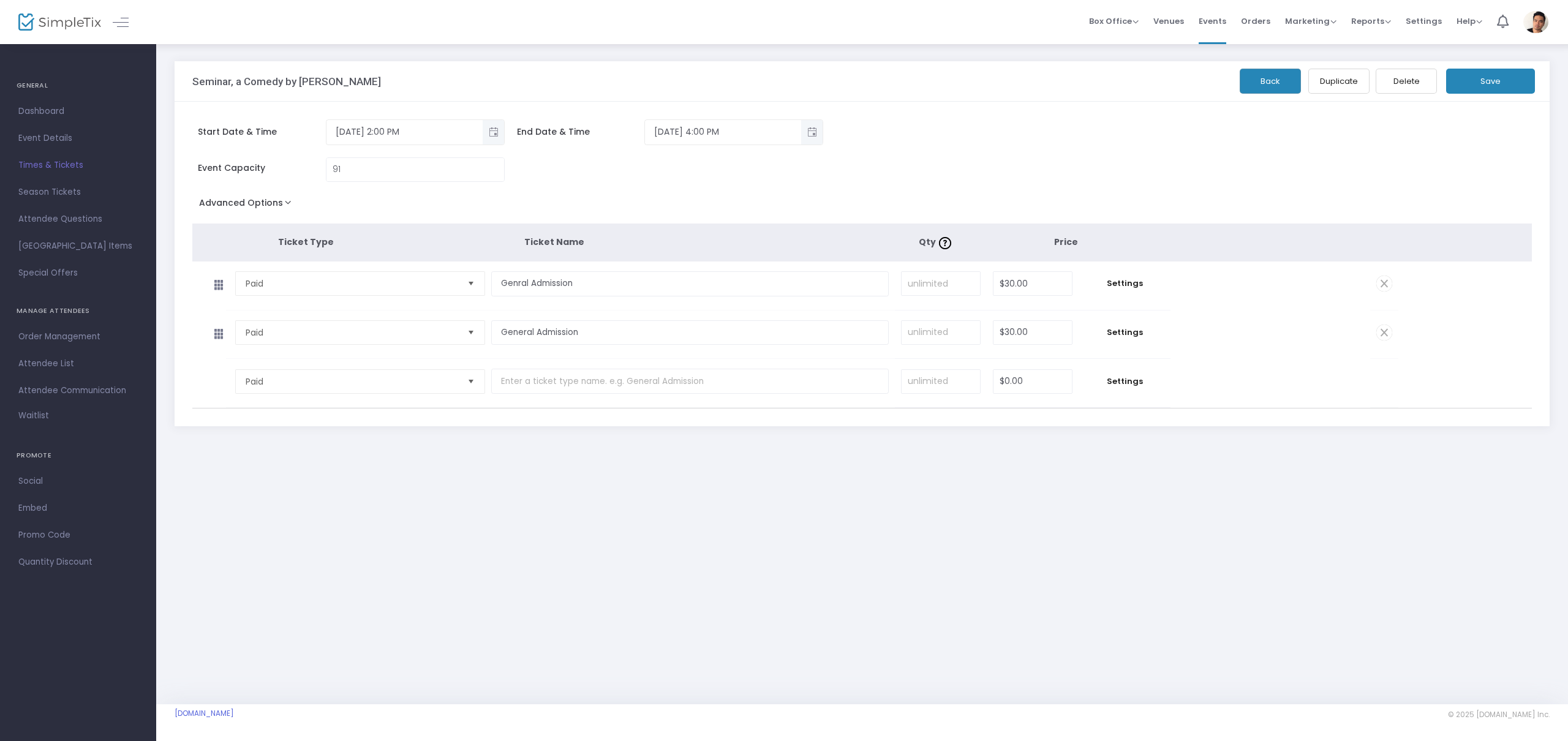
click at [1387, 331] on span at bounding box center [1384, 332] width 16 height 16
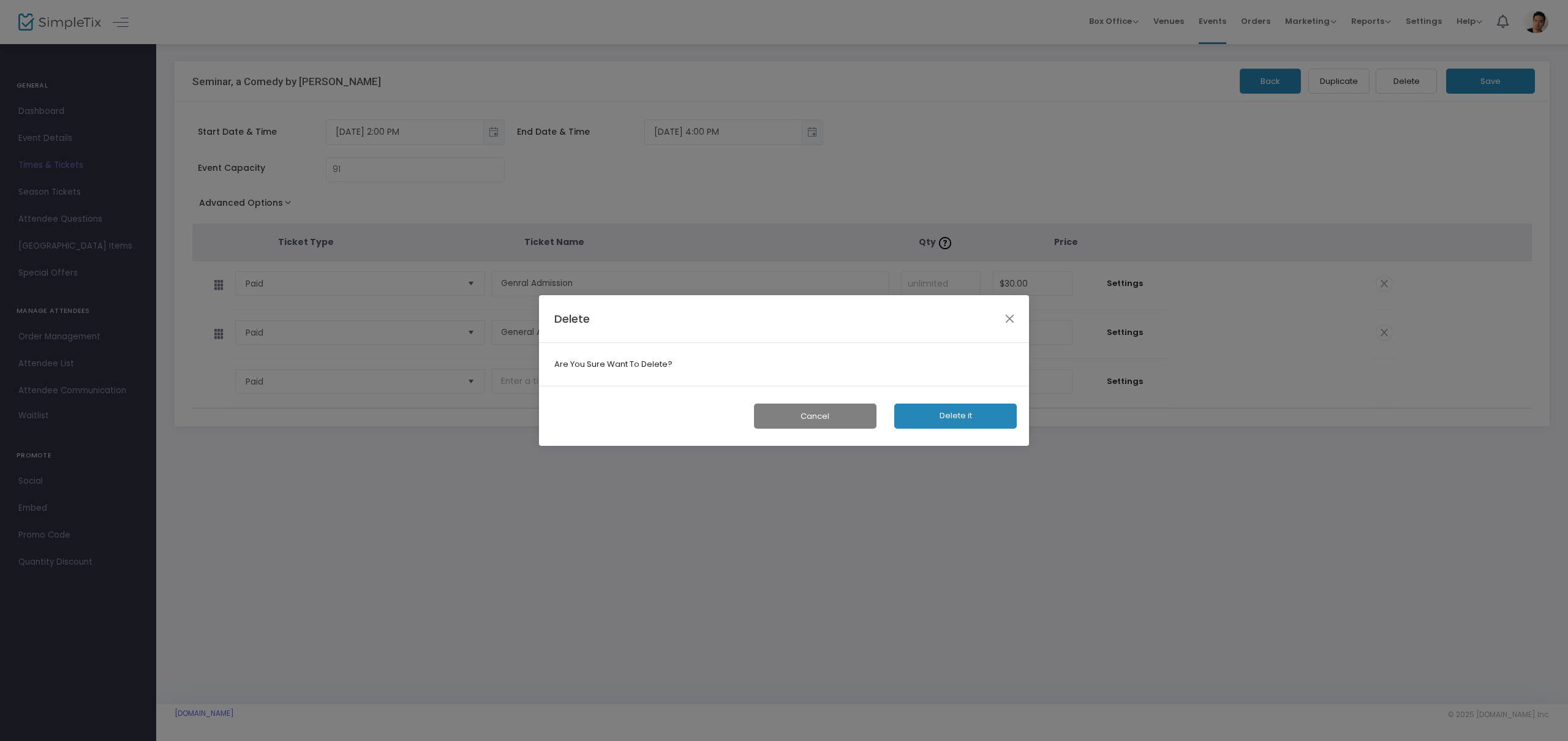
click at [955, 413] on button "Delete it" at bounding box center [956, 416] width 123 height 25
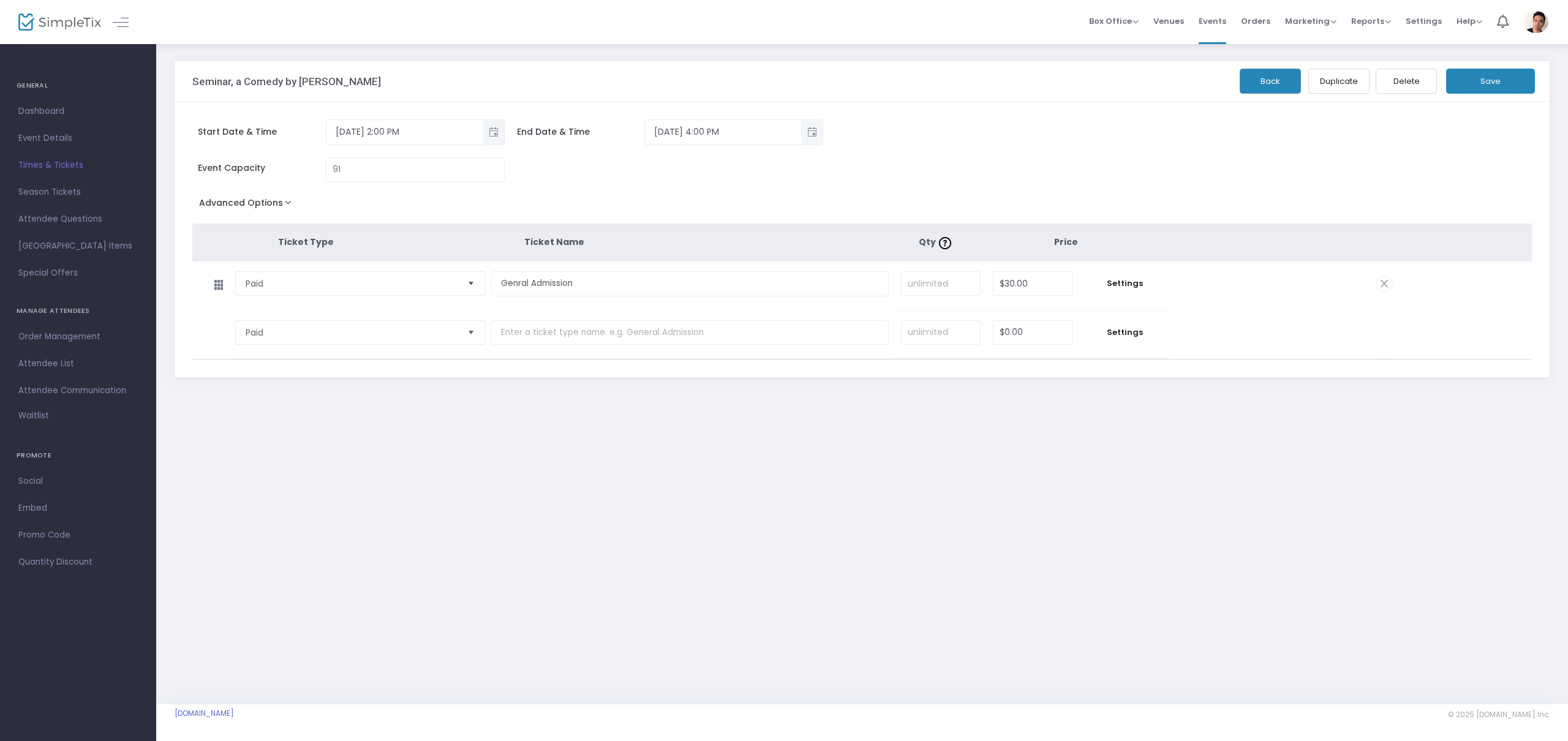
click at [1489, 77] on button "Save" at bounding box center [1490, 81] width 89 height 25
click at [47, 132] on span "Event Details" at bounding box center [78, 137] width 119 height 16
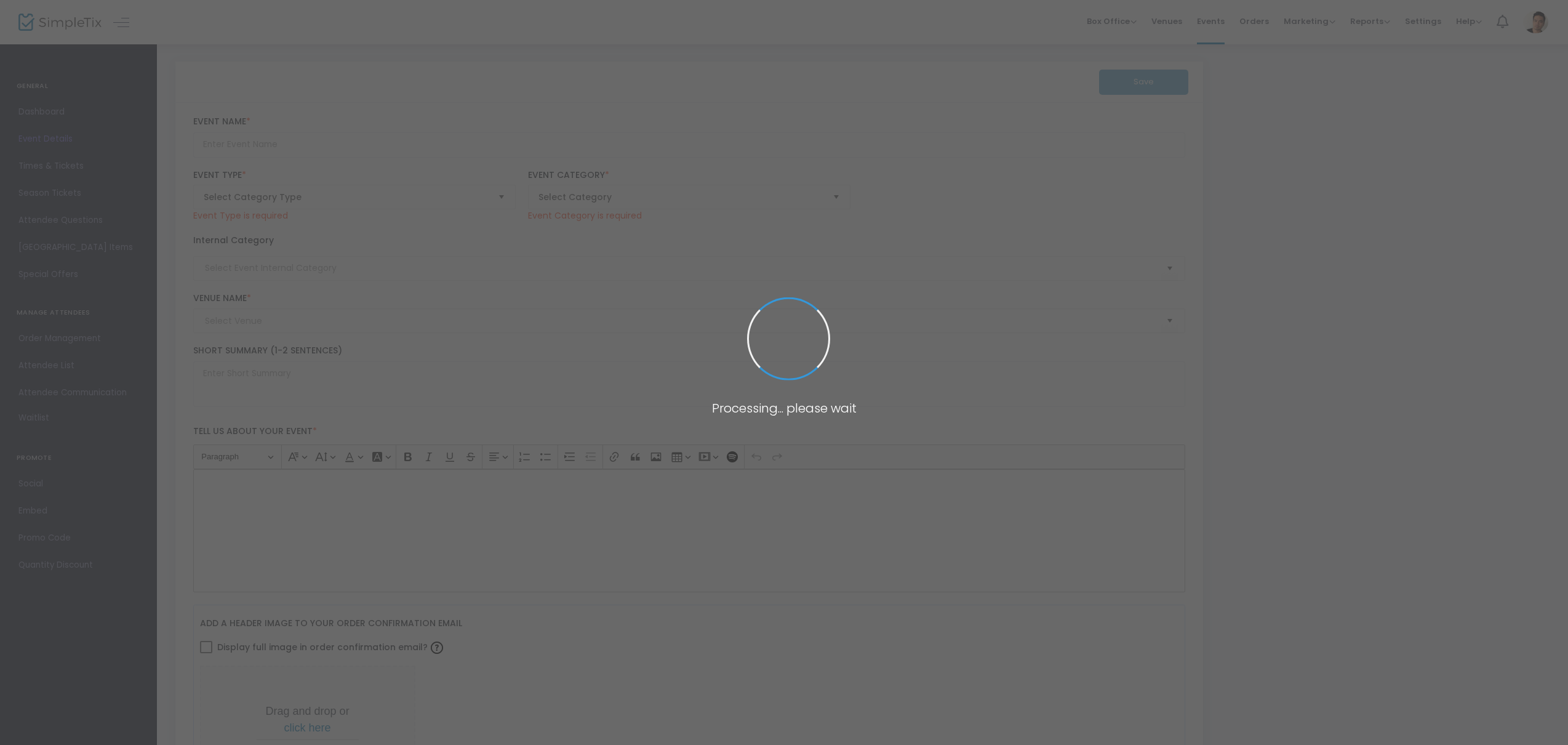
type input "Seminar, a Comedy by [PERSON_NAME]"
type textarea "The Royal Underground Theatre Company proudly presents [PERSON_NAME] Seminar, a…"
checkbox input "true"
type input "[EMAIL_ADDRESS][DOMAIN_NAME]"
type input "Buy Tickets"
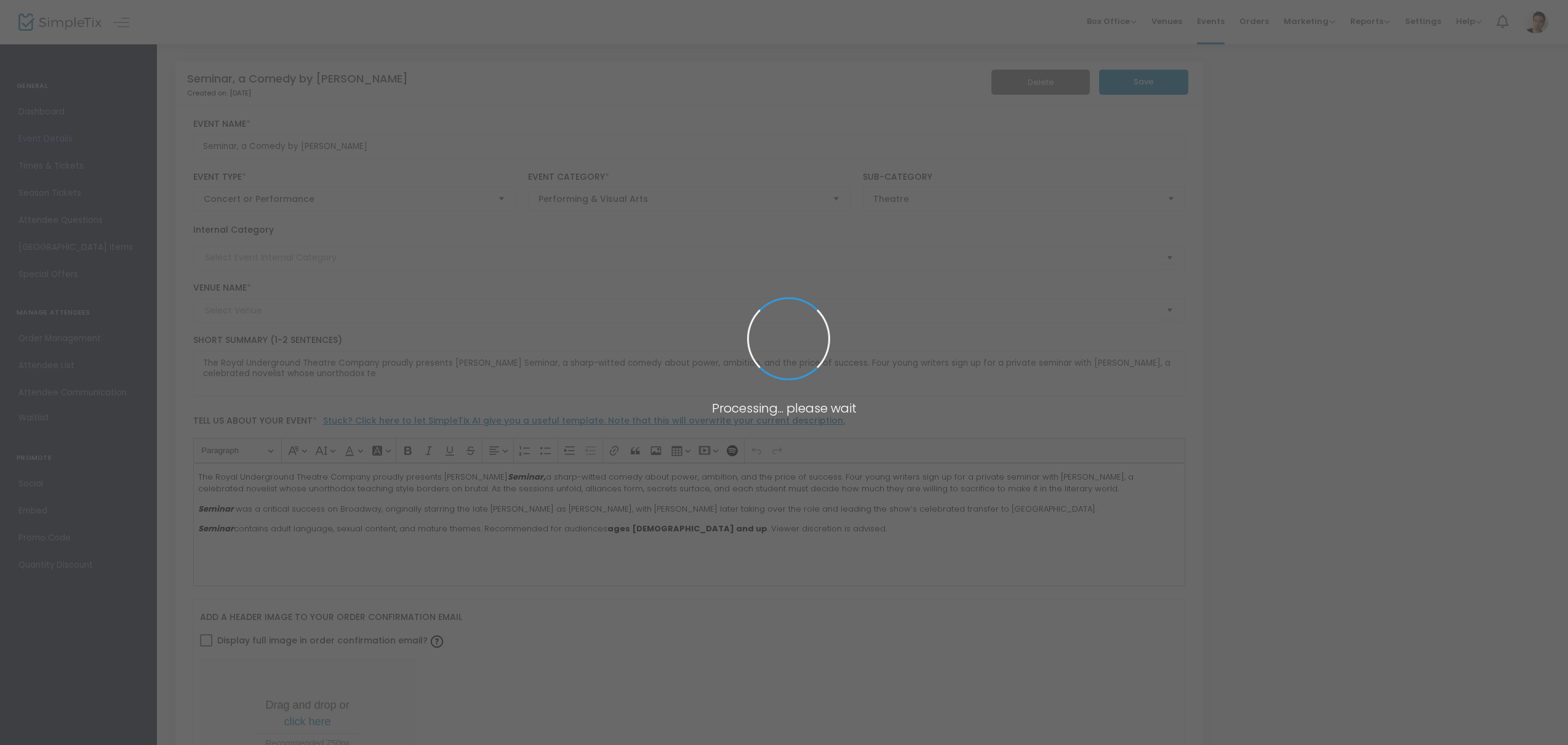
type input "[GEOGRAPHIC_DATA]"
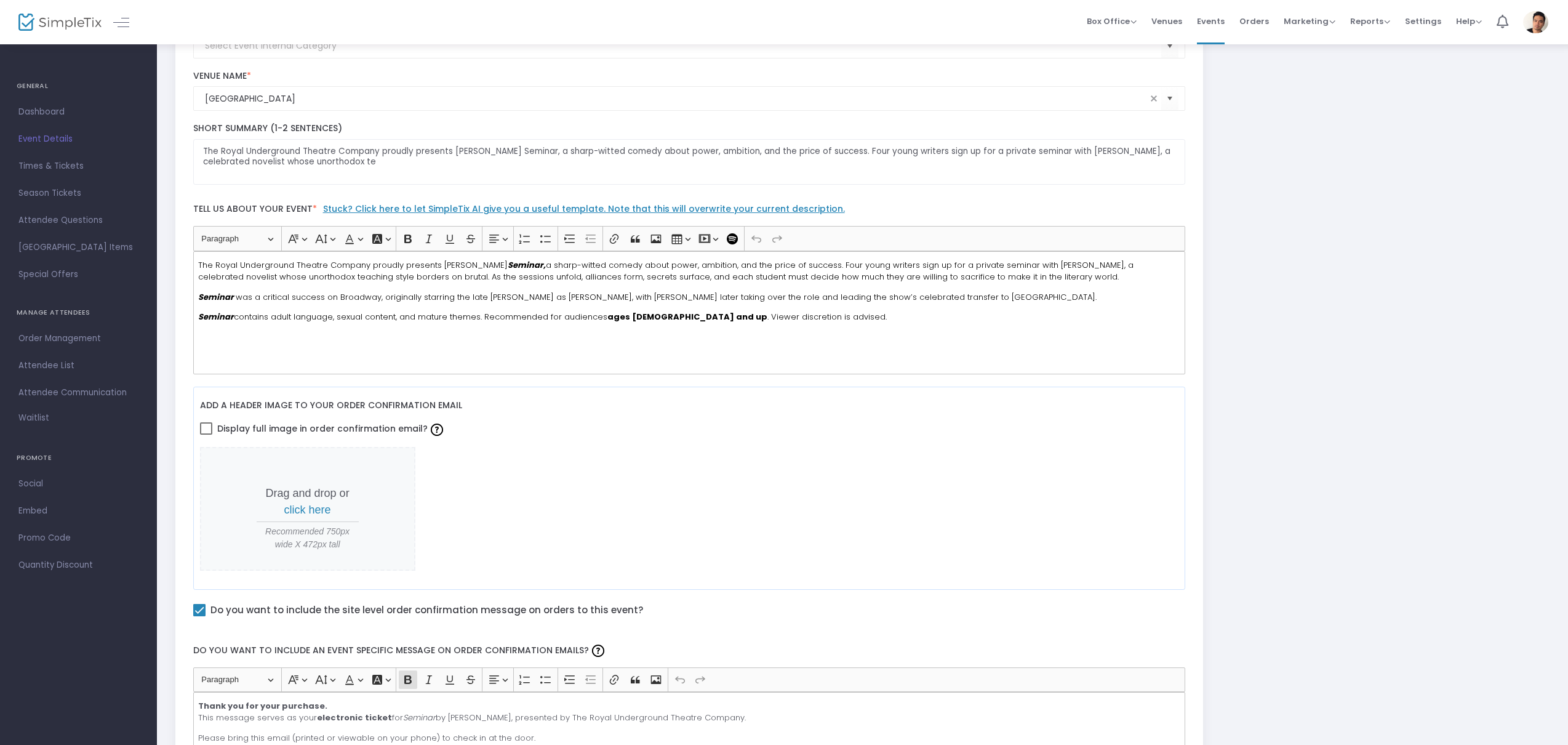
scroll to position [204, 0]
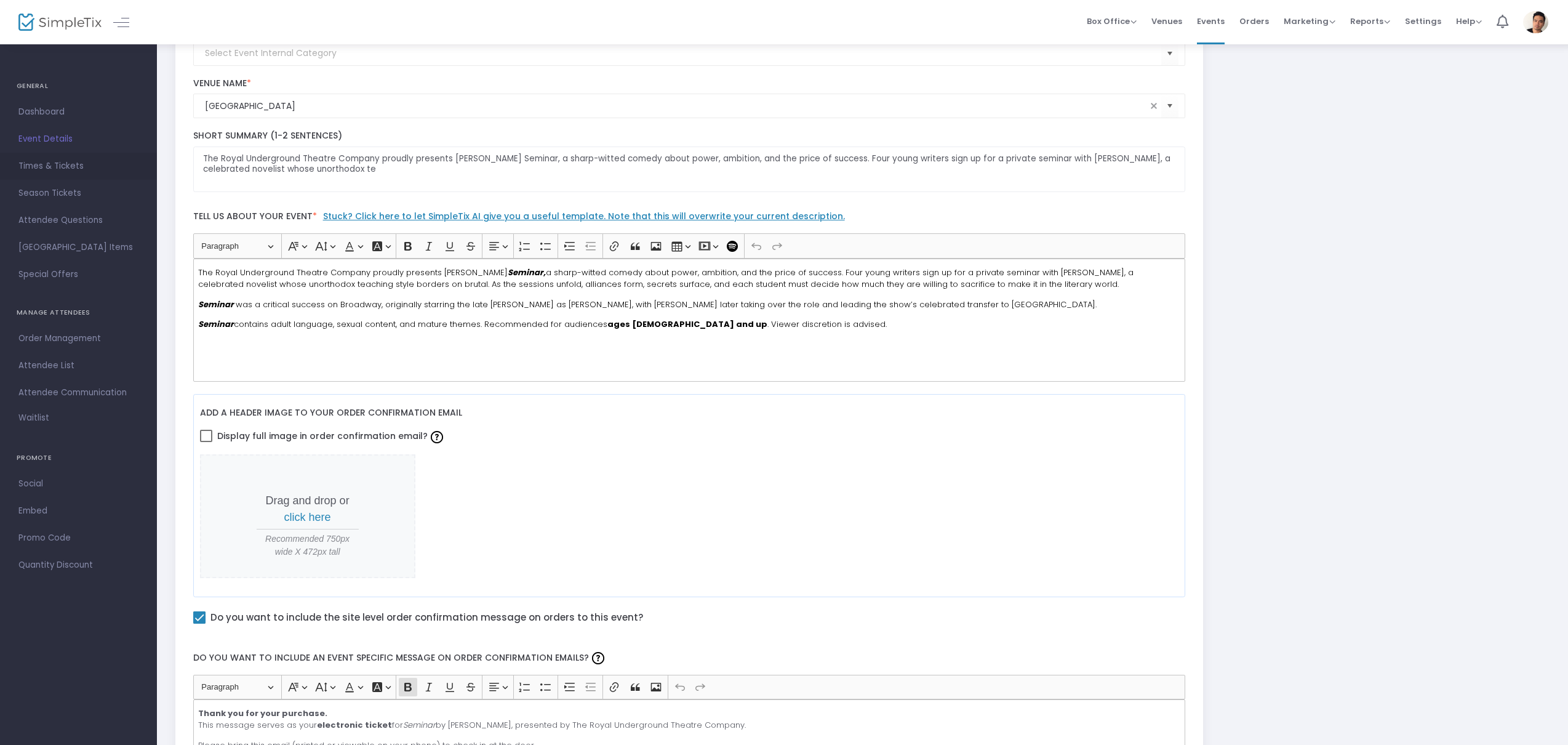
click at [64, 166] on span "Times & Tickets" at bounding box center [78, 166] width 120 height 16
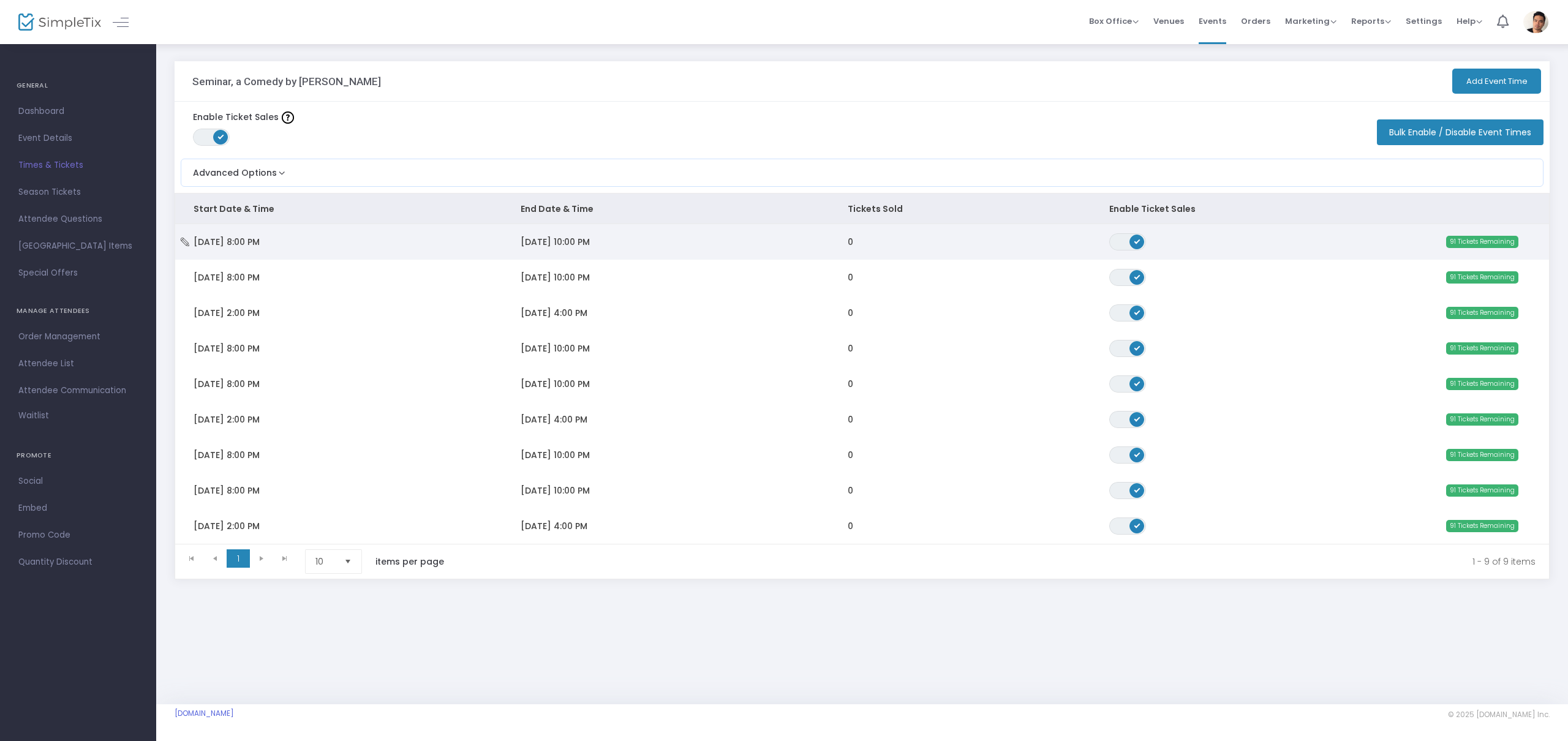
click at [188, 241] on icon "Data table" at bounding box center [184, 241] width 12 height 8
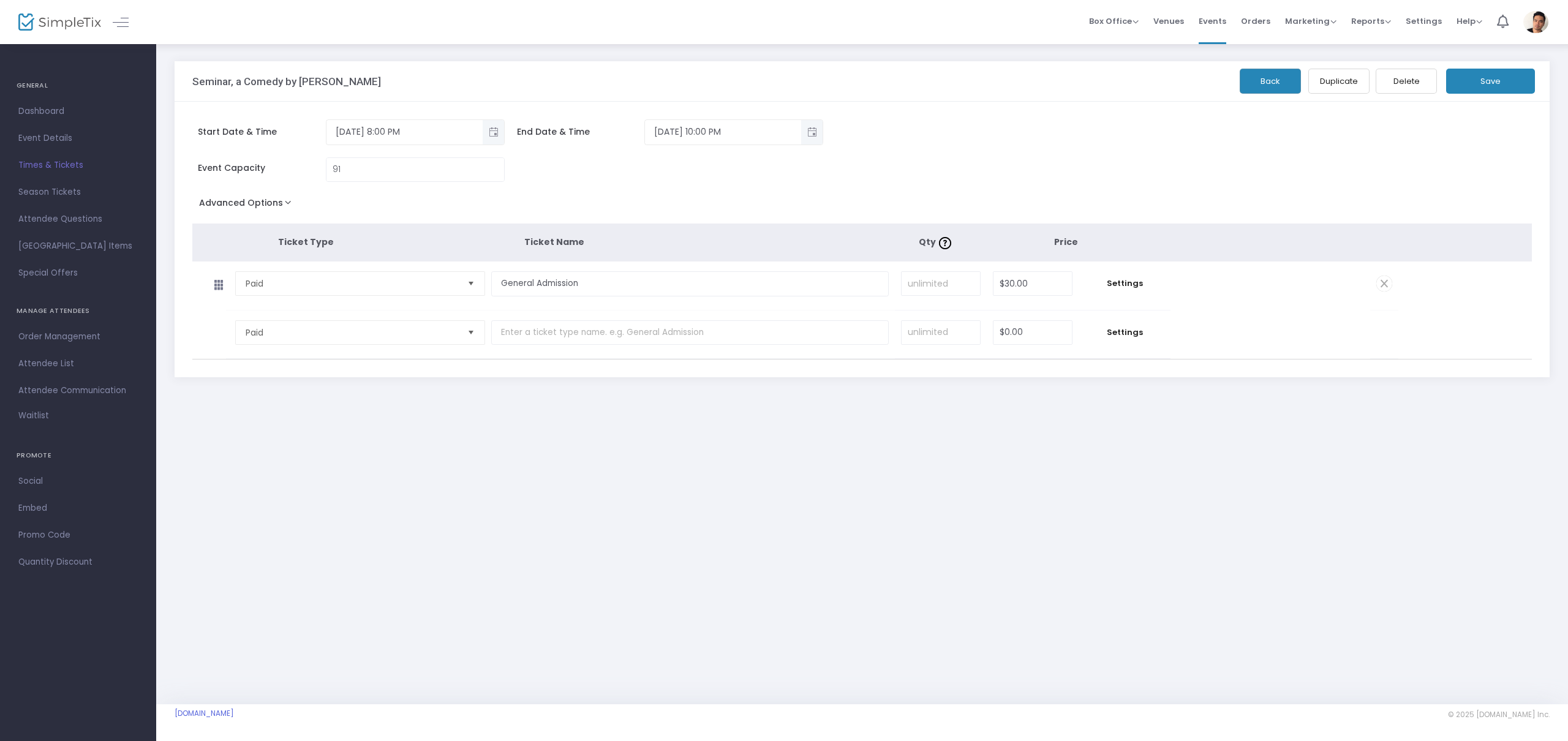
click at [60, 163] on span "Times & Tickets" at bounding box center [78, 165] width 119 height 16
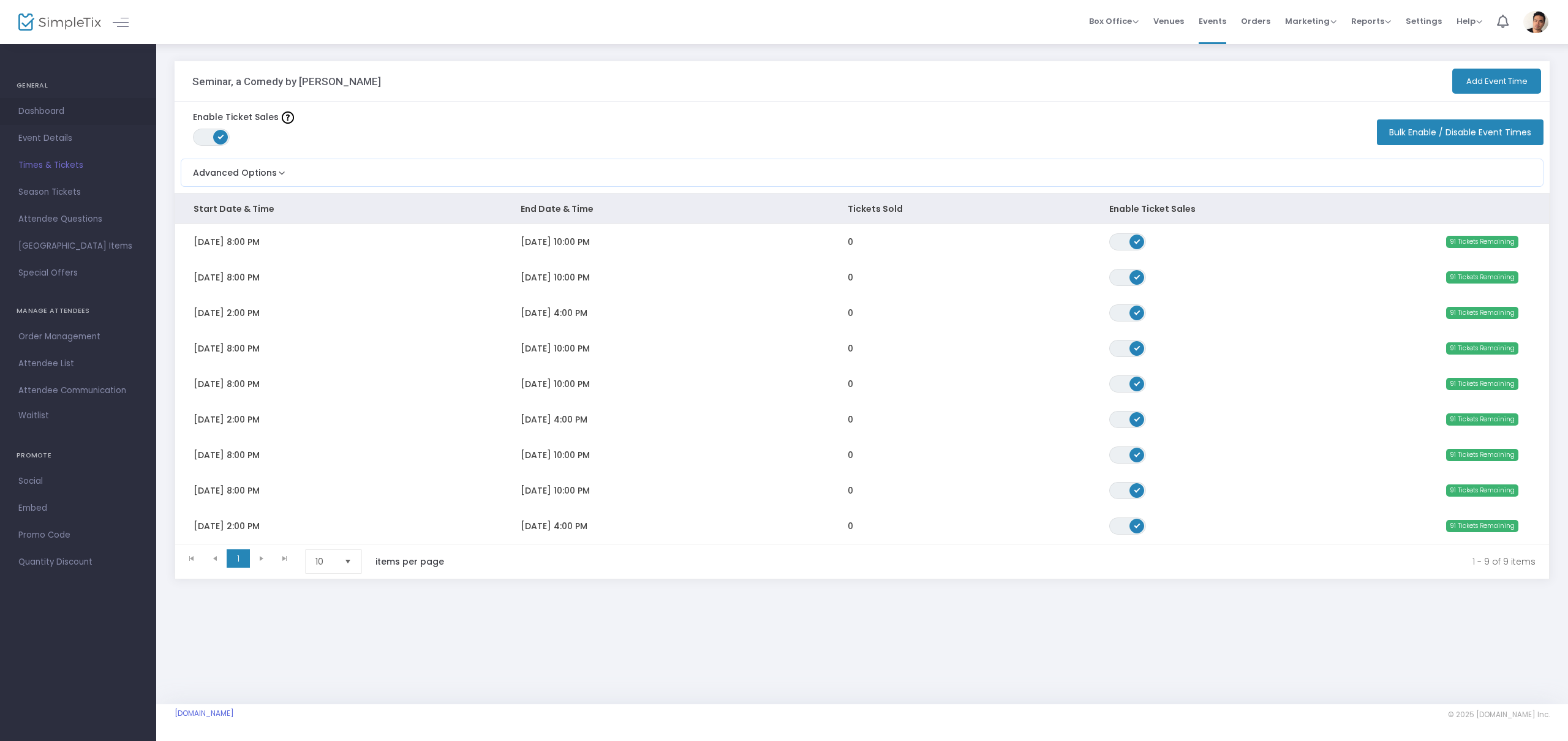
click at [50, 115] on span "Dashboard" at bounding box center [78, 111] width 119 height 16
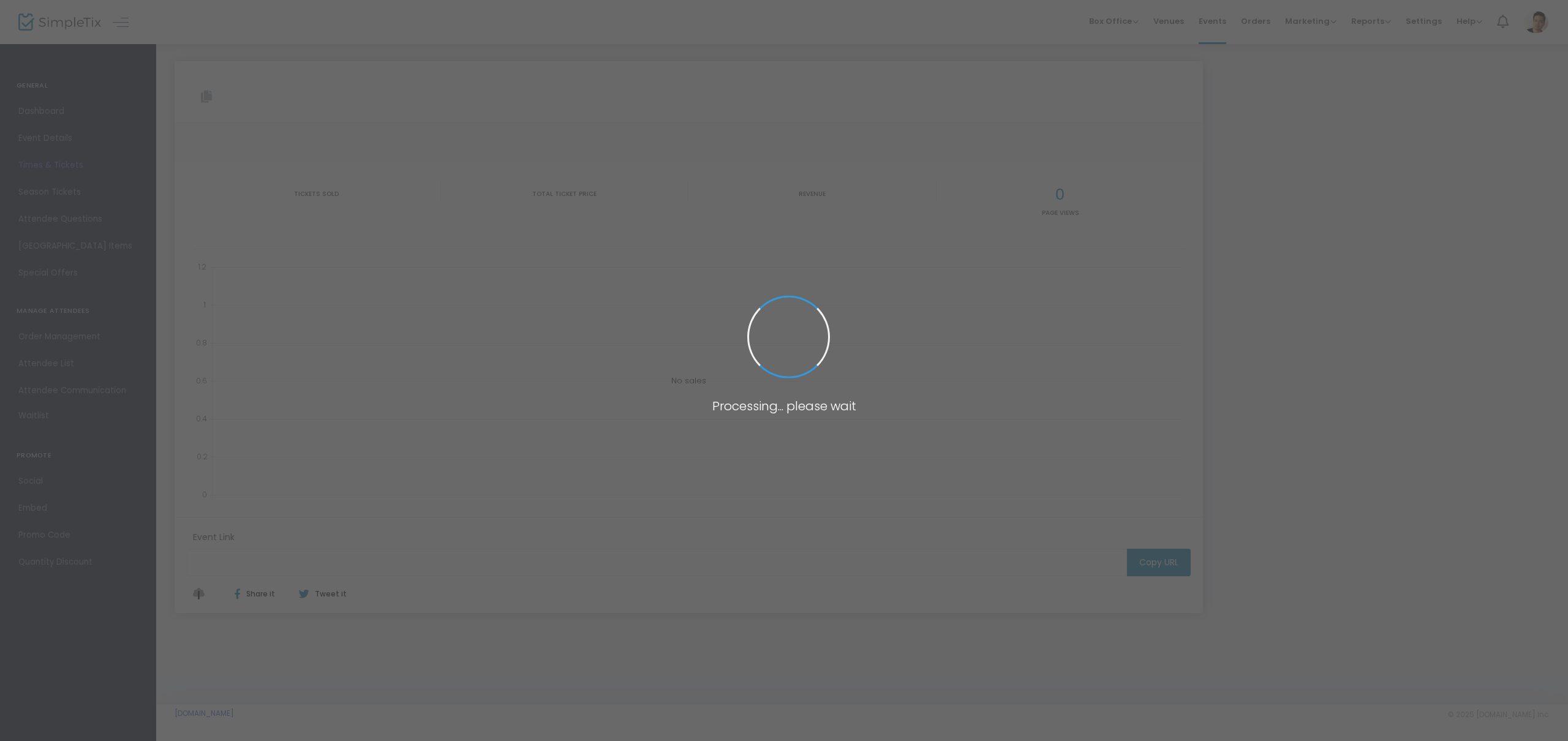
type input "[URL][DOMAIN_NAME][PERSON_NAME]"
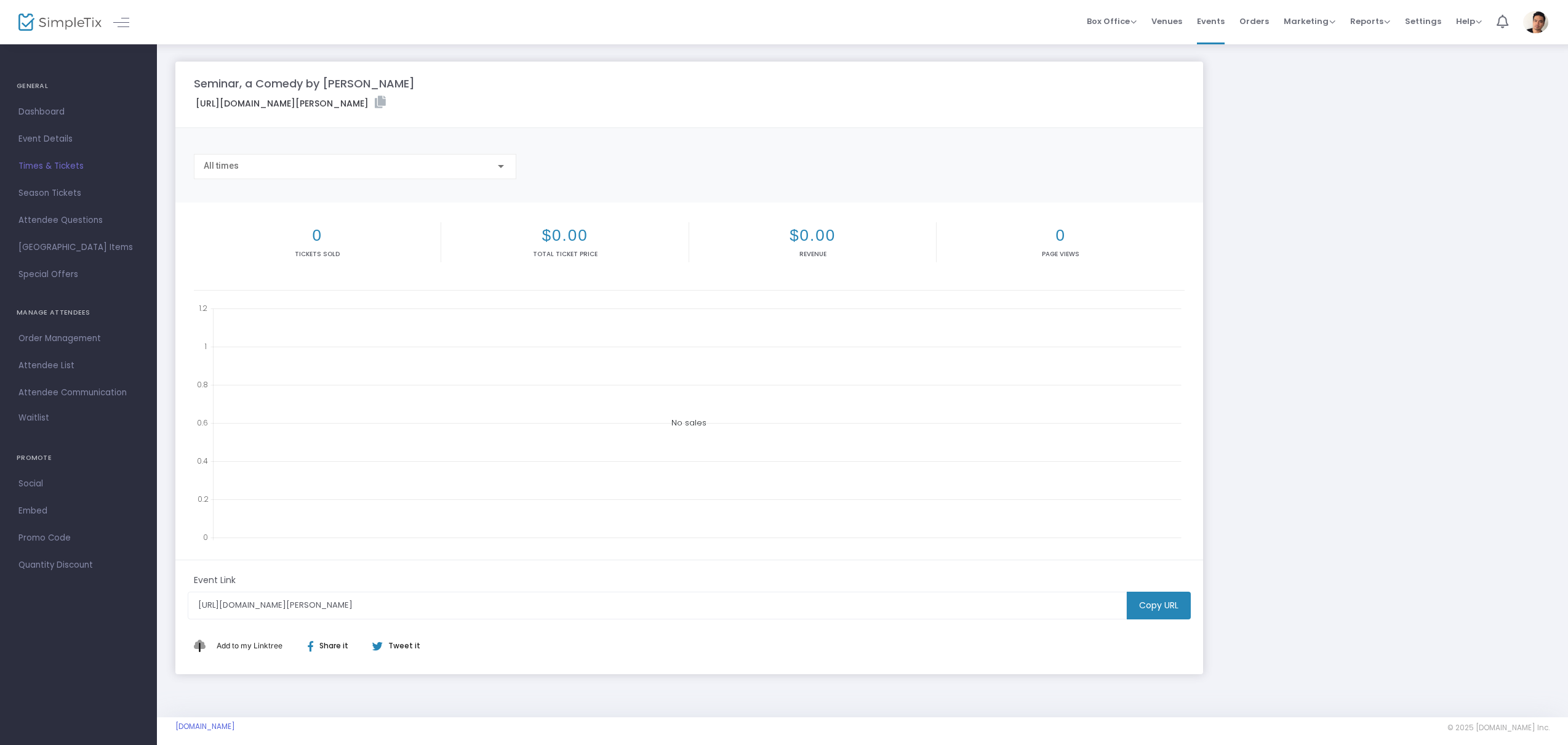
scroll to position [10, 0]
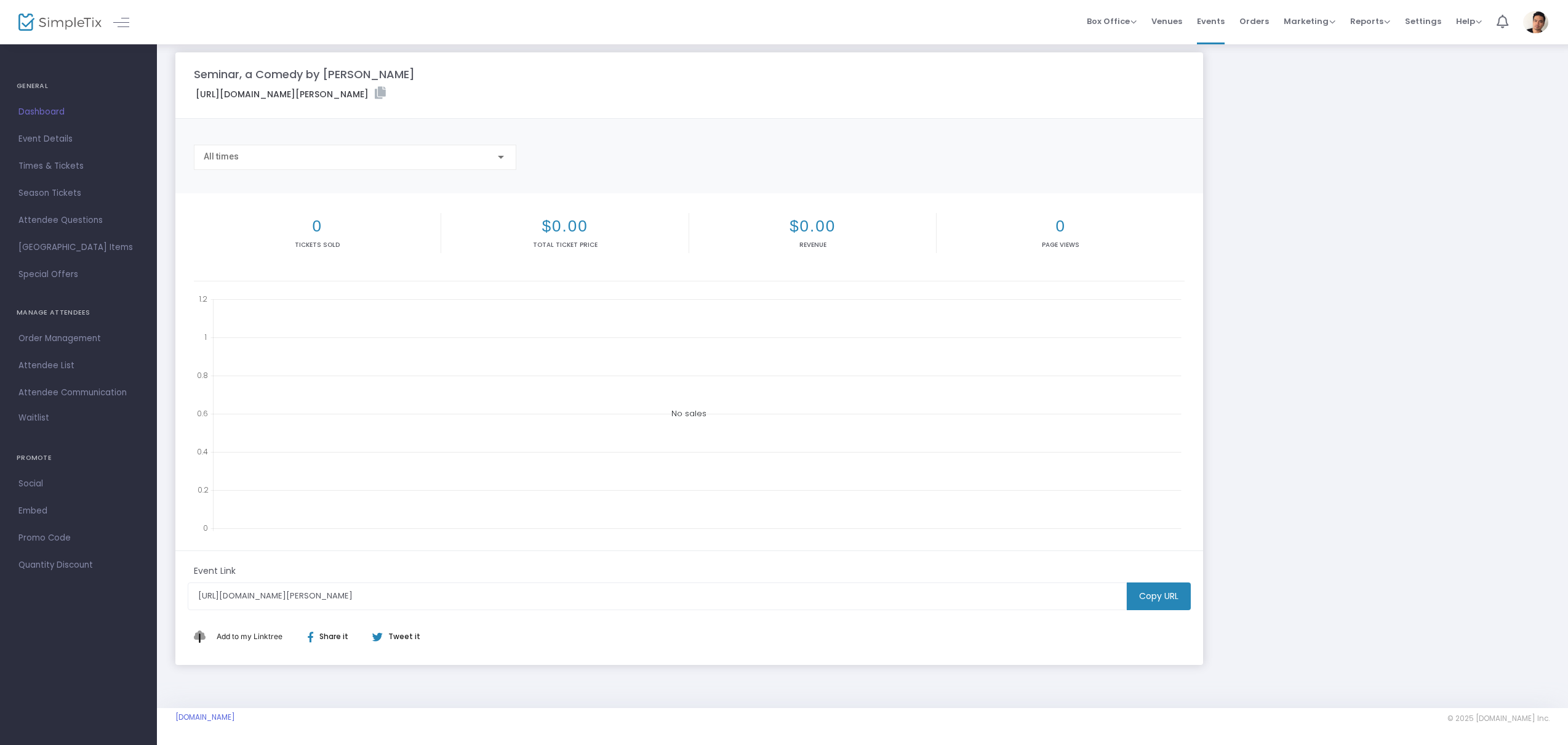
drag, startPoint x: 63, startPoint y: 135, endPoint x: 83, endPoint y: 131, distance: 20.4
click at [63, 134] on span "Event Details" at bounding box center [78, 138] width 120 height 16
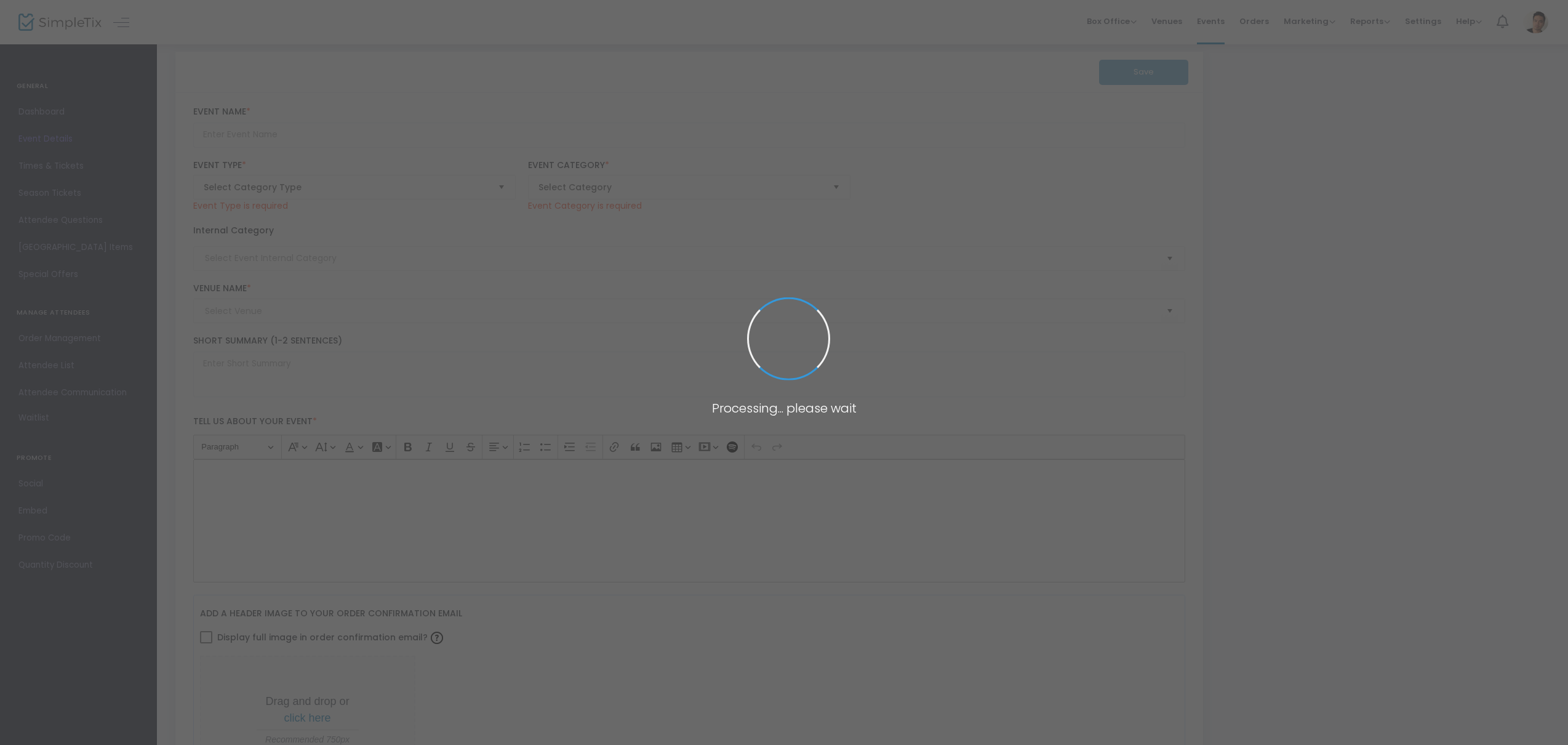
type input "Seminar, a Comedy by [PERSON_NAME]"
type textarea "The Royal Underground Theatre Company proudly presents [PERSON_NAME] Seminar, a…"
checkbox input "true"
type input "[EMAIL_ADDRESS][DOMAIN_NAME]"
type input "Buy Tickets"
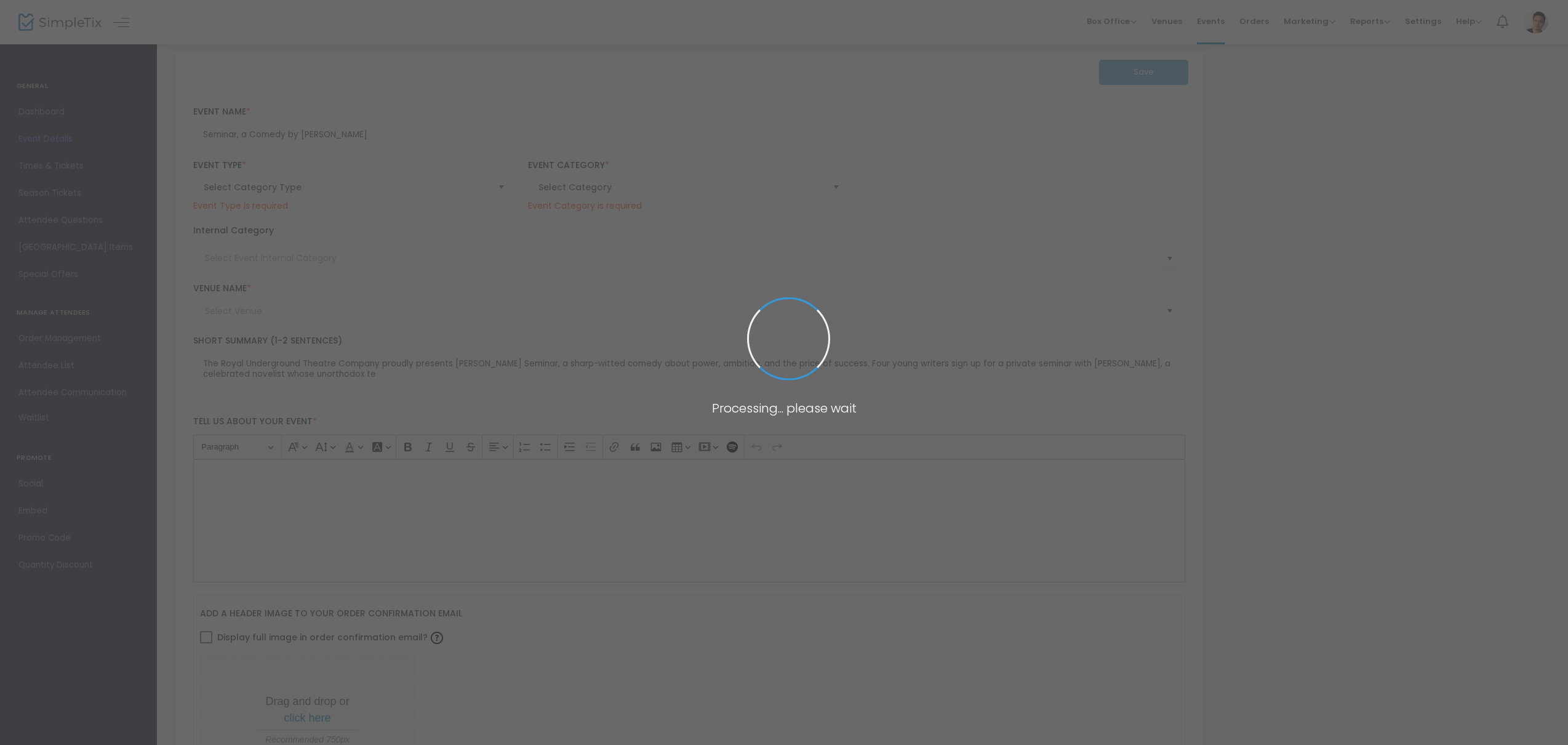
type input "[GEOGRAPHIC_DATA]"
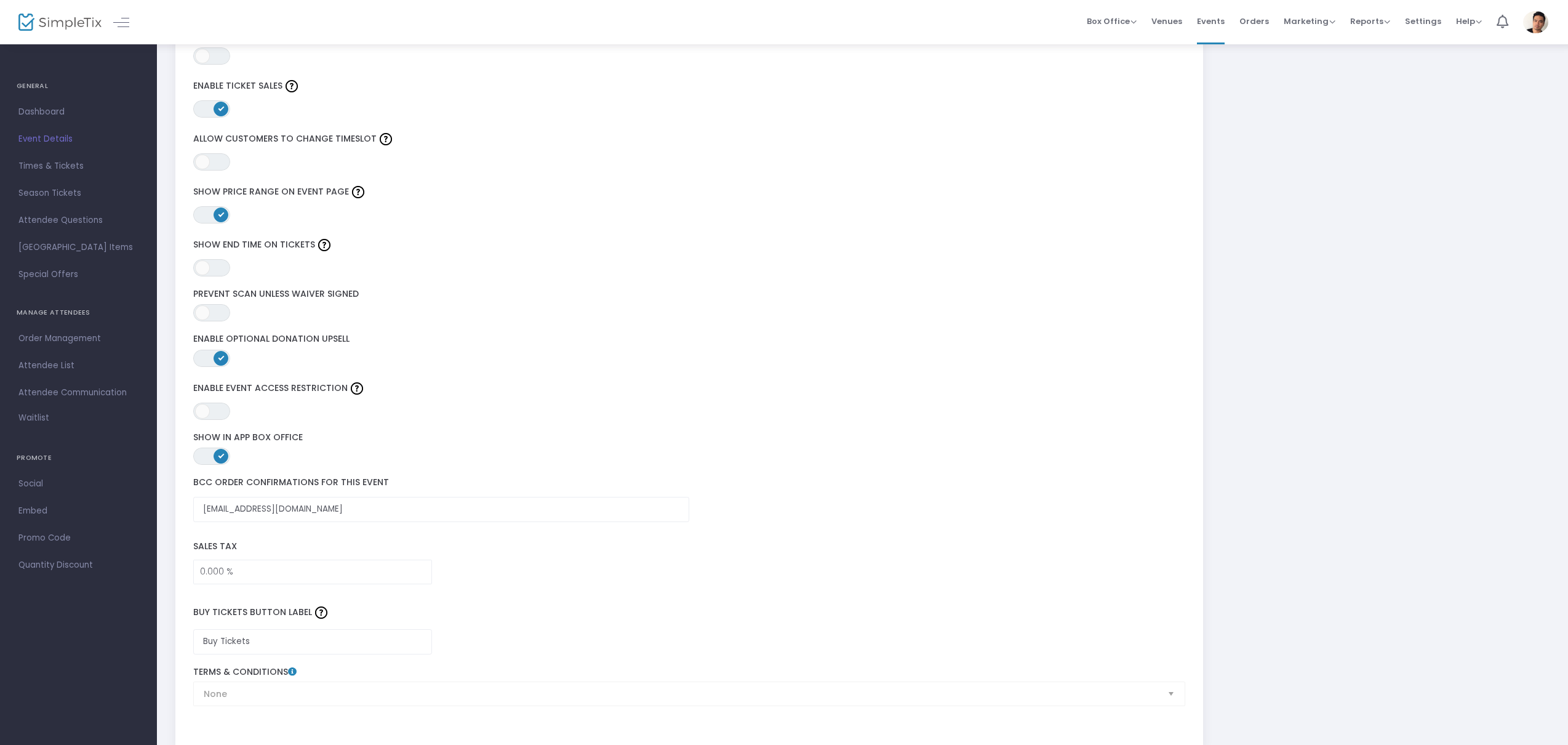
scroll to position [1545, 0]
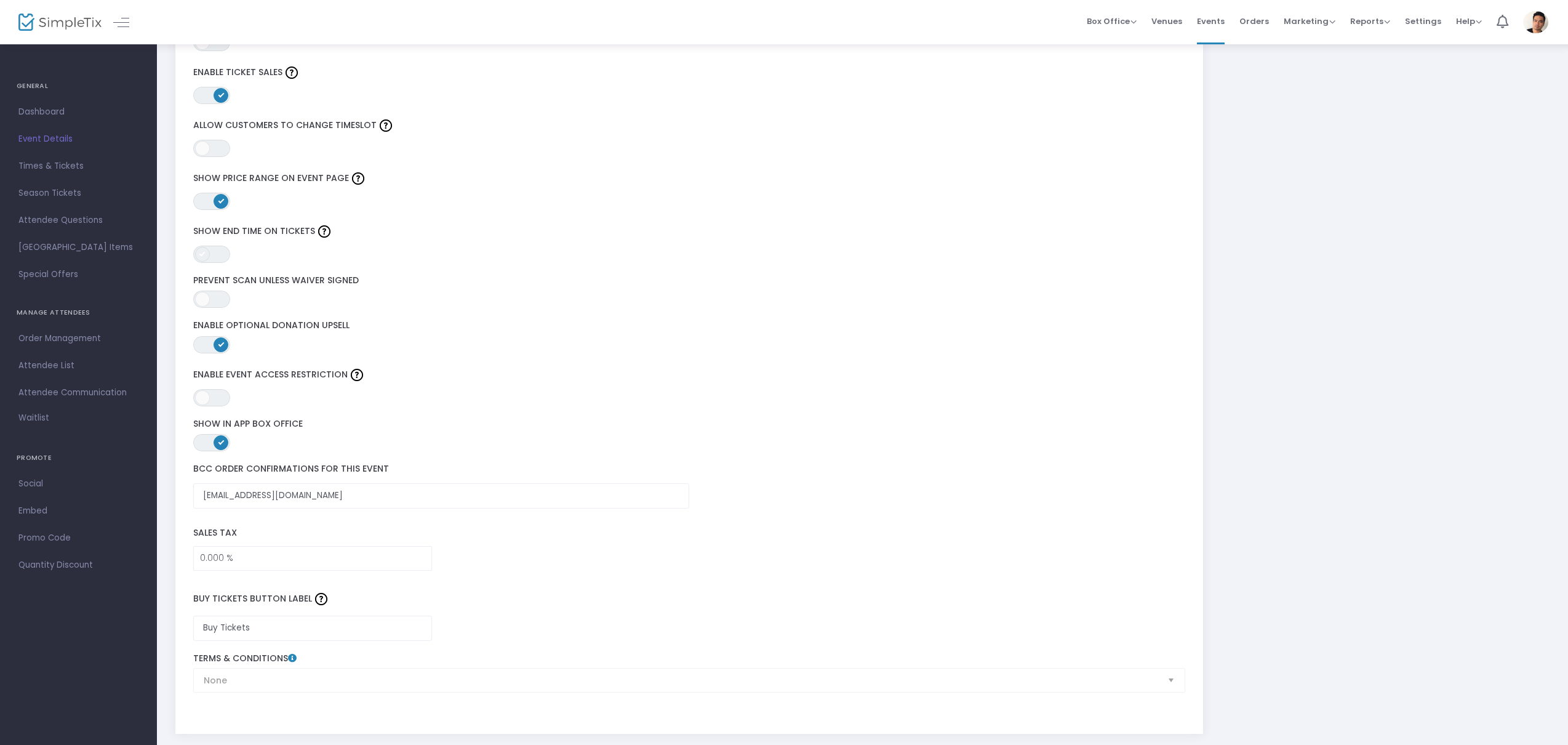
click at [205, 253] on span at bounding box center [203, 254] width 15 height 15
click at [217, 253] on kendo-switch "ON OFF" at bounding box center [212, 254] width 37 height 17
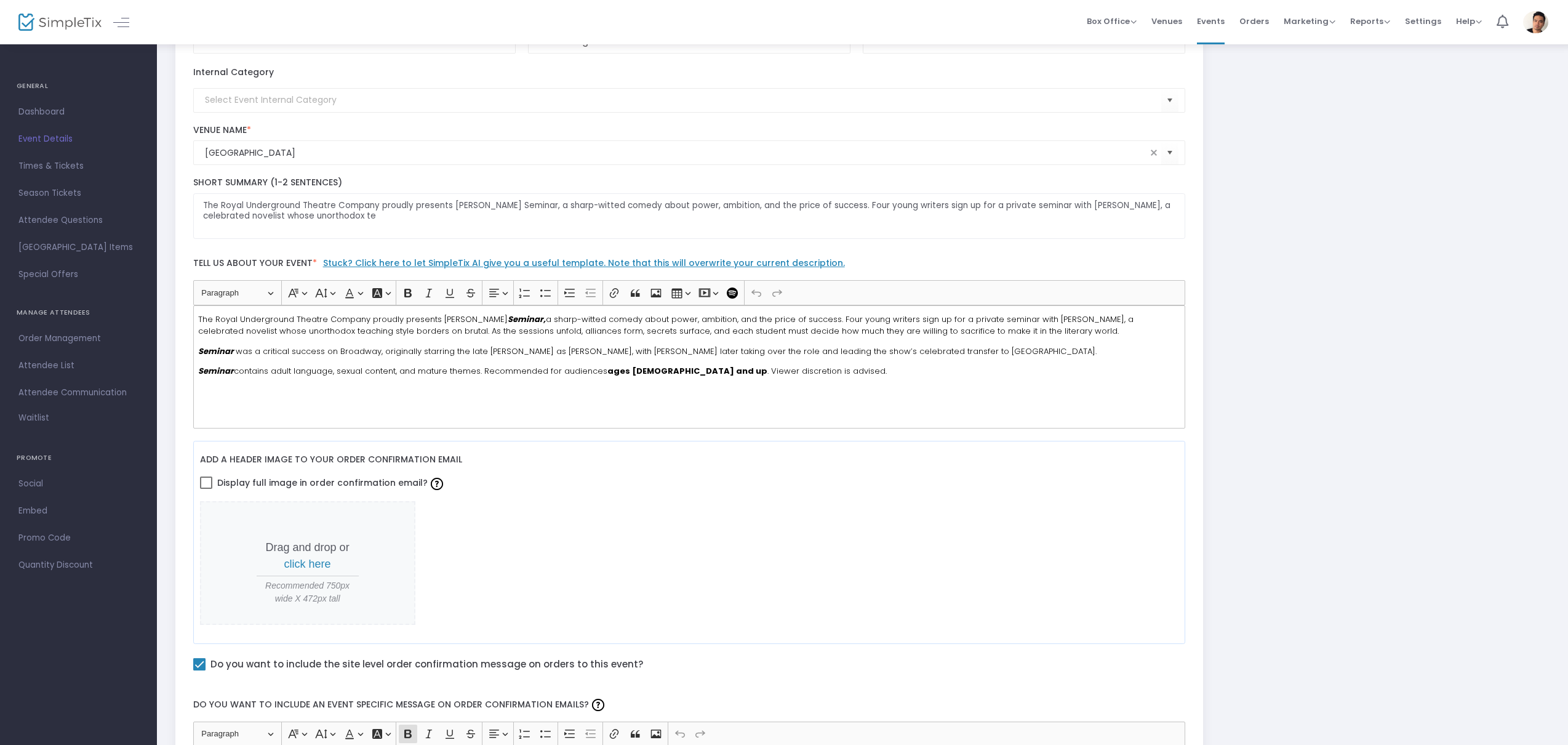
scroll to position [0, 0]
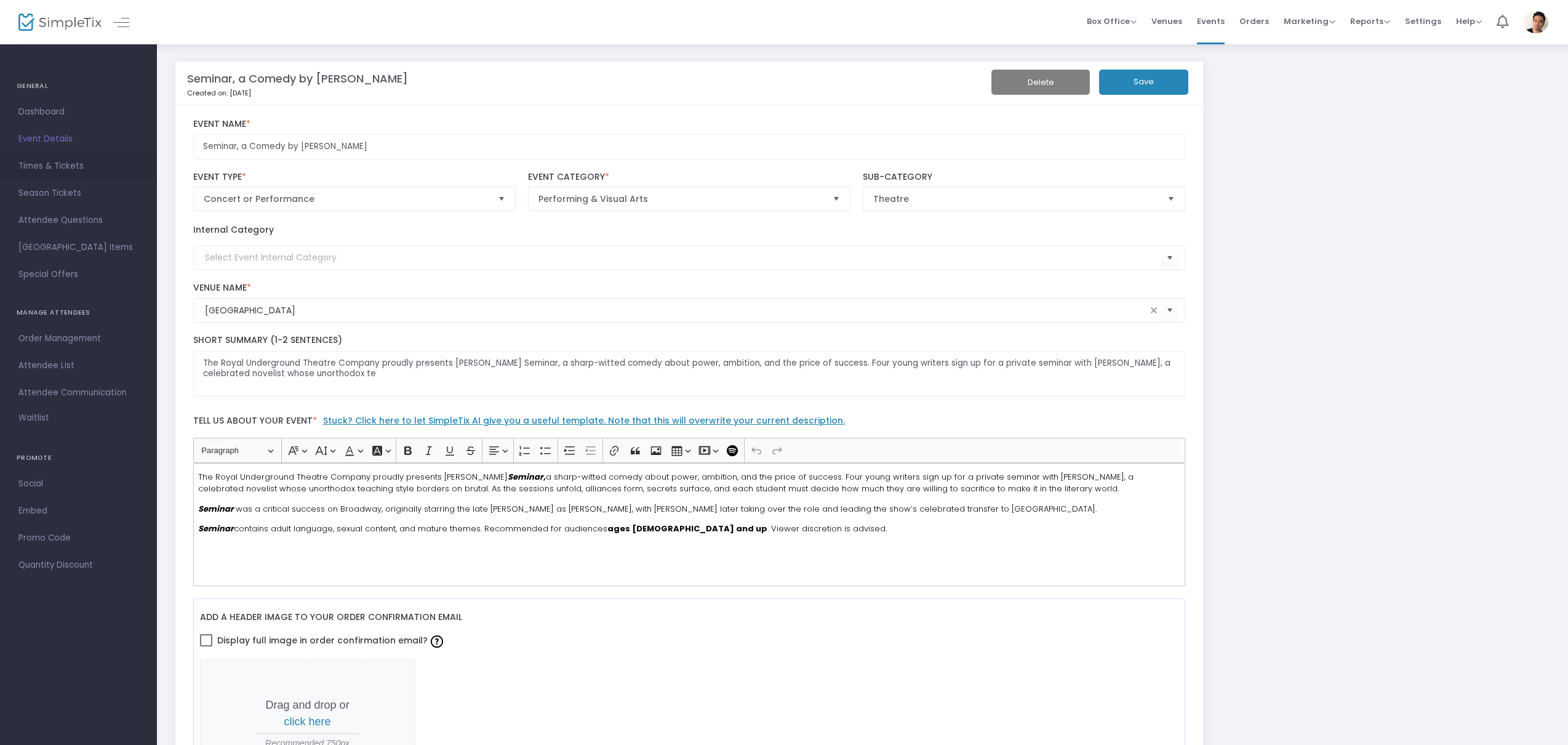
click at [48, 172] on span "Times & Tickets" at bounding box center [78, 166] width 120 height 16
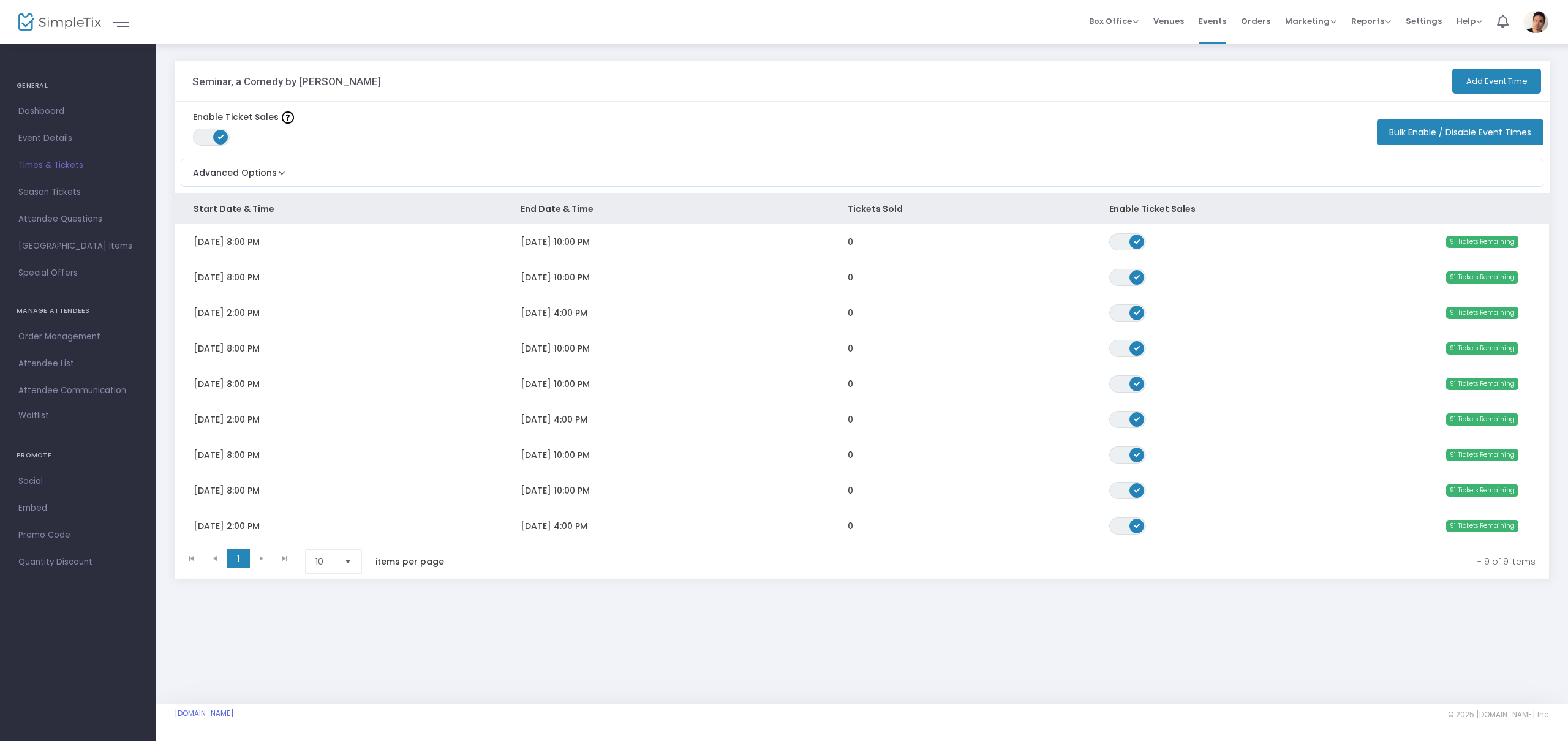
click at [56, 221] on span "Attendee Questions" at bounding box center [78, 219] width 119 height 16
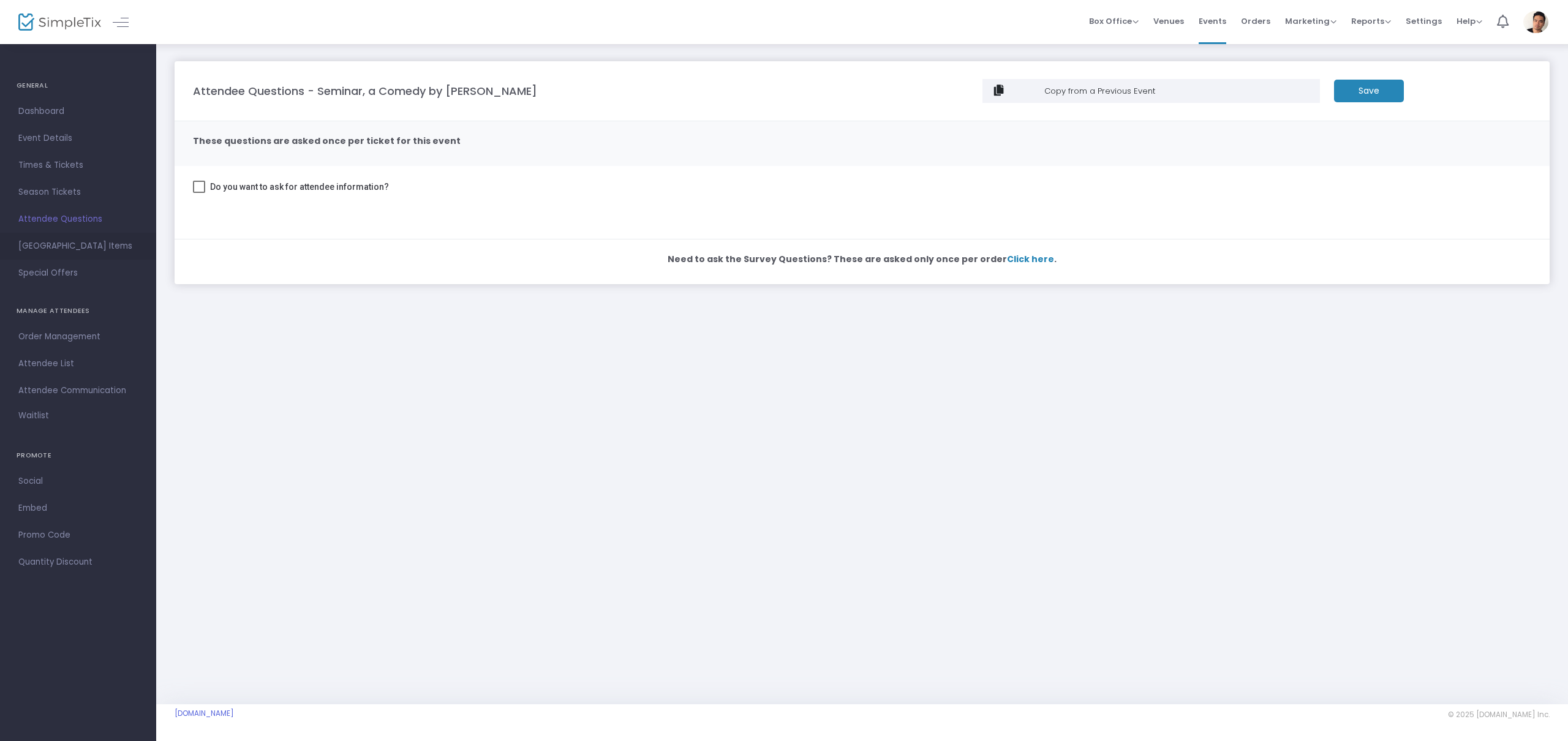
click at [54, 246] on span "[GEOGRAPHIC_DATA] Items" at bounding box center [78, 245] width 119 height 16
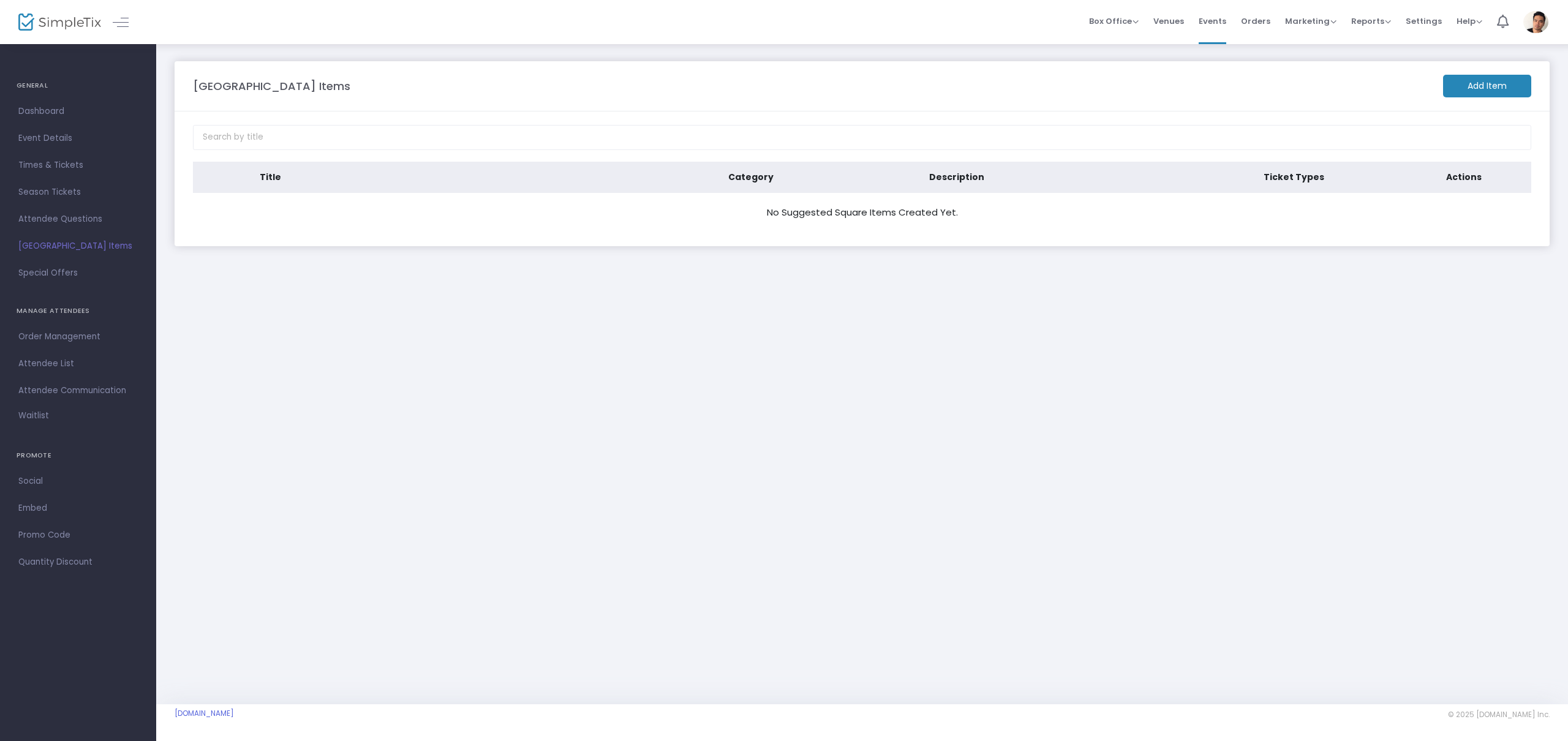
click at [52, 271] on span "Special Offers" at bounding box center [78, 272] width 119 height 16
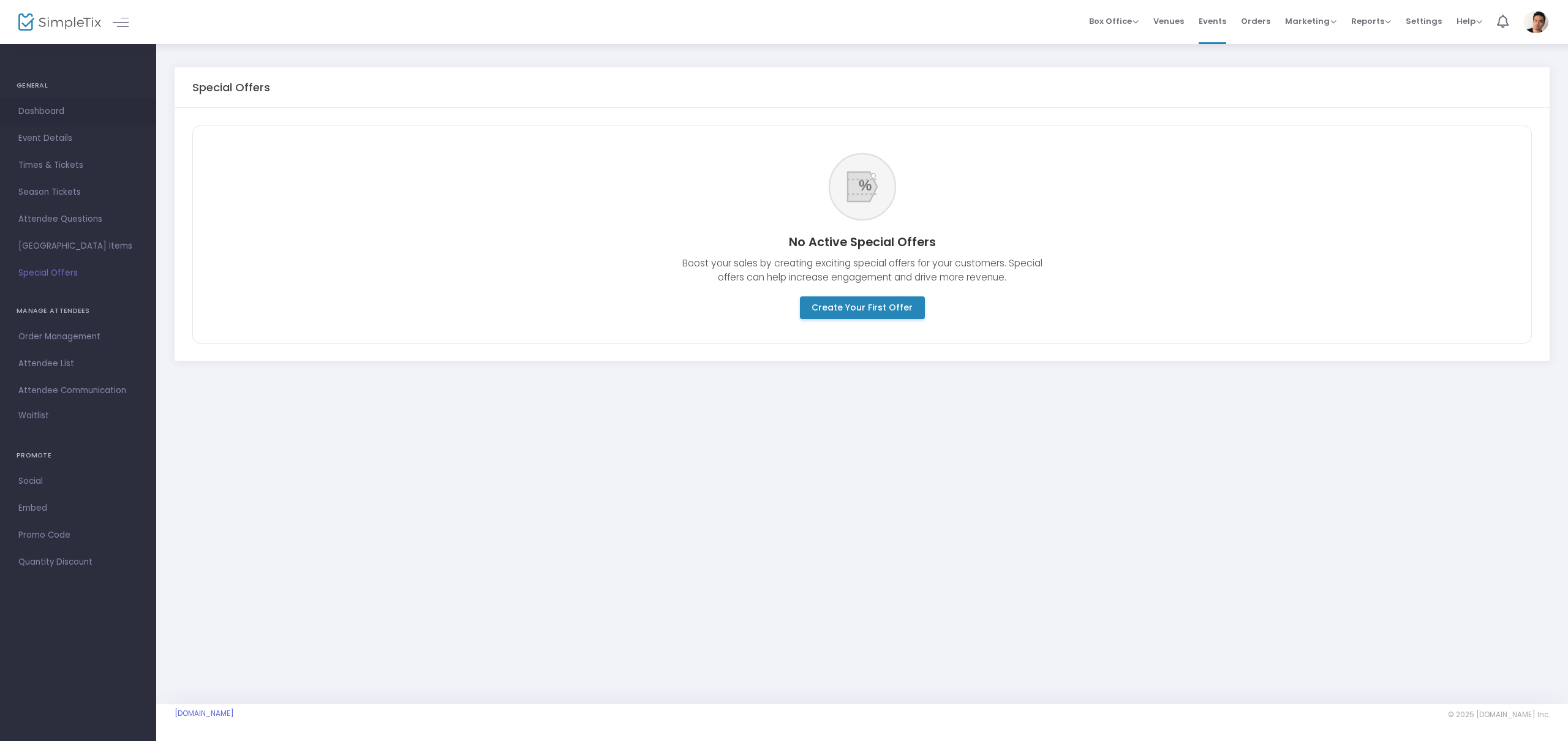
click at [43, 114] on span "Dashboard" at bounding box center [78, 111] width 119 height 16
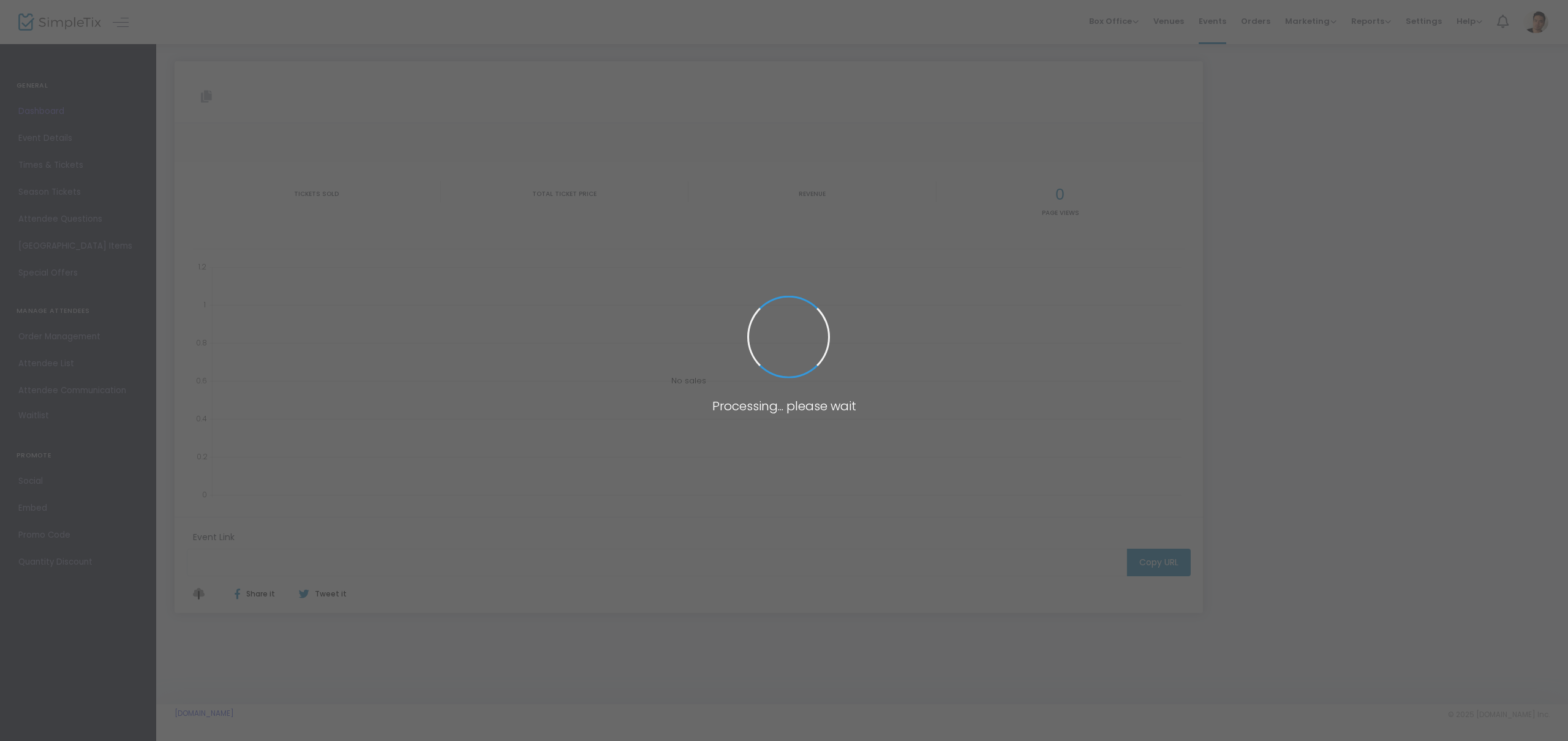
type input "[URL][DOMAIN_NAME][PERSON_NAME]"
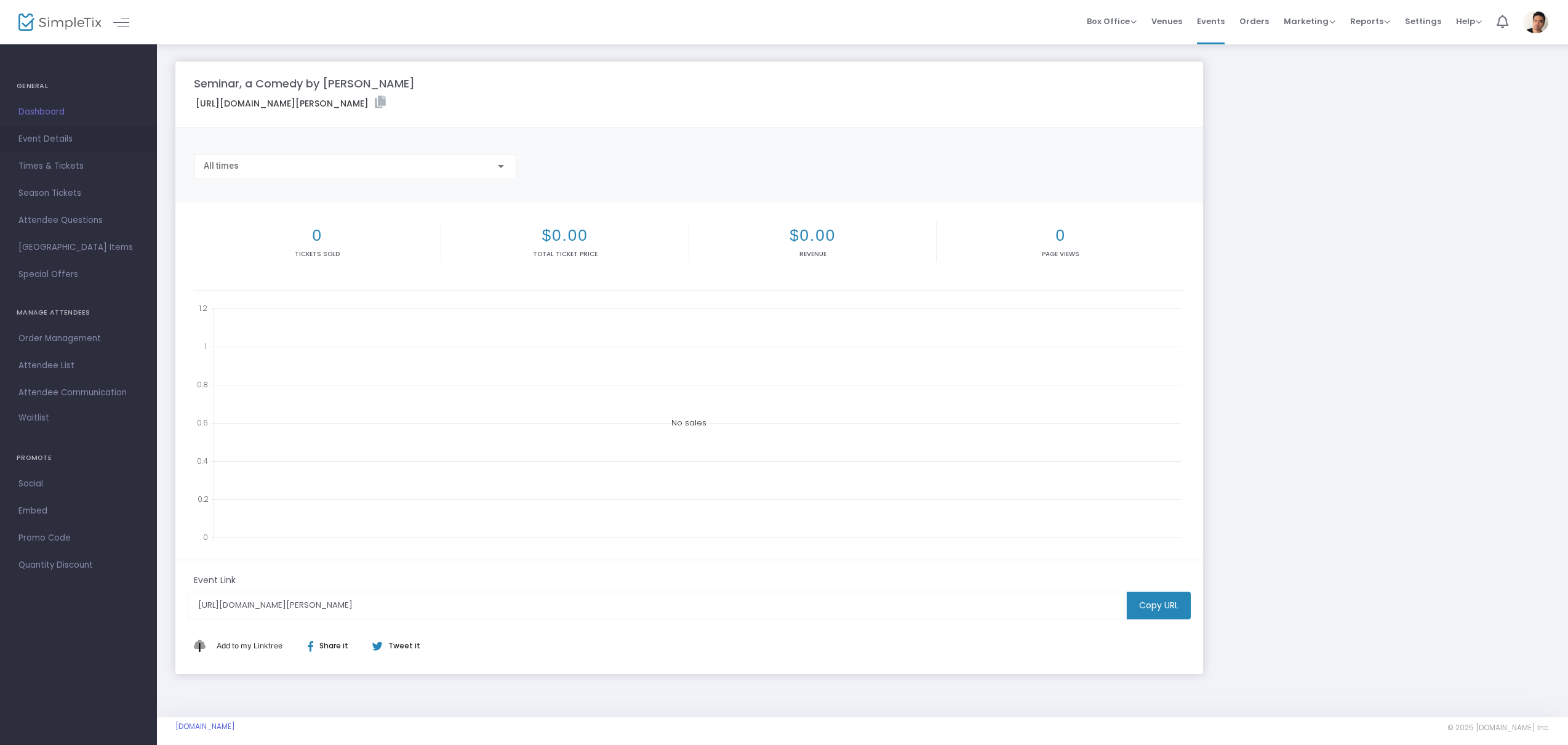
click at [51, 139] on span "Event Details" at bounding box center [78, 138] width 120 height 16
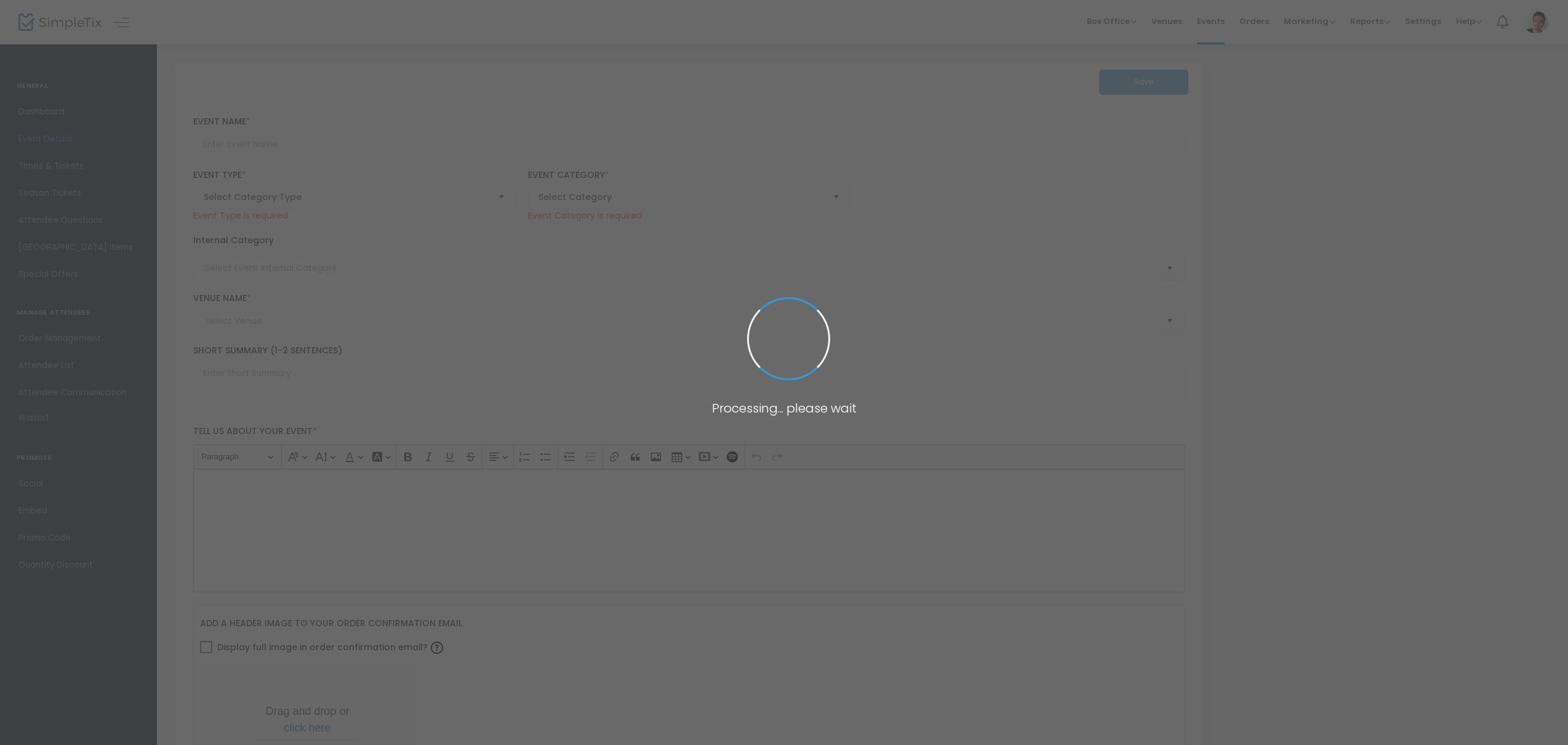
type input "Seminar, a Comedy by [PERSON_NAME]"
type textarea "The Royal Underground Theatre Company proudly presents [PERSON_NAME] Seminar, a…"
checkbox input "true"
type input "[EMAIL_ADDRESS][DOMAIN_NAME]"
type input "Buy Tickets"
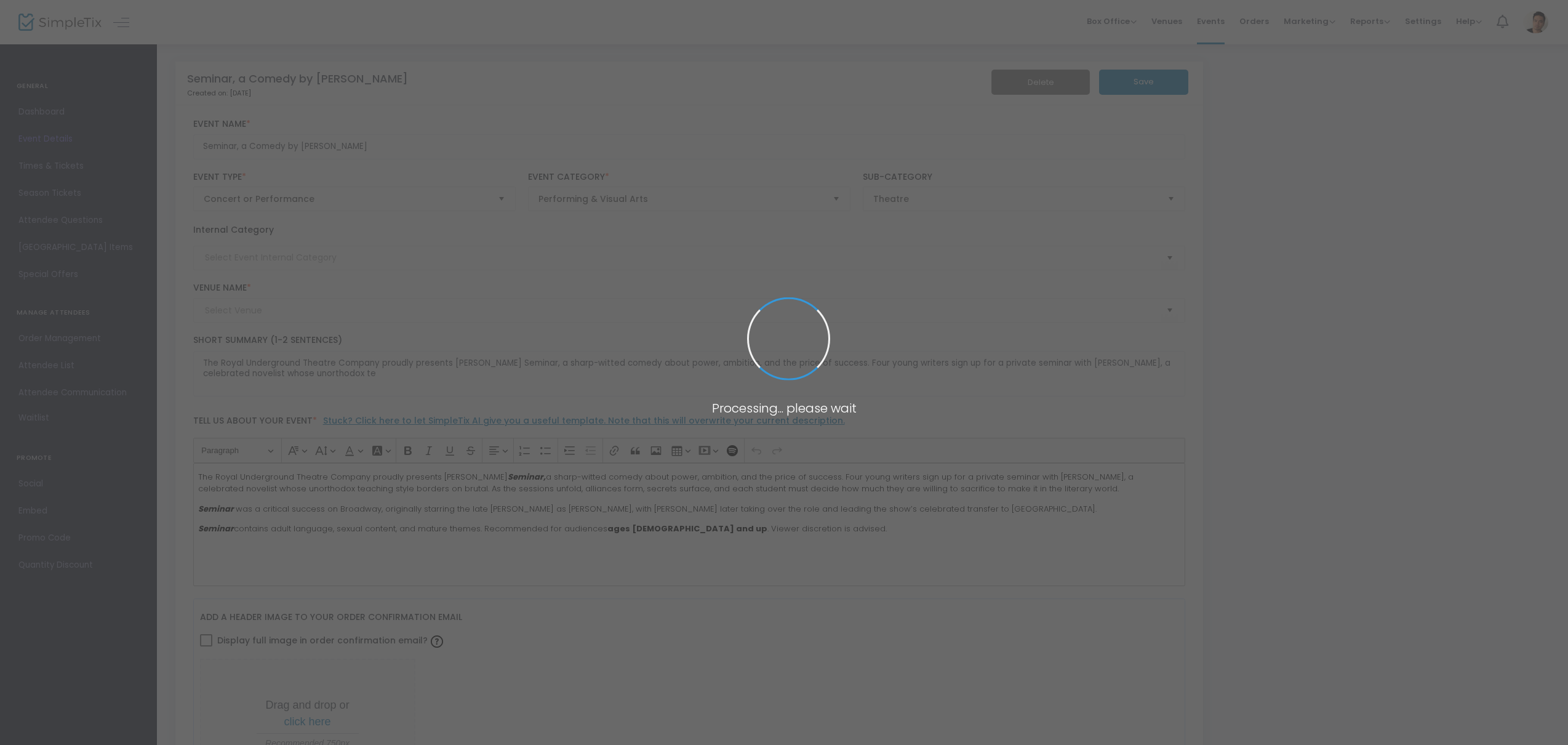
type input "[GEOGRAPHIC_DATA]"
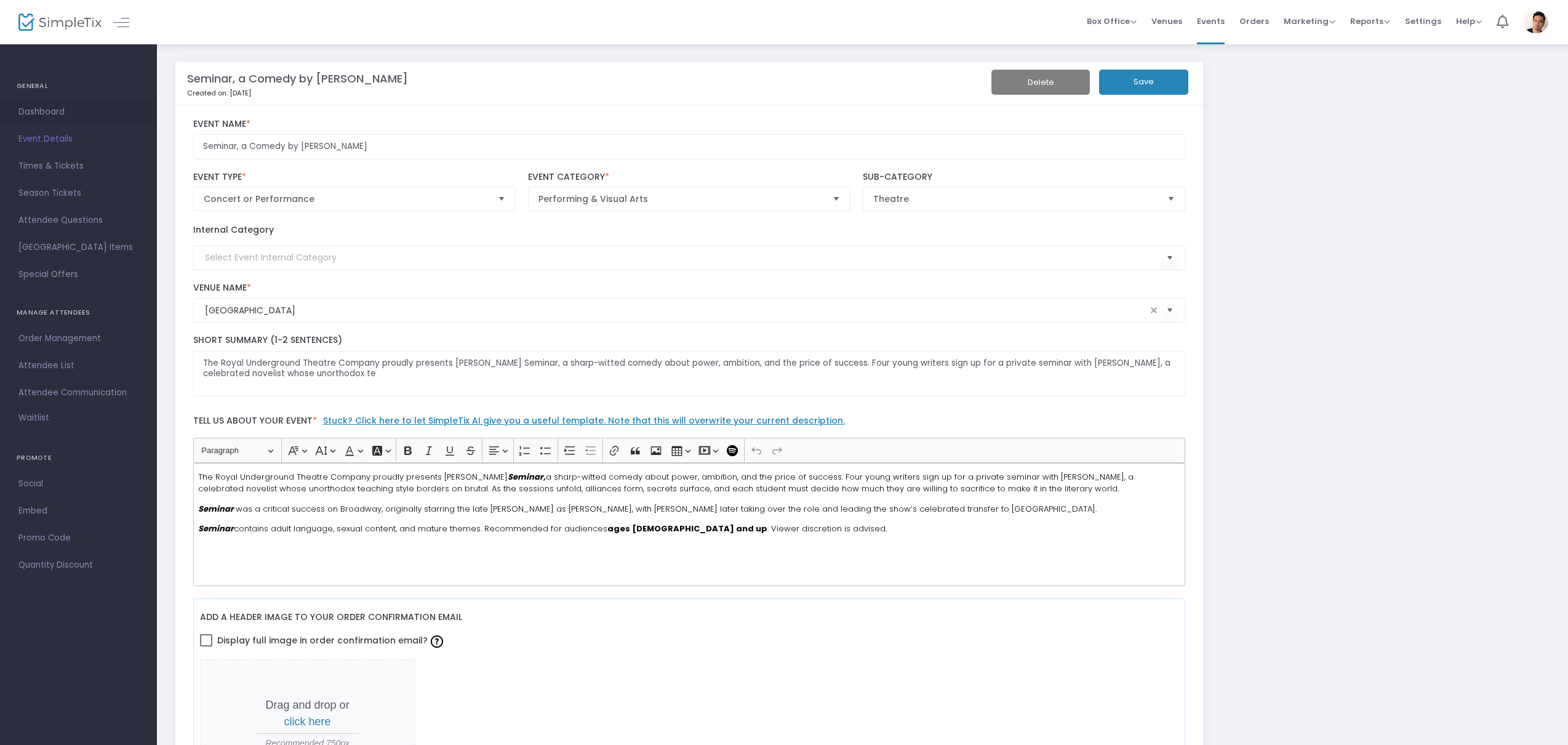
click at [57, 112] on span "Dashboard" at bounding box center [78, 111] width 120 height 16
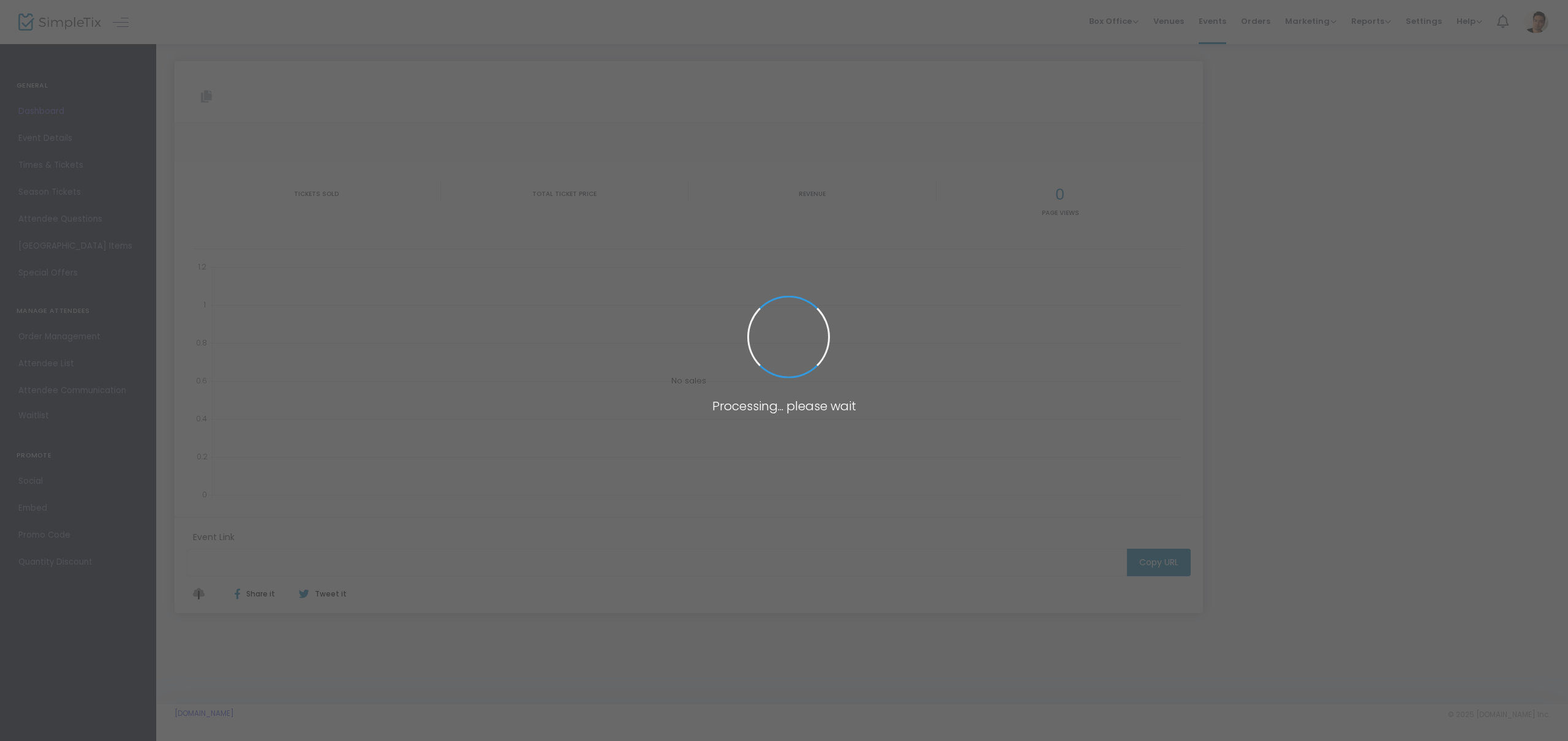
type input "[URL][DOMAIN_NAME][PERSON_NAME]"
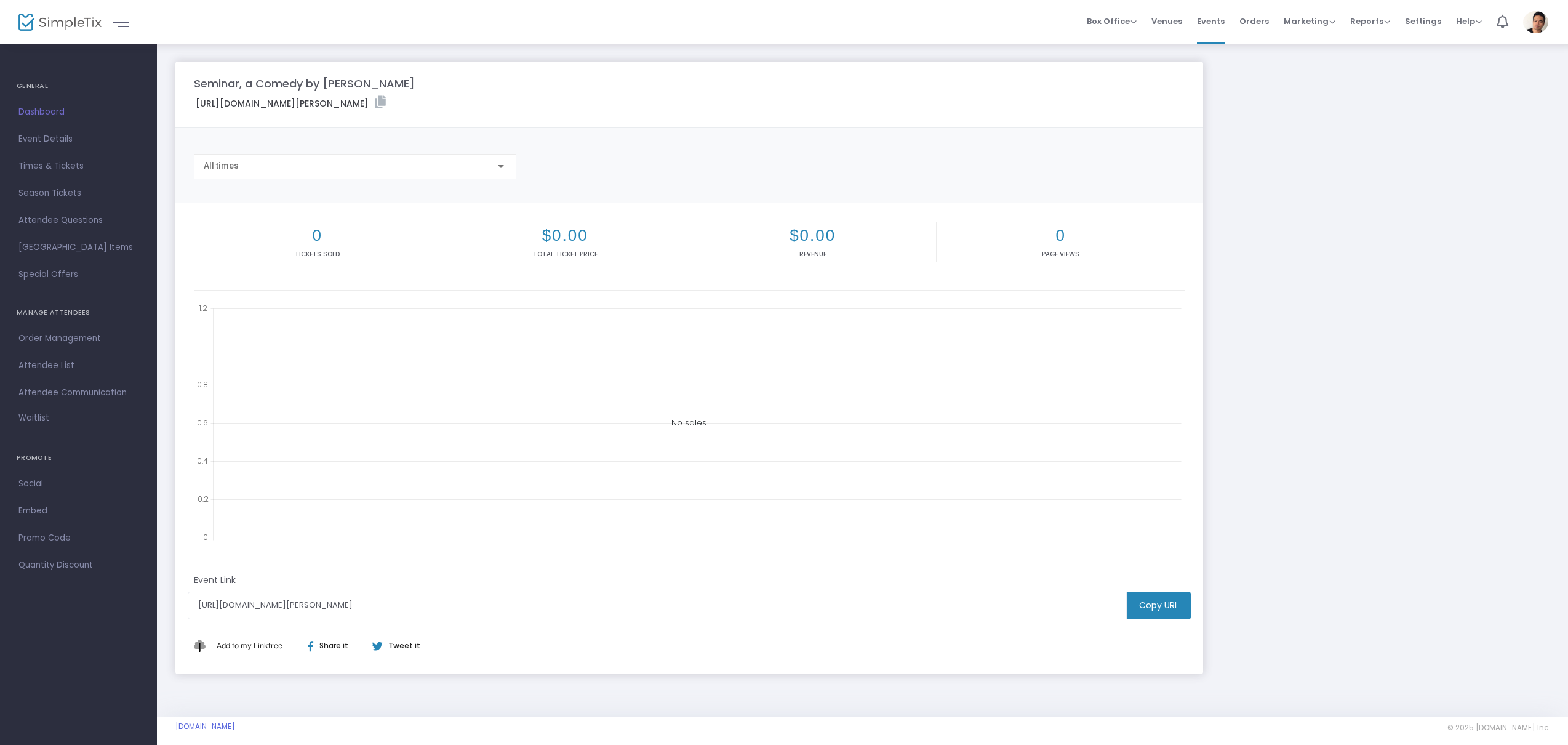
click at [33, 88] on h4 "GENERAL" at bounding box center [78, 86] width 123 height 25
click at [121, 29] on link at bounding box center [121, 21] width 16 height 16
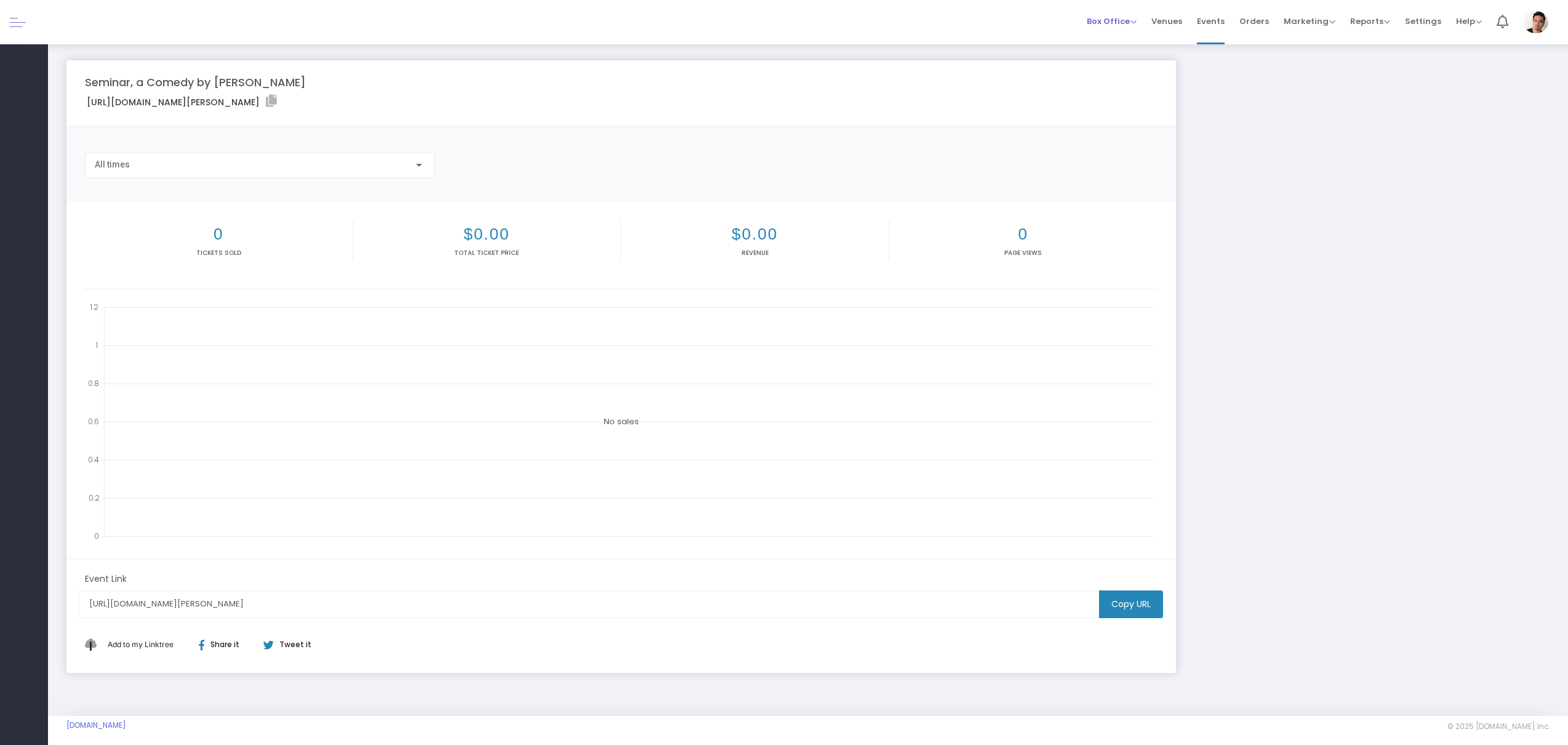
click at [1125, 21] on span "Box Office" at bounding box center [1111, 21] width 50 height 12
click at [1322, 32] on span "Marketing Promo Codes Quantity Discounts Affiliate" at bounding box center [1309, 21] width 52 height 31
click at [1324, 22] on span "Marketing" at bounding box center [1309, 21] width 52 height 12
click at [1392, 24] on li "Reports Analytics Sales Reports Download" at bounding box center [1370, 22] width 54 height 44
click at [1425, 22] on span "Settings" at bounding box center [1423, 21] width 36 height 31
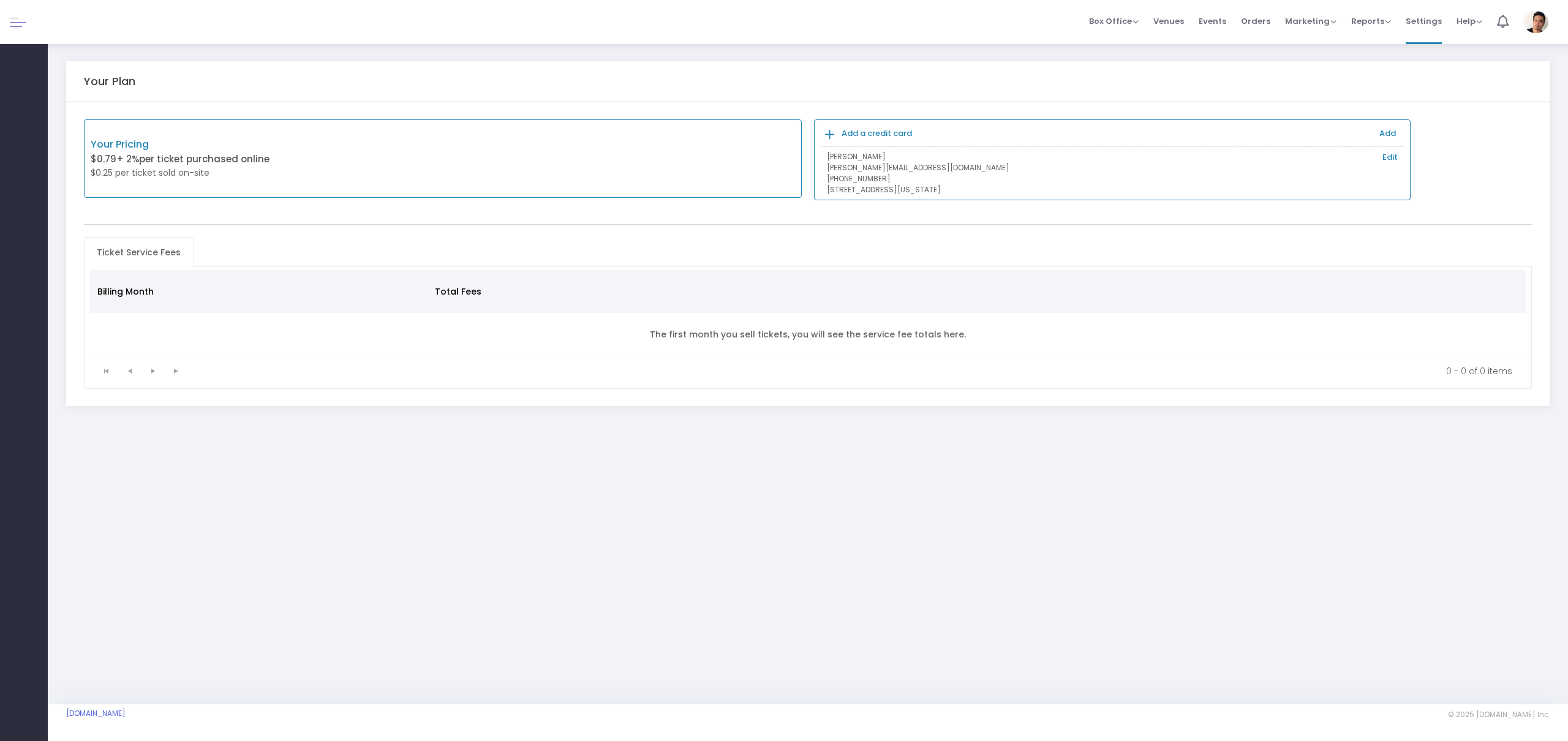
click at [883, 134] on b "Add a credit card" at bounding box center [876, 133] width 71 height 12
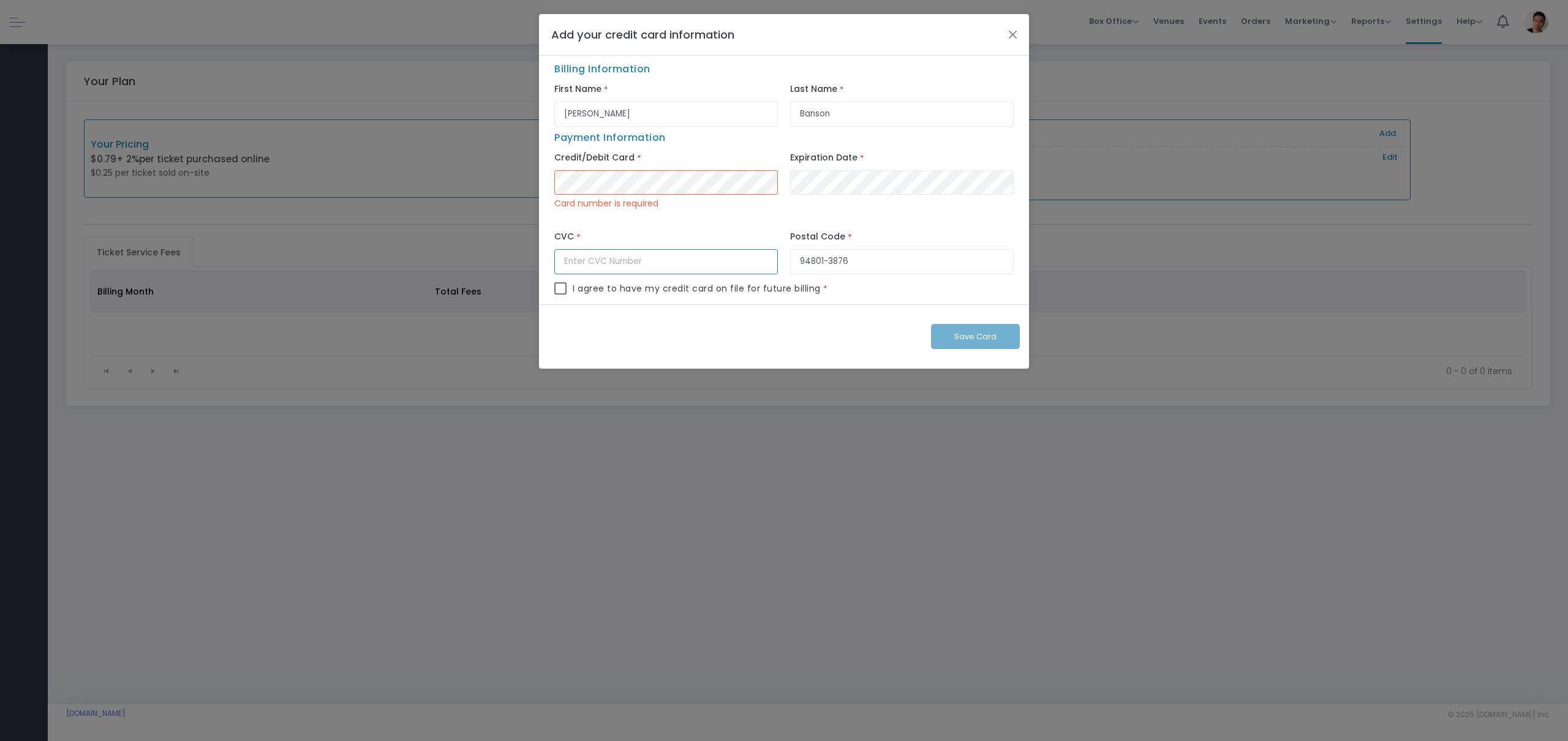
type input "385"
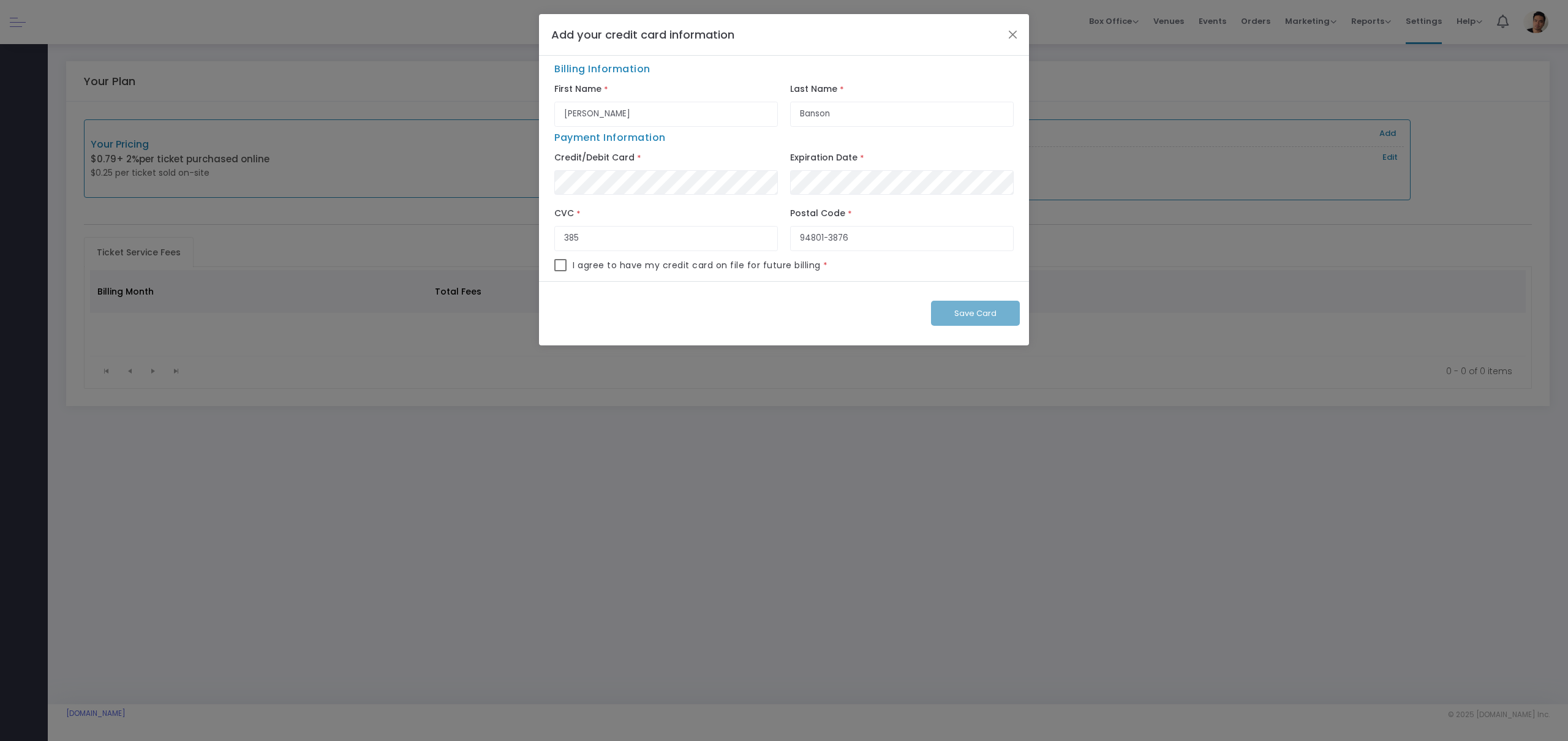
click at [548, 263] on div "Billing Information First Name * [PERSON_NAME] Last Name * [PERSON_NAME] Paymen…" at bounding box center [784, 169] width 490 height 225
click at [560, 265] on span at bounding box center [560, 265] width 12 height 12
click at [560, 271] on input "checkbox" at bounding box center [560, 271] width 1 height 1
checkbox input "true"
click at [962, 317] on span "Save Card" at bounding box center [975, 313] width 42 height 12
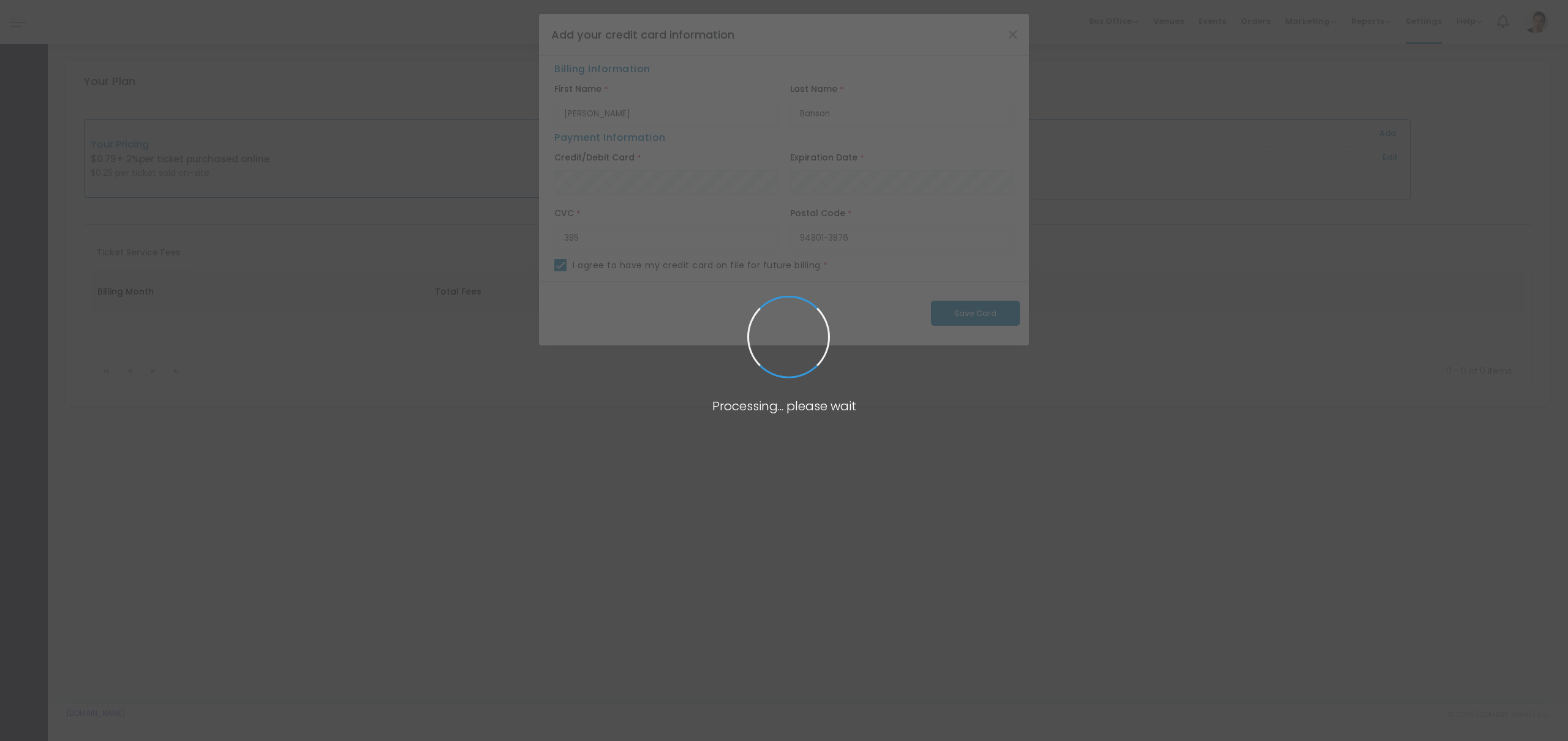
checkbox input "false"
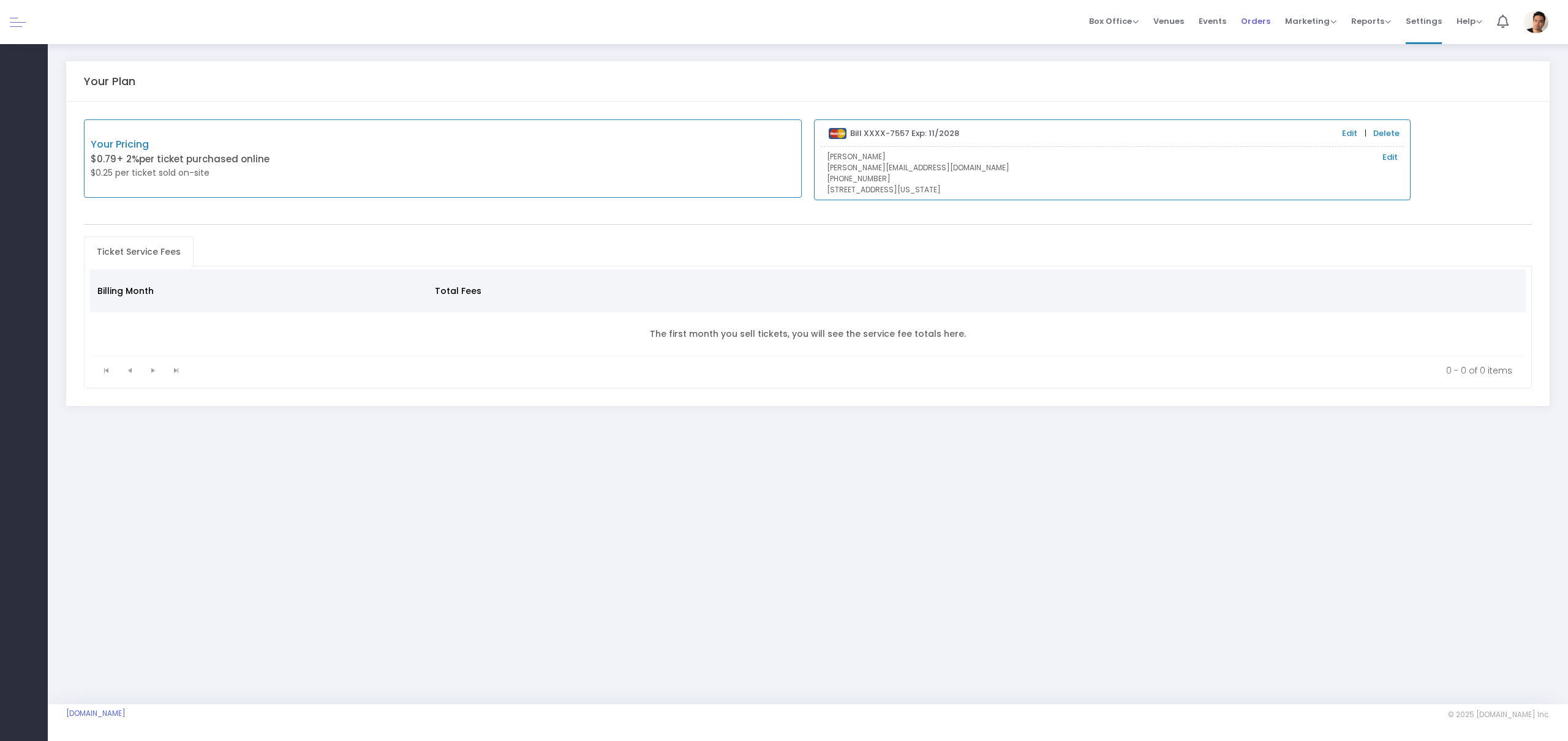
click at [1263, 21] on span "Orders" at bounding box center [1255, 21] width 29 height 31
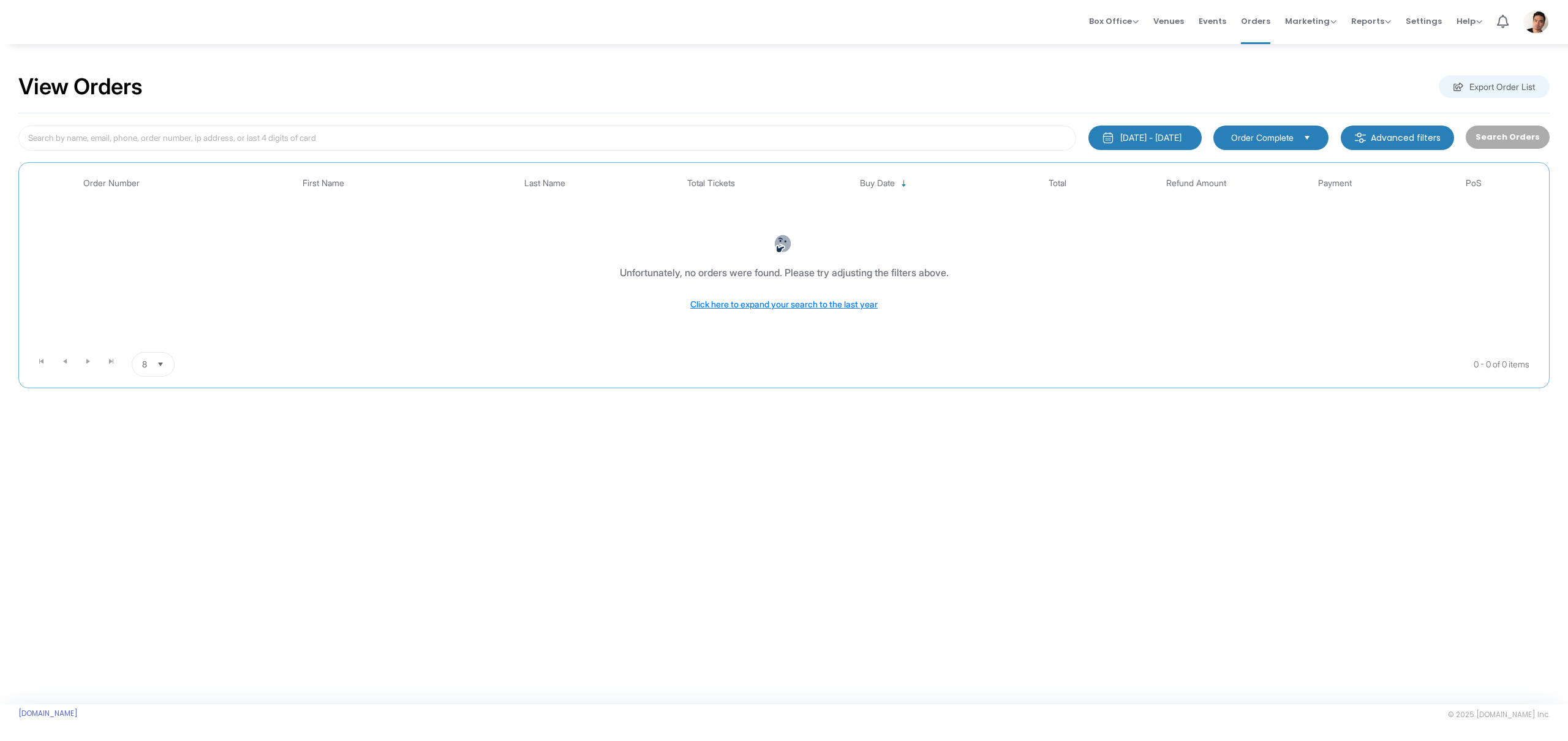
click at [1215, 27] on span "Events" at bounding box center [1212, 21] width 27 height 31
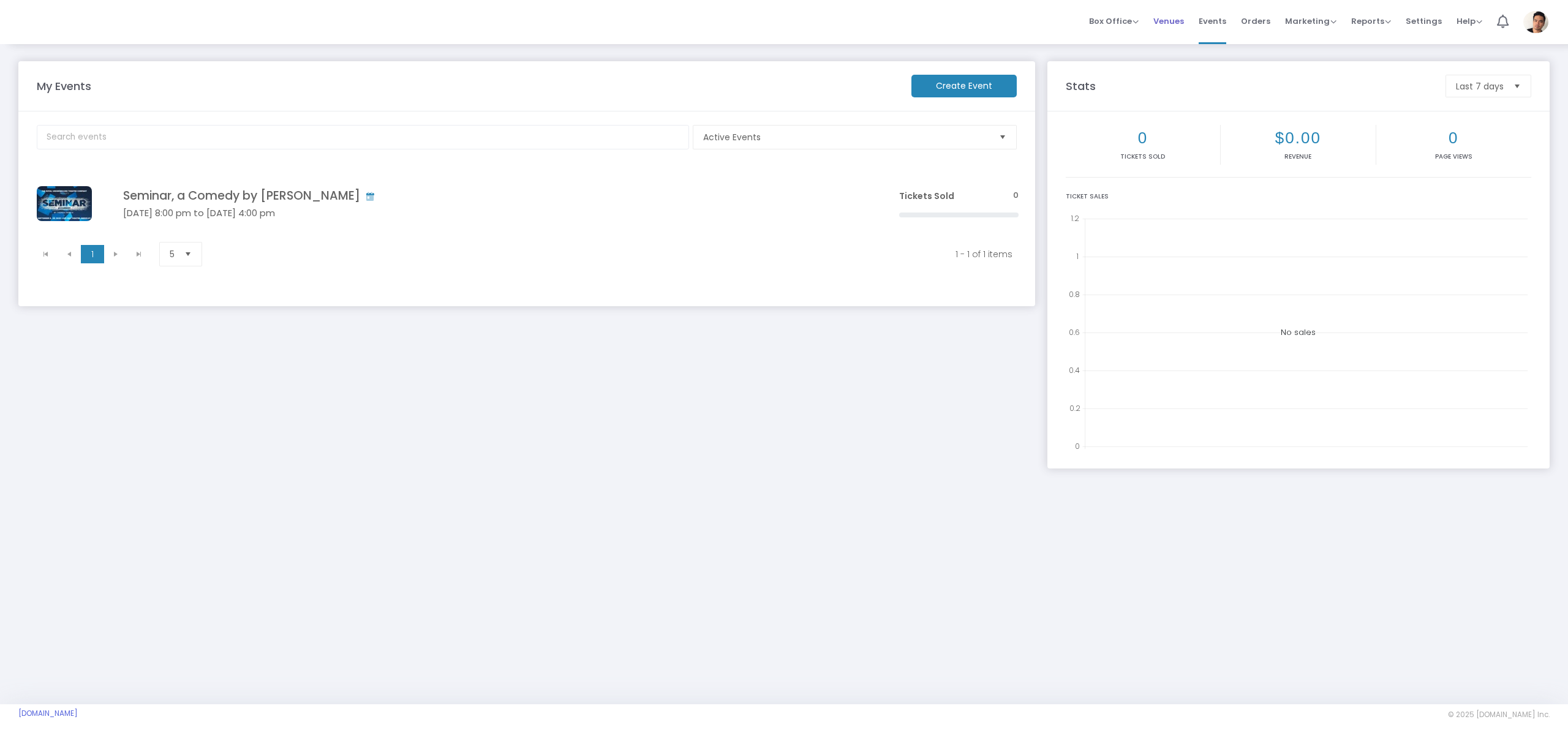
click at [1168, 26] on span "Venues" at bounding box center [1168, 21] width 30 height 31
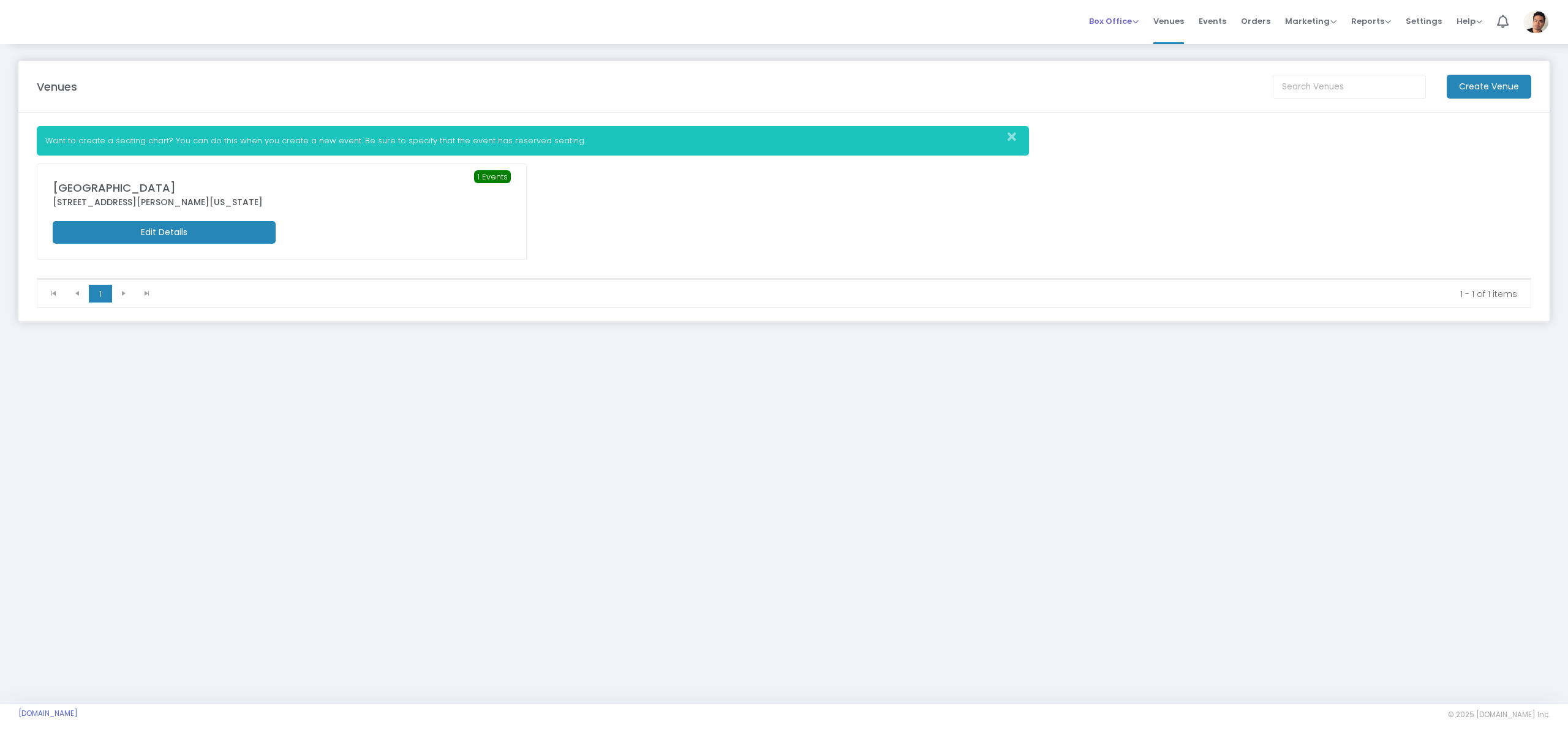
click at [1113, 25] on span "Box Office" at bounding box center [1113, 21] width 49 height 12
click at [1129, 91] on li "Sell Season Pass" at bounding box center [1133, 89] width 88 height 24
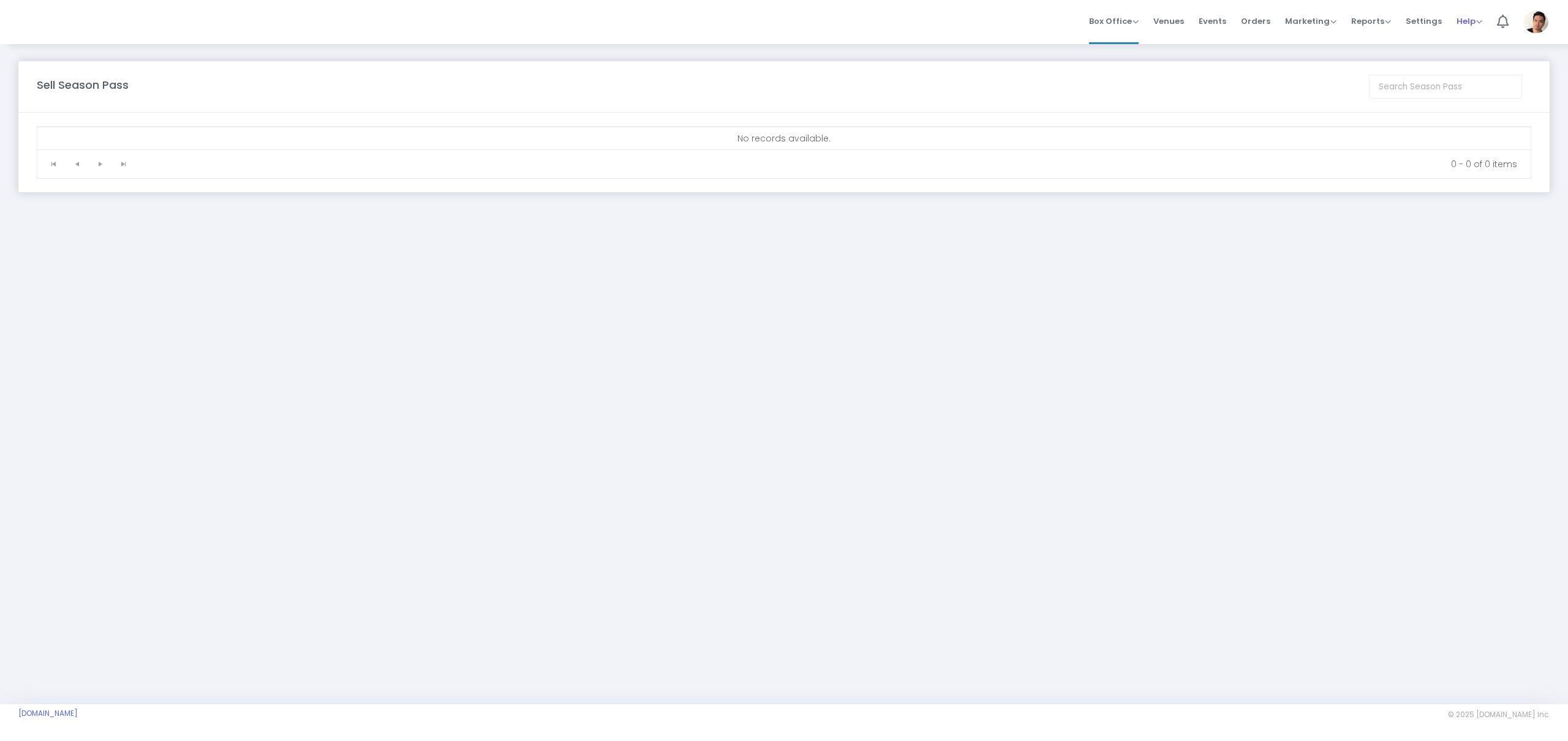
click at [1474, 25] on span "Help" at bounding box center [1470, 21] width 26 height 12
click at [1422, 26] on span "Settings" at bounding box center [1423, 21] width 36 height 31
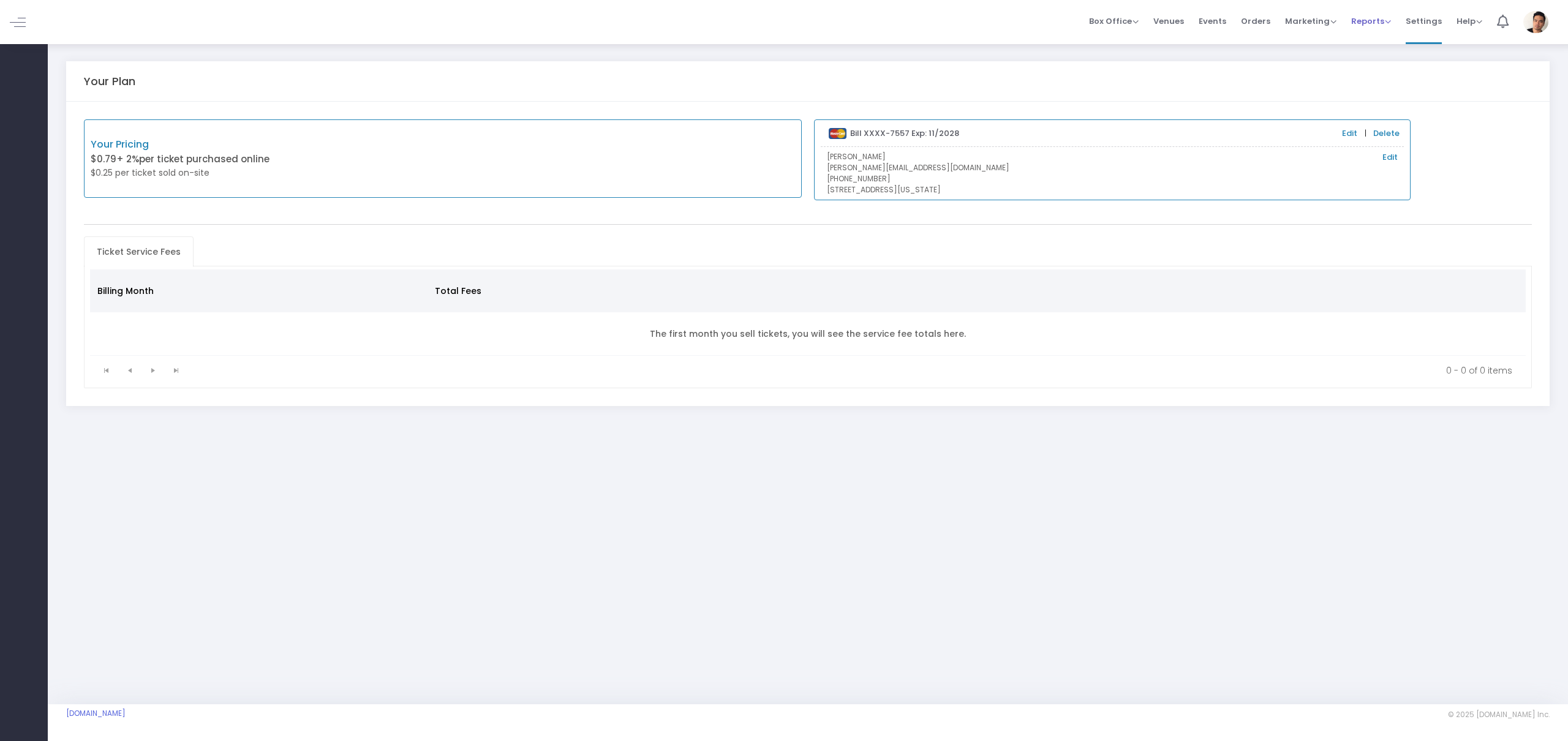
click at [1381, 26] on span "Reports" at bounding box center [1371, 21] width 39 height 12
click at [1306, 27] on div "Marketing Promo Codes Quantity Discounts Affiliate" at bounding box center [1310, 21] width 51 height 12
click at [1301, 21] on span "Marketing" at bounding box center [1310, 21] width 51 height 12
click at [1113, 24] on span "Box Office" at bounding box center [1113, 21] width 49 height 12
click at [1132, 43] on li "Sell Tickets" at bounding box center [1133, 41] width 88 height 24
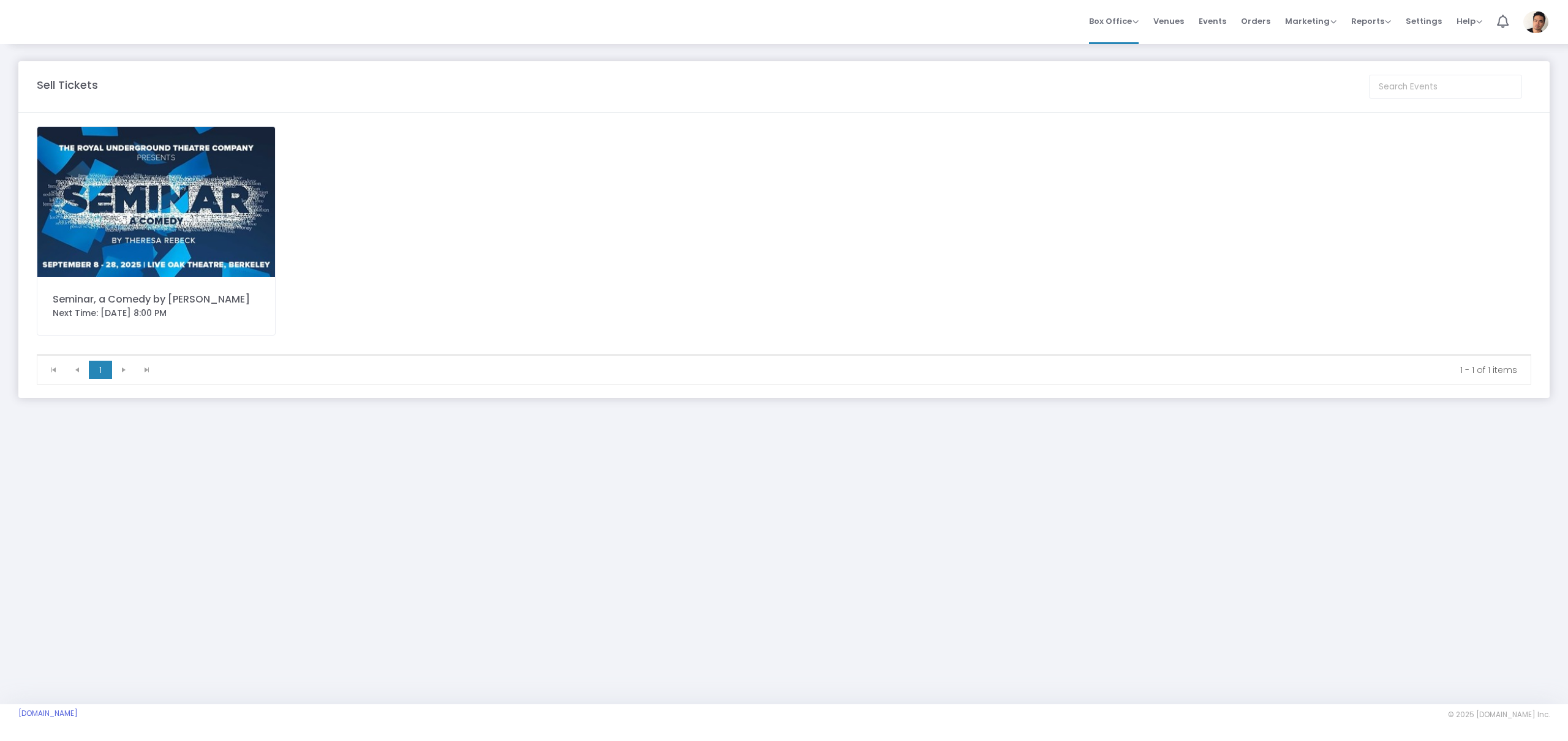
click at [136, 311] on div "Next Time: [DATE] 8:00 PM" at bounding box center [156, 313] width 207 height 13
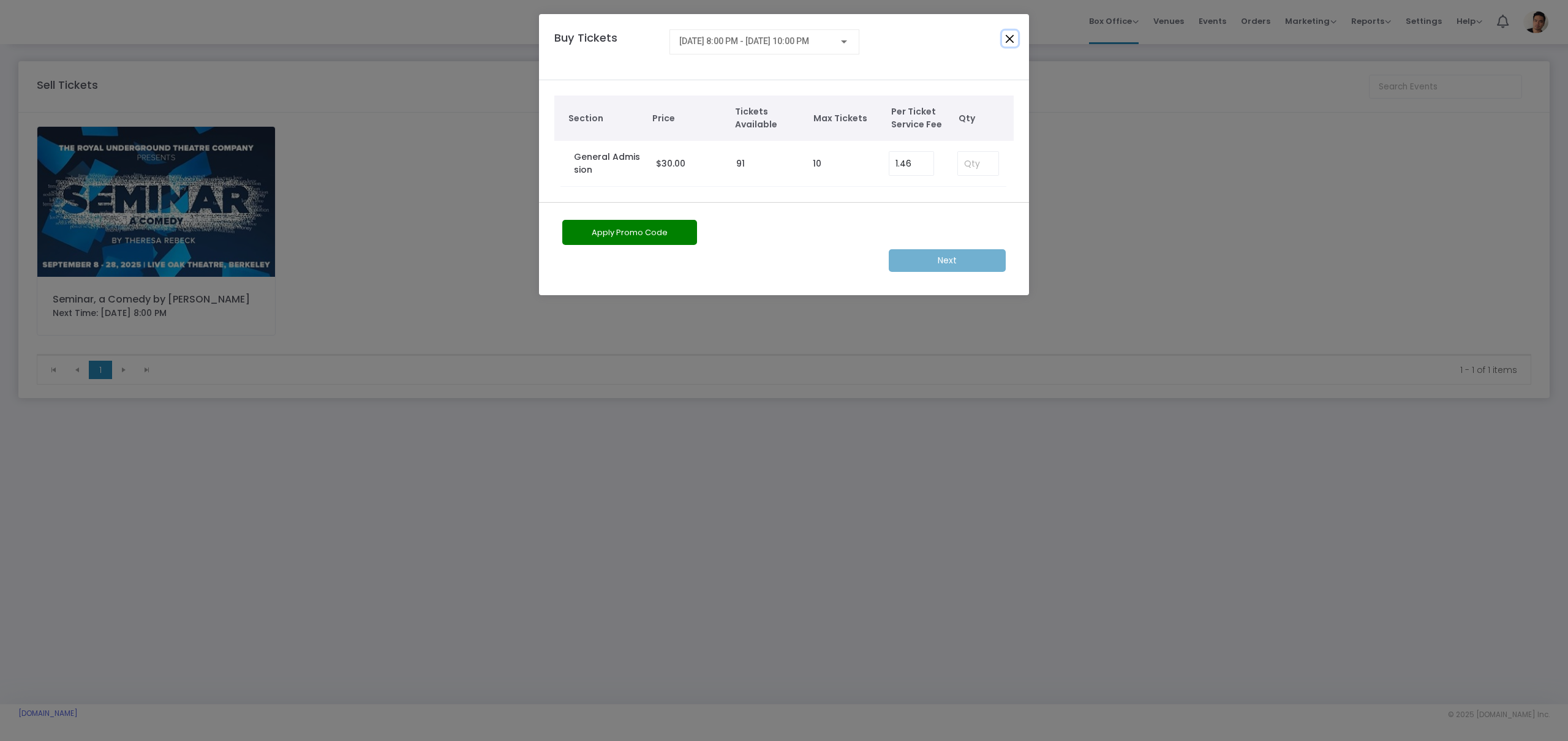
click at [1014, 38] on button "Close" at bounding box center [1010, 38] width 16 height 16
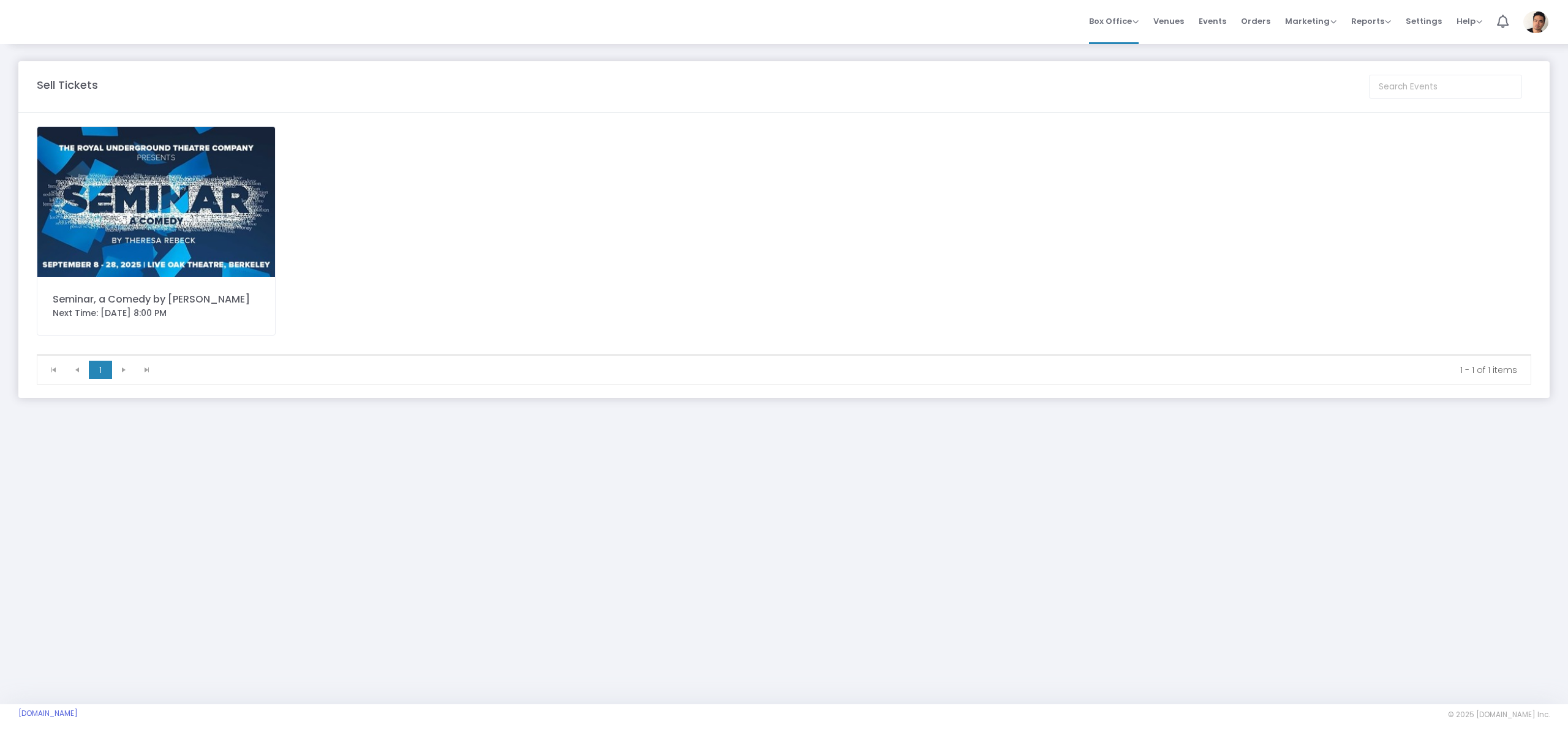
click at [1222, 25] on span "Events" at bounding box center [1212, 21] width 27 height 31
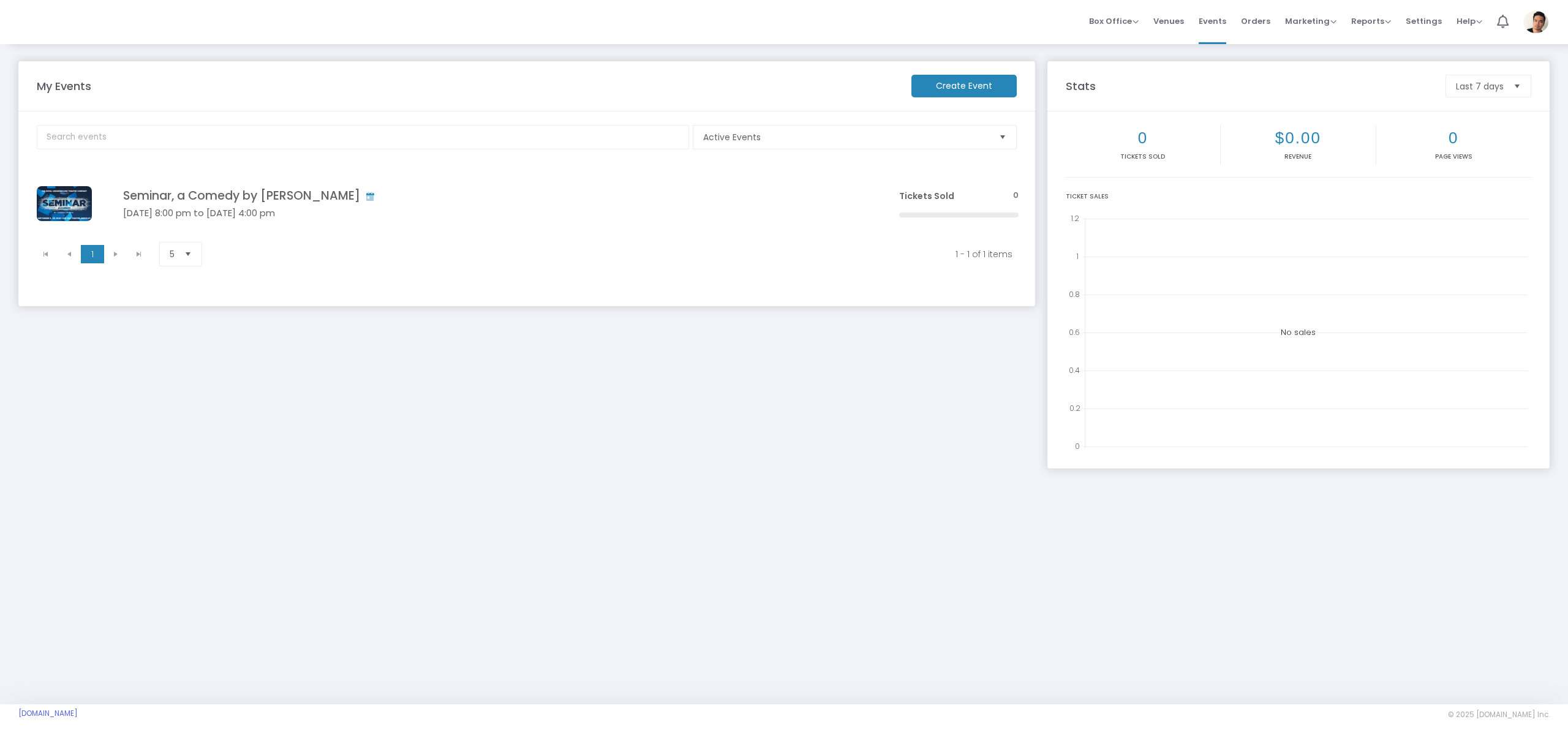
click at [303, 202] on h4 "Seminar, a Comedy by [PERSON_NAME]" at bounding box center [492, 195] width 740 height 14
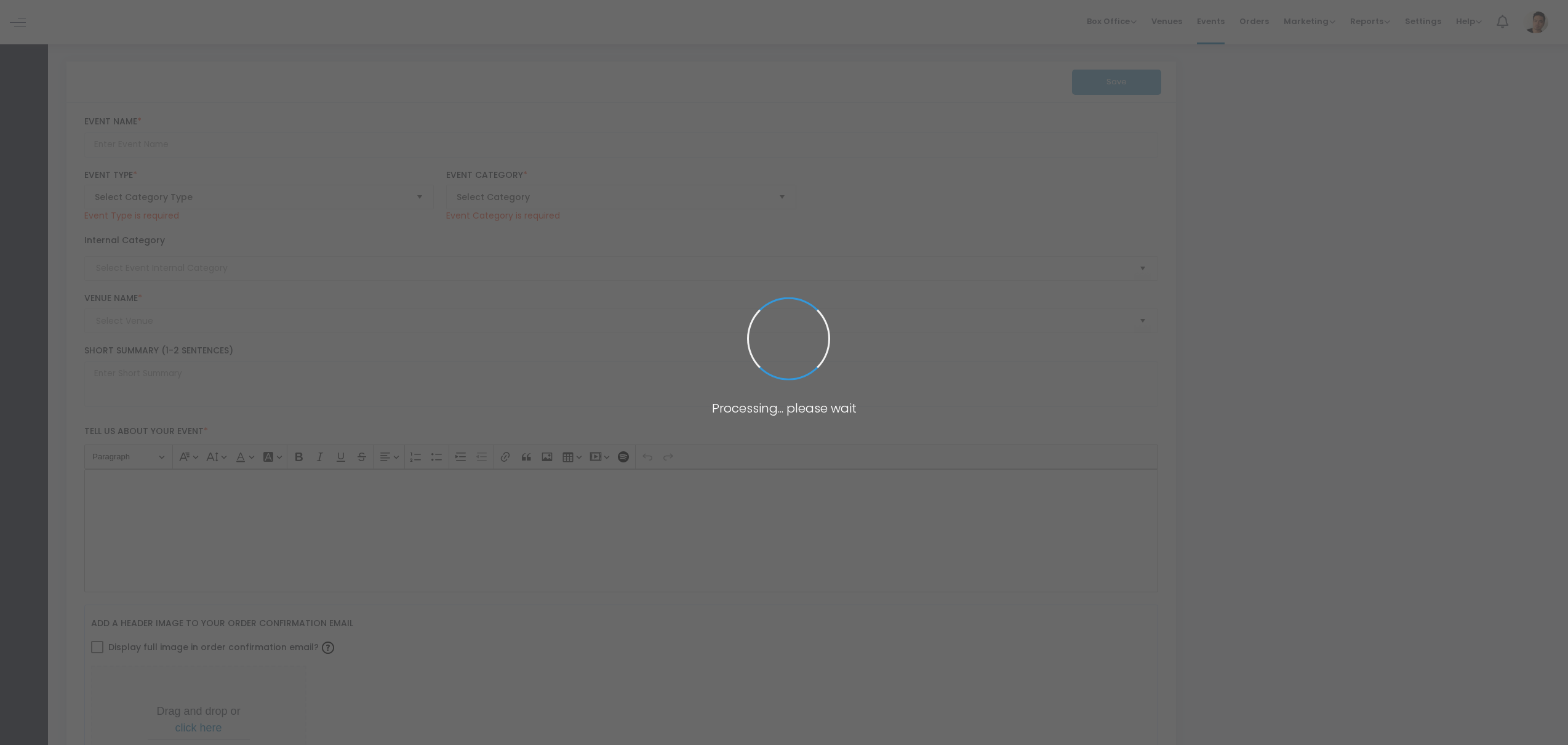
type input "Seminar, a Comedy by [PERSON_NAME]"
type textarea "The Royal Underground Theatre Company proudly presents [PERSON_NAME] Seminar, a…"
checkbox input "true"
type input "[EMAIL_ADDRESS][DOMAIN_NAME]"
type input "Buy Tickets"
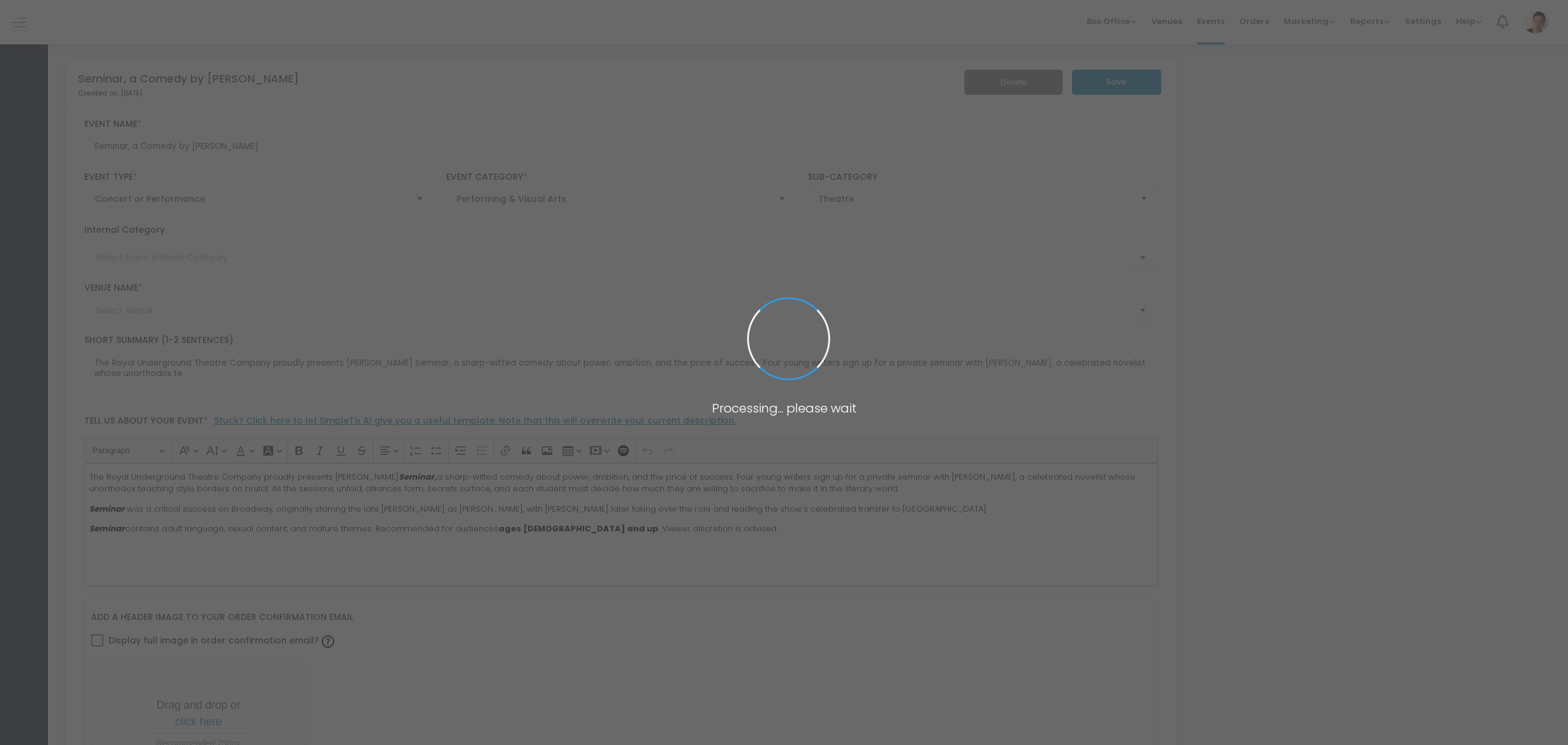
scroll to position [21, 0]
type input "[GEOGRAPHIC_DATA]"
